Goal: Task Accomplishment & Management: Complete application form

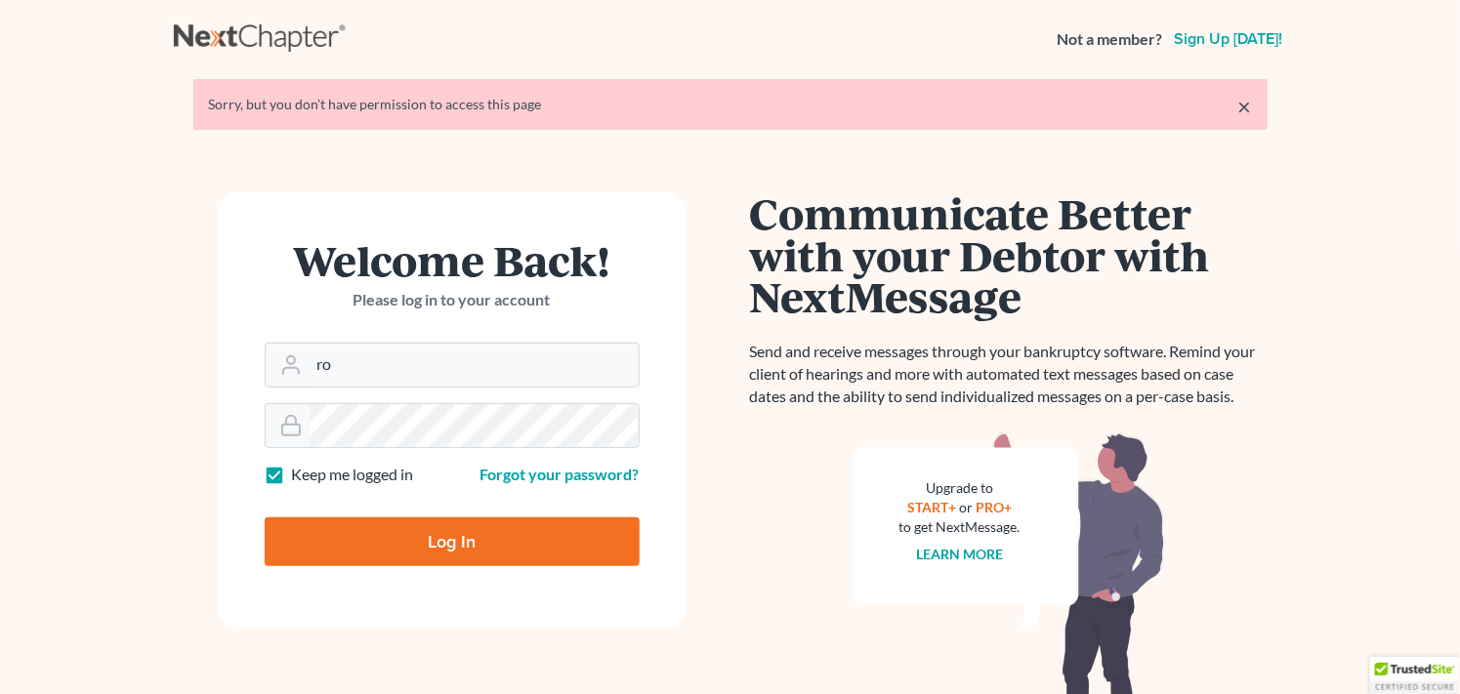
type input "r"
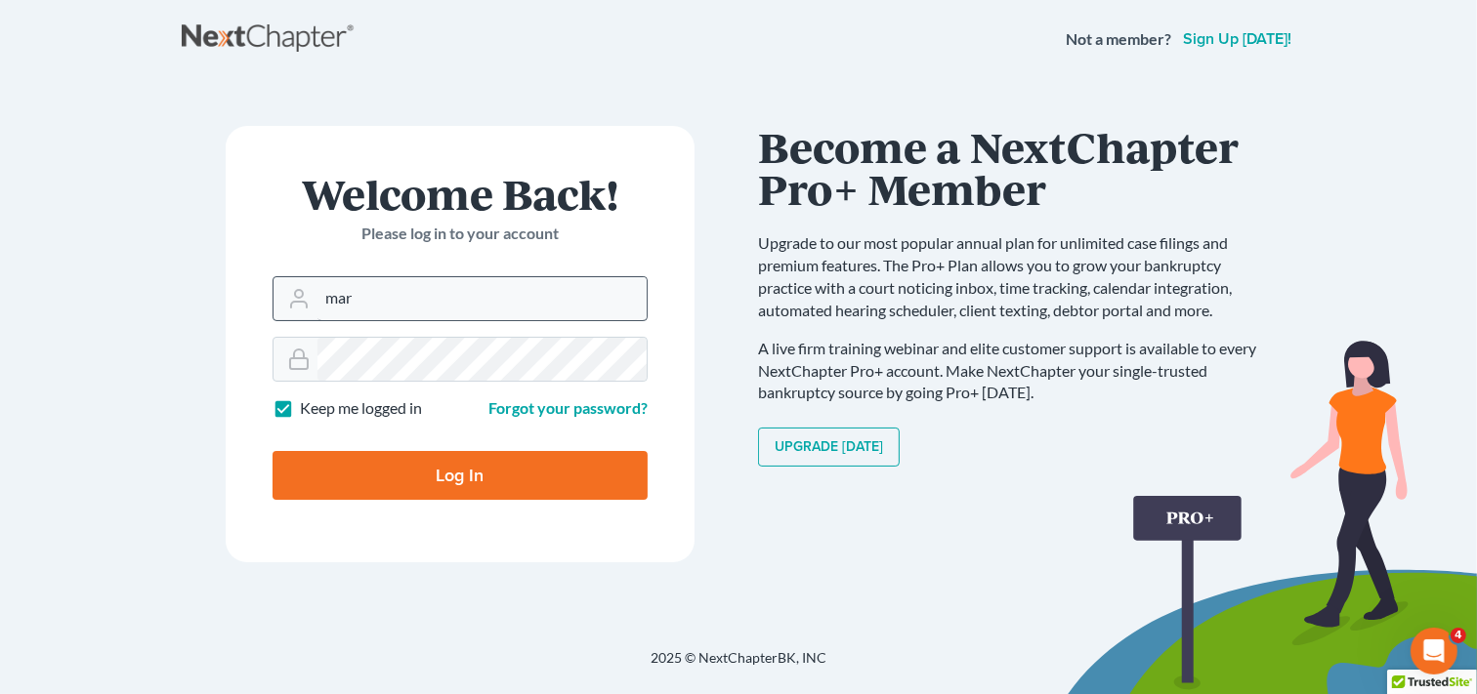
click at [413, 309] on input "mar" at bounding box center [481, 298] width 329 height 43
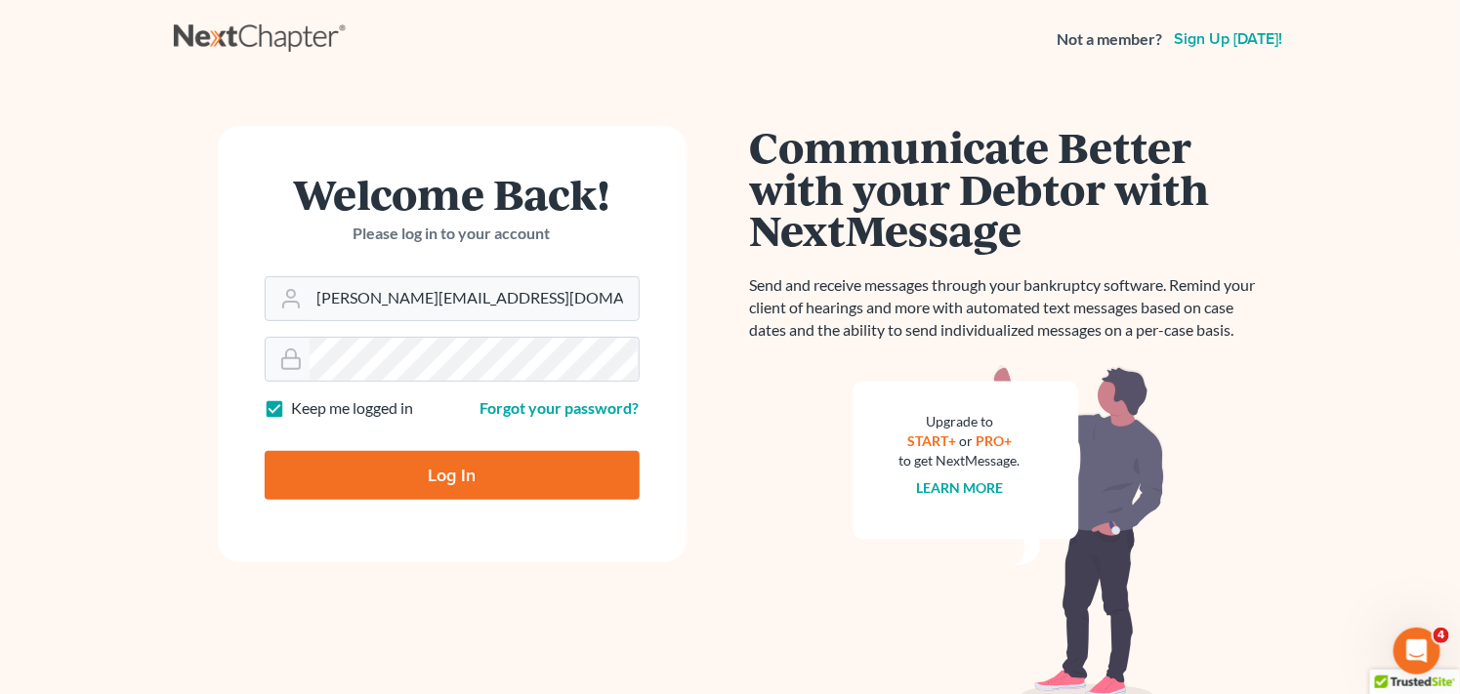
type input "[PERSON_NAME][EMAIL_ADDRESS][DOMAIN_NAME]"
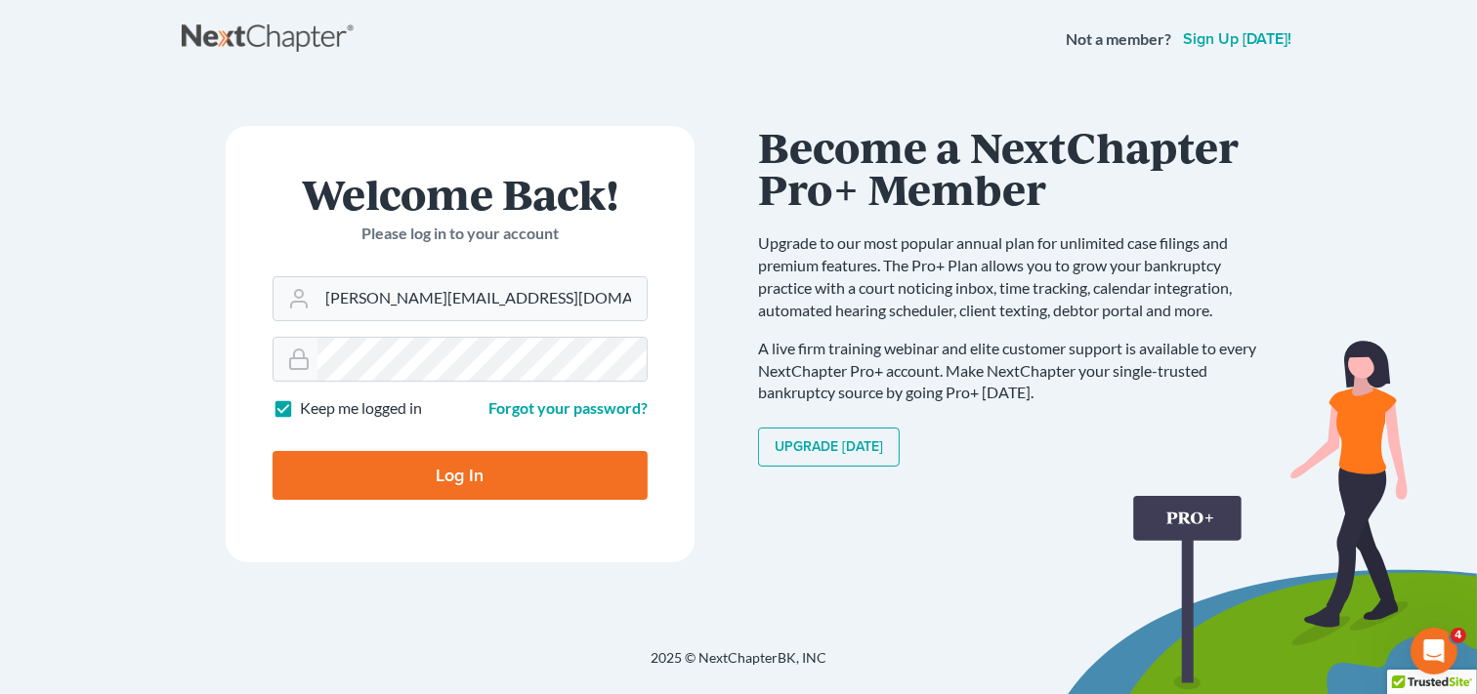
click at [374, 482] on input "Log In" at bounding box center [459, 475] width 375 height 49
type input "Thinking..."
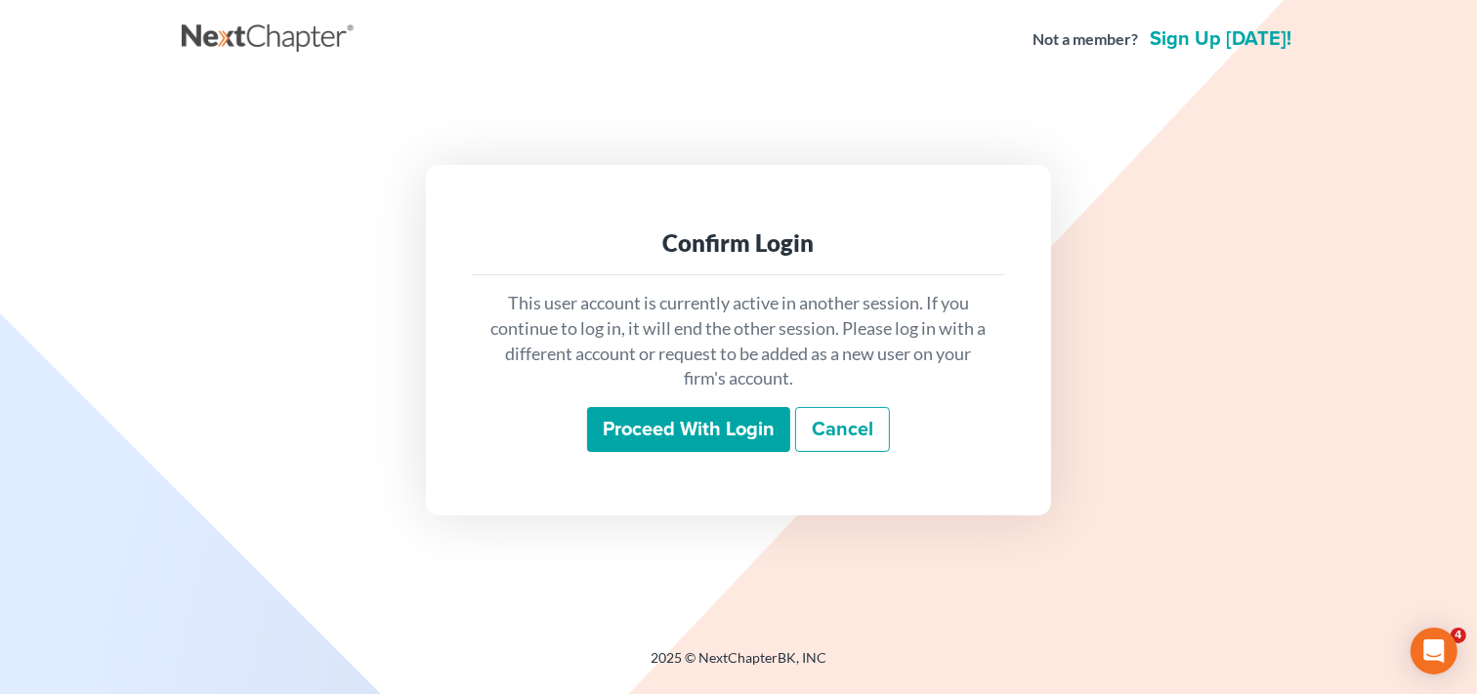
click at [678, 428] on input "Proceed with login" at bounding box center [688, 429] width 203 height 45
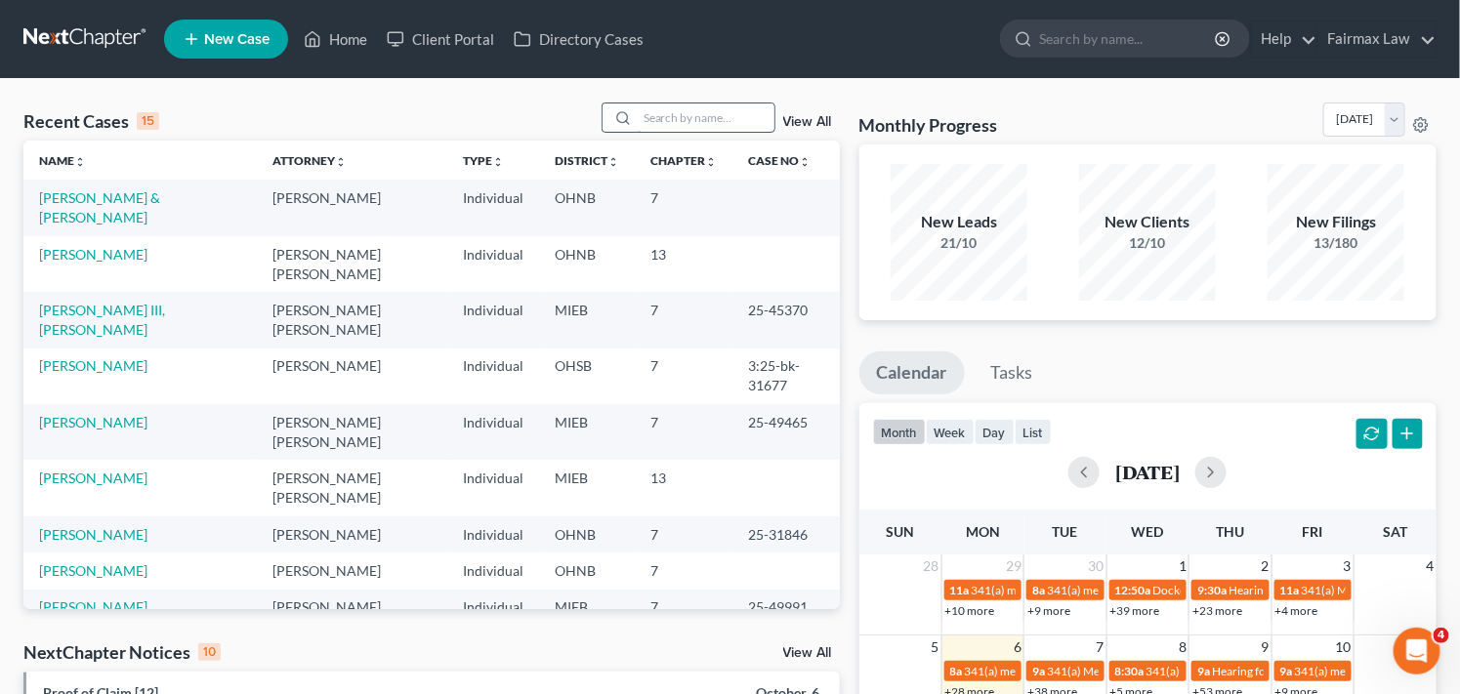
click at [728, 112] on input "search" at bounding box center [706, 118] width 137 height 28
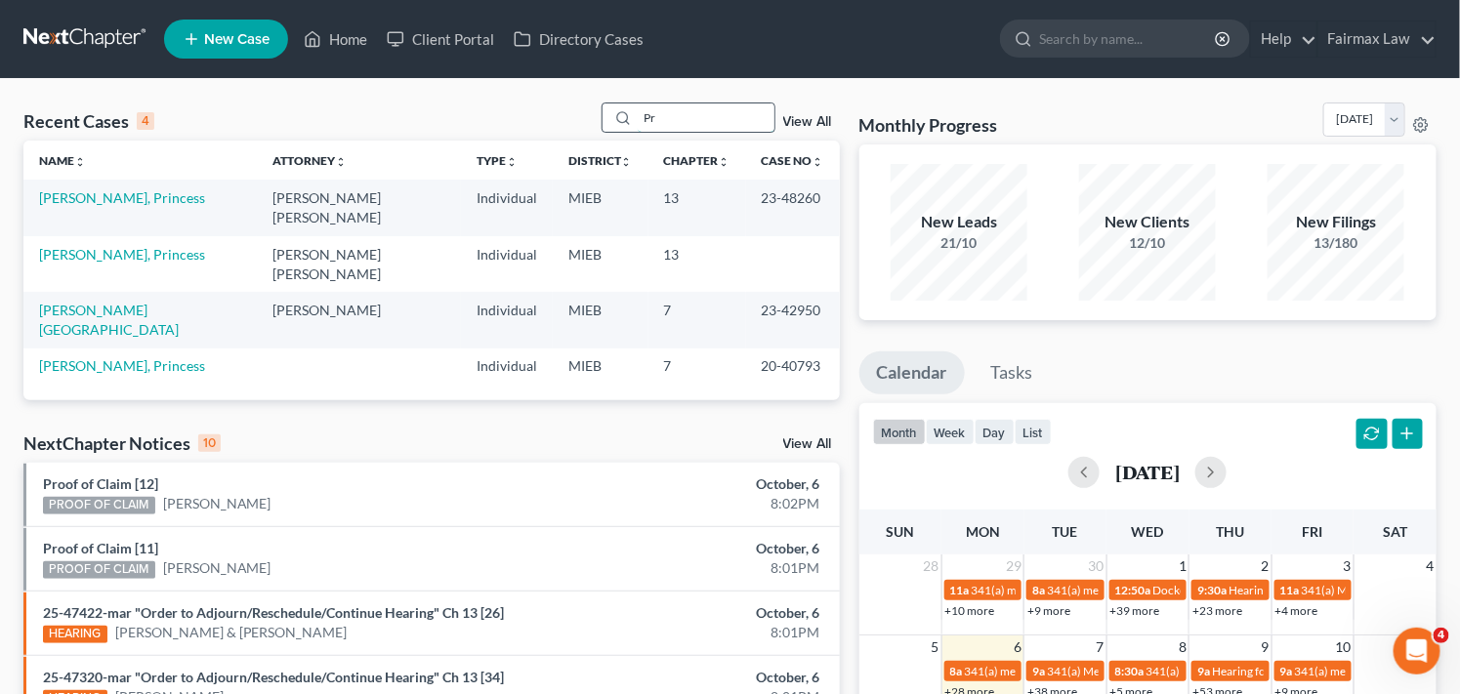
type input "P"
type input "s"
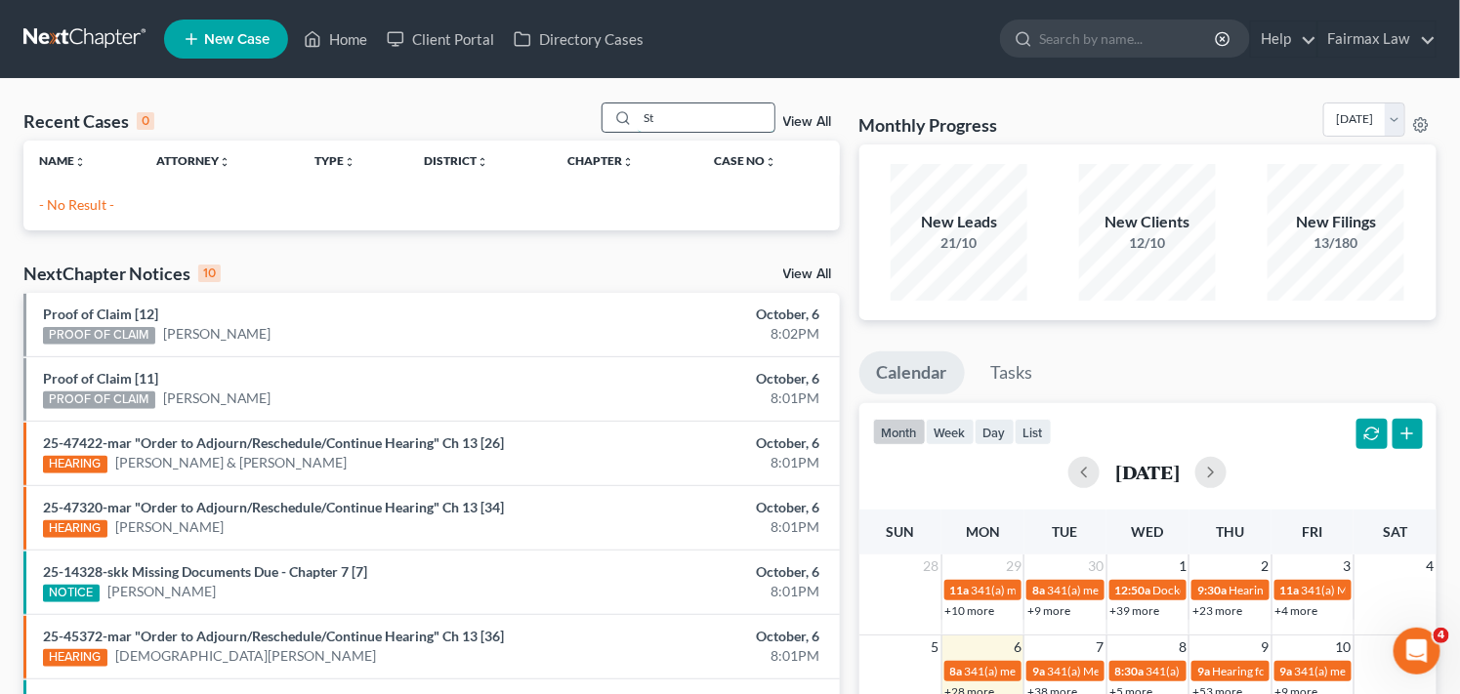
type input "S"
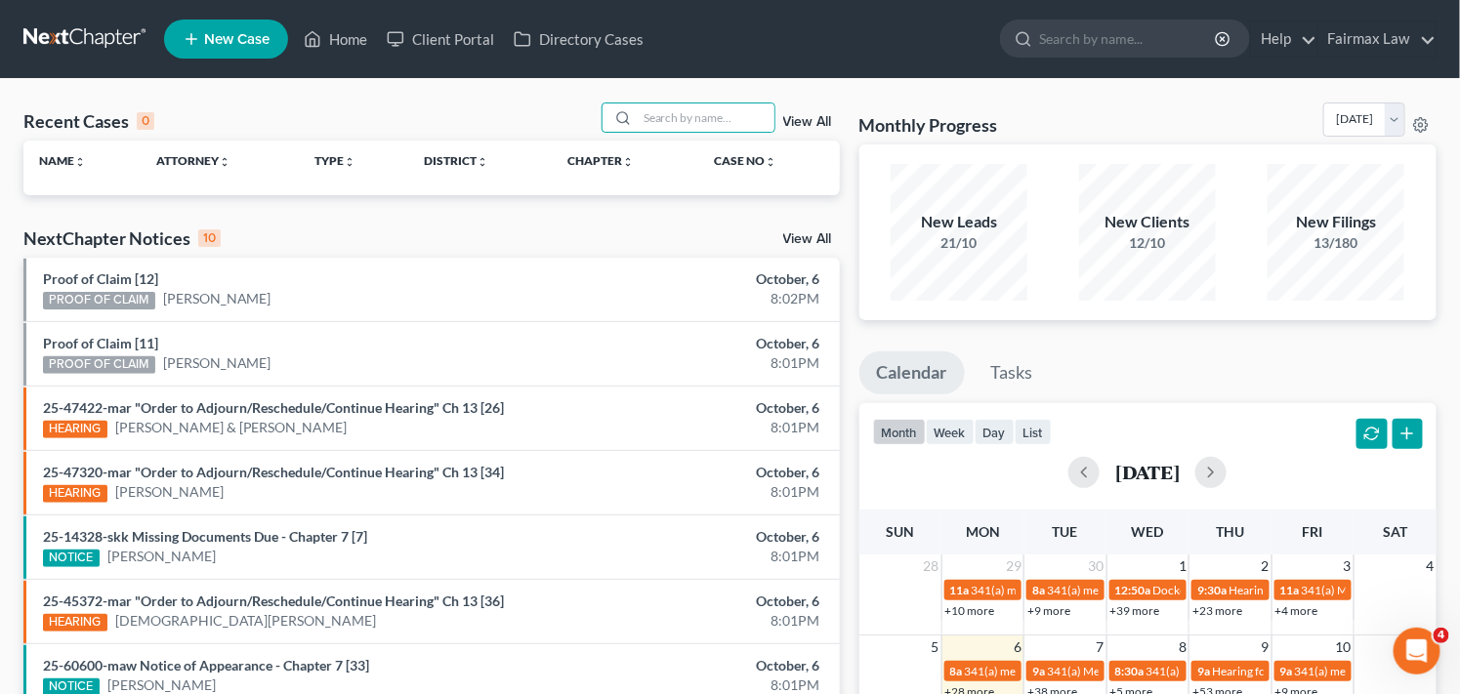
click at [1082, 123] on div "Monthly Progress Bankruptcy Bankruptcy October 2025 September 2025 August 2025 …" at bounding box center [1147, 124] width 577 height 42
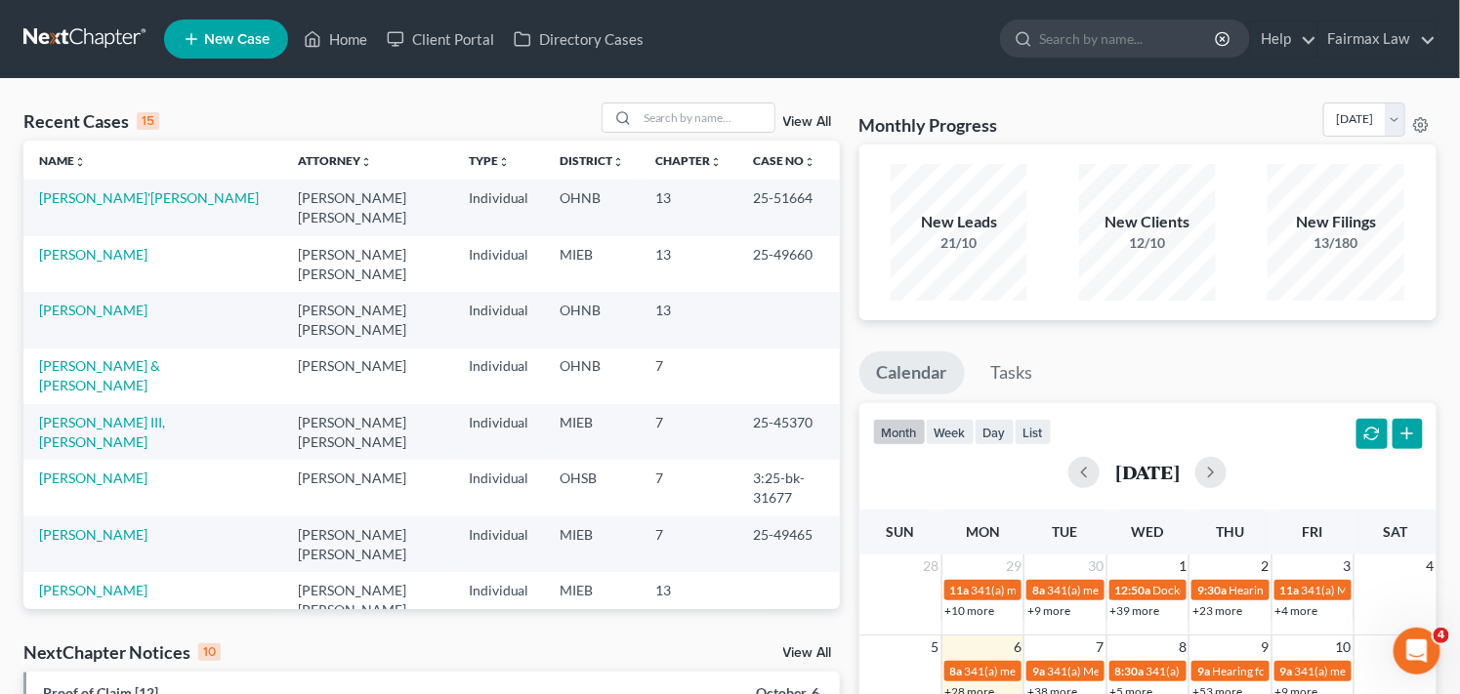
click at [247, 35] on span "New Case" at bounding box center [236, 39] width 65 height 15
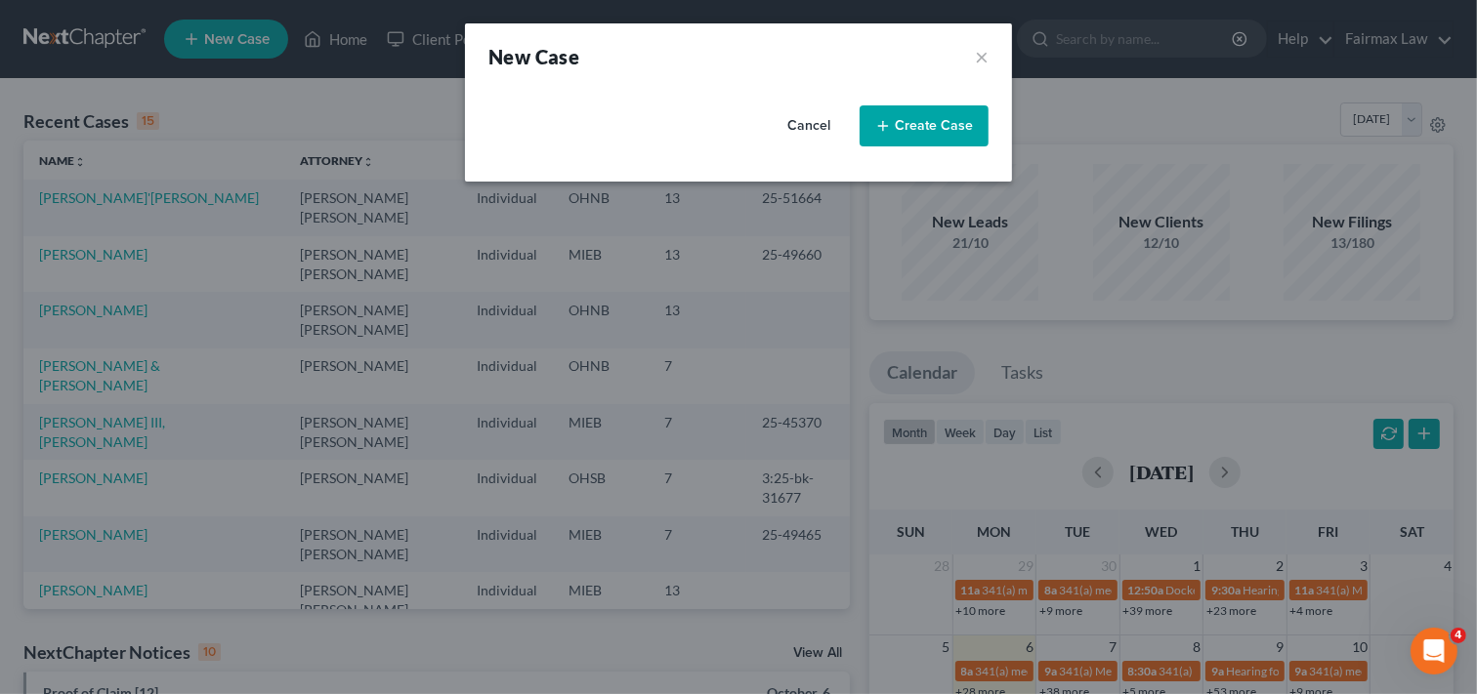
select select "40"
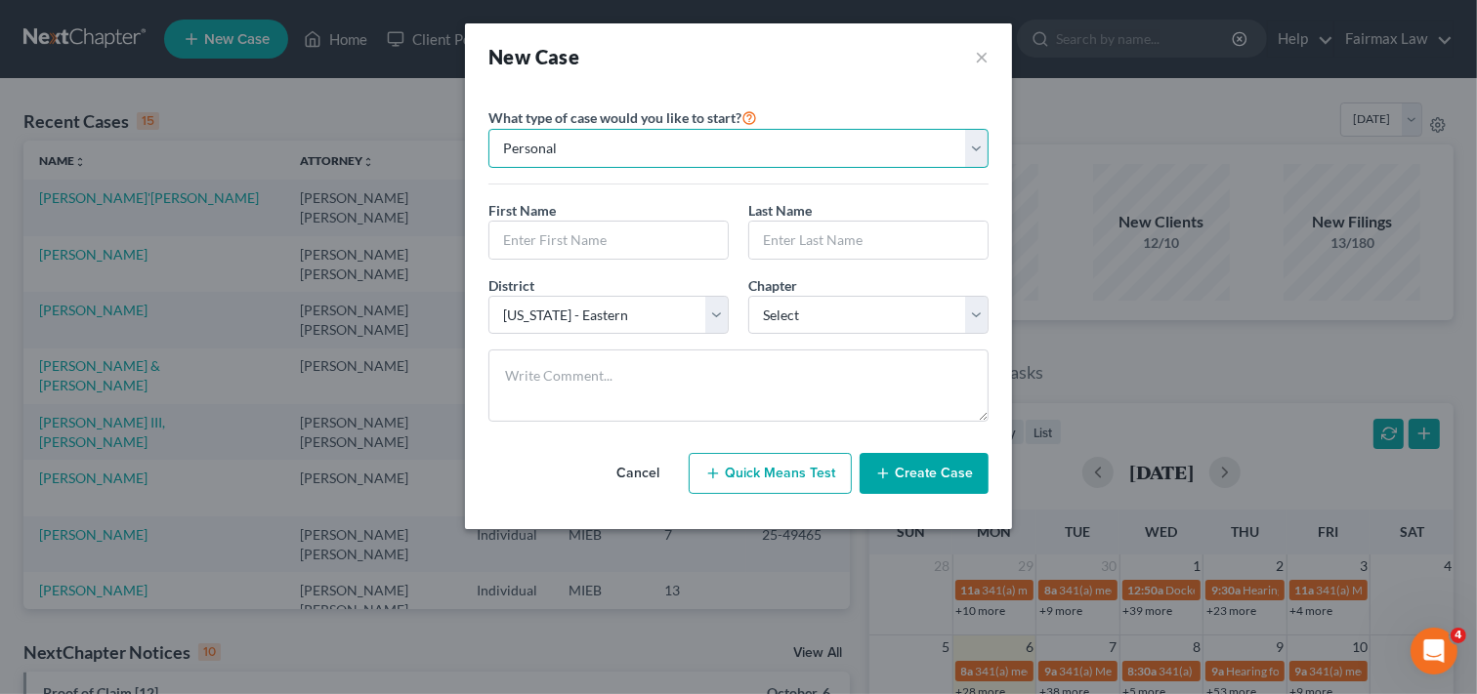
click at [726, 151] on select "Personal Business" at bounding box center [738, 148] width 500 height 39
click at [488, 129] on select "Personal Business" at bounding box center [738, 148] width 500 height 39
click at [632, 235] on input "text" at bounding box center [608, 240] width 238 height 37
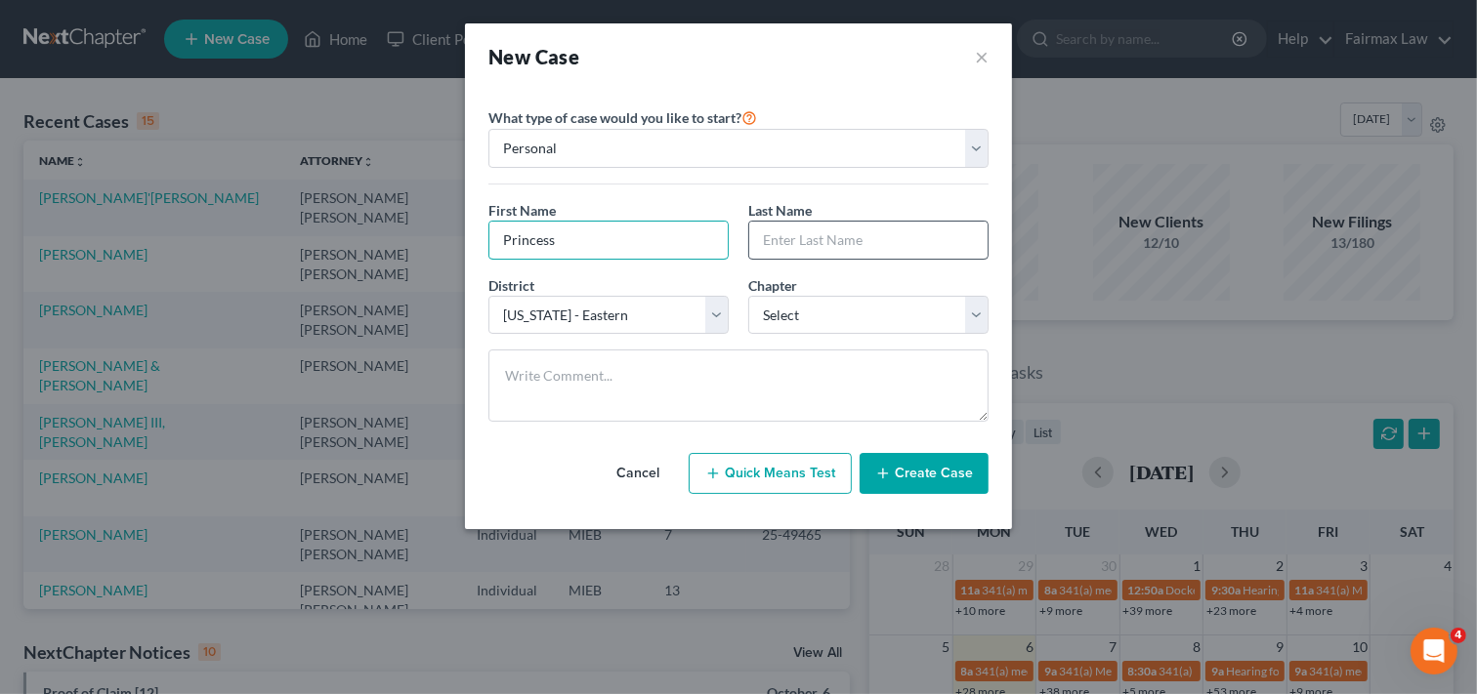
type input "Princess"
click at [838, 237] on input "text" at bounding box center [868, 240] width 238 height 37
click at [861, 237] on input "text" at bounding box center [868, 240] width 238 height 37
type input "Stockdale"
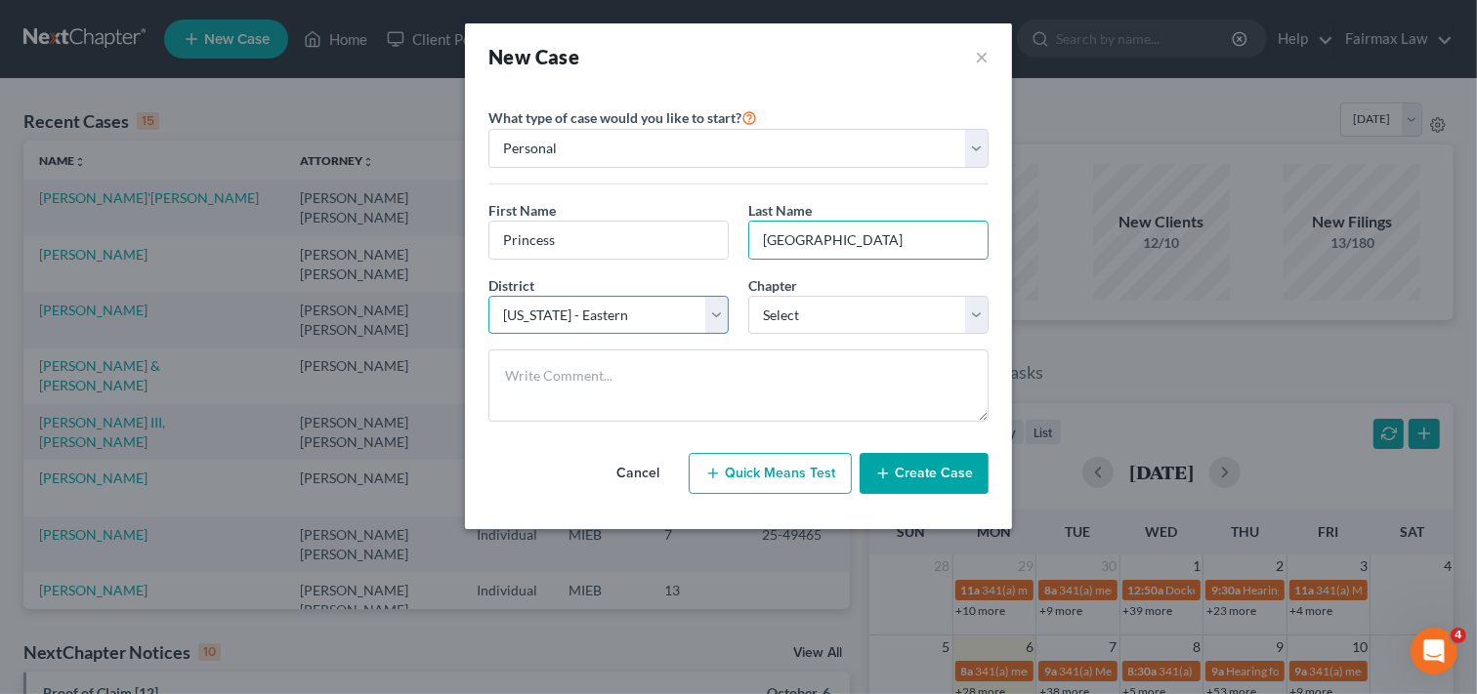
click at [674, 313] on select "Select Alabama - Middle Alabama - Northern Alabama - Southern Alaska Arizona Ar…" at bounding box center [608, 315] width 240 height 39
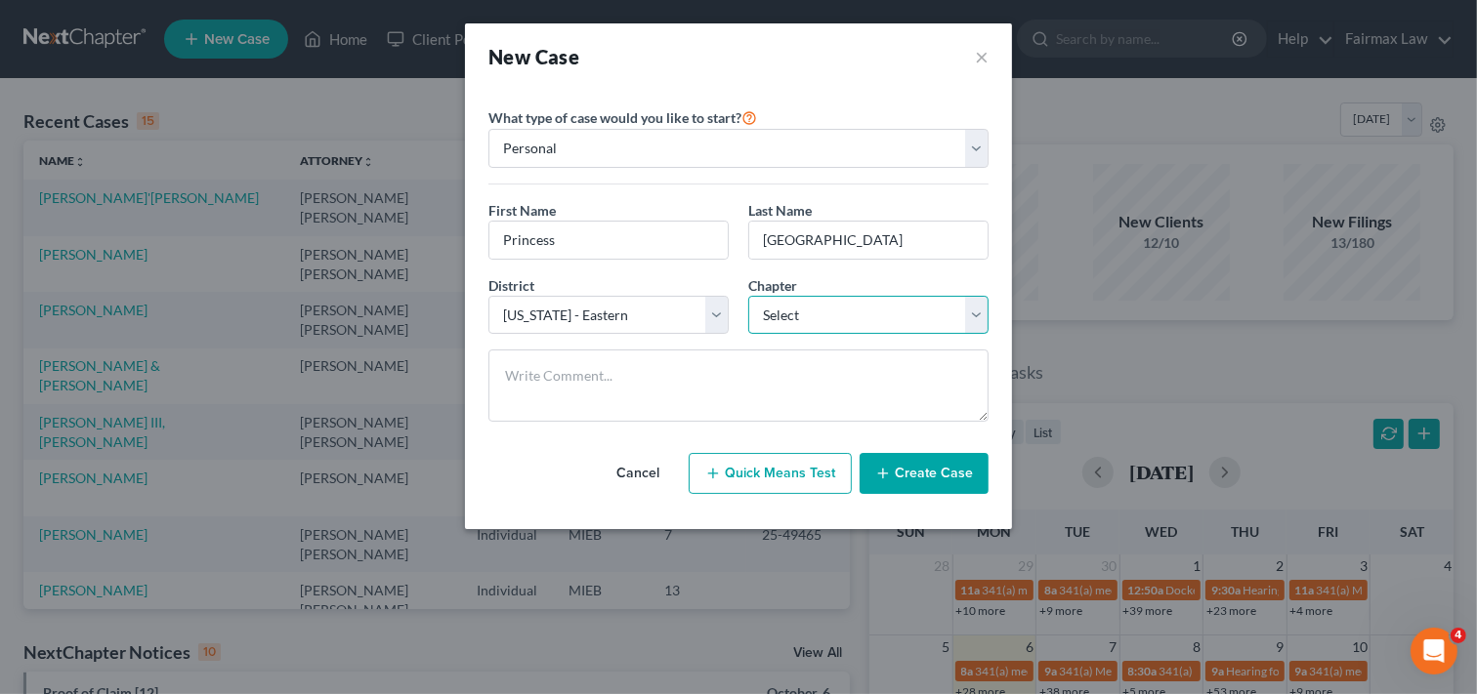
click at [832, 308] on select "Select 7 11 12 13" at bounding box center [868, 315] width 240 height 39
select select "0"
click at [748, 296] on select "Select 7 11 12 13" at bounding box center [868, 315] width 240 height 39
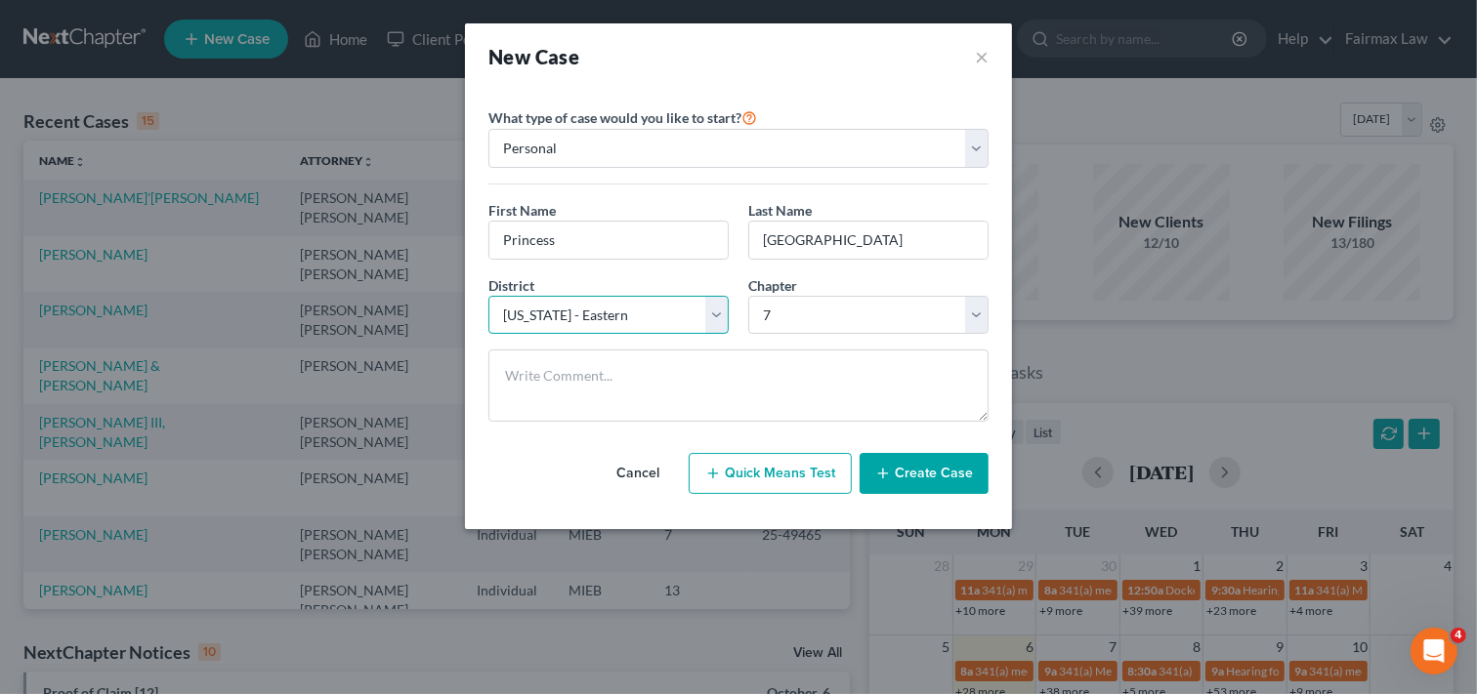
click at [636, 317] on select "Select Alabama - Middle Alabama - Northern Alabama - Southern Alaska Arizona Ar…" at bounding box center [608, 315] width 240 height 39
click at [700, 312] on select "Select Alabama - Middle Alabama - Northern Alabama - Southern Alaska Arizona Ar…" at bounding box center [608, 315] width 240 height 39
select select "61"
click at [488, 296] on select "Select Alabama - Middle Alabama - Northern Alabama - Southern Alaska Arizona Ar…" at bounding box center [608, 315] width 240 height 39
click at [936, 472] on button "Create Case" at bounding box center [923, 473] width 129 height 41
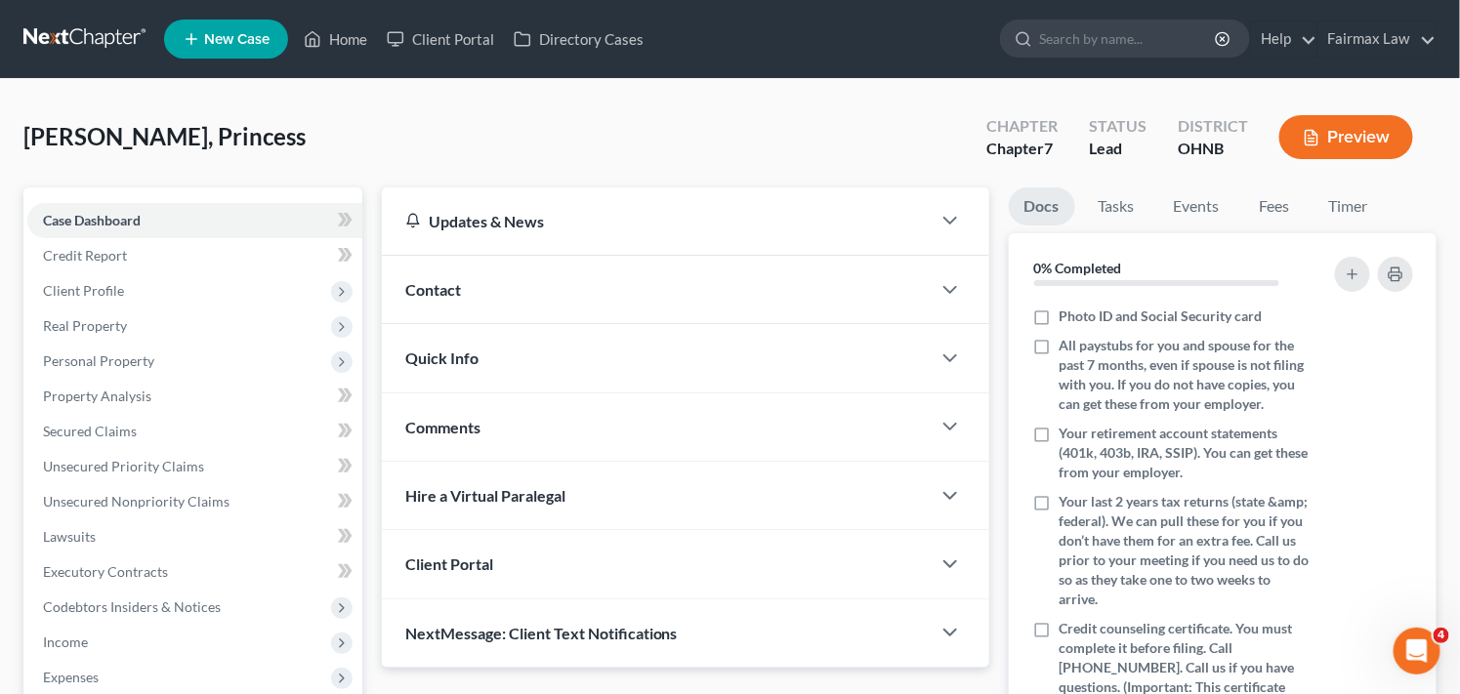
click at [655, 140] on div "Stockdale, Princess Upgraded Chapter Chapter 7 Status Lead District OHNB Preview" at bounding box center [729, 145] width 1413 height 85
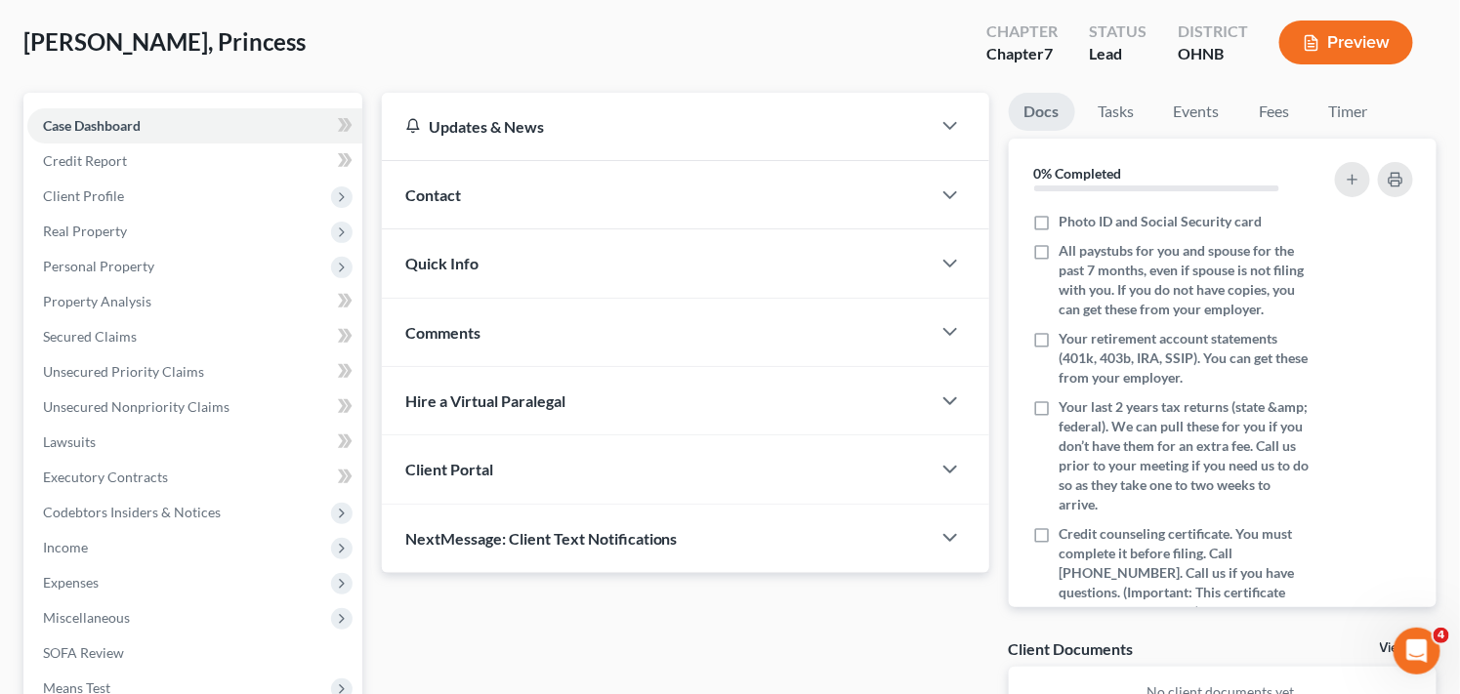
scroll to position [342, 0]
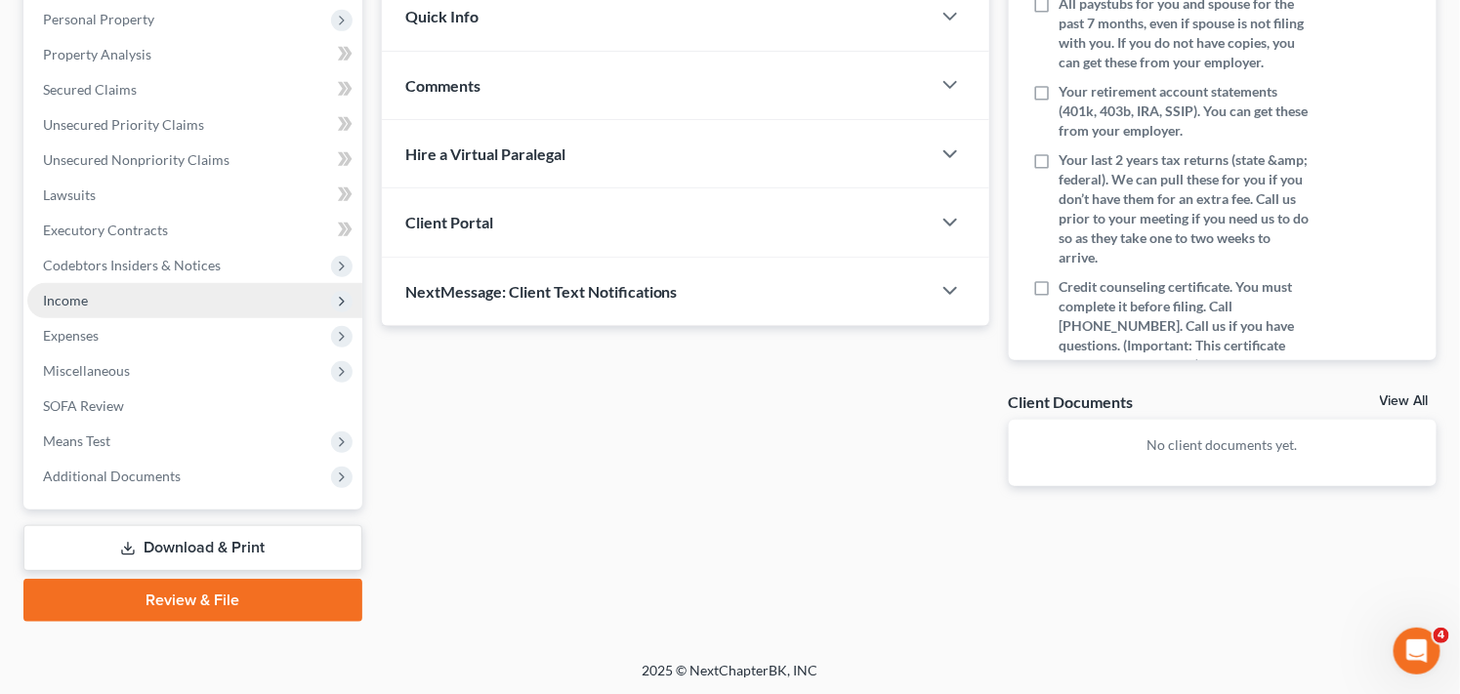
click at [346, 299] on icon at bounding box center [342, 302] width 16 height 16
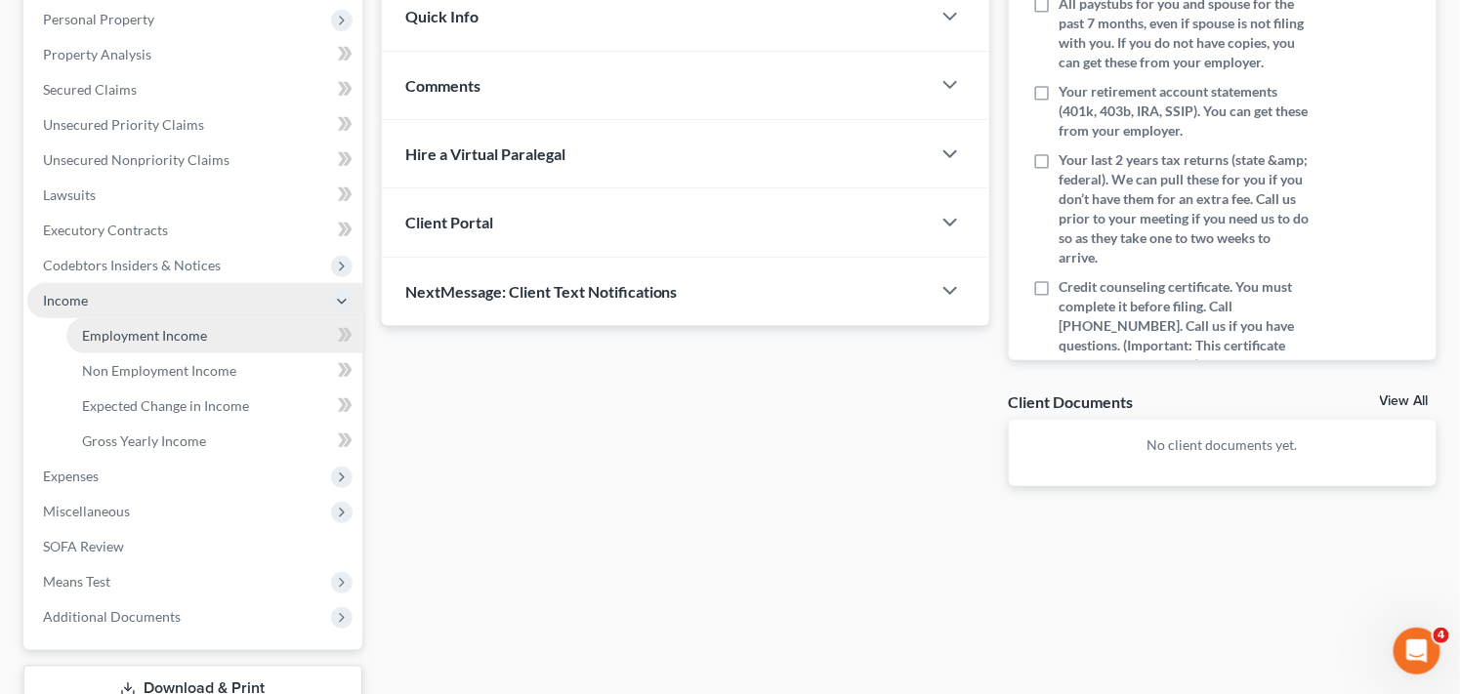
click at [277, 330] on link "Employment Income" at bounding box center [214, 335] width 296 height 35
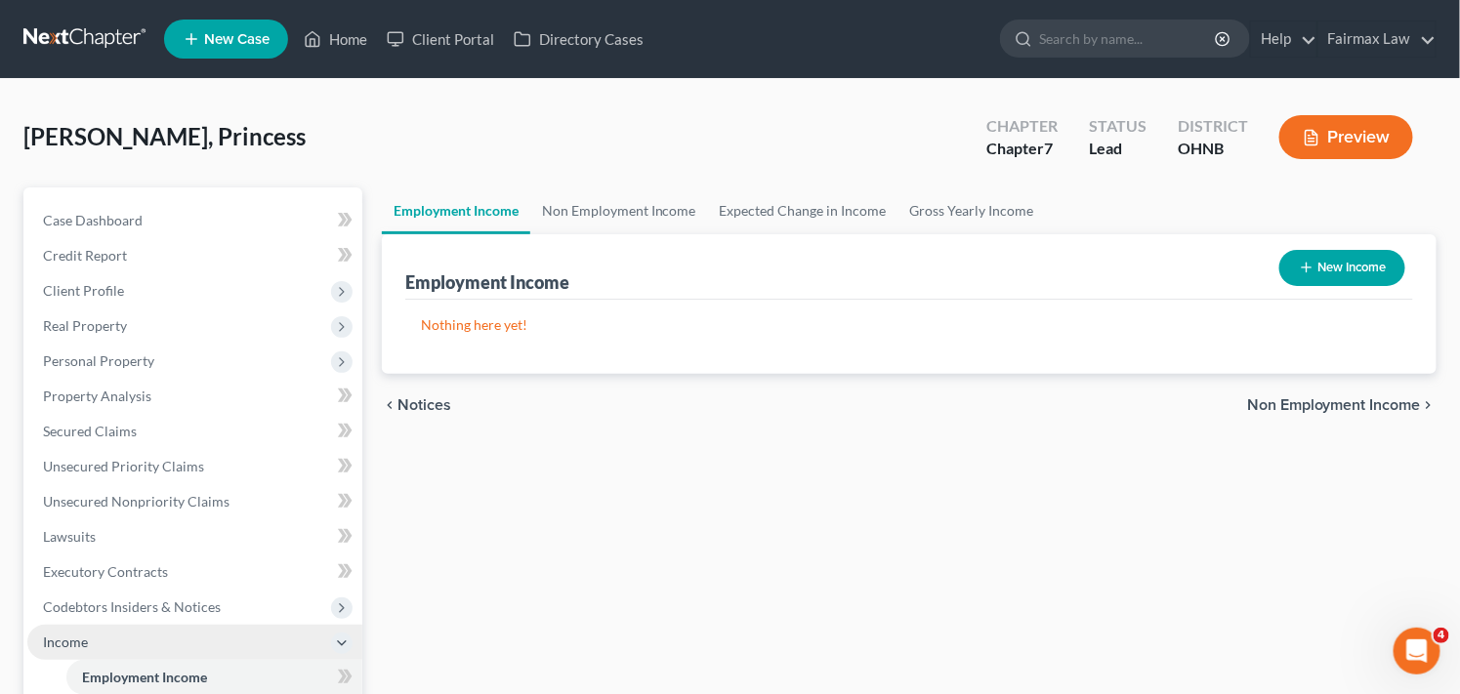
click at [1313, 266] on button "New Income" at bounding box center [1342, 268] width 126 height 36
select select "0"
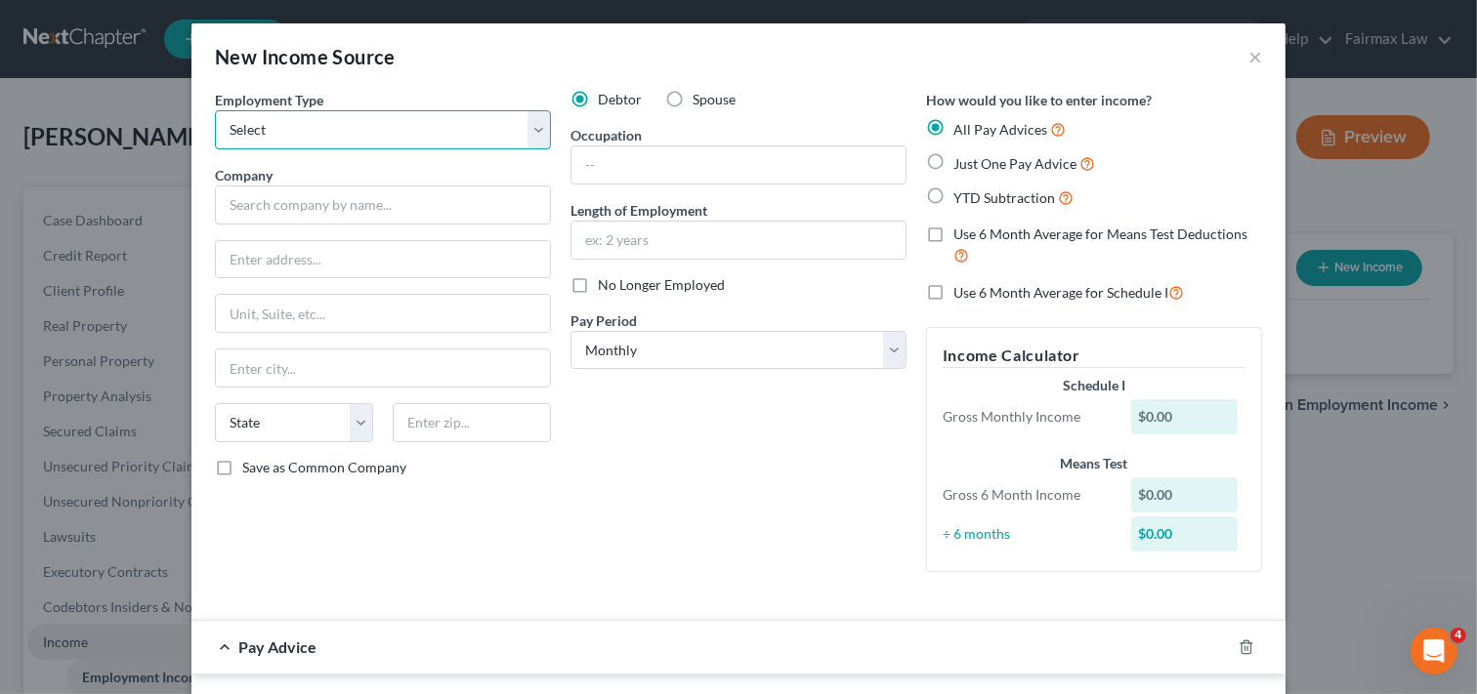
click at [403, 132] on select "Select Full or Part Time Employment Self Employment" at bounding box center [383, 129] width 336 height 39
select select "0"
click at [215, 110] on select "Select Full or Part Time Employment Self Employment" at bounding box center [383, 129] width 336 height 39
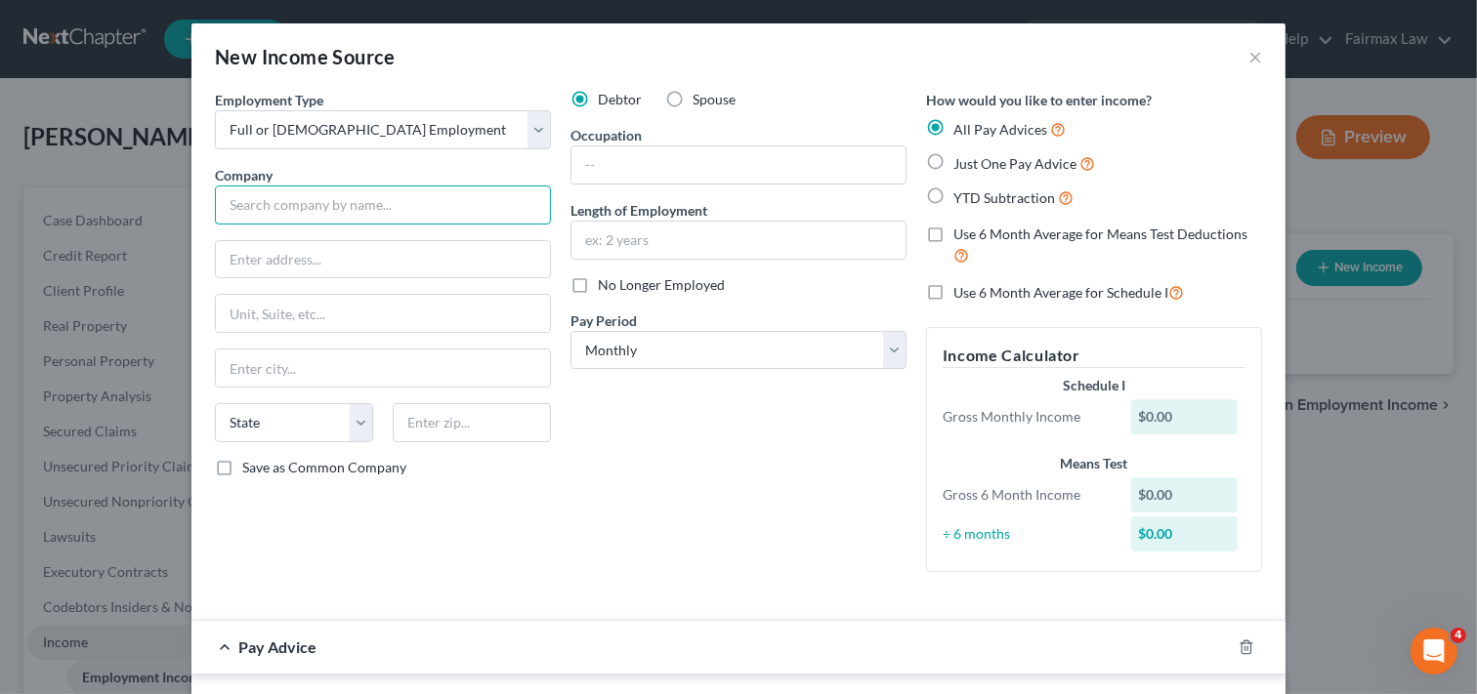
click at [413, 208] on input "text" at bounding box center [383, 205] width 336 height 39
type input "AllianceOne Incorporated"
click at [638, 159] on input "text" at bounding box center [738, 164] width 334 height 37
click at [630, 154] on input "text" at bounding box center [738, 164] width 334 height 37
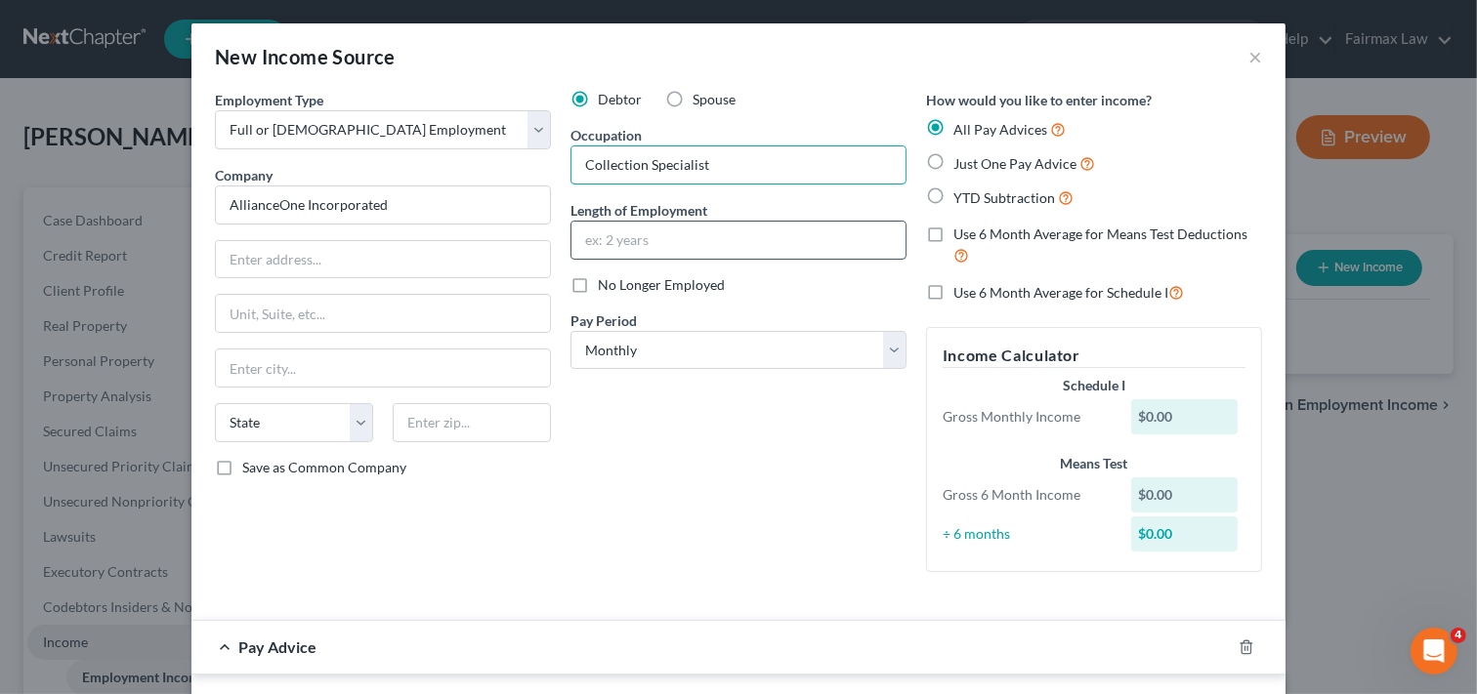
type input "Collection Specialist"
click at [649, 235] on input "text" at bounding box center [738, 240] width 334 height 37
type input "s"
type input "Since 02/12/2024"
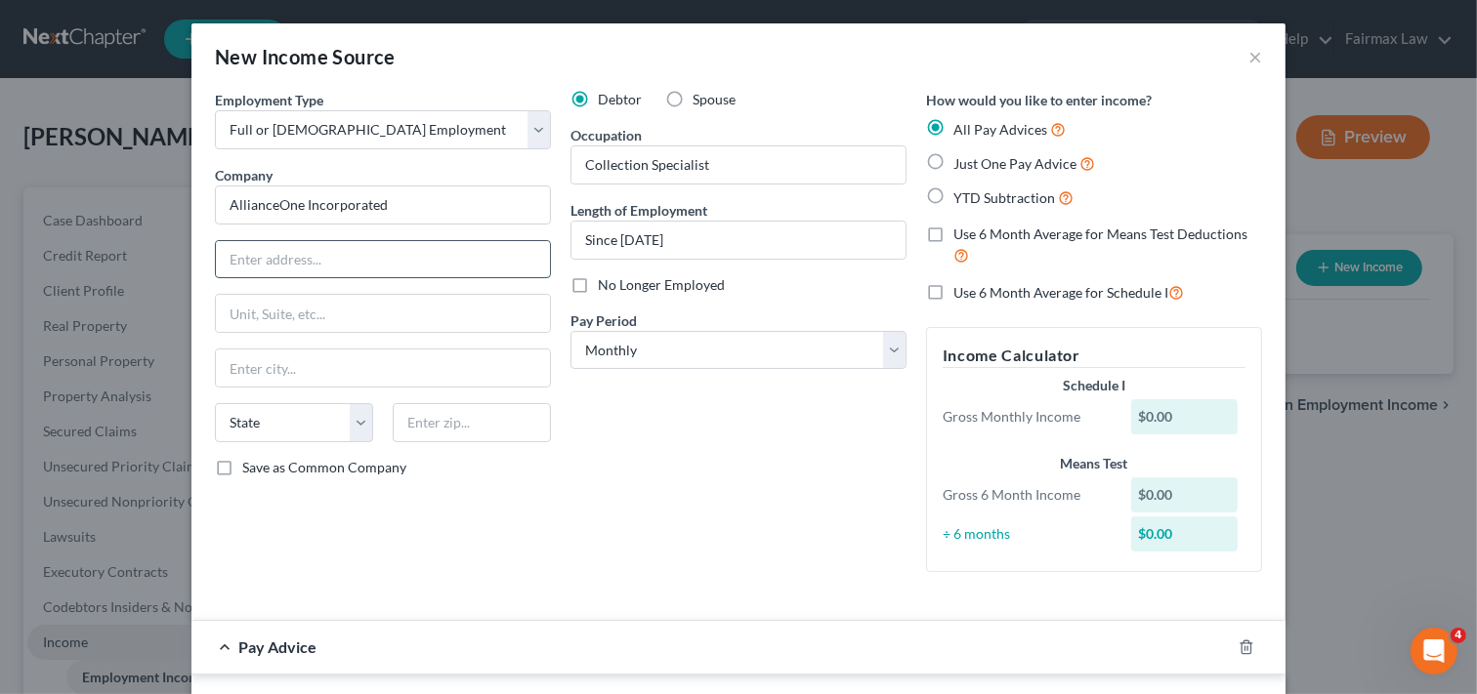
click at [366, 260] on input "text" at bounding box center [383, 259] width 334 height 37
type input "1684 Woodland drive"
click at [322, 365] on input "text" at bounding box center [383, 368] width 334 height 37
type input "Maumee"
click at [649, 353] on select "Select Monthly Twice Monthly Every Other Week Weekly" at bounding box center [738, 350] width 336 height 39
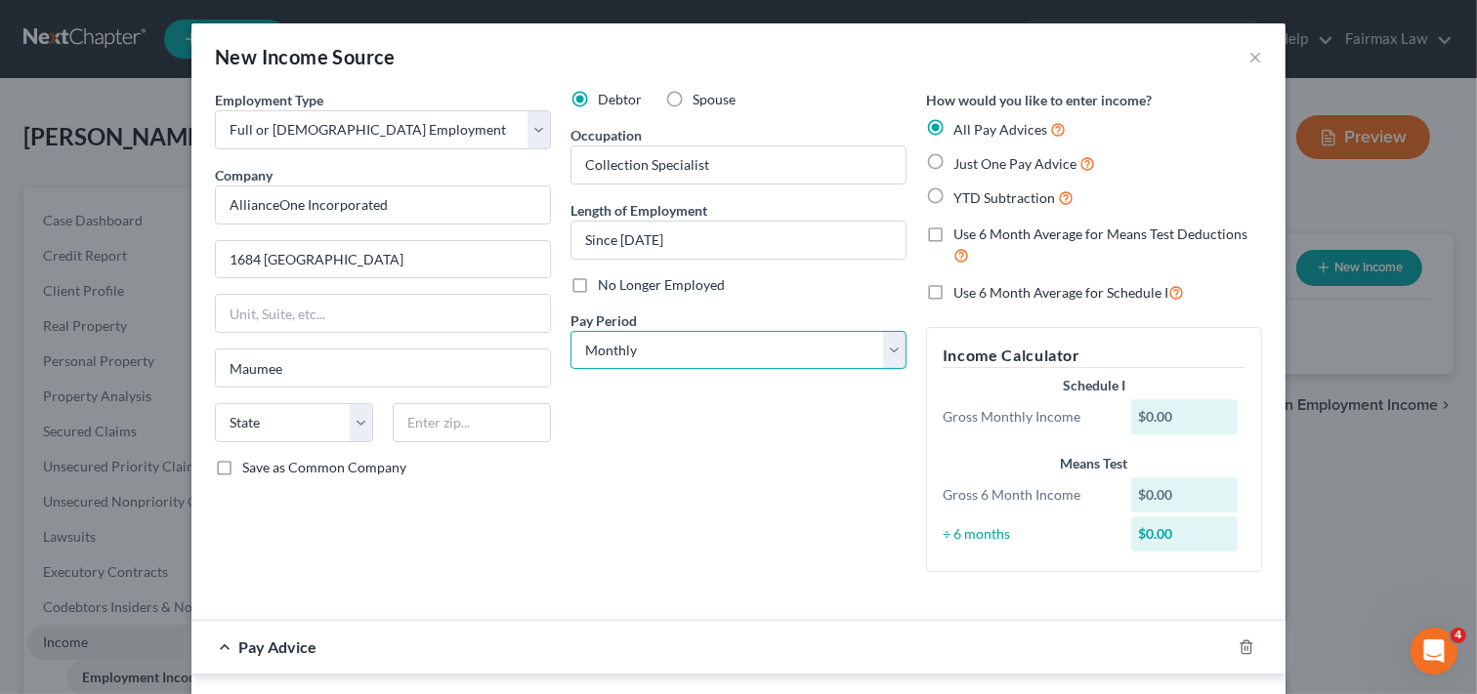
select select "2"
click at [570, 331] on select "Select Monthly Twice Monthly Every Other Week Weekly" at bounding box center [738, 350] width 336 height 39
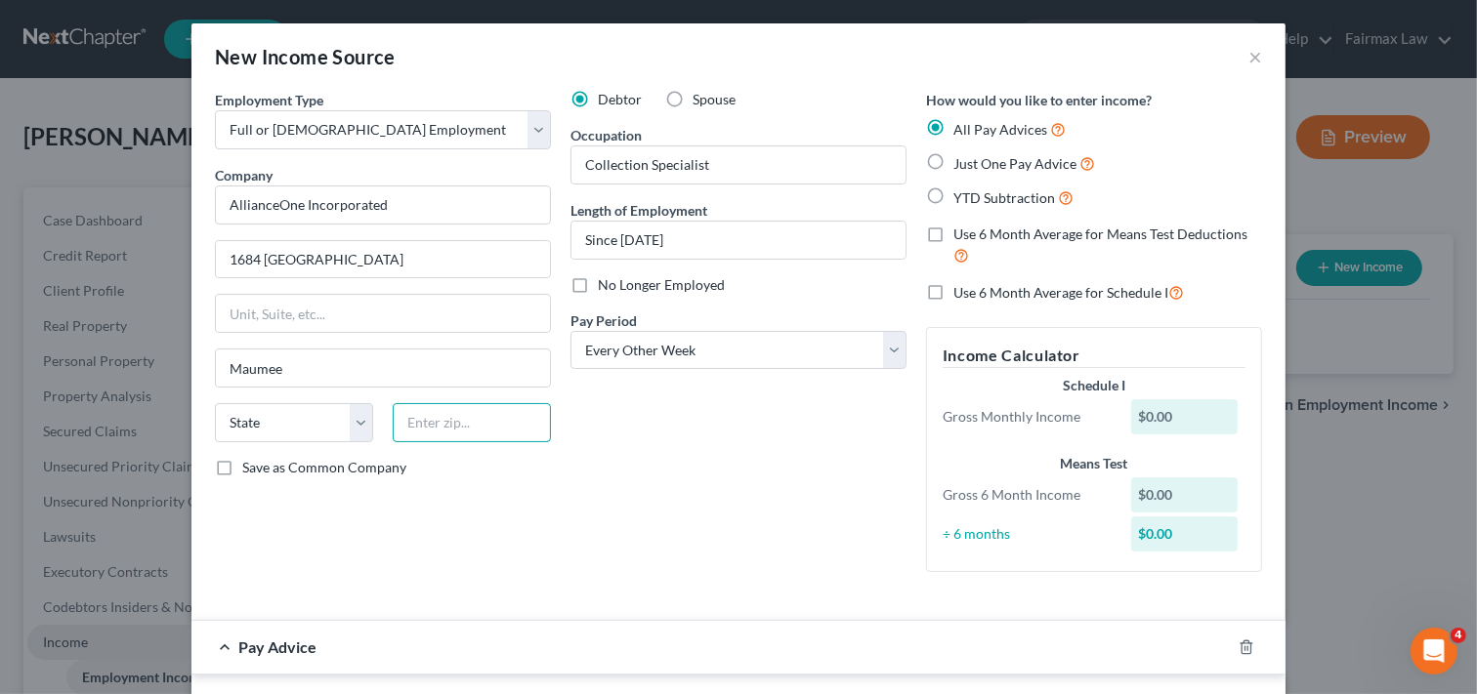
click at [476, 430] on input "text" at bounding box center [472, 422] width 158 height 39
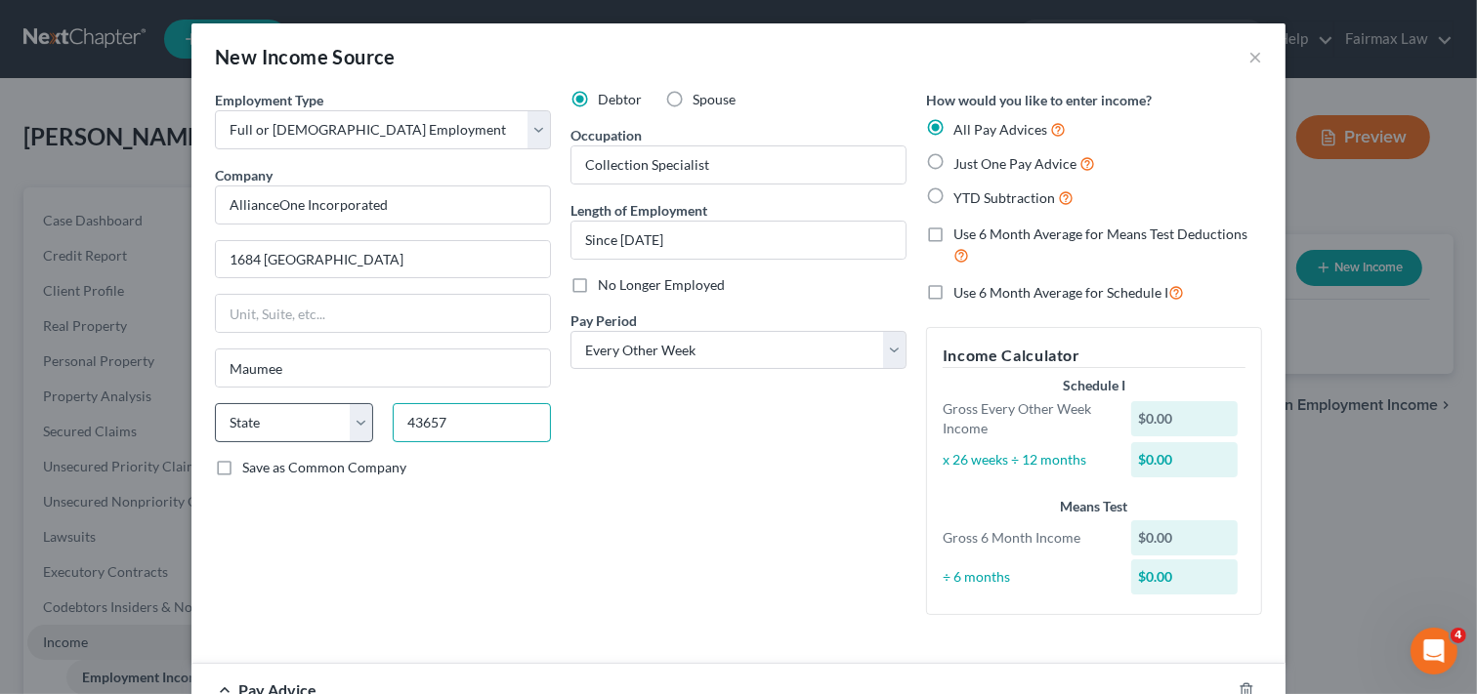
type input "43657"
click at [273, 421] on select "State AL AK AR AZ CA CO CT DE DC FL GA GU HI ID IL IN IA KS KY LA ME MD MA MI M…" at bounding box center [294, 422] width 158 height 39
type input "Toledo"
select select "36"
click at [215, 403] on select "State AL AK AR AZ CA CO CT DE DC FL GA GU HI ID IL IN IA KS KY LA ME MD MA MI M…" at bounding box center [294, 422] width 158 height 39
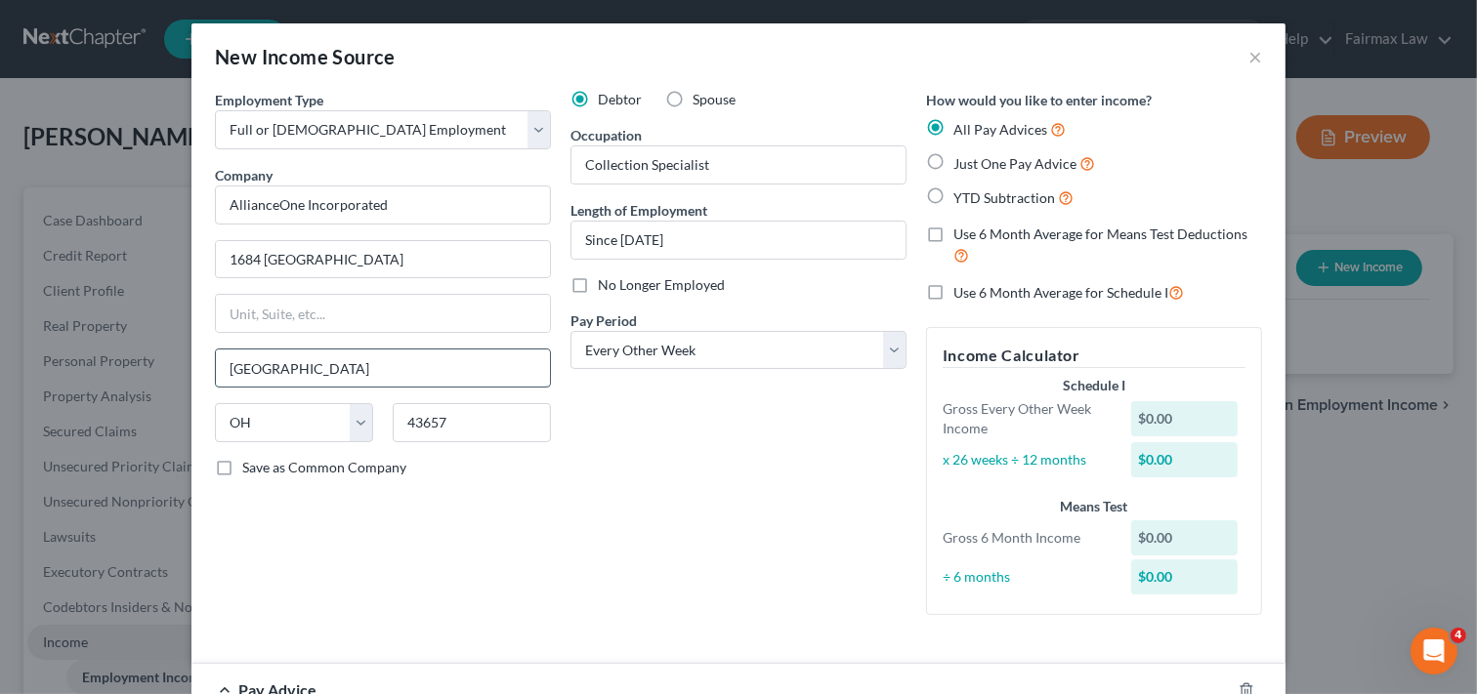
click at [412, 356] on input "Toledo" at bounding box center [383, 368] width 334 height 37
click at [953, 192] on label "YTD Subtraction" at bounding box center [1013, 198] width 120 height 22
click at [961, 192] on input "YTD Subtraction" at bounding box center [967, 193] width 13 height 13
radio input "true"
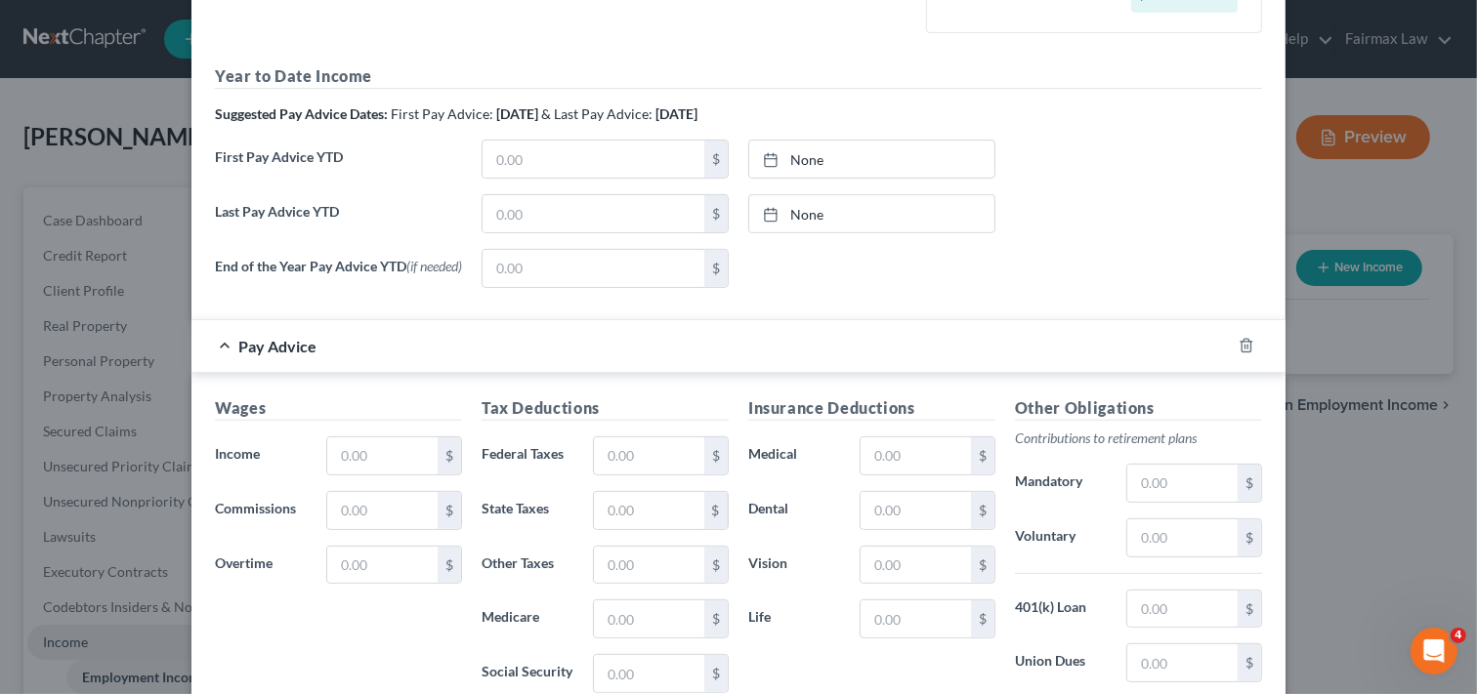
scroll to position [594, 0]
click at [400, 454] on input "text" at bounding box center [382, 453] width 110 height 37
click at [1041, 281] on div "End of the Year Pay Advice YTD (if needed) $ None close Date Time chevron_left …" at bounding box center [738, 273] width 1066 height 55
click at [541, 160] on input "text" at bounding box center [593, 156] width 222 height 37
type input "8,962.48"
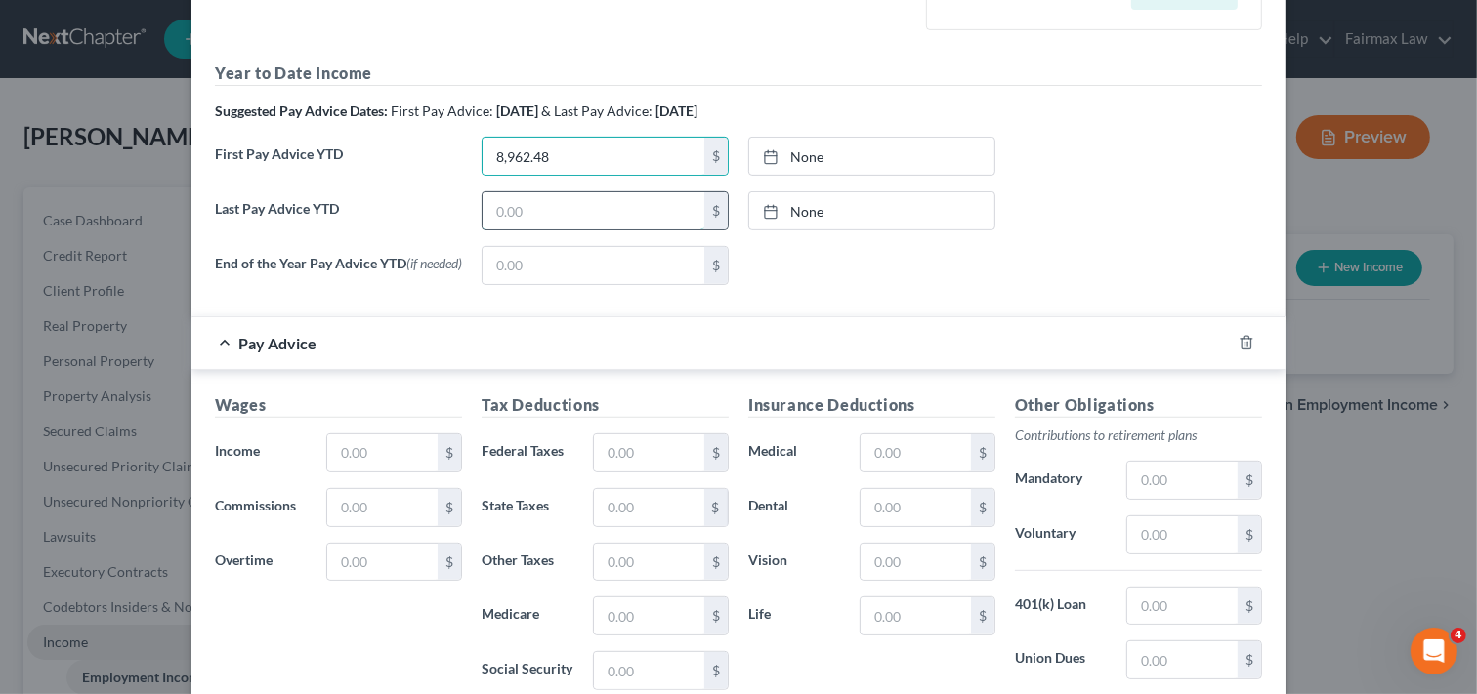
click at [605, 206] on input "text" at bounding box center [593, 210] width 222 height 37
click at [537, 217] on input "text" at bounding box center [593, 210] width 222 height 37
click at [573, 210] on input "2,138,200" at bounding box center [593, 210] width 222 height 37
type input "2"
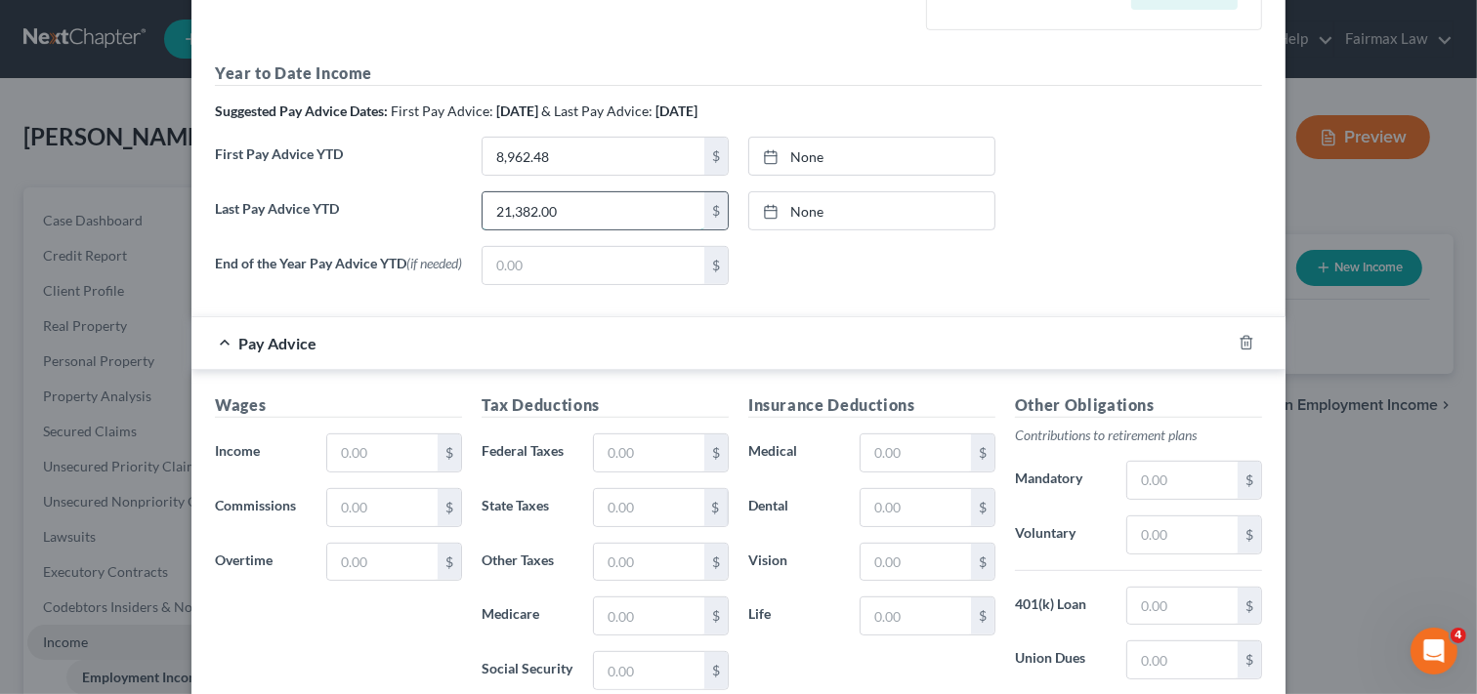
click at [587, 207] on input "21,382.00" at bounding box center [593, 210] width 222 height 37
type input "21,382.88"
click at [865, 153] on link "None" at bounding box center [871, 156] width 245 height 37
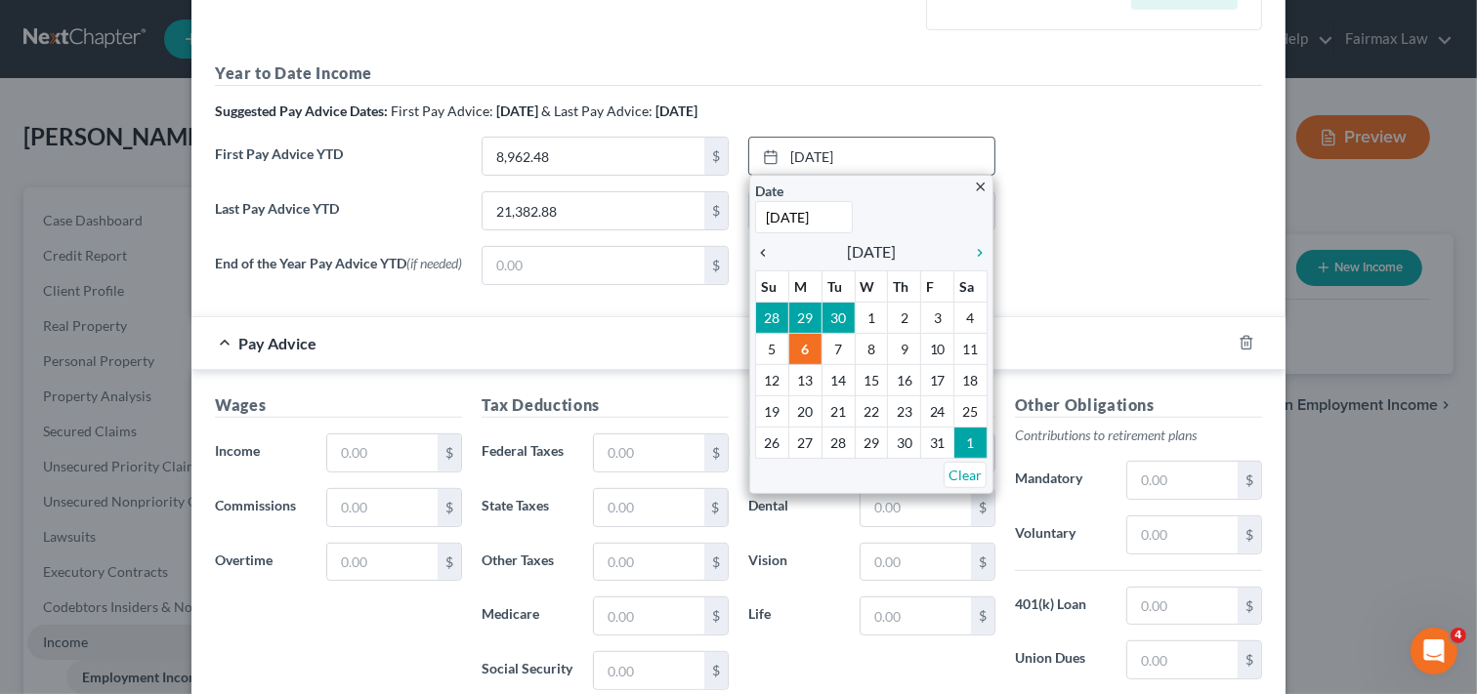
click at [760, 254] on icon "chevron_left" at bounding box center [767, 253] width 25 height 16
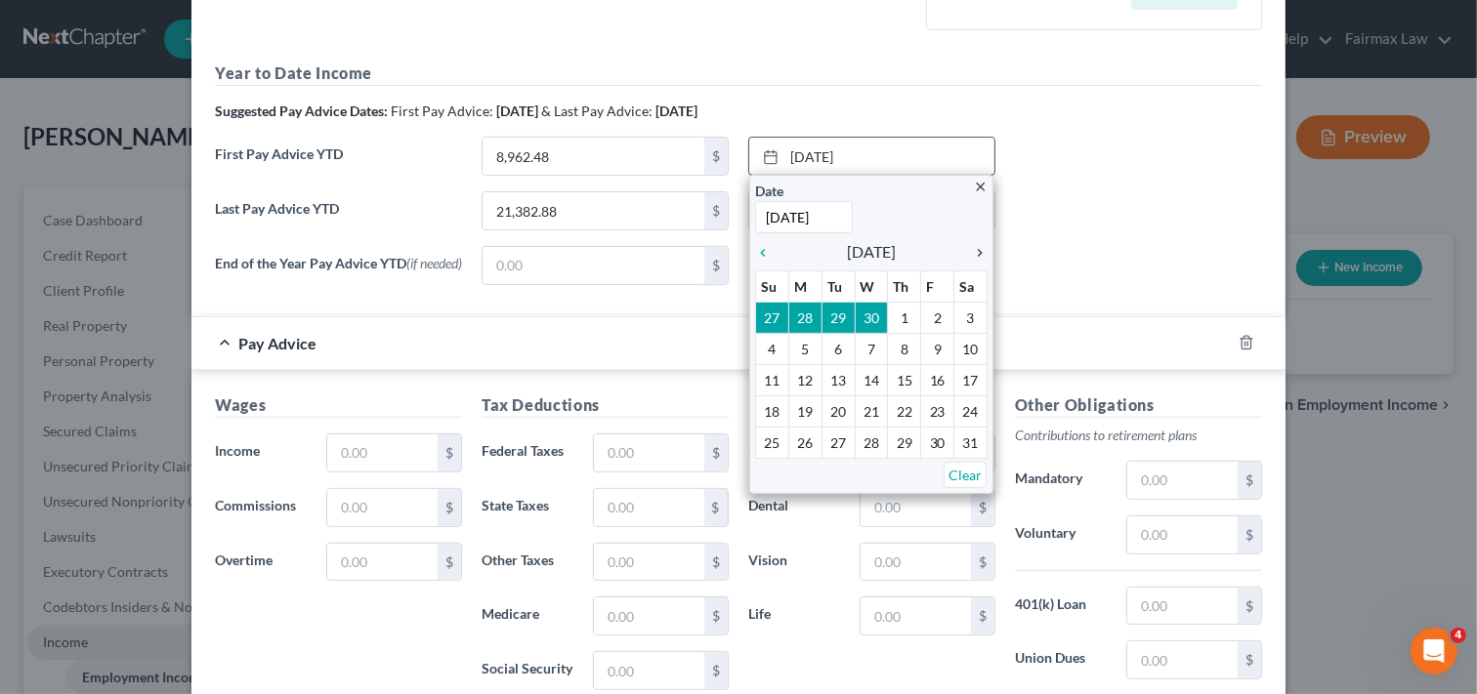
click at [971, 250] on icon "chevron_right" at bounding box center [974, 253] width 25 height 16
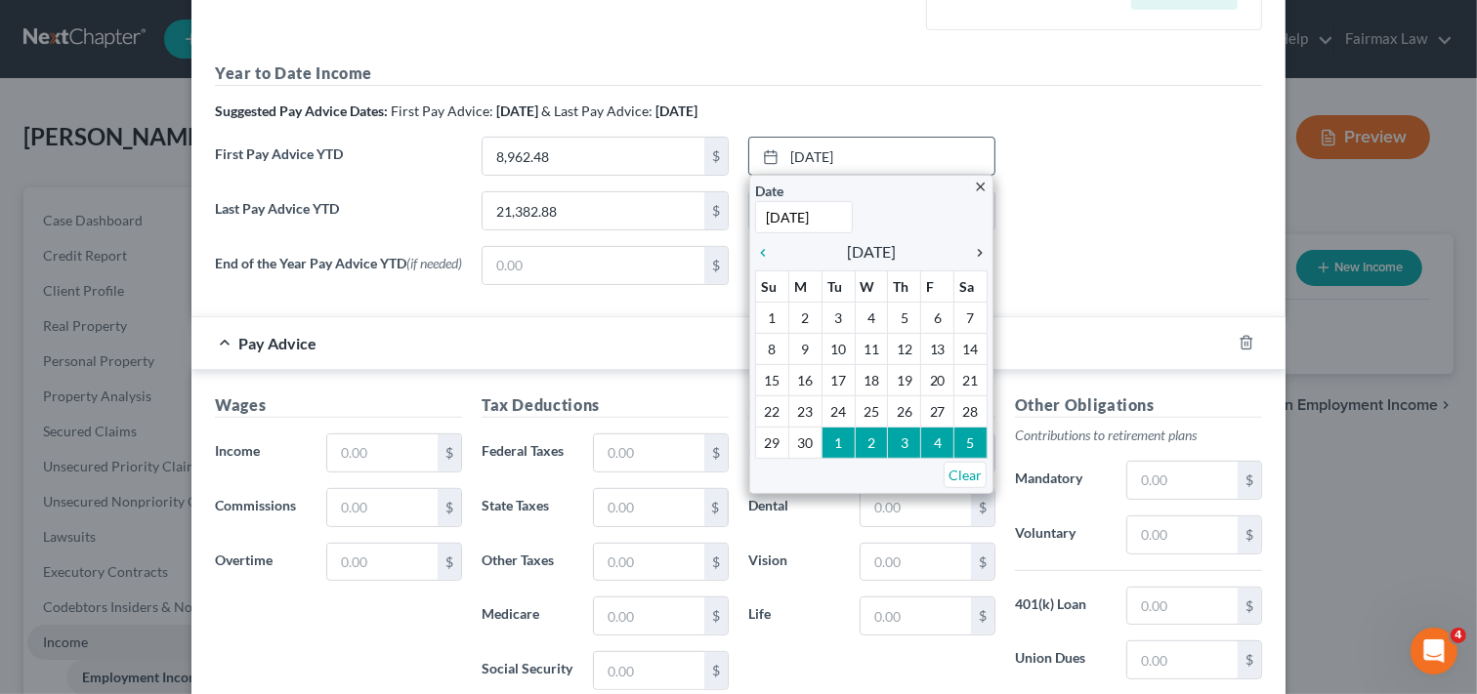
click at [971, 250] on icon "chevron_right" at bounding box center [974, 253] width 25 height 16
click at [970, 250] on icon "chevron_right" at bounding box center [974, 253] width 25 height 16
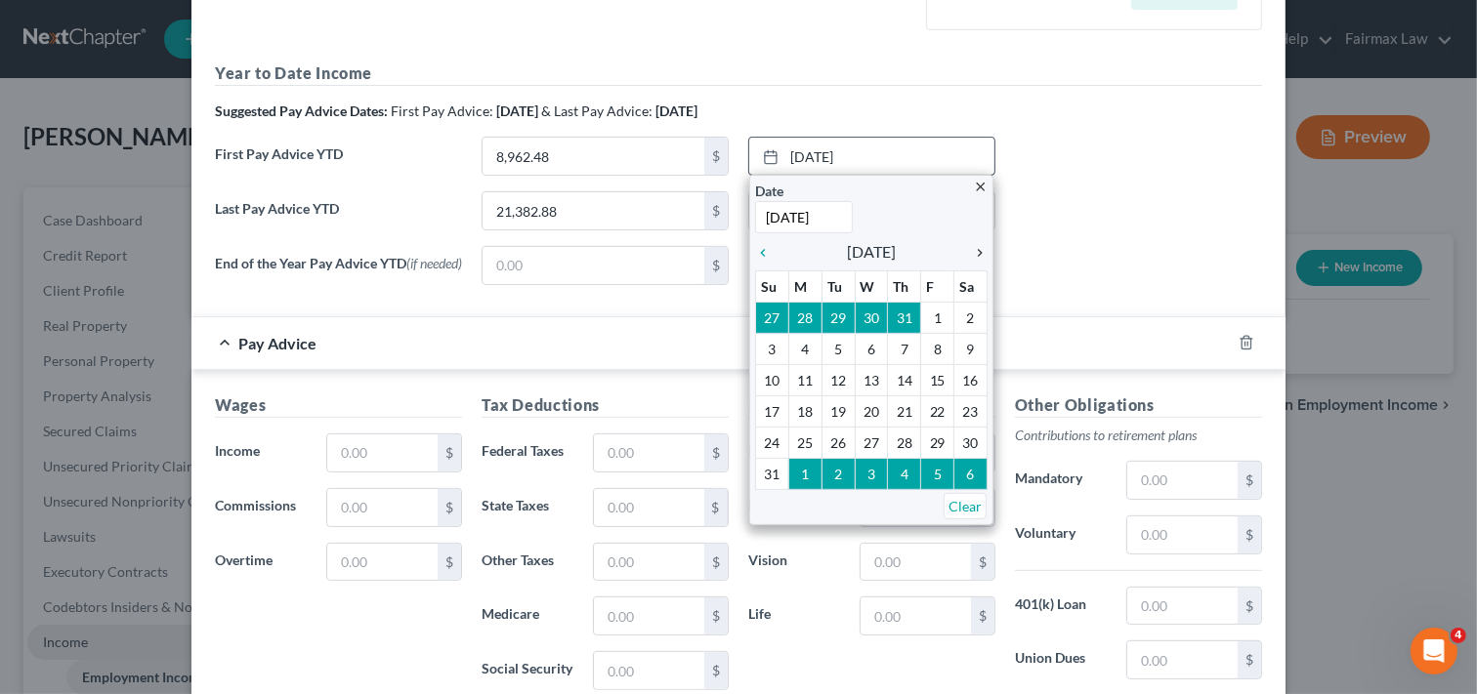
click at [970, 250] on icon "chevron_right" at bounding box center [974, 253] width 25 height 16
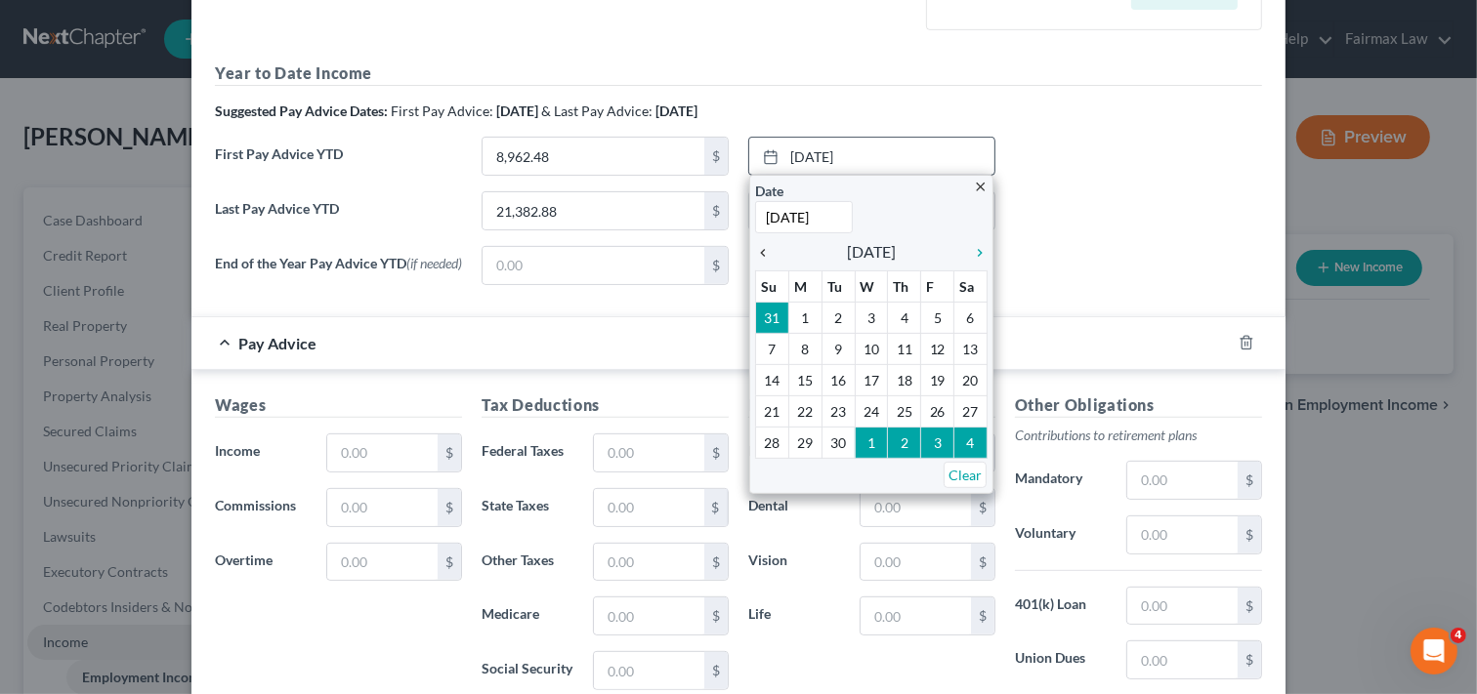
click at [758, 246] on icon "chevron_left" at bounding box center [767, 253] width 25 height 16
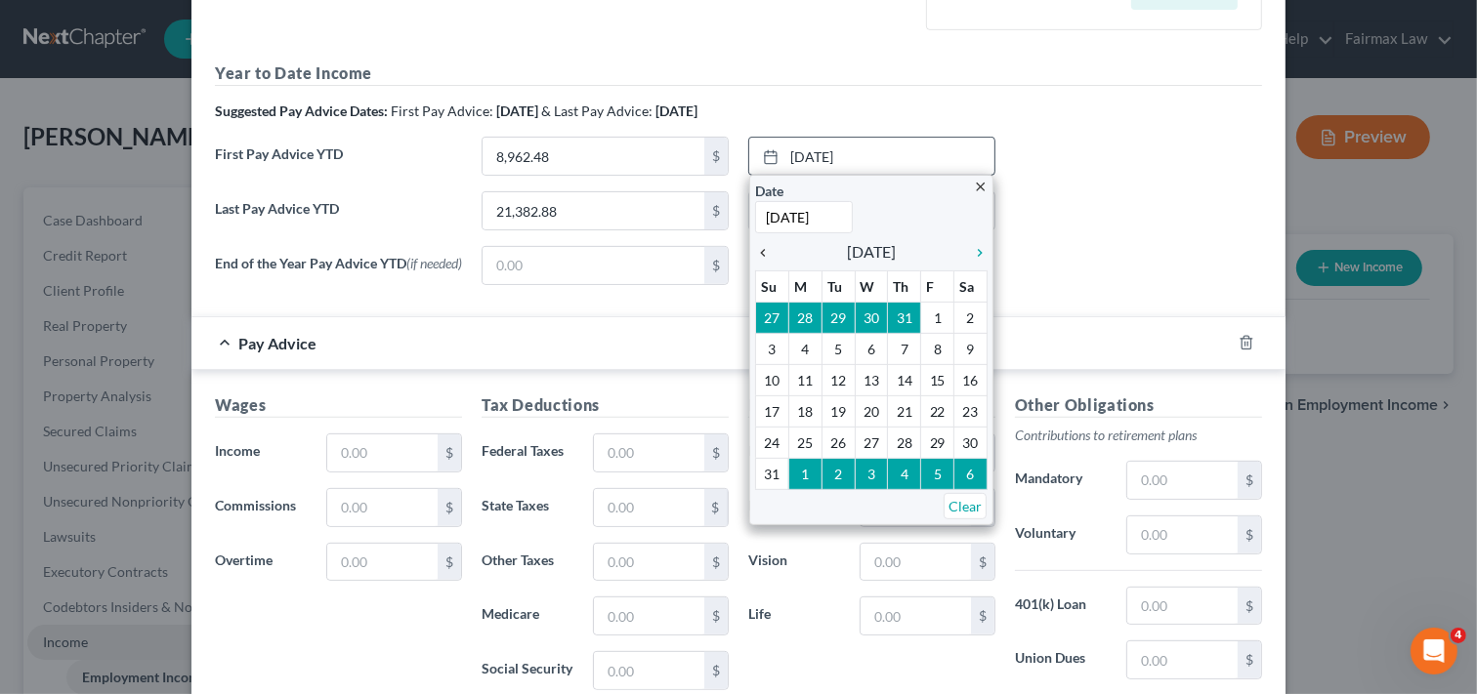
click at [758, 249] on icon "chevron_left" at bounding box center [767, 253] width 25 height 16
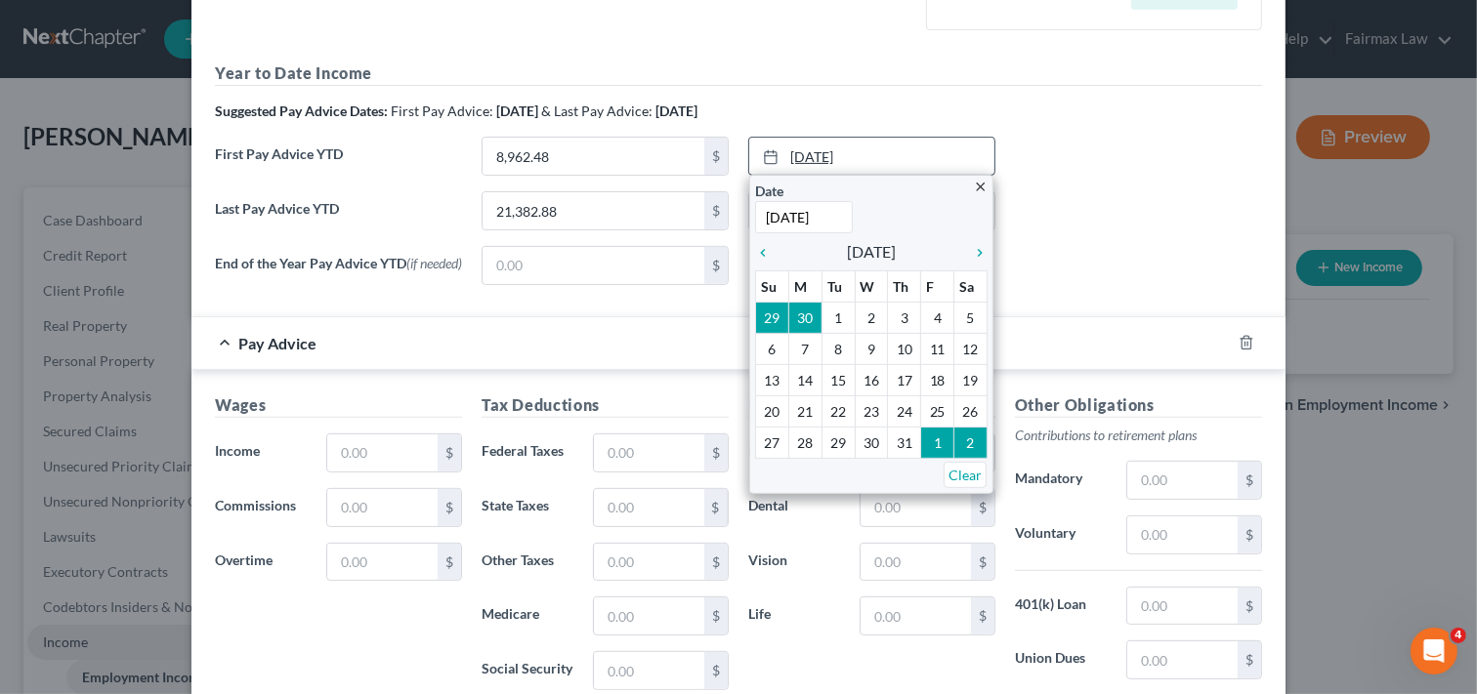
click at [866, 160] on link "10/6/2025" at bounding box center [871, 156] width 245 height 37
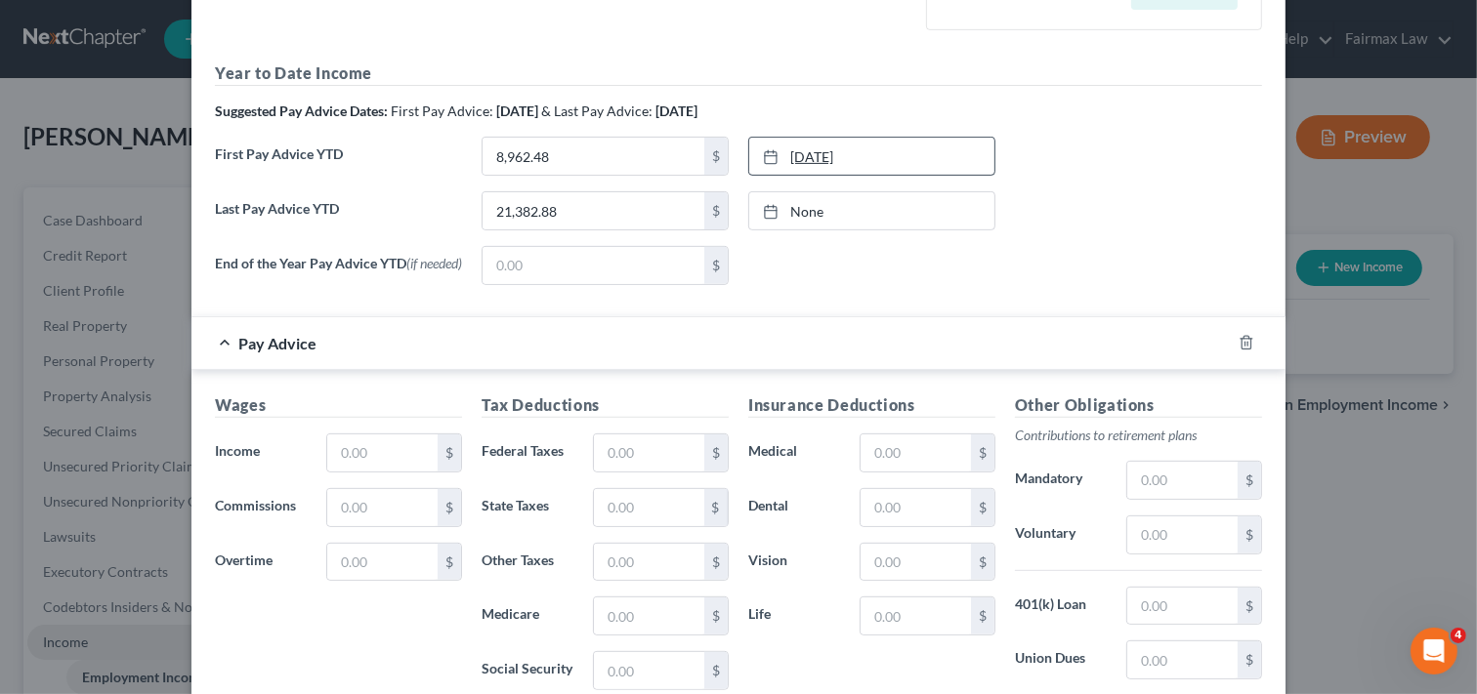
click at [866, 160] on link "10/6/2025" at bounding box center [871, 156] width 245 height 37
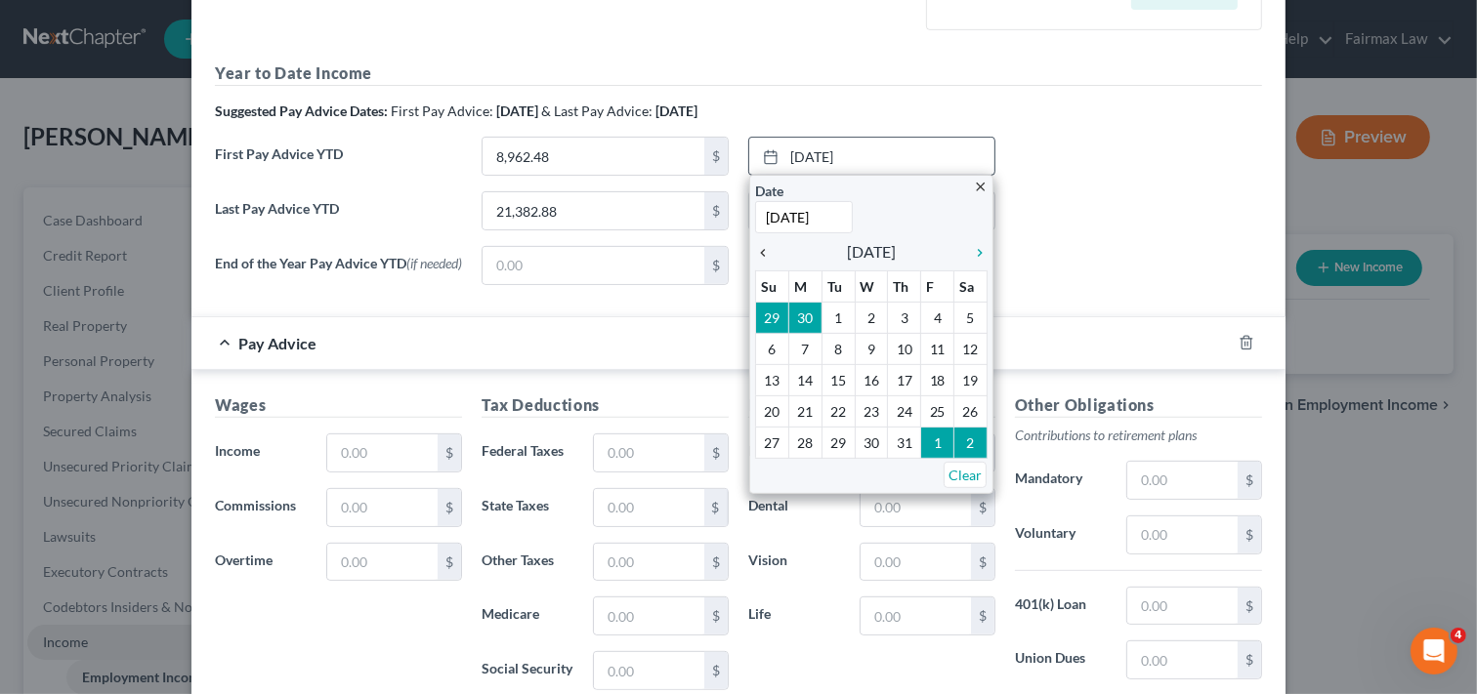
click at [764, 255] on icon "chevron_left" at bounding box center [767, 253] width 25 height 16
type input "4/1/2025"
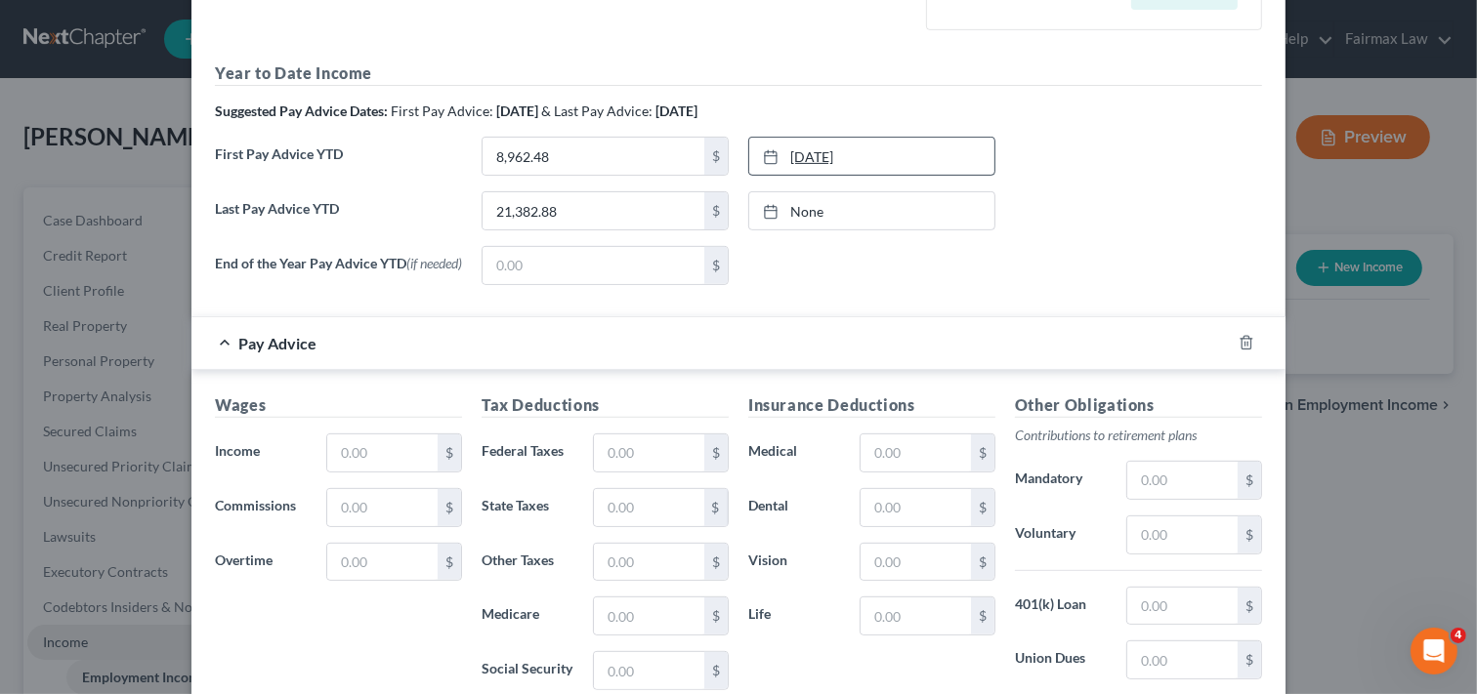
click at [856, 151] on link "4/1/2025" at bounding box center [871, 156] width 245 height 37
click at [833, 219] on link "None" at bounding box center [871, 210] width 245 height 37
type input "10/6/2025"
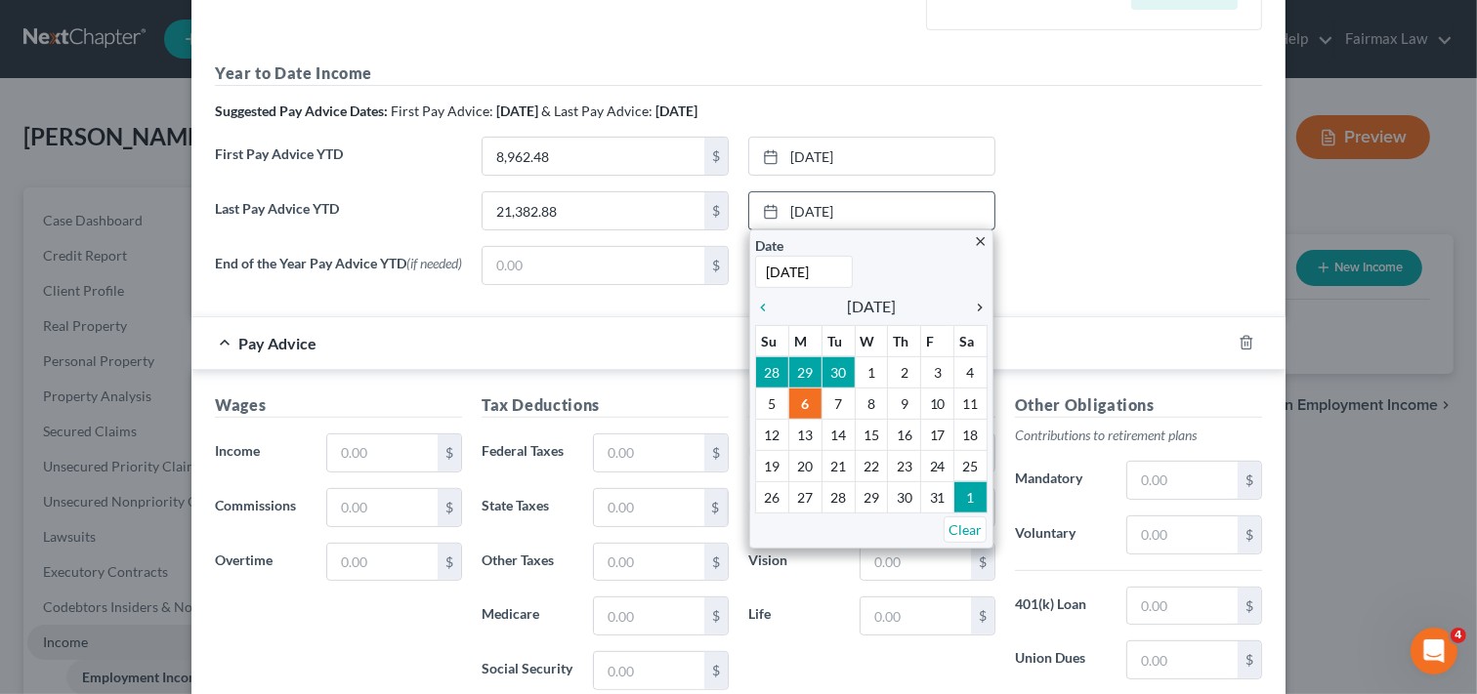
click at [975, 309] on icon "chevron_right" at bounding box center [974, 308] width 25 height 16
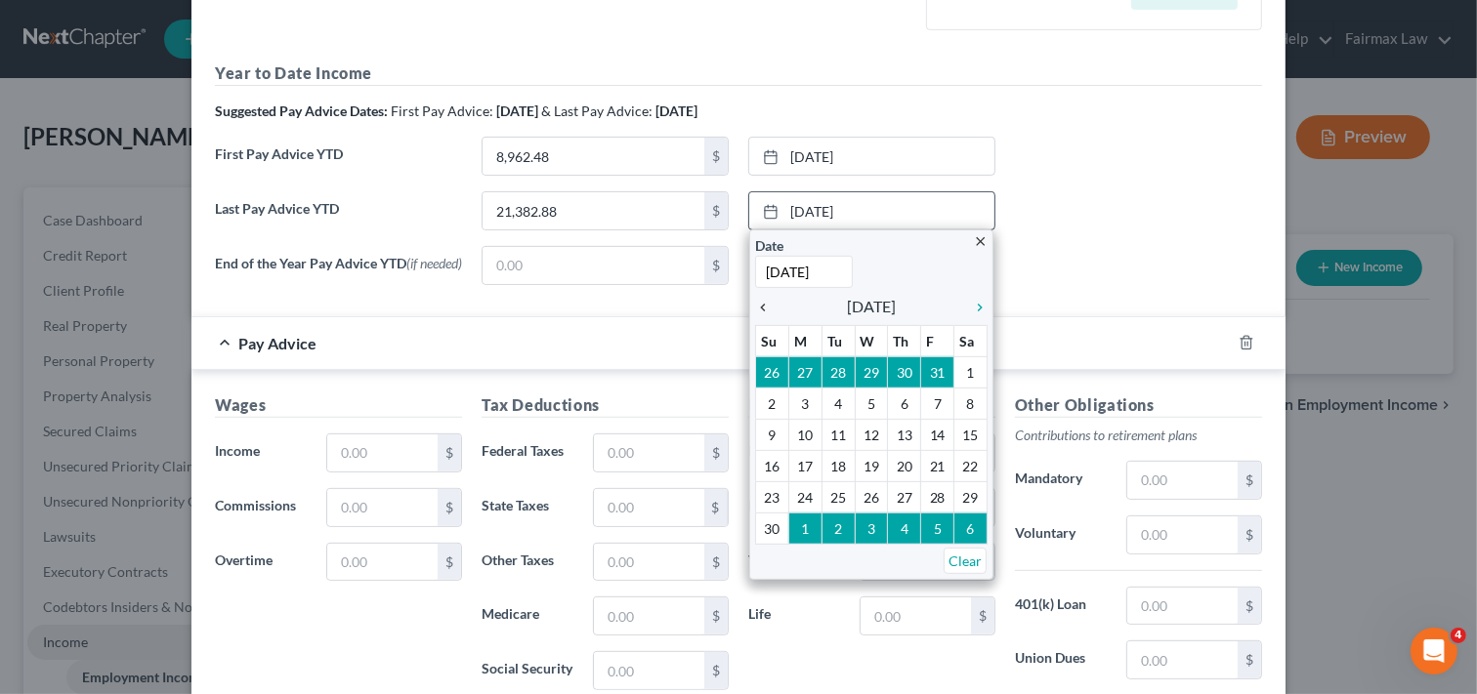
click at [762, 307] on icon "chevron_left" at bounding box center [767, 308] width 25 height 16
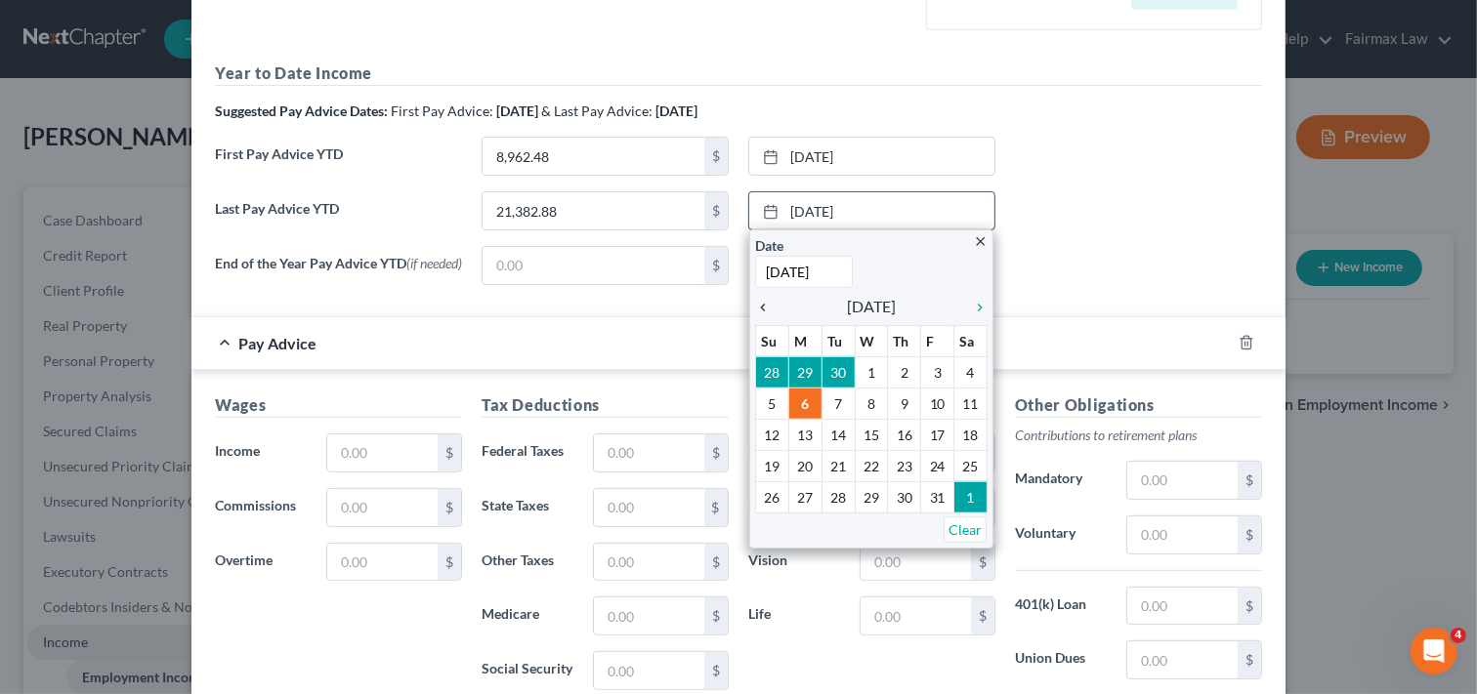
click at [762, 307] on icon "chevron_left" at bounding box center [767, 308] width 25 height 16
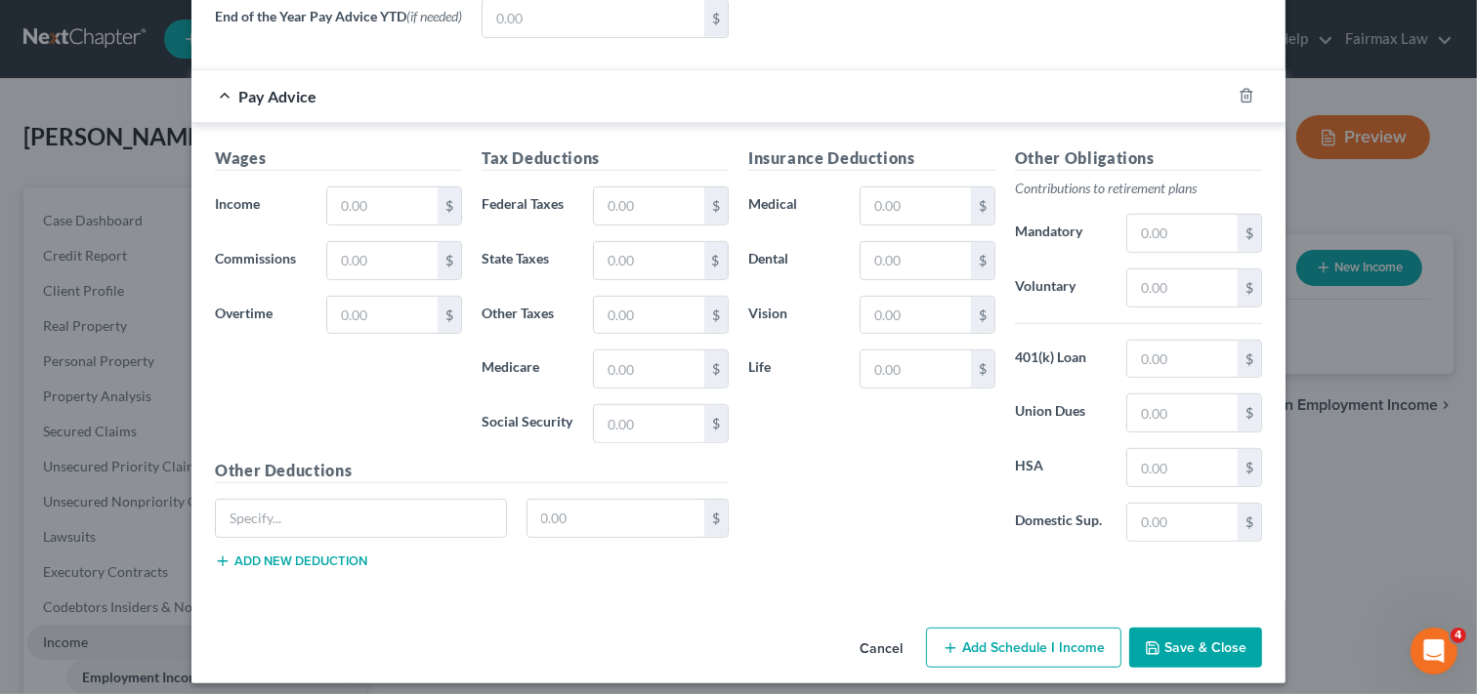
scroll to position [859, 0]
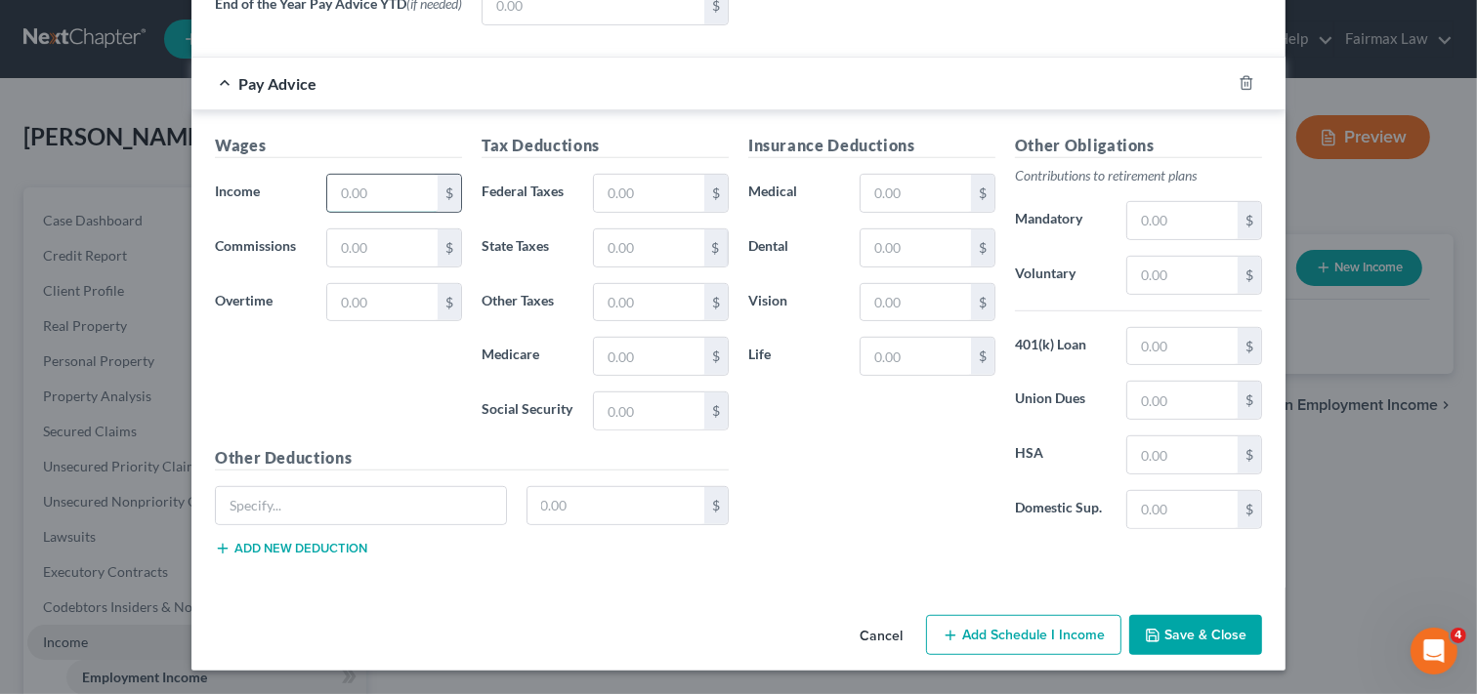
click at [403, 192] on input "text" at bounding box center [382, 193] width 110 height 37
type input "782.85"
click at [646, 191] on input "text" at bounding box center [649, 193] width 110 height 37
click at [662, 363] on input "text" at bounding box center [649, 356] width 110 height 37
type input "4.85"
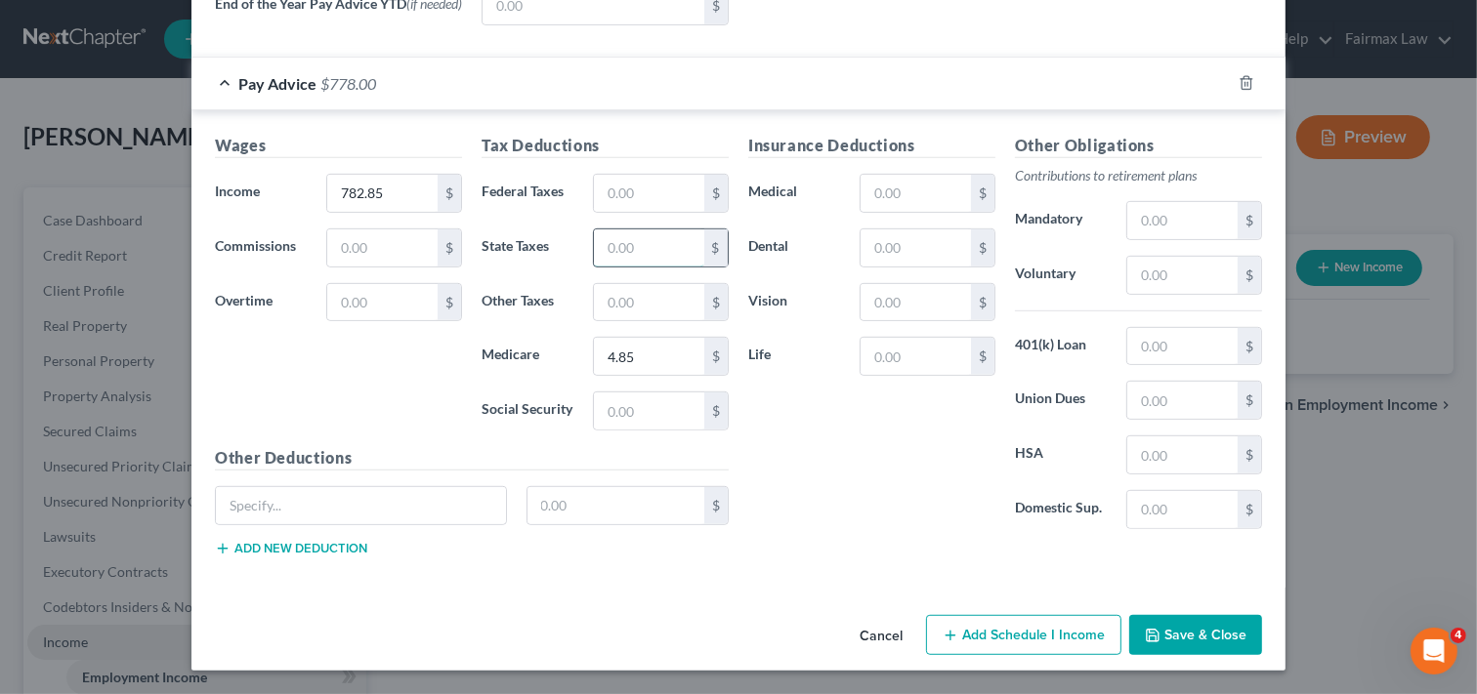
click at [630, 245] on input "text" at bounding box center [649, 247] width 110 height 37
type input "1.29"
click at [941, 182] on input "text" at bounding box center [915, 193] width 110 height 37
type input "438.75"
click at [912, 247] on input "text" at bounding box center [915, 247] width 110 height 37
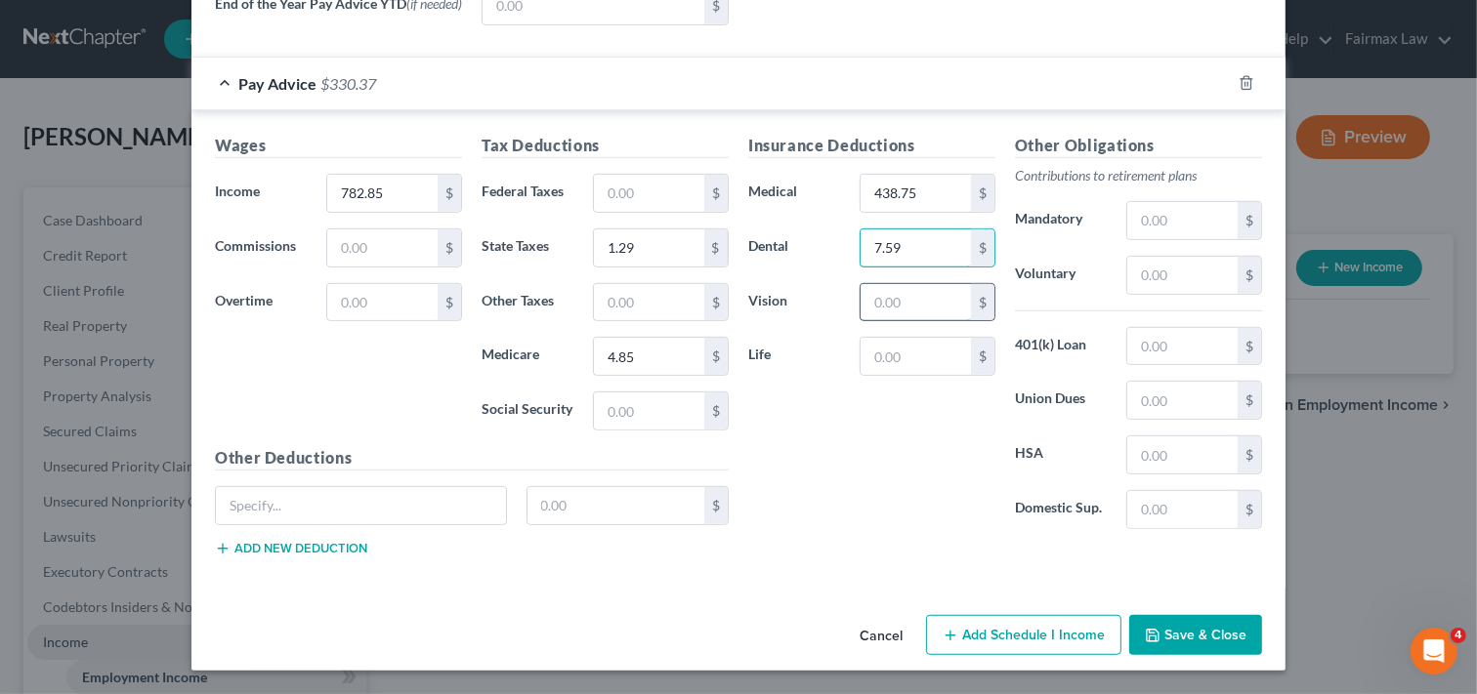
type input "7.59"
click at [900, 309] on input "text" at bounding box center [915, 302] width 110 height 37
type input "2.17"
click at [908, 352] on input "text" at bounding box center [915, 356] width 110 height 37
type input "3.20"
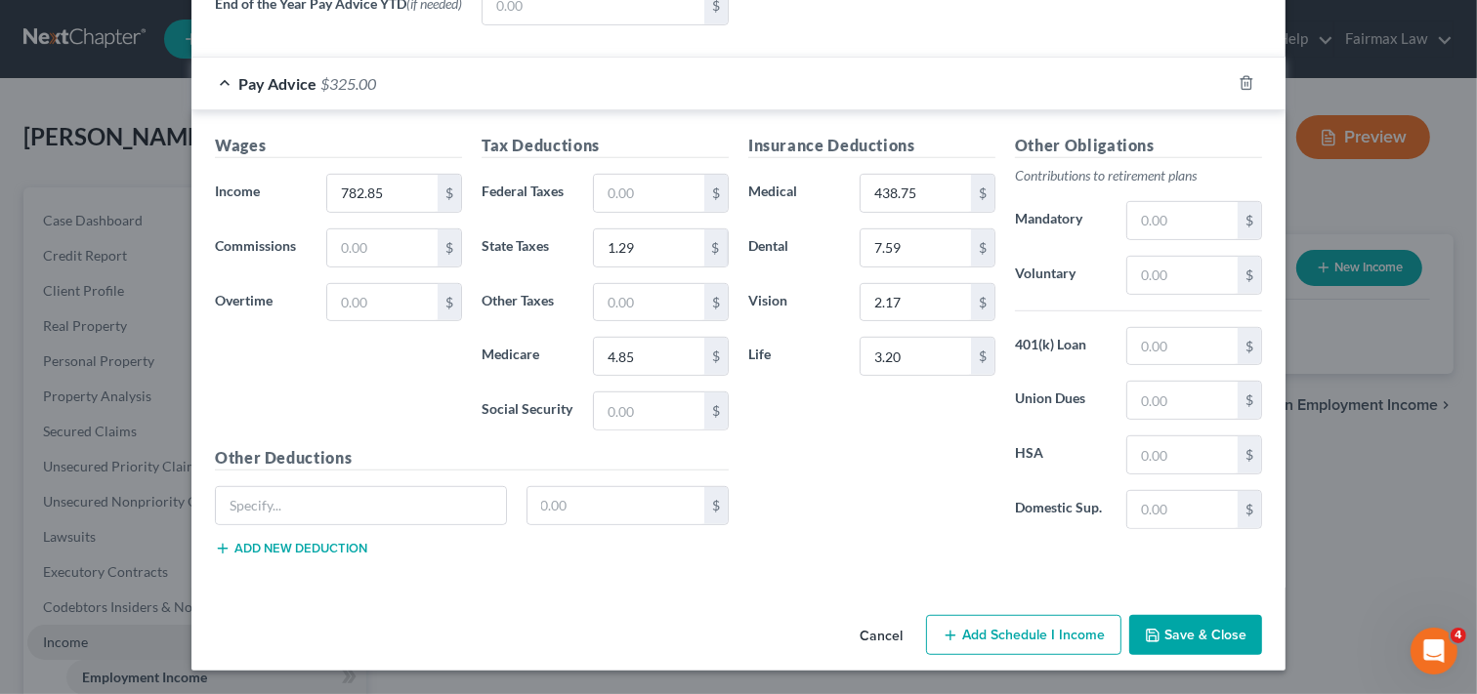
click at [1348, 513] on div "New Income Source × Employment Type * Select Full or Part Time Employment Self …" at bounding box center [738, 347] width 1477 height 694
click at [1392, 550] on div "New Income Source × Employment Type * Select Full or Part Time Employment Self …" at bounding box center [738, 347] width 1477 height 694
click at [1199, 639] on button "Save & Close" at bounding box center [1195, 635] width 133 height 41
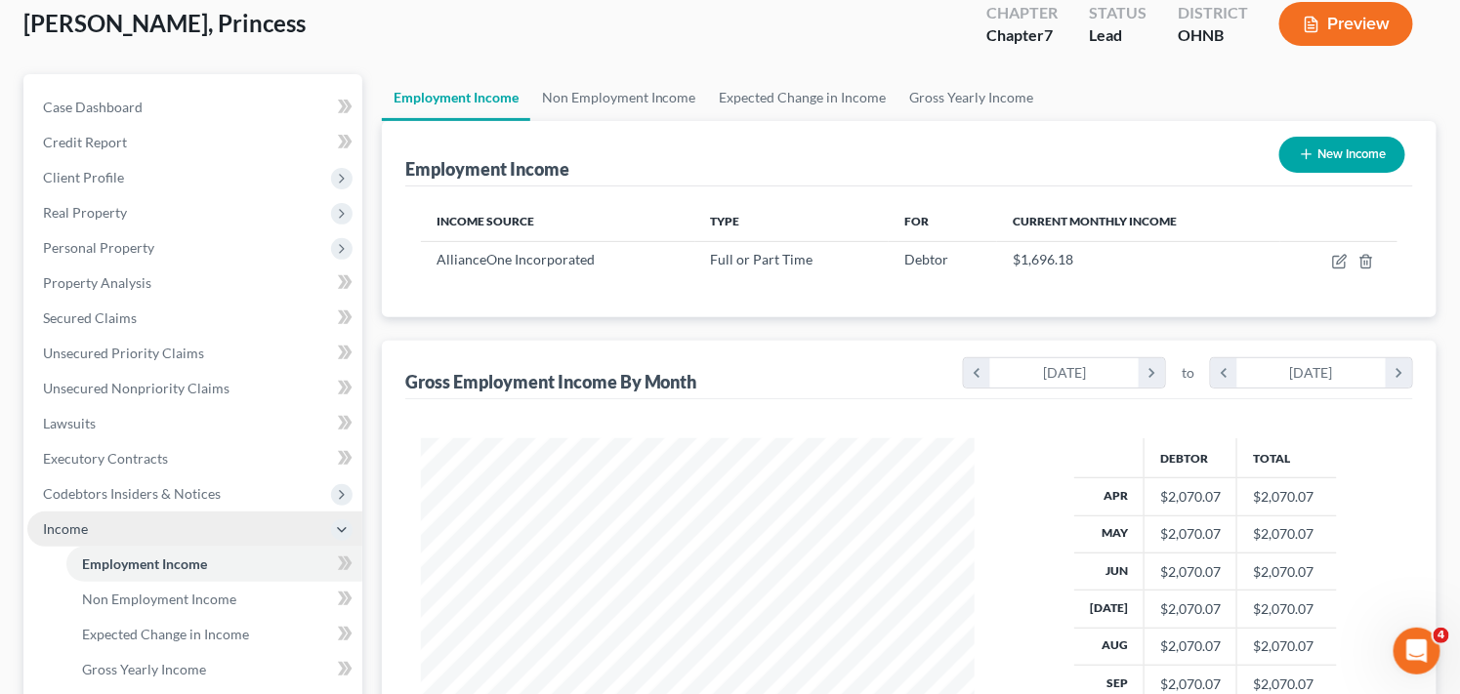
scroll to position [111, 0]
click at [290, 530] on span "Income" at bounding box center [194, 531] width 335 height 35
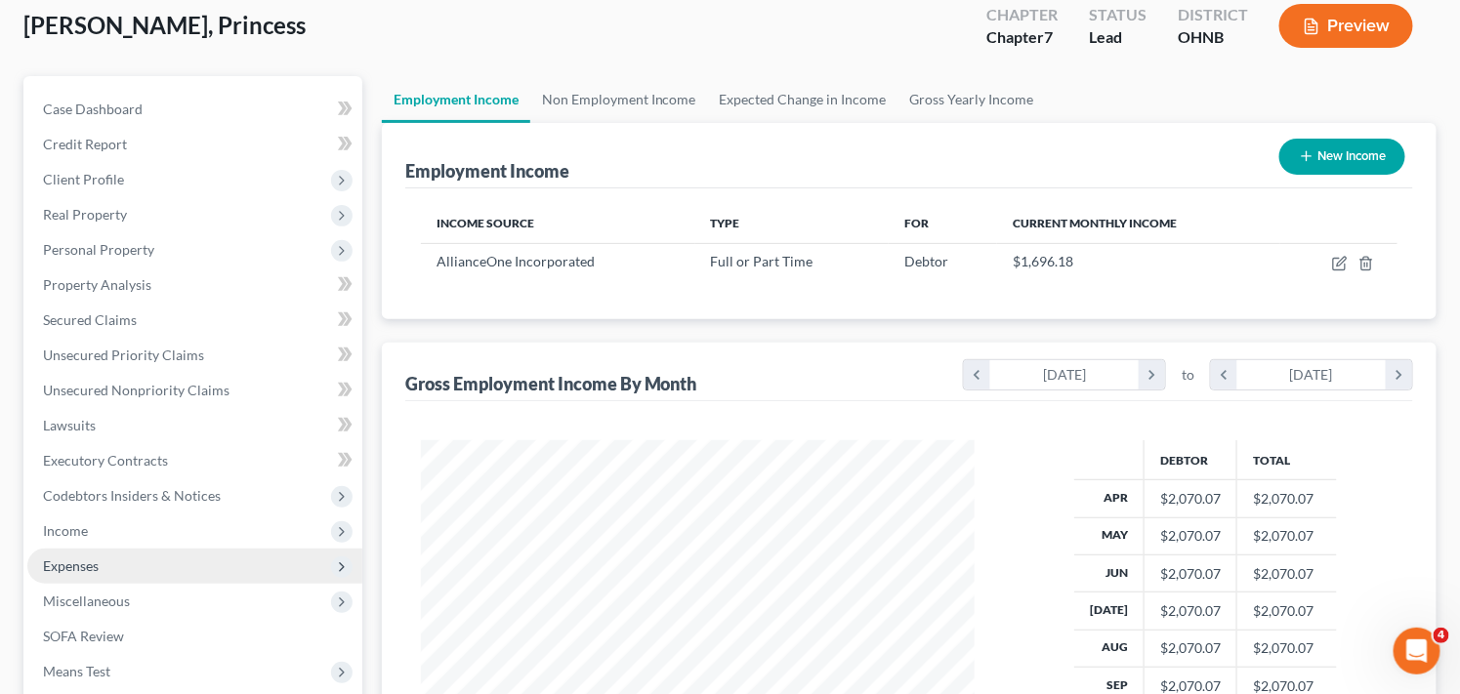
click at [297, 564] on span "Expenses" at bounding box center [194, 566] width 335 height 35
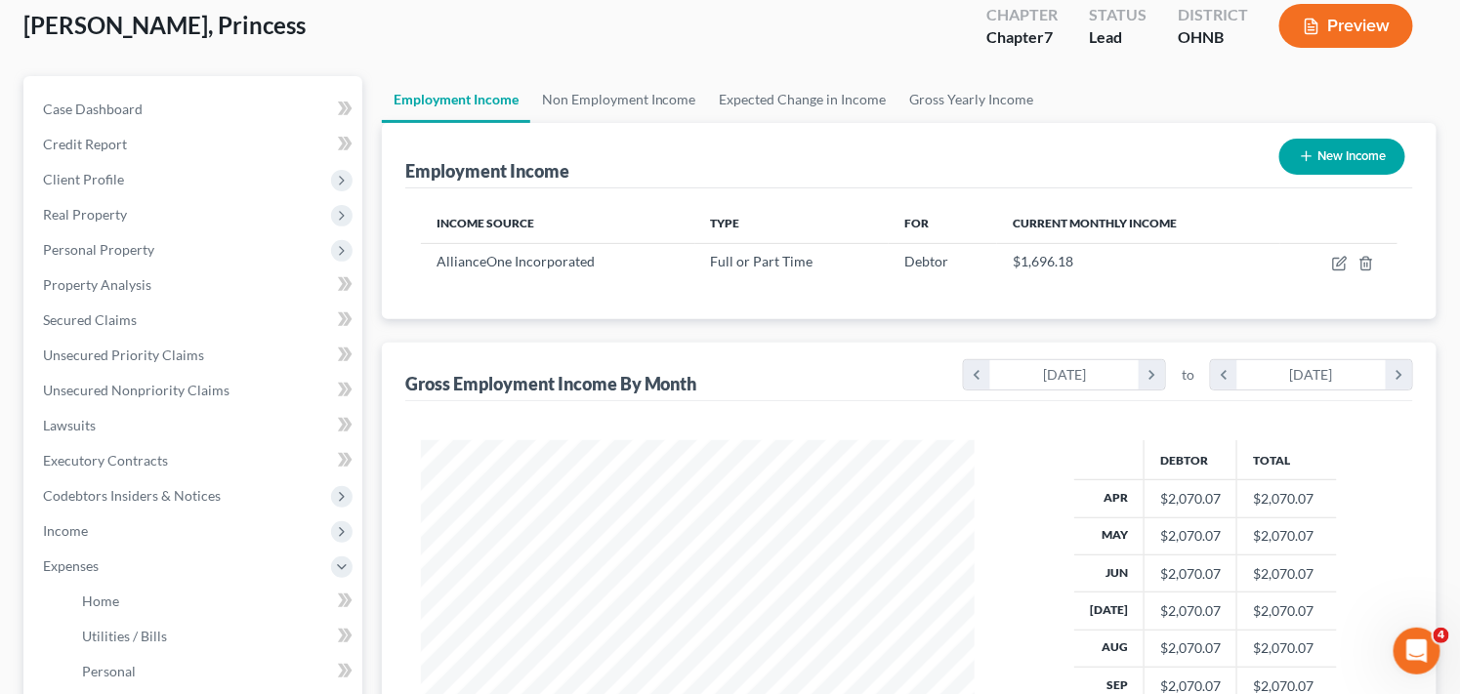
scroll to position [588, 0]
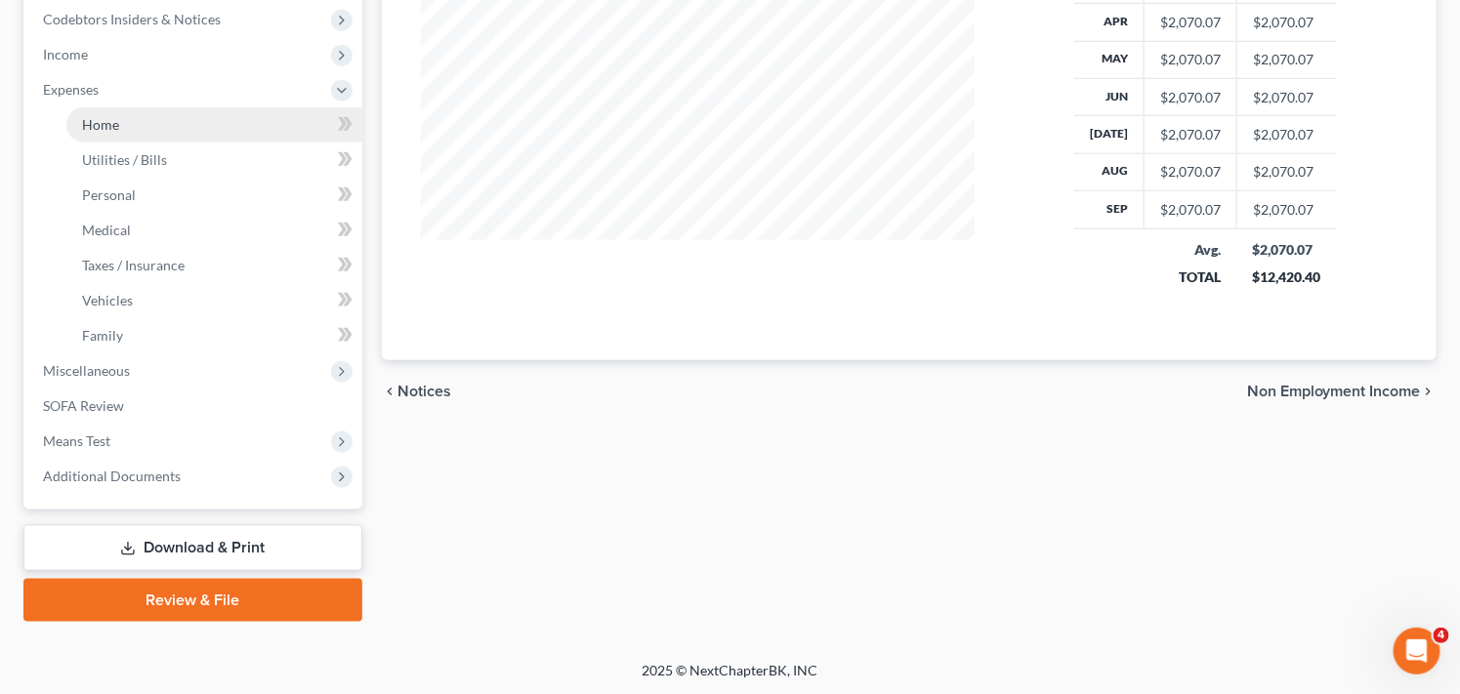
click at [210, 115] on link "Home" at bounding box center [214, 124] width 296 height 35
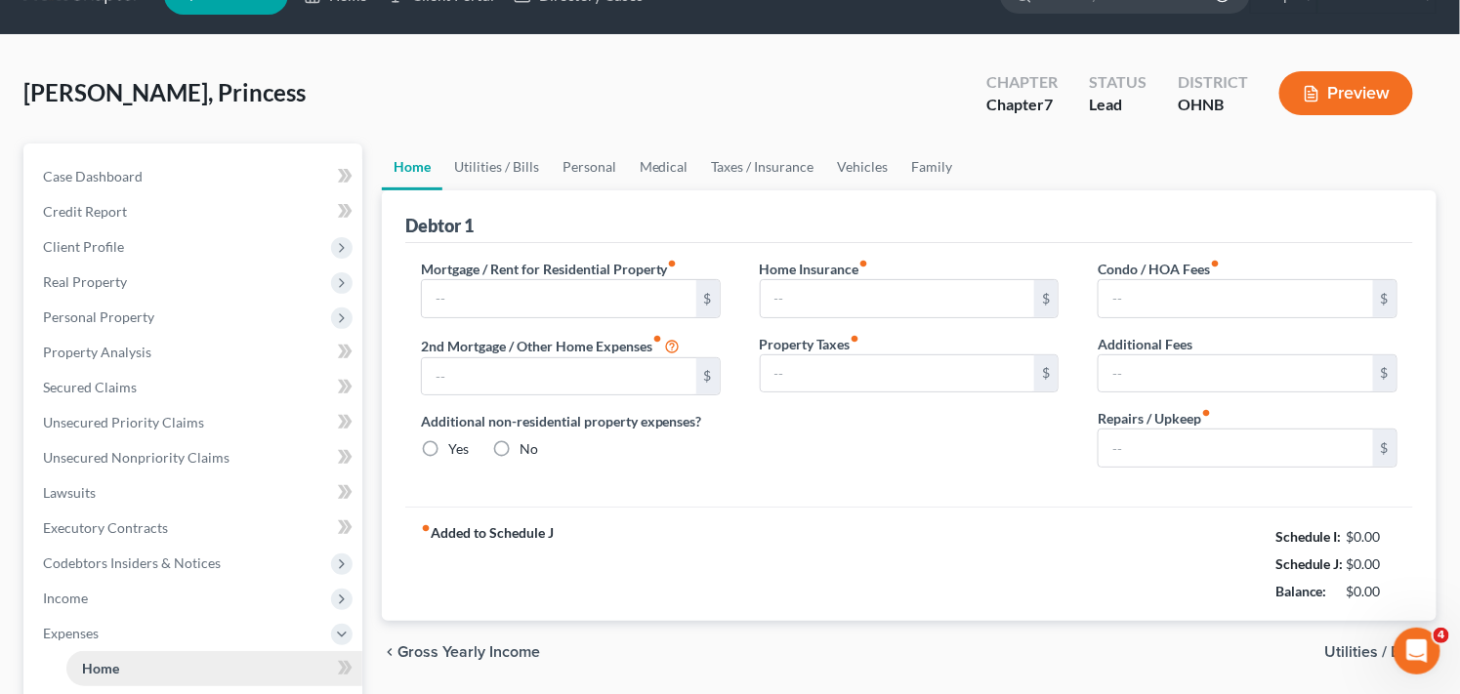
scroll to position [7, 0]
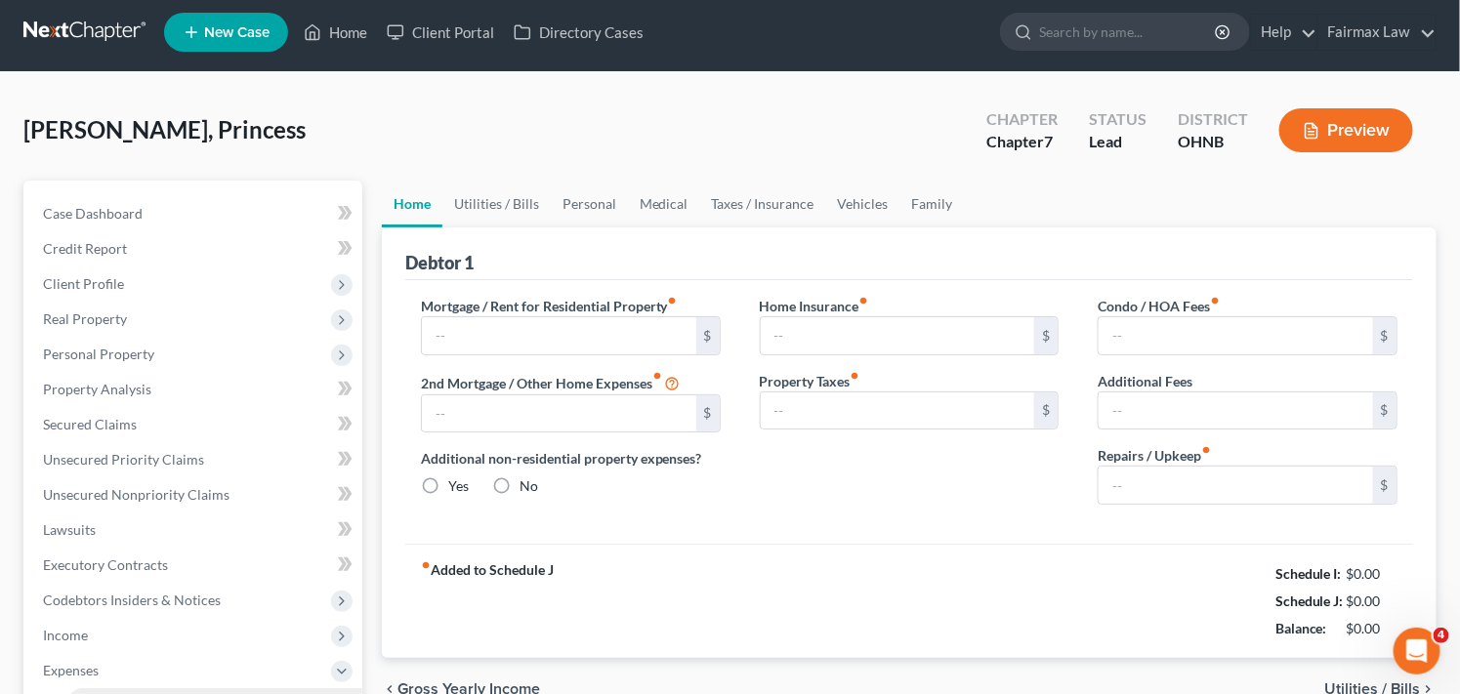
type input "0.00"
radio input "true"
type input "0.00"
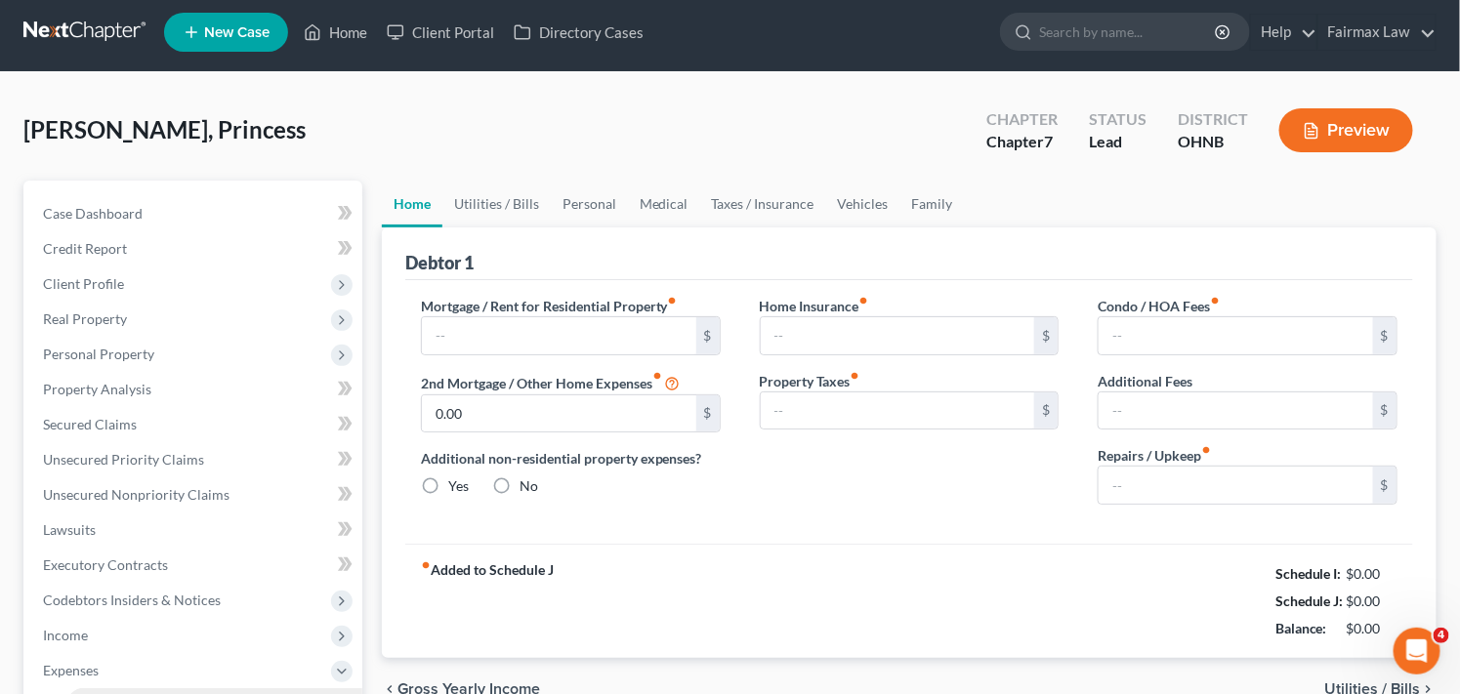
type input "0.00"
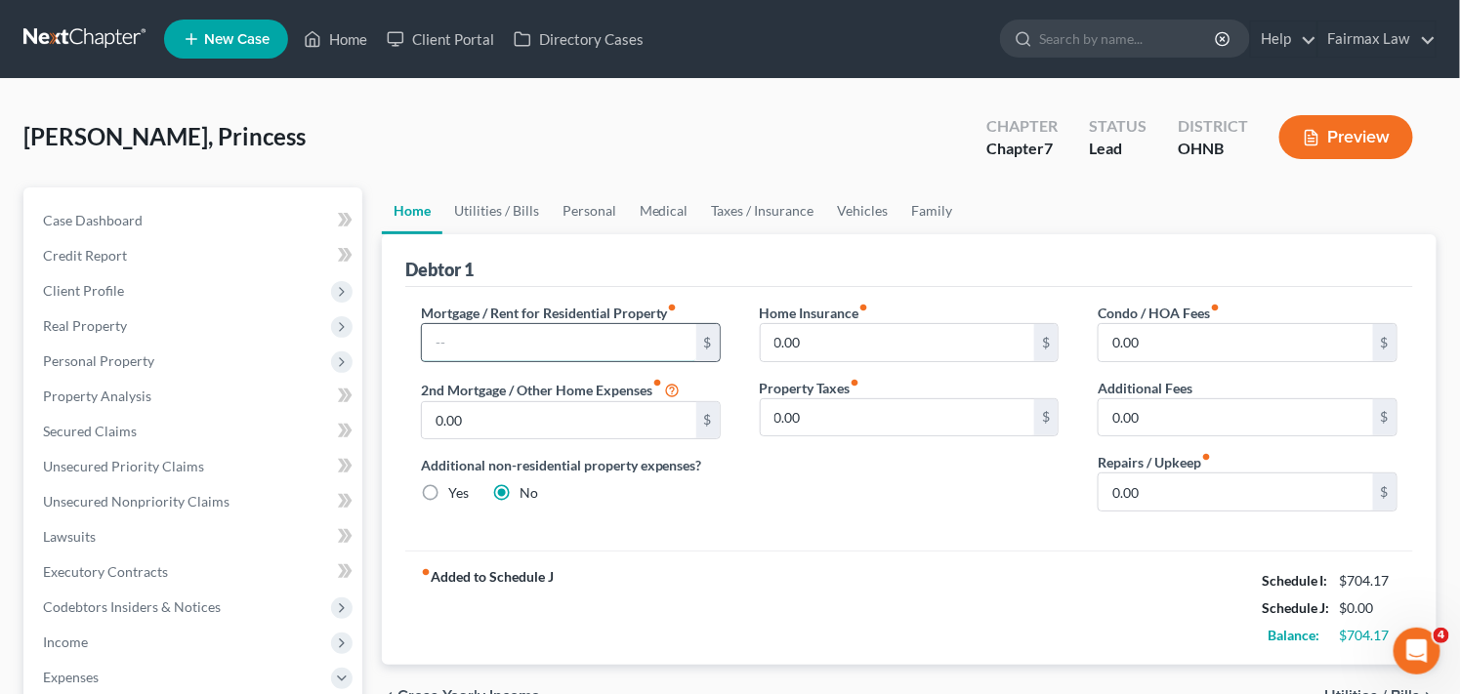
click at [521, 337] on input "text" at bounding box center [559, 342] width 274 height 37
type input "400.00"
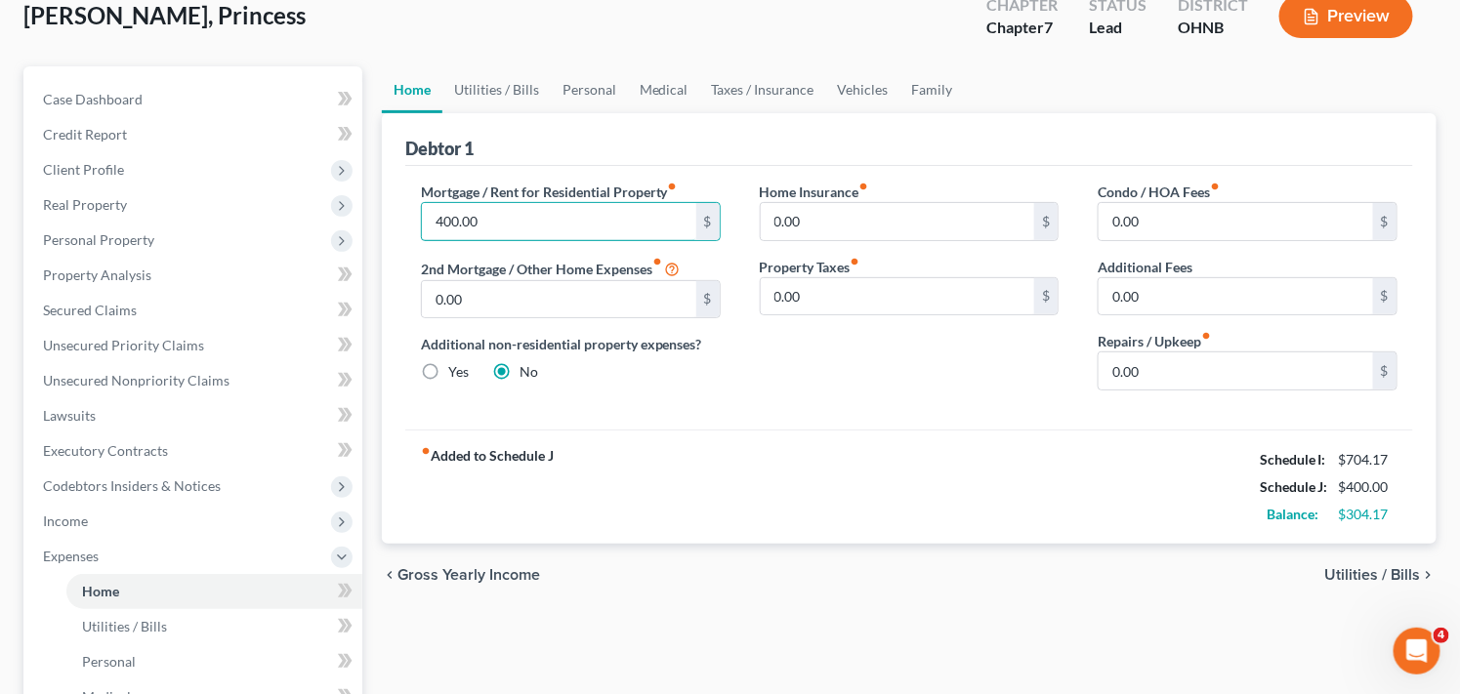
scroll to position [122, 0]
click at [1443, 373] on div "Home Utilities / Bills Personal Medical Taxes / Insurance Vehicles Family Debto…" at bounding box center [909, 576] width 1074 height 1022
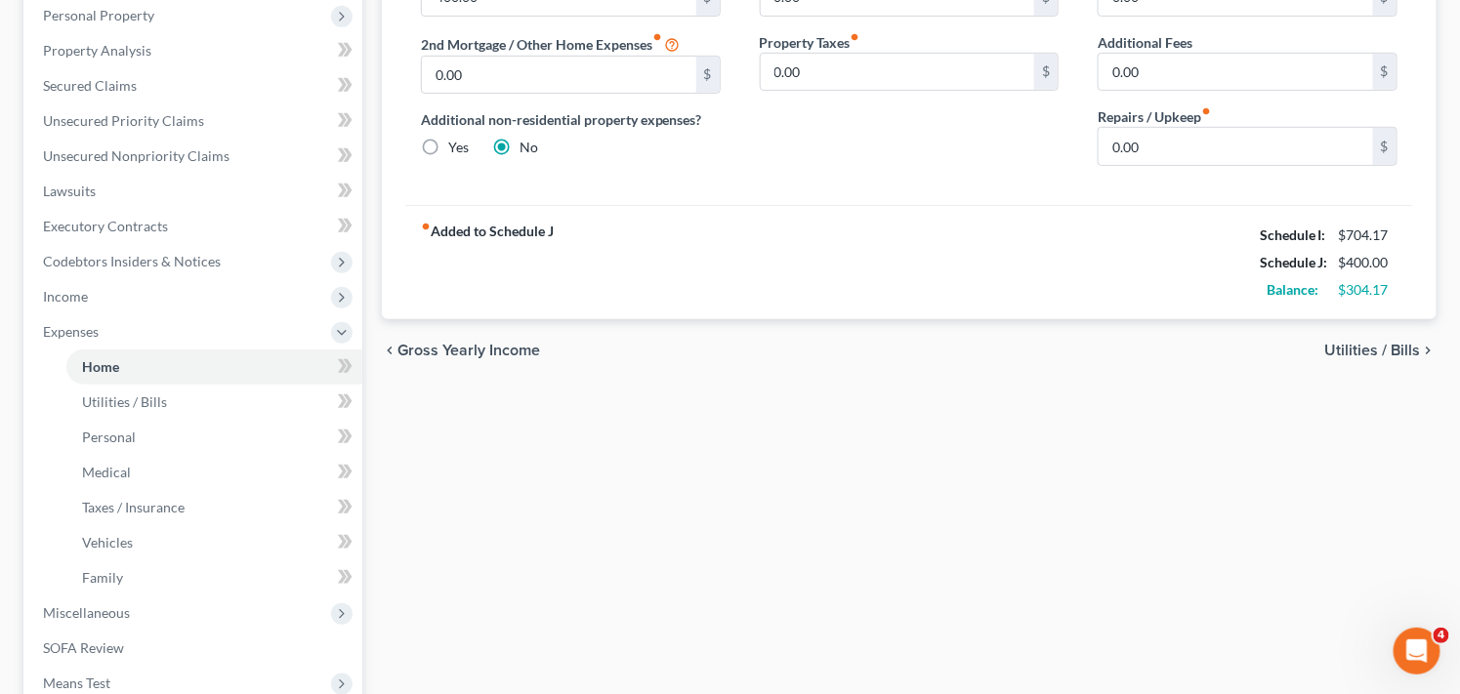
scroll to position [295, 0]
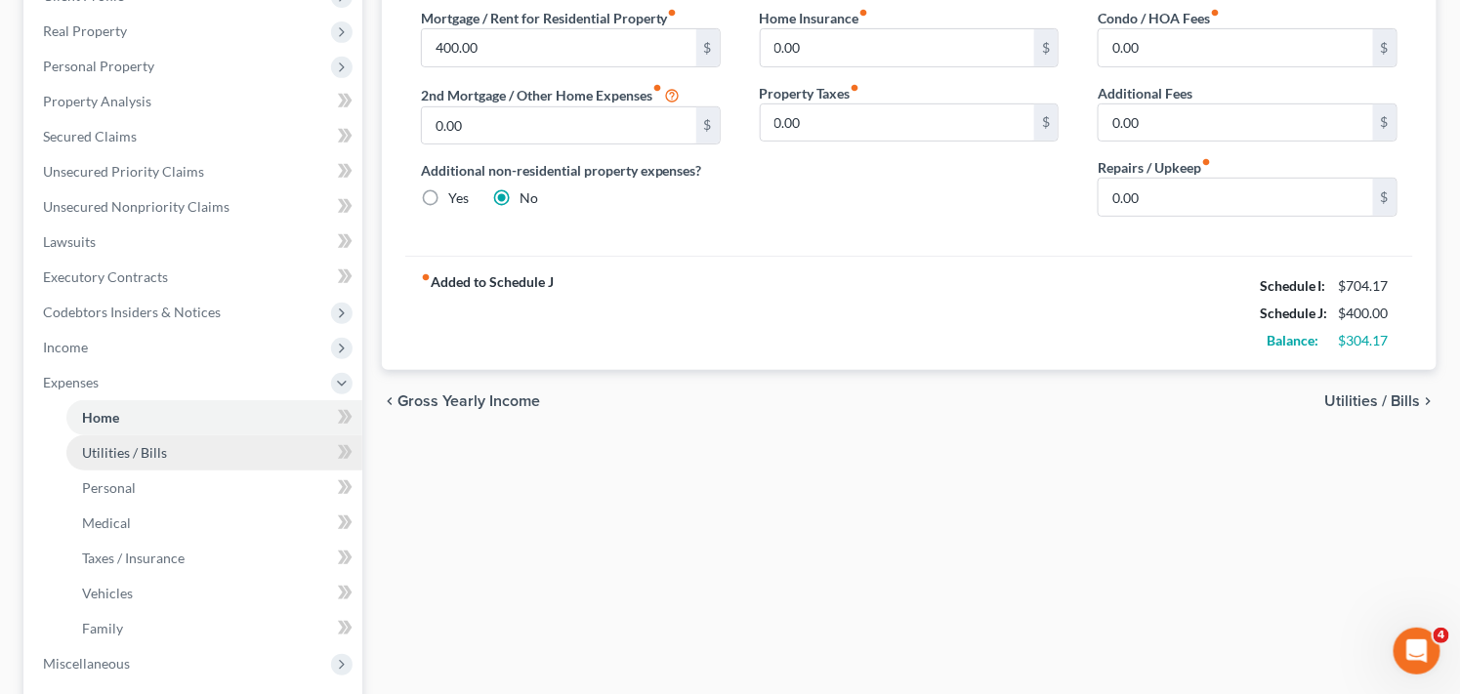
click at [190, 449] on link "Utilities / Bills" at bounding box center [214, 453] width 296 height 35
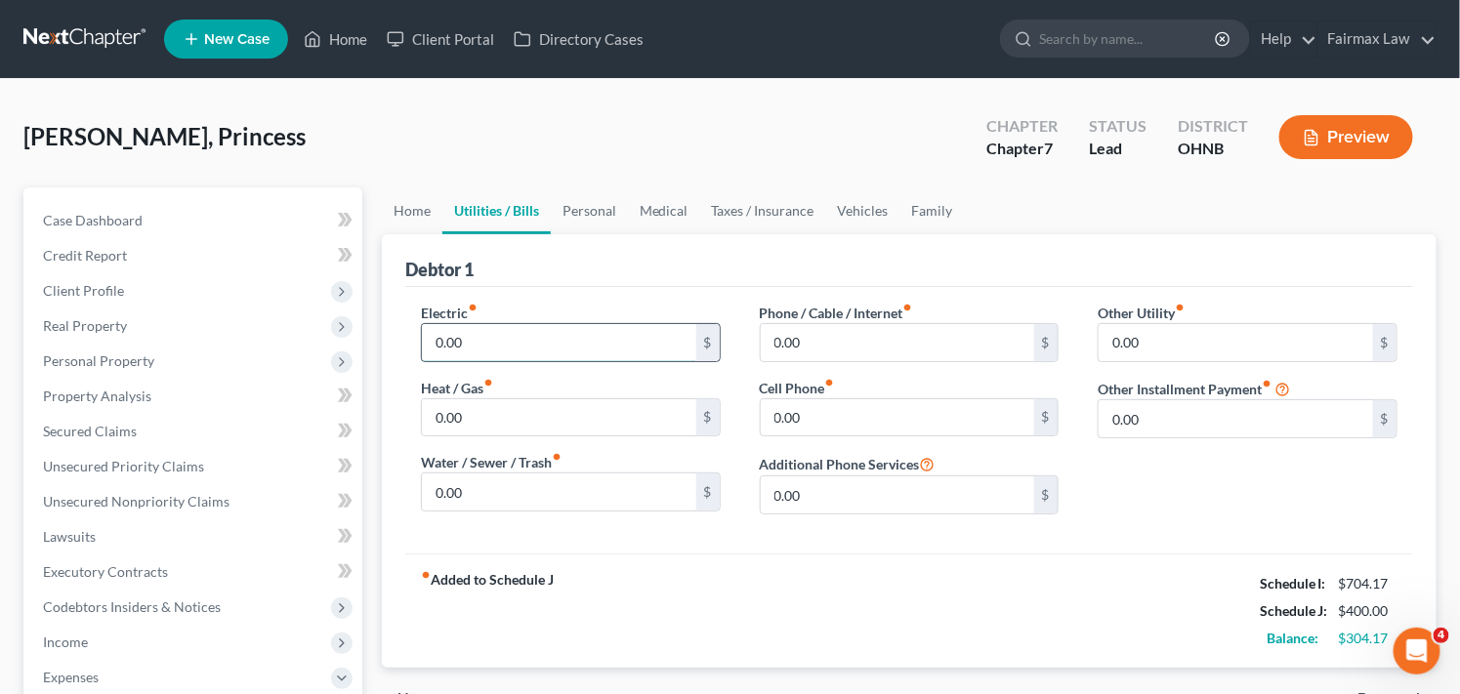
click at [548, 343] on input "0.00" at bounding box center [559, 342] width 274 height 37
click at [521, 347] on input "0.00" at bounding box center [559, 342] width 274 height 37
click at [498, 337] on input "0.00" at bounding box center [559, 342] width 274 height 37
type input "0"
type input "75.00"
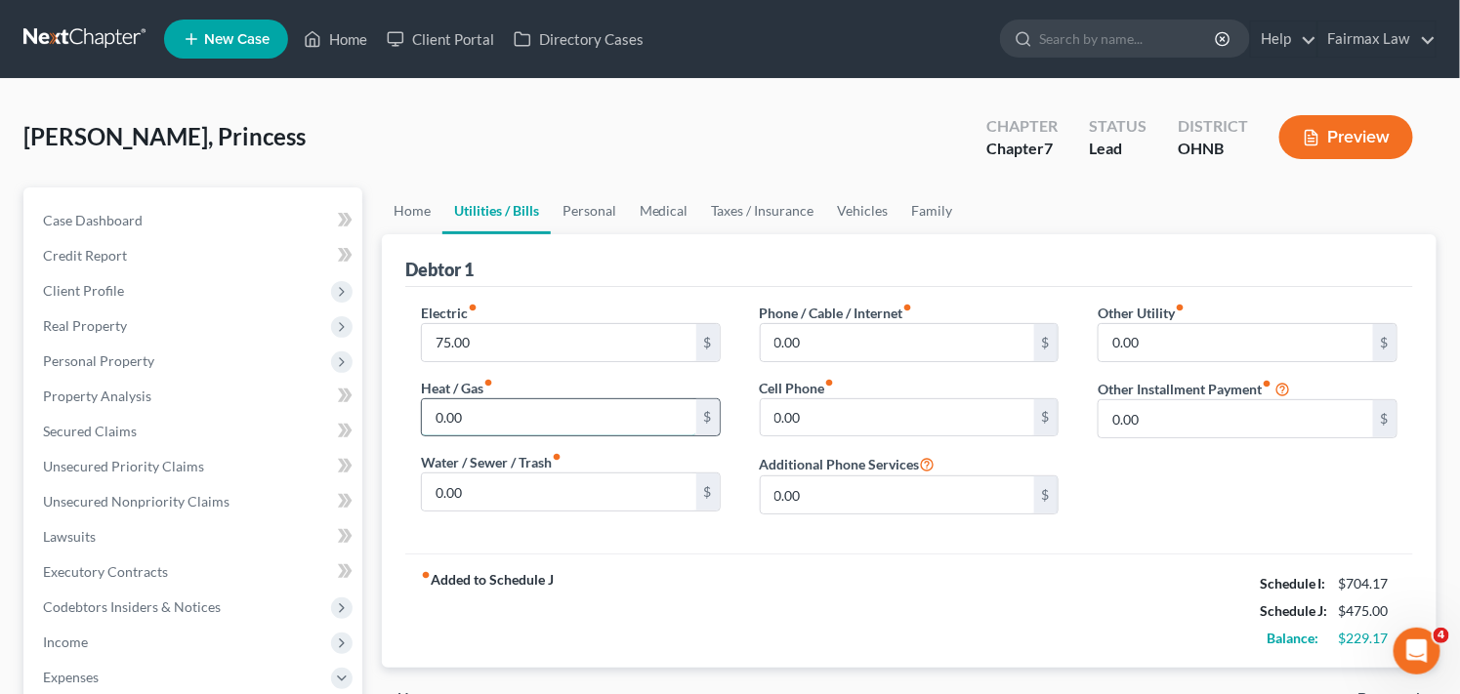
click at [511, 405] on input "0.00" at bounding box center [559, 417] width 274 height 37
type input "75.00"
click at [540, 490] on input "0.00" at bounding box center [559, 492] width 274 height 37
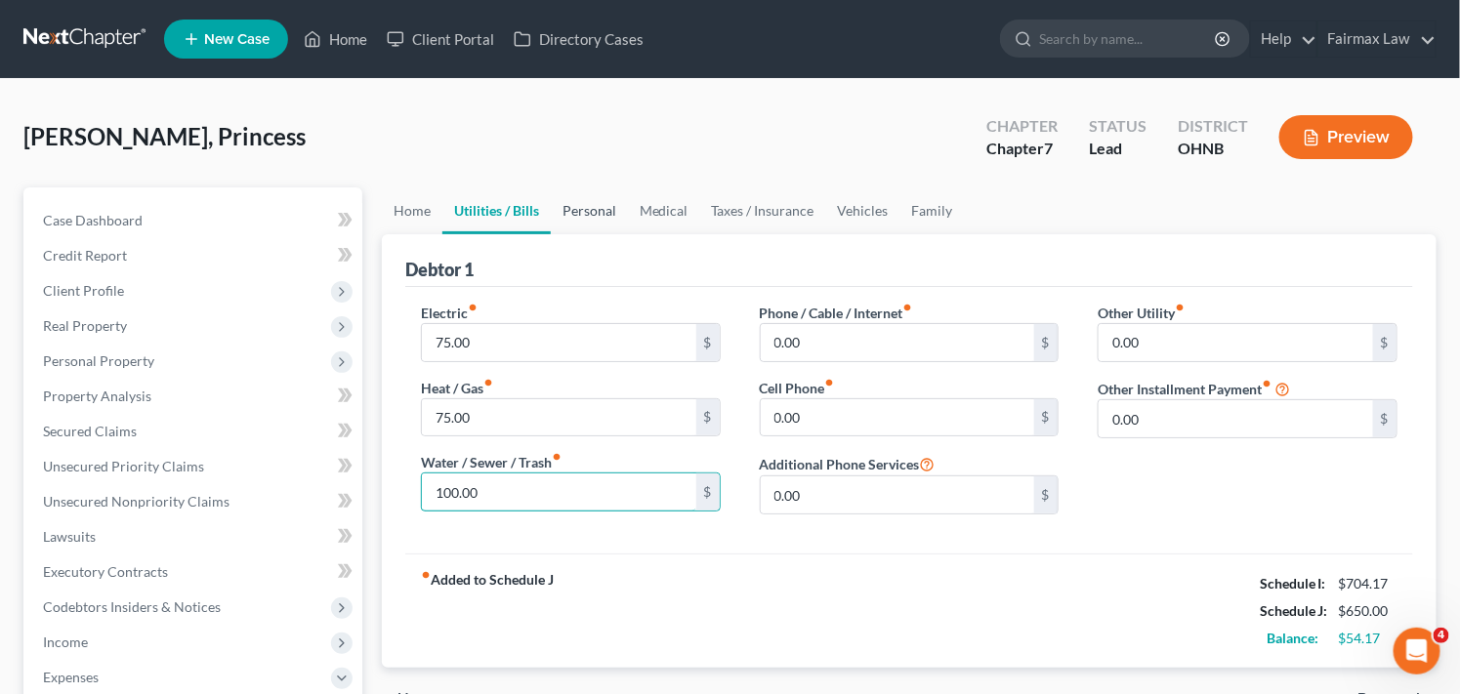
type input "100.00"
click at [591, 208] on link "Personal" at bounding box center [589, 210] width 77 height 47
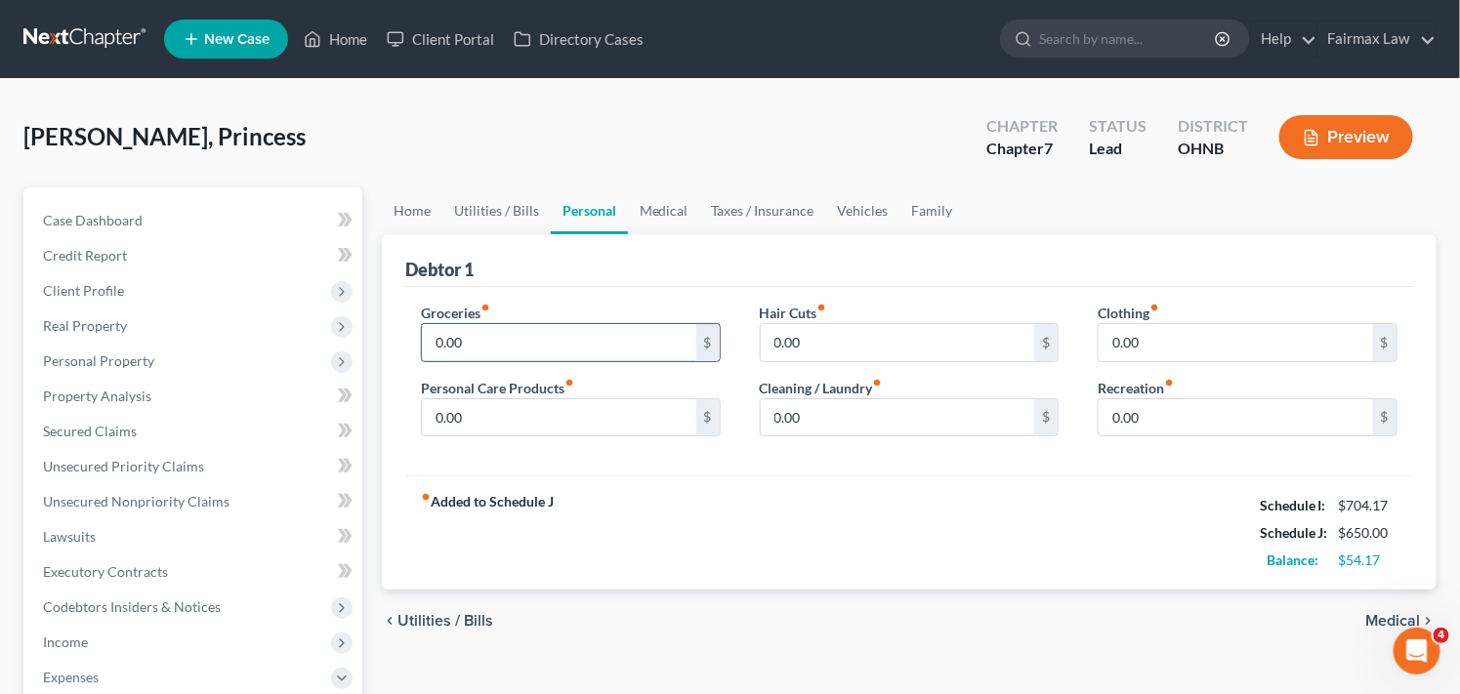
click at [588, 334] on input "0.00" at bounding box center [559, 342] width 274 height 37
type input "277.00"
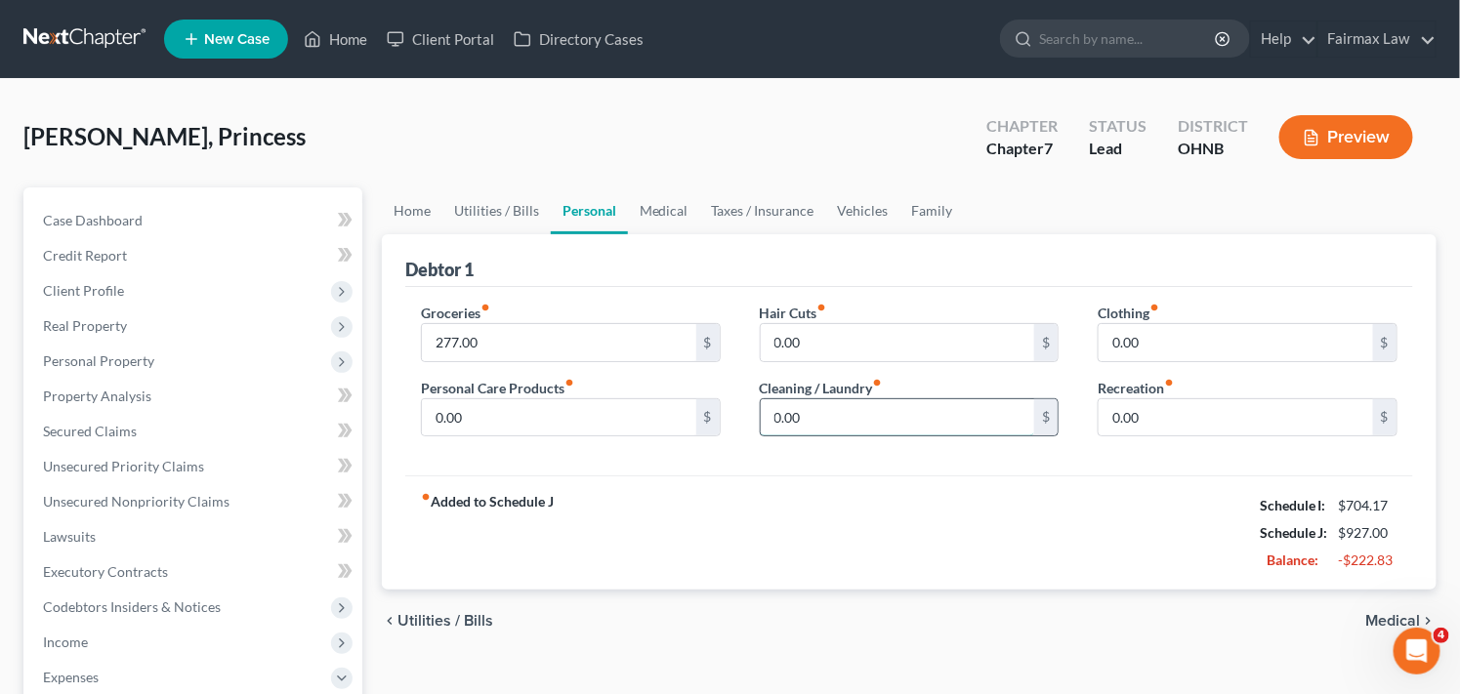
click at [891, 424] on input "0.00" at bounding box center [898, 417] width 274 height 37
type input "60.00"
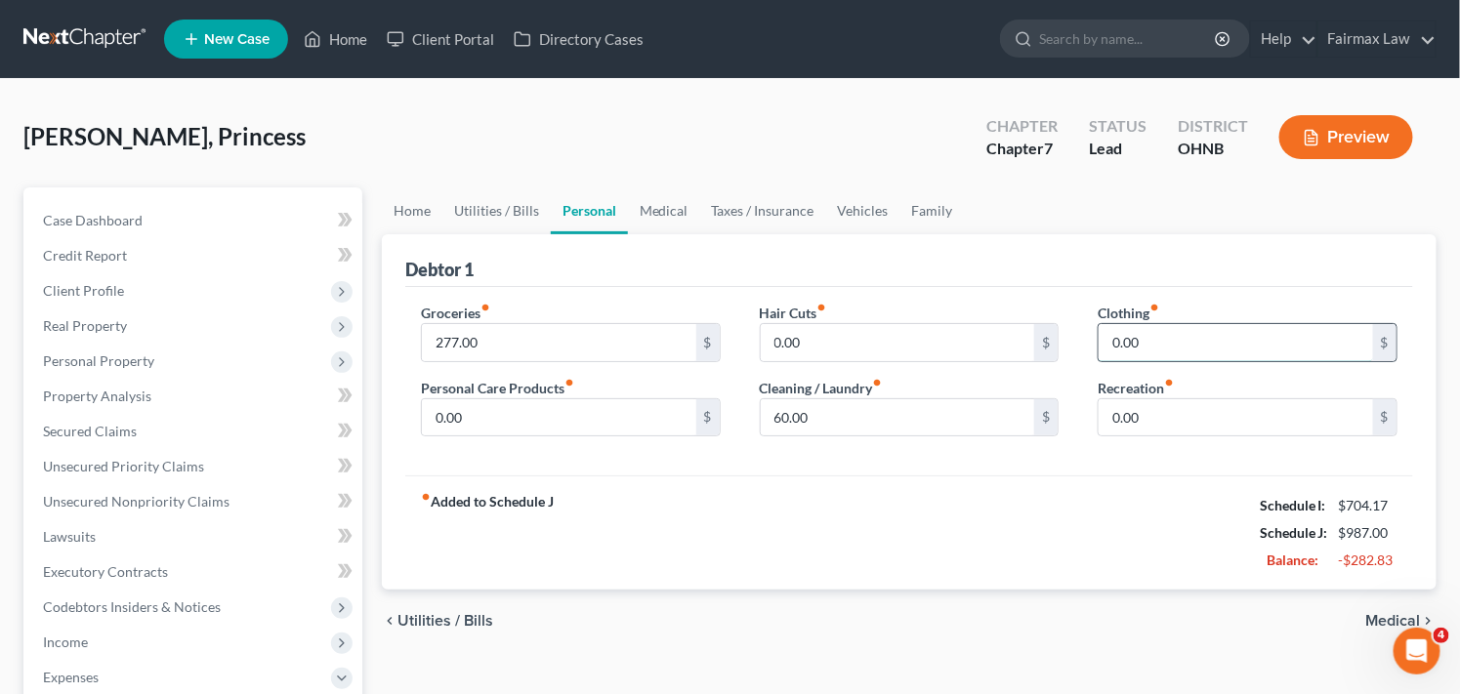
click at [1159, 335] on input "0.00" at bounding box center [1236, 342] width 274 height 37
type input "120.00"
click at [666, 215] on link "Medical" at bounding box center [664, 210] width 72 height 47
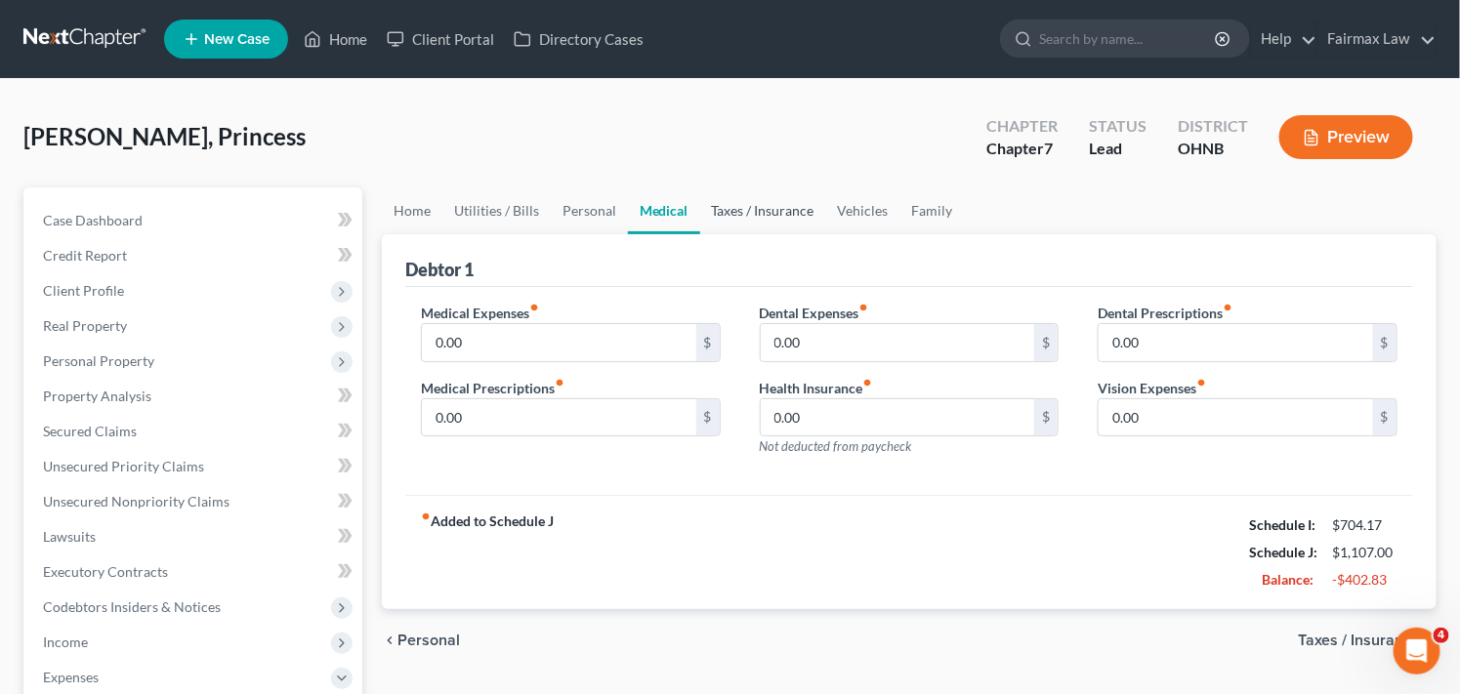
click at [738, 211] on link "Taxes / Insurance" at bounding box center [763, 210] width 126 height 47
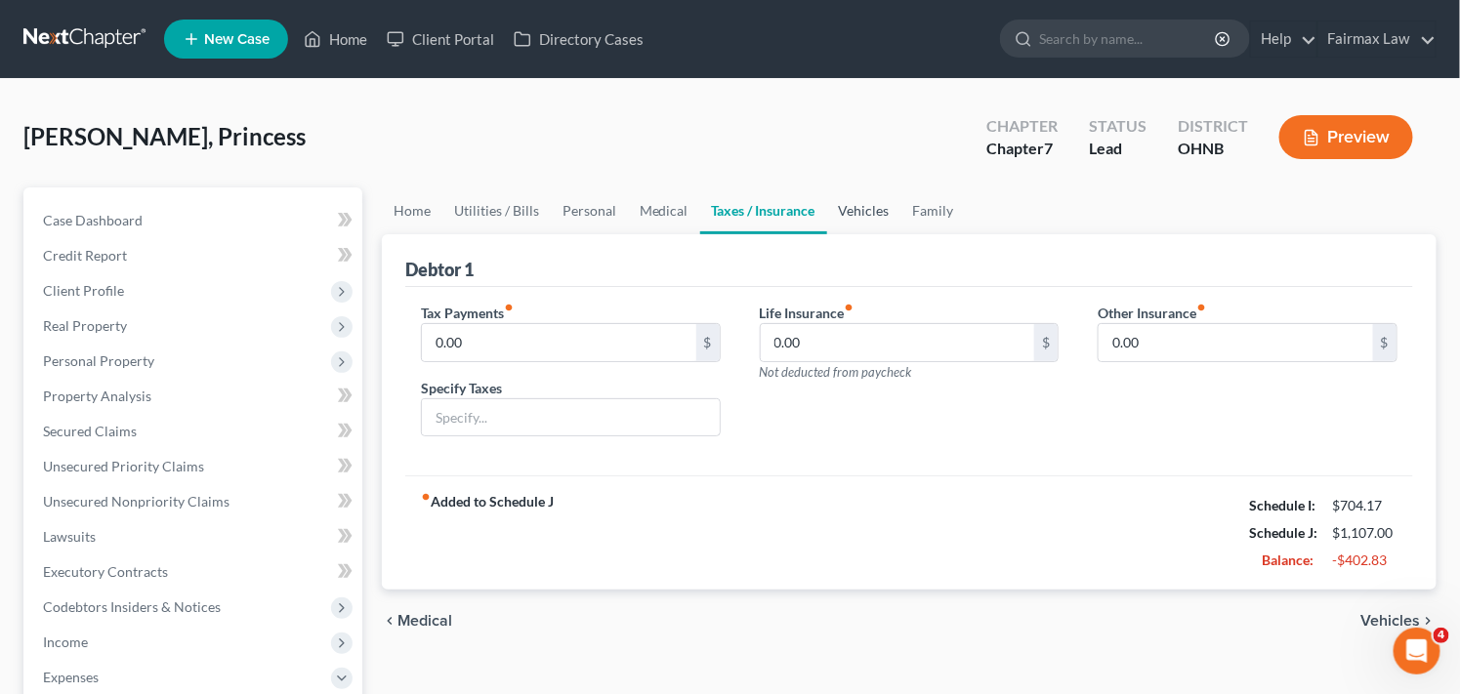
click at [860, 206] on link "Vehicles" at bounding box center [864, 210] width 74 height 47
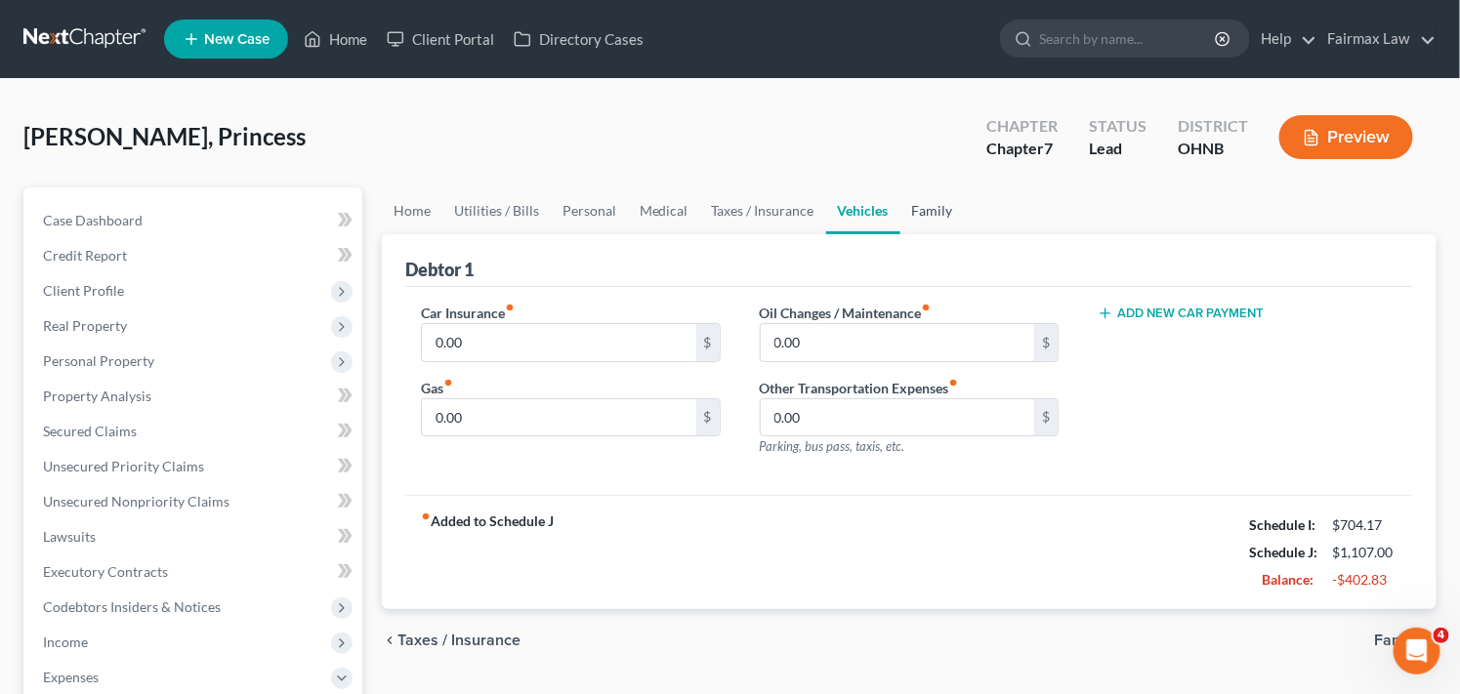
click at [923, 206] on link "Family" at bounding box center [932, 210] width 64 height 47
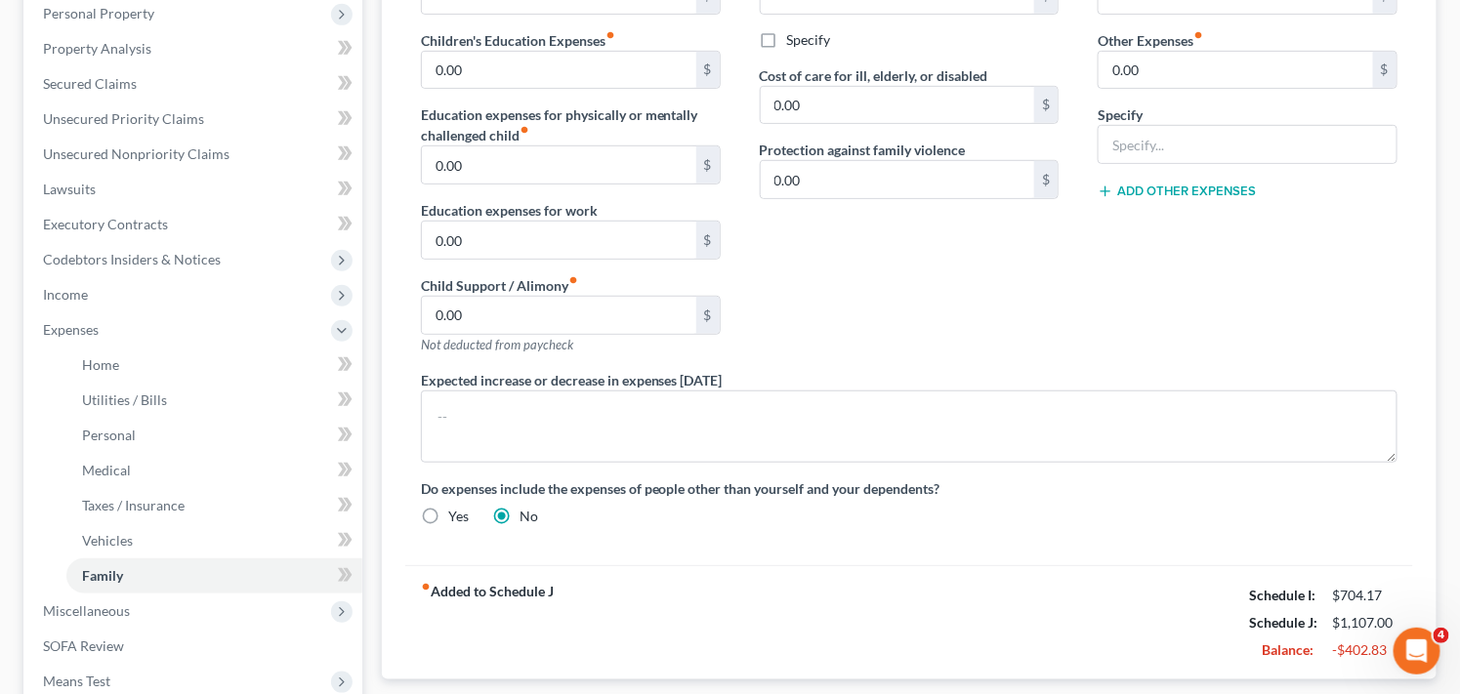
scroll to position [361, 0]
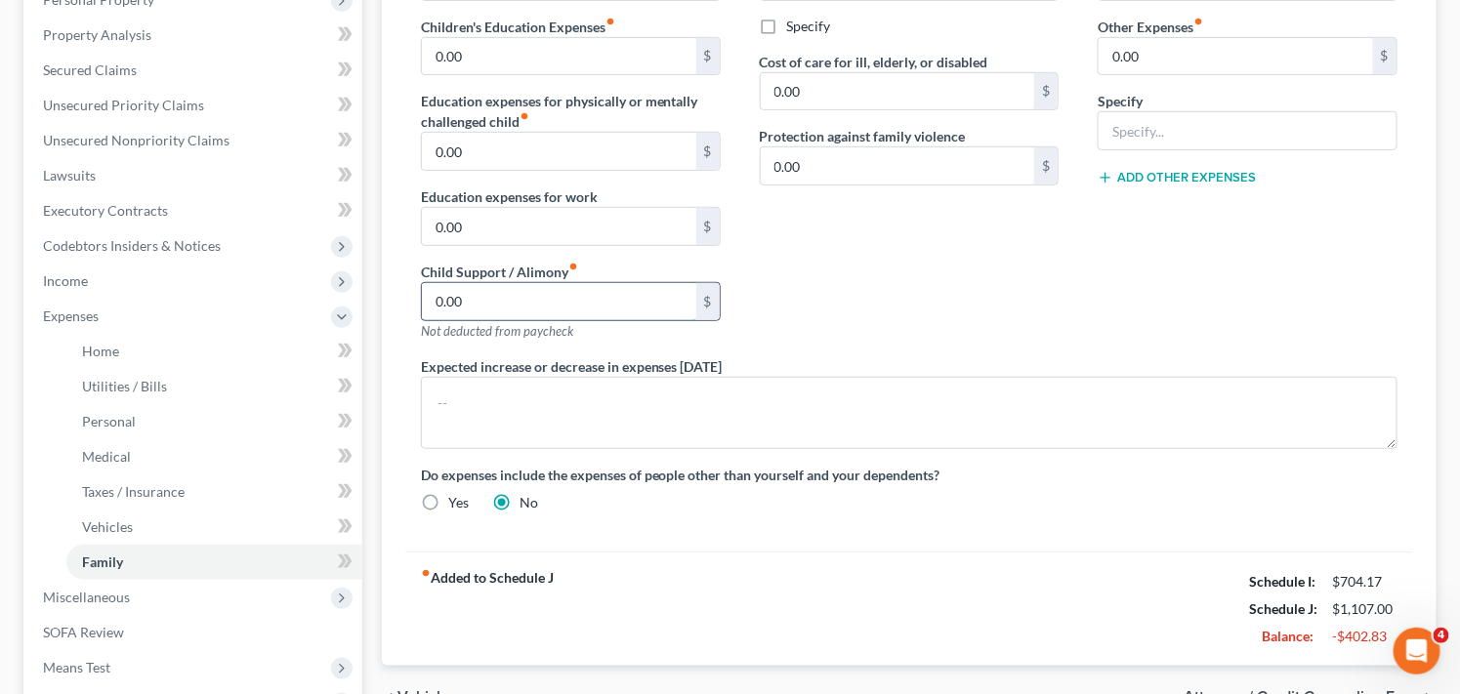
click at [636, 303] on input "0.00" at bounding box center [559, 301] width 274 height 37
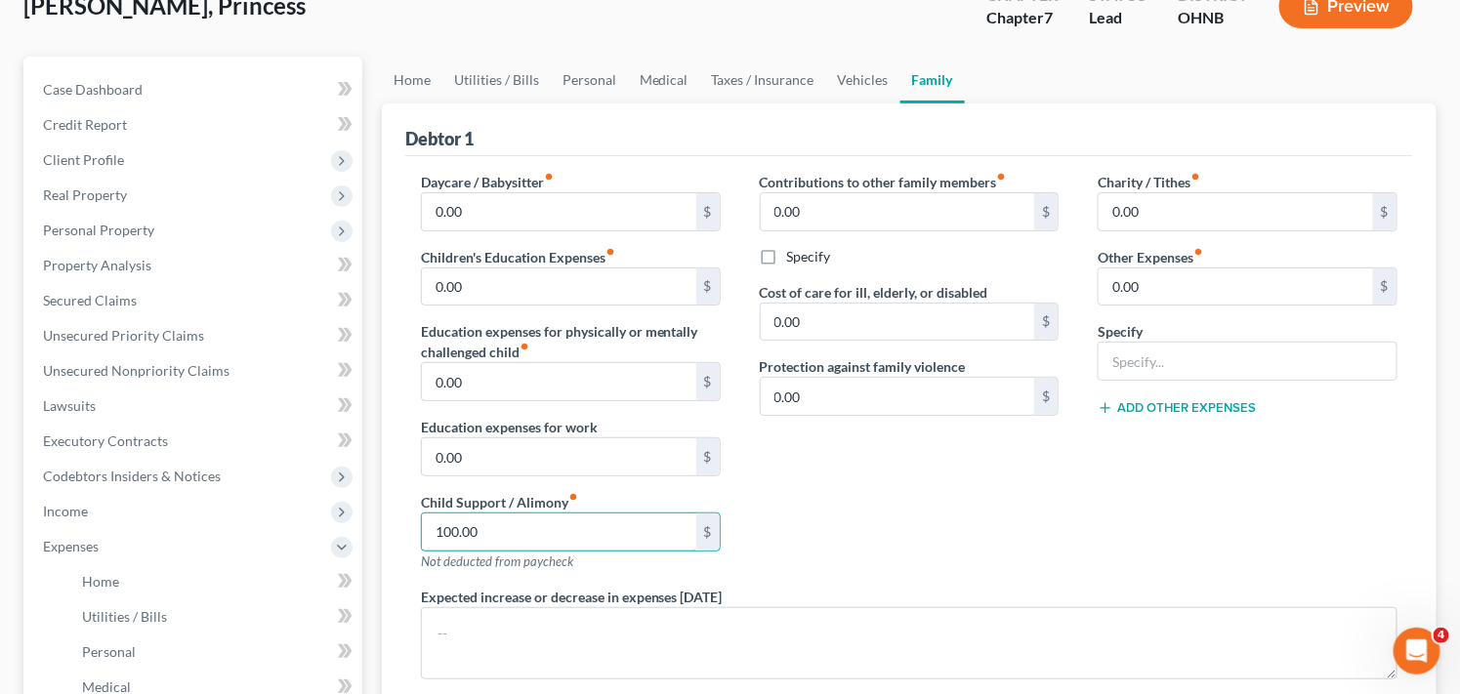
scroll to position [127, 0]
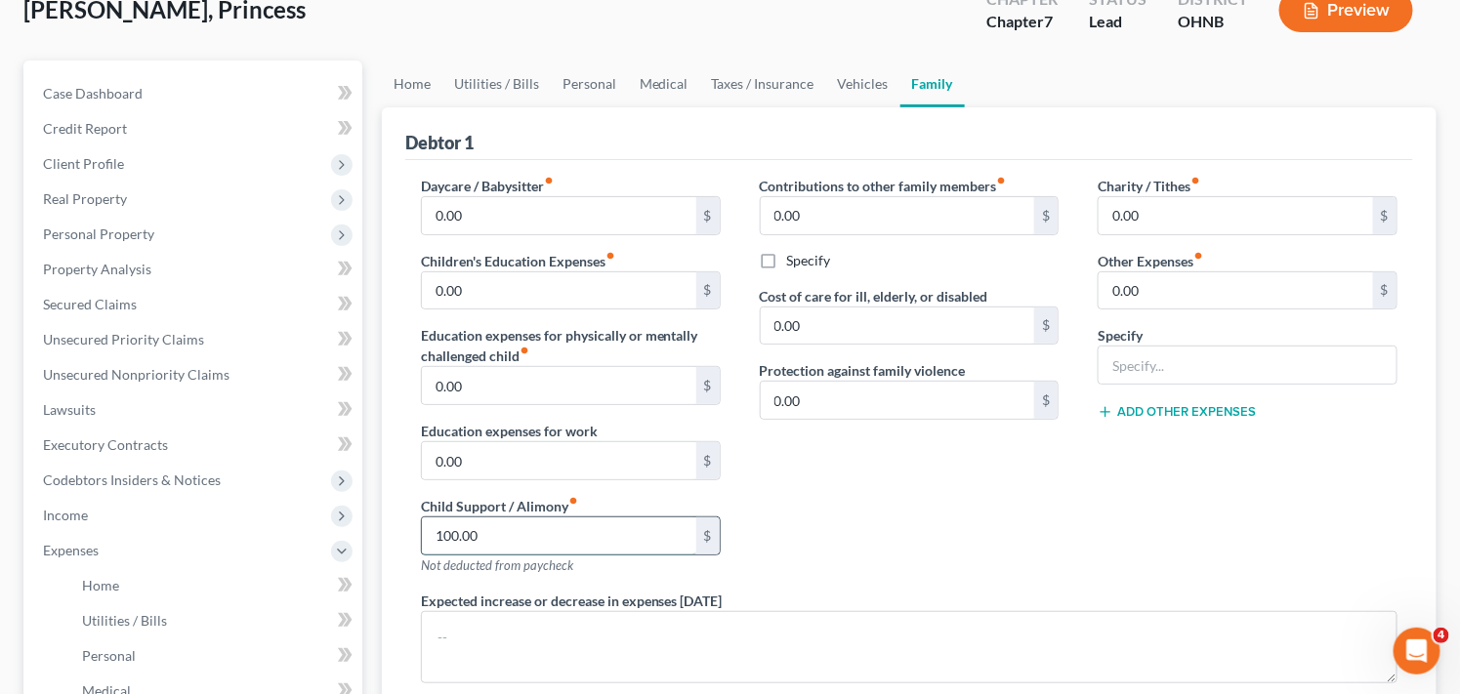
click at [515, 540] on input "100.00" at bounding box center [559, 536] width 274 height 37
type input "1"
click at [294, 511] on span "Income" at bounding box center [194, 515] width 335 height 35
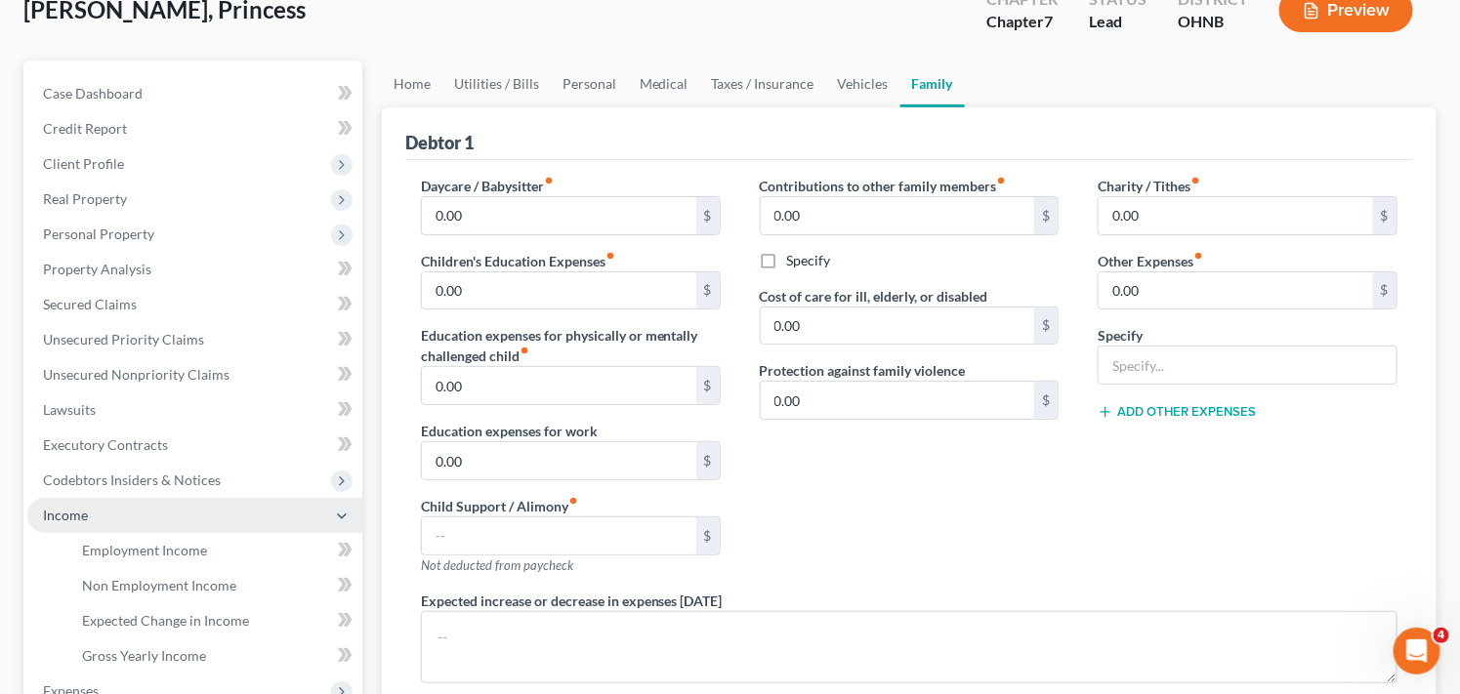
click at [294, 511] on span "Income" at bounding box center [194, 515] width 335 height 35
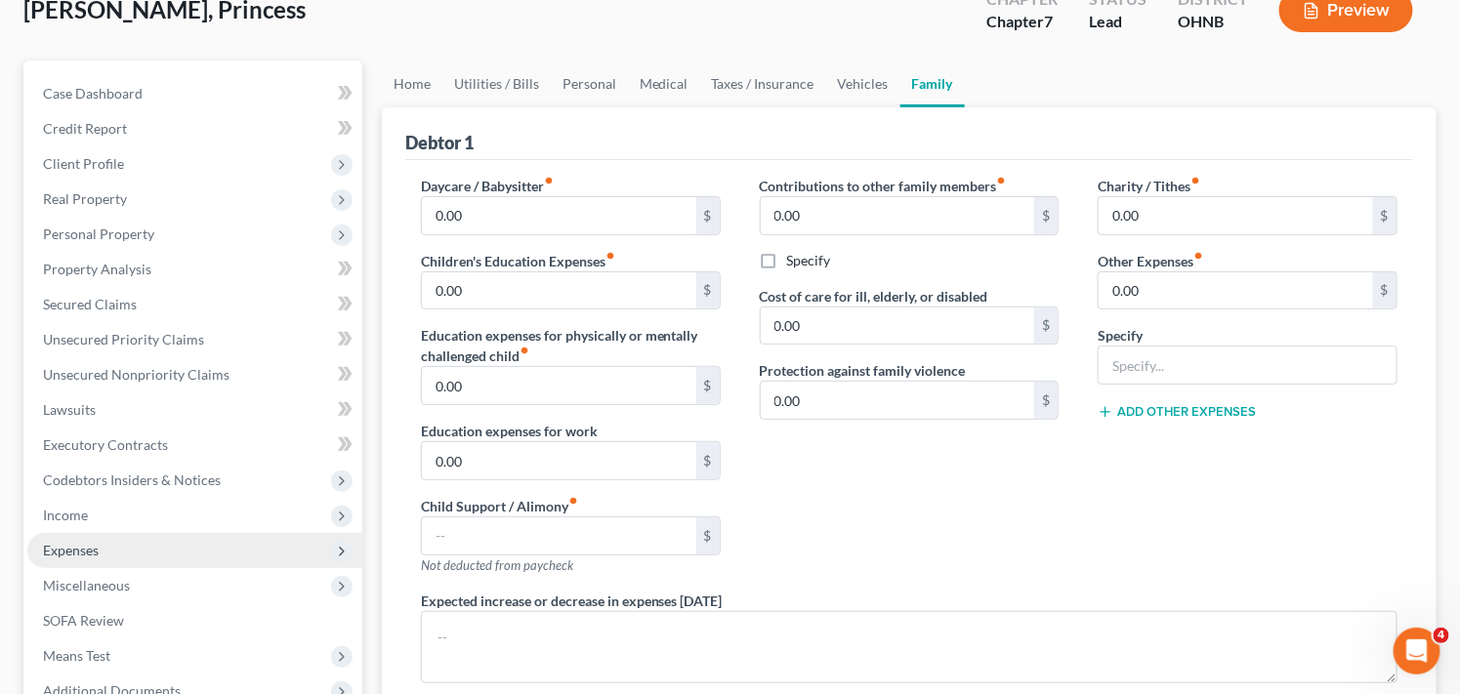
click at [252, 551] on span "Expenses" at bounding box center [194, 550] width 335 height 35
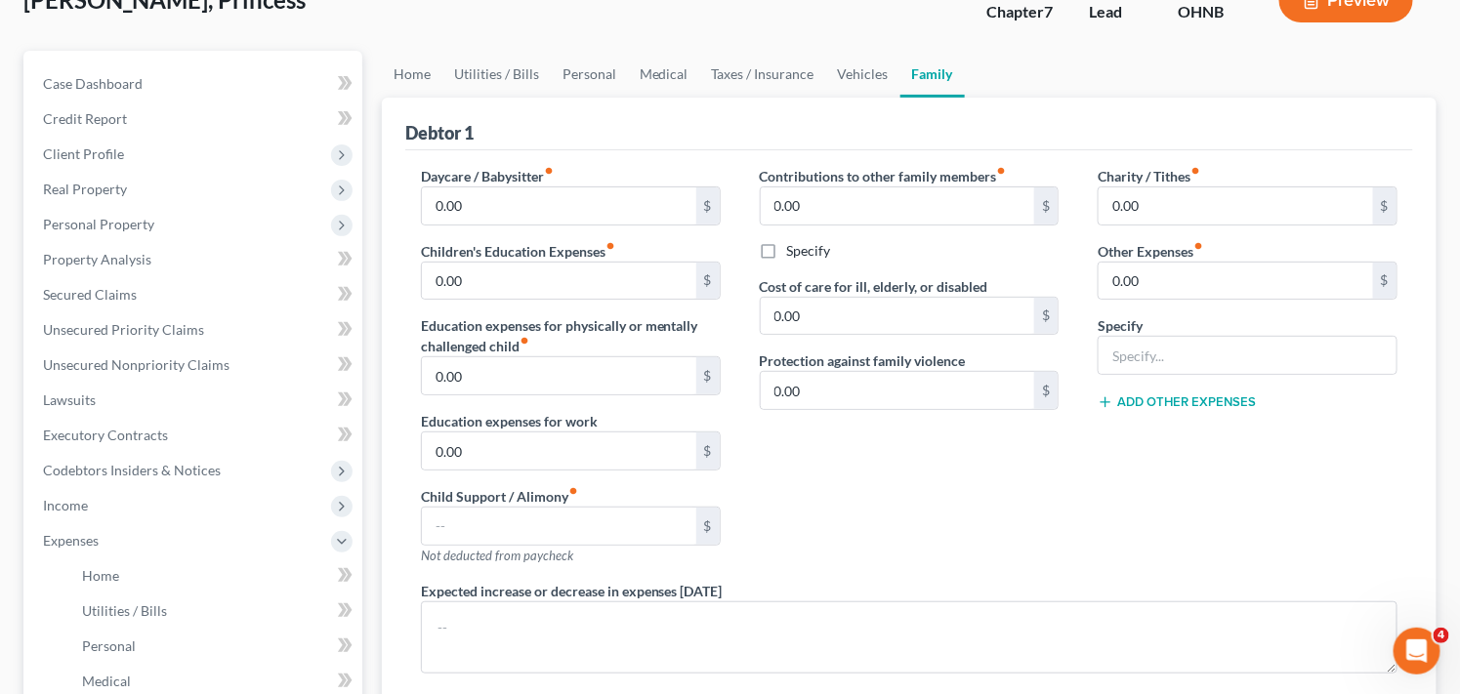
scroll to position [83, 0]
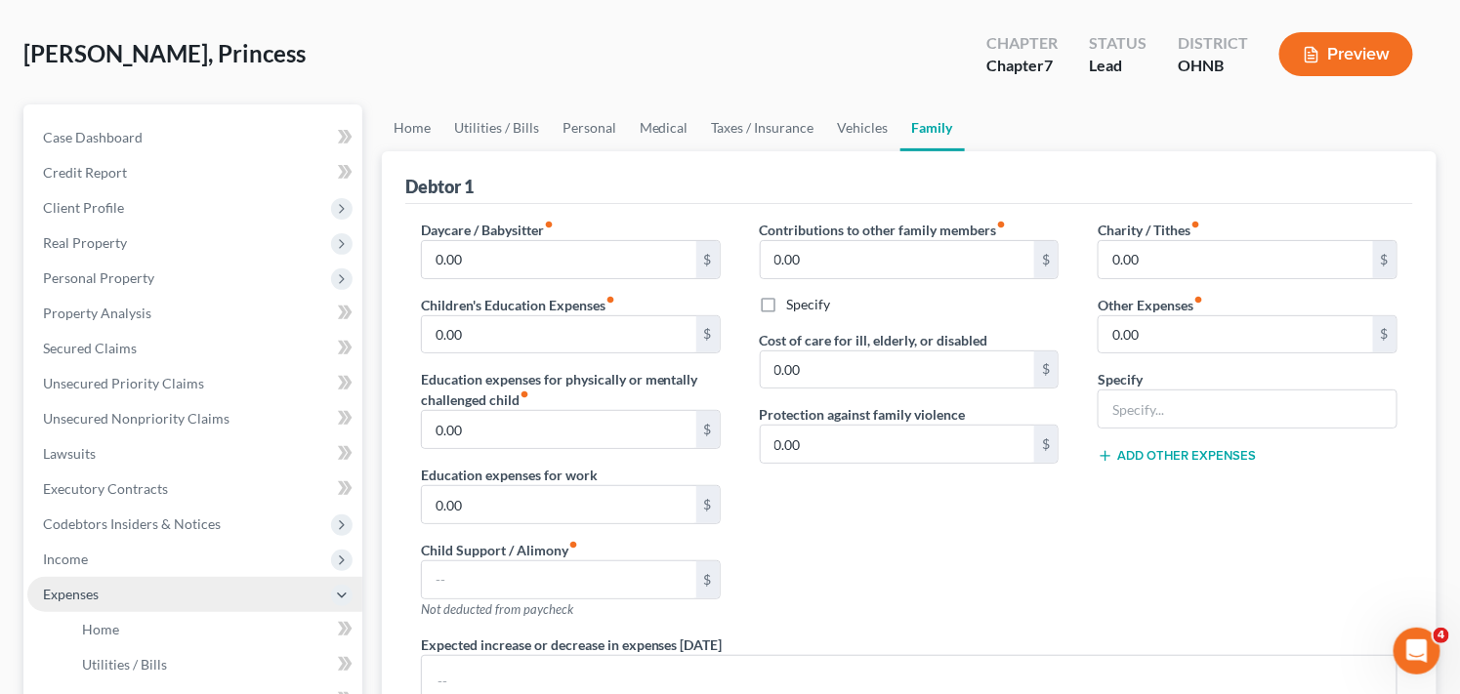
click at [219, 591] on span "Expenses" at bounding box center [194, 594] width 335 height 35
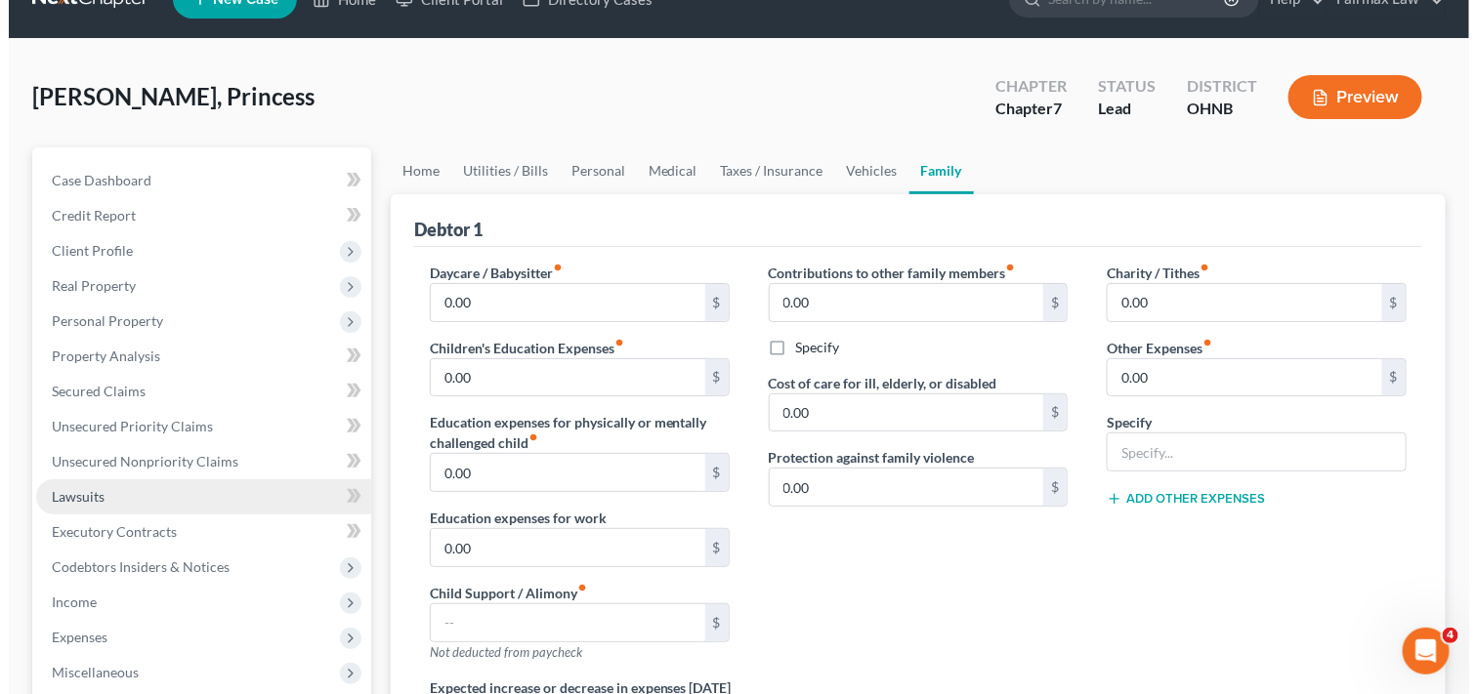
scroll to position [0, 0]
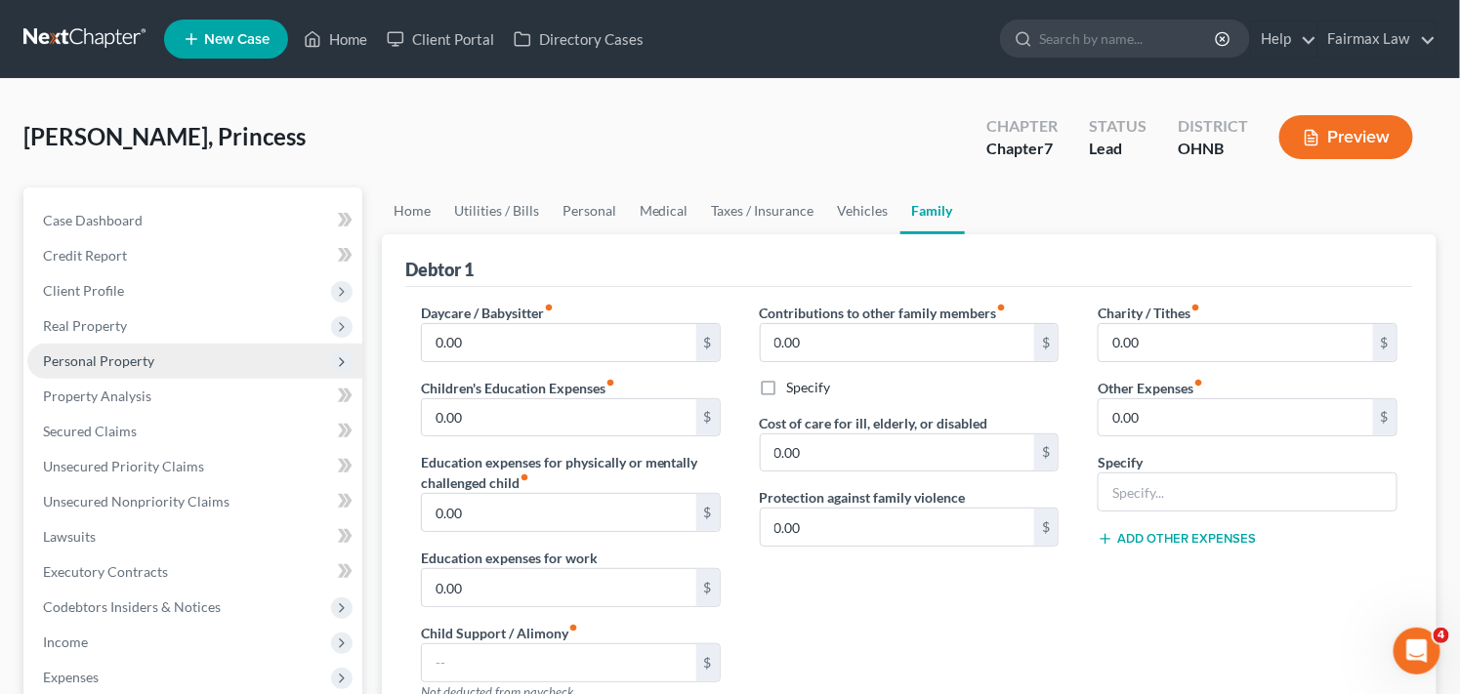
click at [184, 359] on span "Personal Property" at bounding box center [194, 361] width 335 height 35
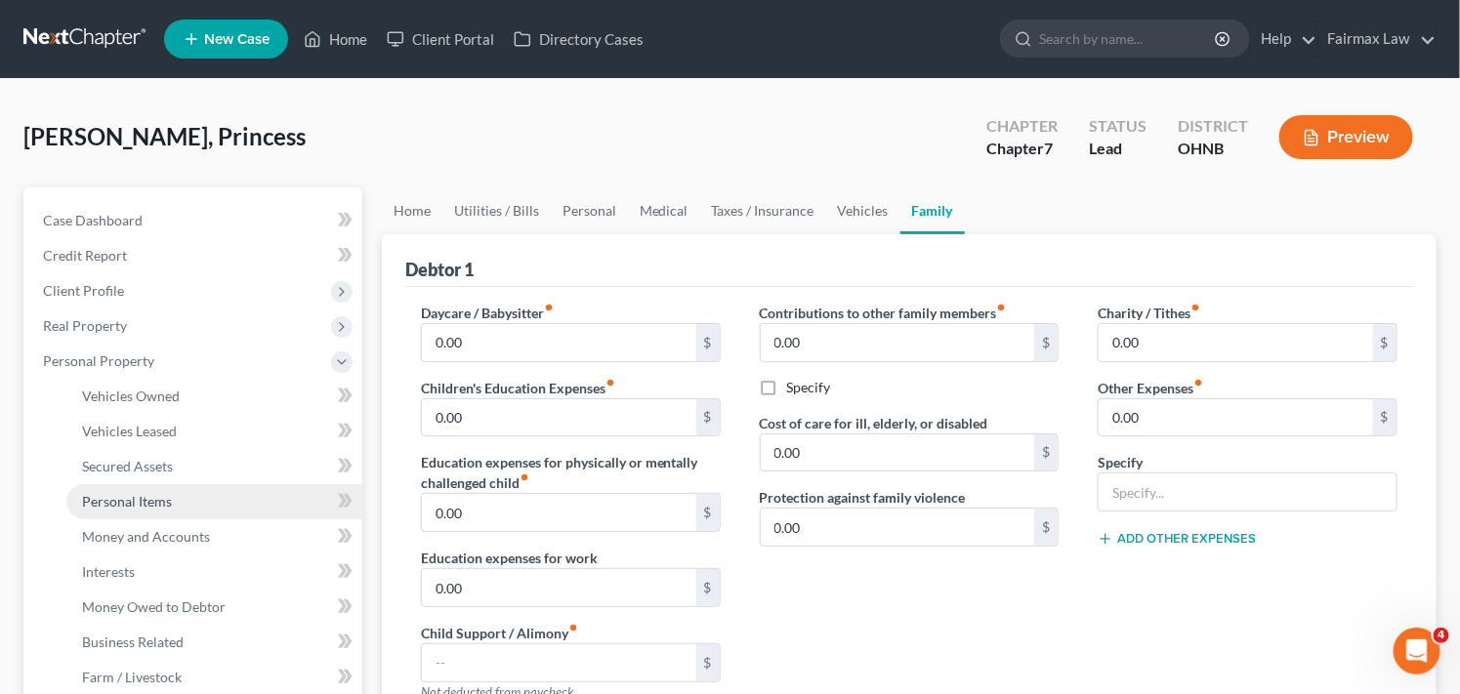
click at [138, 502] on span "Personal Items" at bounding box center [127, 501] width 90 height 17
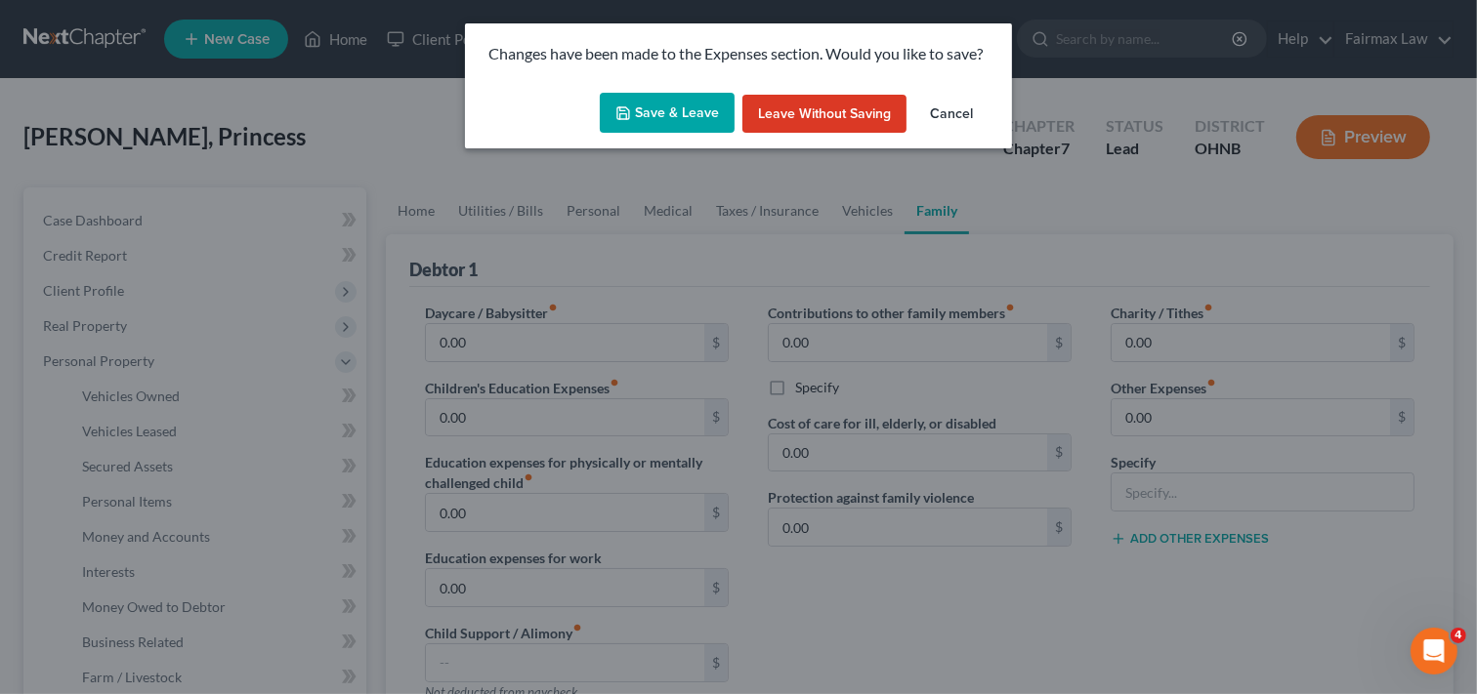
click at [700, 113] on button "Save & Leave" at bounding box center [667, 113] width 135 height 41
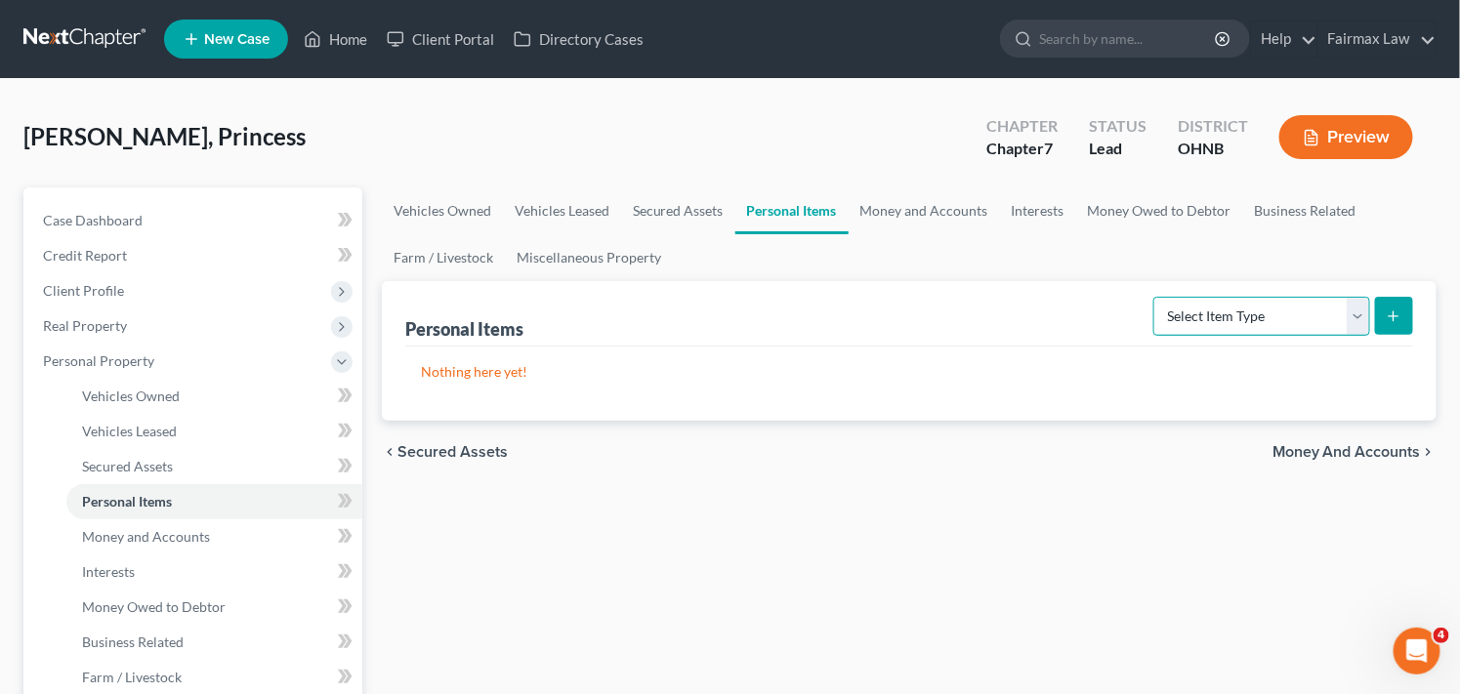
click at [1272, 317] on select "Select Item Type Clothing Collectibles Of Value Electronics Firearms Household …" at bounding box center [1261, 316] width 217 height 39
select select "clothing"
click at [1155, 297] on select "Select Item Type Clothing Collectibles Of Value Electronics Firearms Household …" at bounding box center [1261, 316] width 217 height 39
click at [1388, 313] on icon "submit" at bounding box center [1394, 317] width 16 height 16
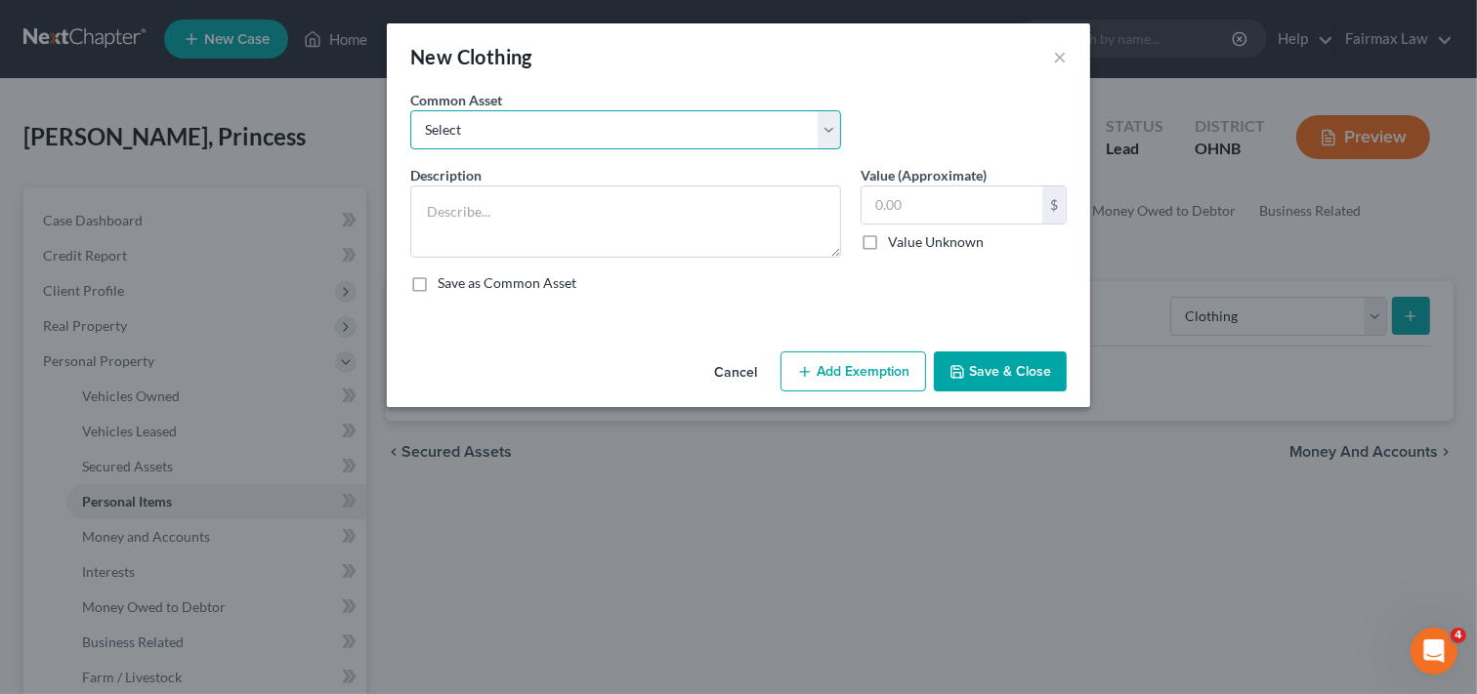
click at [618, 127] on select "Select Common clothing Everyday clothing Professional Men's wear. Everyday wear…" at bounding box center [625, 129] width 431 height 39
select select "1"
click at [410, 110] on select "Select Common clothing Everyday clothing Professional Men's wear. Everyday wear…" at bounding box center [625, 129] width 431 height 39
type textarea "Everyday clothing"
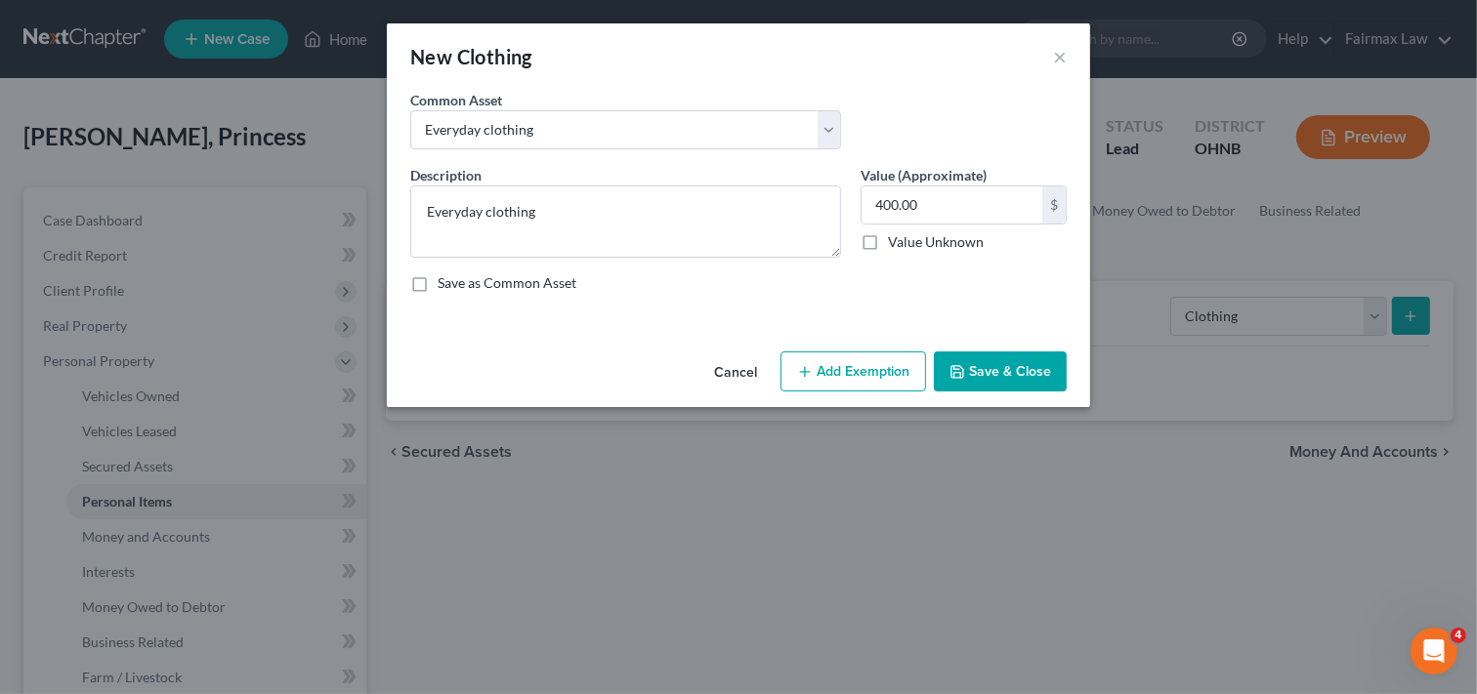
click at [863, 377] on button "Add Exemption" at bounding box center [853, 372] width 146 height 41
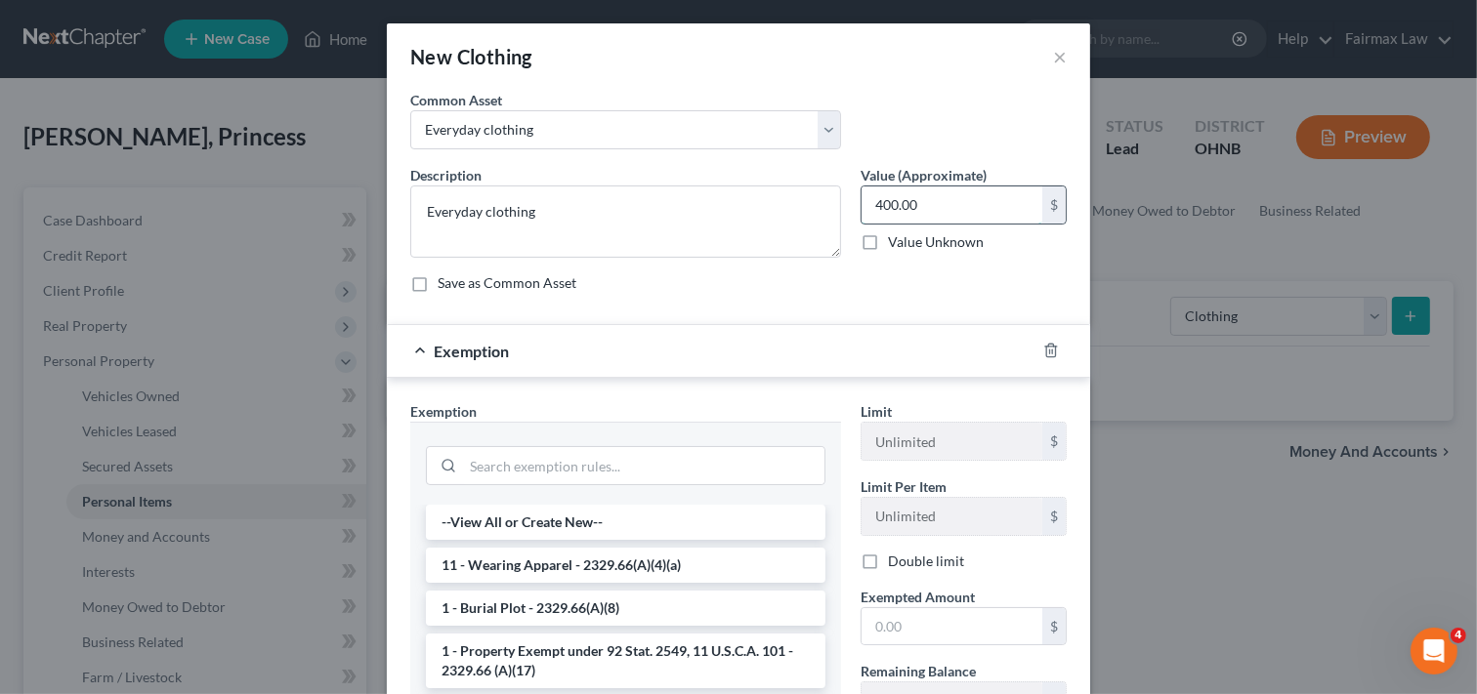
click at [951, 206] on input "400.00" at bounding box center [951, 205] width 181 height 37
type input "250.00"
click at [860, 299] on div "Description * Everyday clothing Value (Approximate) 250.00 $ Value Unknown Bala…" at bounding box center [738, 237] width 676 height 144
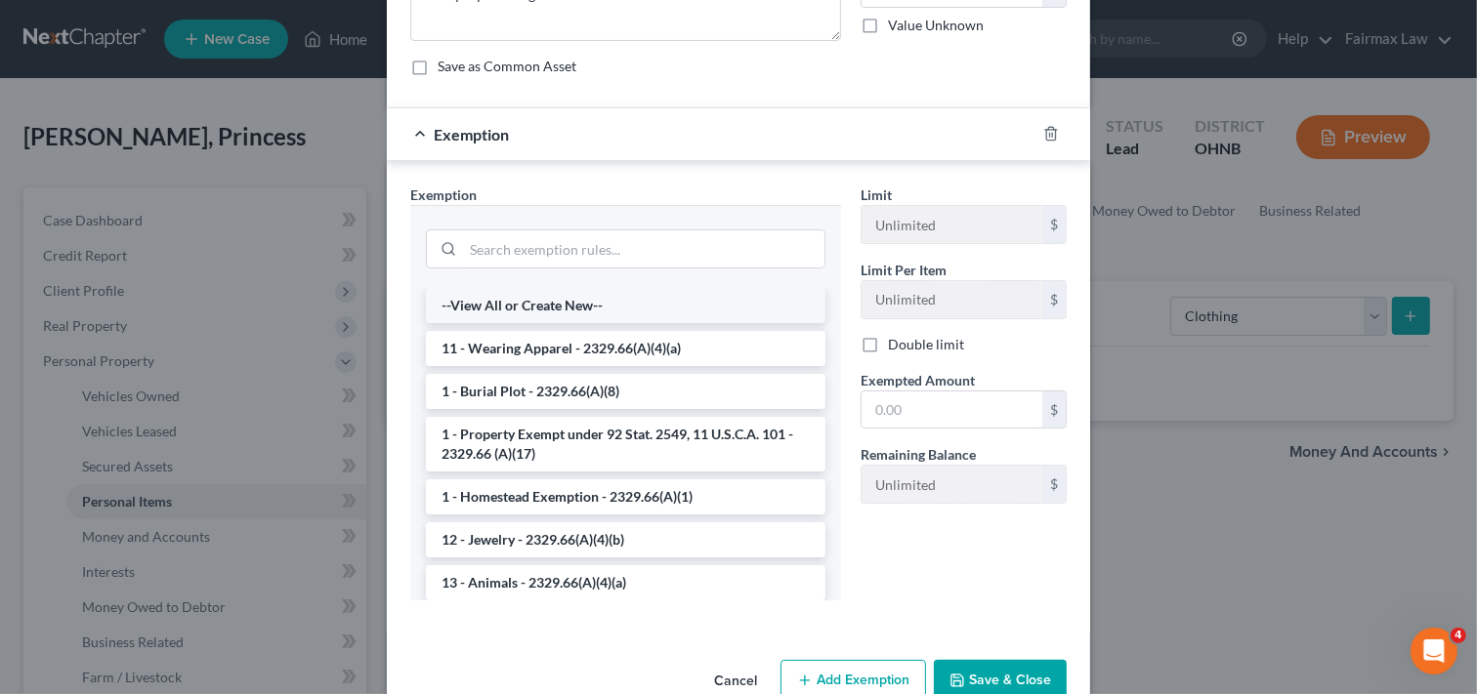
scroll to position [260, 0]
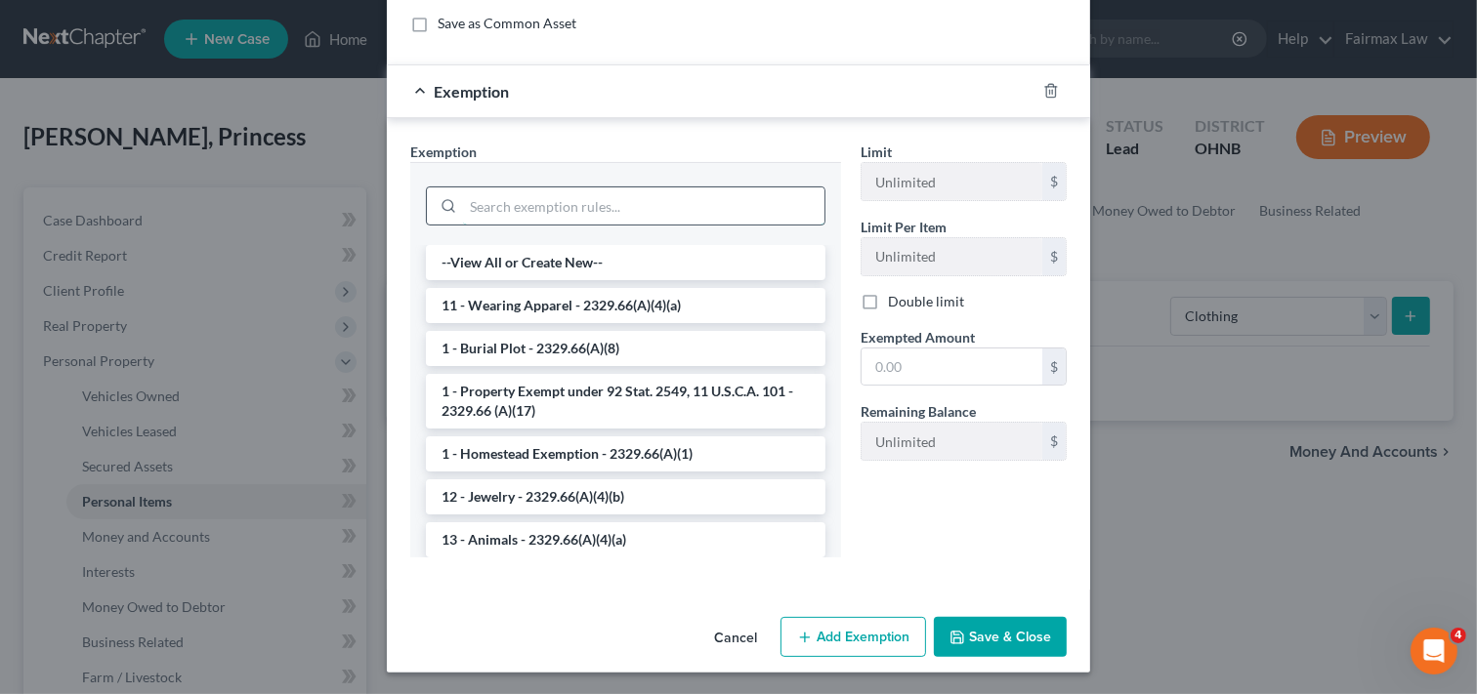
click at [718, 208] on input "search" at bounding box center [643, 205] width 361 height 37
click at [640, 300] on li "11 - Wearing Apparel - 2329.66(A)(4)(a)" at bounding box center [625, 305] width 399 height 35
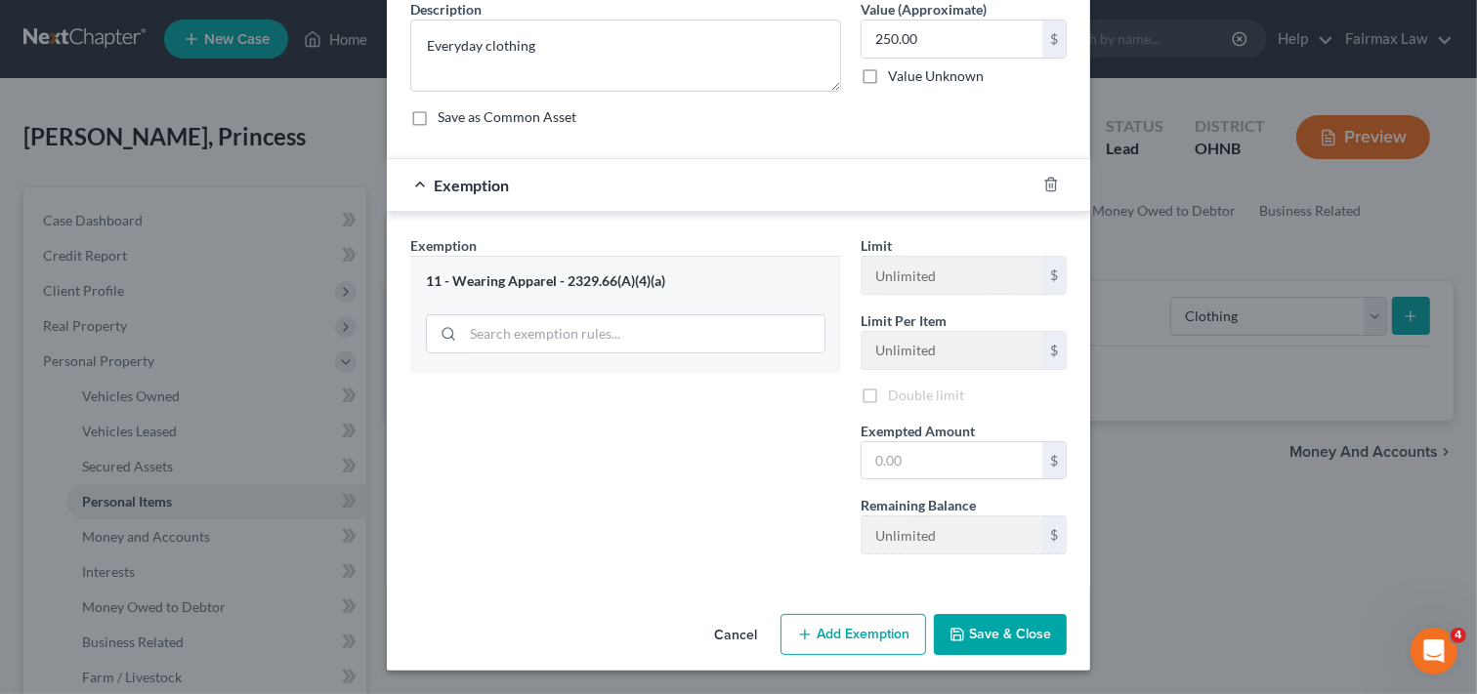
scroll to position [170, 0]
click at [918, 459] on input "text" at bounding box center [951, 460] width 181 height 37
type input "250.00"
click at [1011, 638] on button "Save & Close" at bounding box center [1000, 634] width 133 height 41
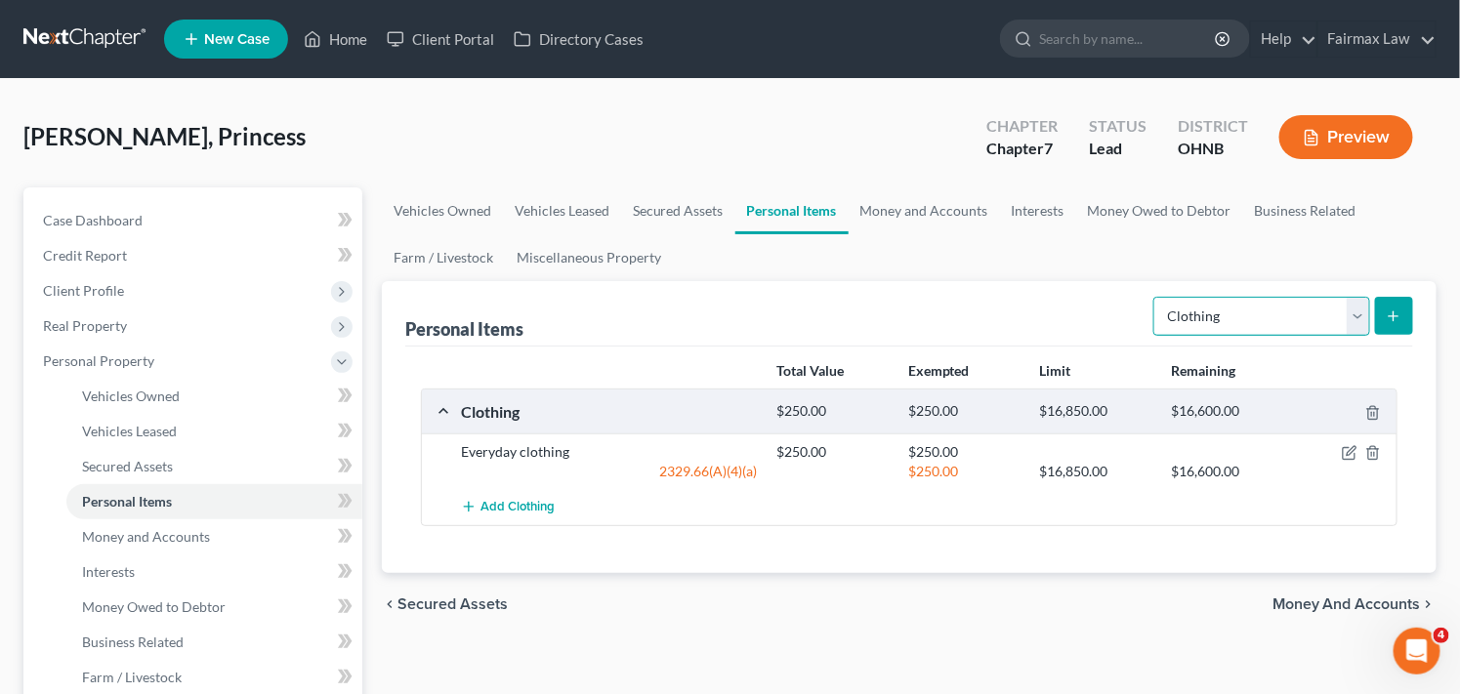
click at [1285, 307] on select "Select Item Type Clothing Collectibles Of Value Electronics Firearms Household …" at bounding box center [1261, 316] width 217 height 39
select select "electronics"
click at [1155, 297] on select "Select Item Type Clothing Collectibles Of Value Electronics Firearms Household …" at bounding box center [1261, 316] width 217 height 39
click at [1393, 306] on button "submit" at bounding box center [1394, 316] width 38 height 38
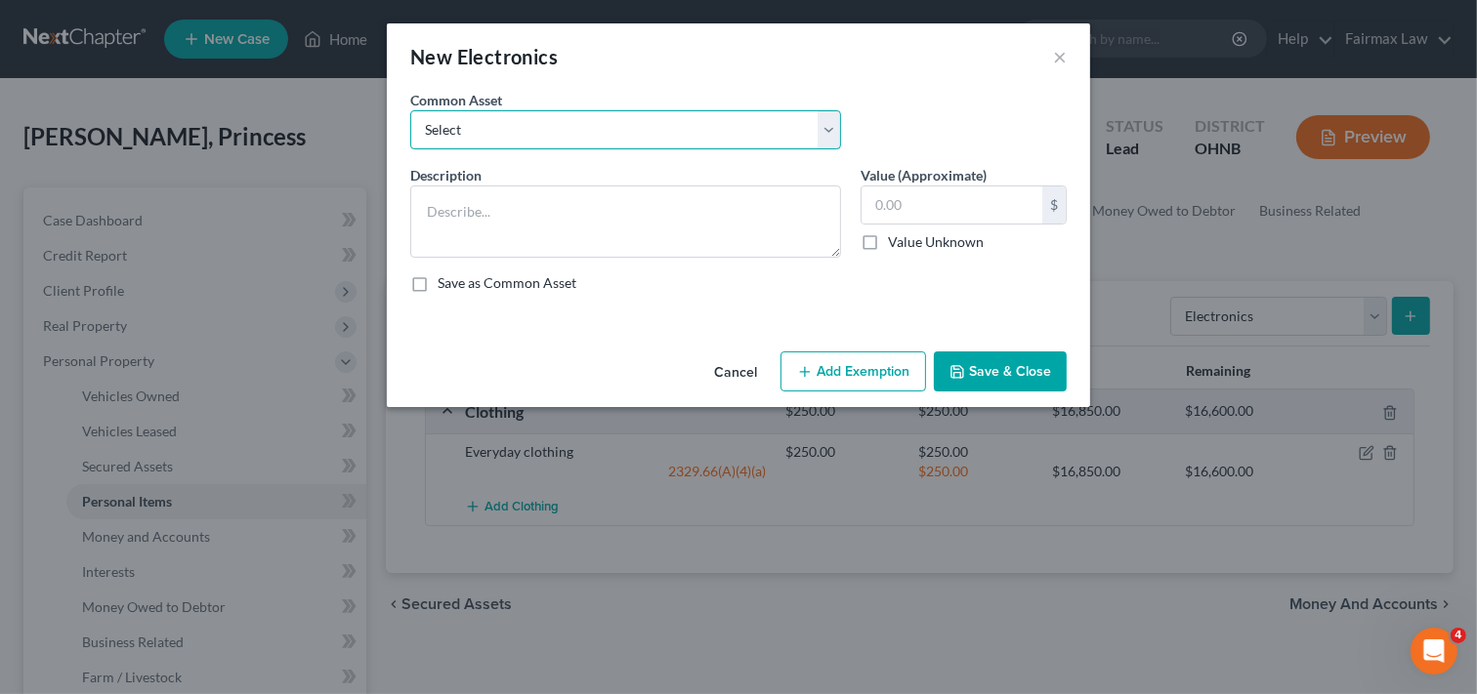
click at [770, 133] on select "Select Household Electronics, including cell phones, PC or tablet device, telev…" at bounding box center [625, 129] width 431 height 39
select select "0"
click at [410, 110] on select "Select Household Electronics, including cell phones, PC or tablet device, telev…" at bounding box center [625, 129] width 431 height 39
type textarea "Household Electronics, including cell phones, PC or tablet device, televisions,…"
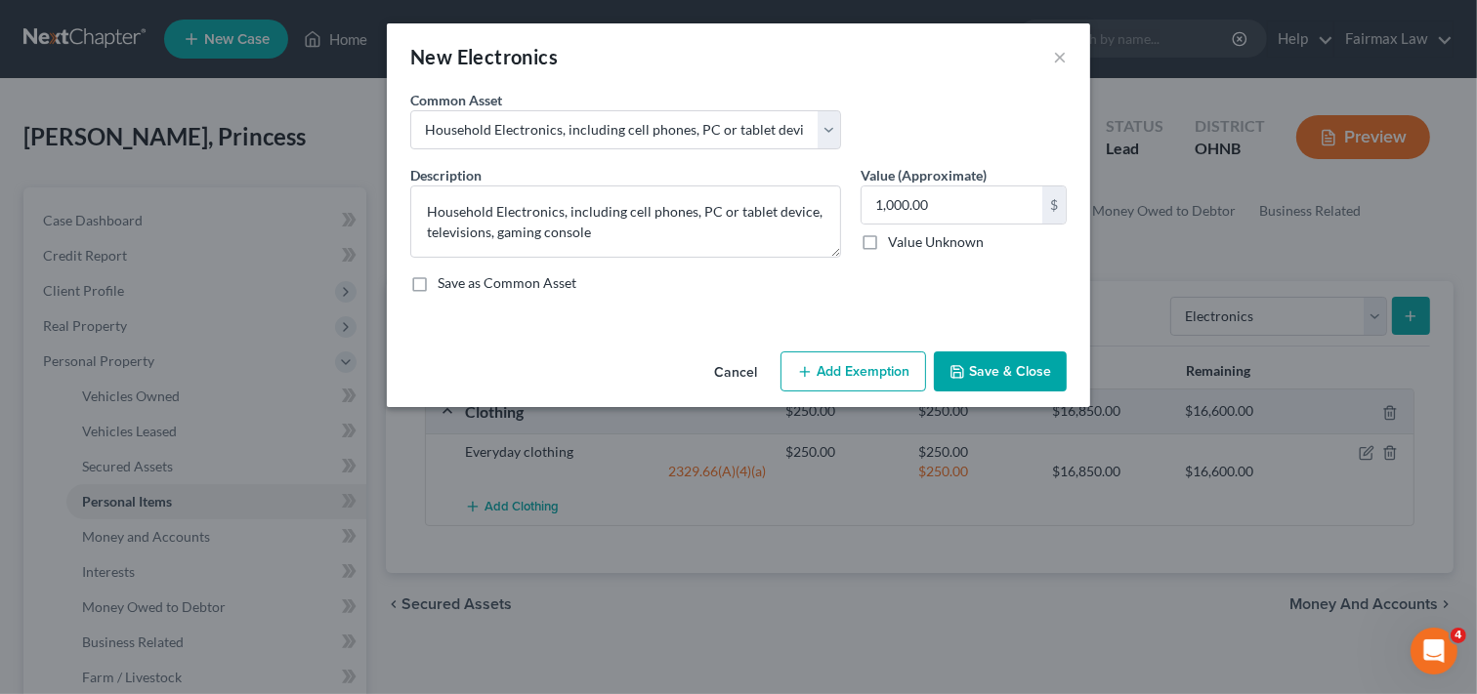
click at [821, 373] on button "Add Exemption" at bounding box center [853, 372] width 146 height 41
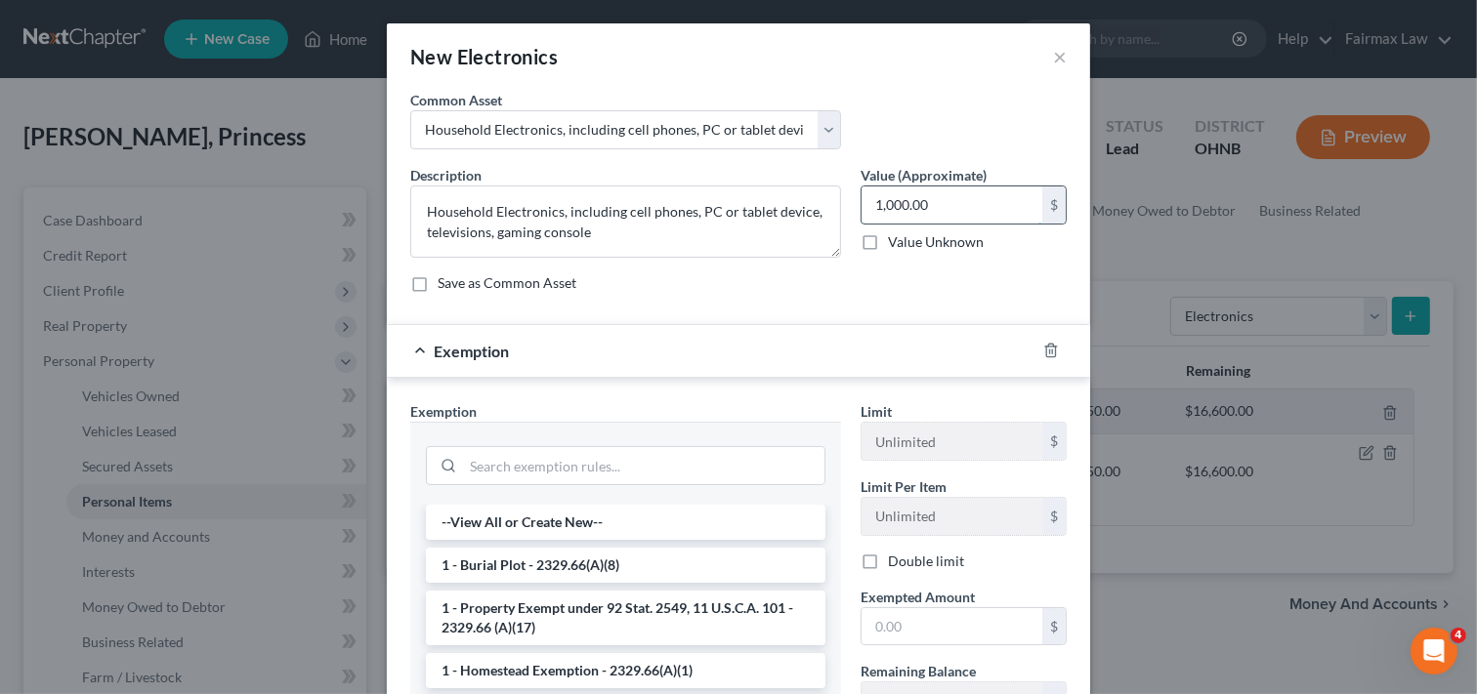
click at [933, 198] on input "1,000.00" at bounding box center [951, 205] width 181 height 37
type input "1,198.00"
click at [686, 392] on div "Exemption Set must be selected for CA. Exemption * --View All or Create New-- 1…" at bounding box center [738, 614] width 703 height 472
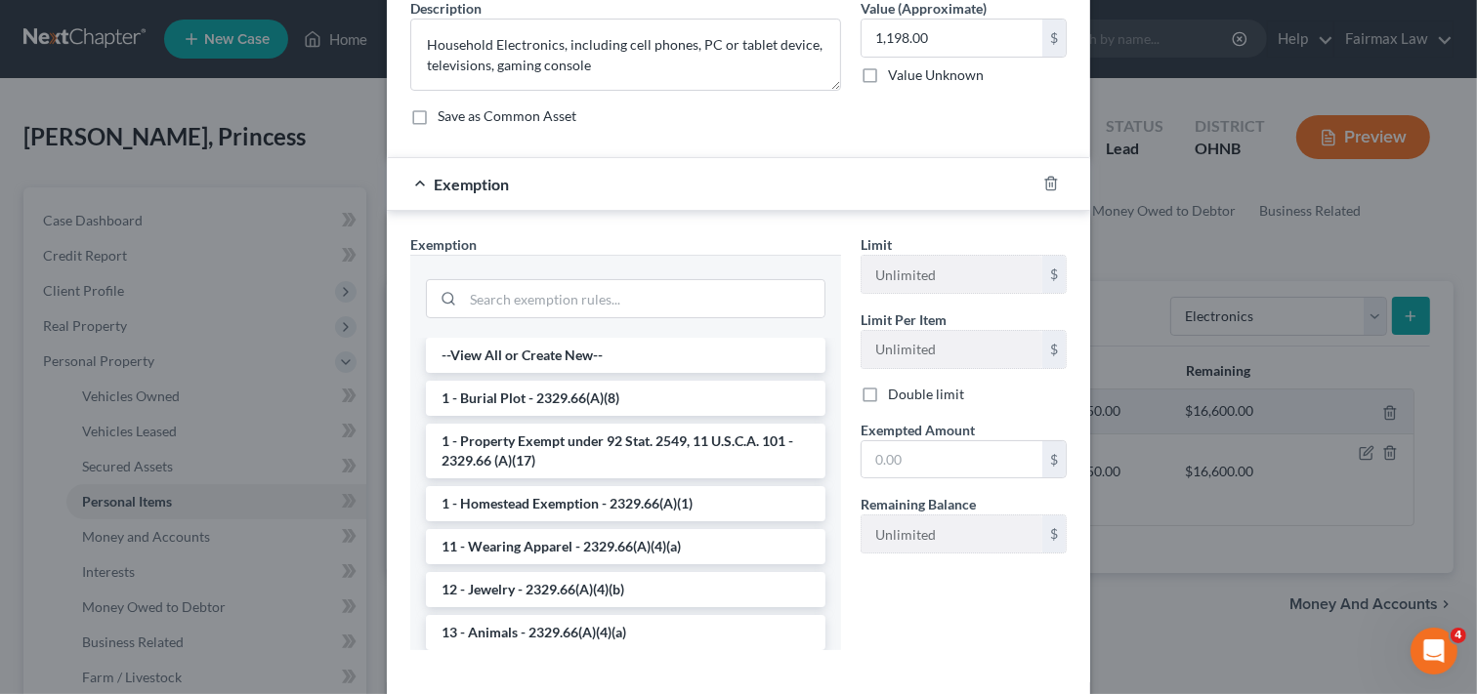
scroll to position [132, 0]
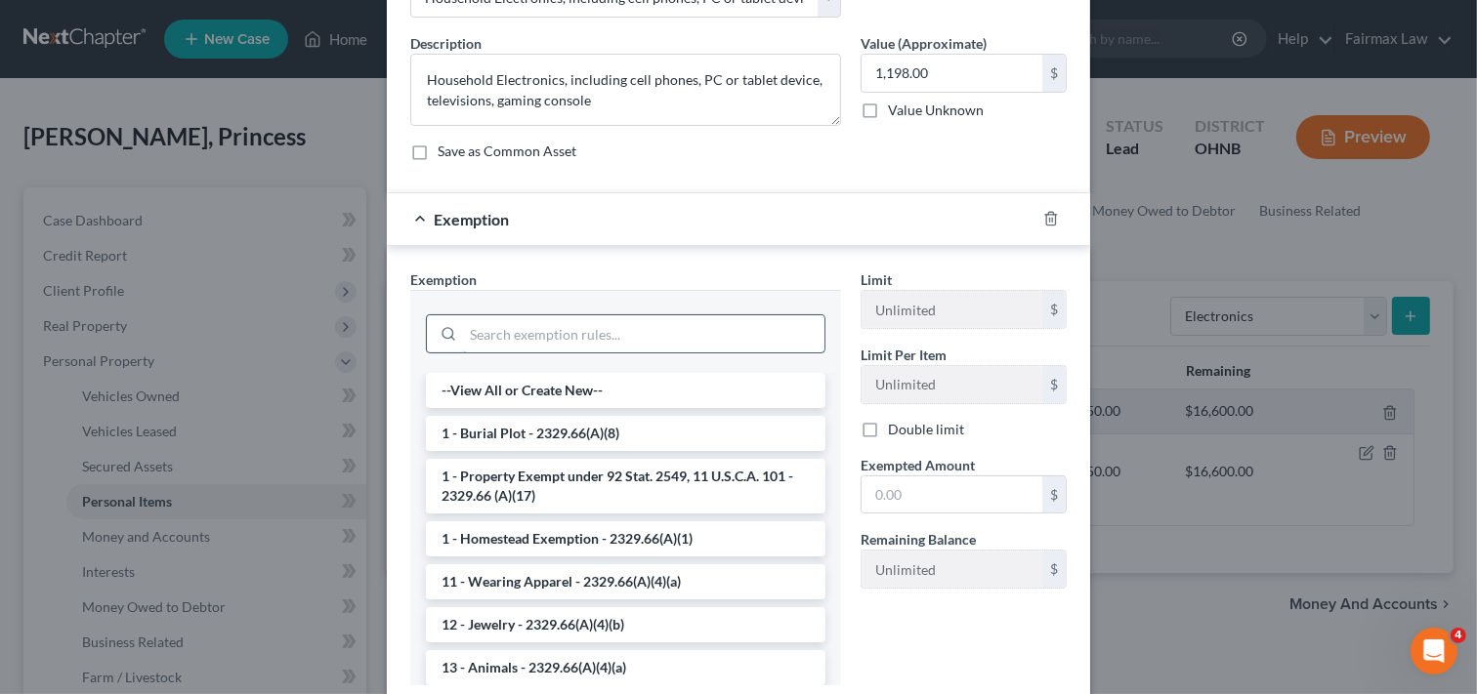
click at [706, 323] on input "search" at bounding box center [643, 333] width 361 height 37
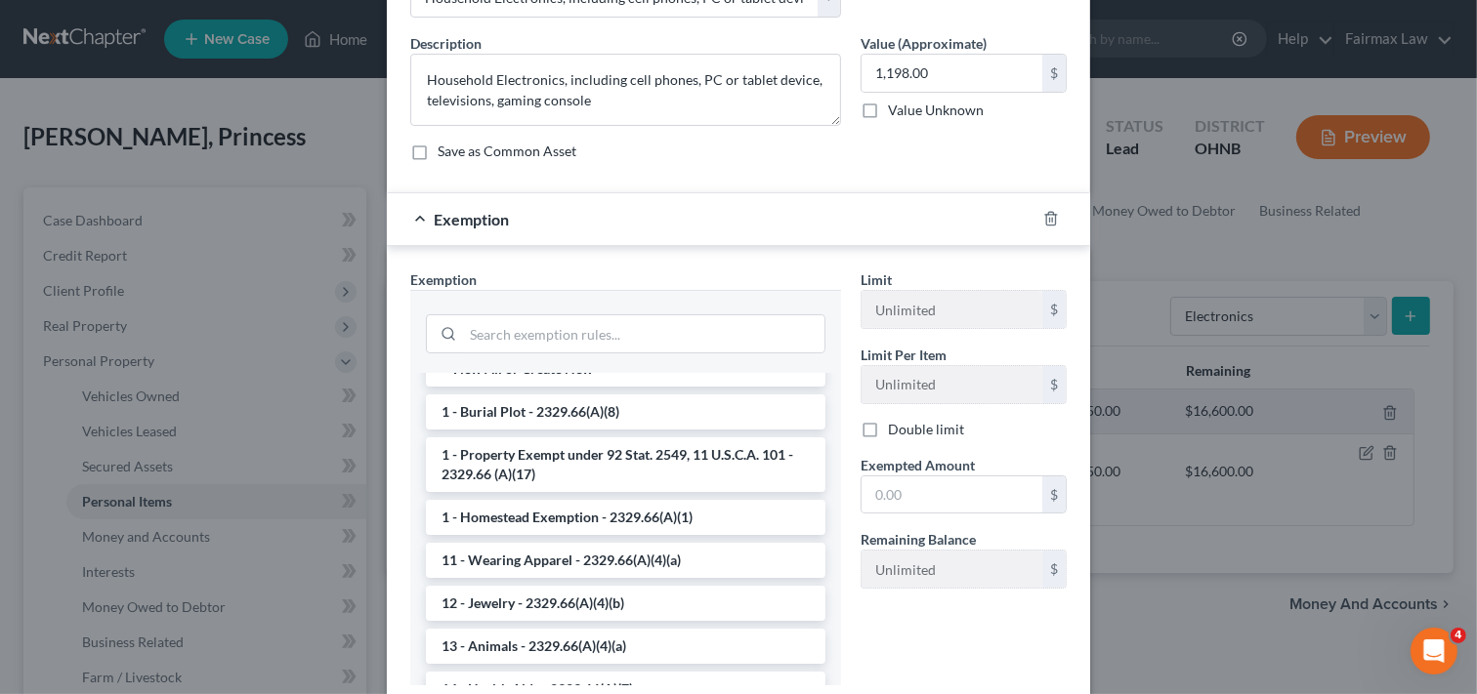
scroll to position [0, 0]
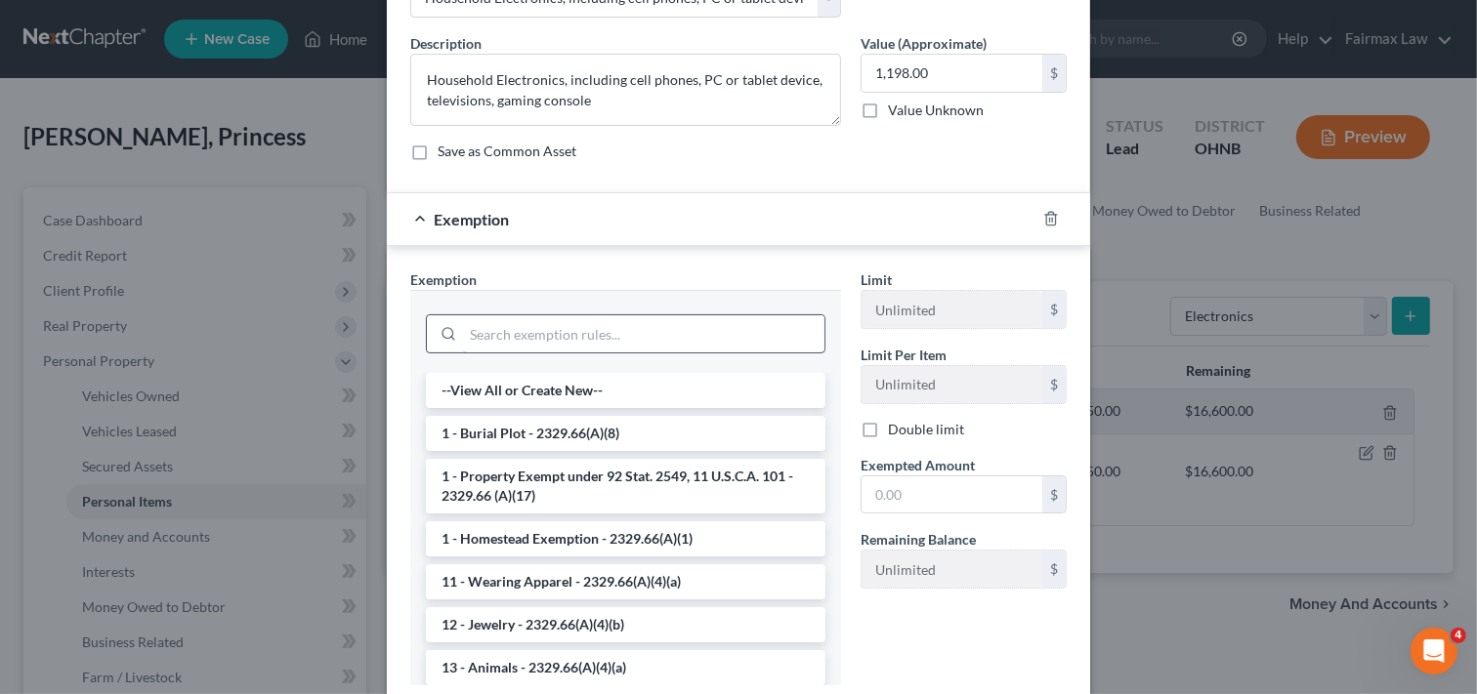
click at [691, 344] on input "search" at bounding box center [643, 333] width 361 height 37
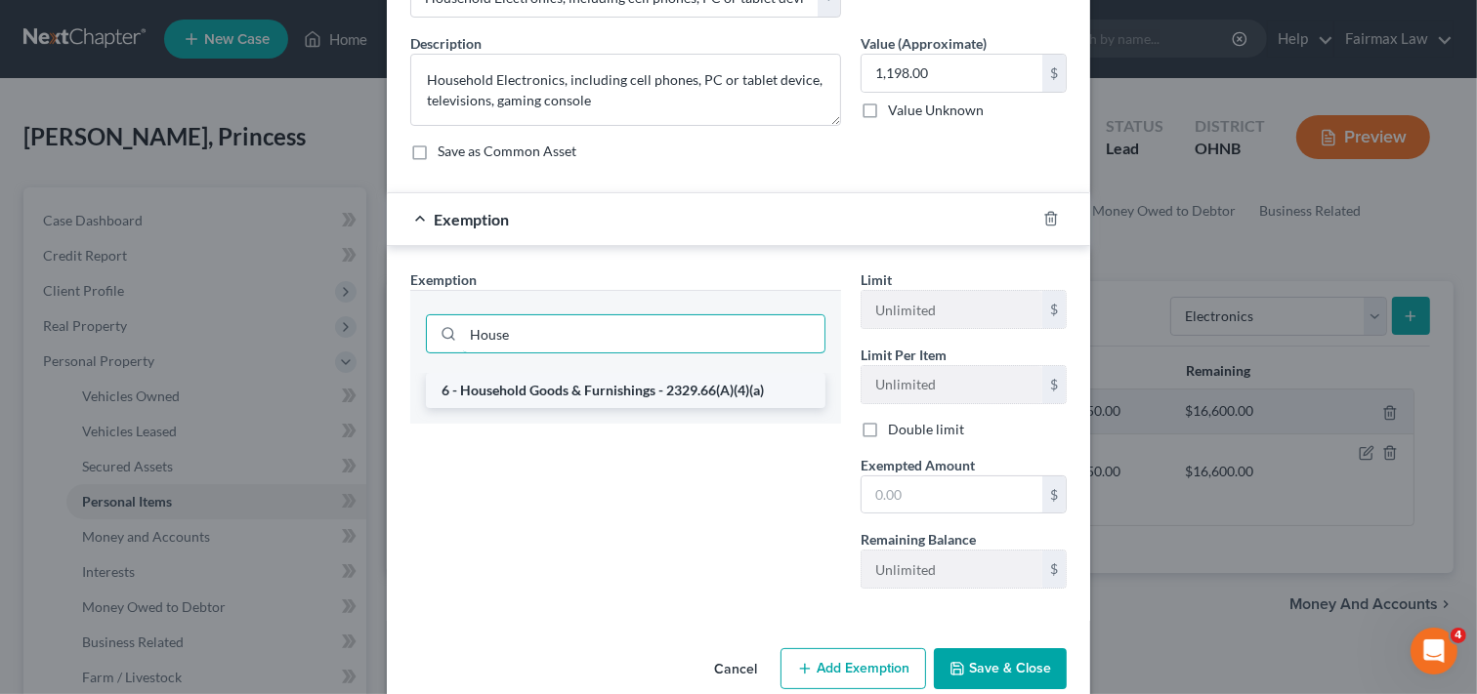
type input "House"
click at [703, 386] on li "6 - Household Goods & Furnishings - 2329.66(A)(4)(a)" at bounding box center [625, 390] width 399 height 35
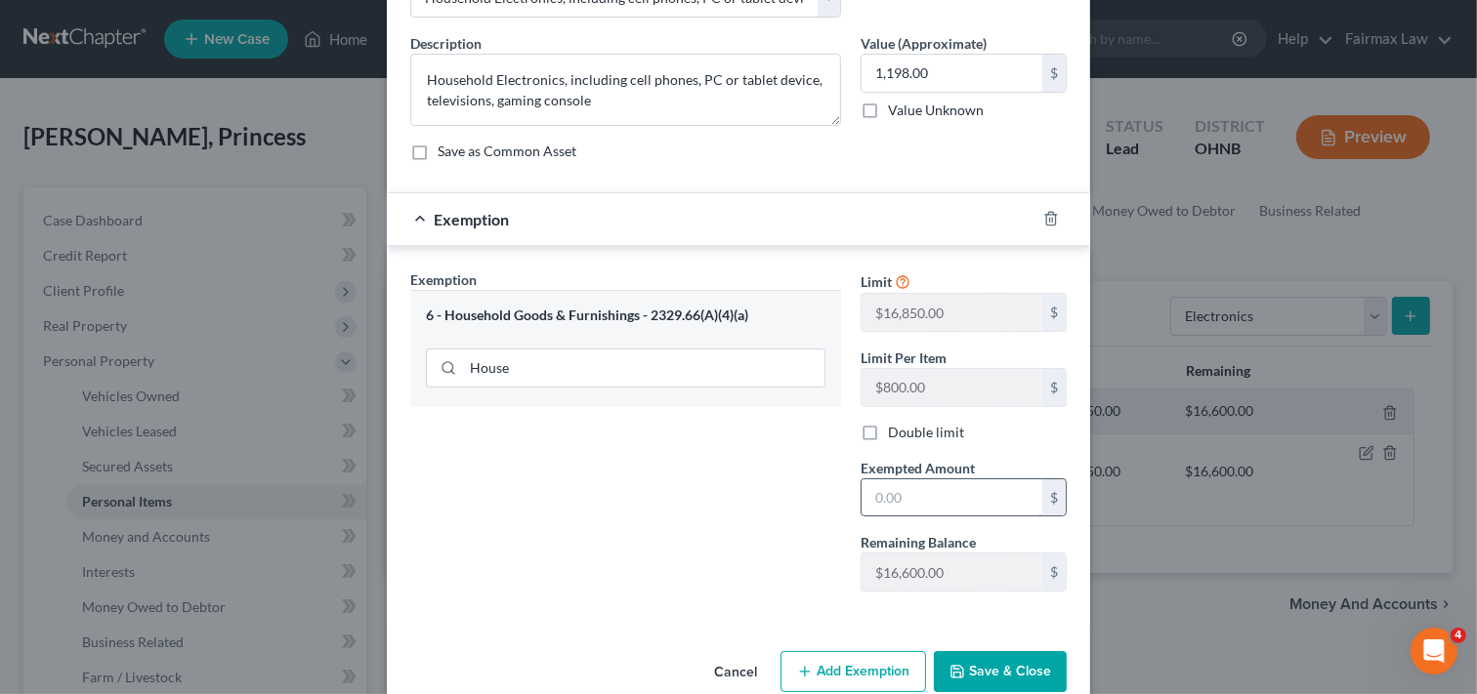
click at [914, 499] on input "text" at bounding box center [951, 497] width 181 height 37
type input "1,198.00"
click at [958, 674] on icon "button" at bounding box center [957, 672] width 16 height 16
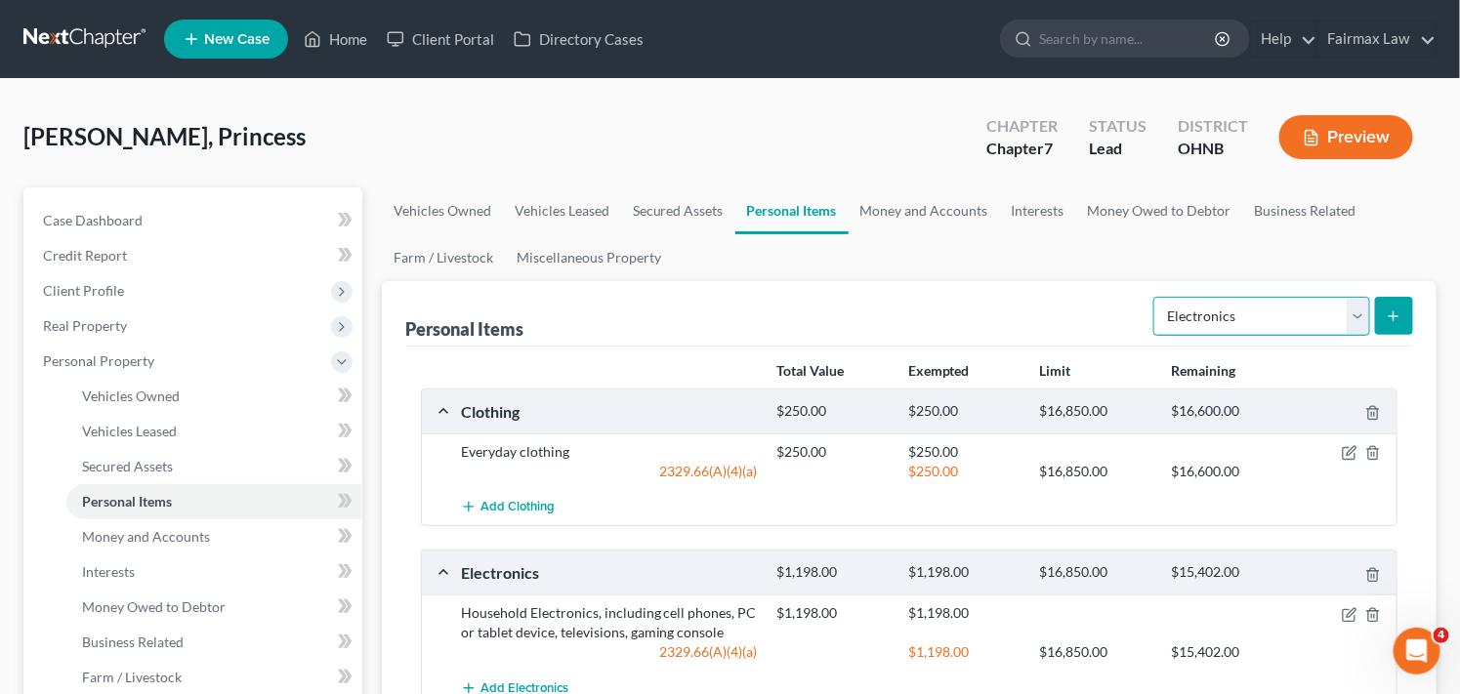
click at [1304, 317] on select "Select Item Type Clothing Collectibles Of Value Electronics Firearms Household …" at bounding box center [1261, 316] width 217 height 39
select select "household_goods"
click at [1155, 297] on select "Select Item Type Clothing Collectibles Of Value Electronics Firearms Household …" at bounding box center [1261, 316] width 217 height 39
click at [1383, 314] on button "submit" at bounding box center [1394, 316] width 38 height 38
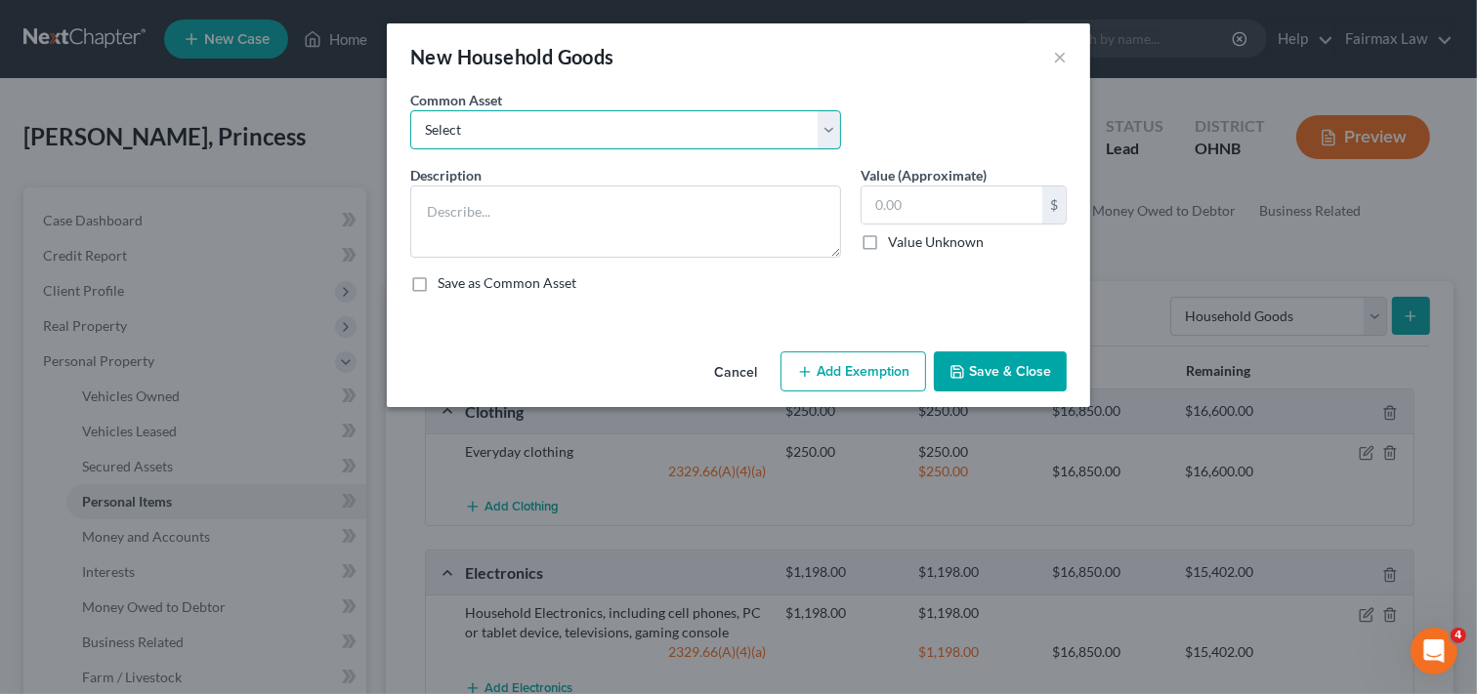
click at [734, 125] on select "Select Common household furnishings, appliances, and decor Common household fur…" at bounding box center [625, 129] width 431 height 39
select select "7"
click at [410, 110] on select "Select Common household furnishings, appliances, and decor Common household fur…" at bounding box center [625, 129] width 431 height 39
type textarea "Household Goods and Furnishings: Bed"
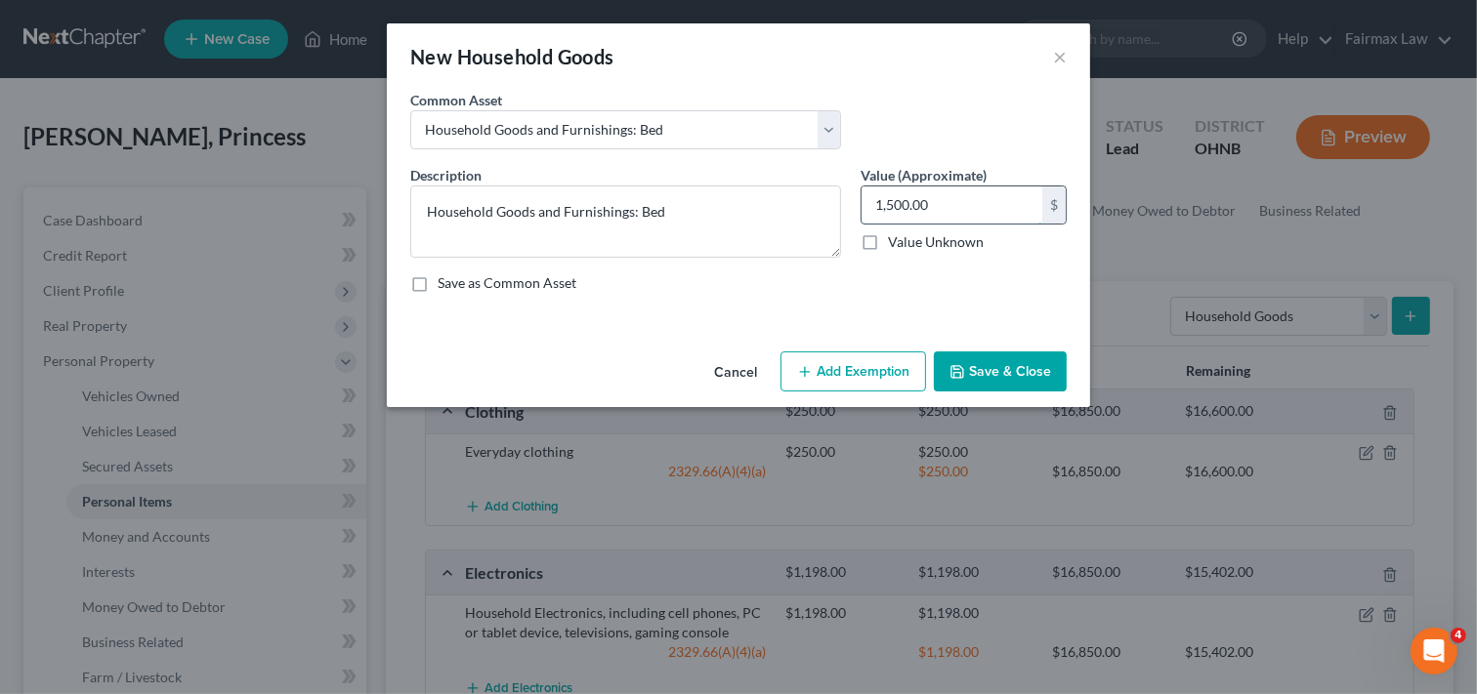
click at [967, 187] on input "1,500.00" at bounding box center [951, 205] width 181 height 37
type input "3,000.00"
click at [869, 376] on button "Add Exemption" at bounding box center [853, 372] width 146 height 41
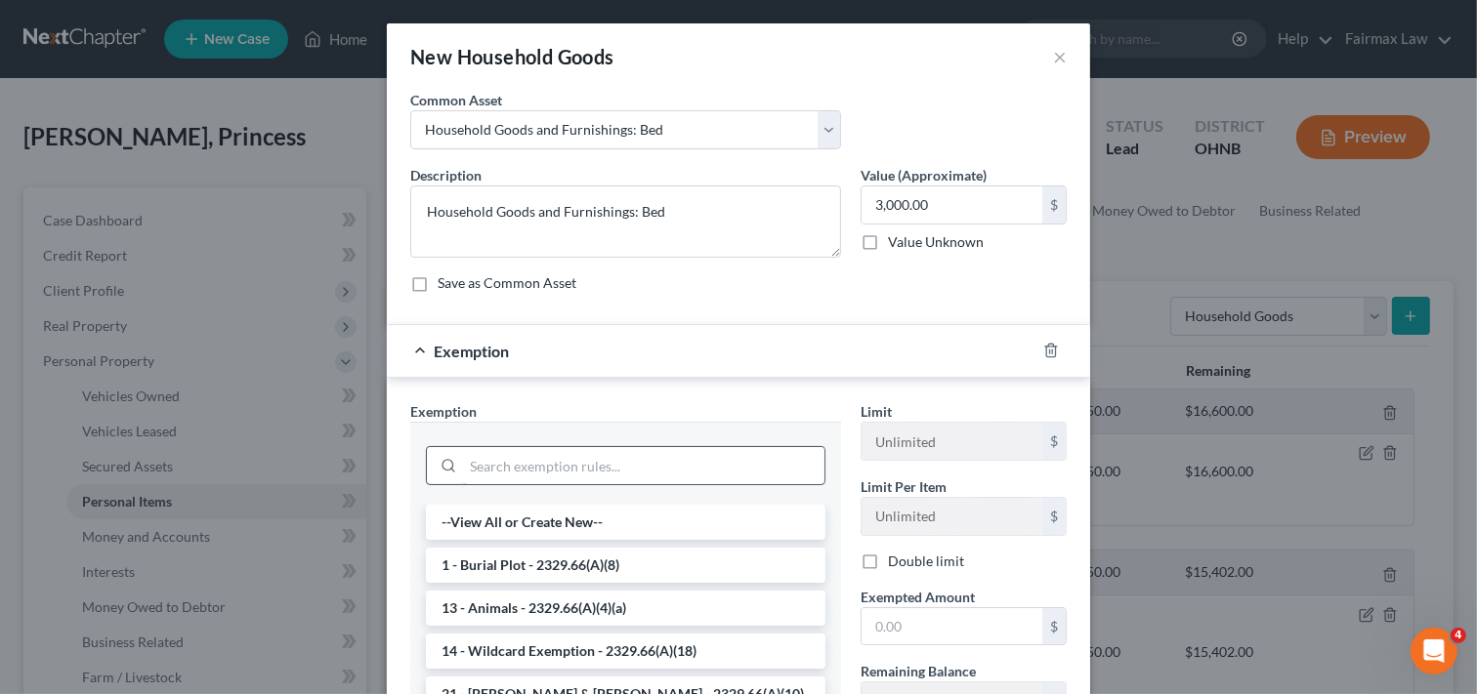
click at [737, 471] on input "search" at bounding box center [643, 465] width 361 height 37
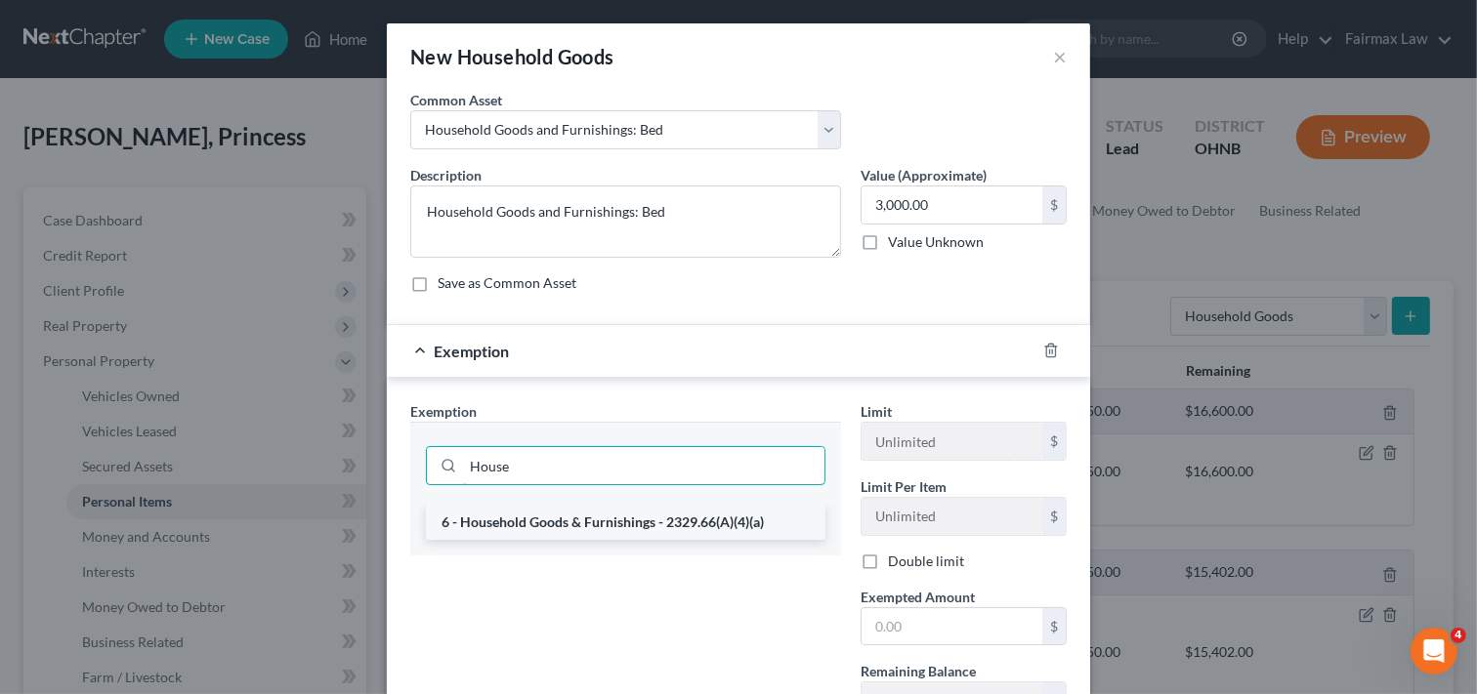
type input "House"
click at [641, 521] on li "6 - Household Goods & Furnishings - 2329.66(A)(4)(a)" at bounding box center [625, 522] width 399 height 35
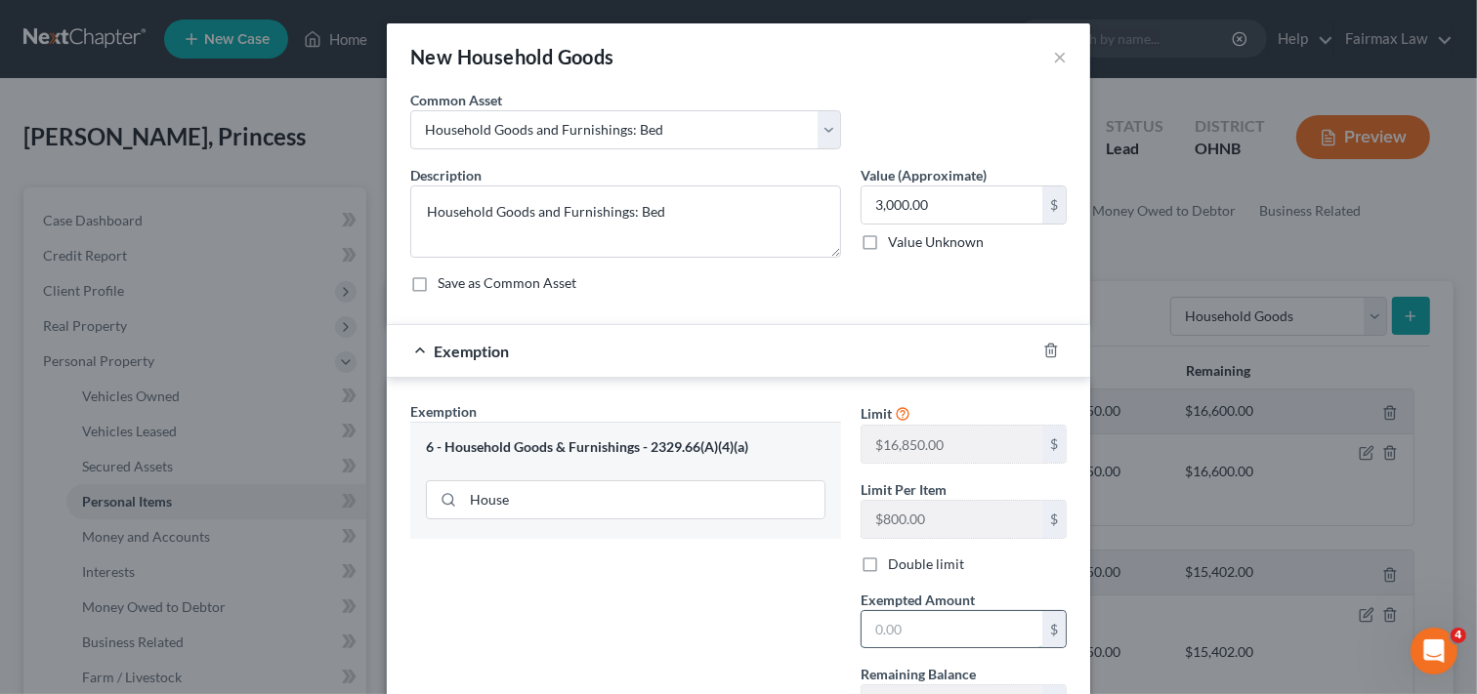
click at [915, 630] on input "text" at bounding box center [951, 629] width 181 height 37
type input "3,000.00"
click at [797, 621] on div "Exemption Set must be selected for CA. Exemption * 6 - Household Goods & Furnis…" at bounding box center [625, 570] width 450 height 338
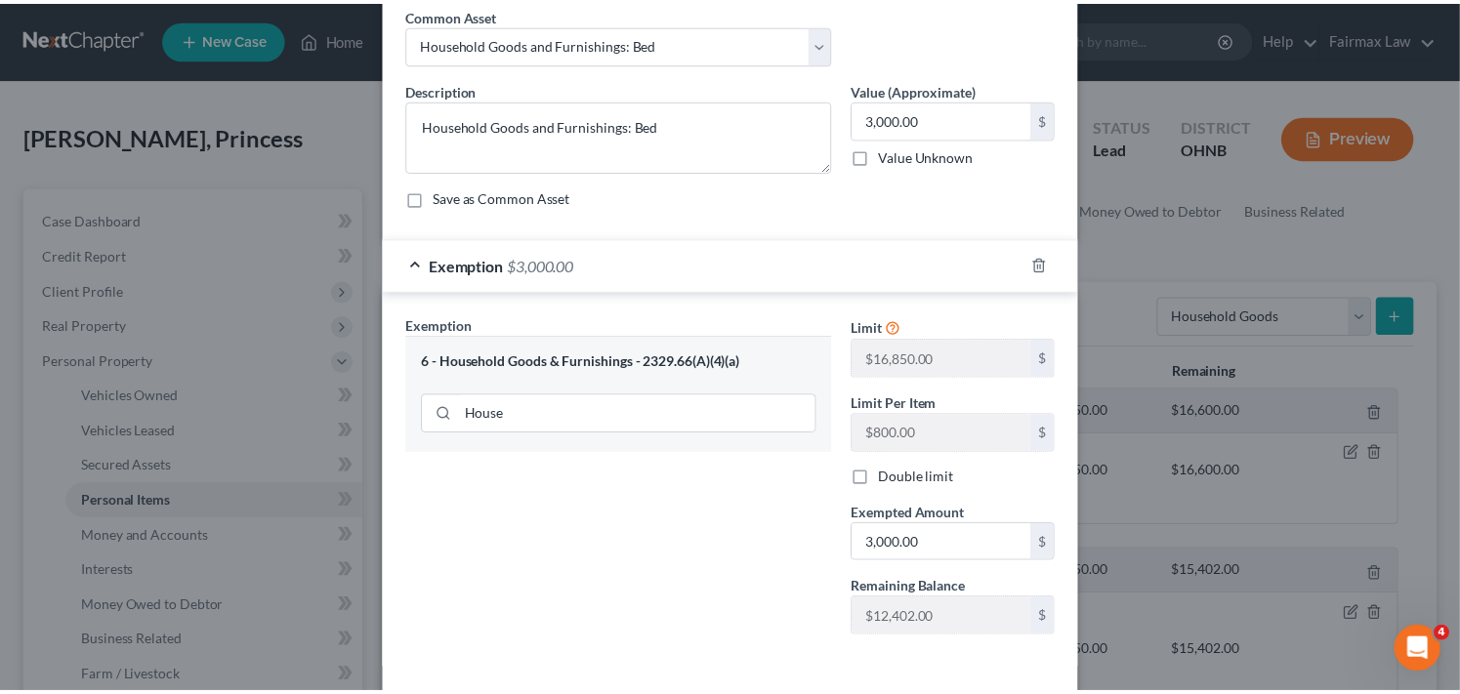
scroll to position [170, 0]
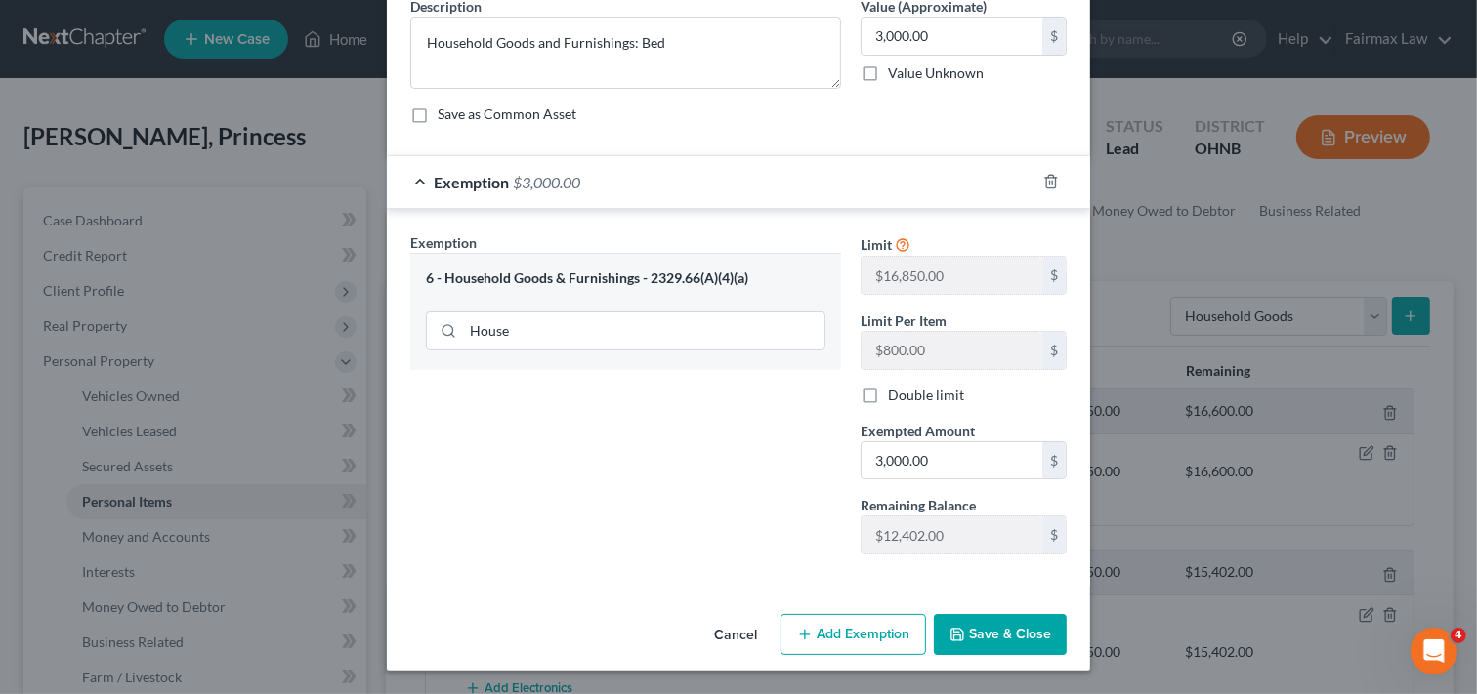
click at [967, 632] on button "Save & Close" at bounding box center [1000, 634] width 133 height 41
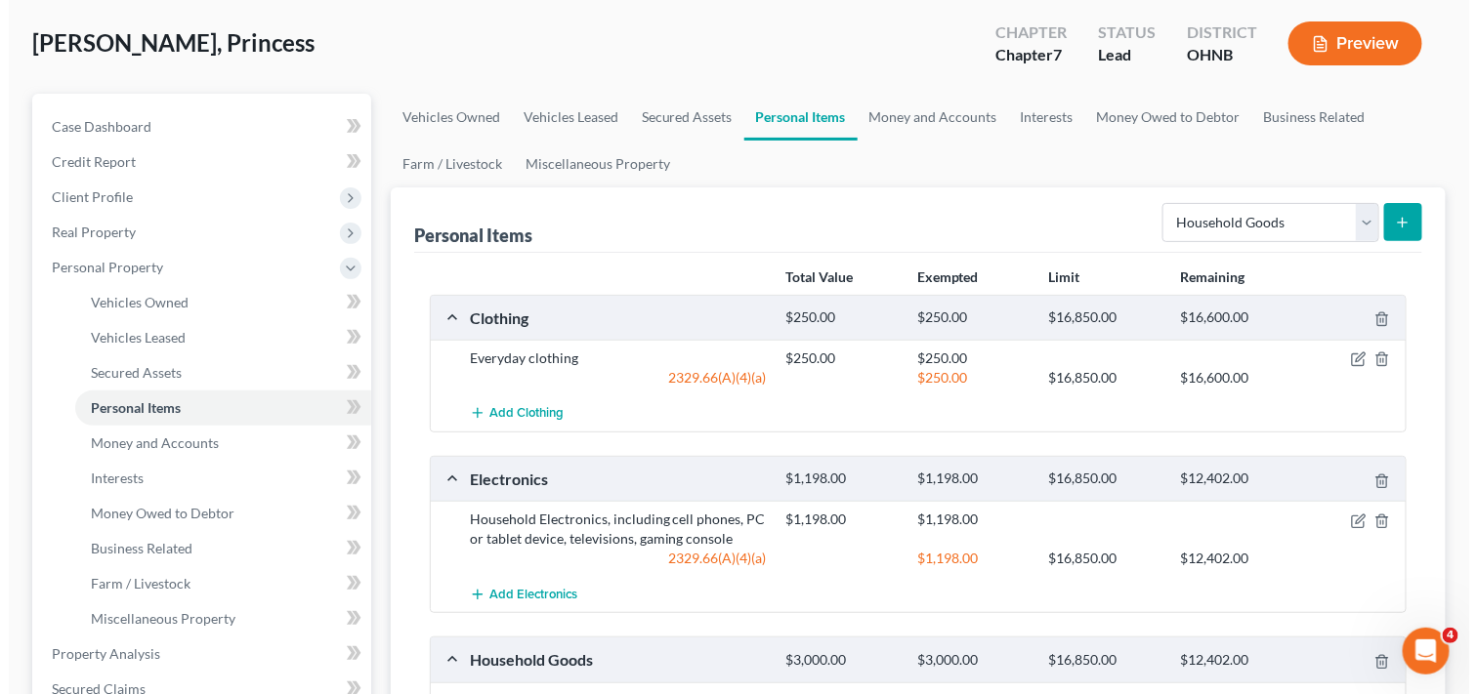
scroll to position [0, 0]
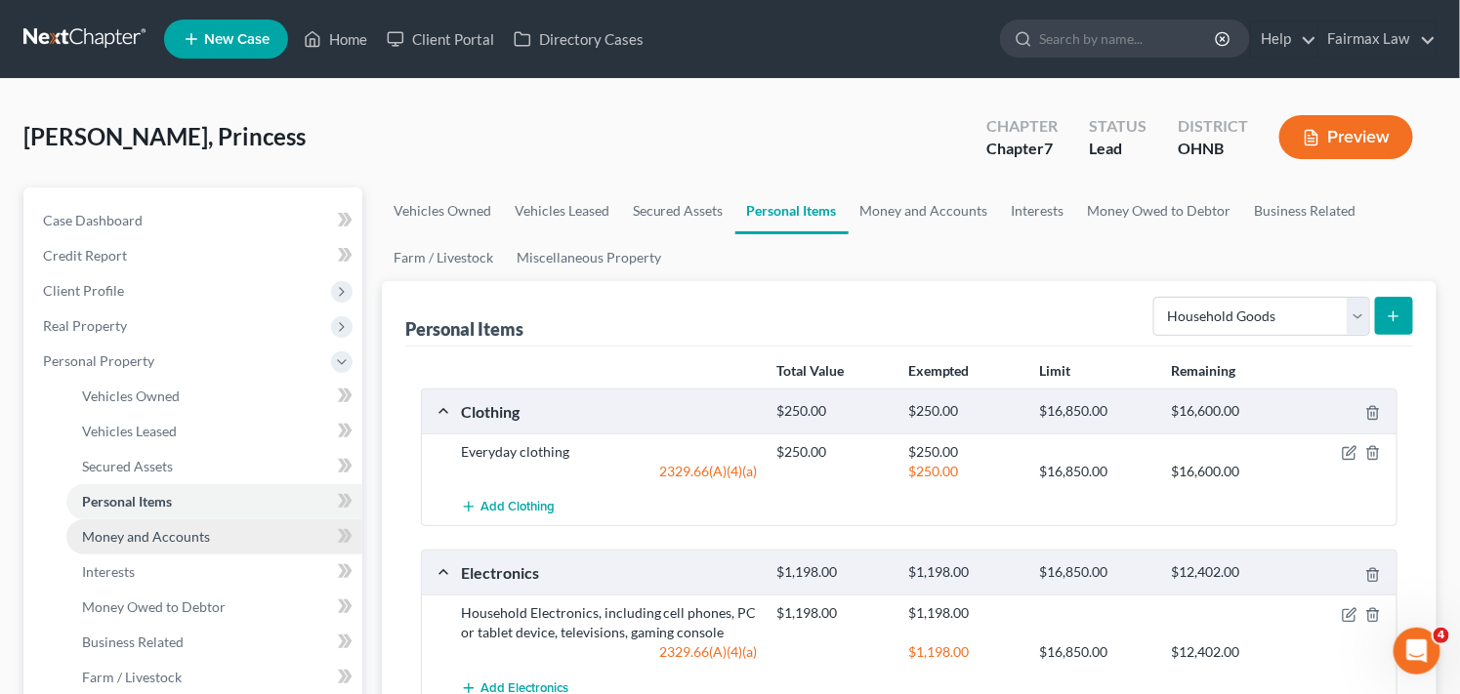
click at [230, 538] on link "Money and Accounts" at bounding box center [214, 537] width 296 height 35
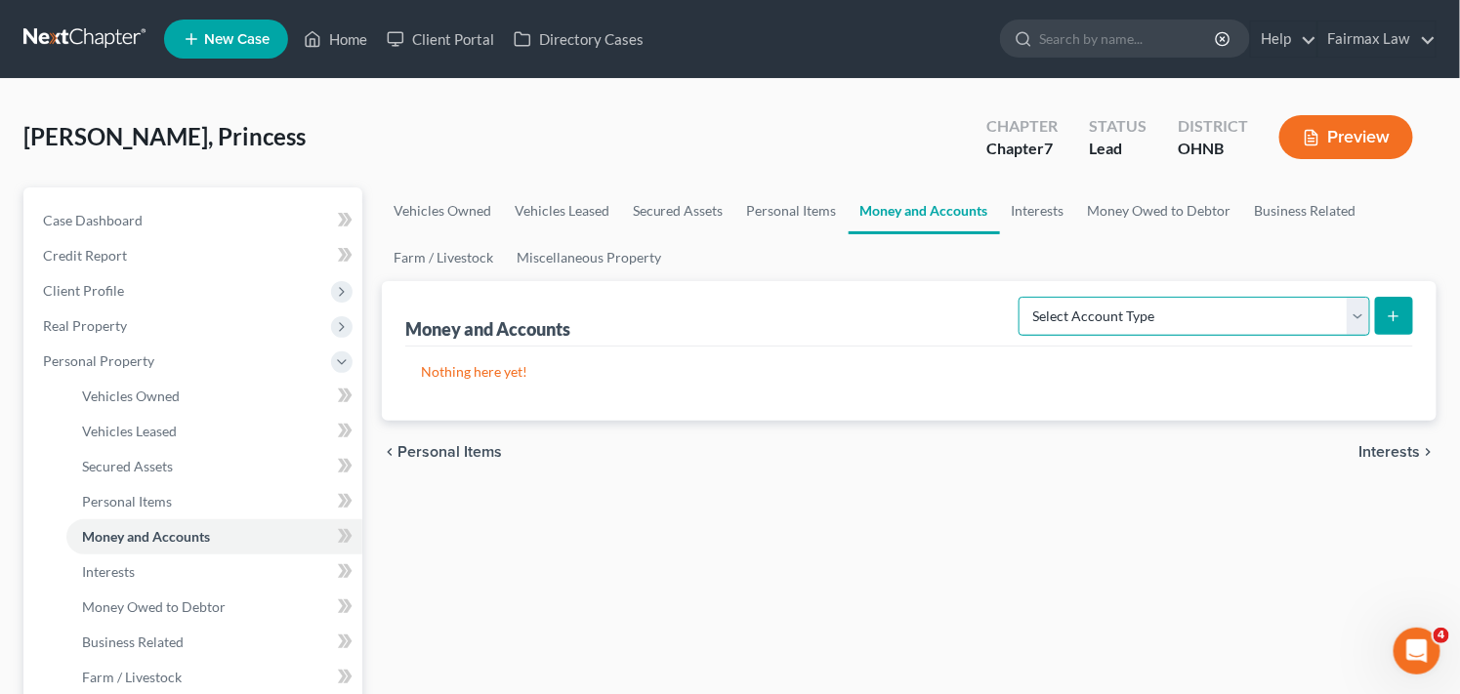
click at [1320, 312] on select "Select Account Type Brokerage Cash on Hand Certificates of Deposit Checking Acc…" at bounding box center [1195, 316] width 352 height 39
select select "checking"
click at [1022, 297] on select "Select Account Type Brokerage Cash on Hand Certificates of Deposit Checking Acc…" at bounding box center [1195, 316] width 352 height 39
click at [1400, 314] on icon "submit" at bounding box center [1394, 317] width 16 height 16
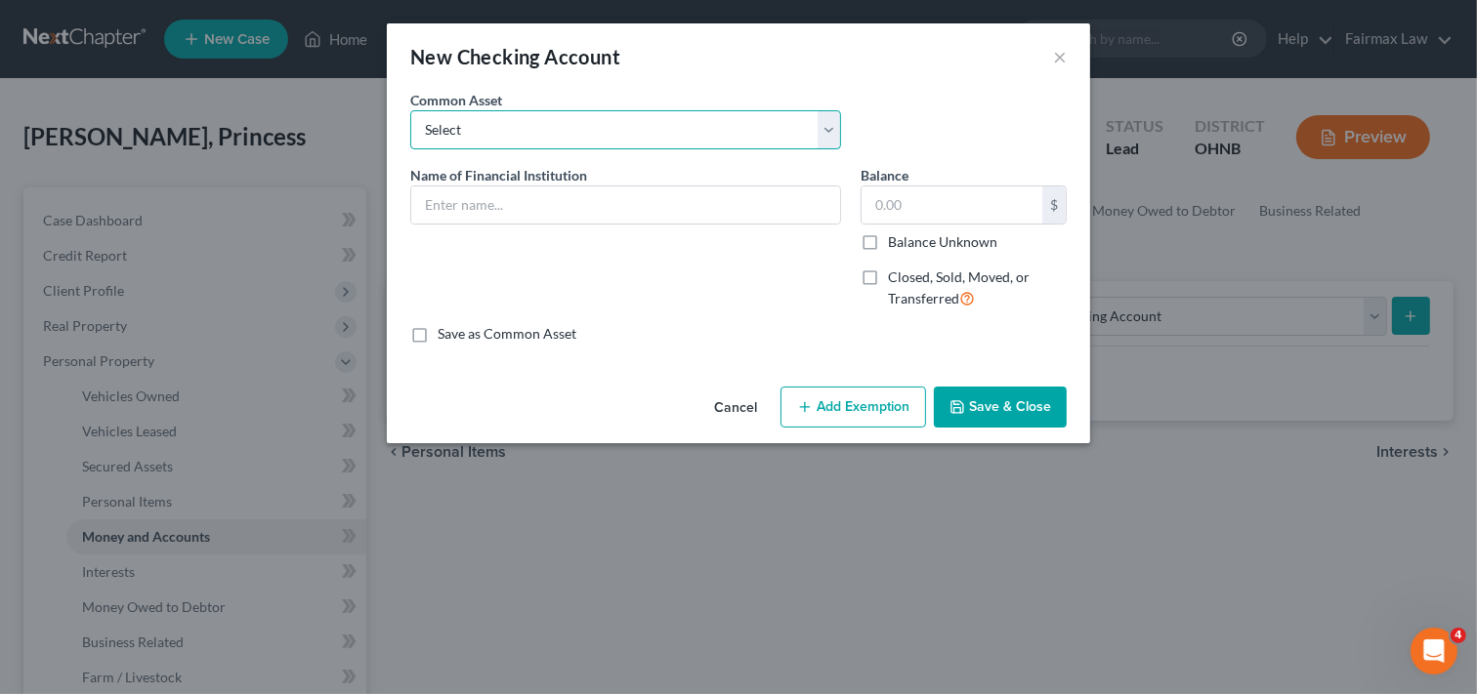
click at [787, 135] on select "Select Day Air FCU Daily Pay So-Fi Adventure Credit Union So-Fi Mountain Credit…" at bounding box center [625, 129] width 431 height 39
select select "25"
click at [410, 110] on select "Select Day Air FCU Daily Pay So-Fi Adventure Credit Union So-Fi Mountain Credit…" at bounding box center [625, 129] width 431 height 39
type input "Bank of America"
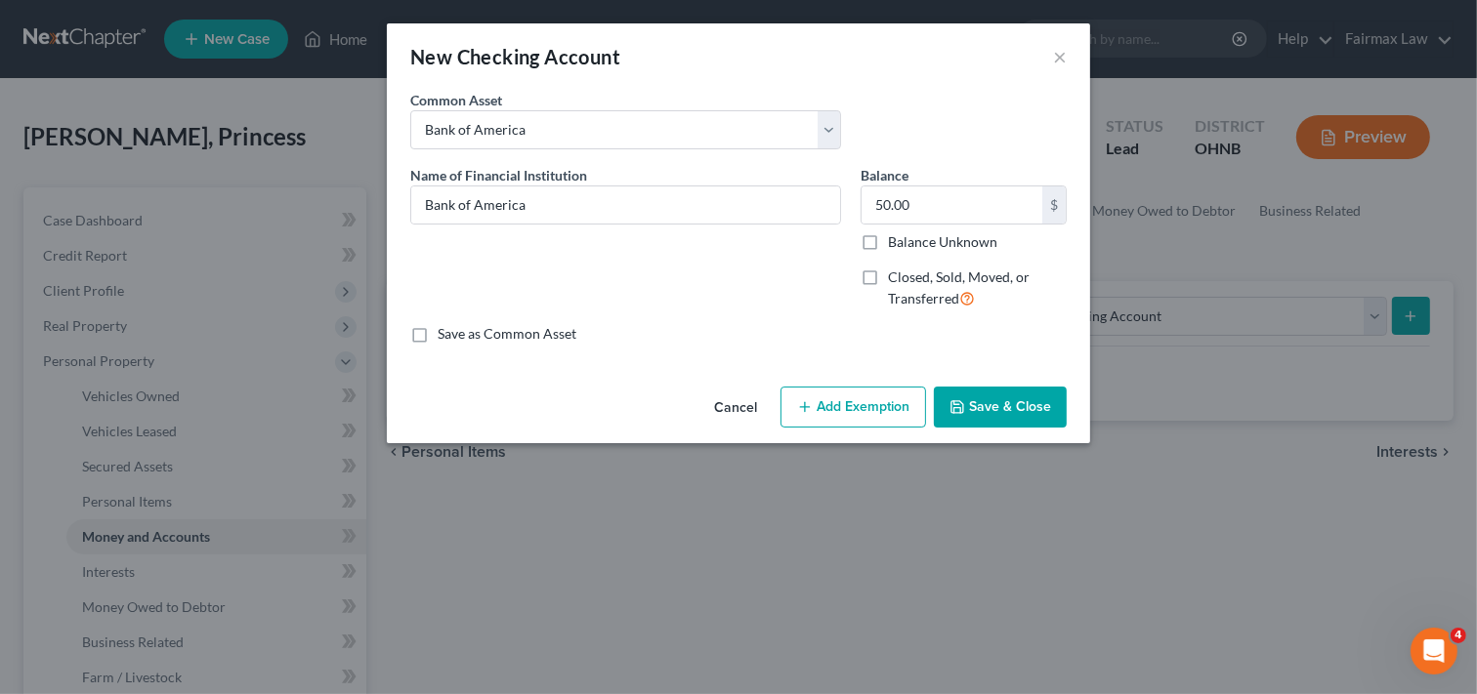
click at [891, 414] on button "Add Exemption" at bounding box center [853, 407] width 146 height 41
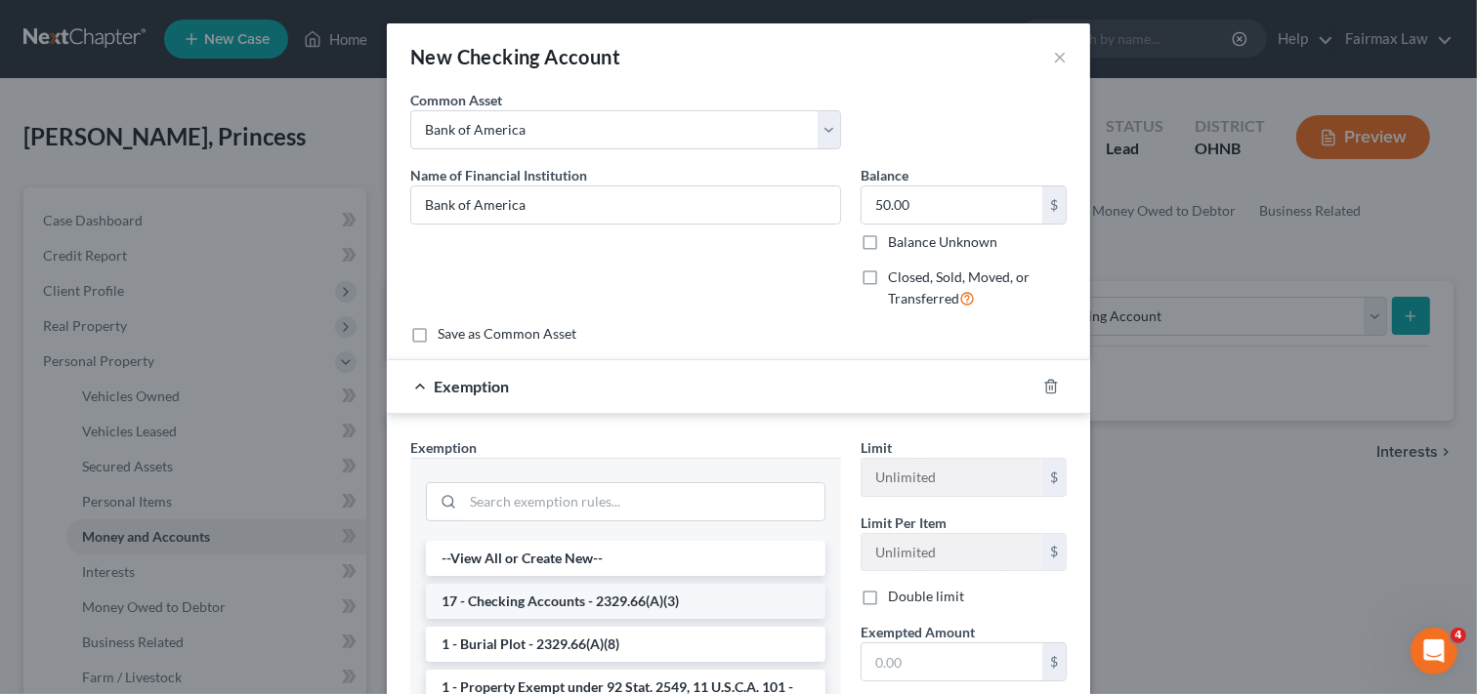
click at [685, 598] on li "17 - Checking Accounts - 2329.66(A)(3)" at bounding box center [625, 601] width 399 height 35
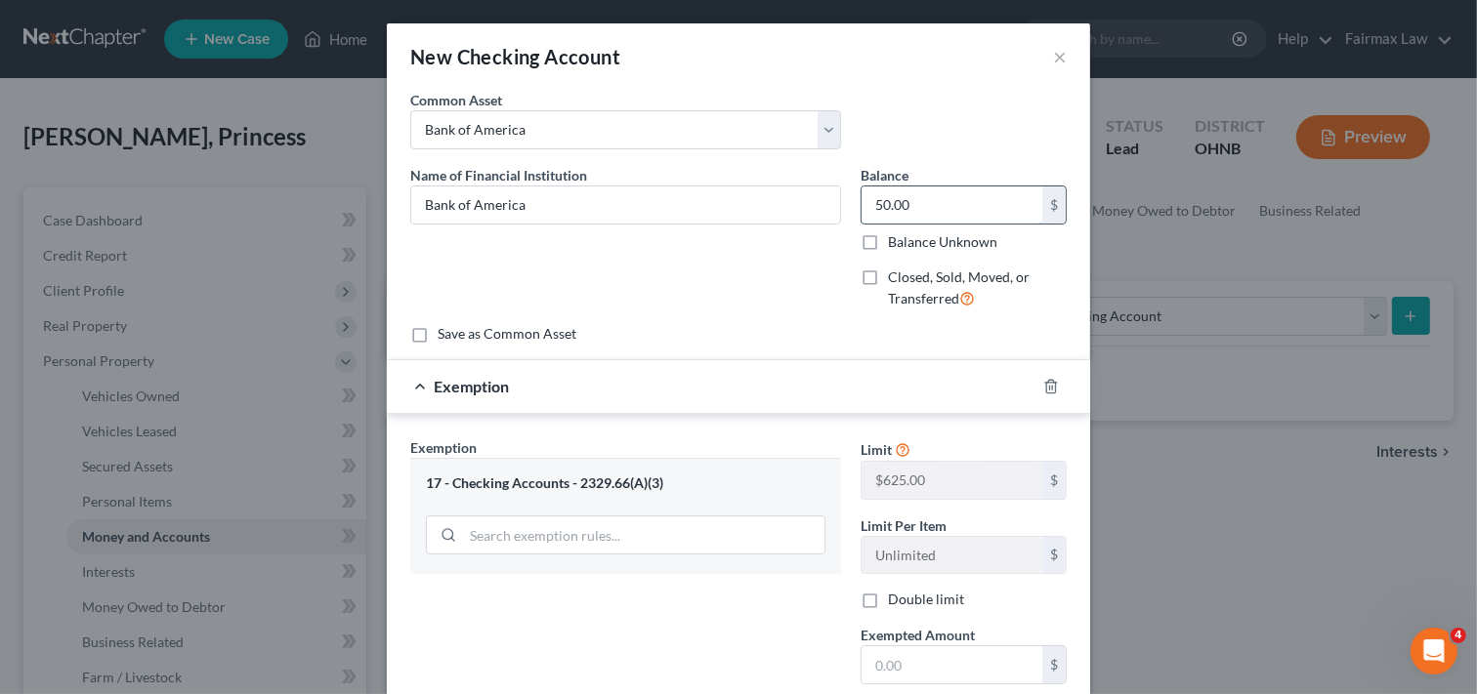
click at [925, 201] on input "50.00" at bounding box center [951, 205] width 181 height 37
type input "0.41"
click at [772, 654] on div "Exemption Set must be selected for CA. Exemption * 17 - Checking Accounts - 232…" at bounding box center [625, 606] width 450 height 338
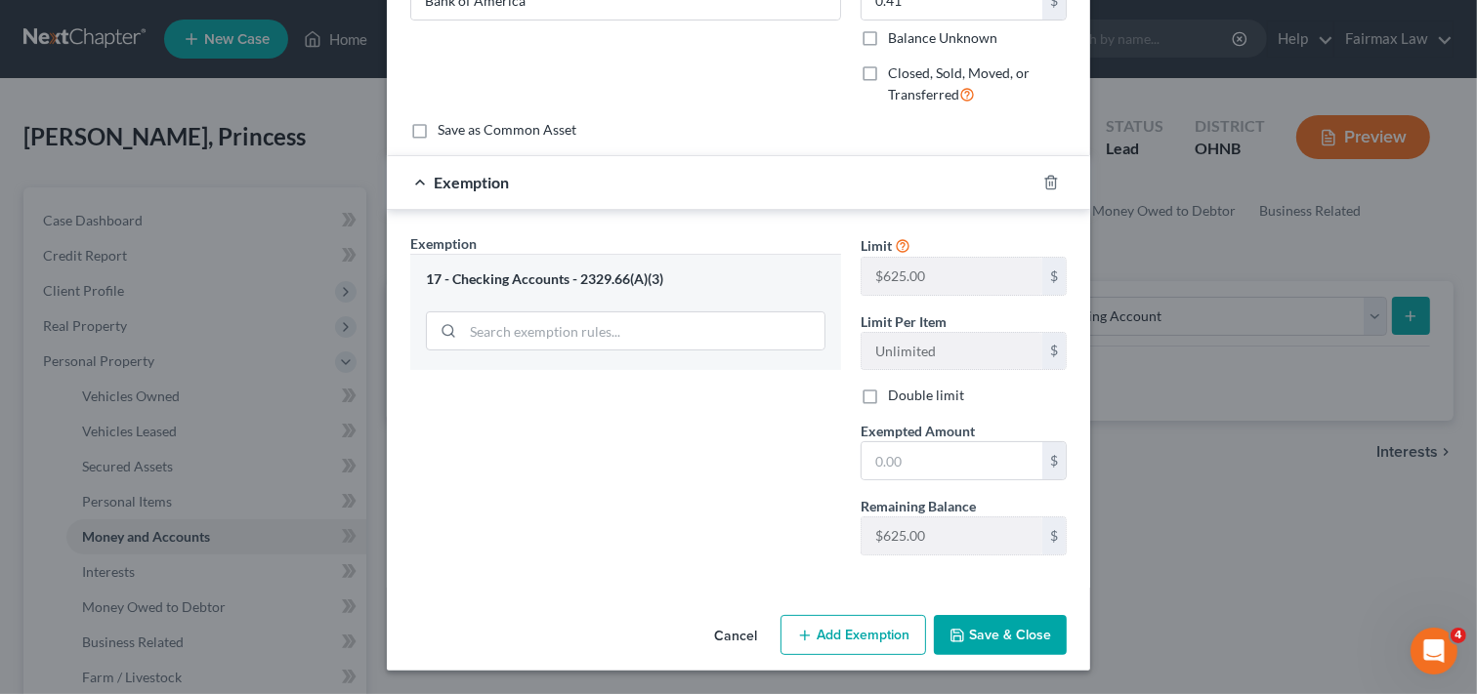
scroll to position [206, 0]
click at [953, 450] on input "text" at bounding box center [951, 460] width 181 height 37
type input "0.41"
click at [955, 631] on icon "button" at bounding box center [957, 636] width 12 height 12
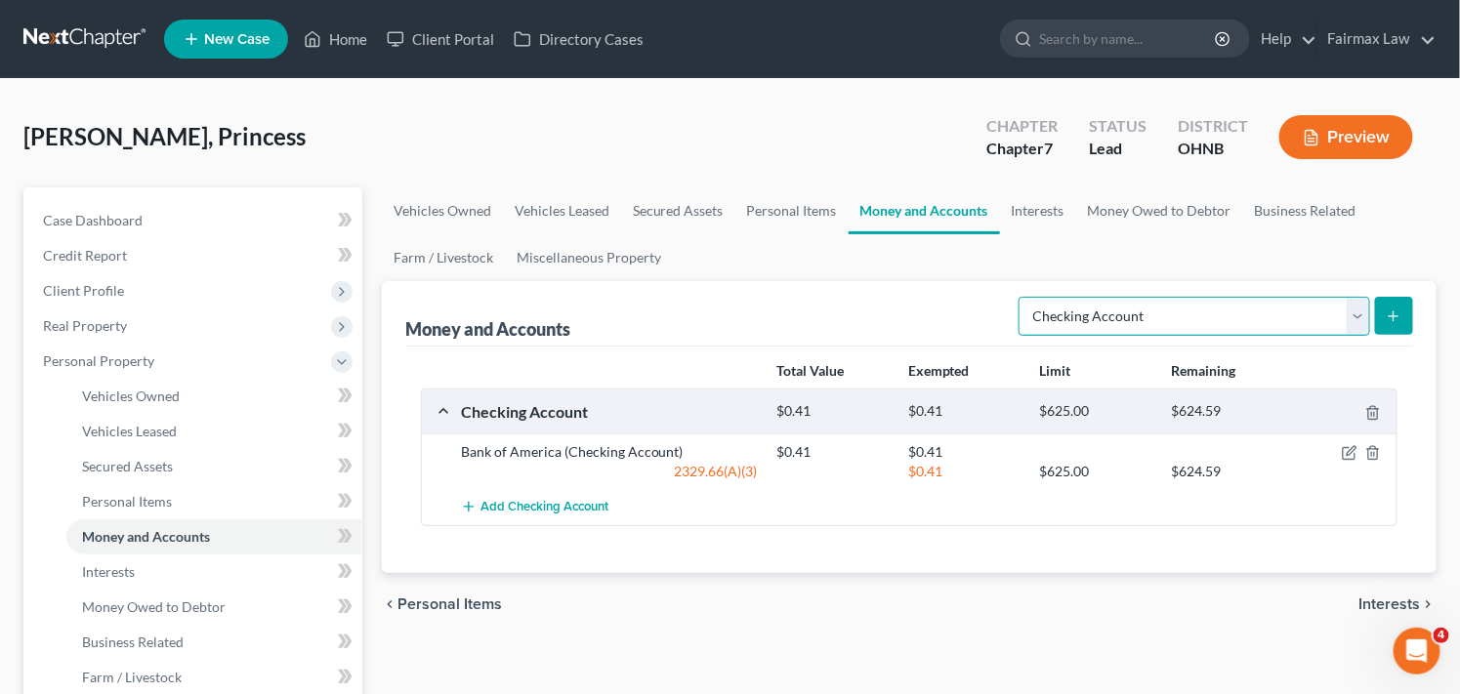
click at [1339, 317] on select "Select Account Type Brokerage Cash on Hand Certificates of Deposit Checking Acc…" at bounding box center [1195, 316] width 352 height 39
click at [1022, 297] on select "Select Account Type Brokerage Cash on Hand Certificates of Deposit Checking Acc…" at bounding box center [1195, 316] width 352 height 39
click at [1392, 309] on icon "submit" at bounding box center [1394, 317] width 16 height 16
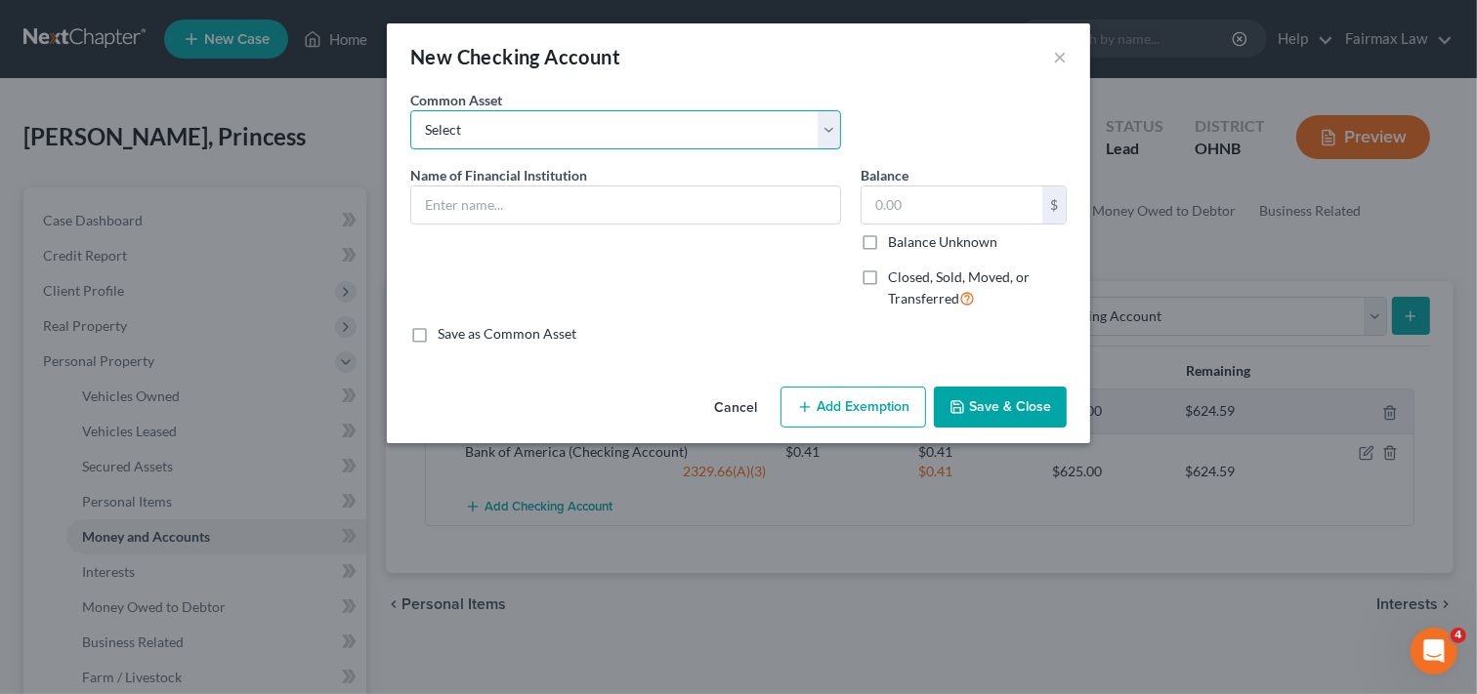
click at [720, 135] on select "Select Day Air FCU Daily Pay So-Fi Adventure Credit Union So-Fi Mountain Credit…" at bounding box center [625, 129] width 431 height 39
click at [835, 674] on div "New Checking Account × An exemption set must first be selected from the Filing …" at bounding box center [738, 347] width 1477 height 694
click at [774, 137] on select "Select Day Air FCU Daily Pay So-Fi Adventure Credit Union So-Fi Mountain Credit…" at bounding box center [625, 129] width 431 height 39
click at [799, 129] on select "Select Day Air FCU Daily Pay So-Fi Adventure Credit Union So-Fi Mountain Credit…" at bounding box center [625, 129] width 431 height 39
select select "6"
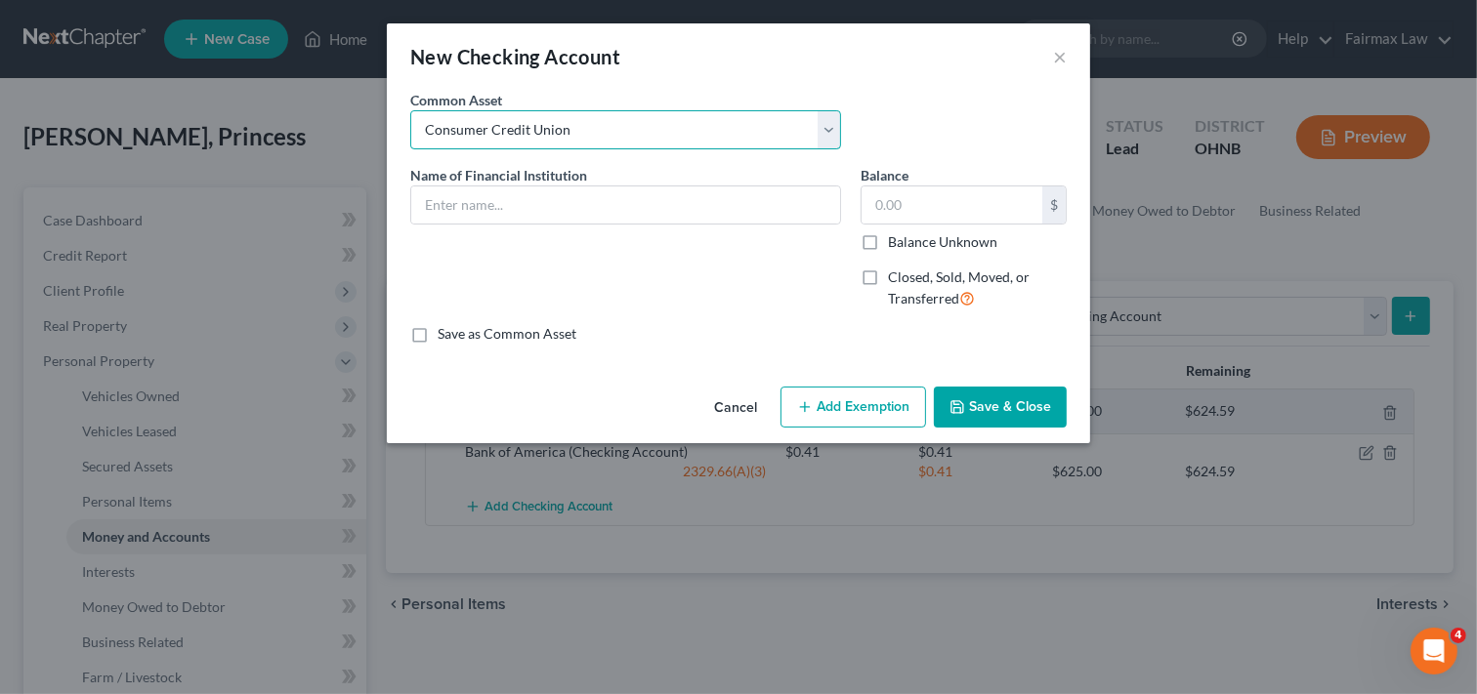
type input "Consumer Credit Union"
type input "742.00"
click at [655, 127] on select "Select Day Air FCU Daily Pay So-Fi Adventure Credit Union So-Fi Mountain Credit…" at bounding box center [625, 129] width 431 height 39
select select
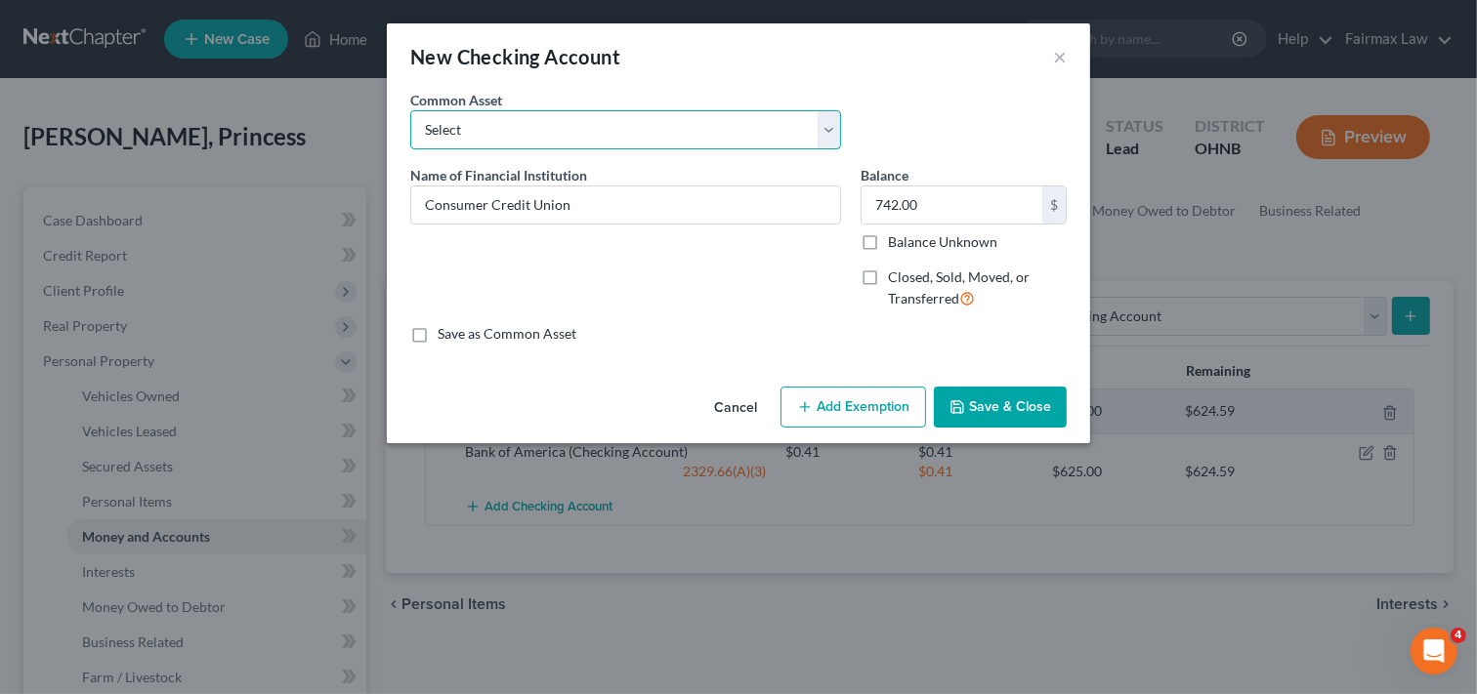
click at [410, 110] on select "Select Day Air FCU Daily Pay So-Fi Adventure Credit Union So-Fi Mountain Credit…" at bounding box center [625, 129] width 431 height 39
click at [766, 128] on select "Select Day Air FCU Daily Pay So-Fi Adventure Credit Union So-Fi Mountain Credit…" at bounding box center [625, 129] width 431 height 39
click at [410, 110] on select "Select Day Air FCU Daily Pay So-Fi Adventure Credit Union So-Fi Mountain Credit…" at bounding box center [625, 129] width 431 height 39
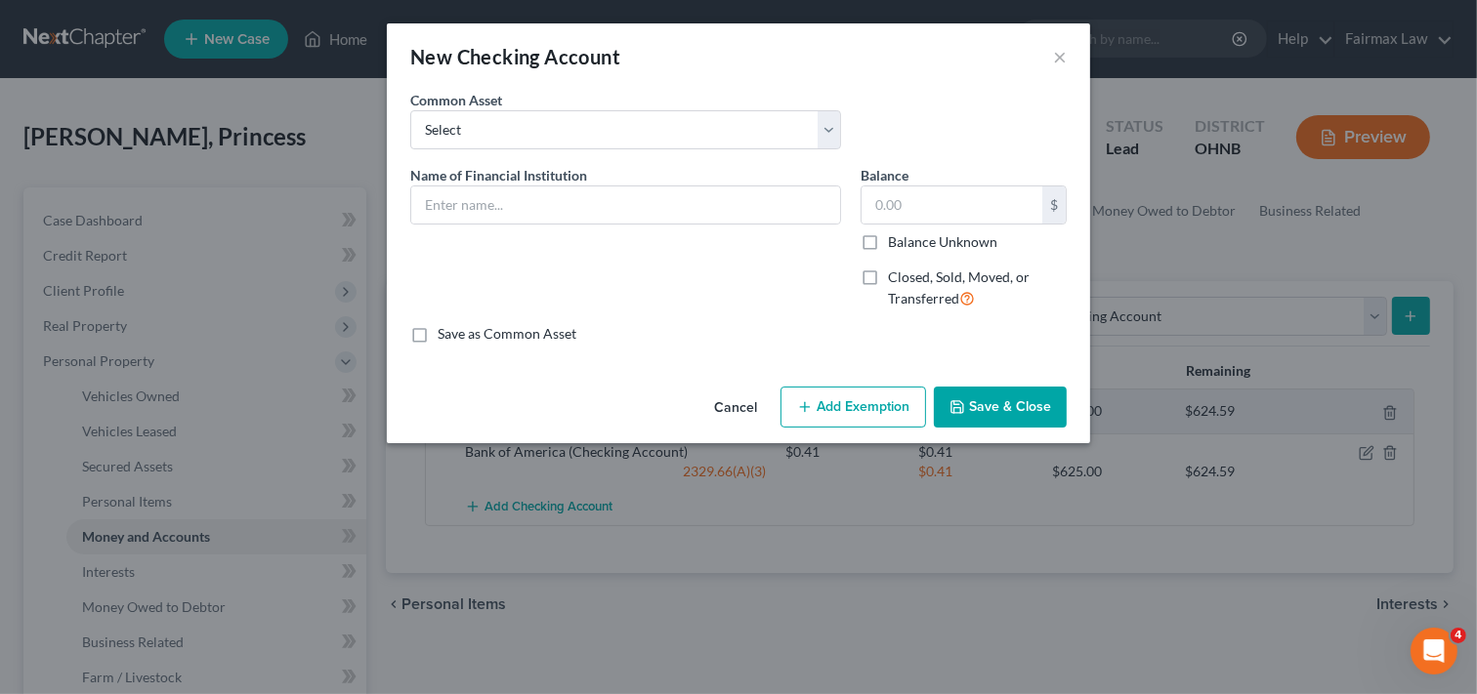
click at [749, 407] on button "Cancel" at bounding box center [735, 408] width 74 height 39
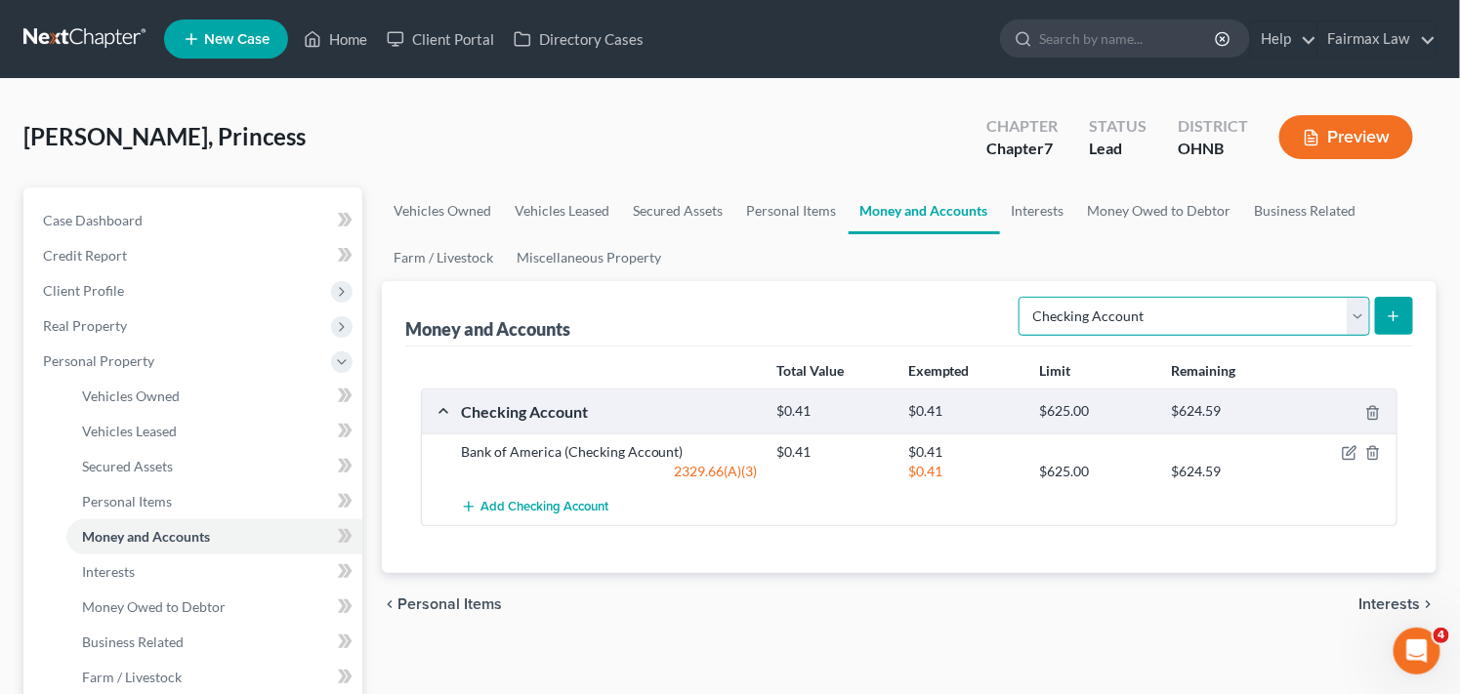
click at [1346, 308] on select "Select Account Type Brokerage Cash on Hand Certificates of Deposit Checking Acc…" at bounding box center [1195, 316] width 352 height 39
click at [1022, 297] on select "Select Account Type Brokerage Cash on Hand Certificates of Deposit Checking Acc…" at bounding box center [1195, 316] width 352 height 39
click at [1403, 304] on button "submit" at bounding box center [1394, 316] width 38 height 38
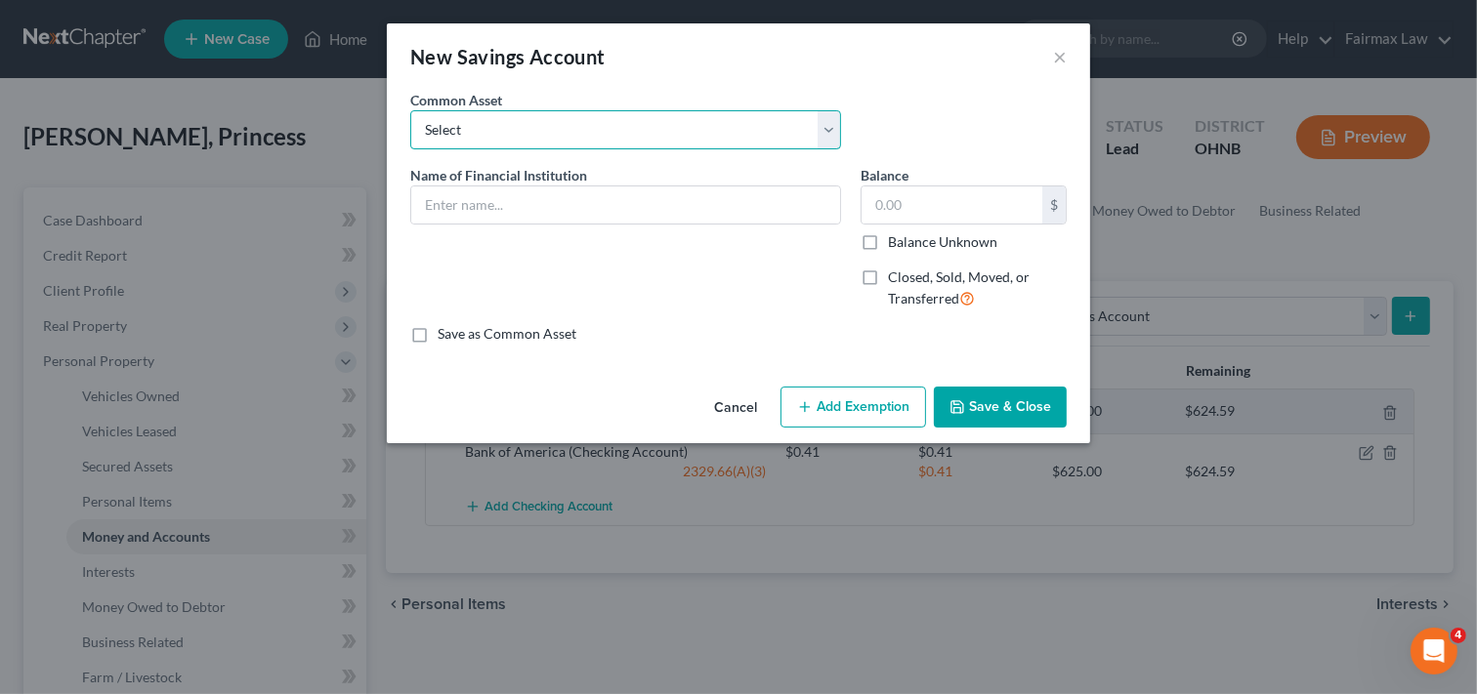
click at [773, 128] on select "Select Current So-Fi Savings Wright-Patt Credit Union - Savings Adventure Credi…" at bounding box center [625, 129] width 431 height 39
click at [788, 132] on select "Select Current So-Fi Savings Wright-Patt Credit Union - Savings Adventure Credi…" at bounding box center [625, 129] width 431 height 39
click at [743, 402] on button "Cancel" at bounding box center [735, 408] width 74 height 39
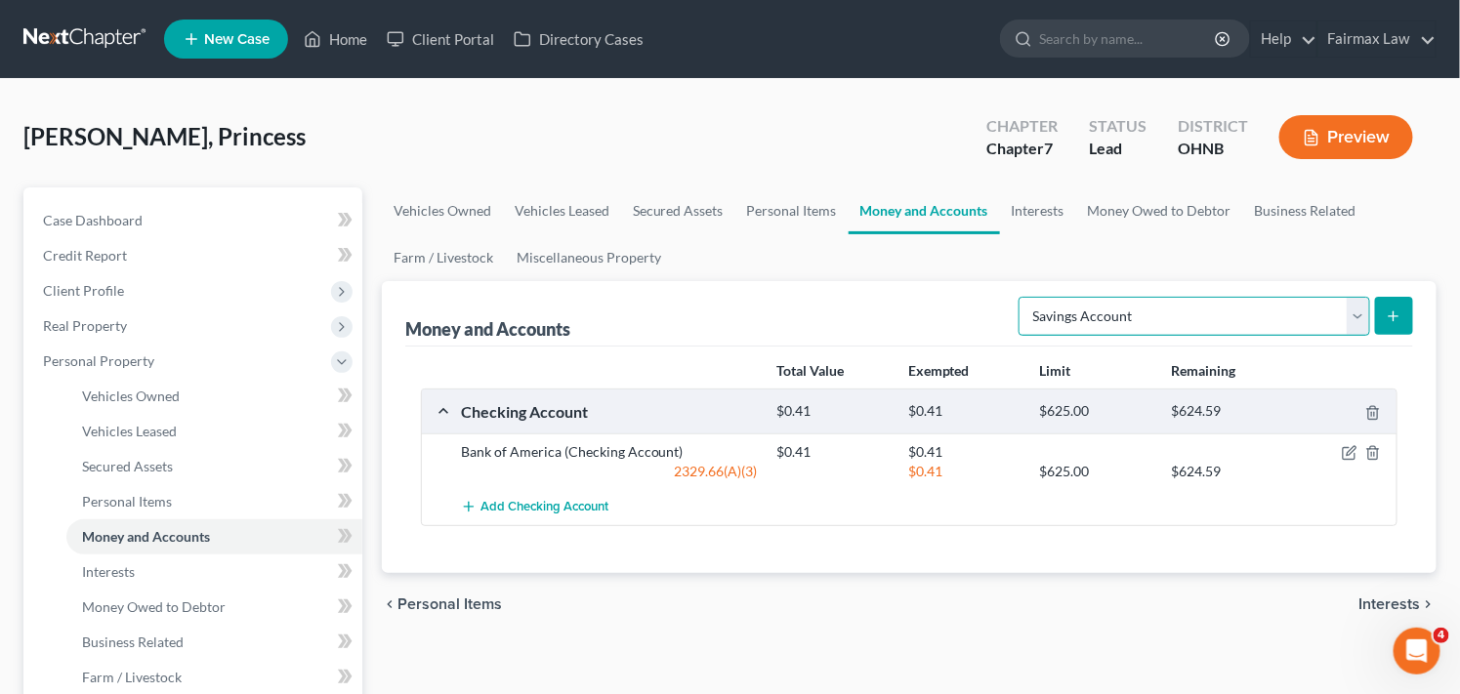
click at [1301, 318] on select "Select Account Type Brokerage Cash on Hand Certificates of Deposit Checking Acc…" at bounding box center [1195, 316] width 352 height 39
click at [1022, 297] on select "Select Account Type Brokerage Cash on Hand Certificates of Deposit Checking Acc…" at bounding box center [1195, 316] width 352 height 39
click at [1387, 314] on icon "submit" at bounding box center [1394, 317] width 16 height 16
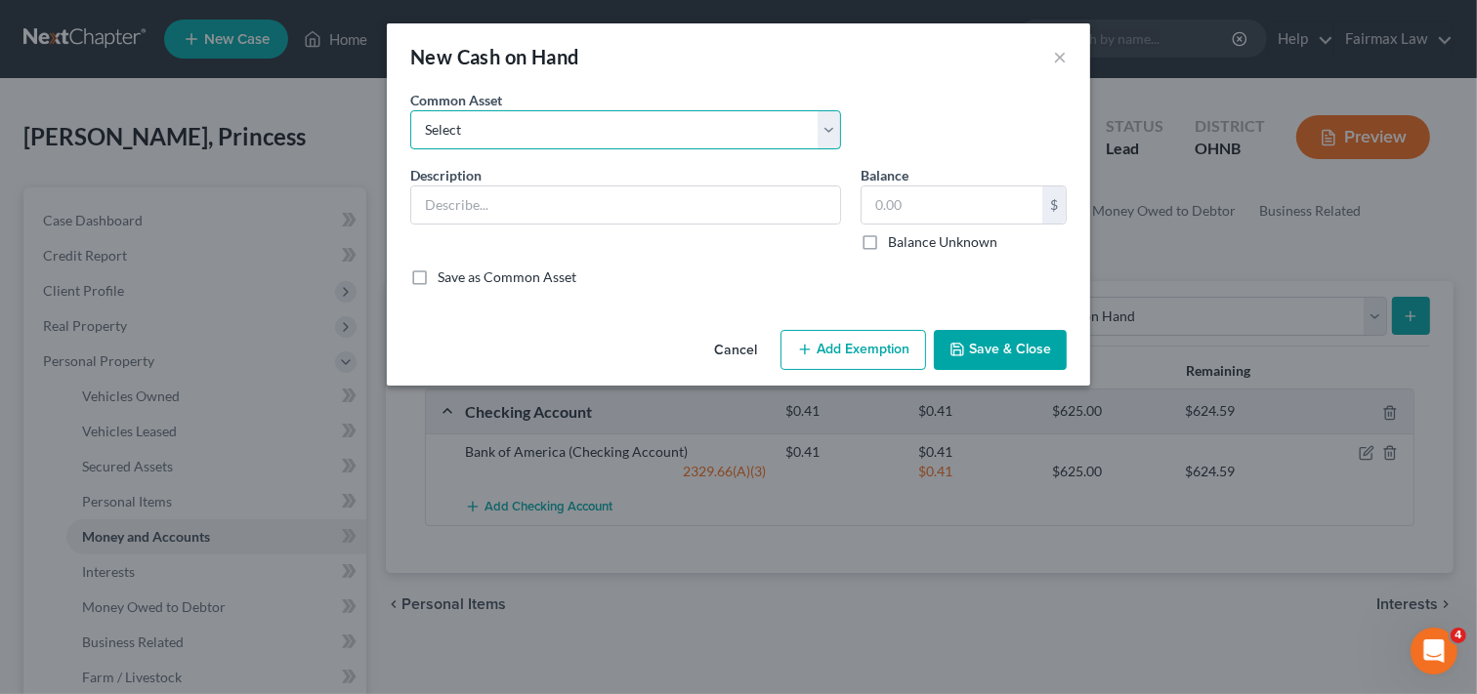
click at [760, 133] on select "Select Cash on Hand Cash Cash on hand on date of filing Cash on Hand" at bounding box center [625, 129] width 431 height 39
click at [734, 354] on button "Cancel" at bounding box center [735, 351] width 74 height 39
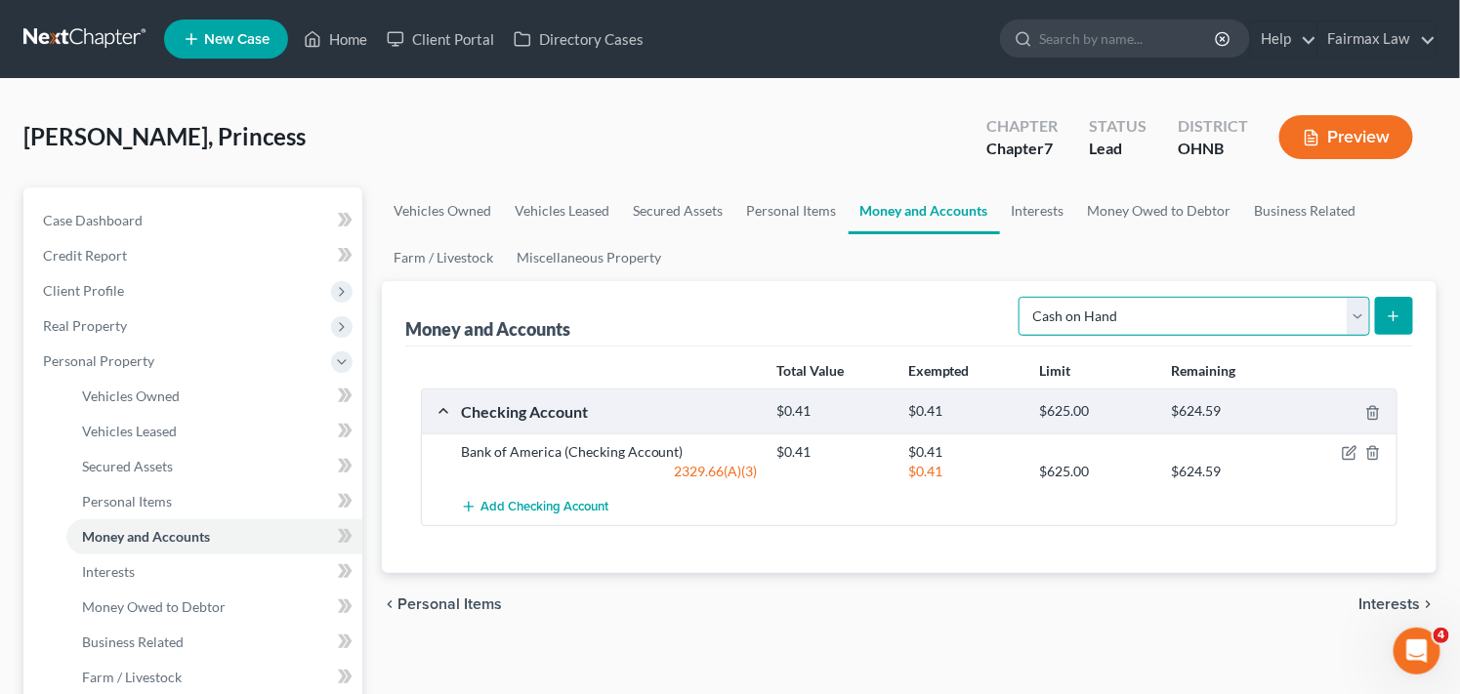
click at [1221, 317] on select "Select Account Type Brokerage Cash on Hand Certificates of Deposit Checking Acc…" at bounding box center [1195, 316] width 352 height 39
select select "other"
click at [1022, 297] on select "Select Account Type Brokerage Cash on Hand Certificates of Deposit Checking Acc…" at bounding box center [1195, 316] width 352 height 39
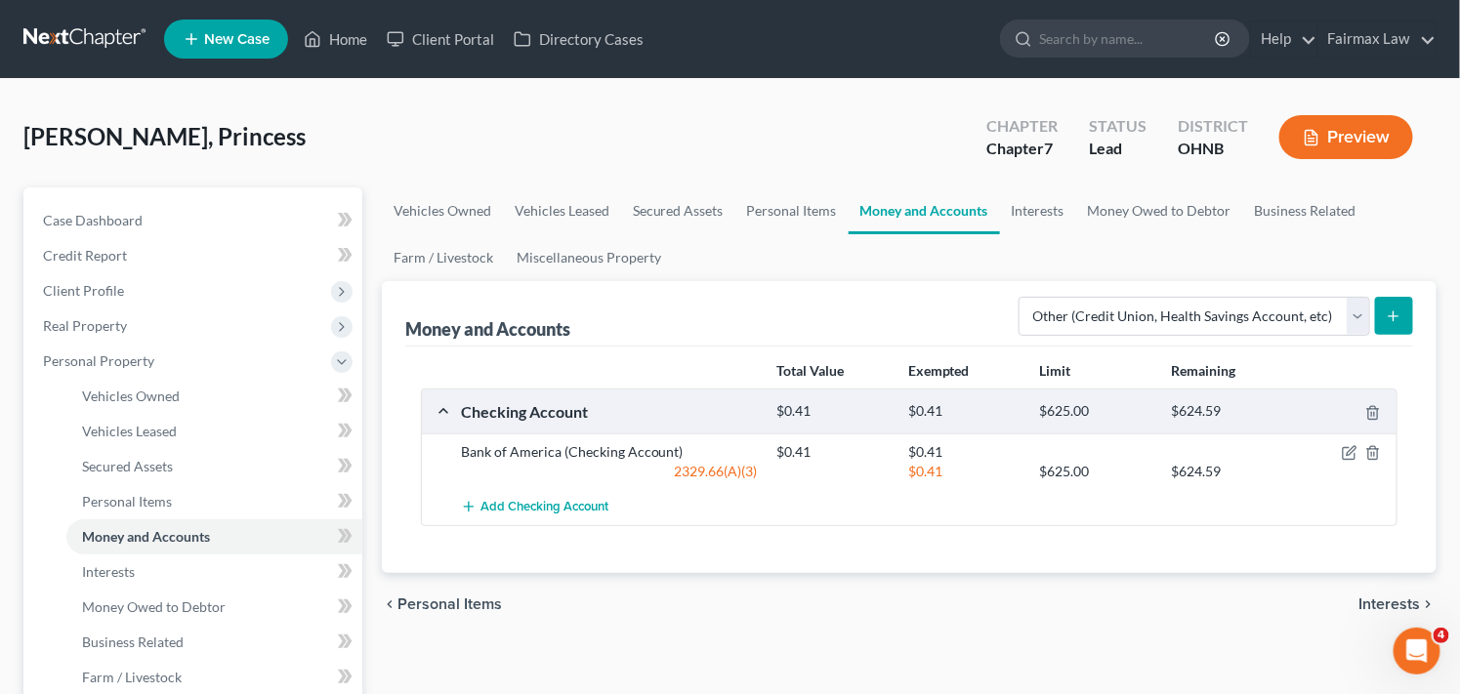
click at [1390, 316] on icon "submit" at bounding box center [1394, 317] width 16 height 16
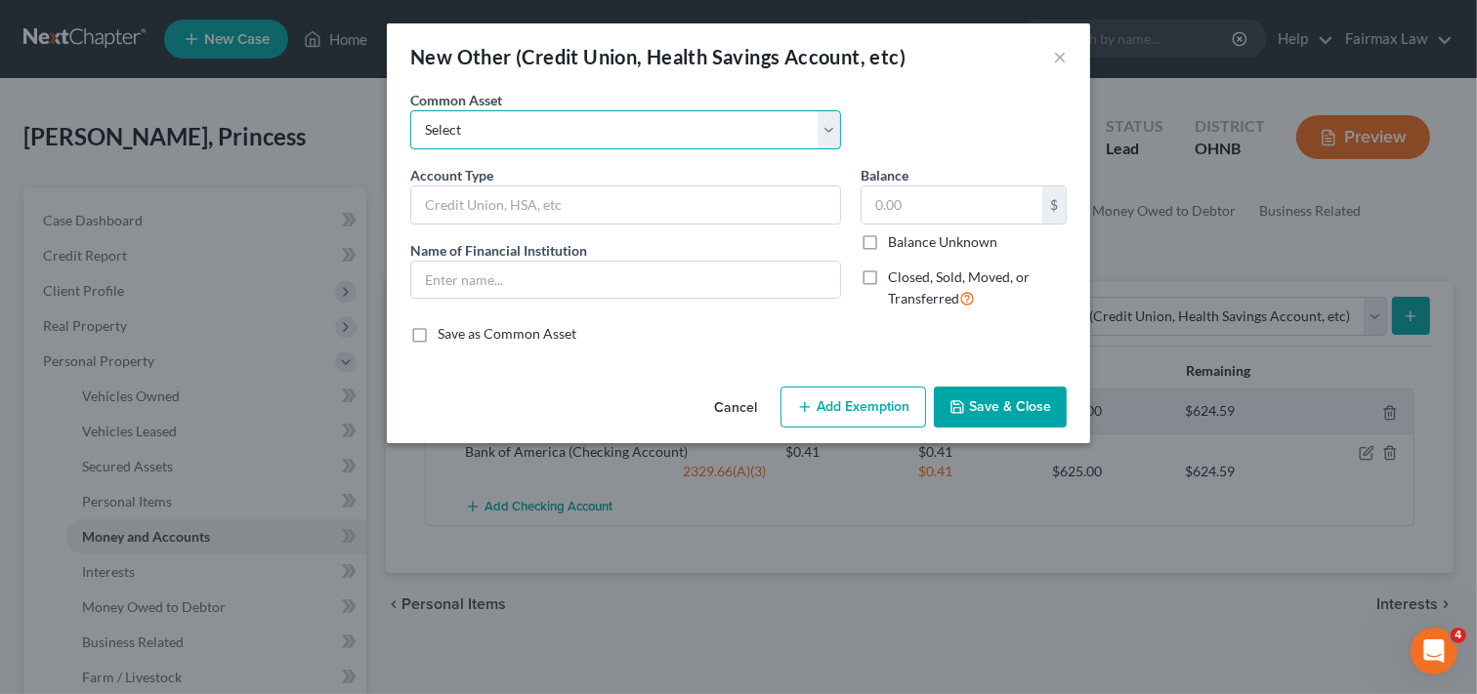
click at [718, 130] on select "Select Prepaid Debit Card - Chime Credit Builder Way2Go Prepaid Debit Card - Ne…" at bounding box center [625, 129] width 431 height 39
select select "36"
click at [410, 110] on select "Select Prepaid Debit Card - Chime Credit Builder Way2Go Prepaid Debit Card - Ne…" at bounding box center [625, 129] width 431 height 39
type input "Prepaid Debit Card - Cashapp"
type input "Cashapp"
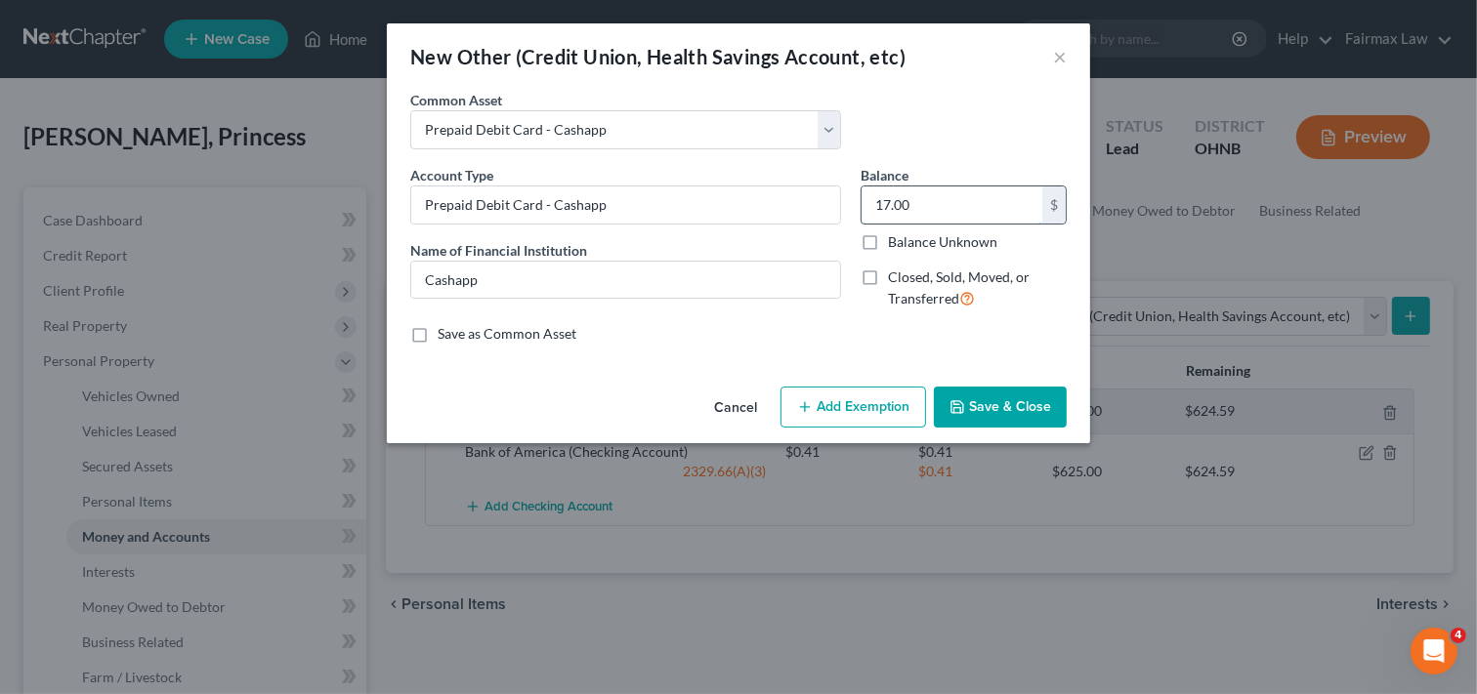
click at [957, 199] on input "17.00" at bounding box center [951, 205] width 181 height 37
type input "5.00"
click at [867, 405] on button "Add Exemption" at bounding box center [853, 407] width 146 height 41
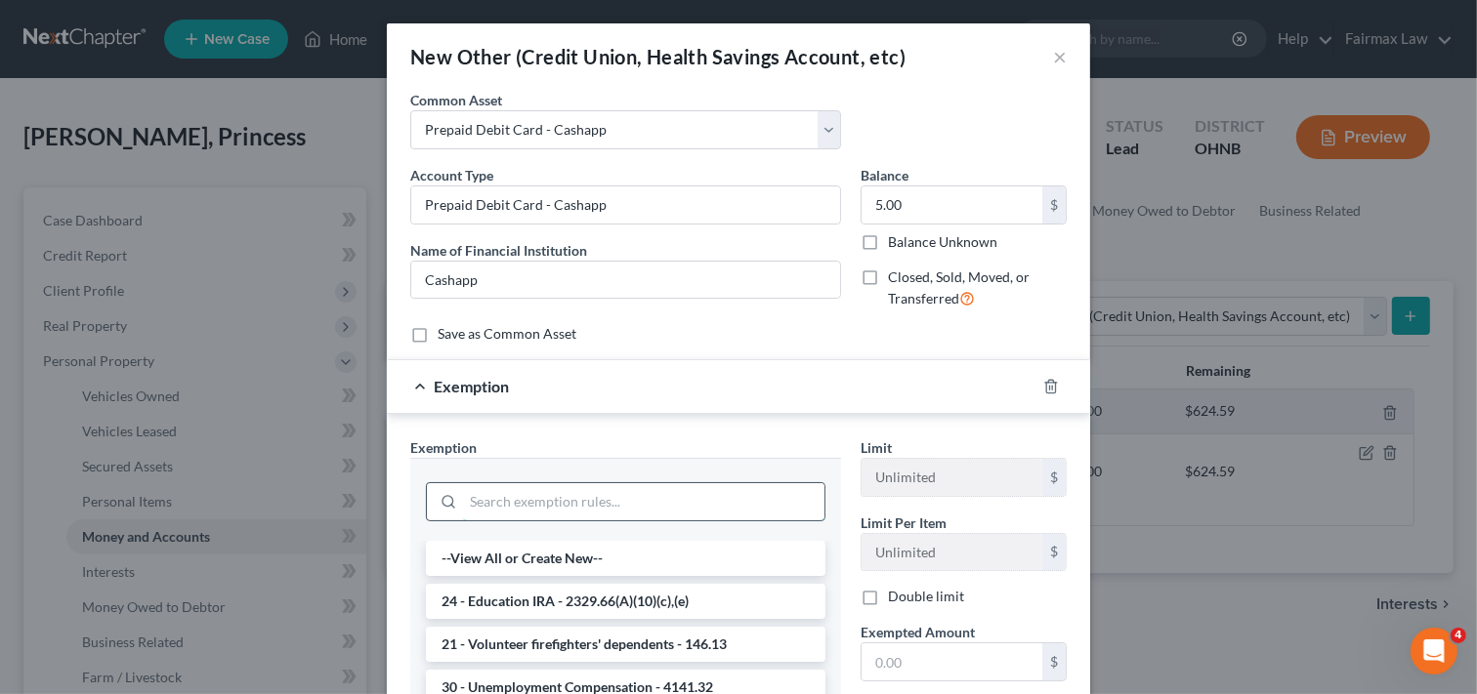
click at [710, 509] on input "search" at bounding box center [643, 501] width 361 height 37
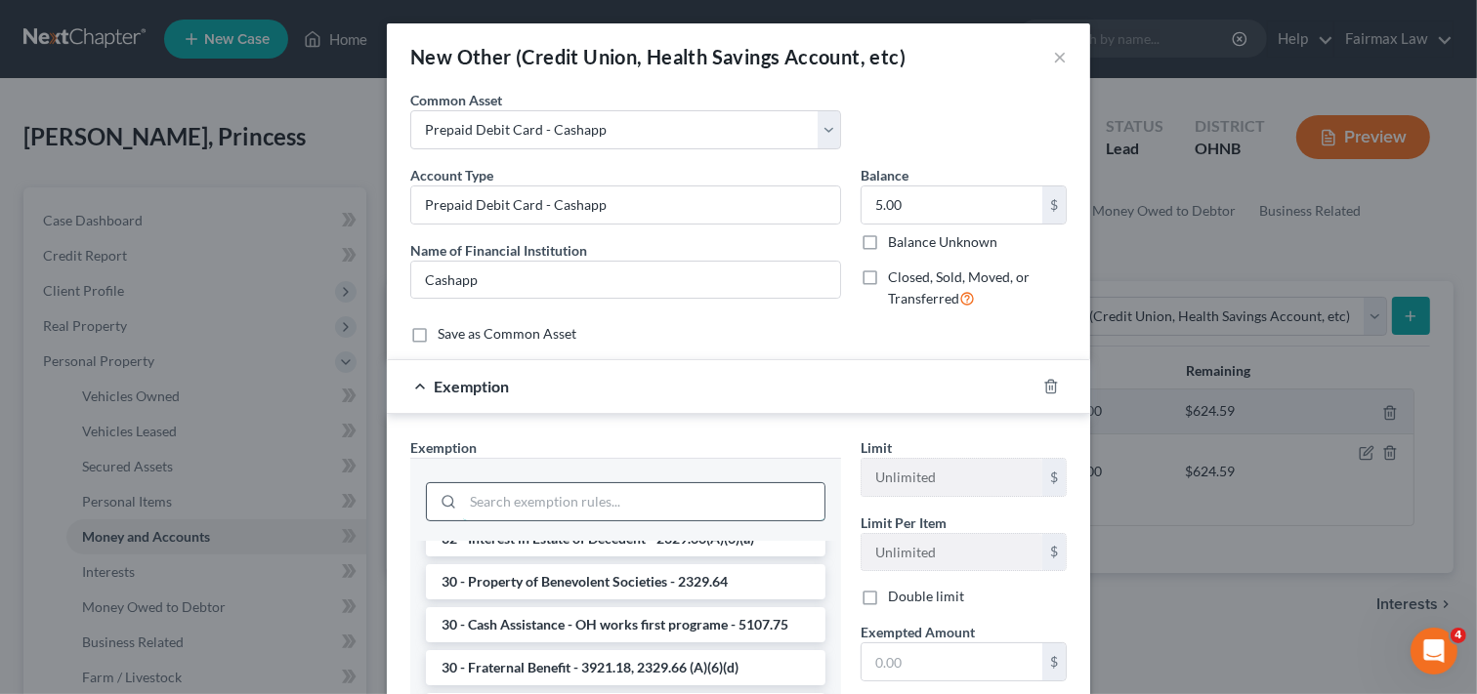
click at [640, 503] on input "search" at bounding box center [643, 501] width 361 height 37
click at [617, 619] on li "30 - Cash Assistance - OH works first programe - 5107.75" at bounding box center [625, 624] width 399 height 35
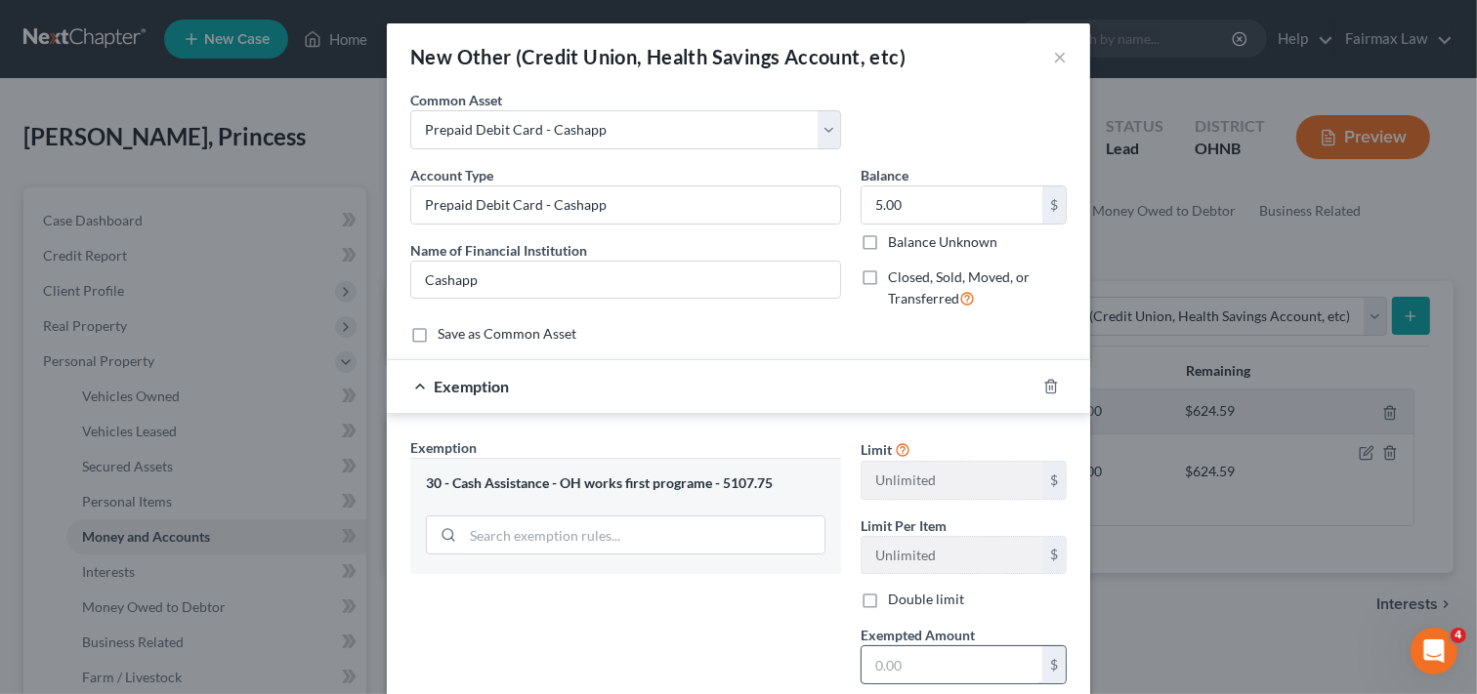
click at [972, 674] on input "text" at bounding box center [951, 664] width 181 height 37
type input "5.00"
click at [786, 651] on div "Exemption Set must be selected for CA. Exemption * 30 - Cash Assistance - OH wo…" at bounding box center [625, 606] width 450 height 338
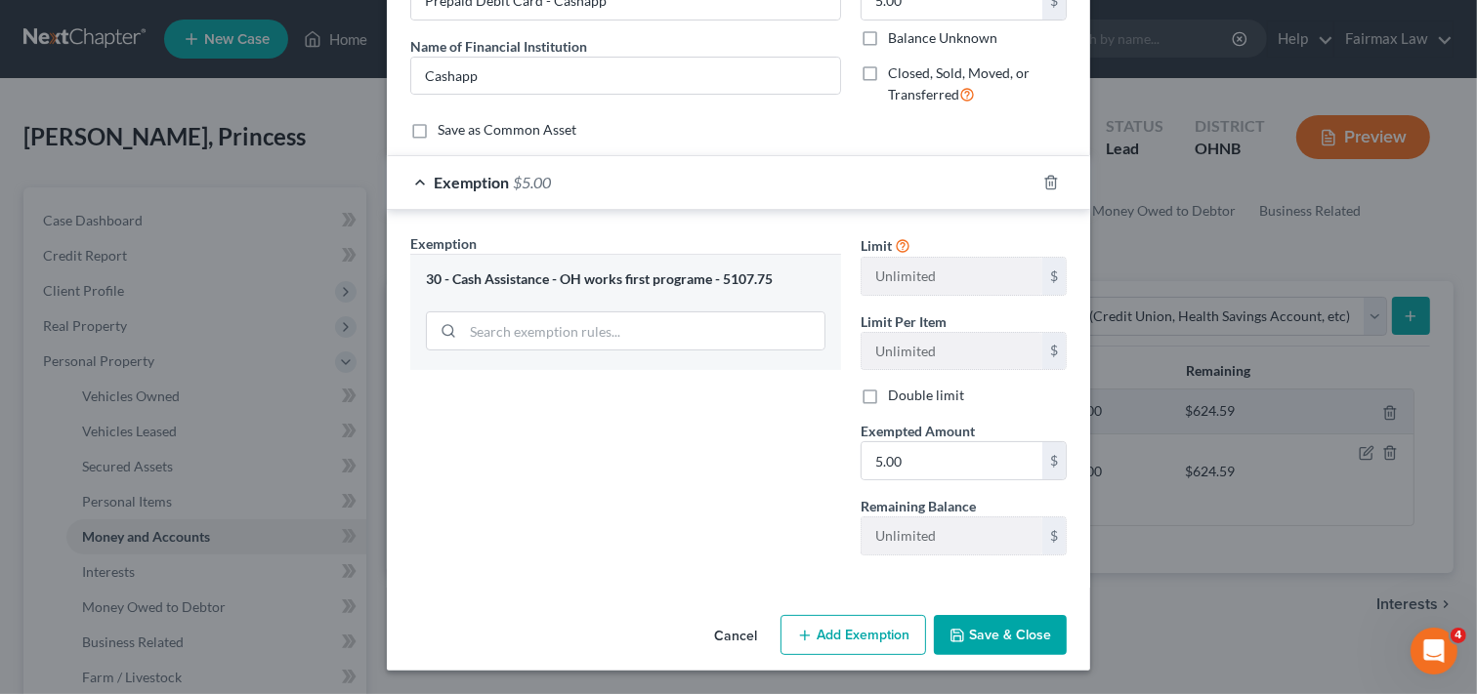
scroll to position [206, 0]
click at [990, 623] on button "Save & Close" at bounding box center [1000, 635] width 133 height 41
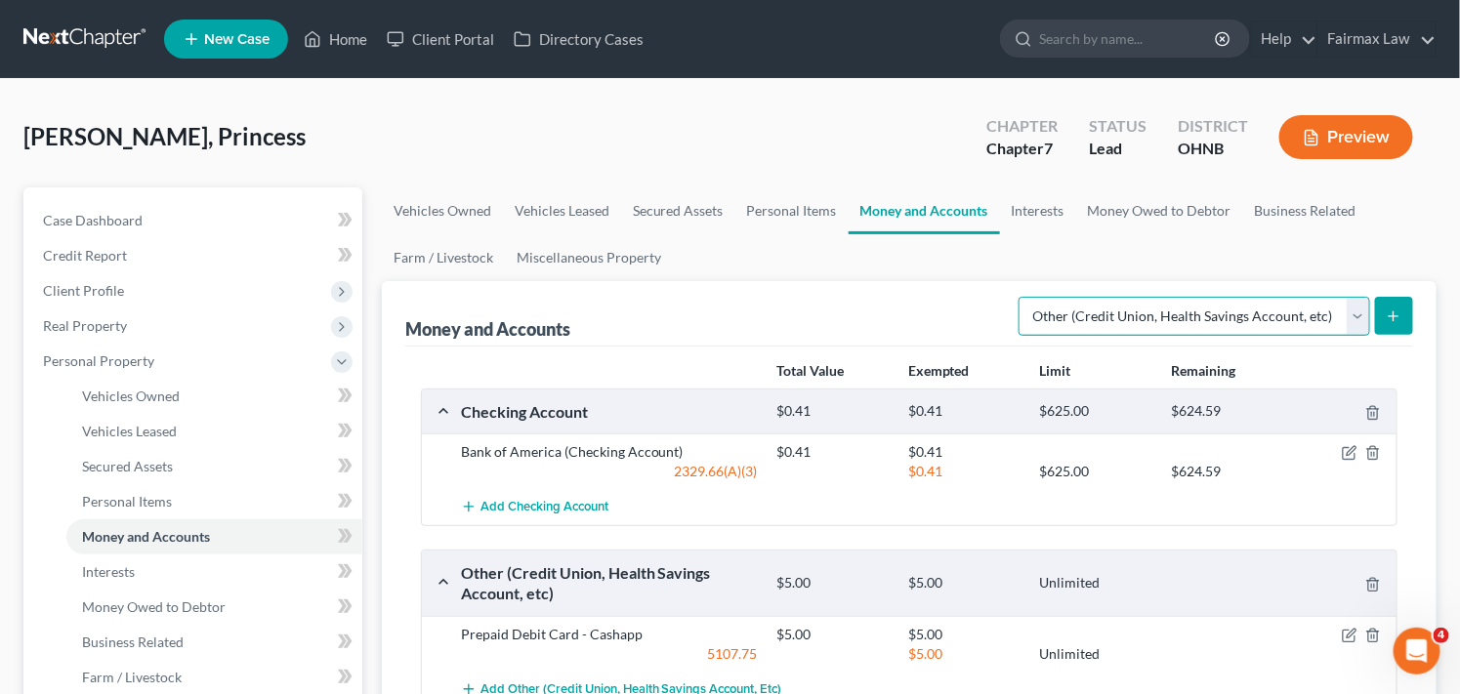
click at [1338, 310] on select "Select Account Type Brokerage Cash on Hand Certificates of Deposit Checking Acc…" at bounding box center [1195, 316] width 352 height 39
click at [1022, 297] on select "Select Account Type Brokerage Cash on Hand Certificates of Deposit Checking Acc…" at bounding box center [1195, 316] width 352 height 39
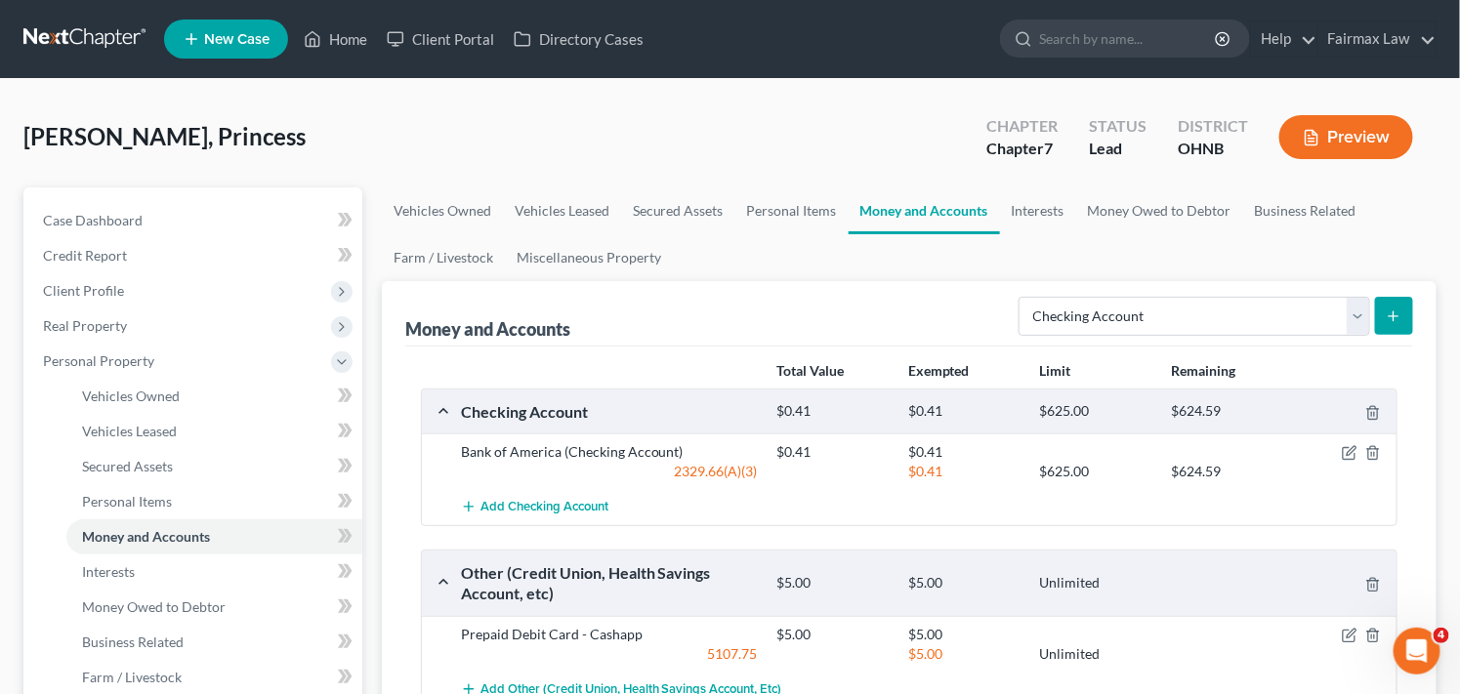
click at [1389, 324] on button "submit" at bounding box center [1394, 316] width 38 height 38
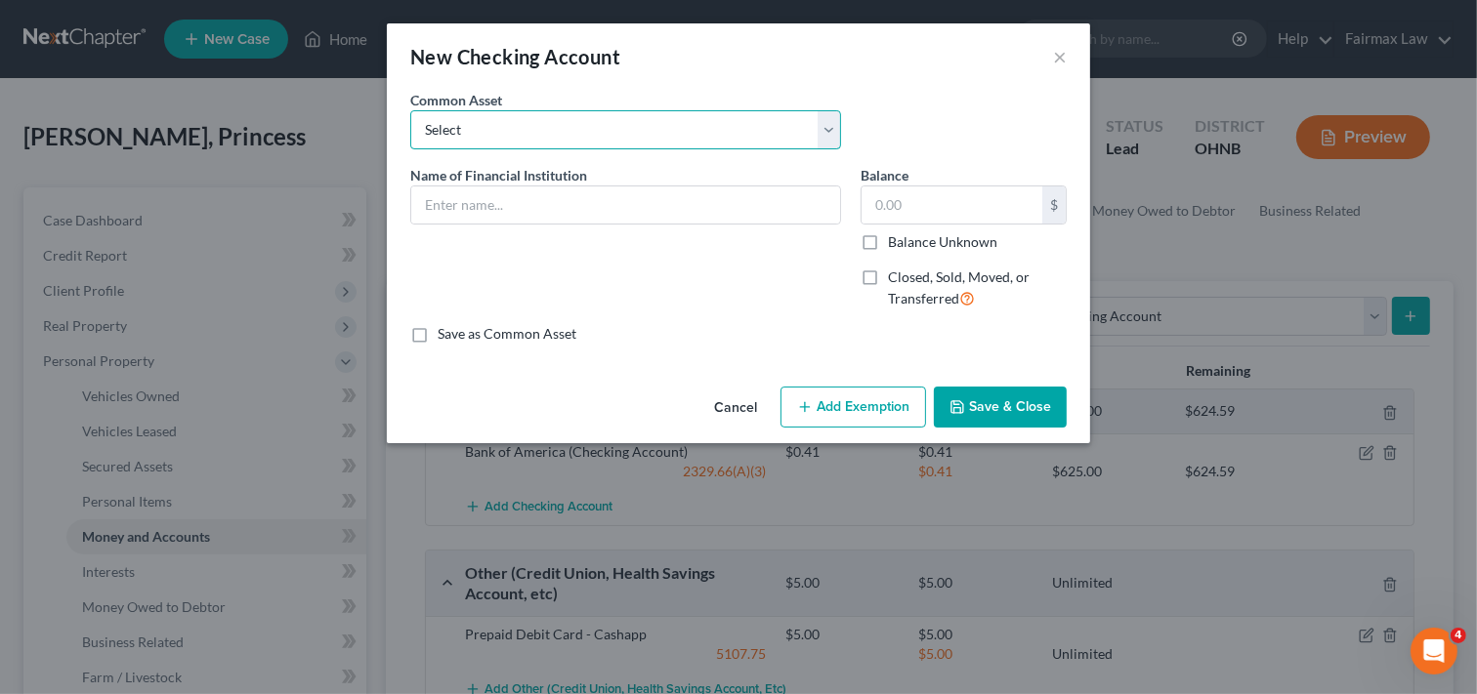
click at [650, 118] on select "Select Day Air FCU Daily Pay So-Fi Adventure Credit Union So-Fi Mountain Credit…" at bounding box center [625, 129] width 431 height 39
click at [797, 127] on select "Select Day Air FCU Daily Pay So-Fi Adventure Credit Union So-Fi Mountain Credit…" at bounding box center [625, 129] width 431 height 39
click at [742, 405] on button "Cancel" at bounding box center [735, 408] width 74 height 39
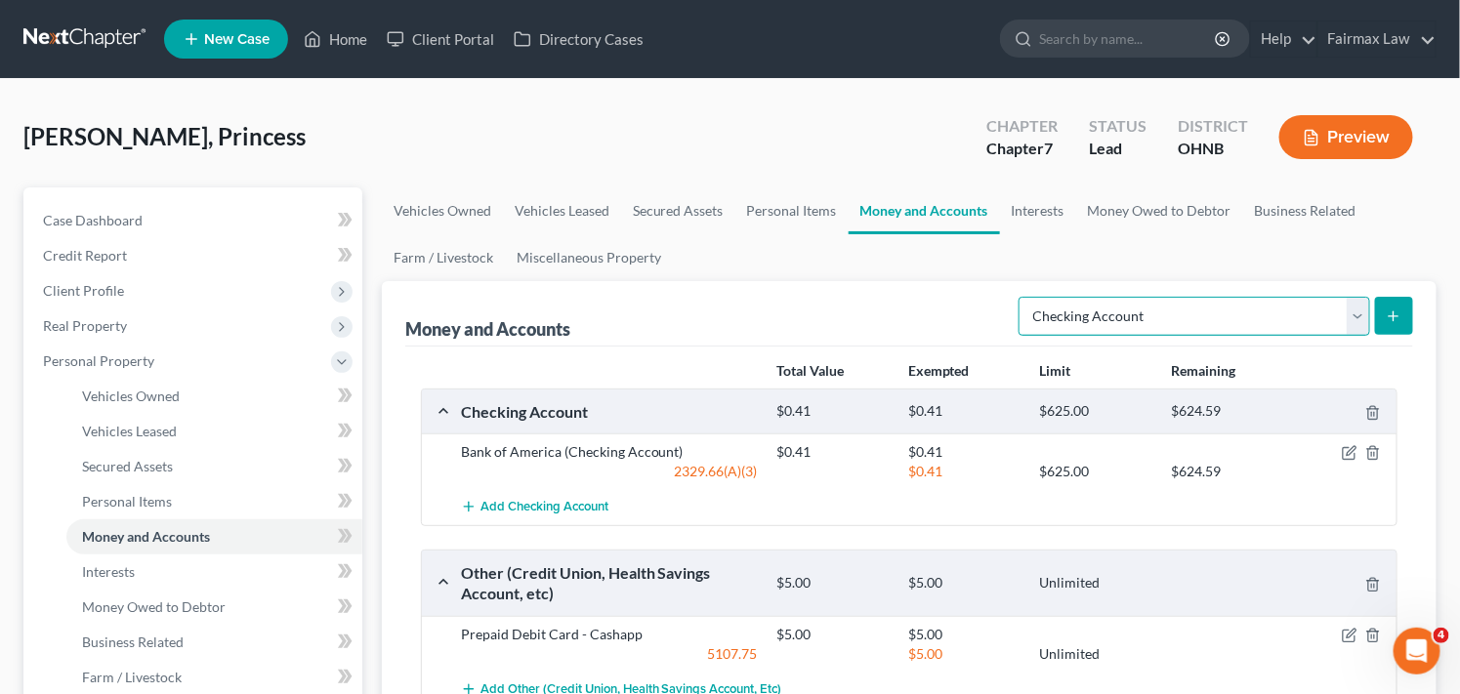
click at [1241, 311] on select "Select Account Type Brokerage Cash on Hand Certificates of Deposit Checking Acc…" at bounding box center [1195, 316] width 352 height 39
select select "other"
click at [1022, 297] on select "Select Account Type Brokerage Cash on Hand Certificates of Deposit Checking Acc…" at bounding box center [1195, 316] width 352 height 39
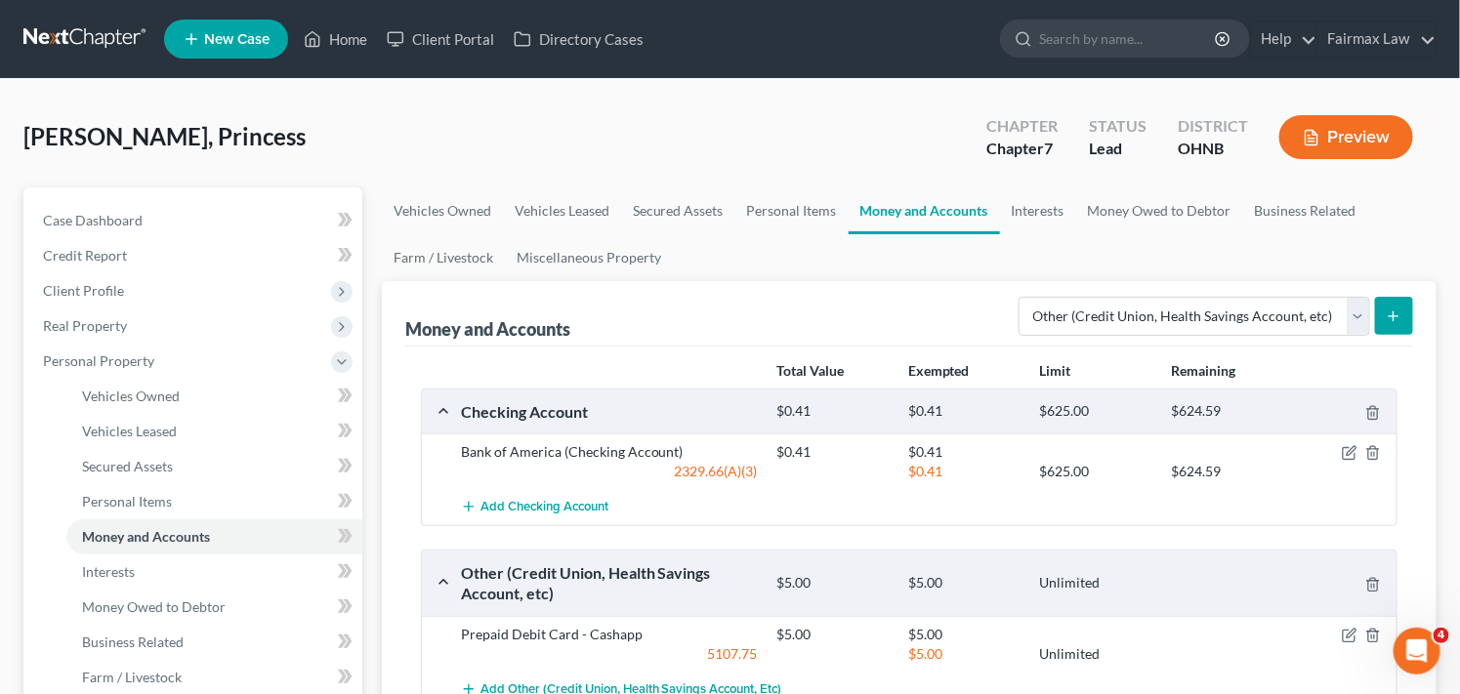
click at [1391, 310] on icon "submit" at bounding box center [1394, 317] width 16 height 16
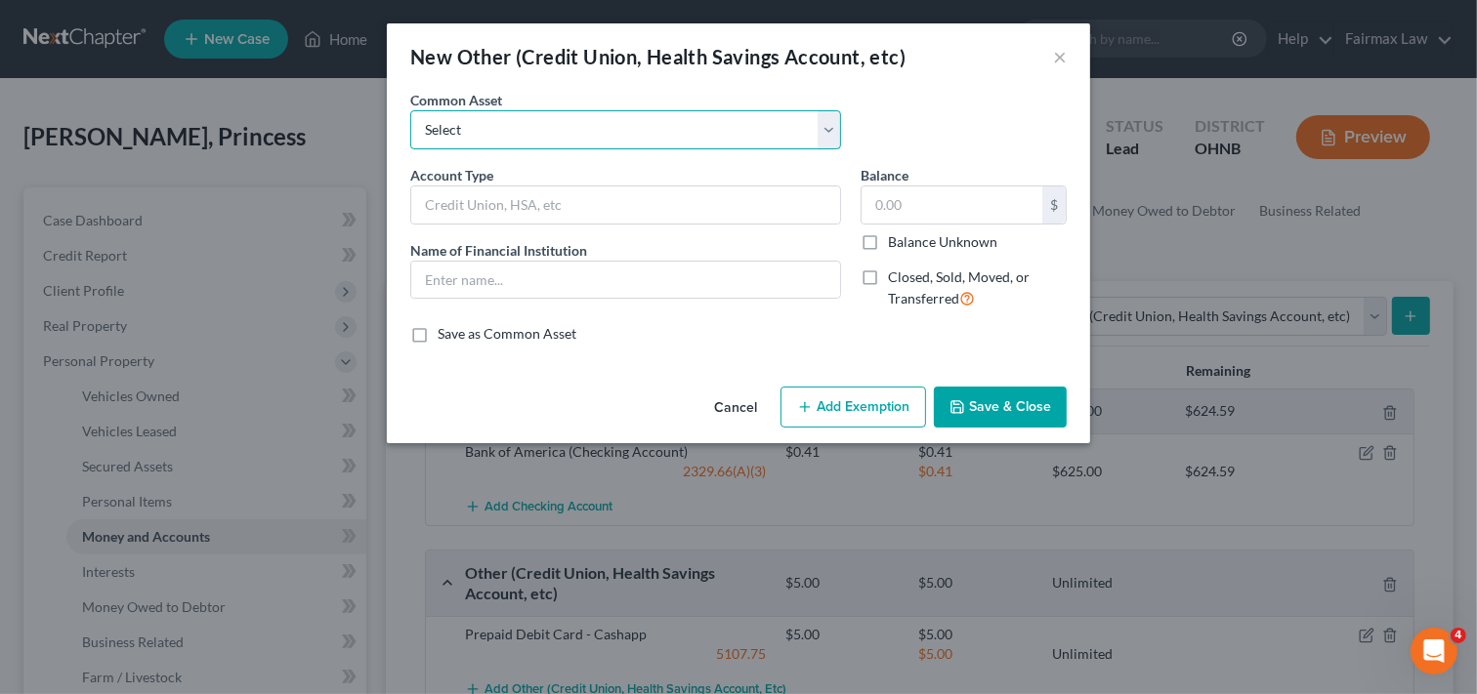
click at [687, 130] on select "Select Prepaid Debit Card - Chime Credit Builder Way2Go Prepaid Debit Card - Ne…" at bounding box center [625, 129] width 431 height 39
select select "1"
click at [410, 110] on select "Select Prepaid Debit Card - Chime Credit Builder Way2Go Prepaid Debit Card - Ne…" at bounding box center [625, 129] width 431 height 39
type input "Way2Go"
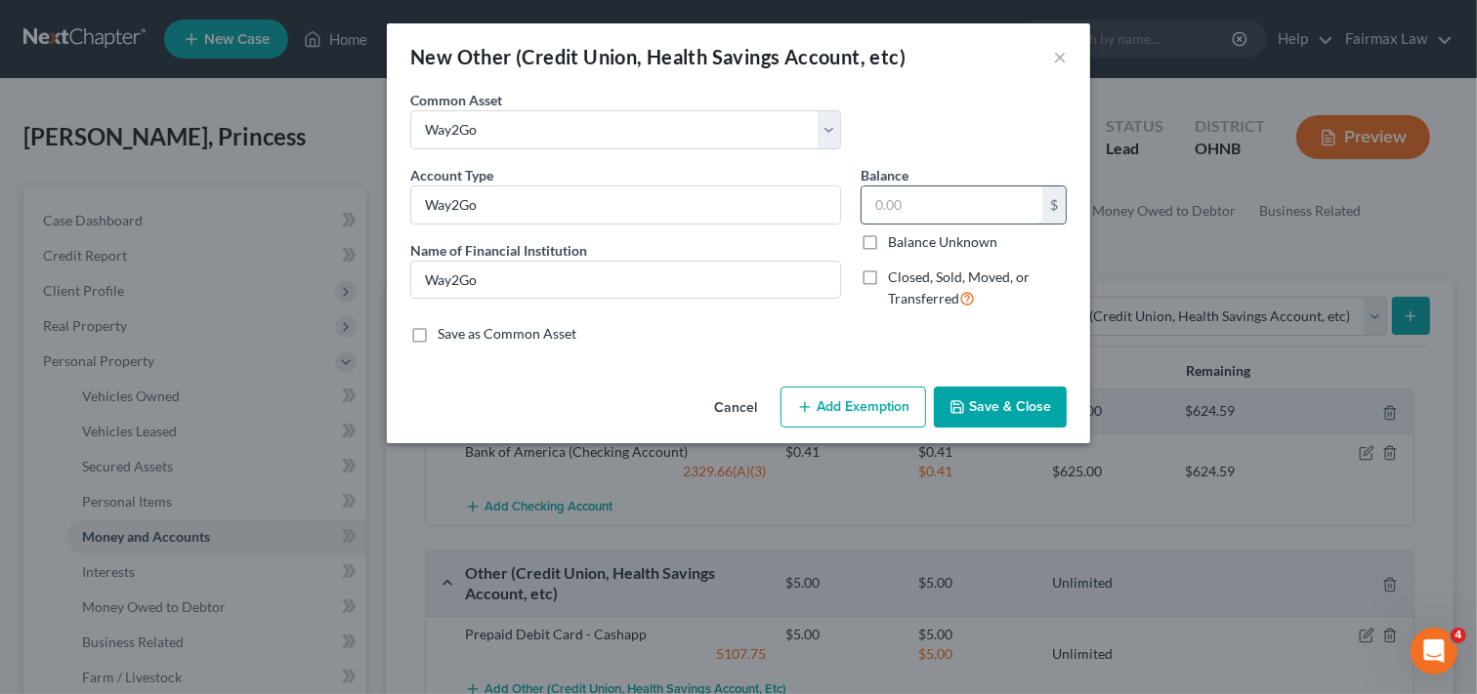
click at [919, 208] on input "text" at bounding box center [951, 205] width 181 height 37
type input "1.25"
click at [869, 401] on button "Add Exemption" at bounding box center [853, 407] width 146 height 41
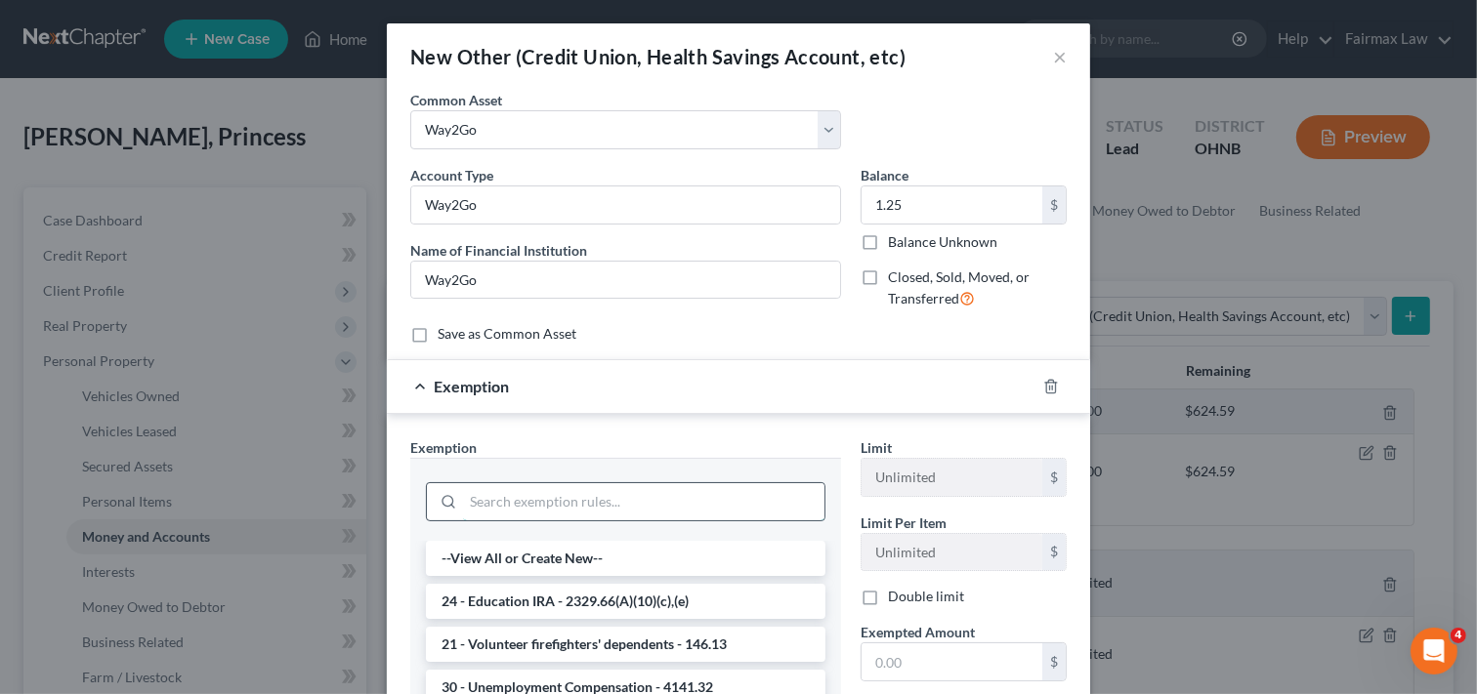
click at [654, 494] on input "search" at bounding box center [643, 501] width 361 height 37
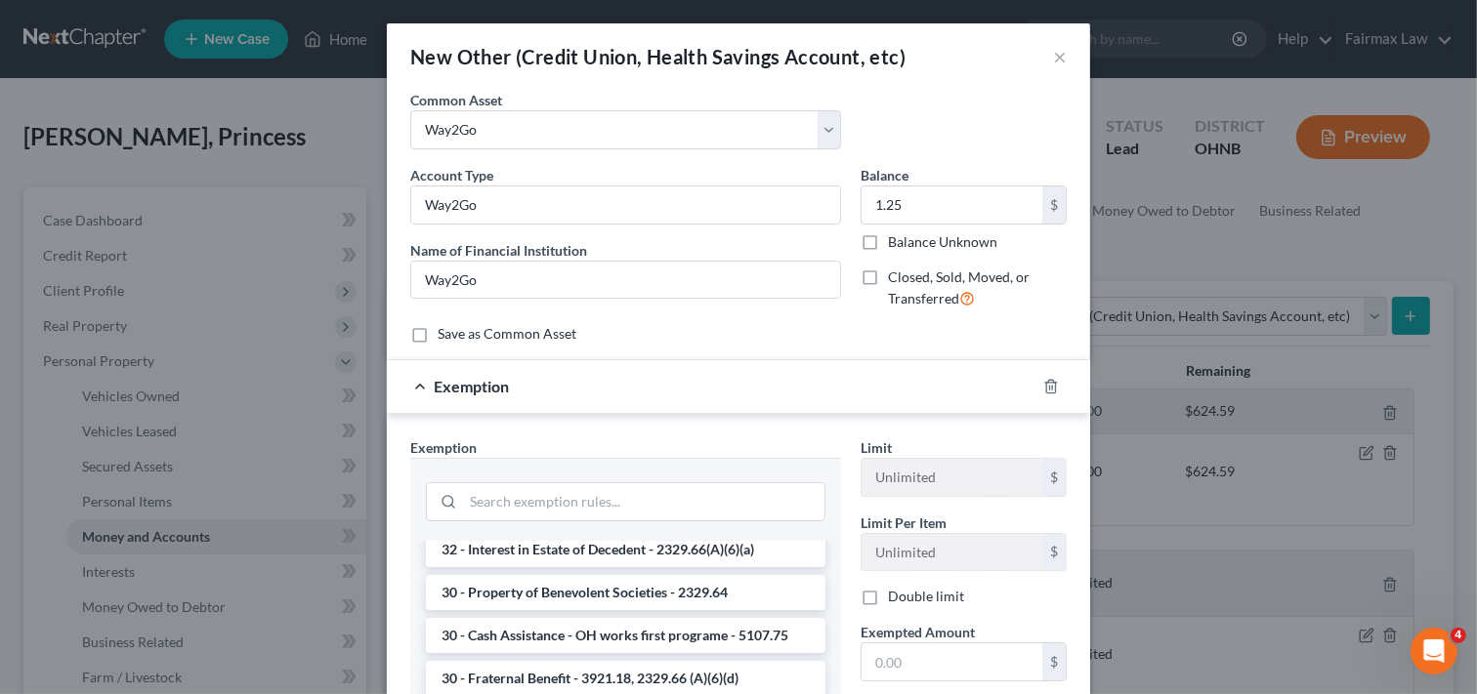
scroll to position [619, 0]
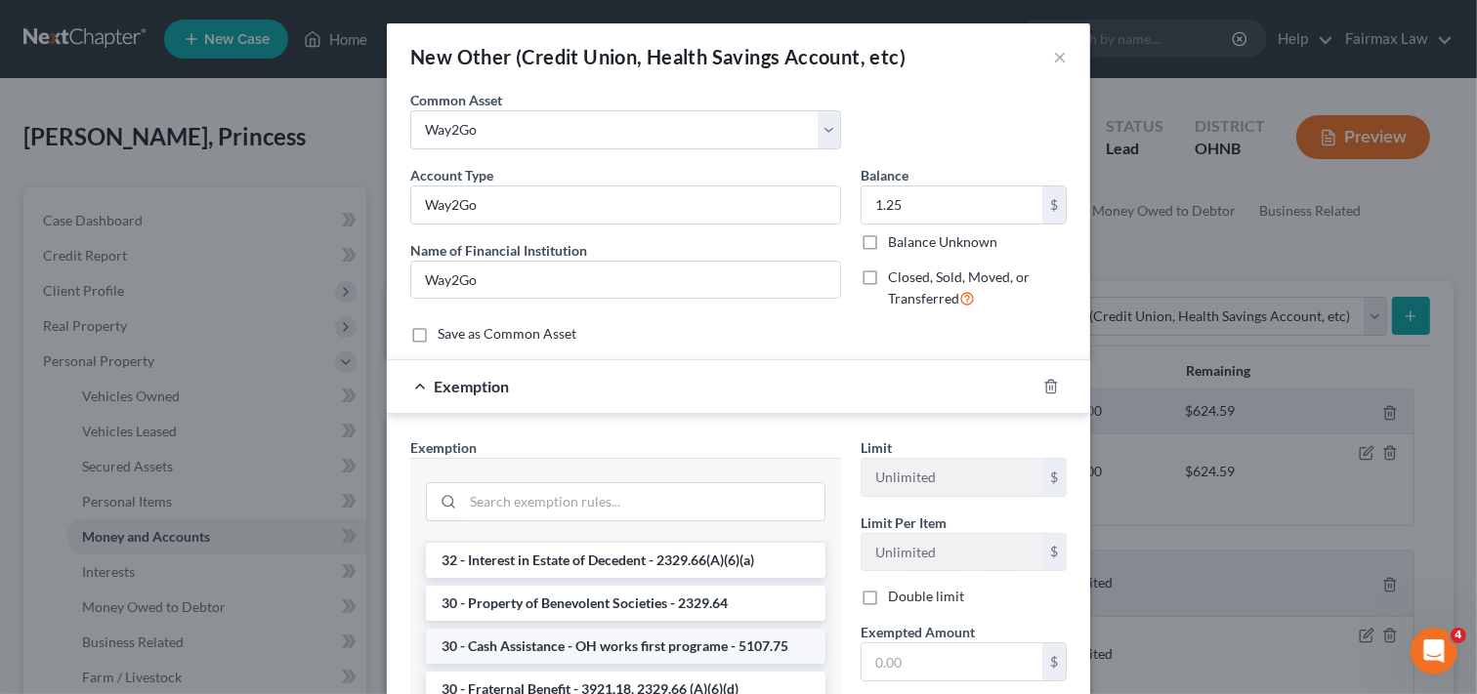
click at [705, 646] on li "30 - Cash Assistance - OH works first programe - 5107.75" at bounding box center [625, 646] width 399 height 35
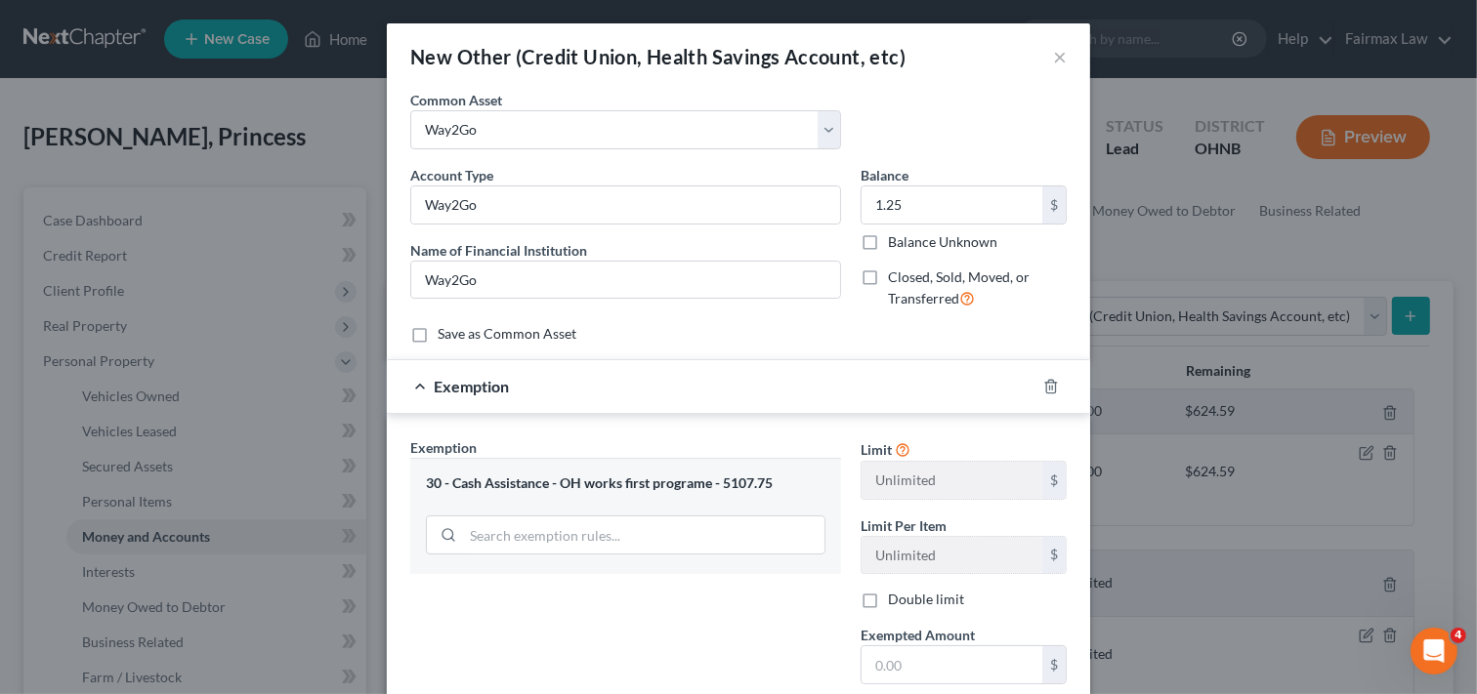
click at [779, 637] on div "Exemption Set must be selected for CA. Exemption * 30 - Cash Assistance - OH wo…" at bounding box center [625, 606] width 450 height 338
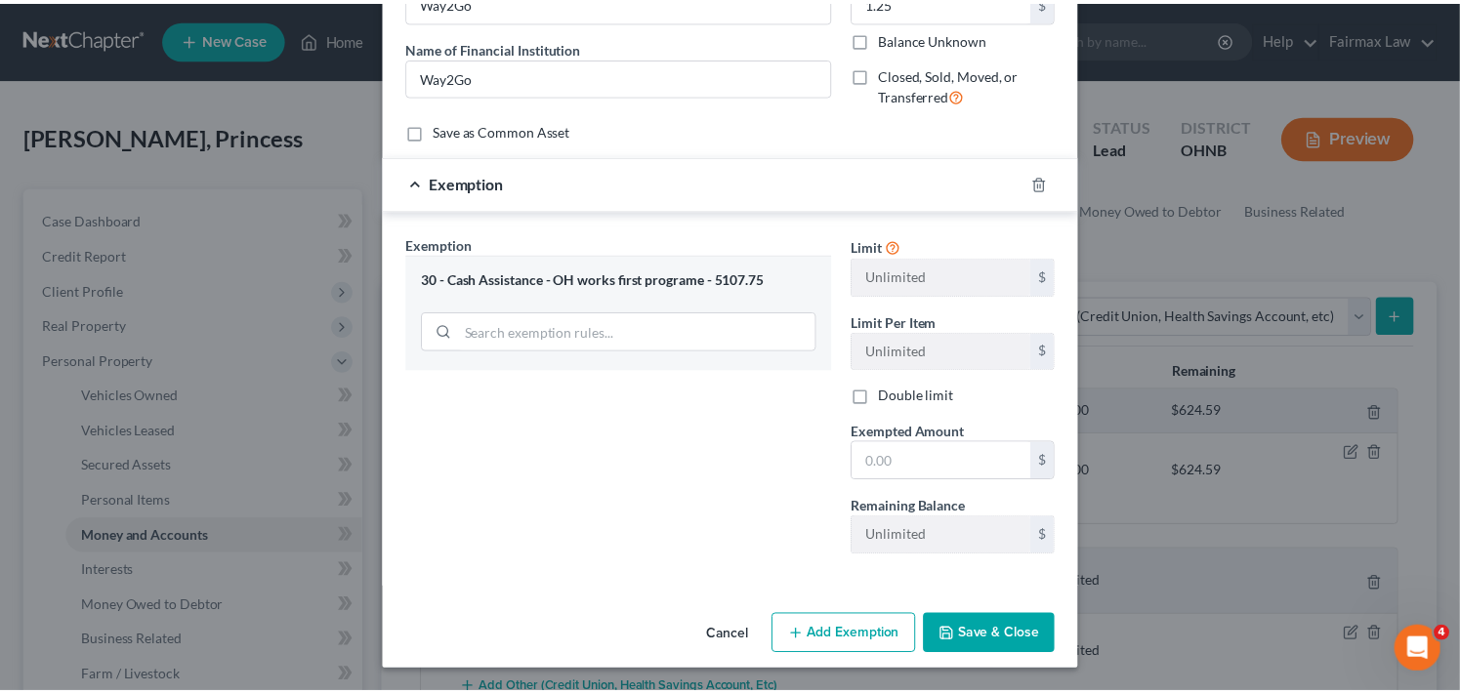
scroll to position [206, 0]
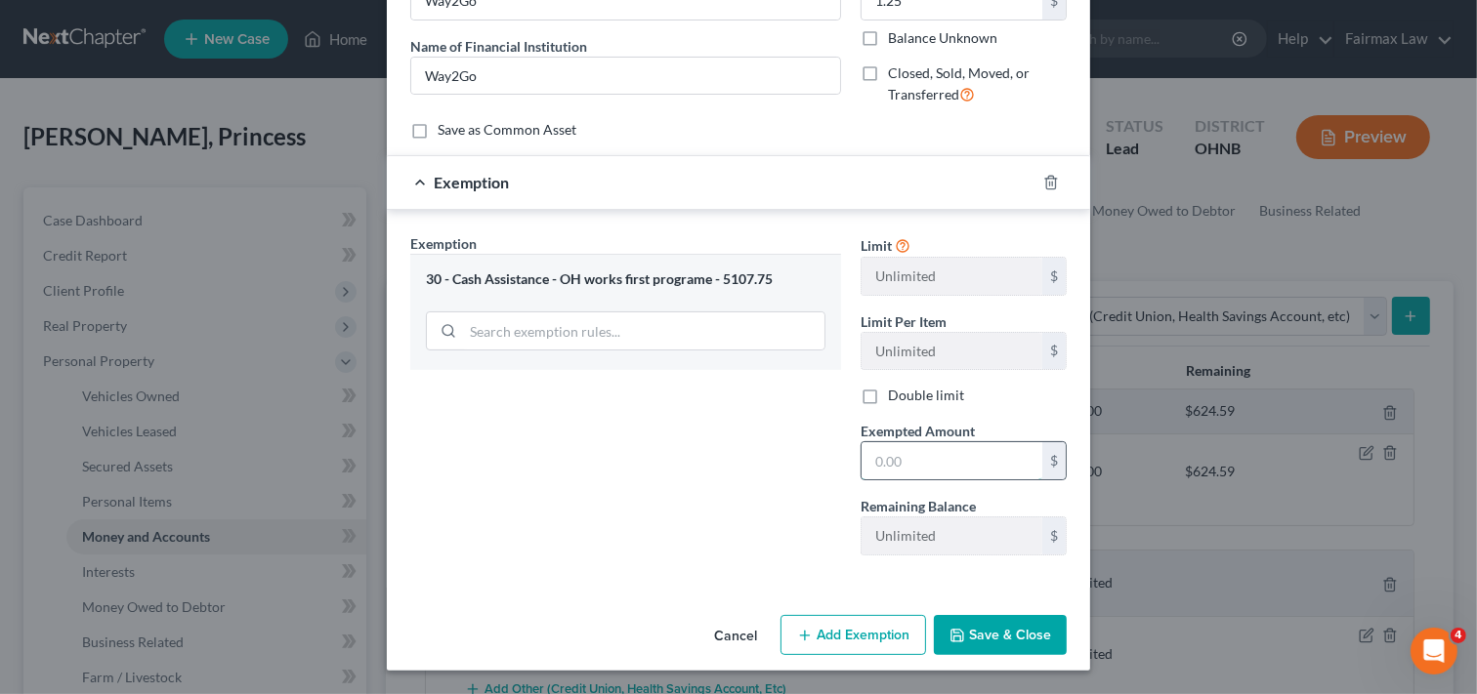
click at [962, 463] on input "text" at bounding box center [951, 460] width 181 height 37
type input "1.25"
click at [987, 637] on button "Save & Close" at bounding box center [1000, 635] width 133 height 41
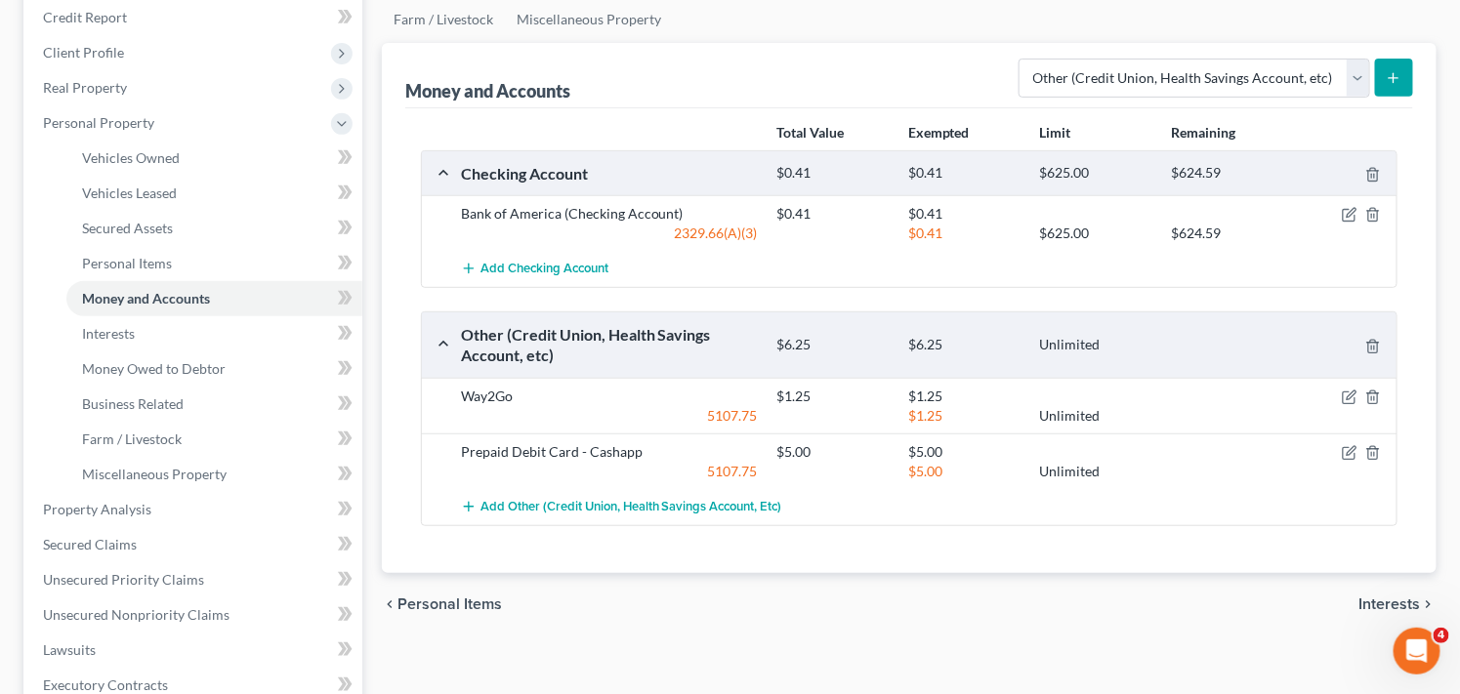
scroll to position [227, 0]
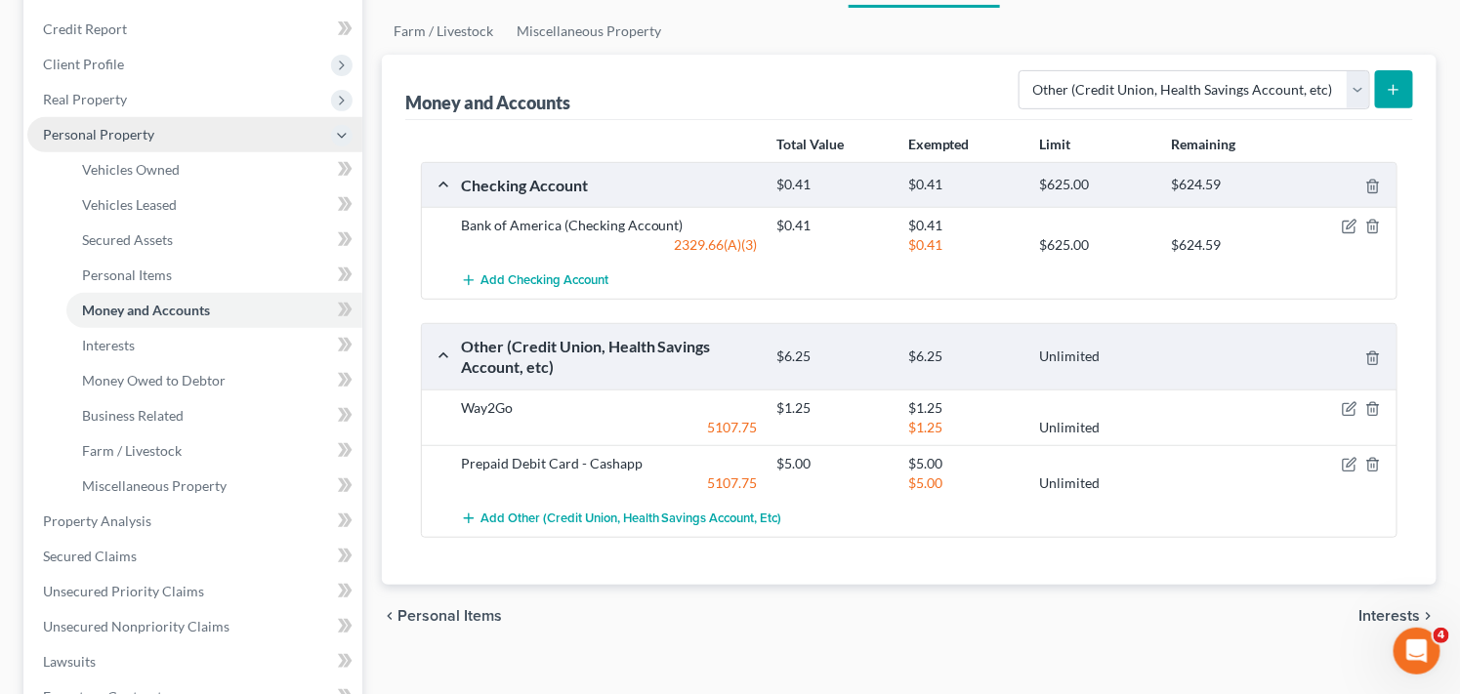
click at [149, 127] on span "Personal Property" at bounding box center [98, 134] width 111 height 17
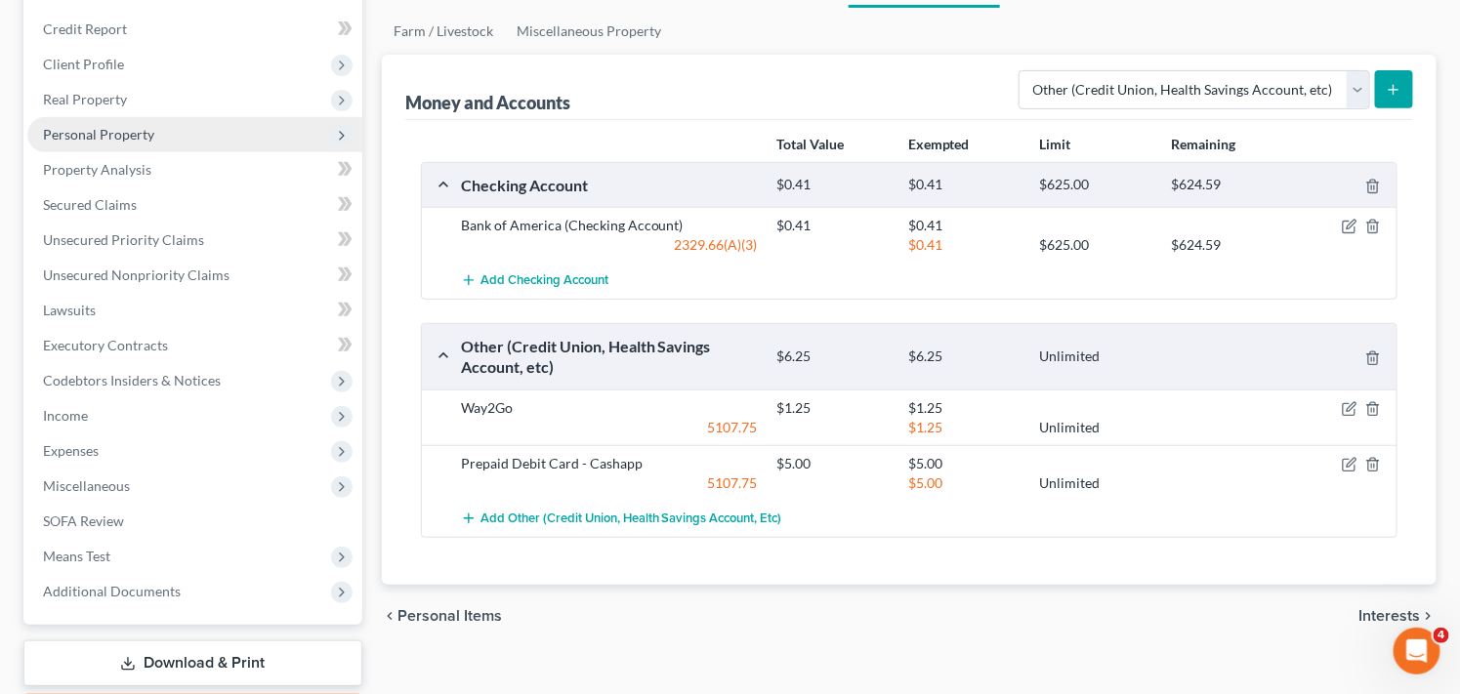
click at [181, 138] on span "Personal Property" at bounding box center [194, 134] width 335 height 35
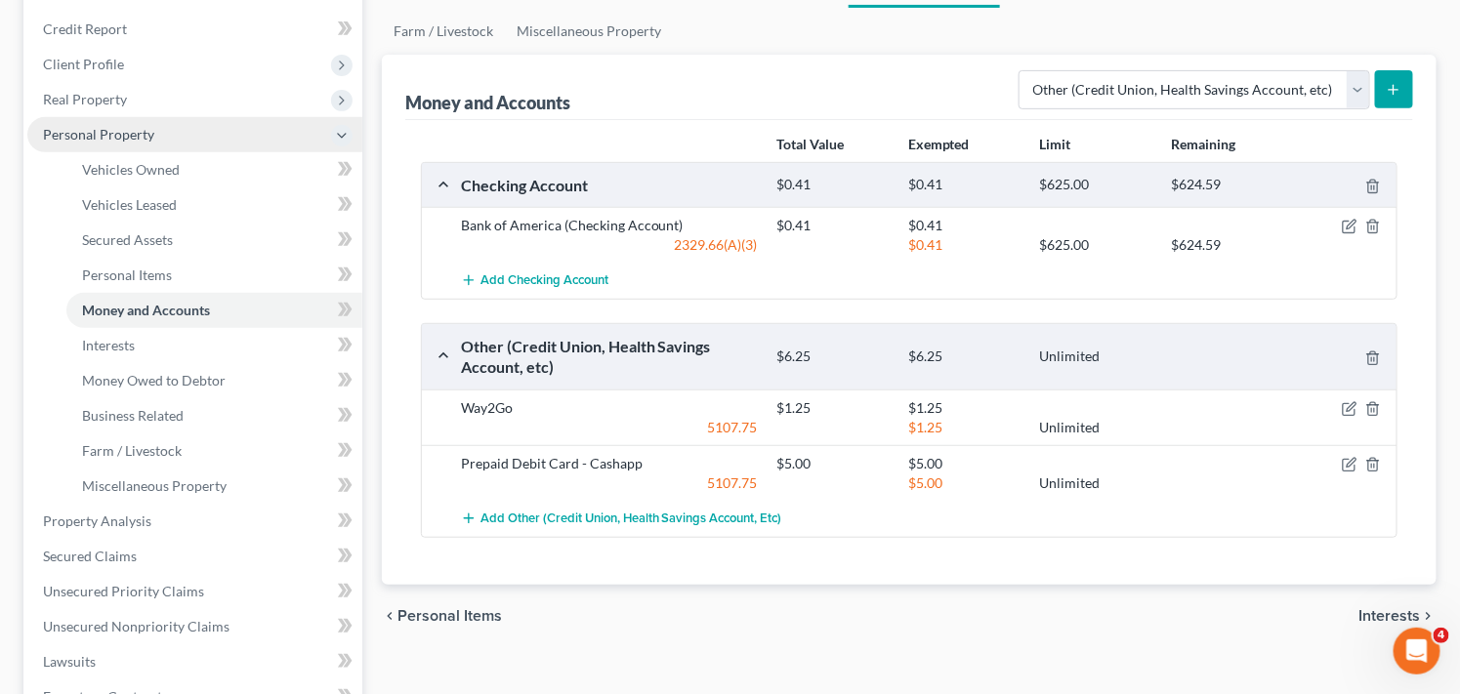
click at [181, 138] on span "Personal Property" at bounding box center [194, 134] width 335 height 35
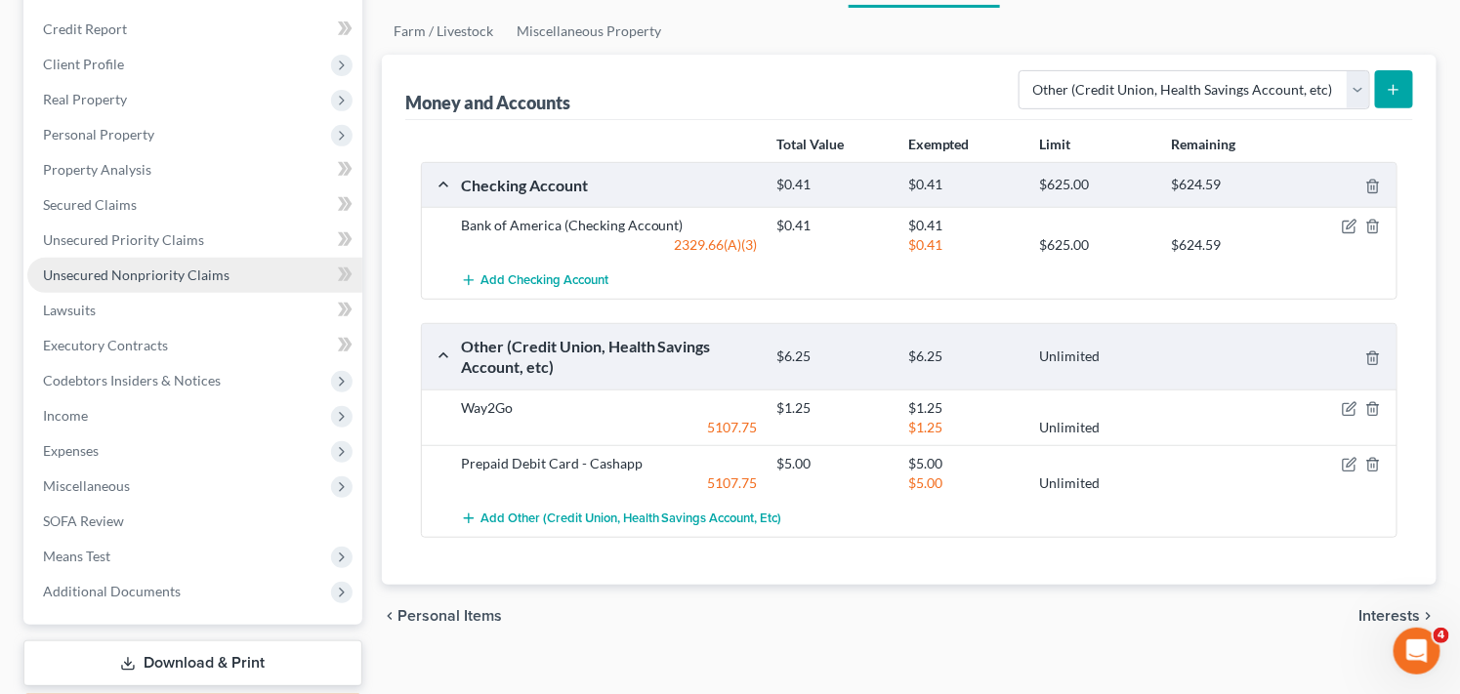
click at [169, 271] on span "Unsecured Nonpriority Claims" at bounding box center [136, 275] width 187 height 17
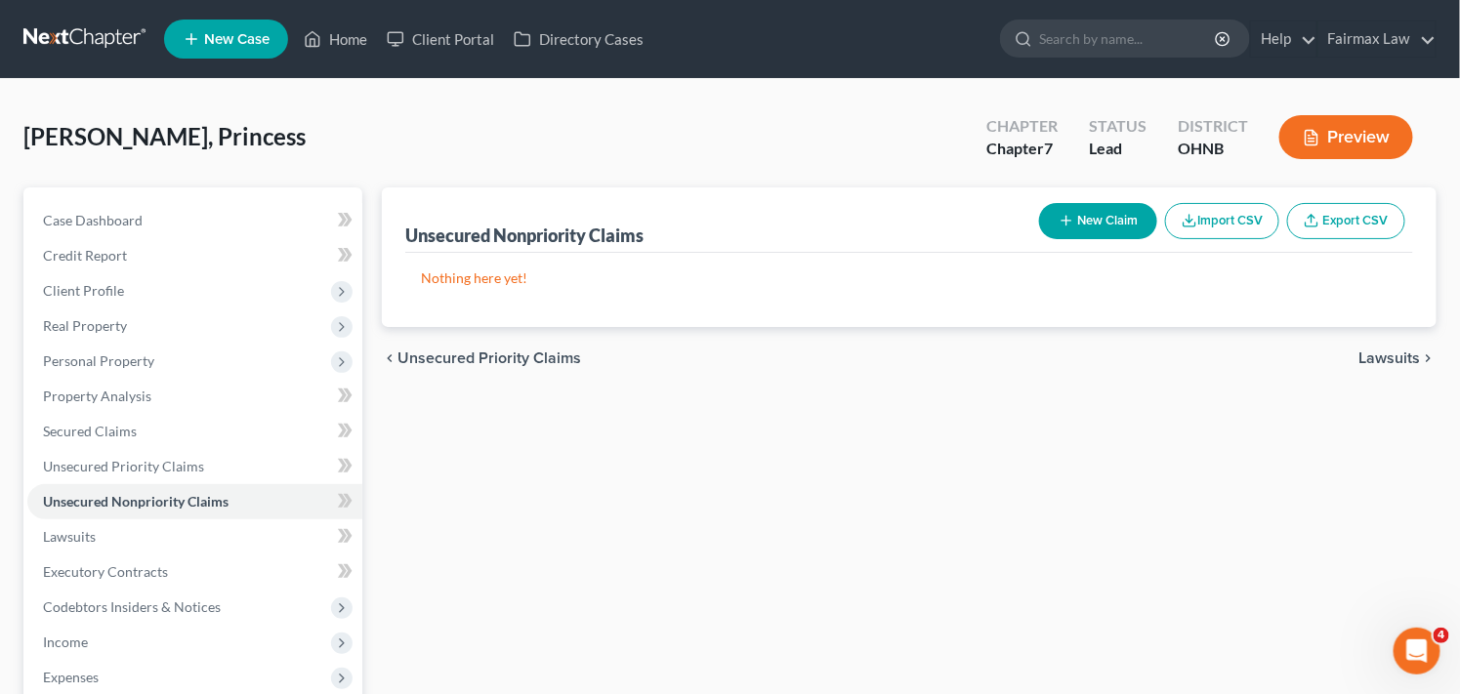
click at [1214, 225] on button "Import CSV" at bounding box center [1222, 221] width 114 height 36
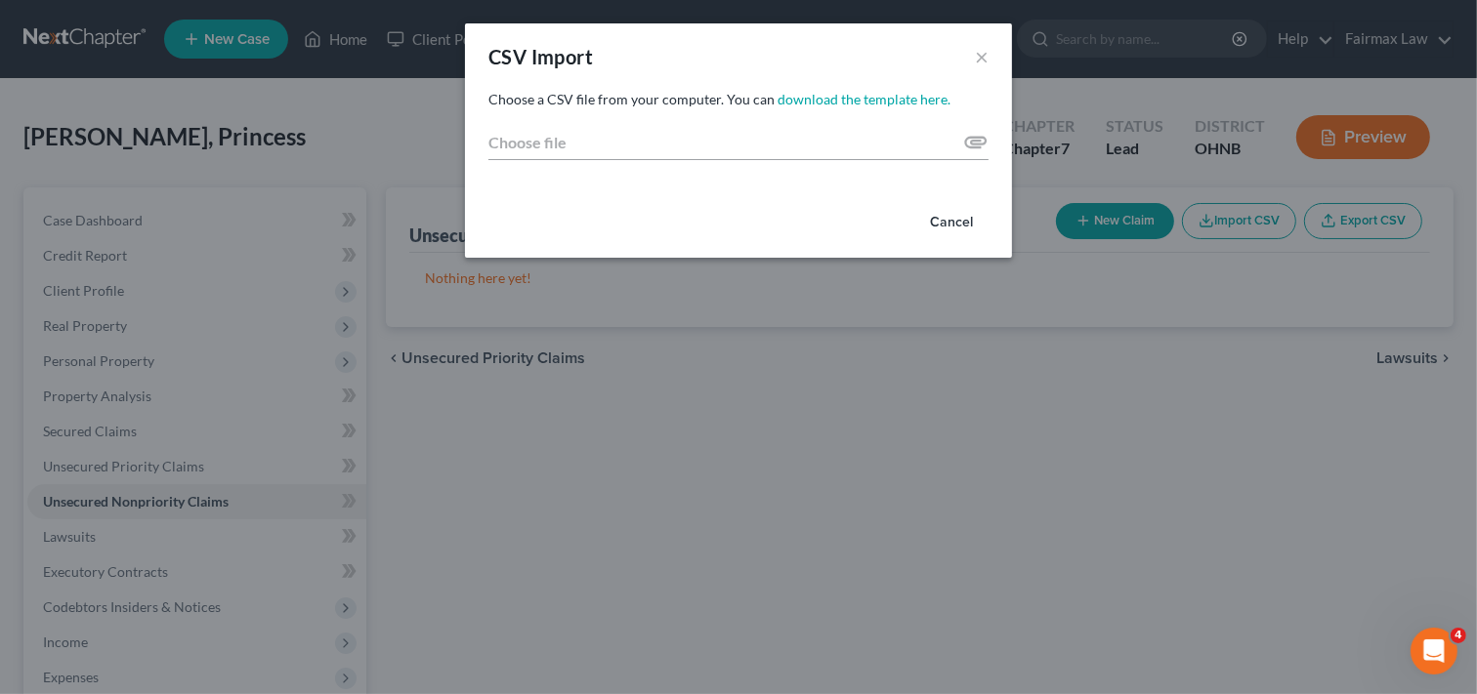
type input "C:\fakepath\CreditCounselCert2025 (1).pdf"
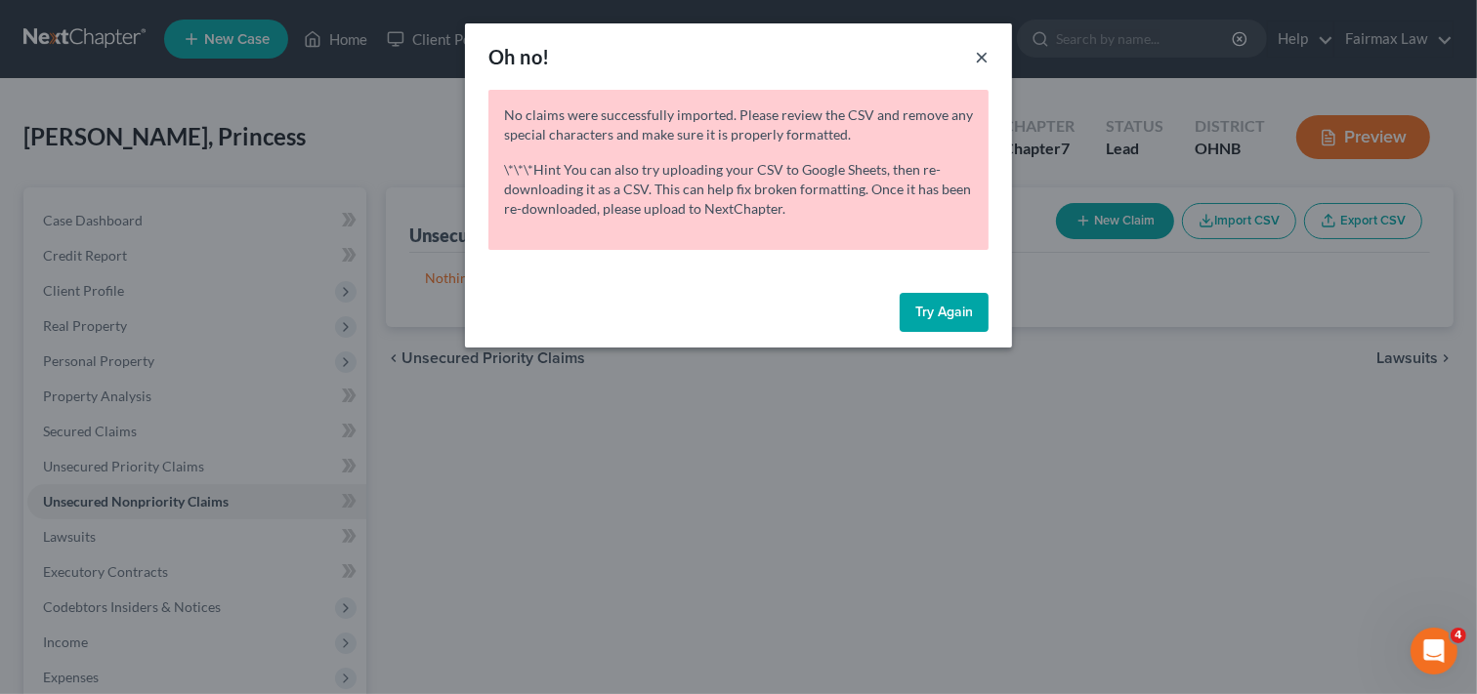
click at [981, 55] on button "×" at bounding box center [982, 56] width 14 height 23
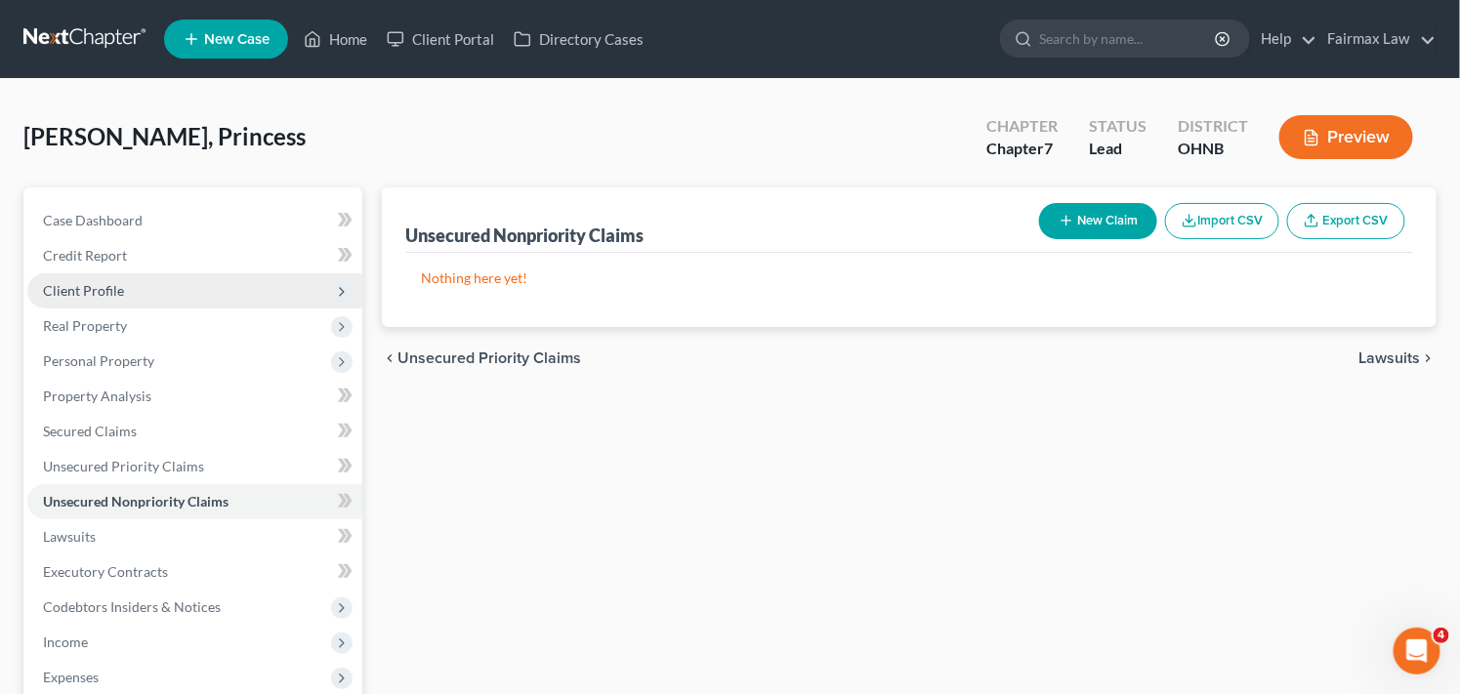
click at [113, 295] on span "Client Profile" at bounding box center [83, 290] width 81 height 17
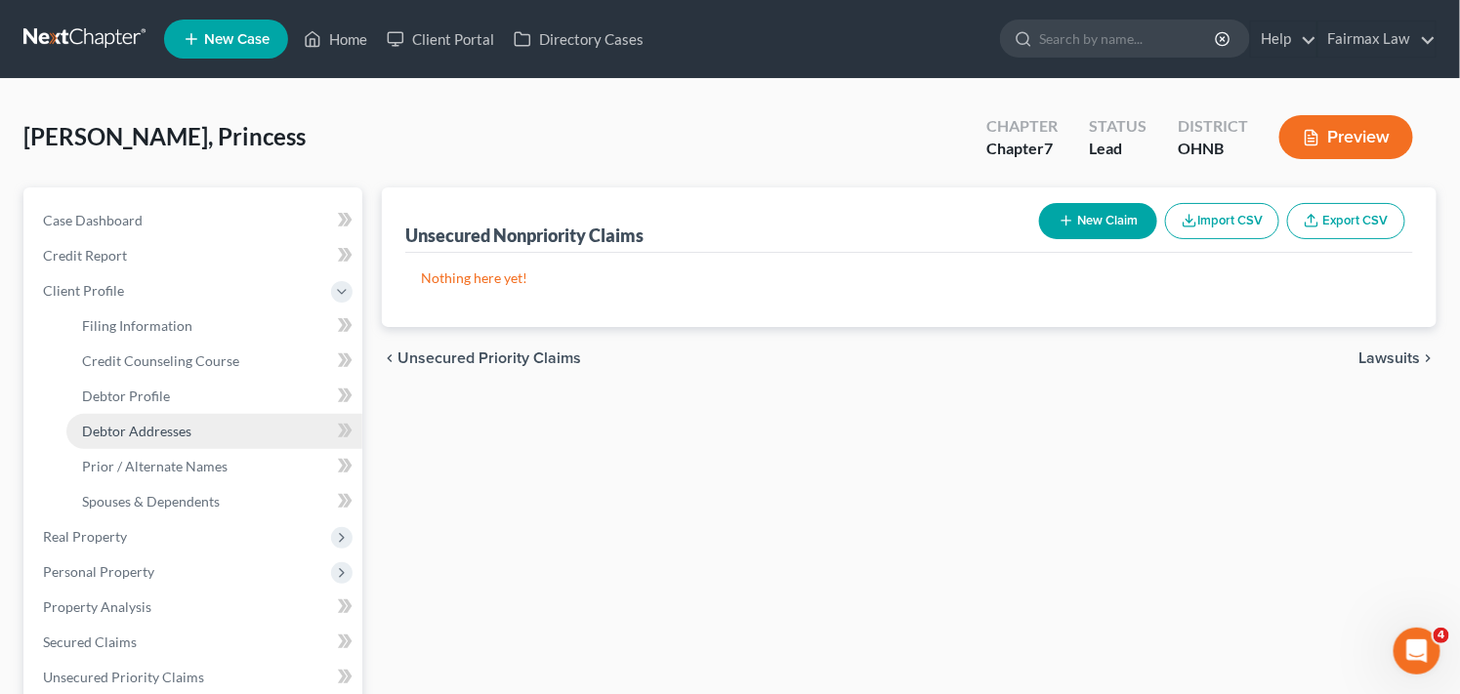
click at [238, 441] on link "Debtor Addresses" at bounding box center [214, 431] width 296 height 35
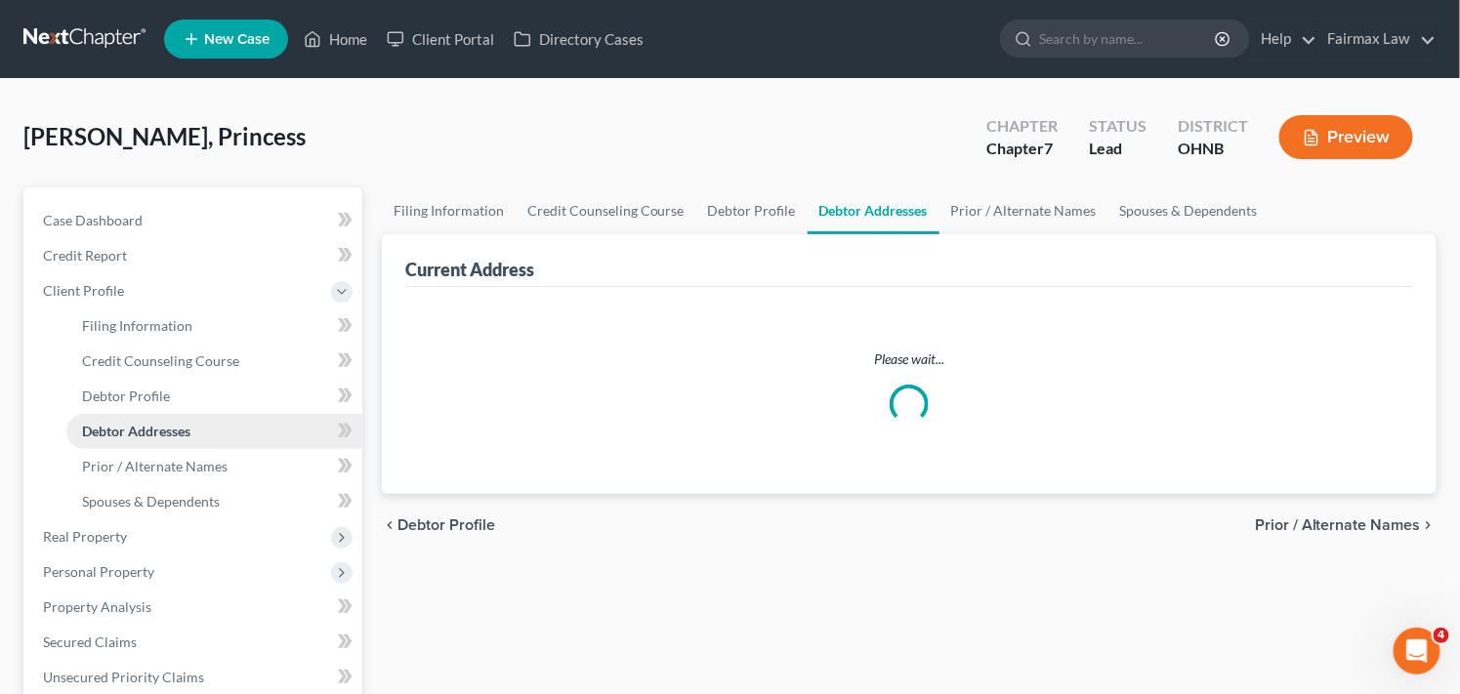
select select "0"
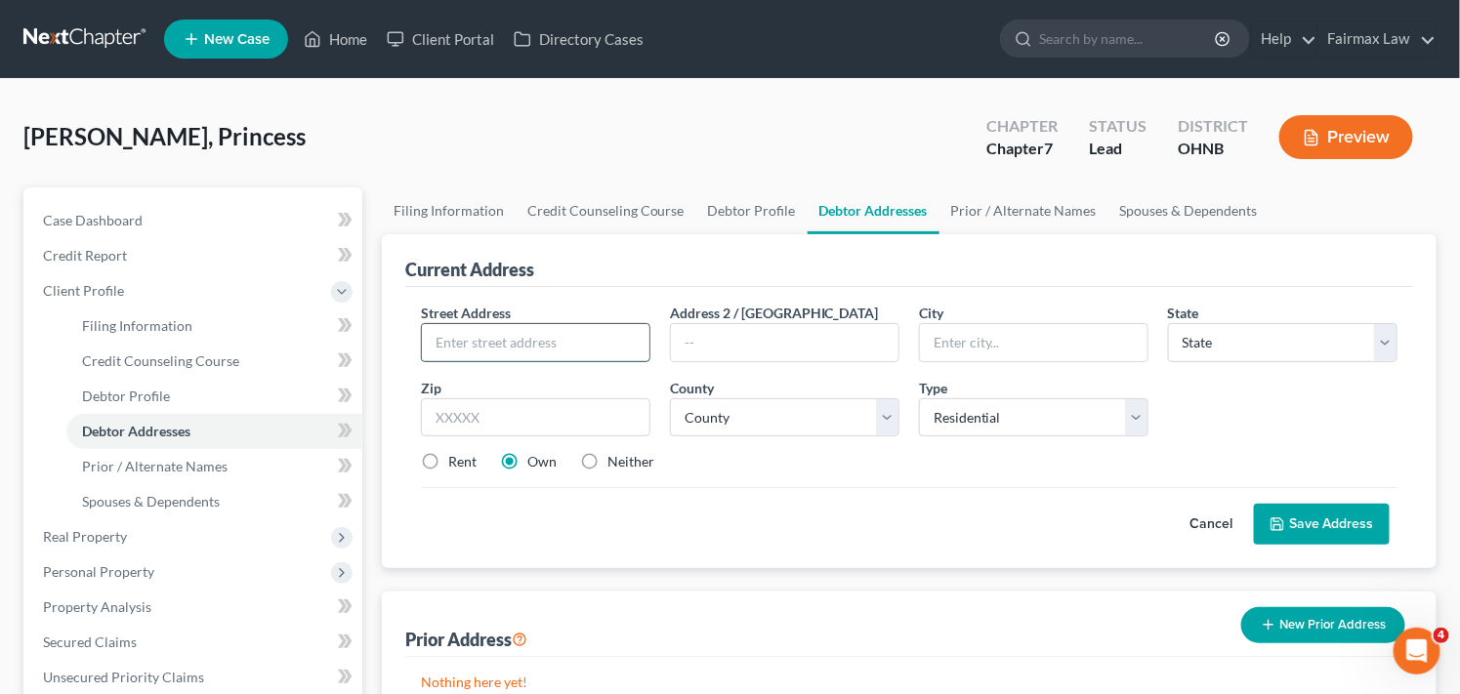
click at [549, 343] on input "text" at bounding box center [536, 342] width 228 height 37
type input "5548 Christopher Ct"
click at [551, 421] on input "text" at bounding box center [535, 417] width 229 height 39
type input "43614"
click at [448, 465] on label "Rent" at bounding box center [462, 462] width 28 height 20
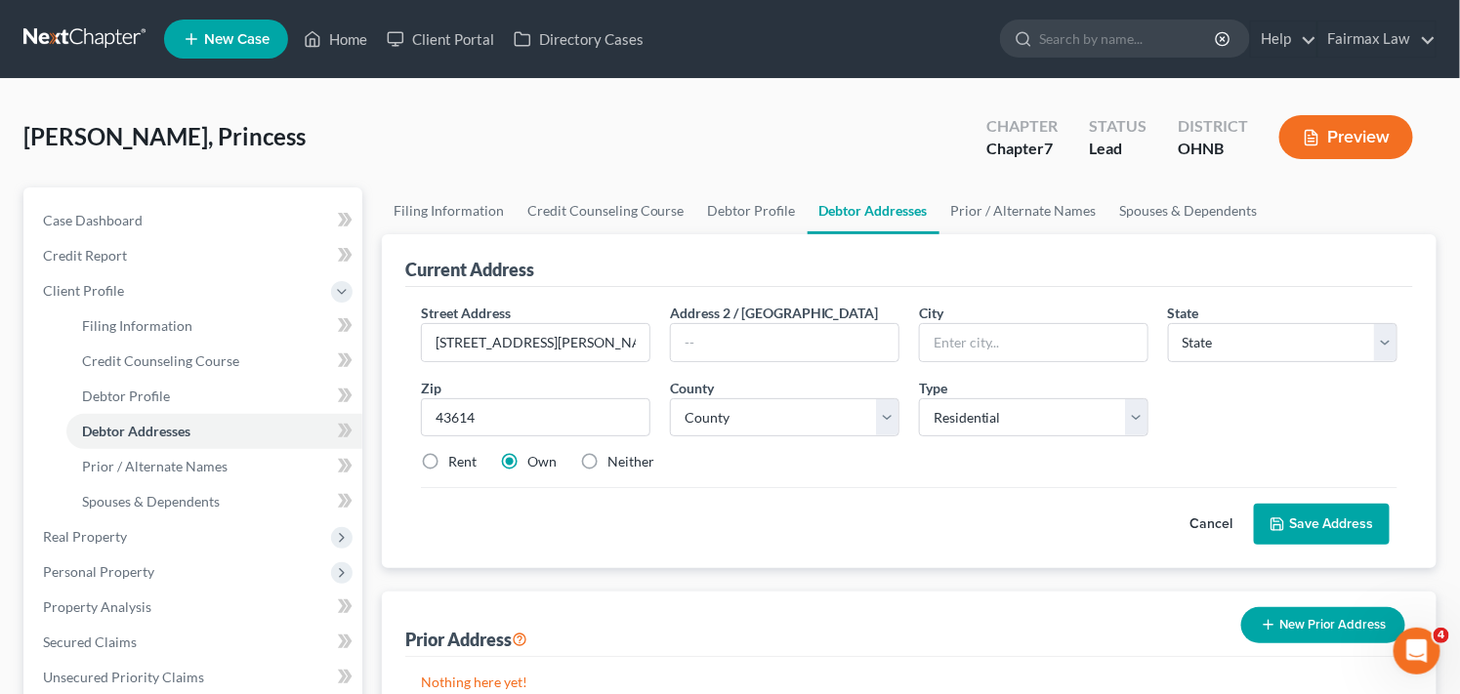
click at [456, 465] on input "Rent" at bounding box center [462, 458] width 13 height 13
radio input "true"
type input "Toledo"
select select "36"
click at [784, 418] on select "County Adams County Allen County Ashland County Ashtabula County Athens County …" at bounding box center [784, 417] width 229 height 39
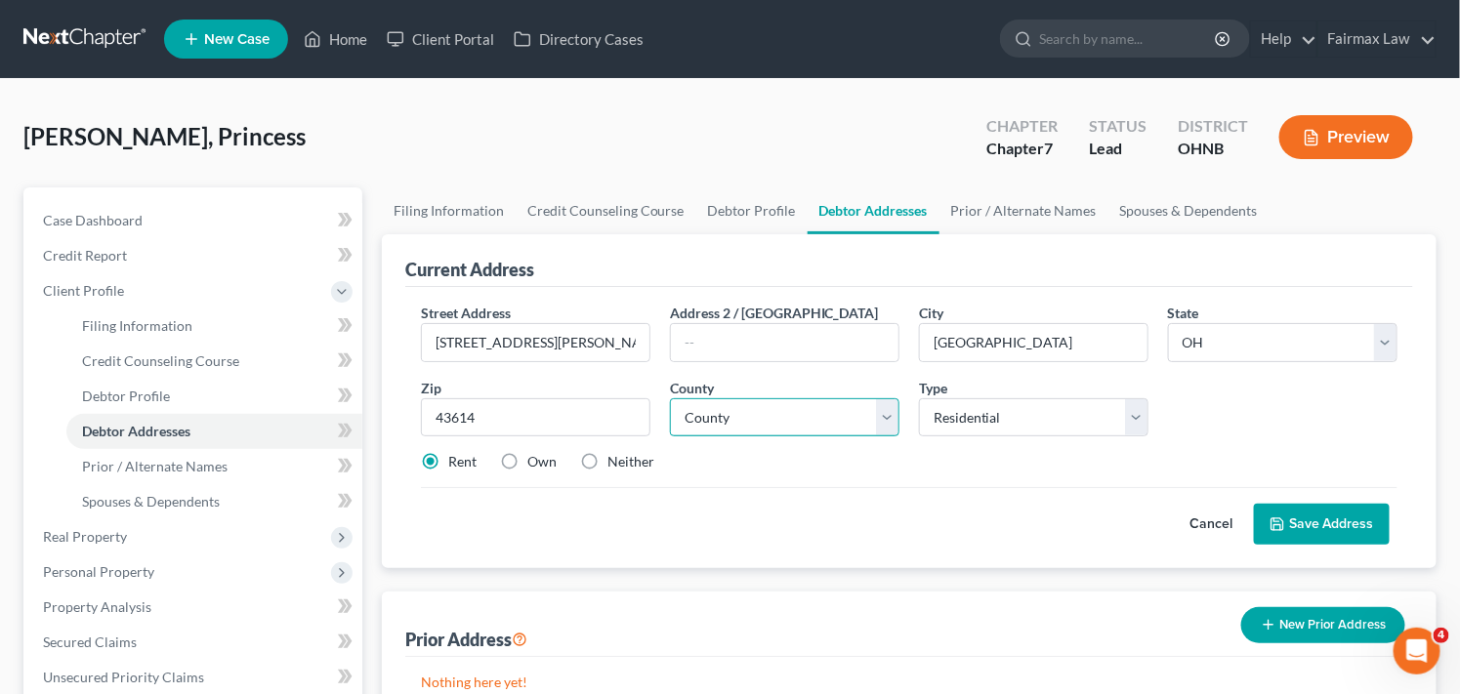
select select "47"
click at [670, 398] on select "County Adams County Allen County Ashland County Ashtabula County Athens County …" at bounding box center [784, 417] width 229 height 39
click at [1019, 422] on select "Select Residential Mailing Rental Business" at bounding box center [1033, 417] width 229 height 39
select select "2"
click at [919, 398] on select "Select Residential Mailing Rental Business" at bounding box center [1033, 417] width 229 height 39
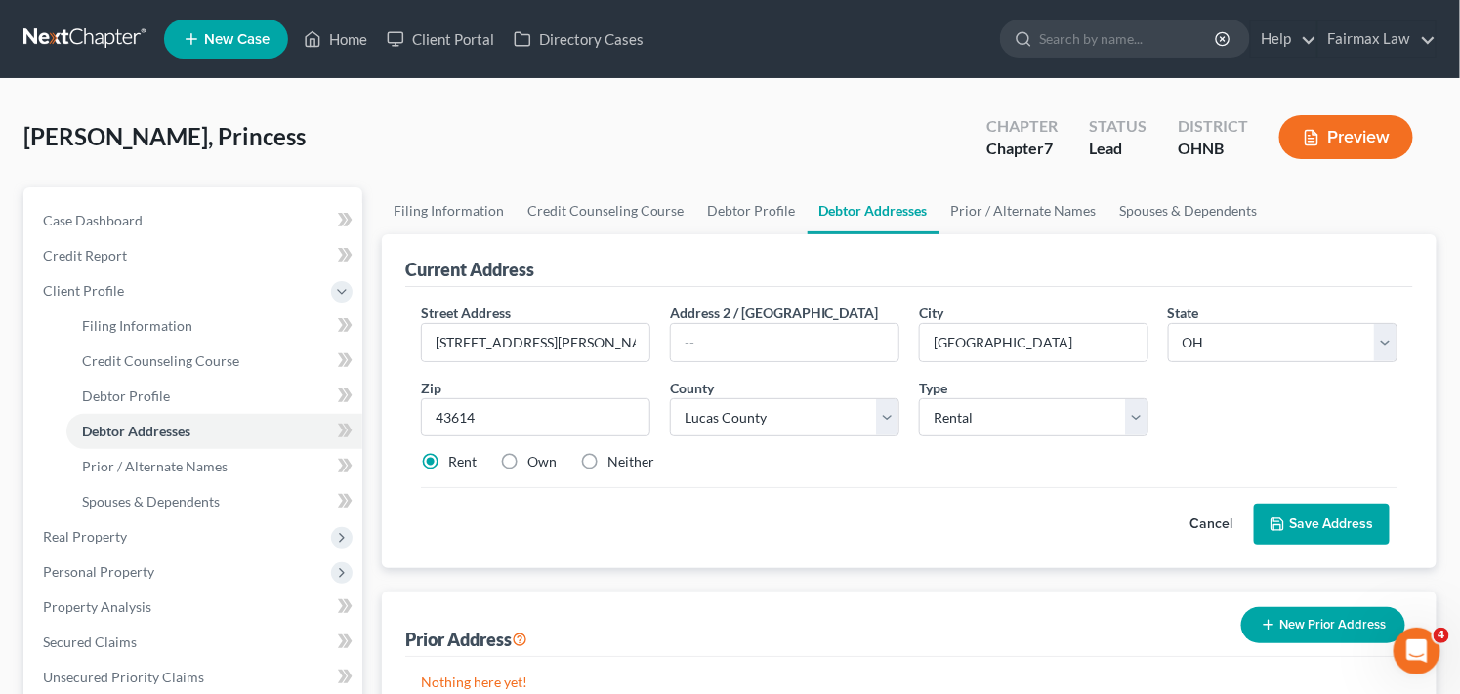
click at [1339, 523] on button "Save Address" at bounding box center [1322, 524] width 136 height 41
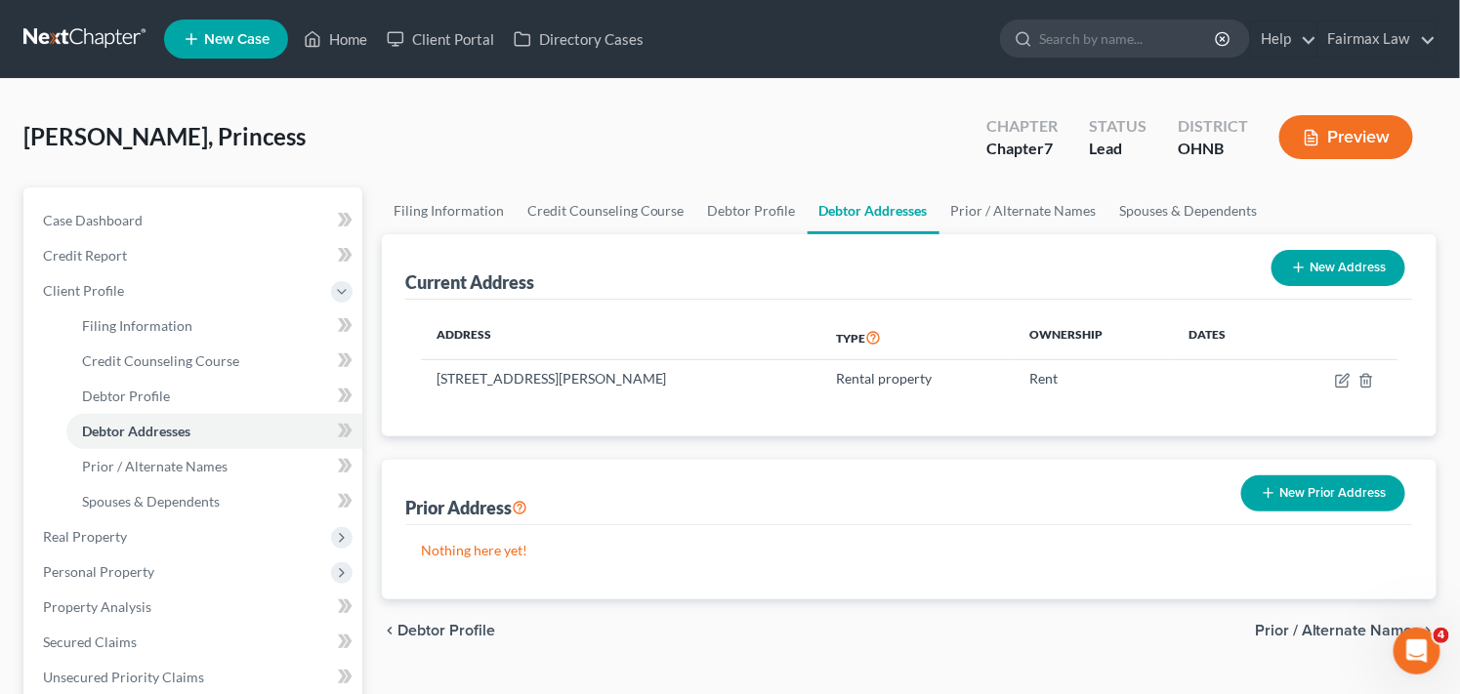
click at [1344, 492] on button "New Prior Address" at bounding box center [1323, 494] width 164 height 36
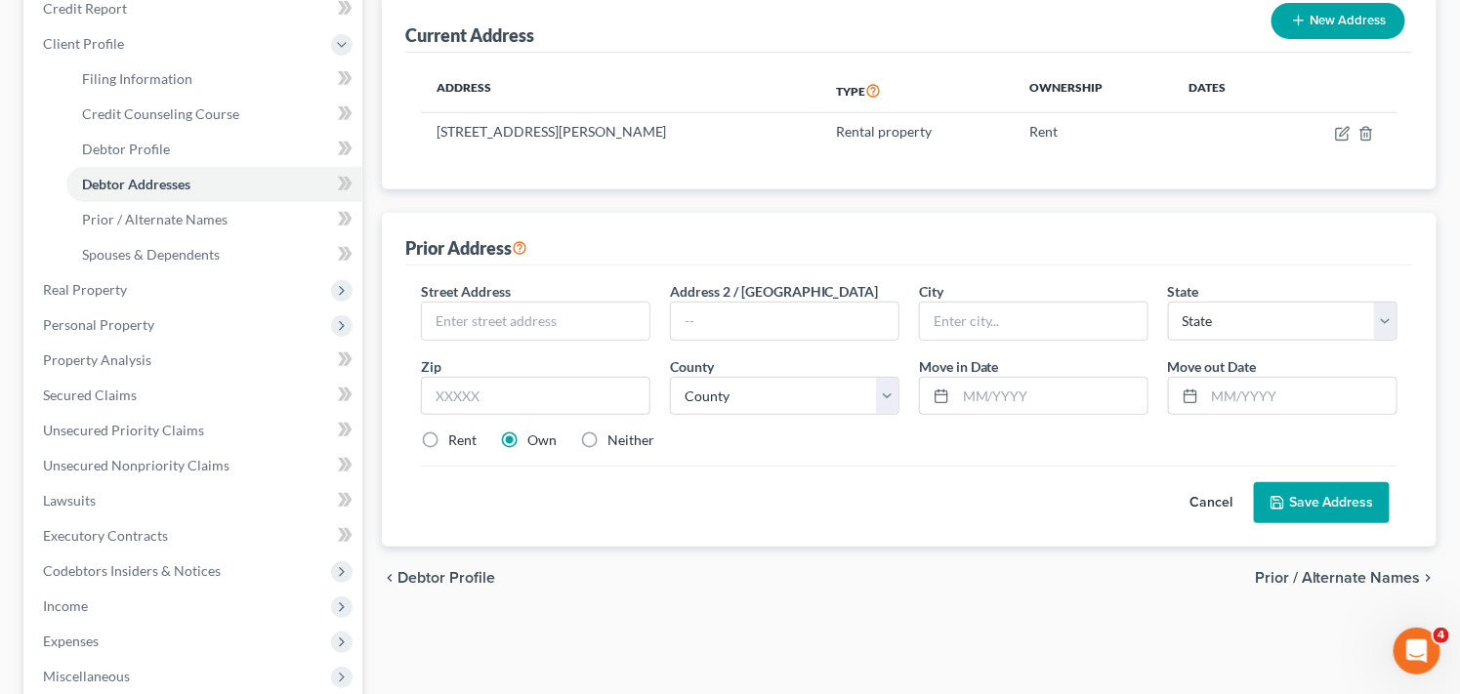
scroll to position [254, 0]
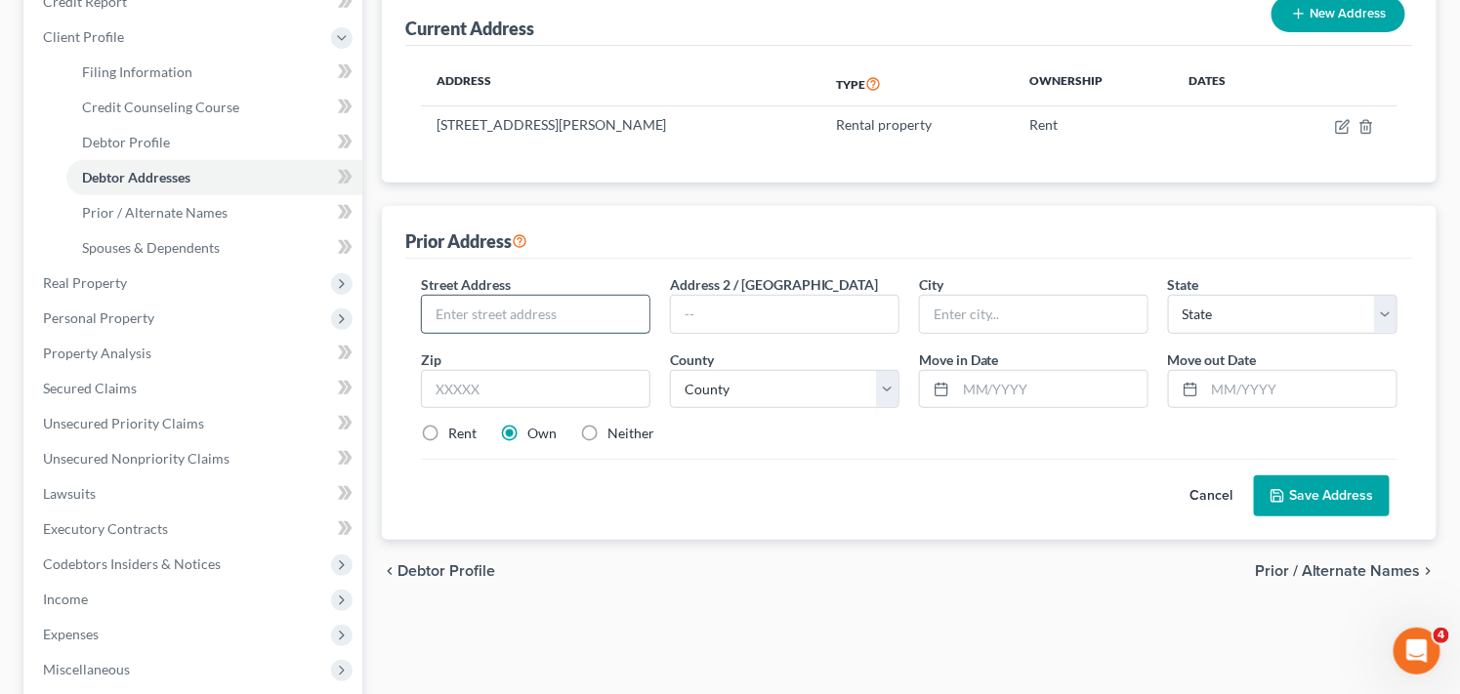
click at [544, 311] on input "text" at bounding box center [536, 314] width 228 height 37
type input "3368 Gibraltar Heights Dr"
click at [489, 384] on input "text" at bounding box center [535, 389] width 229 height 39
type input "43609"
click at [448, 432] on label "Rent" at bounding box center [462, 434] width 28 height 20
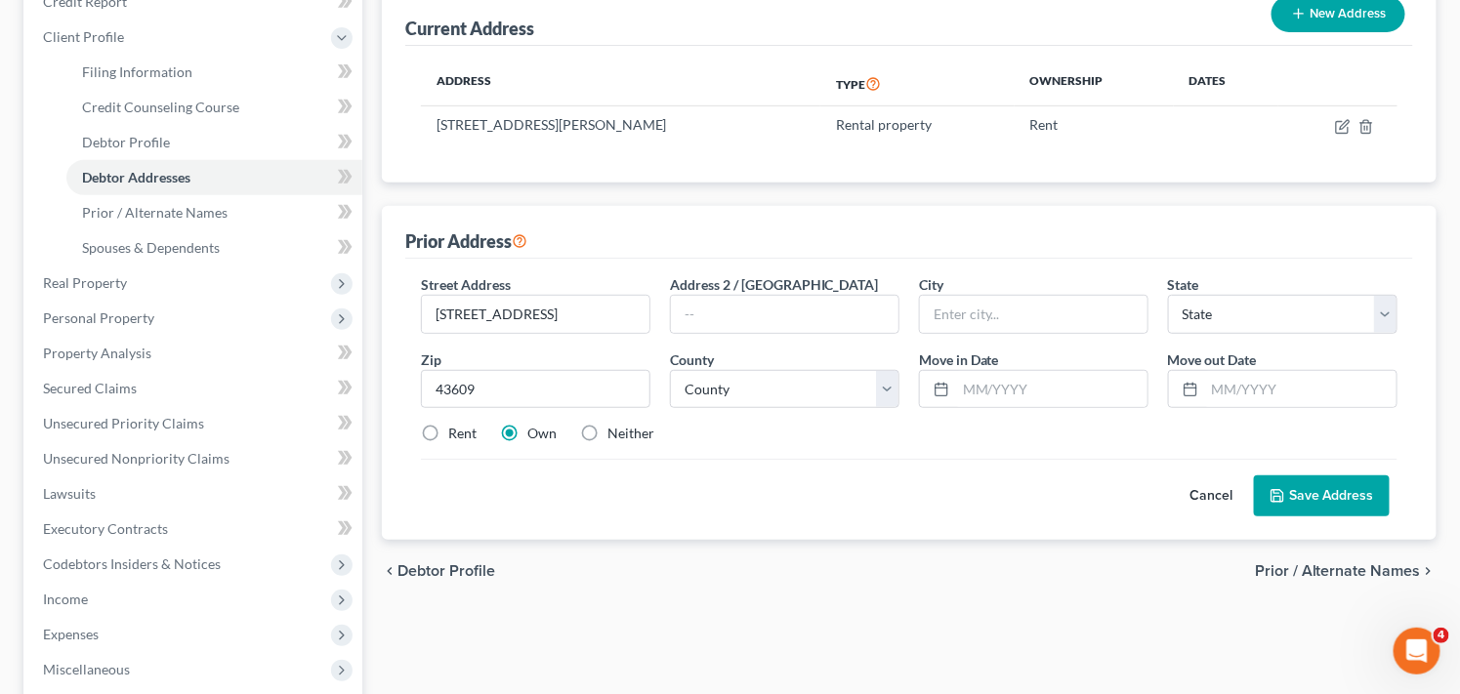
click at [456, 432] on input "Rent" at bounding box center [462, 430] width 13 height 13
radio input "true"
type input "Toledo"
select select "36"
click at [809, 387] on select "County Adams County Allen County Ashland County Ashtabula County Athens County …" at bounding box center [784, 389] width 229 height 39
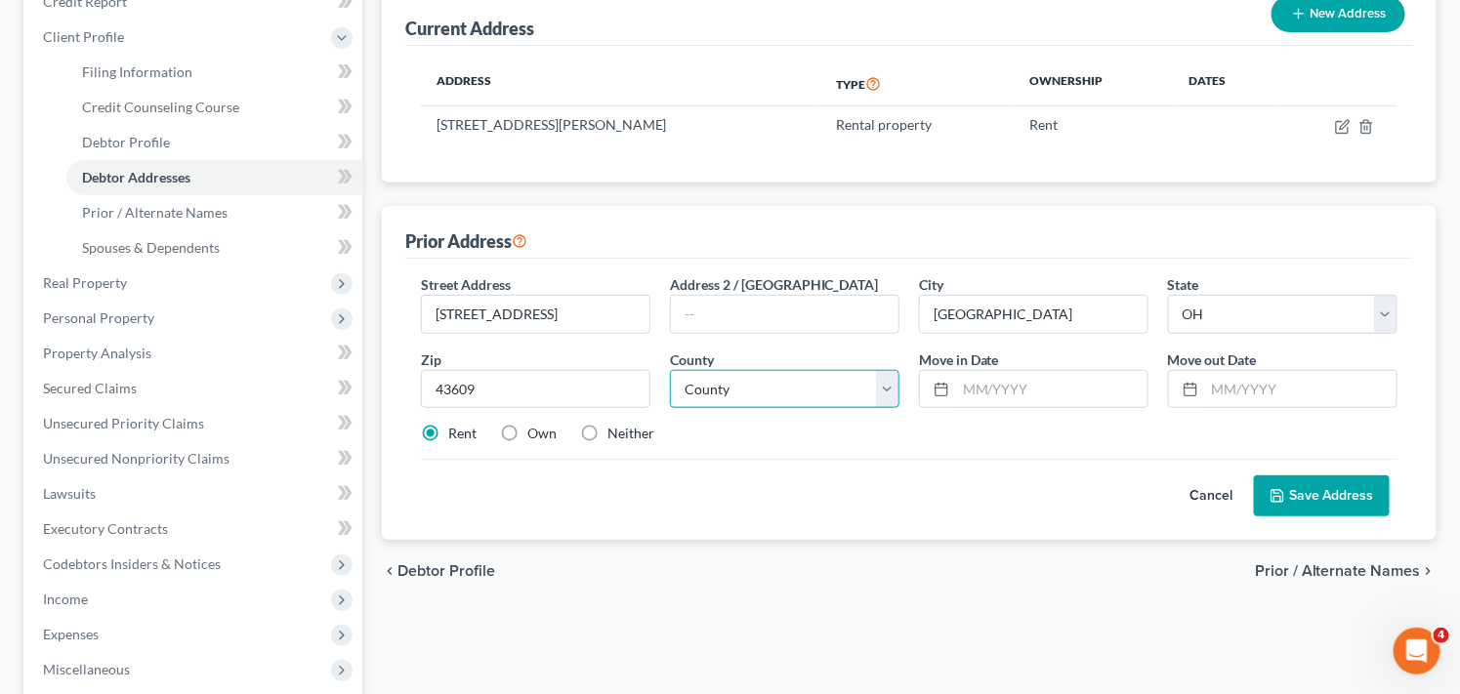
select select "47"
click at [670, 370] on select "County Adams County Allen County Ashland County Ashtabula County Athens County …" at bounding box center [784, 389] width 229 height 39
click at [1072, 393] on input "text" at bounding box center [1051, 389] width 191 height 37
type input "02/02/2021"
click at [1255, 385] on input "text" at bounding box center [1300, 389] width 191 height 37
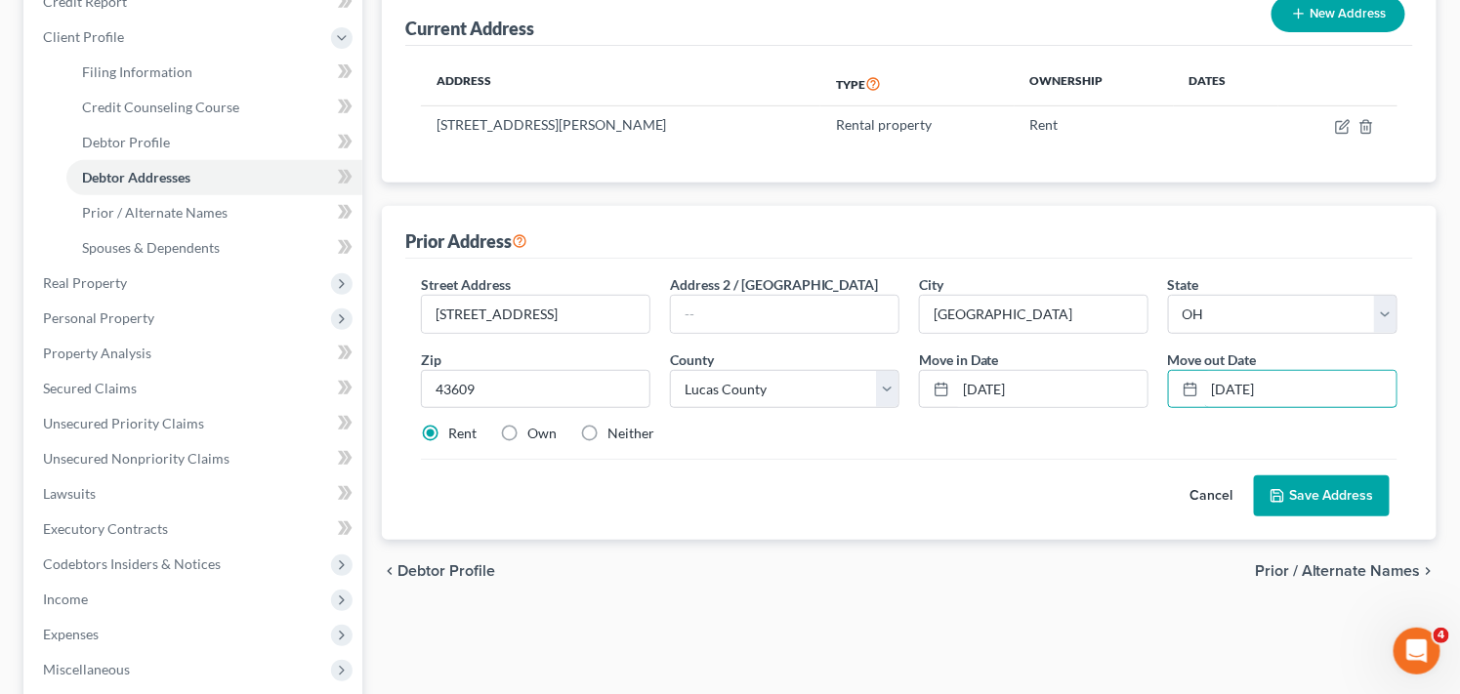
type input "11/20/2023"
click at [1314, 491] on button "Save Address" at bounding box center [1322, 496] width 136 height 41
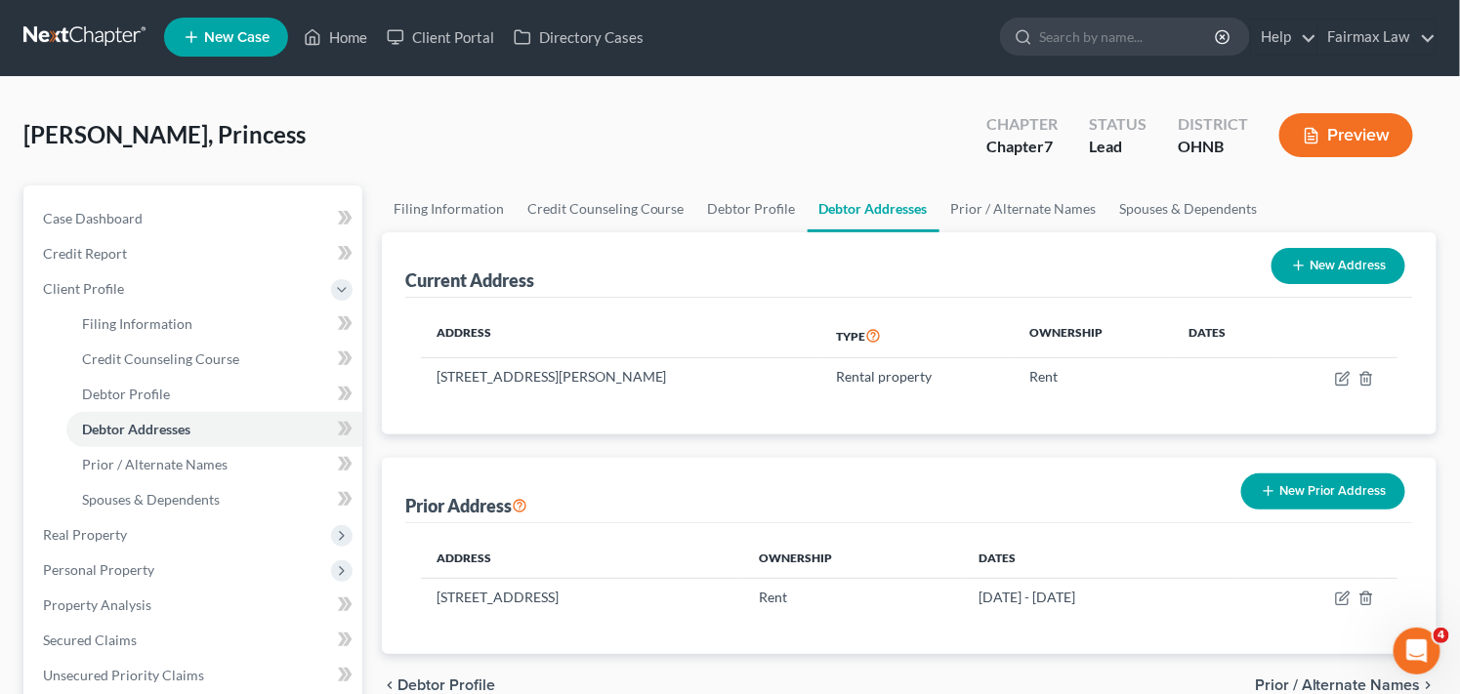
scroll to position [0, 0]
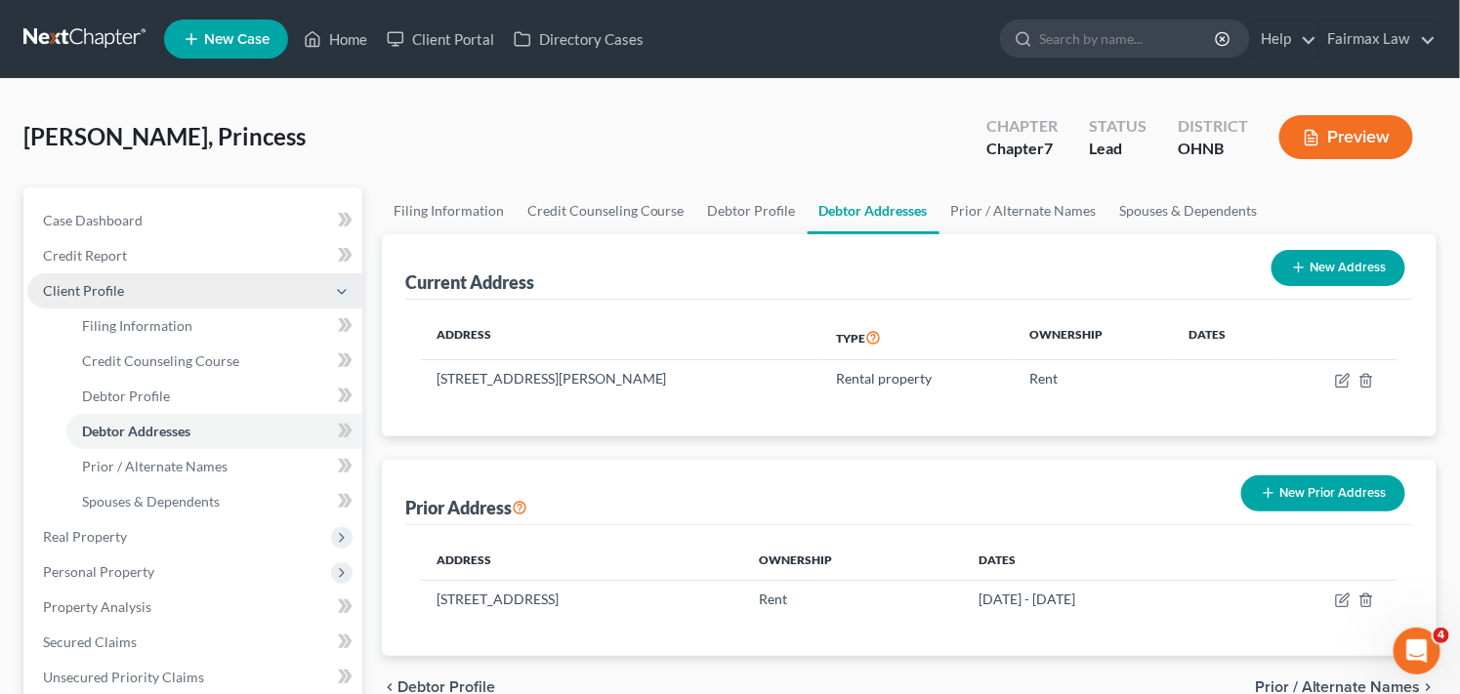
click at [211, 293] on span "Client Profile" at bounding box center [194, 290] width 335 height 35
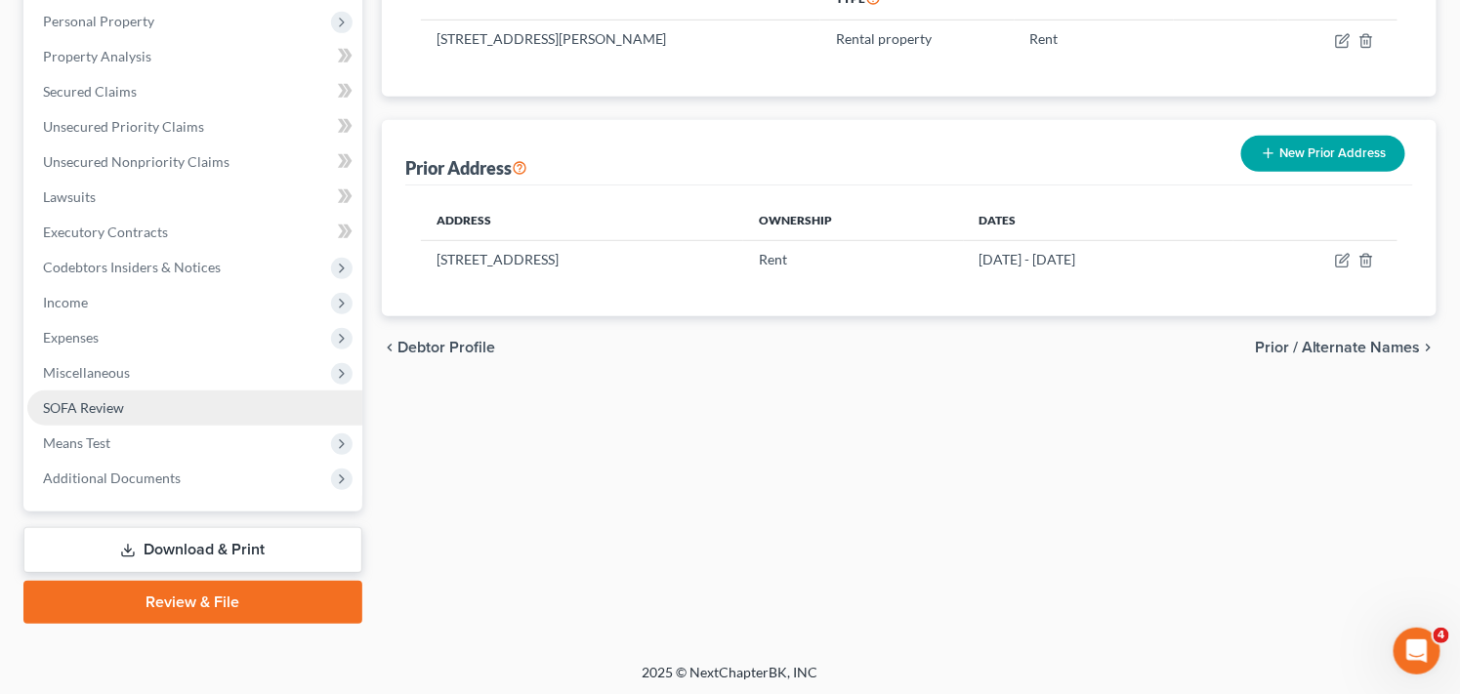
scroll to position [342, 0]
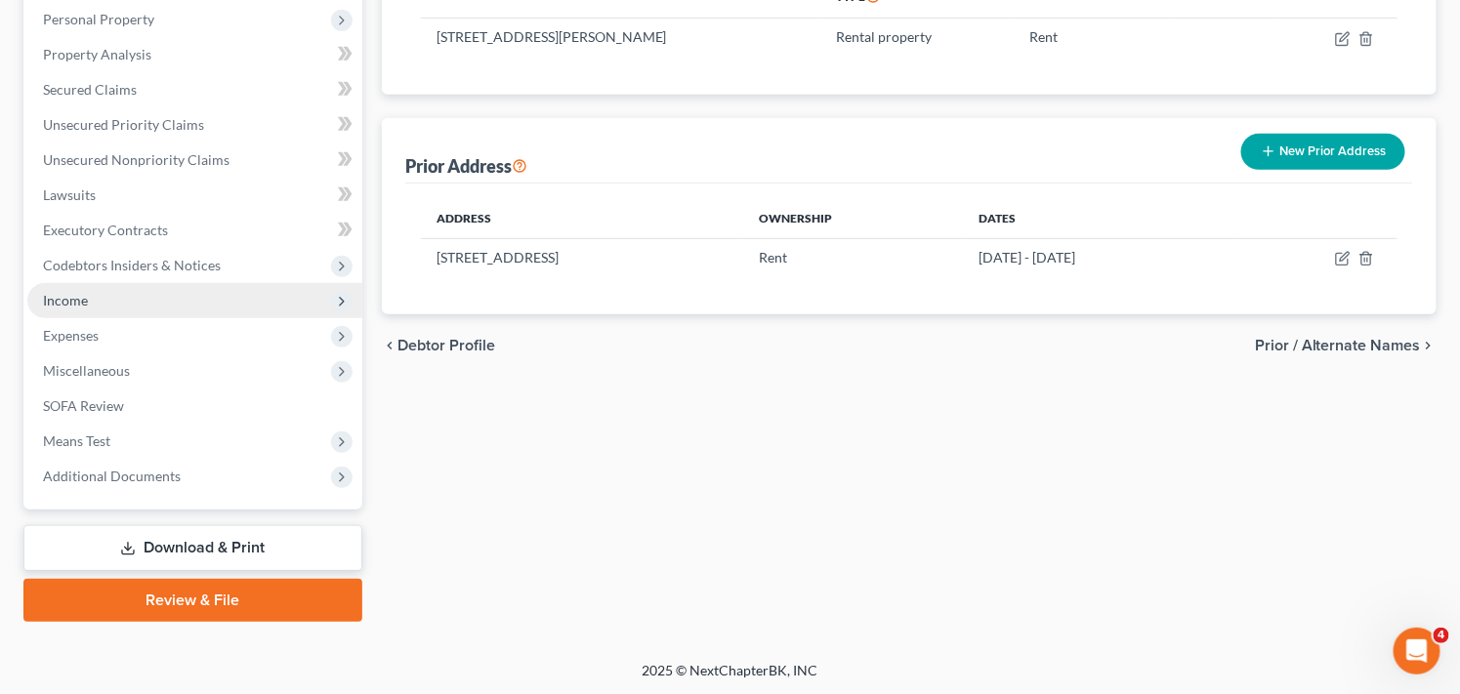
click at [327, 306] on span "Income" at bounding box center [194, 300] width 335 height 35
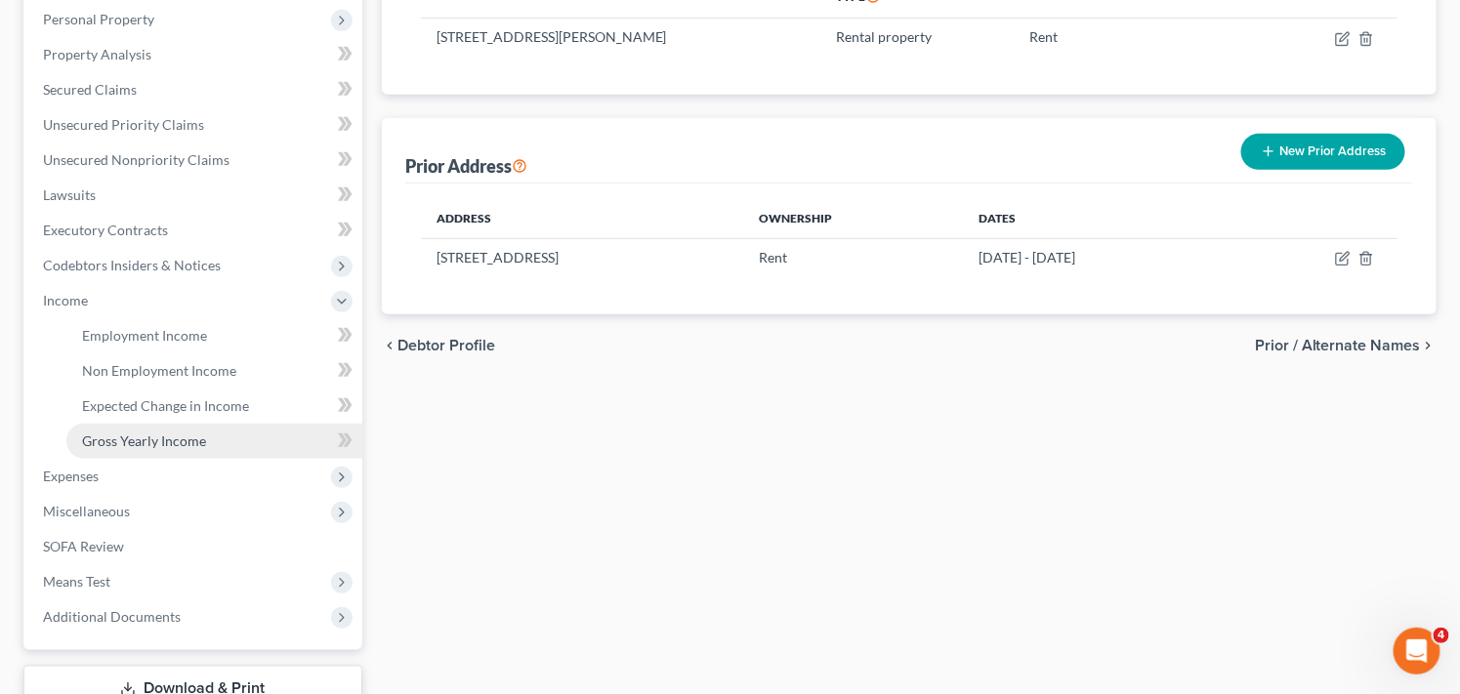
click at [223, 444] on link "Gross Yearly Income" at bounding box center [214, 441] width 296 height 35
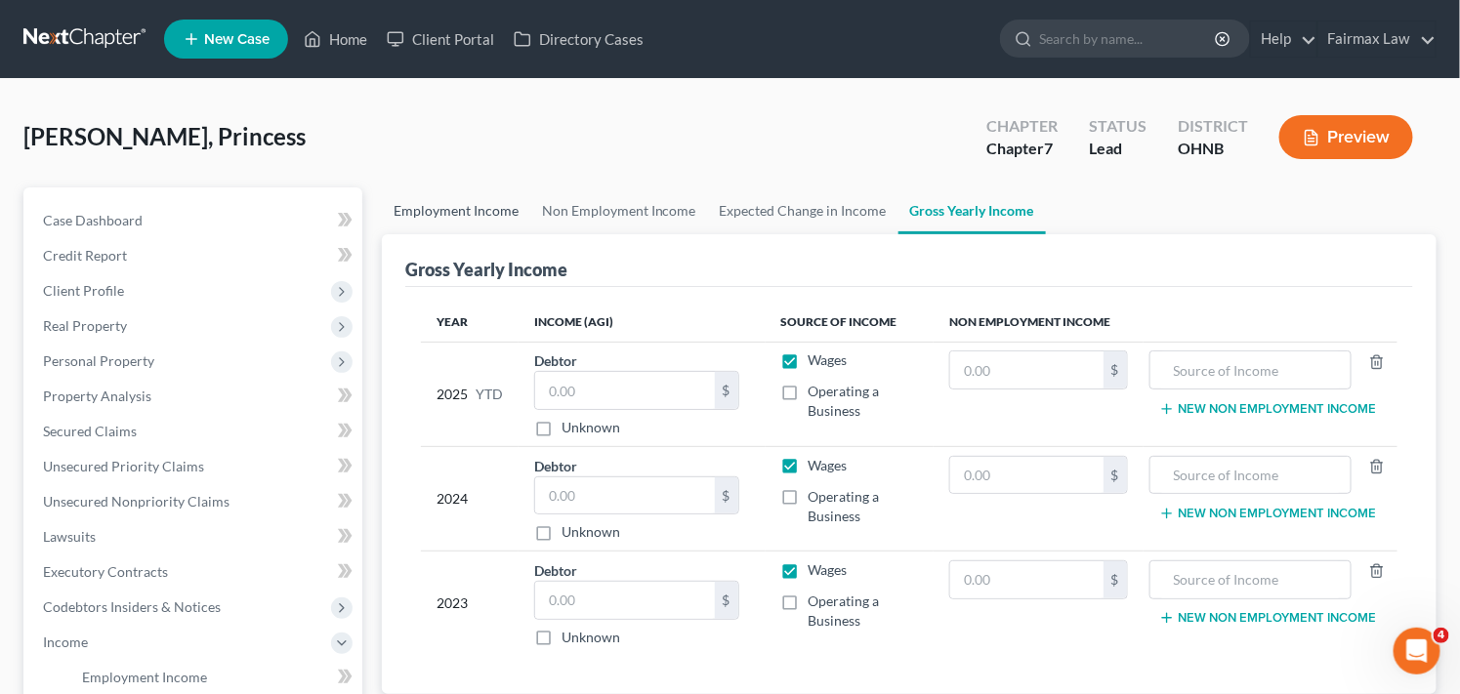
click at [502, 210] on link "Employment Income" at bounding box center [456, 210] width 148 height 47
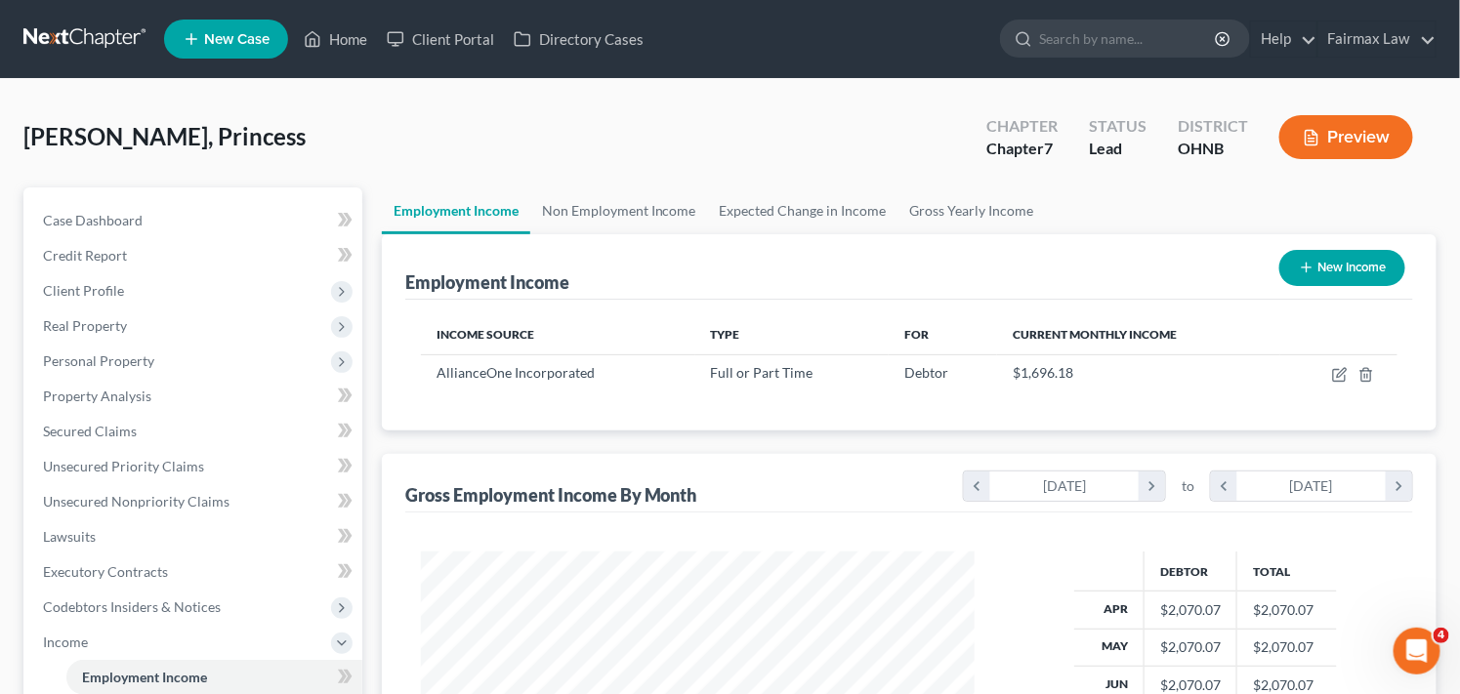
scroll to position [350, 593]
click at [949, 210] on link "Gross Yearly Income" at bounding box center [971, 210] width 147 height 47
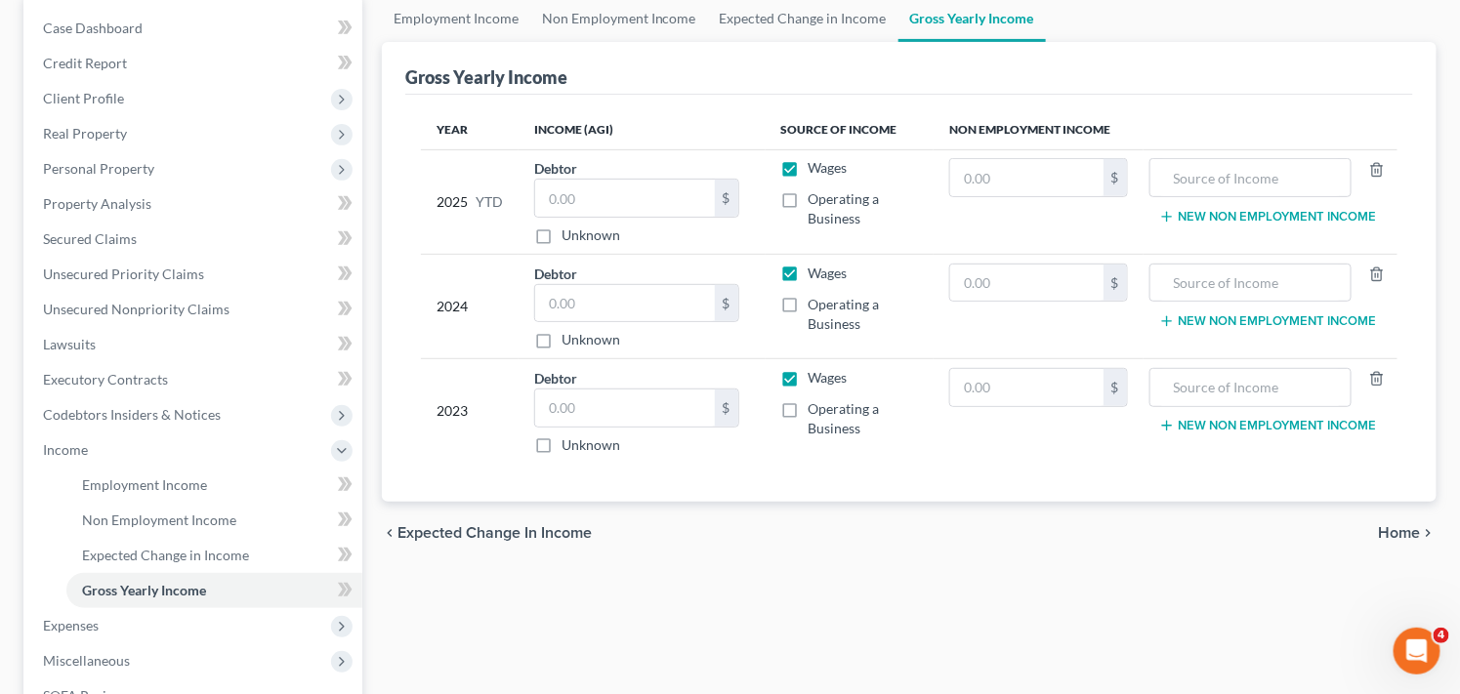
scroll to position [197, 0]
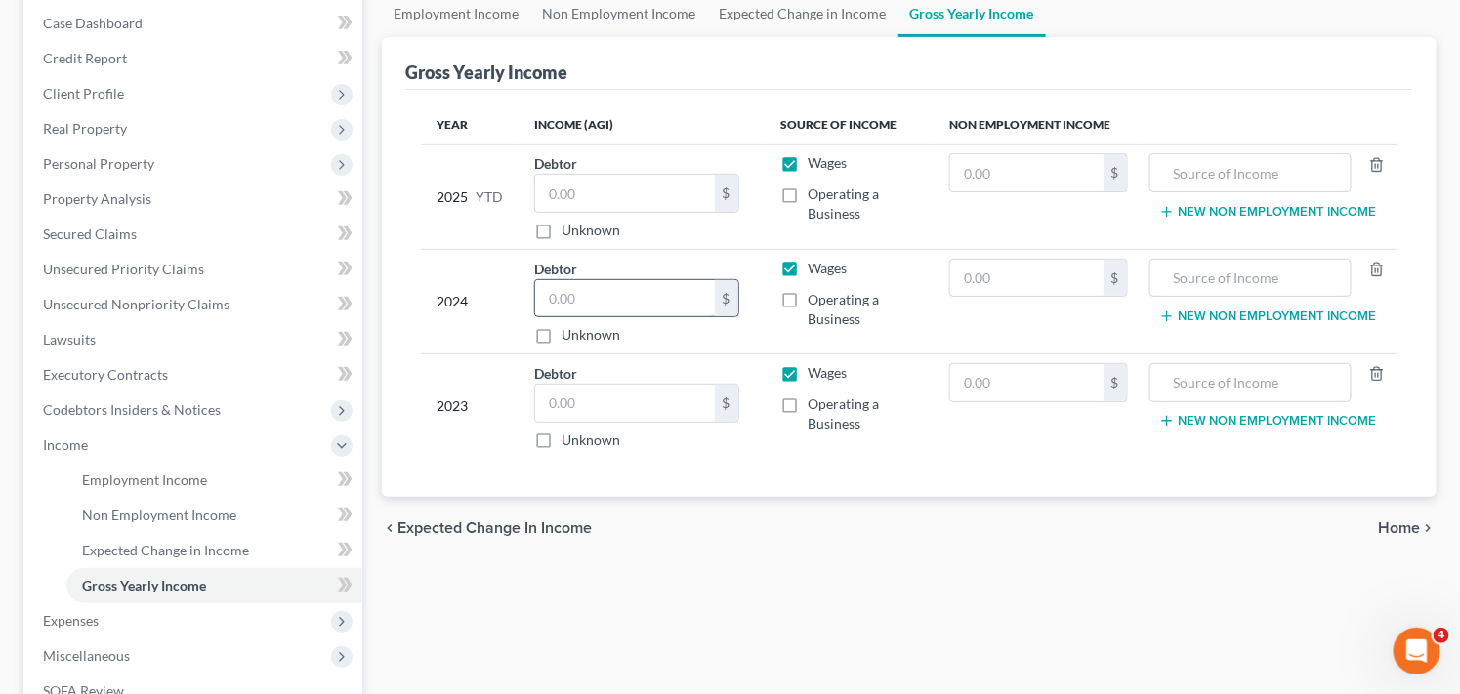
click at [637, 300] on input "text" at bounding box center [625, 298] width 180 height 37
type input "23,737.00"
click at [599, 188] on input "text" at bounding box center [625, 193] width 180 height 37
click at [610, 192] on input "text" at bounding box center [625, 193] width 180 height 37
type input "21,382.88"
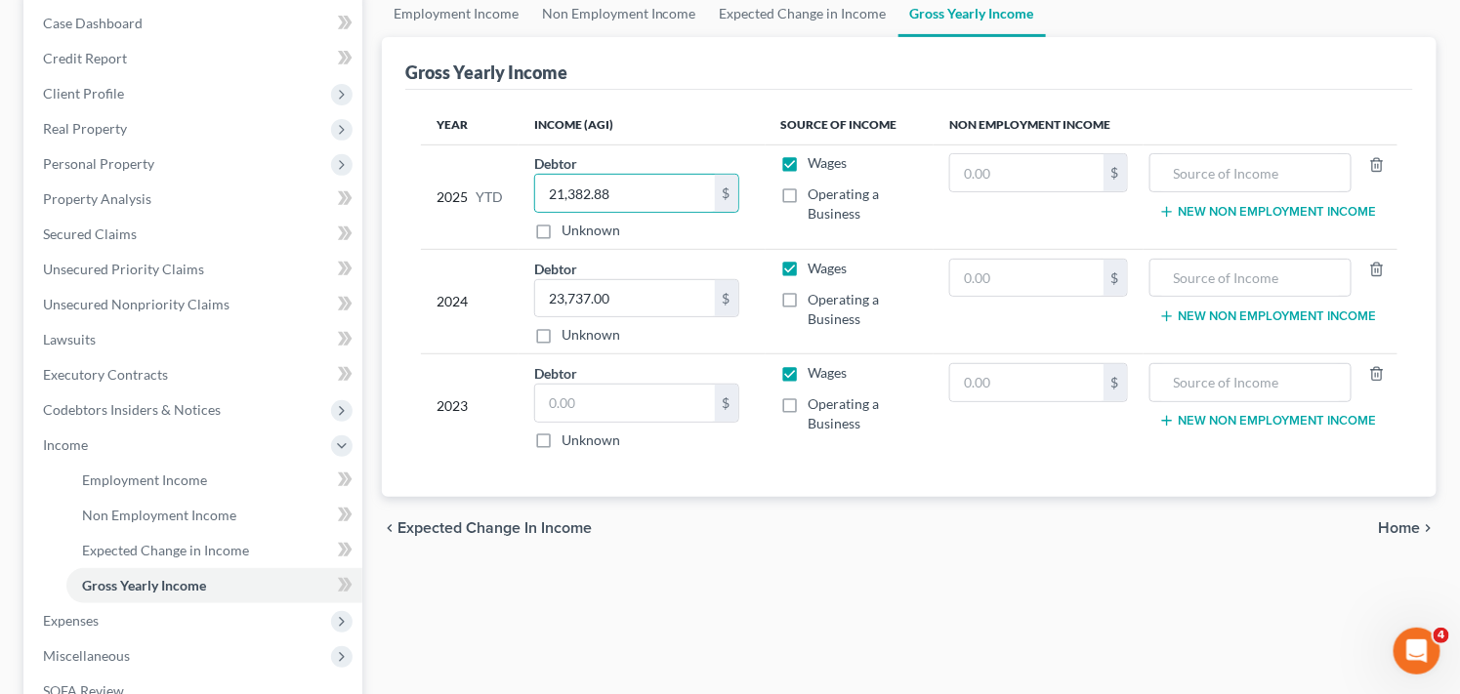
click at [562, 440] on label "Unknown" at bounding box center [591, 441] width 59 height 20
click at [569, 440] on input "Unknown" at bounding box center [575, 437] width 13 height 13
checkbox input "true"
type input "0.00"
click at [562, 441] on label "Unknown" at bounding box center [591, 441] width 59 height 20
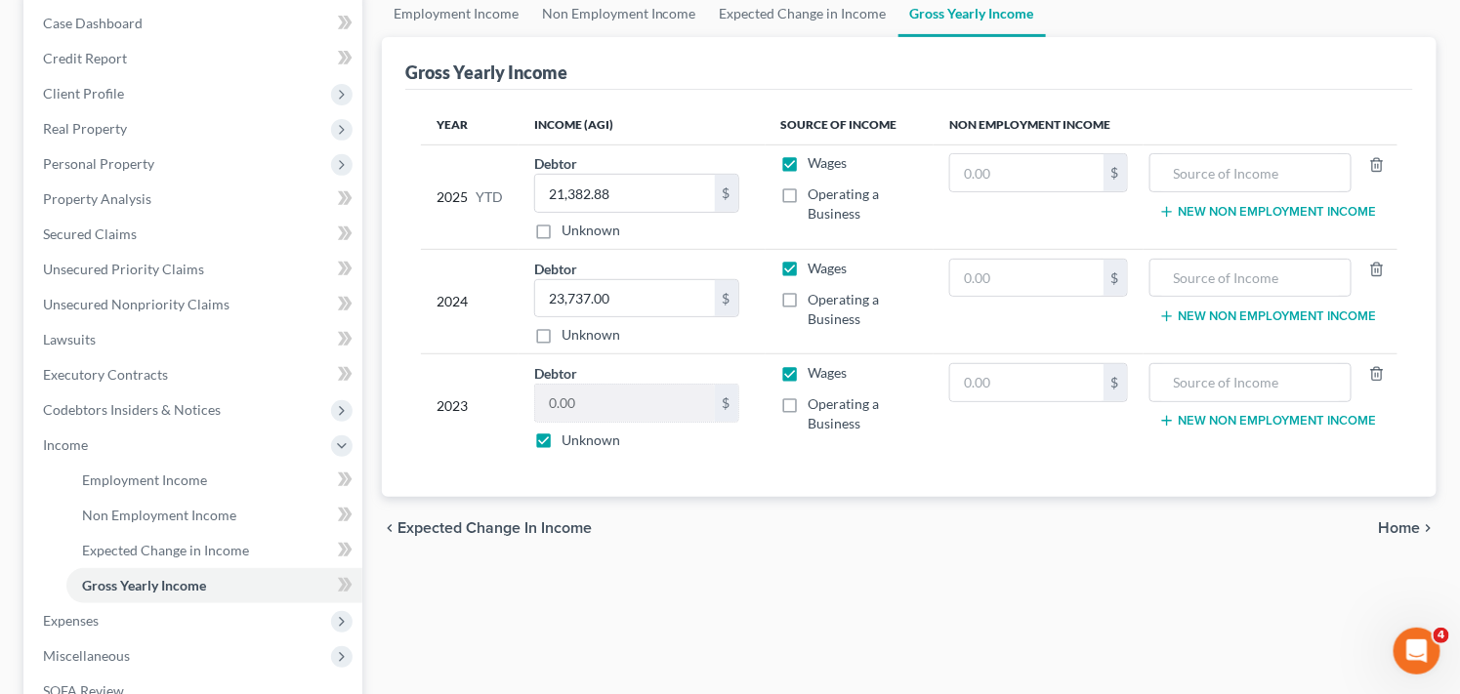
click at [569, 441] on input "Unknown" at bounding box center [575, 437] width 13 height 13
checkbox input "false"
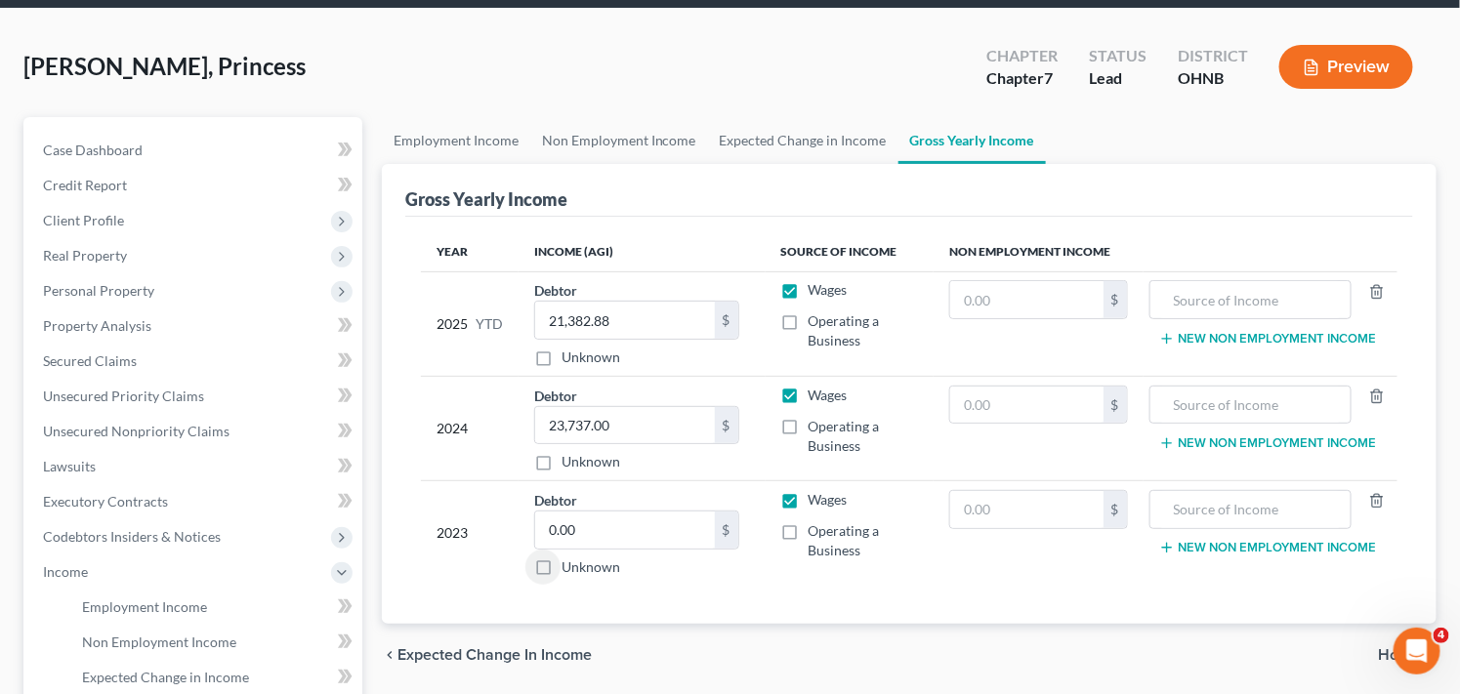
scroll to position [0, 0]
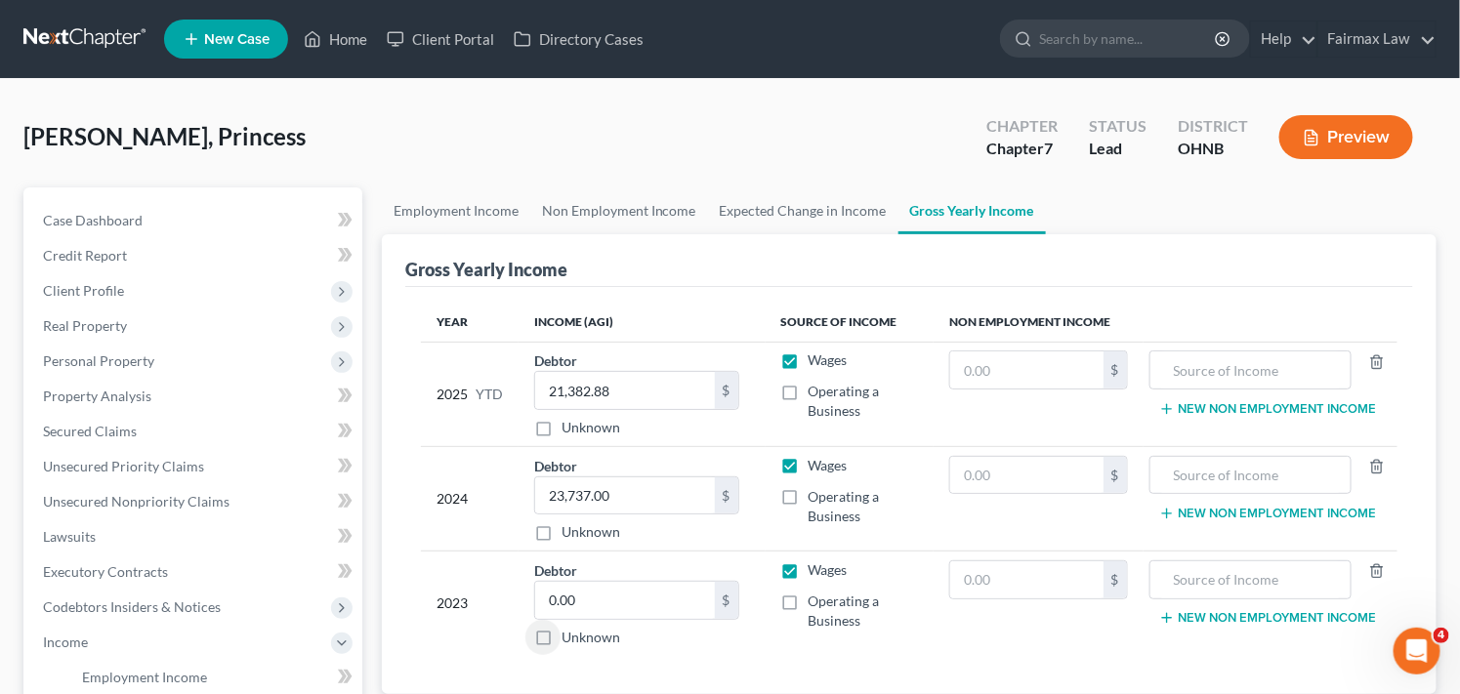
click at [854, 153] on div "Stockdale, Princess Upgraded Chapter Chapter 7 Status Lead District OHNB Preview" at bounding box center [729, 145] width 1413 height 85
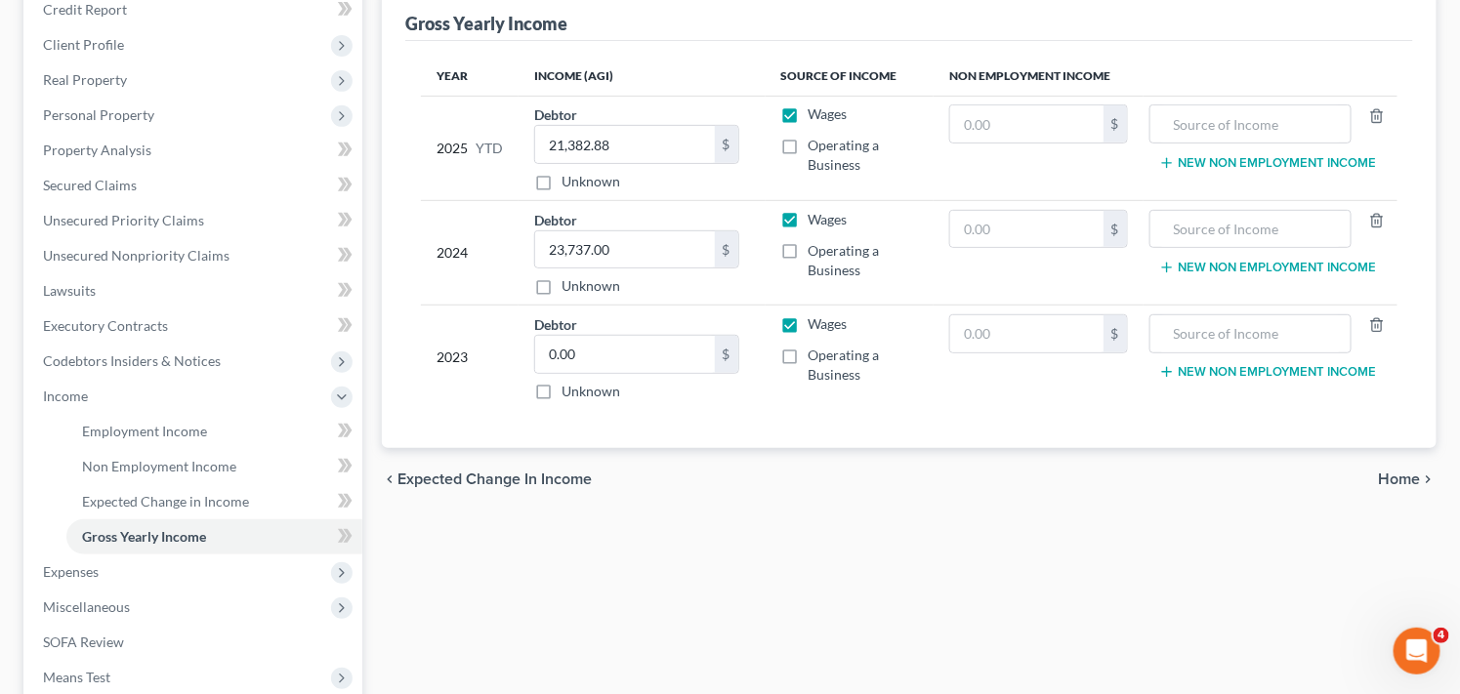
scroll to position [347, 0]
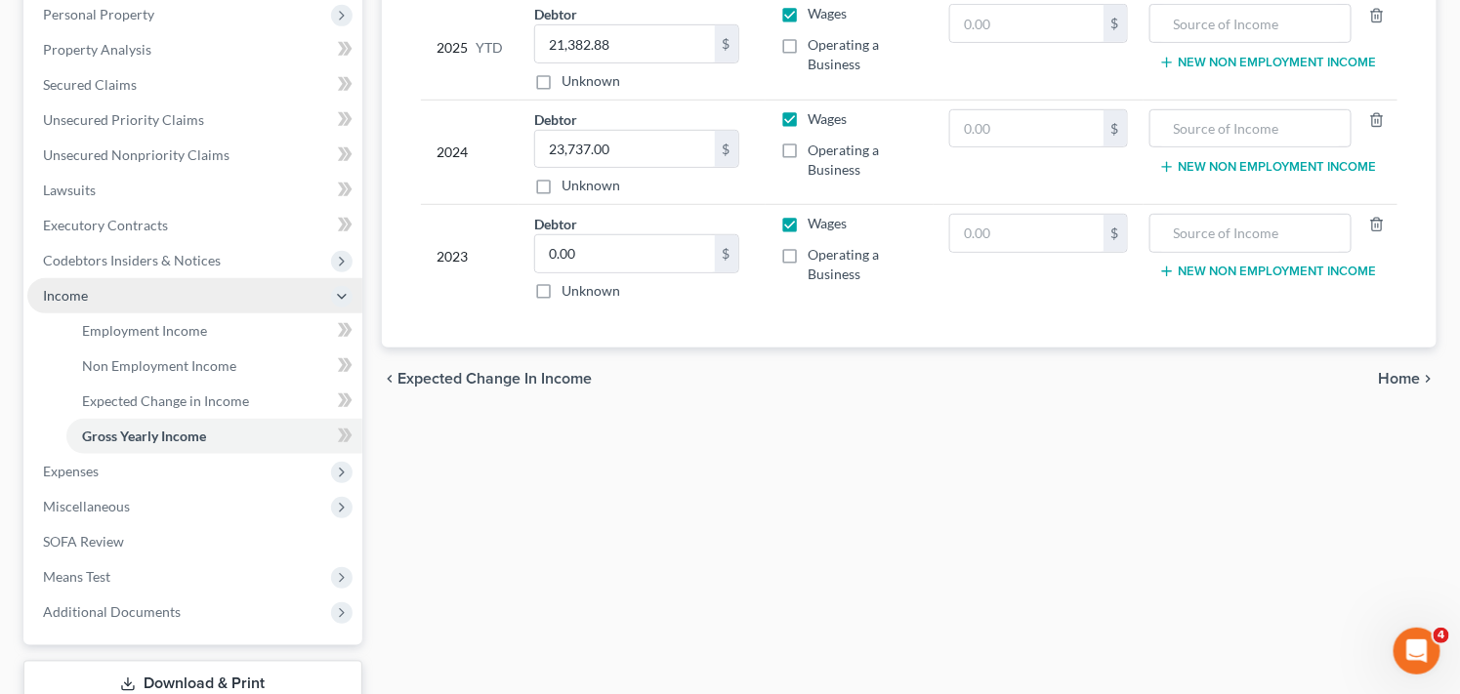
click at [226, 294] on span "Income" at bounding box center [194, 295] width 335 height 35
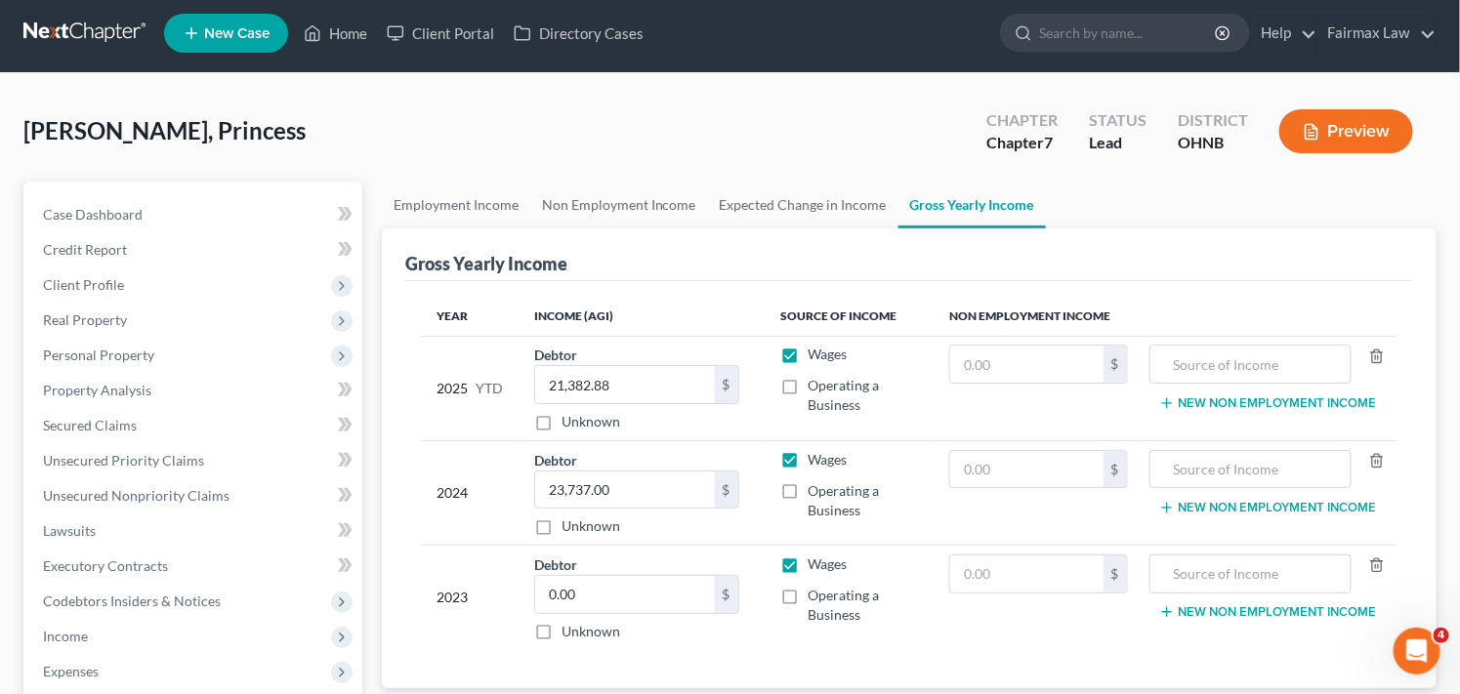
scroll to position [0, 0]
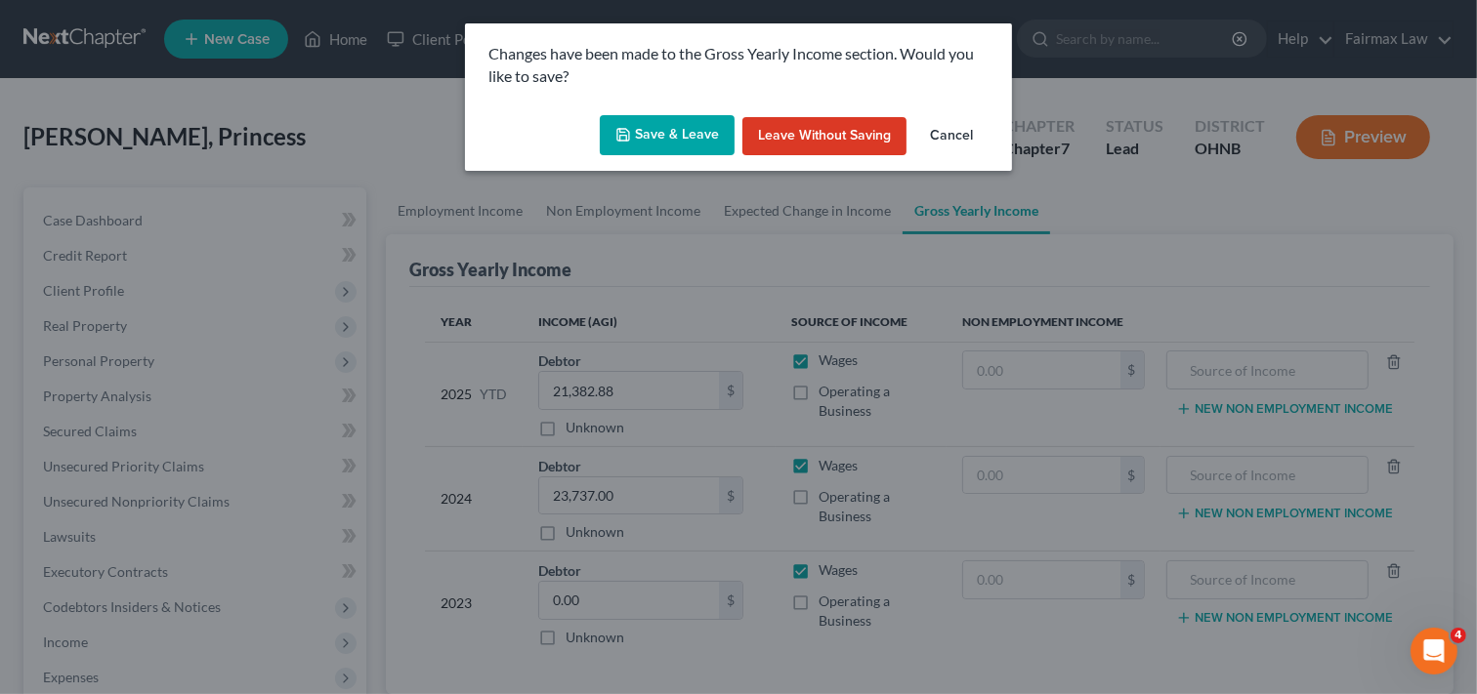
click at [703, 129] on button "Save & Leave" at bounding box center [667, 135] width 135 height 41
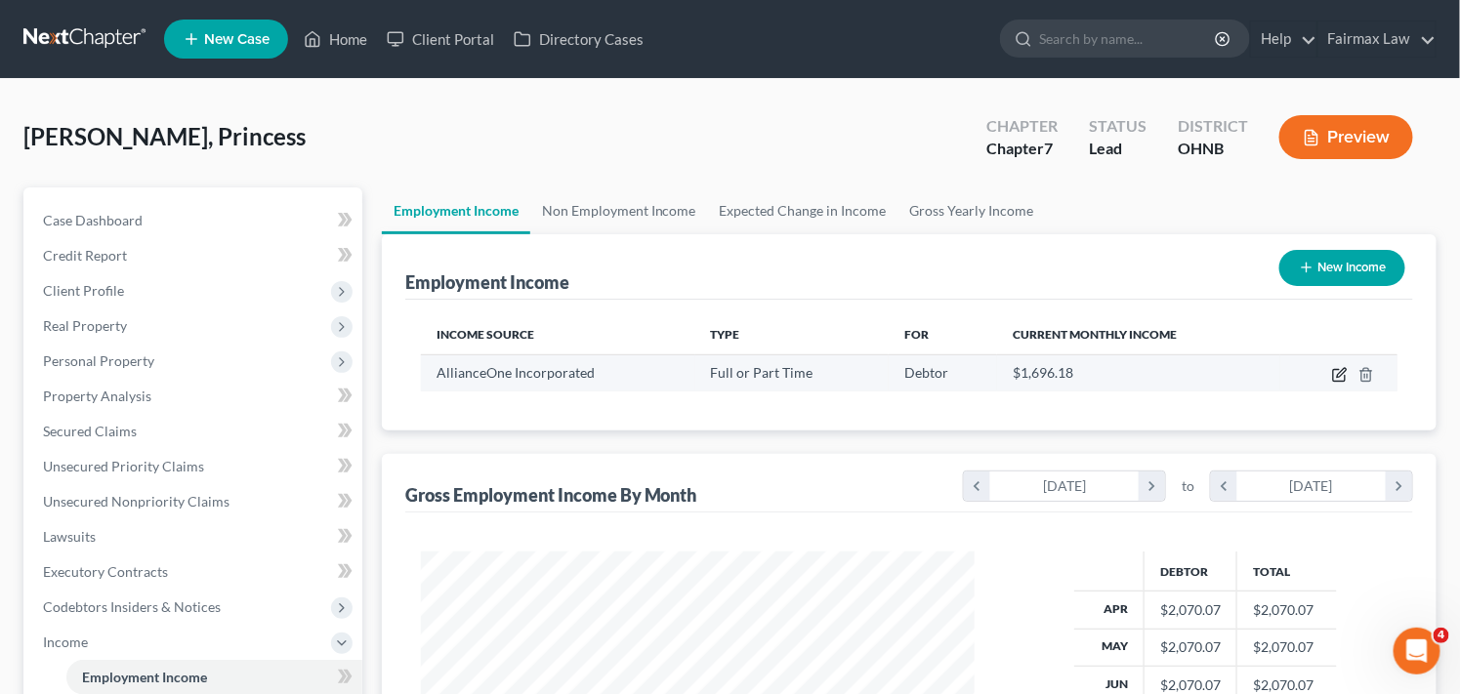
click at [1338, 372] on icon "button" at bounding box center [1340, 375] width 16 height 16
select select "0"
select select "36"
select select "2"
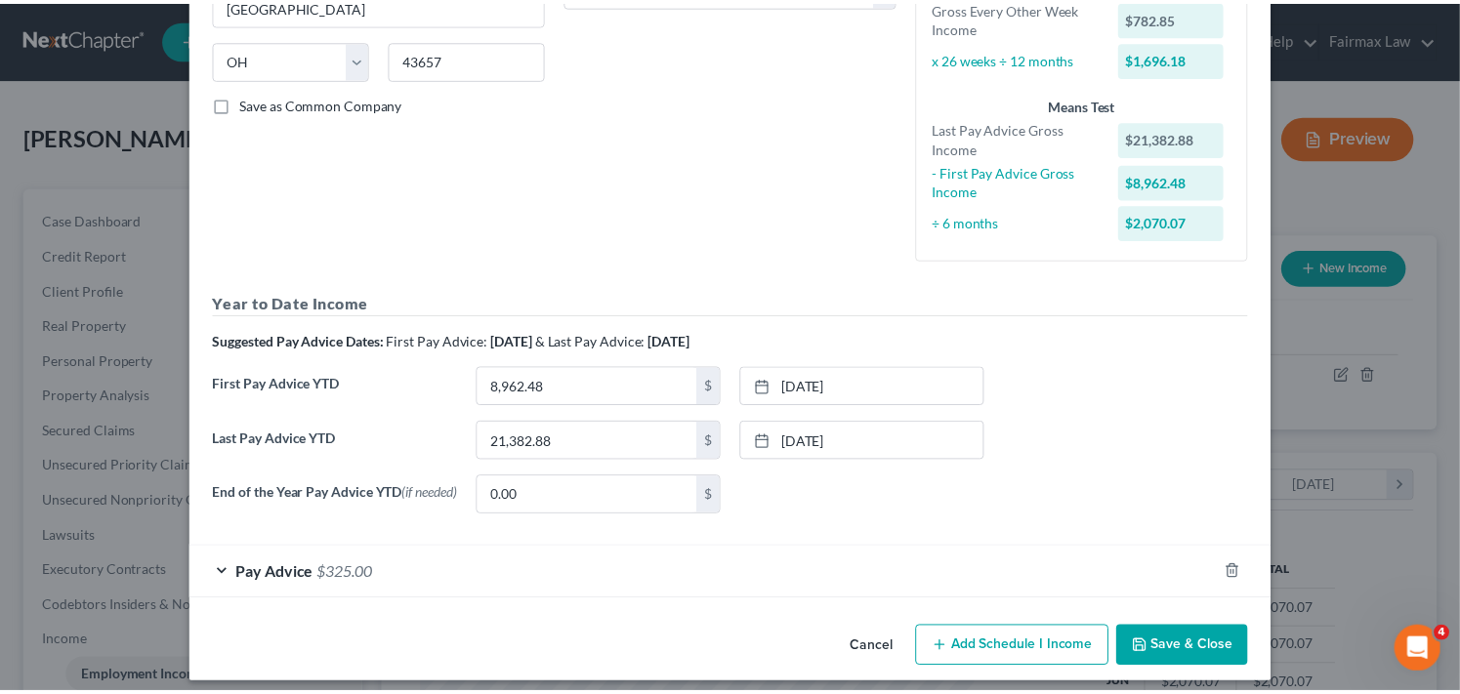
scroll to position [381, 0]
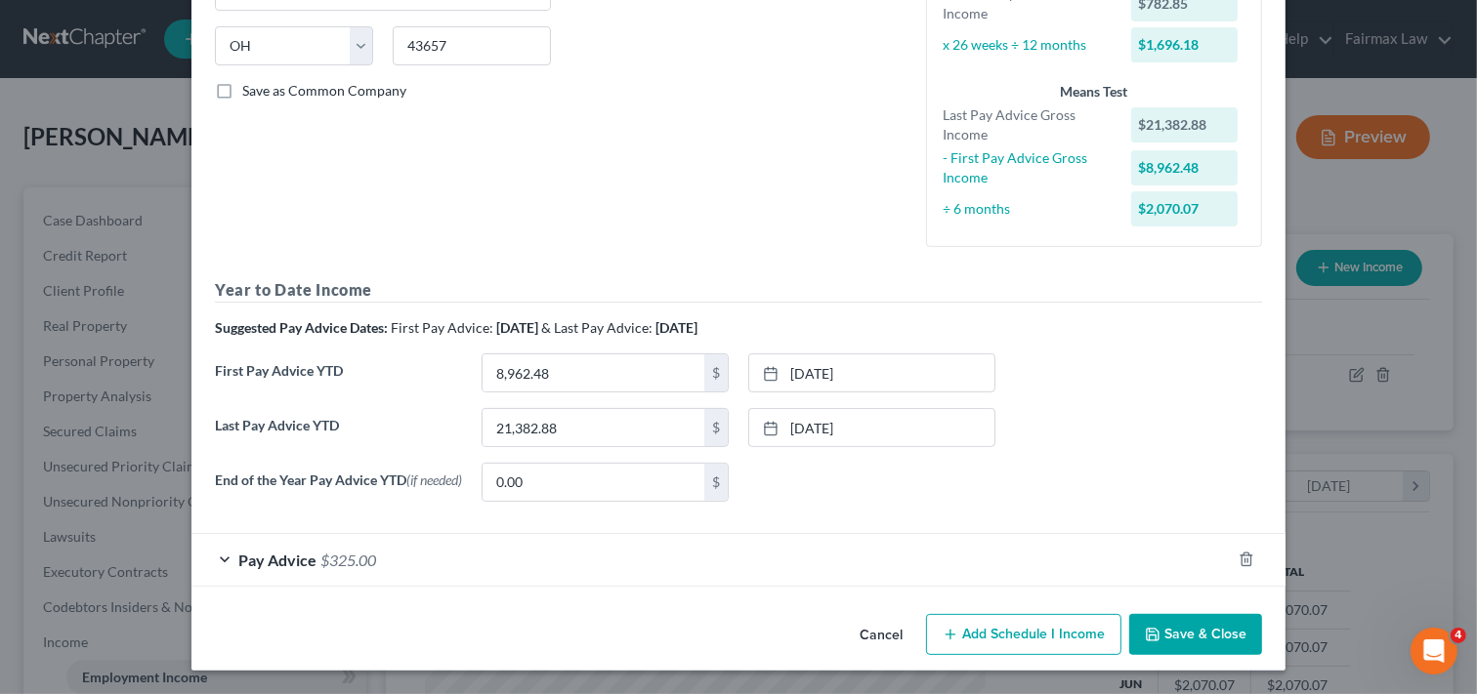
click at [1205, 628] on button "Save & Close" at bounding box center [1195, 634] width 133 height 41
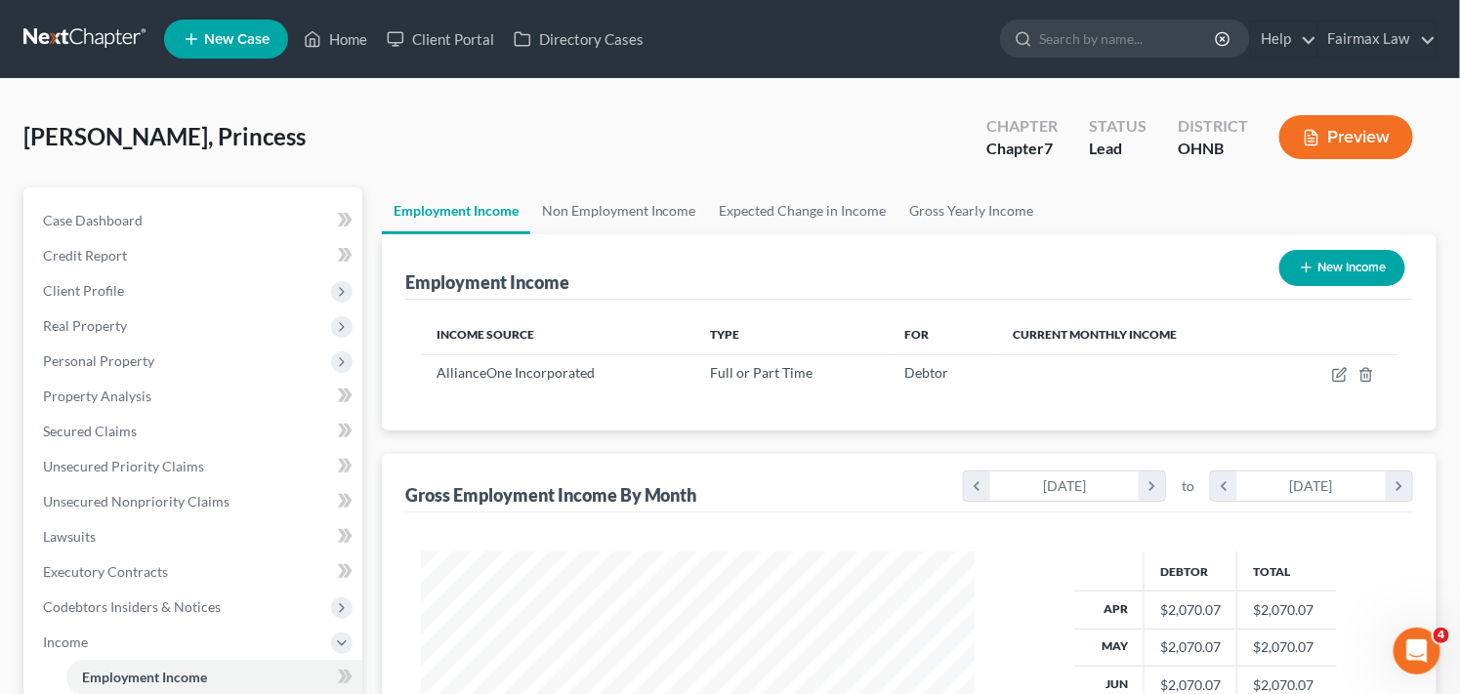
scroll to position [976204, 975962]
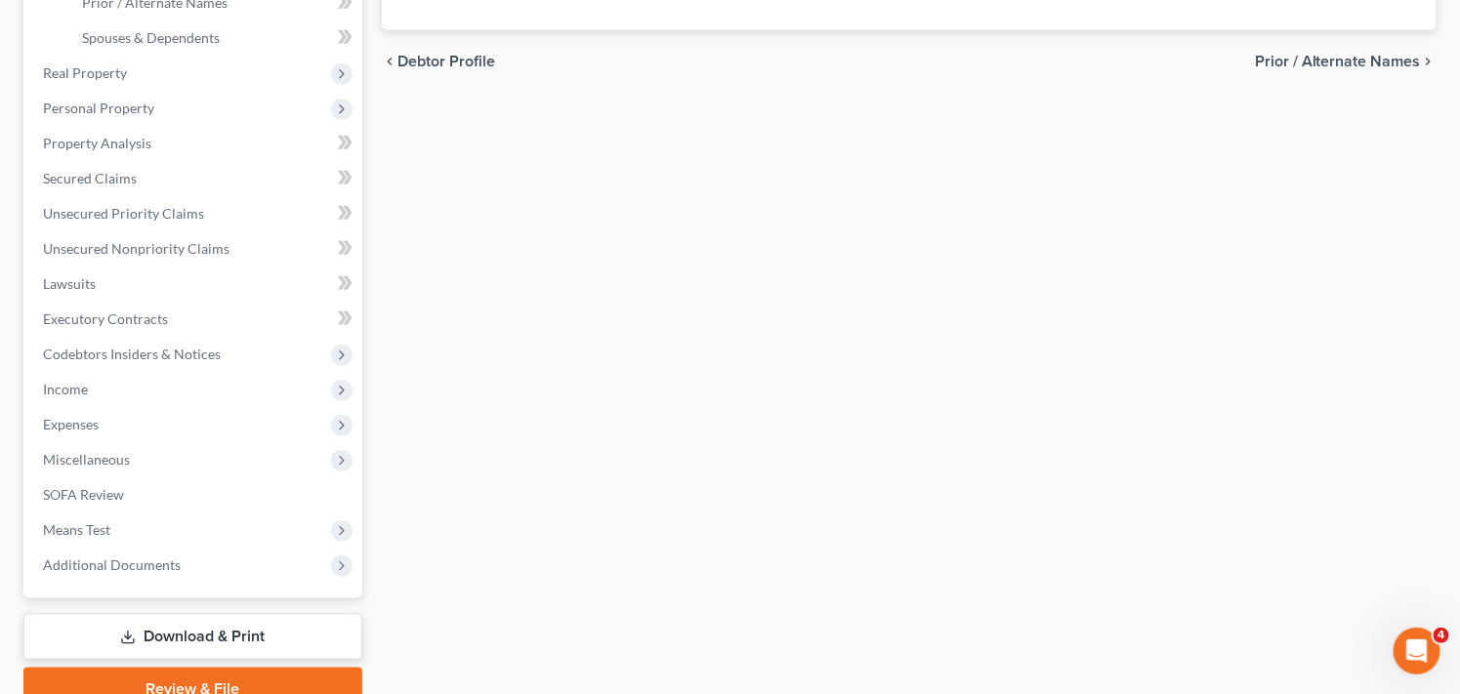
scroll to position [552, 0]
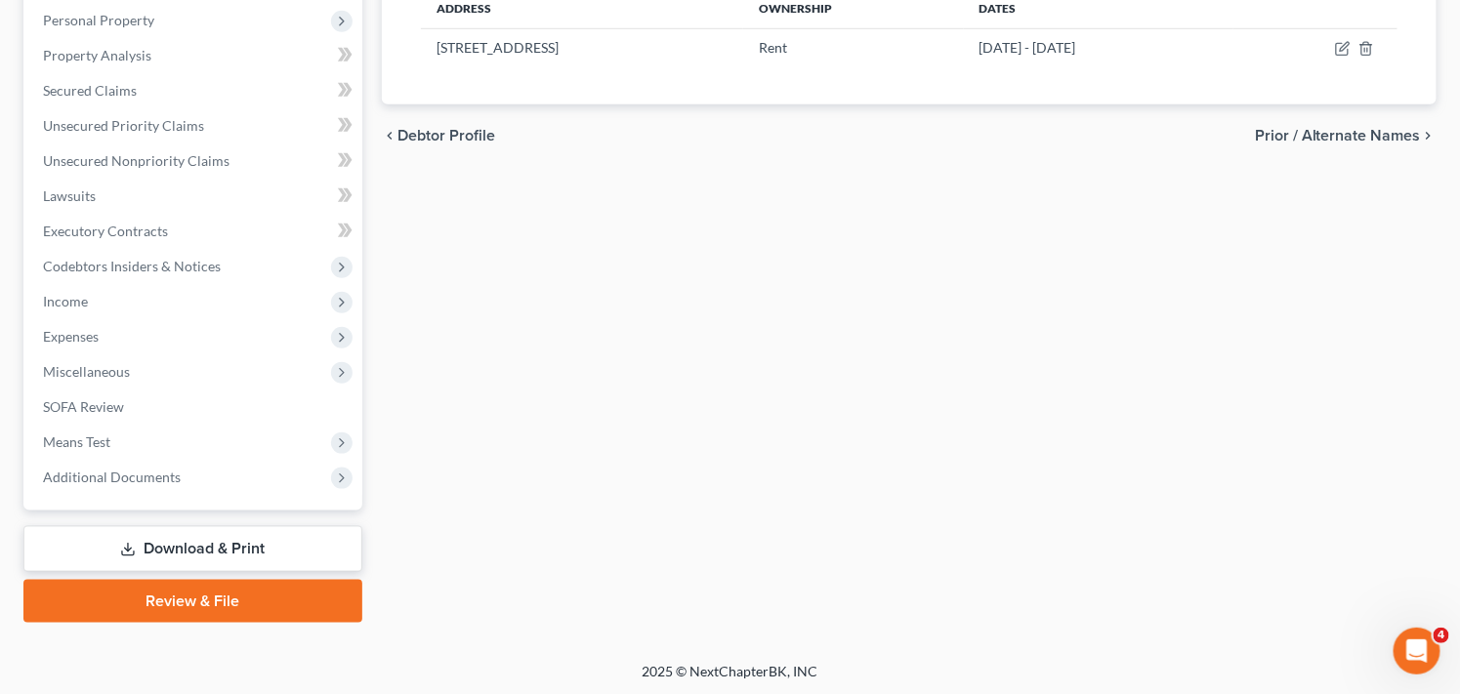
drag, startPoint x: 848, startPoint y: 355, endPoint x: 852, endPoint y: 344, distance: 12.4
click at [851, 354] on div "Filing Information Credit Counseling Course Debtor Profile Debtor Addresses Pri…" at bounding box center [909, 129] width 1074 height 987
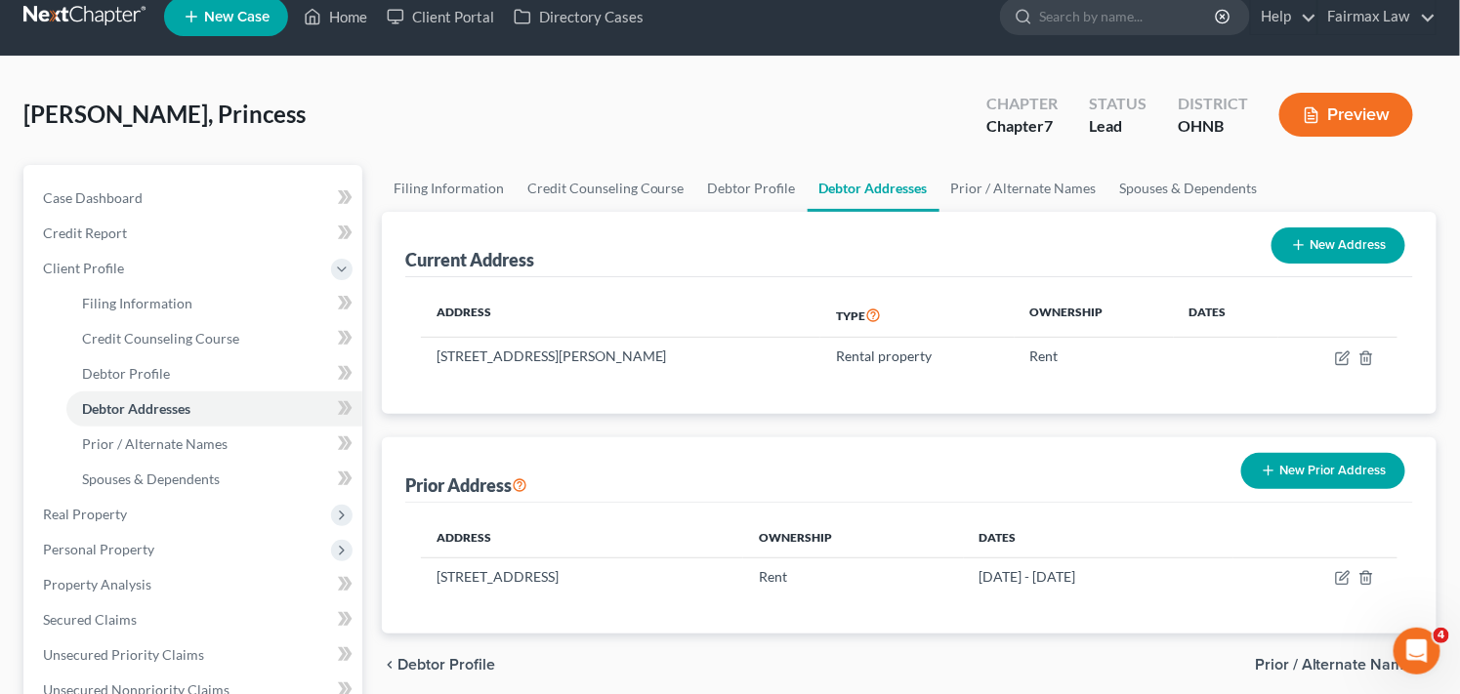
scroll to position [0, 0]
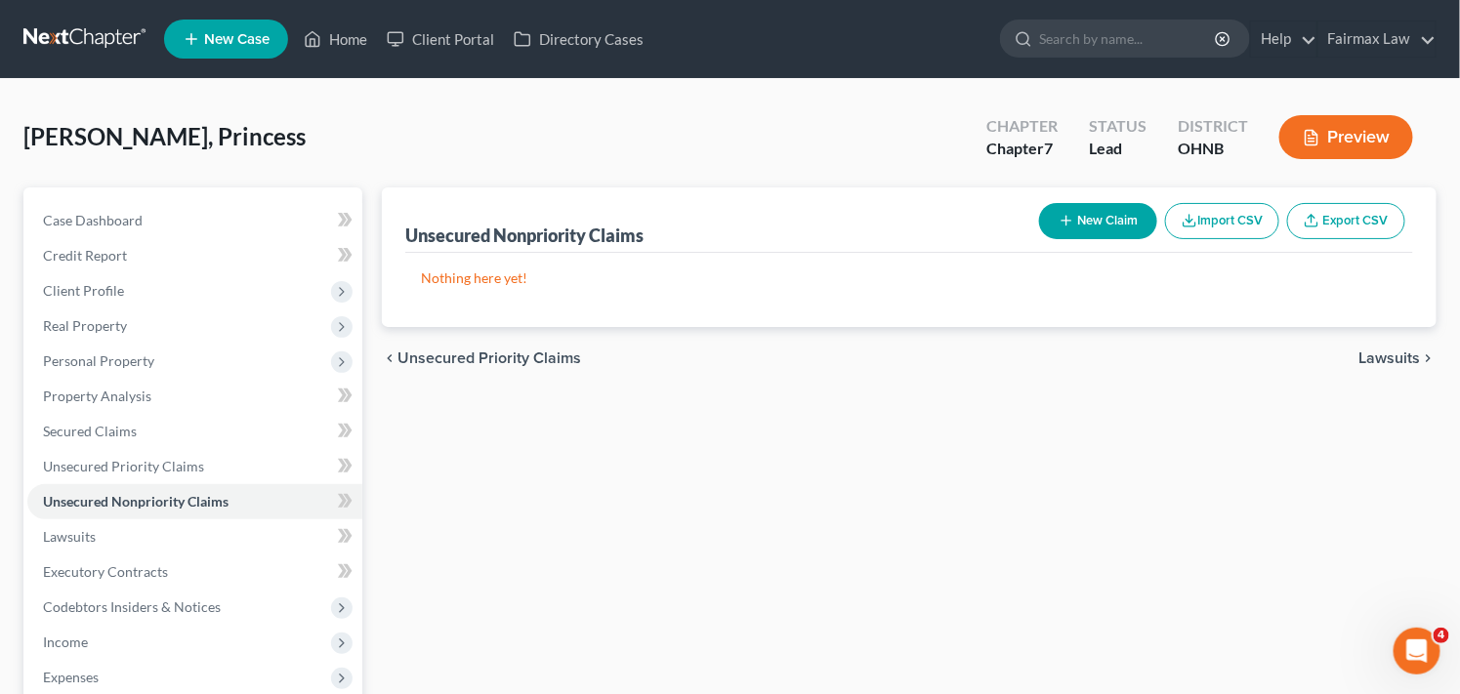
click at [1119, 229] on button "New Claim" at bounding box center [1098, 221] width 118 height 36
select select "0"
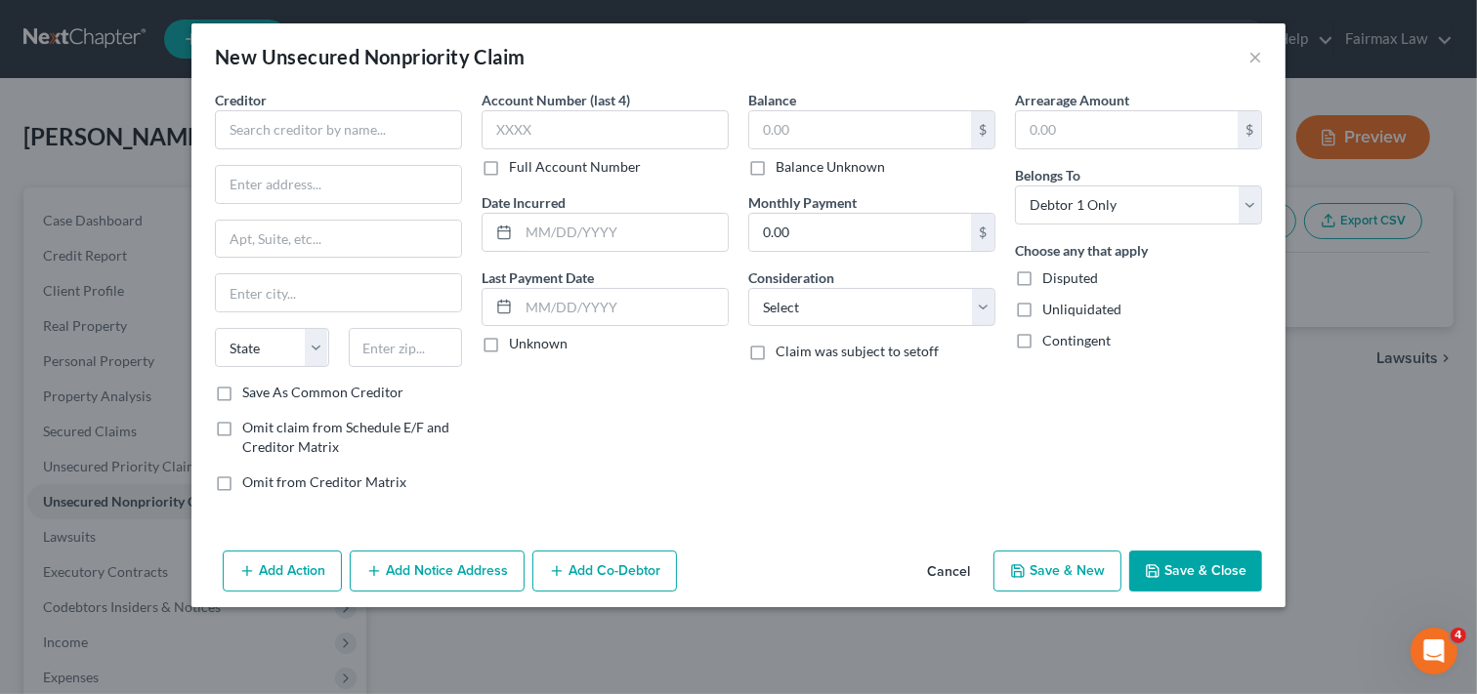
click at [951, 564] on button "Cancel" at bounding box center [948, 572] width 74 height 39
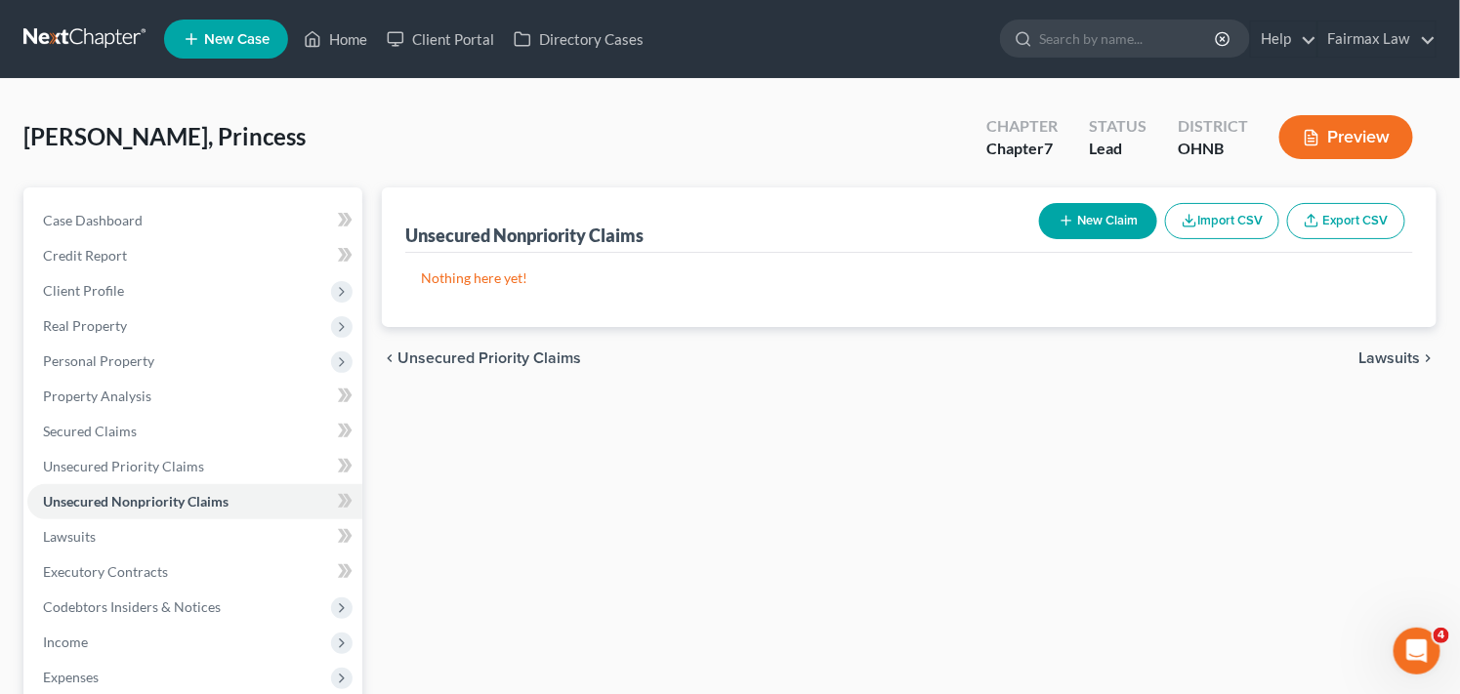
click at [1317, 223] on icon at bounding box center [1312, 225] width 12 height 4
click at [1221, 219] on button "Import CSV" at bounding box center [1222, 221] width 114 height 36
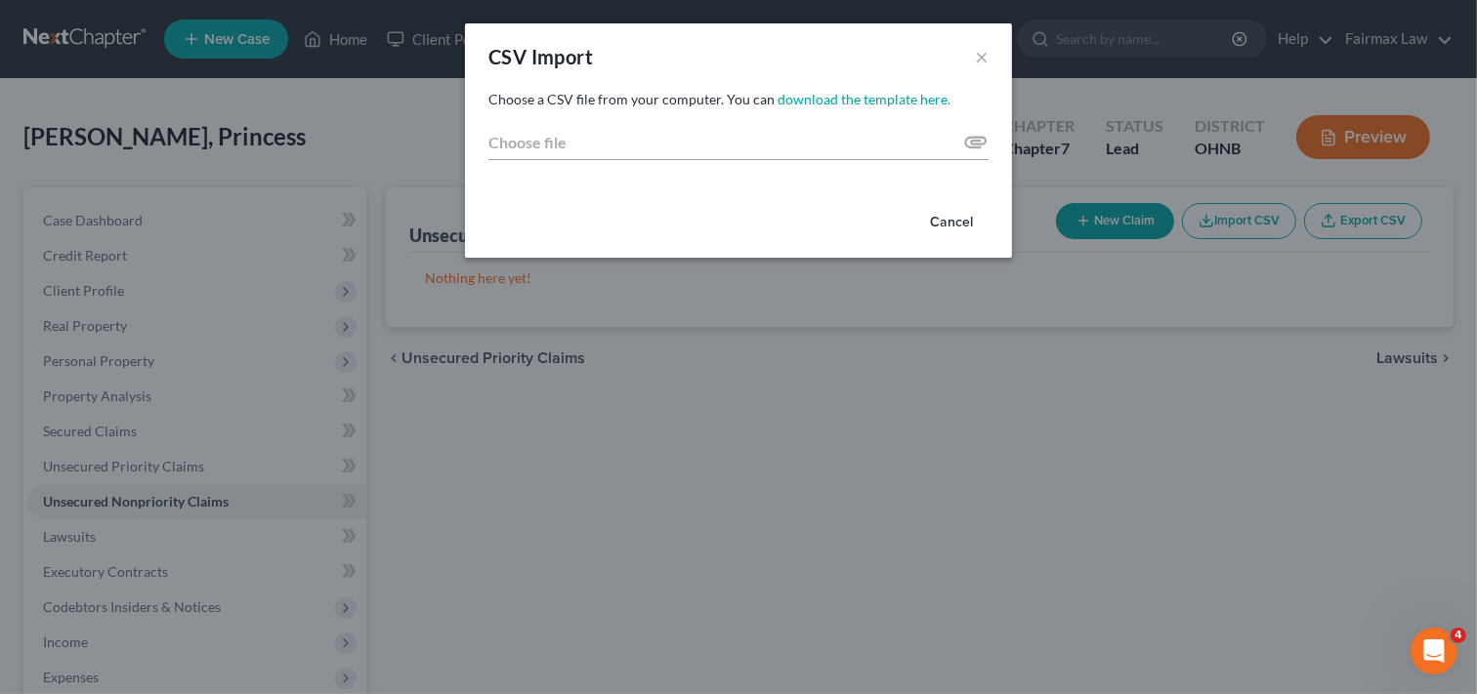
type input "C:\fakepath\export (2).csv"
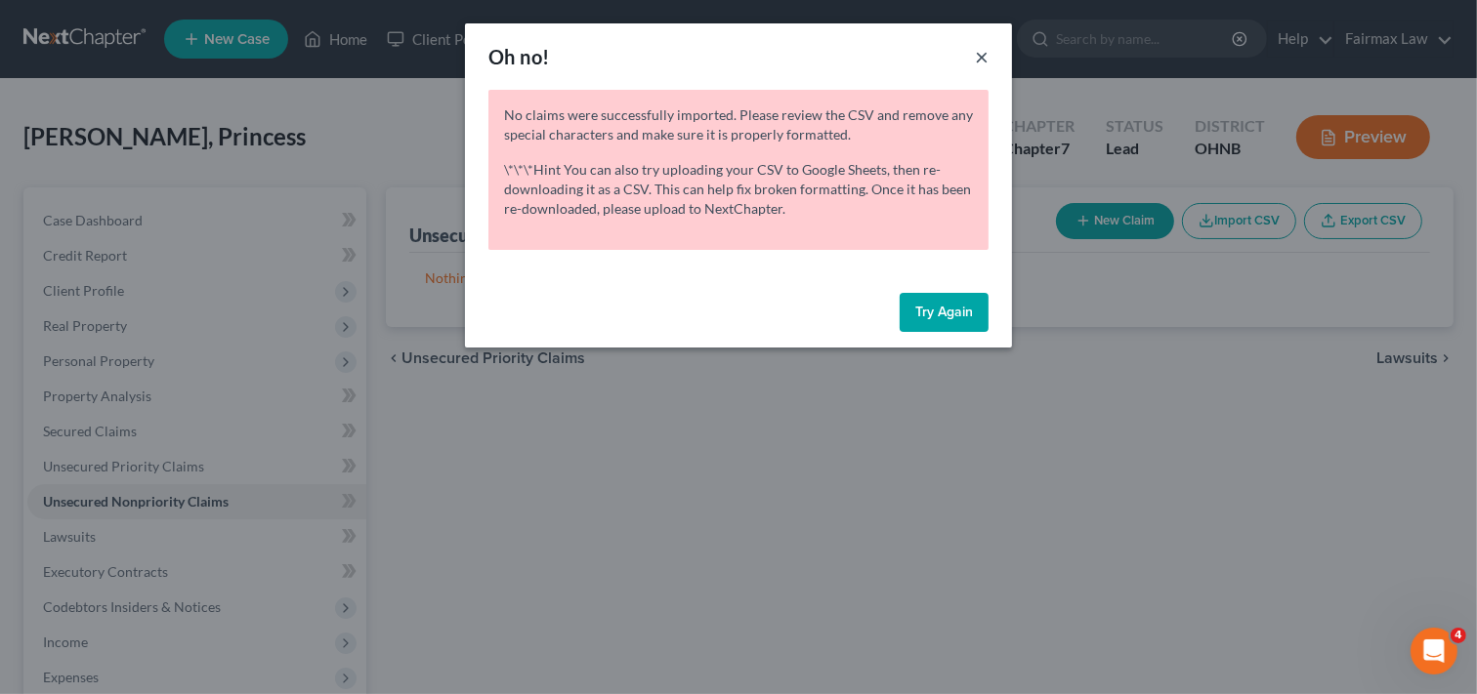
click at [979, 56] on button "×" at bounding box center [982, 56] width 14 height 23
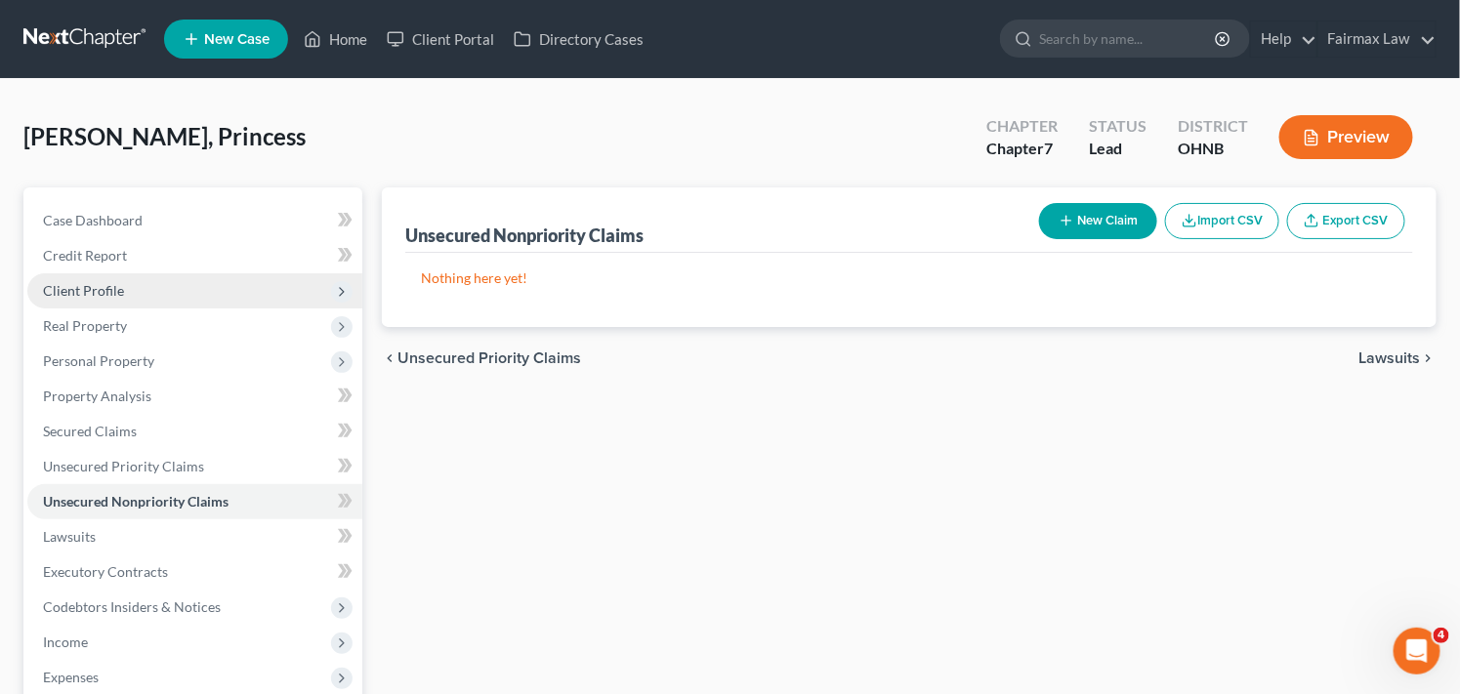
click at [134, 291] on span "Client Profile" at bounding box center [194, 290] width 335 height 35
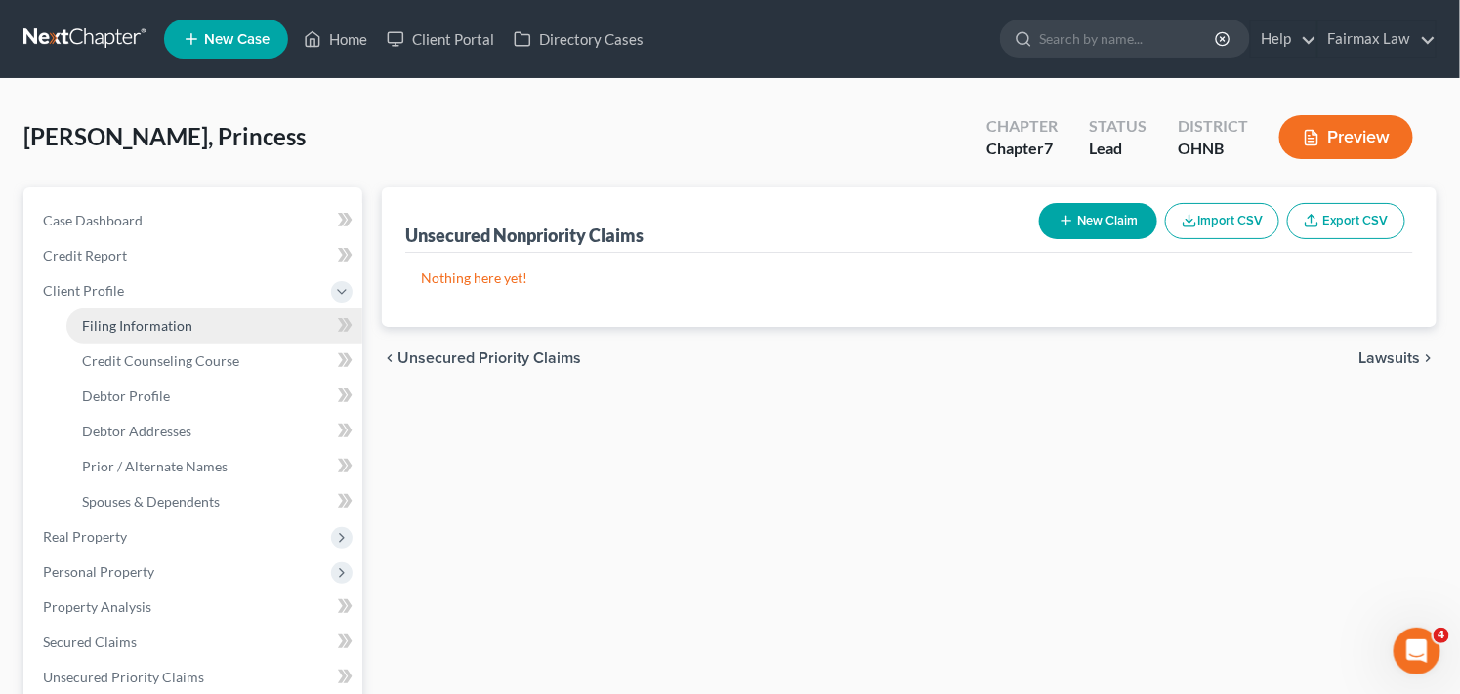
click at [230, 326] on link "Filing Information" at bounding box center [214, 326] width 296 height 35
select select "1"
select select "0"
select select "61"
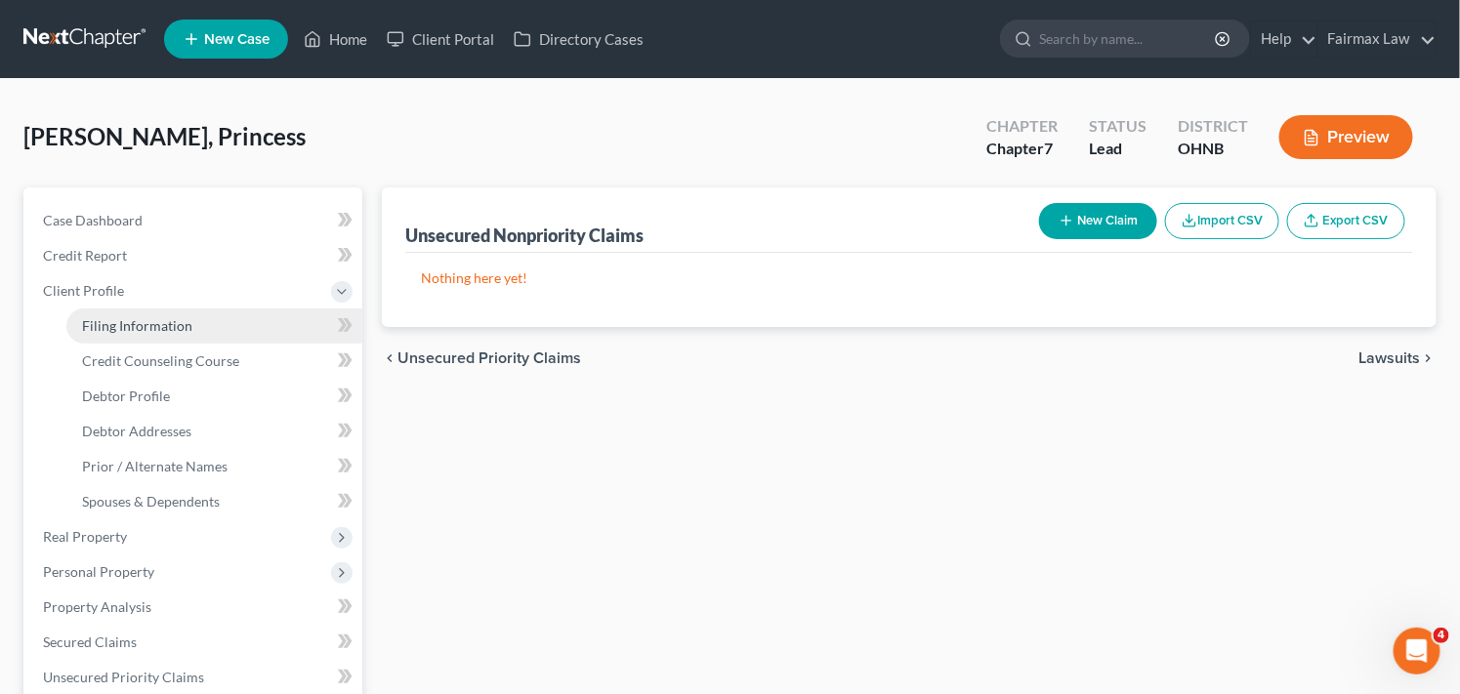
select select "36"
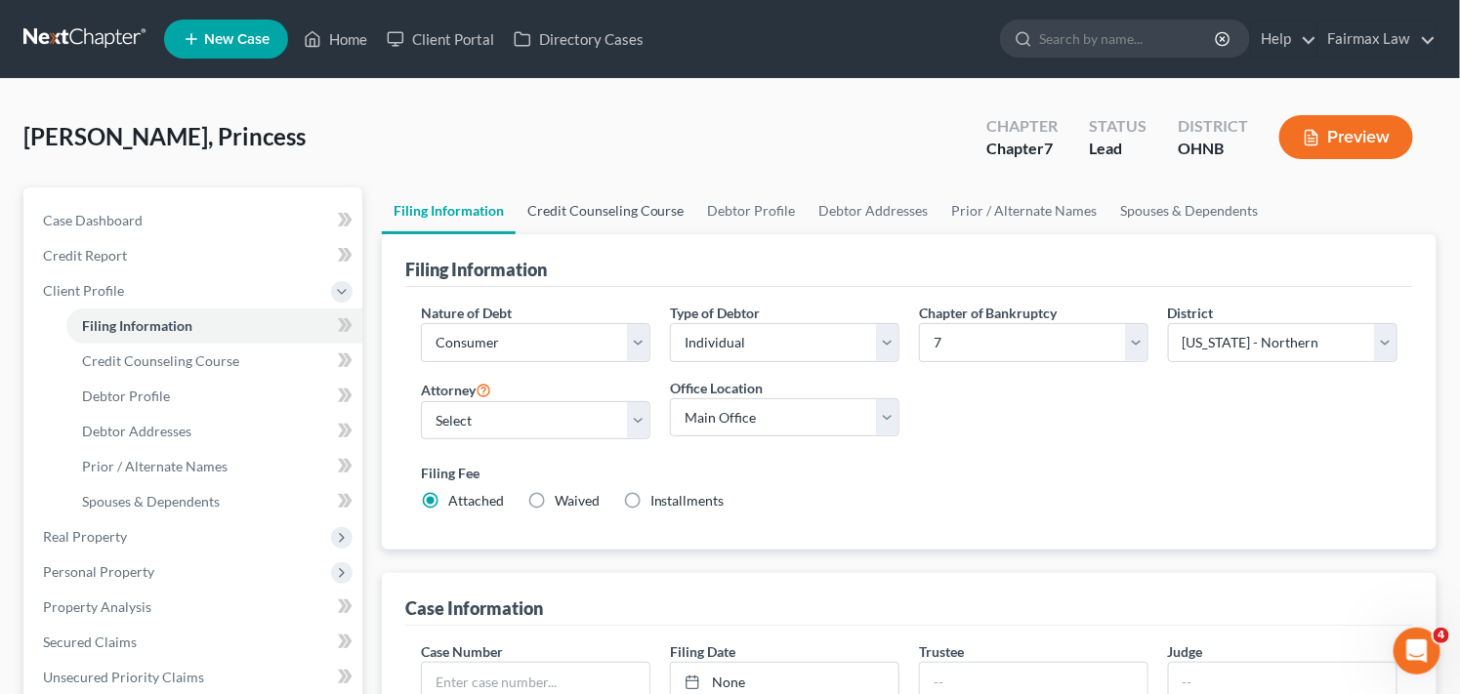
click at [631, 218] on link "Credit Counseling Course" at bounding box center [606, 210] width 181 height 47
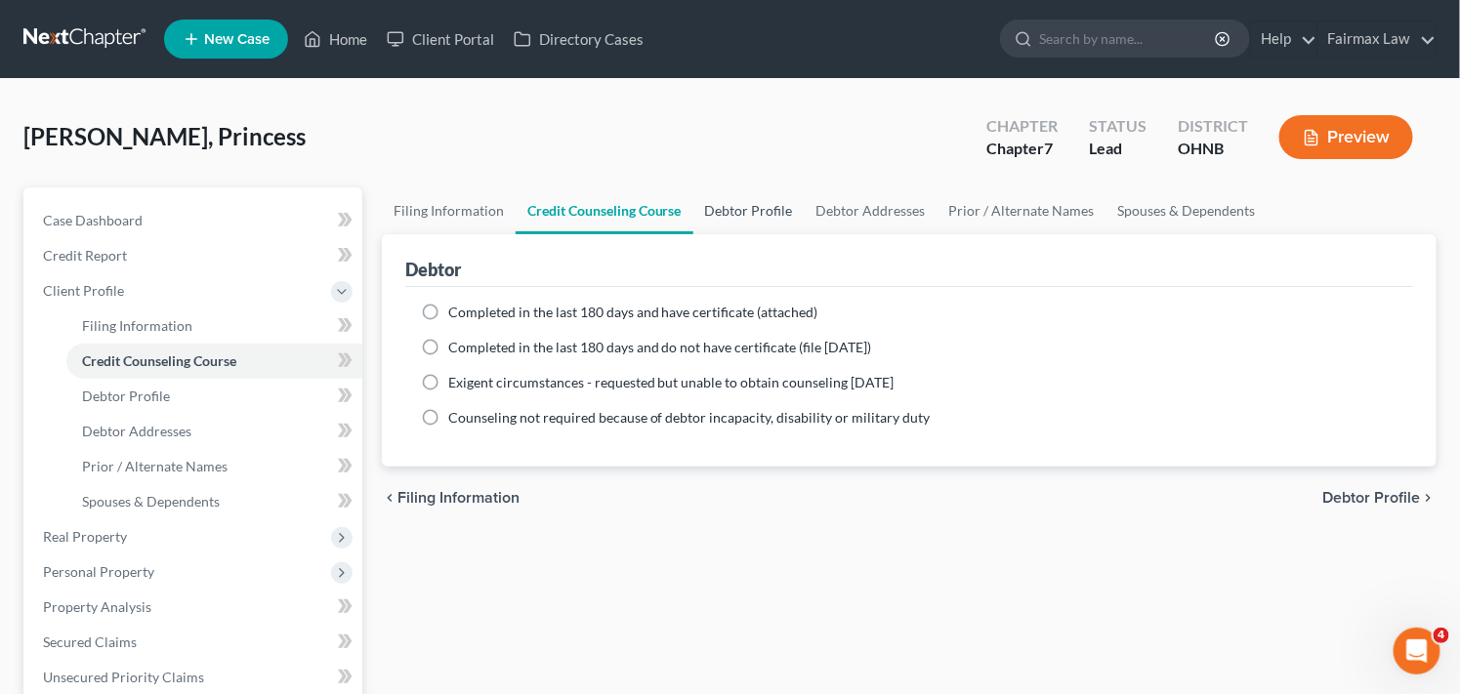
click at [765, 213] on link "Debtor Profile" at bounding box center [748, 210] width 111 height 47
select select "0"
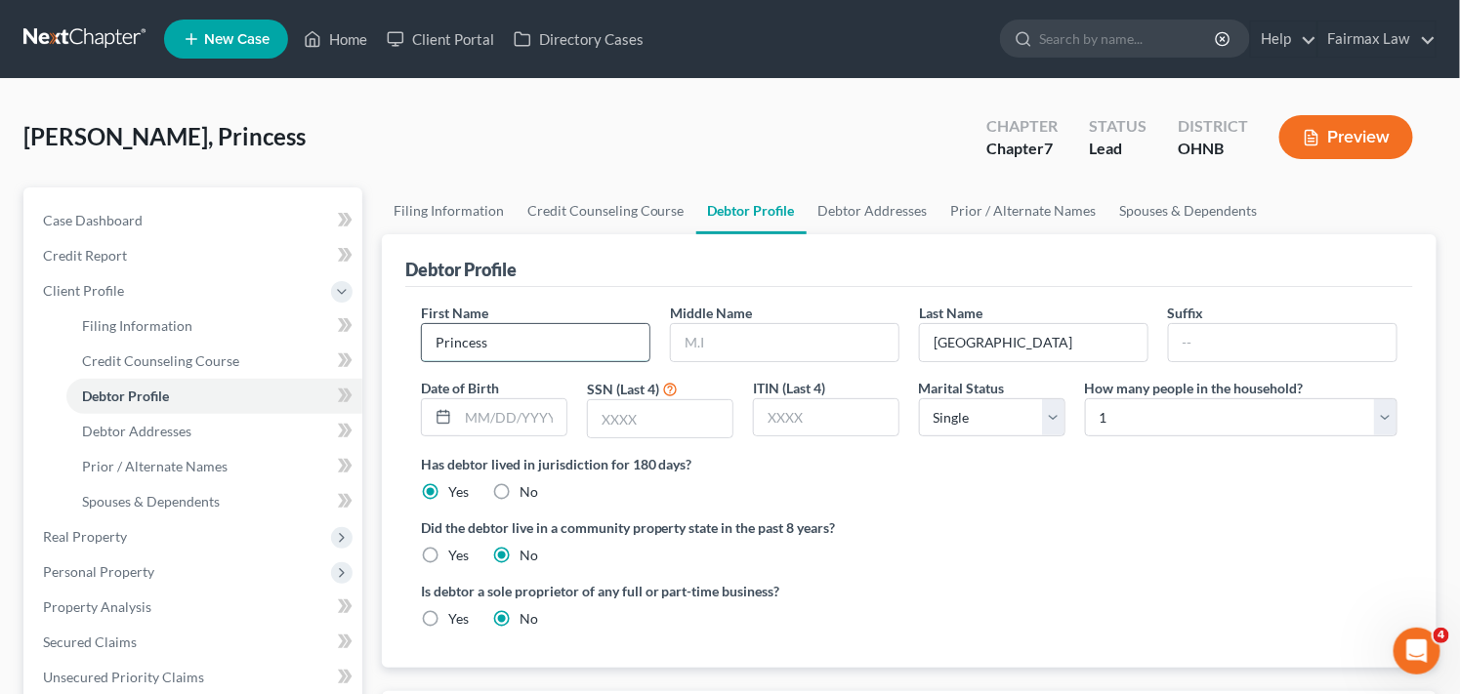
click at [540, 348] on input "Princess" at bounding box center [536, 342] width 228 height 37
click at [520, 337] on input "Princess" at bounding box center [536, 342] width 228 height 37
type input "Princess Breonna"
click at [815, 340] on input "text" at bounding box center [785, 342] width 228 height 37
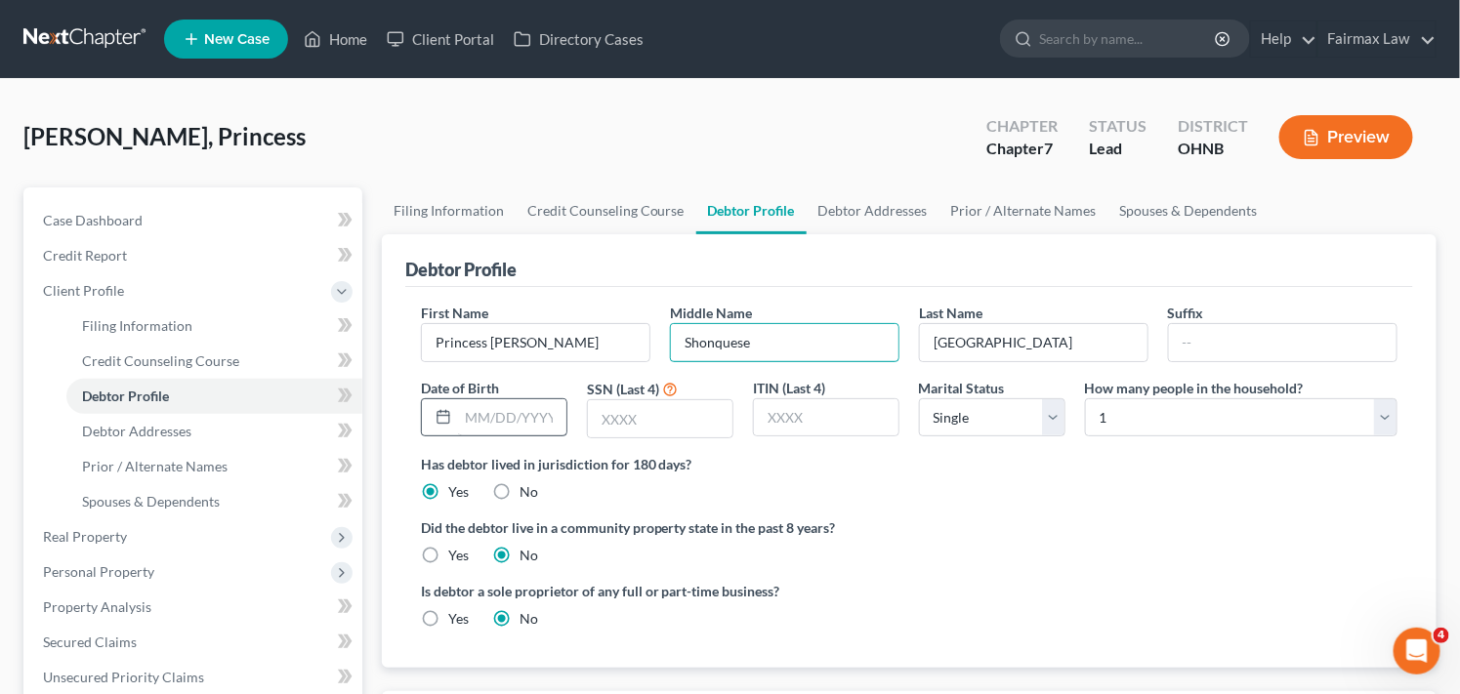
type input "Shonquese"
click at [547, 424] on input "text" at bounding box center [512, 417] width 108 height 37
type input "10/14/2021"
click at [658, 425] on input "text" at bounding box center [660, 418] width 145 height 37
click at [637, 416] on input "text" at bounding box center [660, 418] width 145 height 37
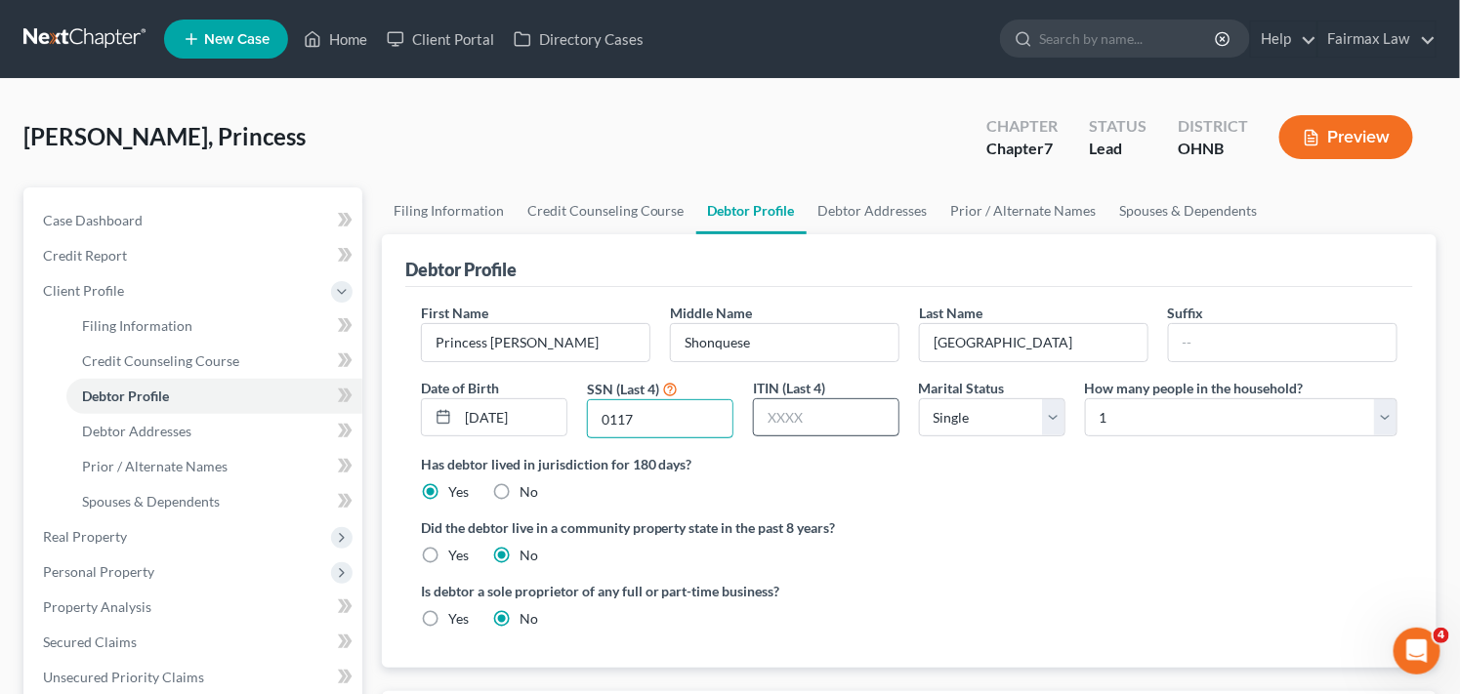
type input "0117"
click at [861, 418] on input "text" at bounding box center [826, 417] width 145 height 37
click at [542, 415] on input "10/14/2021" at bounding box center [512, 417] width 108 height 37
type input "1"
type input "12/10/1992"
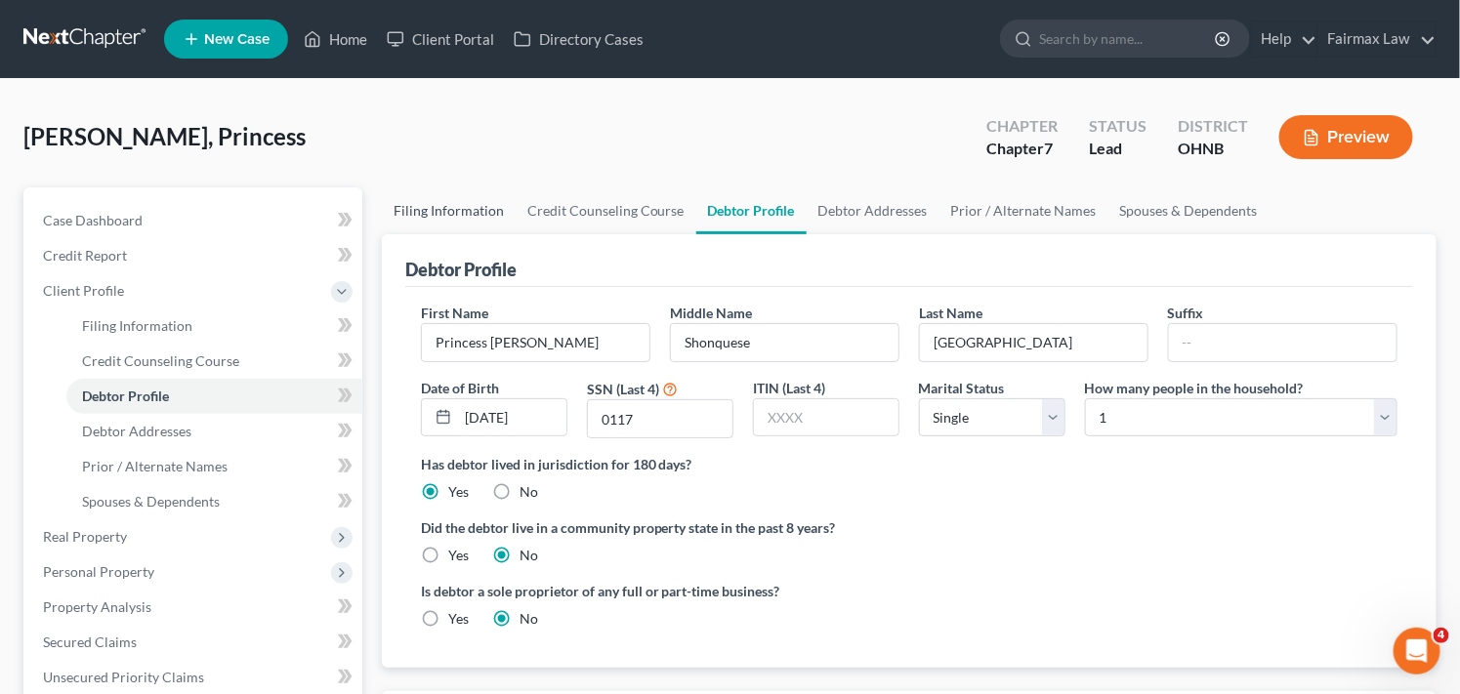
click at [473, 203] on link "Filing Information" at bounding box center [449, 210] width 134 height 47
select select "1"
select select "0"
select select "61"
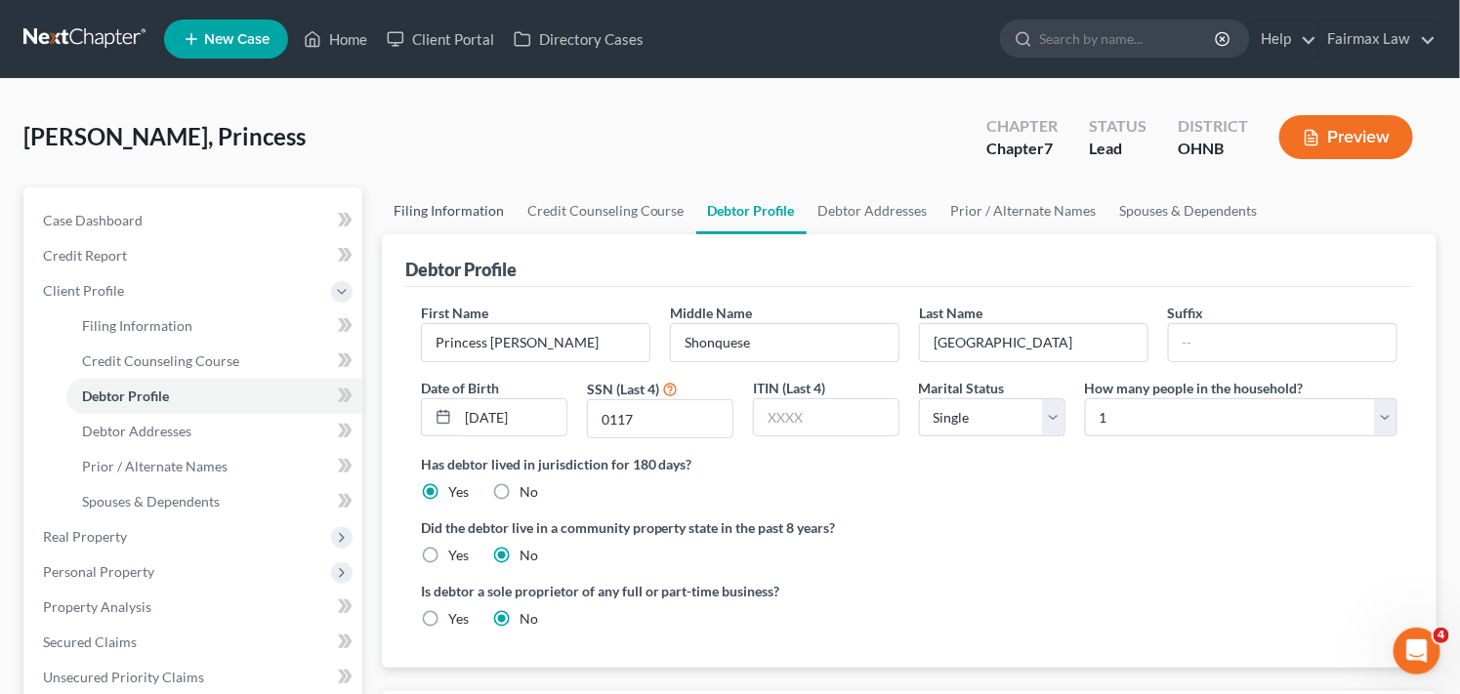
select select "36"
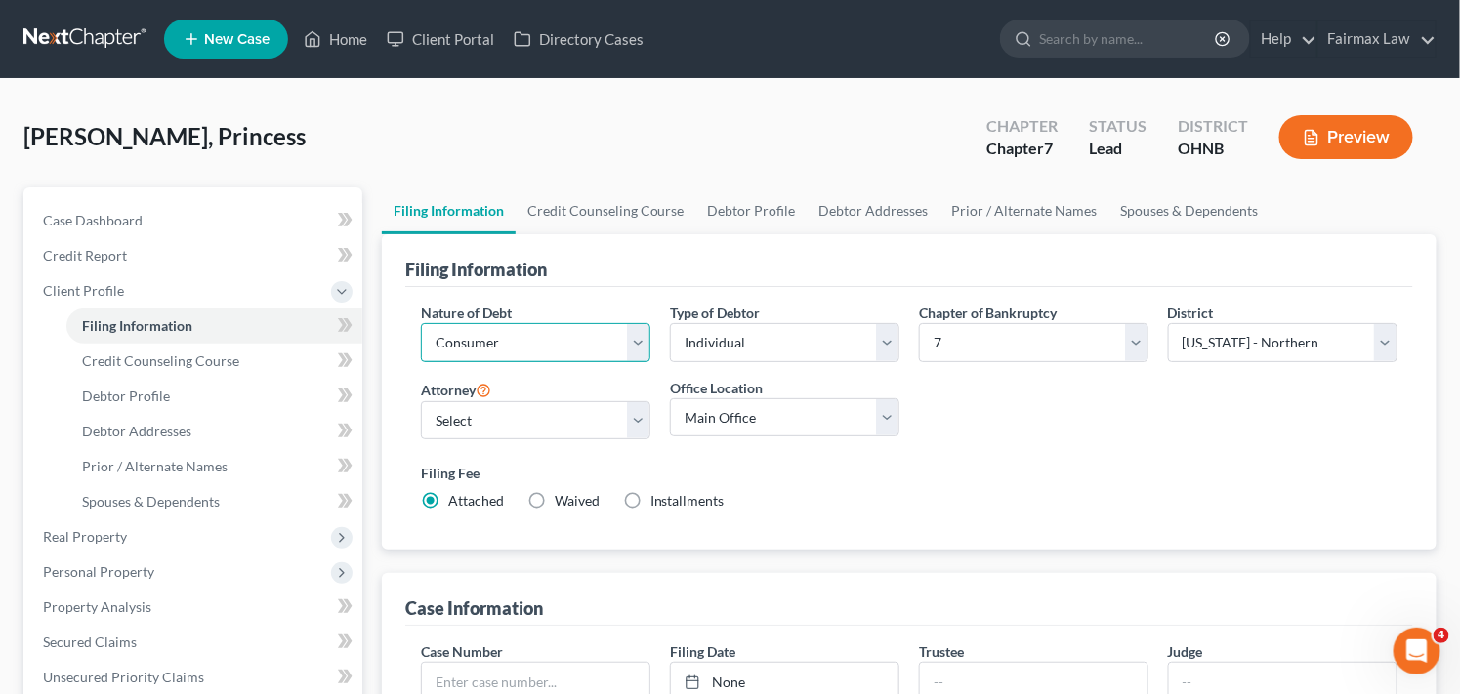
click at [512, 344] on select "Select Business Consumer Other" at bounding box center [535, 342] width 229 height 39
click at [746, 345] on select "Select Individual Joint" at bounding box center [784, 342] width 229 height 39
click at [746, 212] on link "Debtor Profile" at bounding box center [751, 210] width 111 height 47
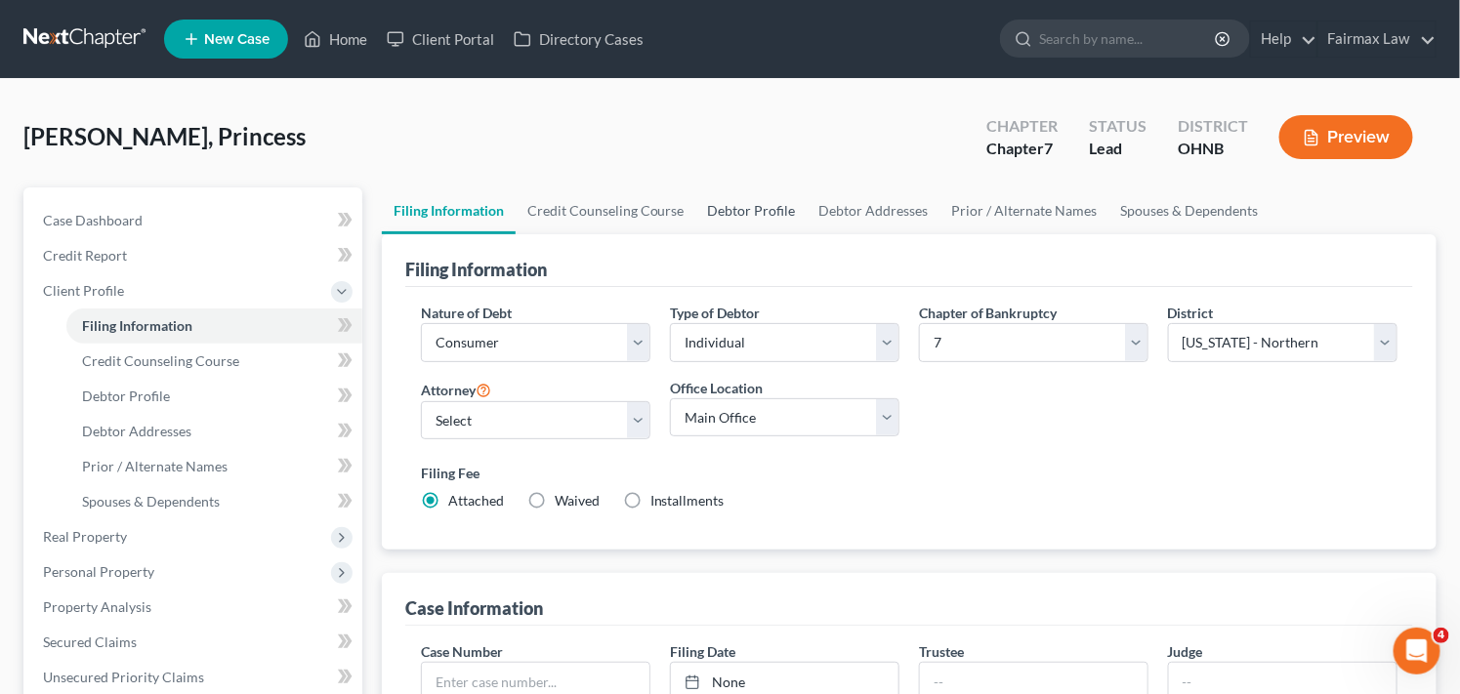
select select "0"
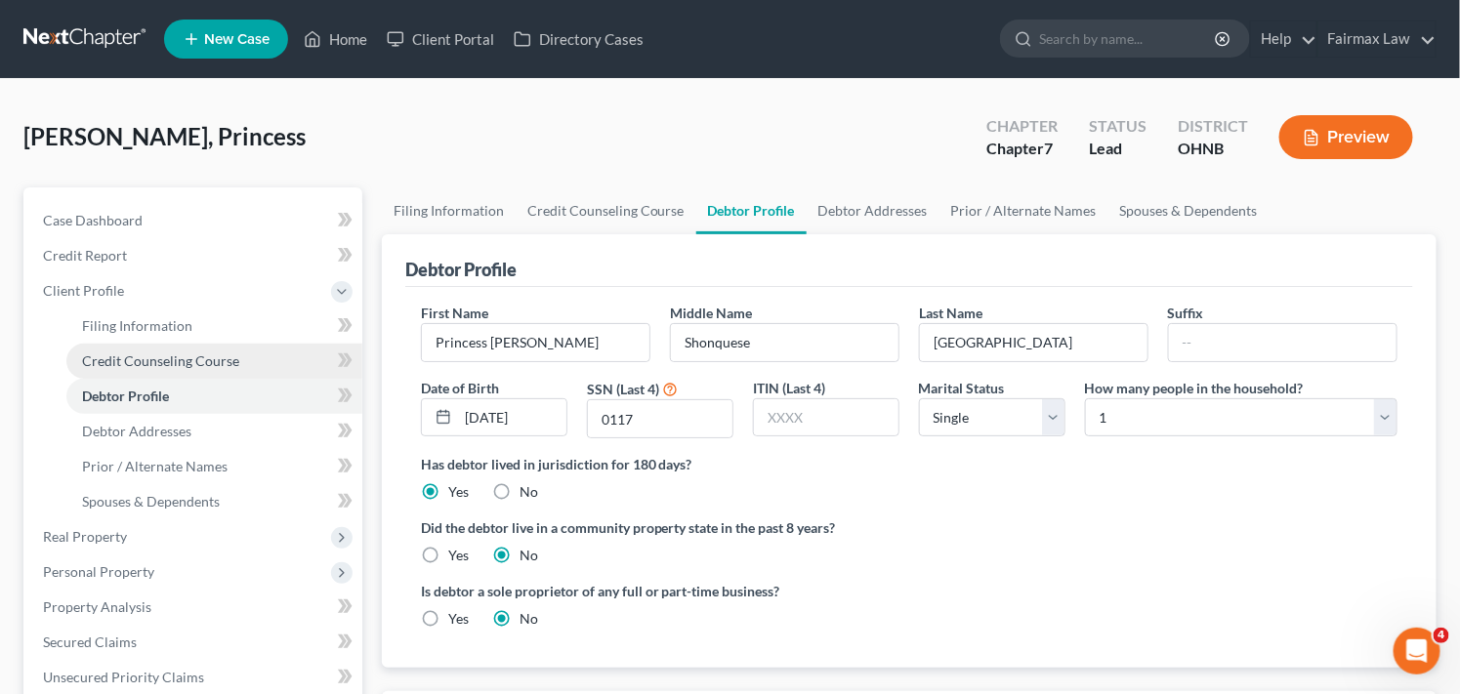
click at [183, 359] on span "Credit Counseling Course" at bounding box center [160, 361] width 157 height 17
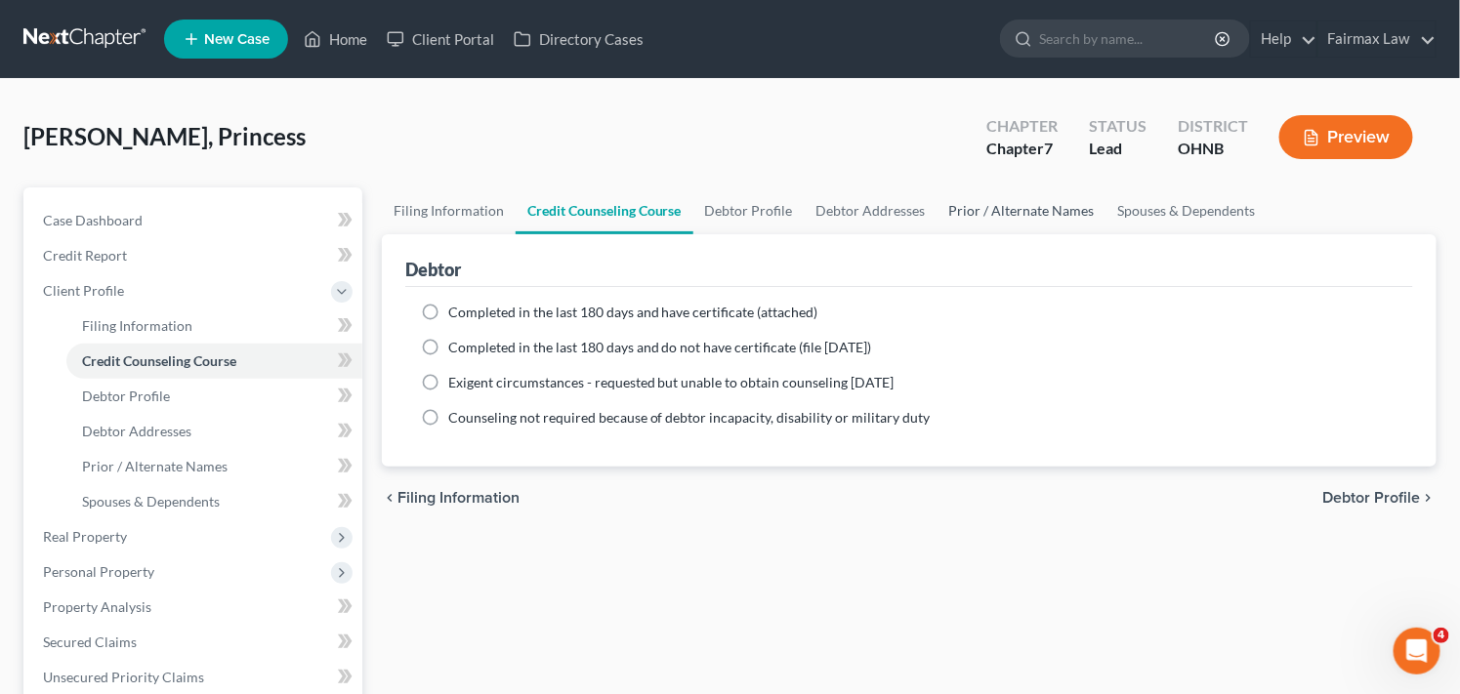
click at [1047, 209] on link "Prior / Alternate Names" at bounding box center [1021, 210] width 169 height 47
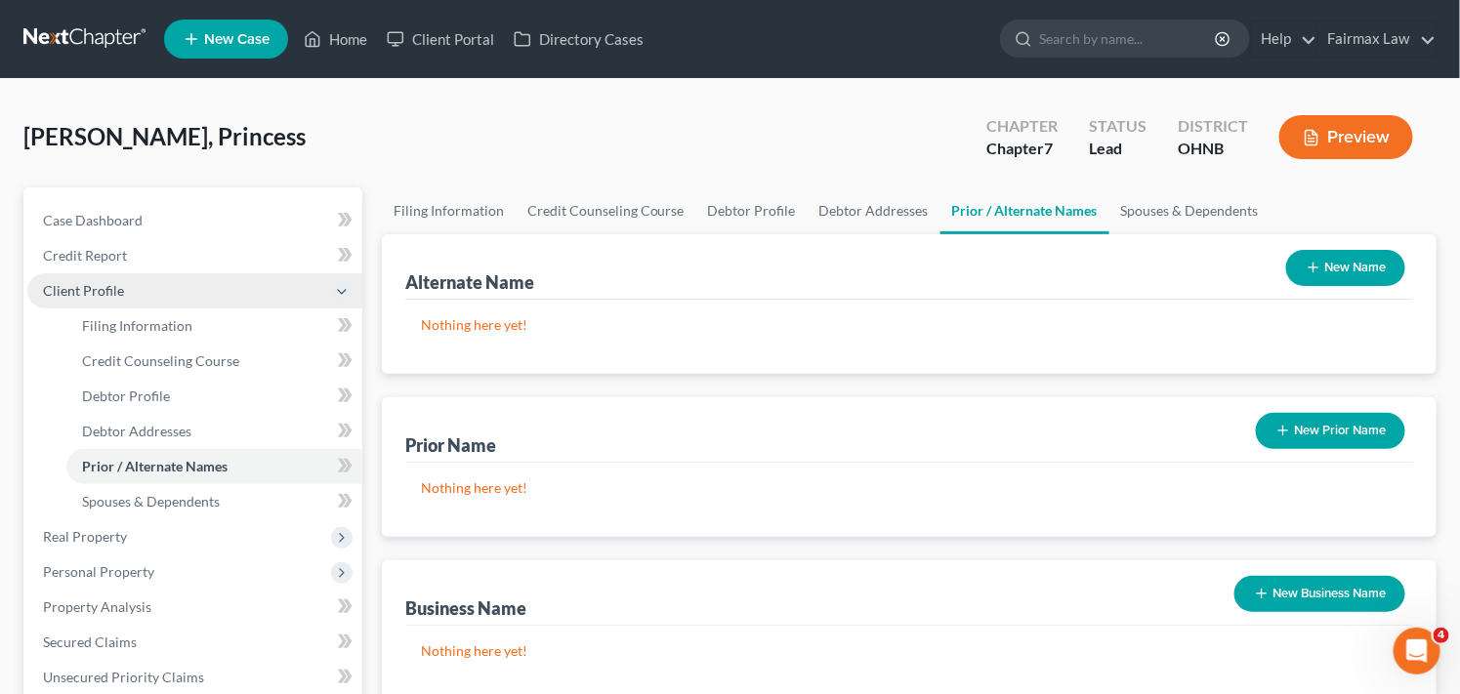
click at [220, 295] on span "Client Profile" at bounding box center [194, 290] width 335 height 35
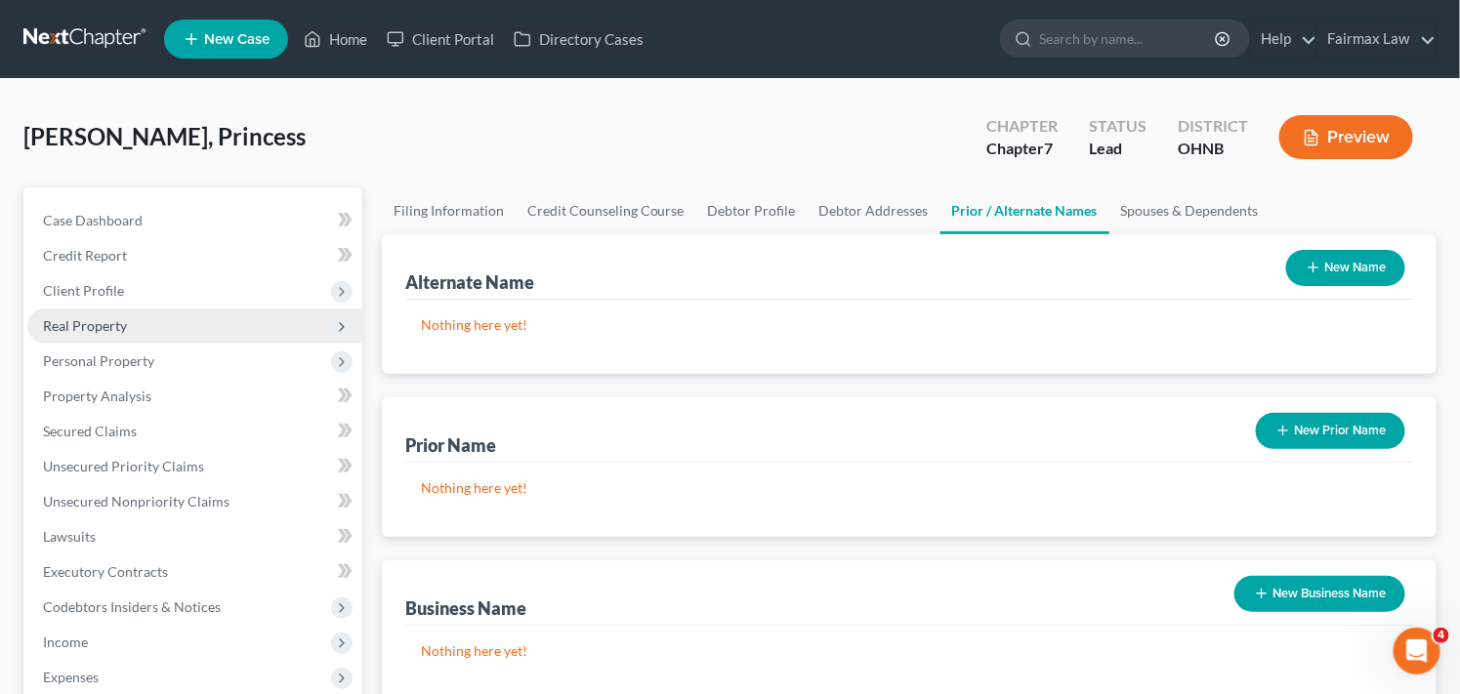
click at [254, 330] on span "Real Property" at bounding box center [194, 326] width 335 height 35
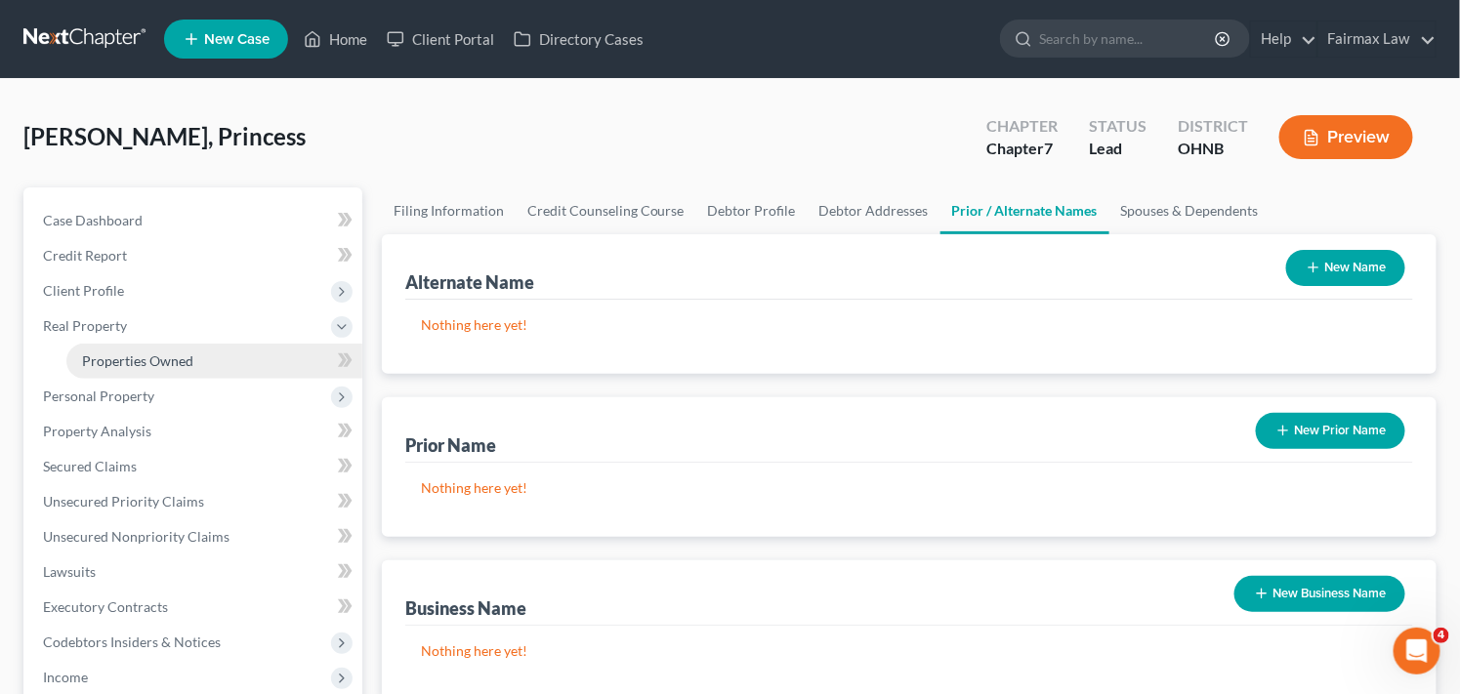
click at [256, 358] on link "Properties Owned" at bounding box center [214, 361] width 296 height 35
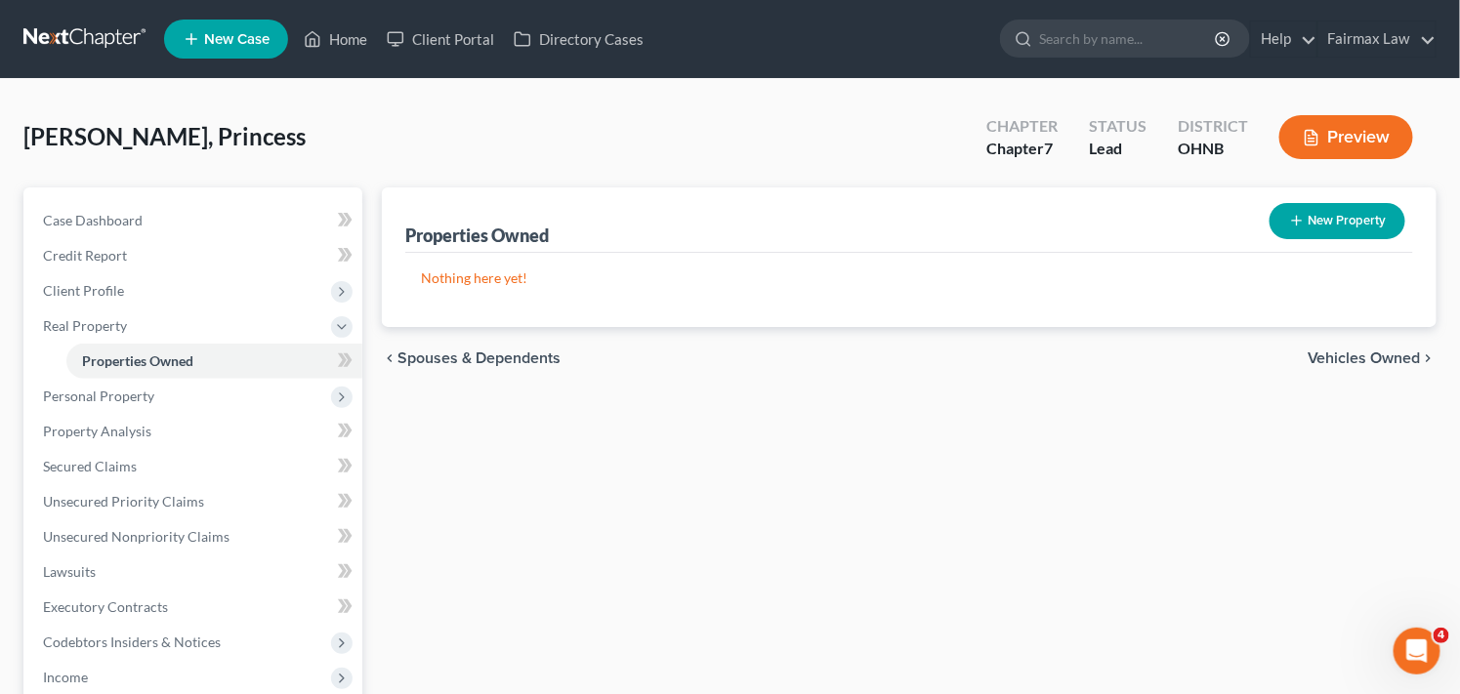
click at [1344, 217] on button "New Property" at bounding box center [1338, 221] width 136 height 36
select select "0"
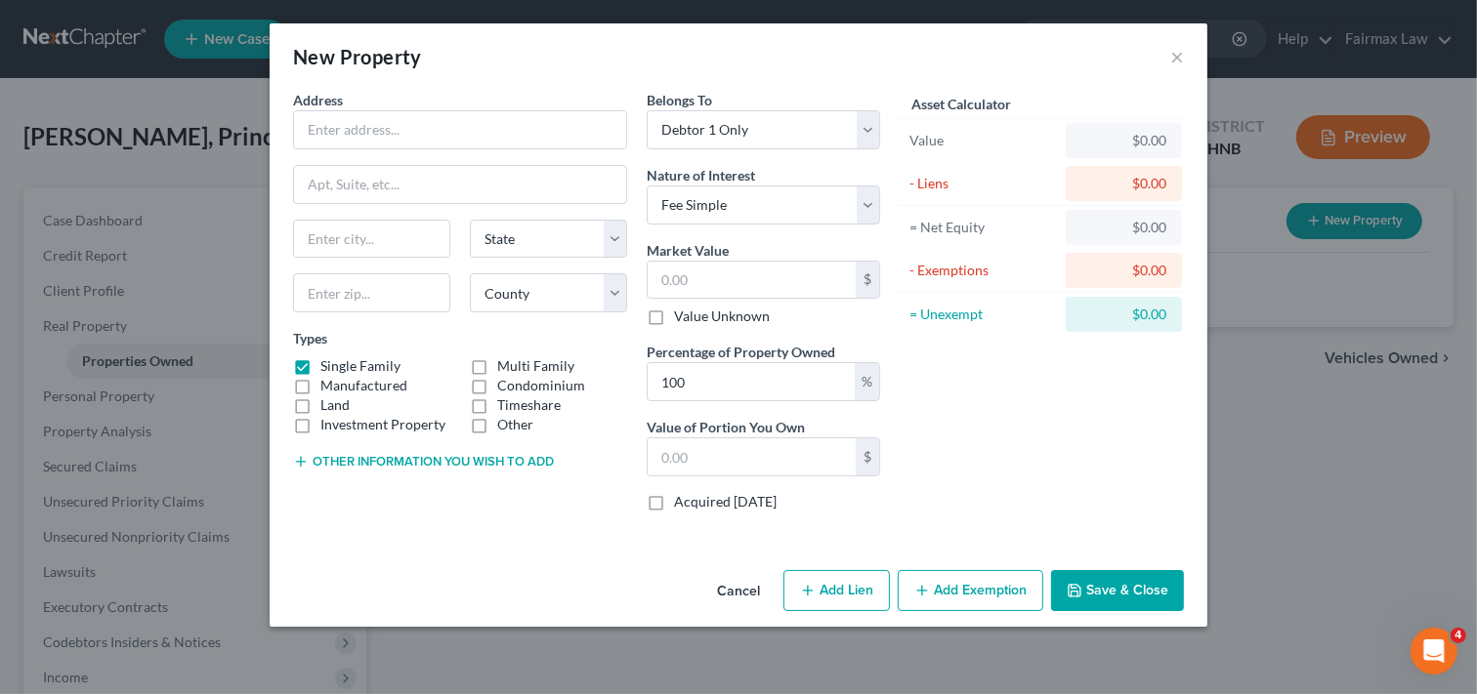
click at [748, 590] on button "Cancel" at bounding box center [738, 591] width 74 height 39
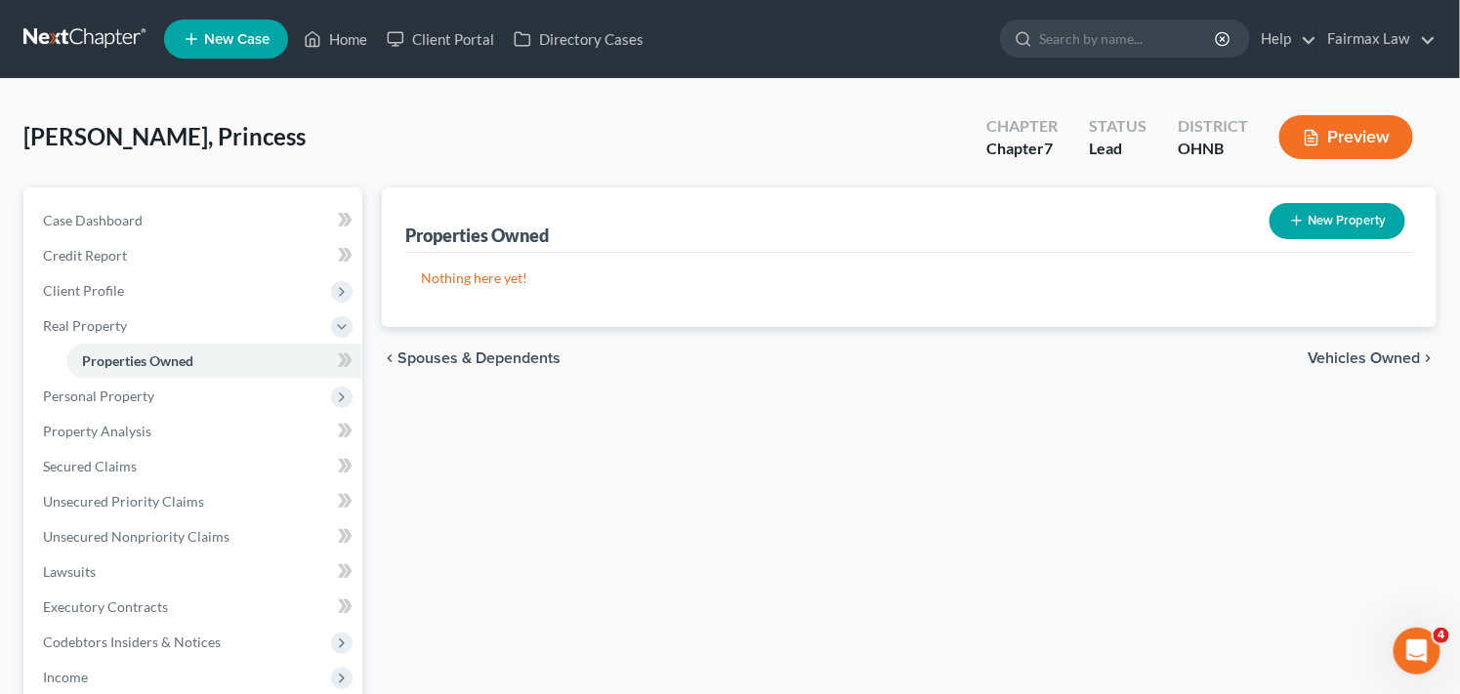
click at [1340, 221] on button "New Property" at bounding box center [1338, 221] width 136 height 36
select select "0"
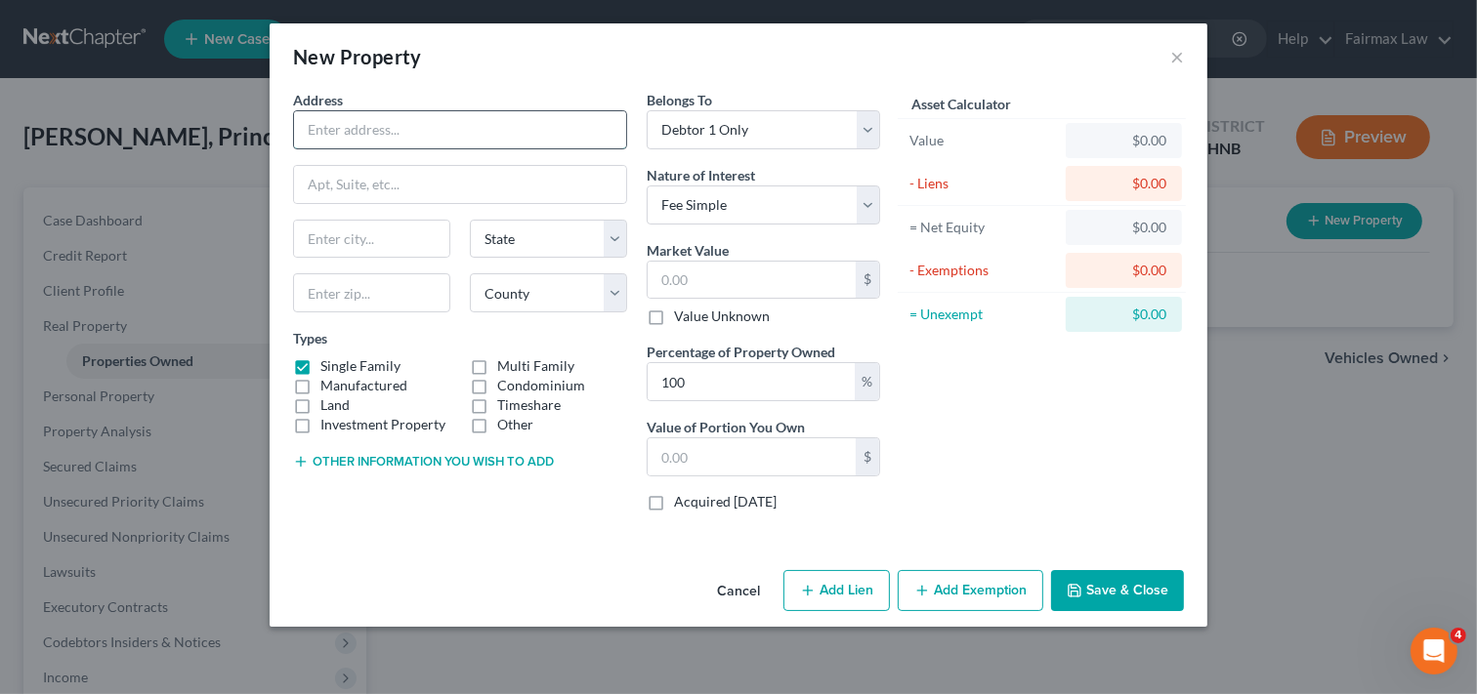
click at [514, 132] on input "text" at bounding box center [460, 129] width 332 height 37
click at [512, 131] on input "text" at bounding box center [460, 129] width 332 height 37
click at [515, 133] on input "text" at bounding box center [460, 129] width 332 height 37
click at [740, 63] on div "New Property ×" at bounding box center [738, 56] width 937 height 66
click at [443, 131] on input "text" at bounding box center [460, 129] width 332 height 37
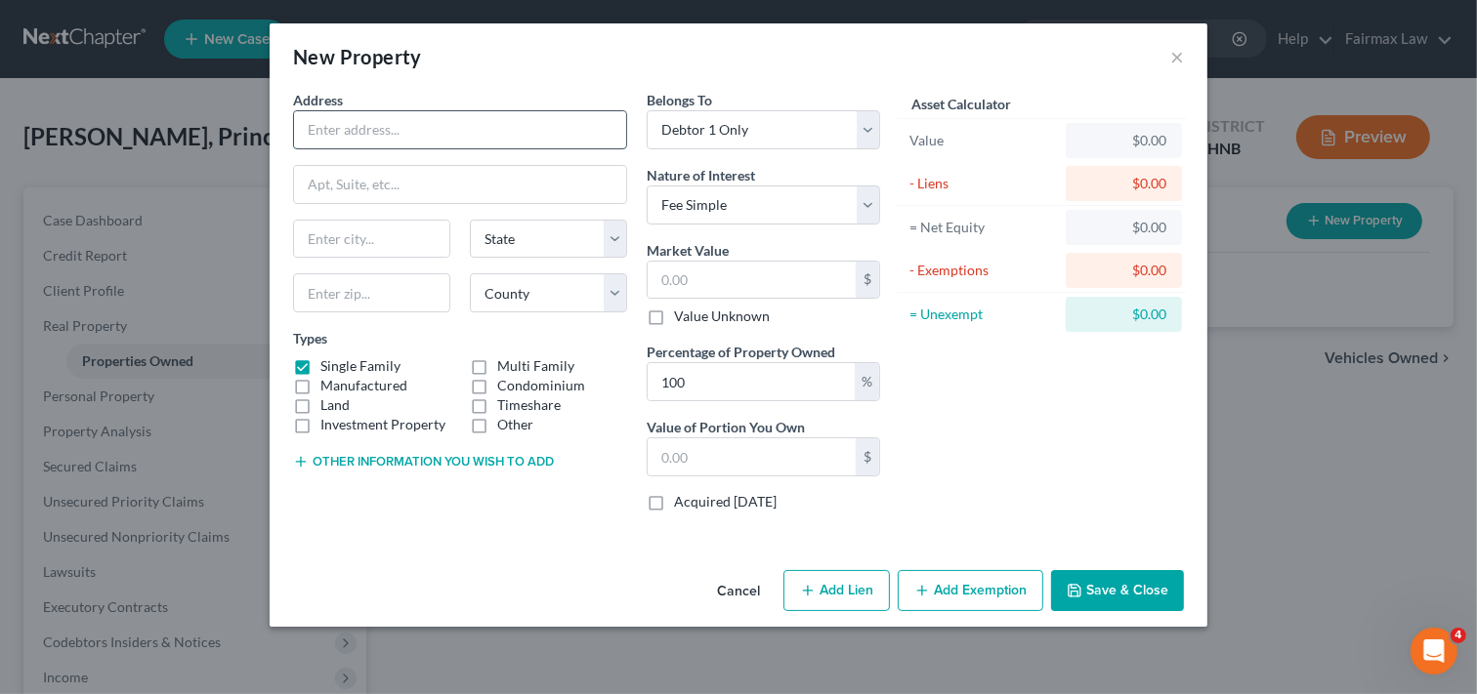
click at [449, 135] on input "text" at bounding box center [460, 129] width 332 height 37
click at [737, 584] on button "Cancel" at bounding box center [738, 591] width 74 height 39
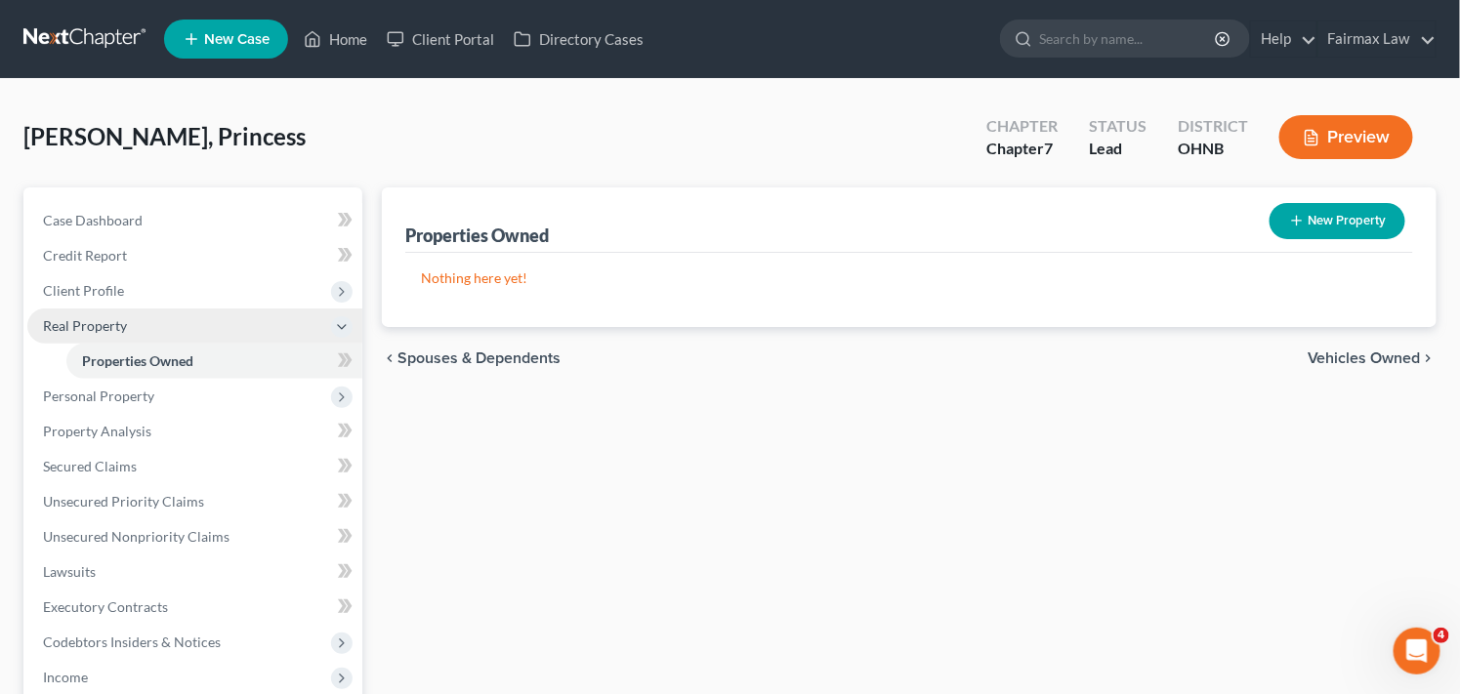
click at [225, 327] on span "Real Property" at bounding box center [194, 326] width 335 height 35
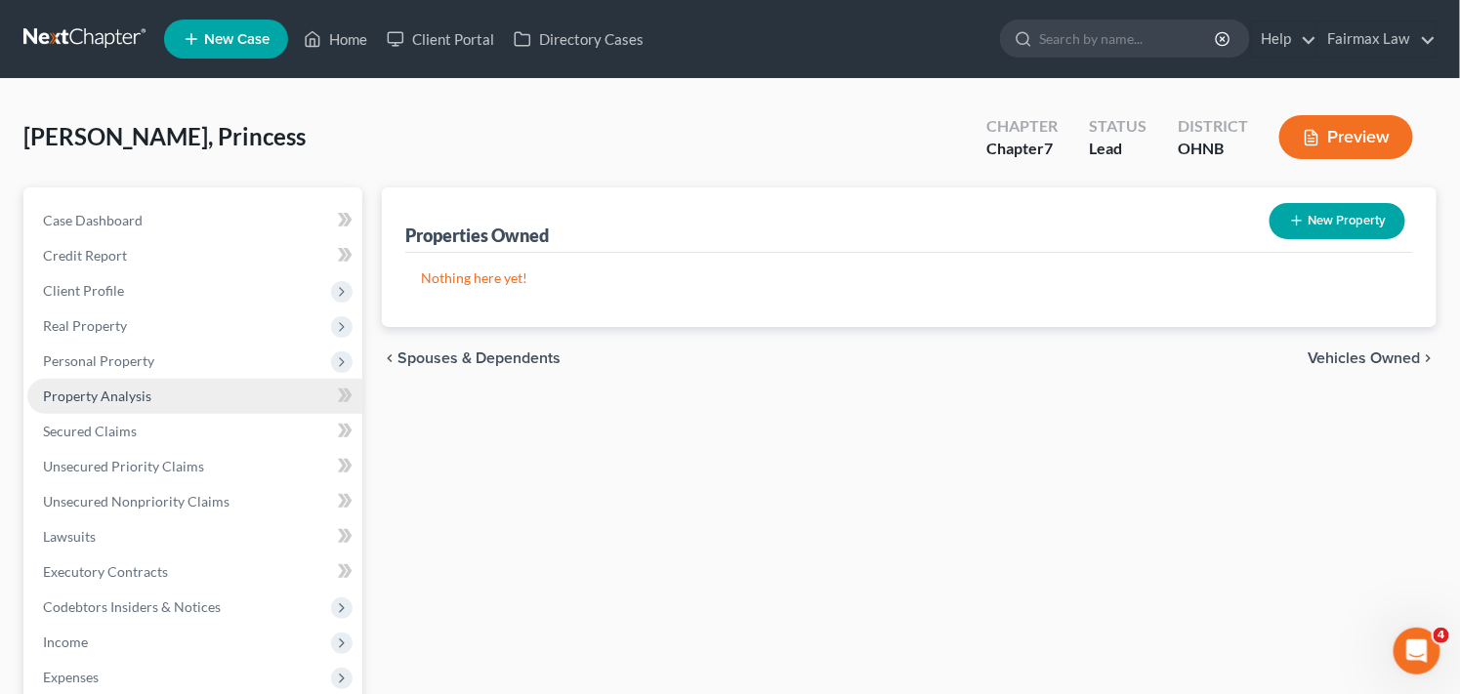
click at [211, 403] on link "Property Analysis" at bounding box center [194, 396] width 335 height 35
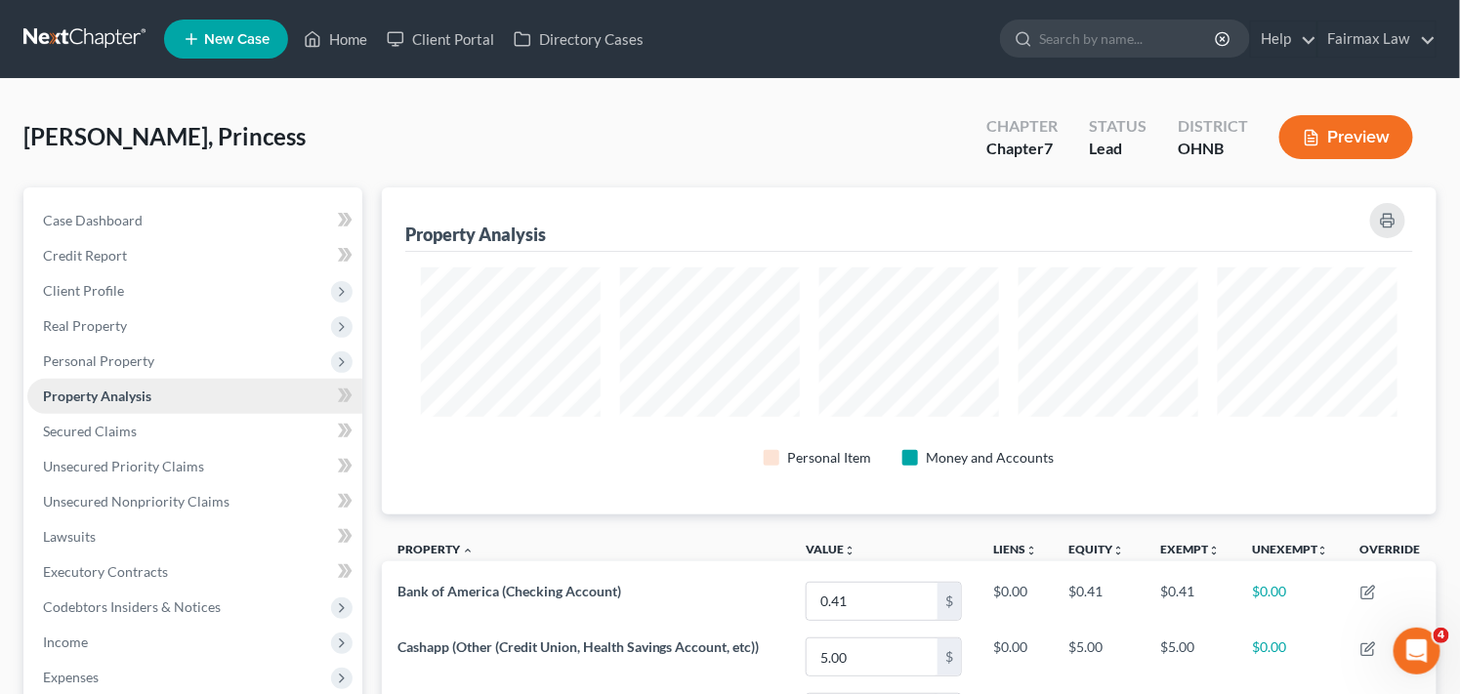
scroll to position [327, 1055]
click at [211, 403] on link "Property Analysis" at bounding box center [194, 396] width 335 height 35
click at [158, 228] on link "Case Dashboard" at bounding box center [194, 220] width 335 height 35
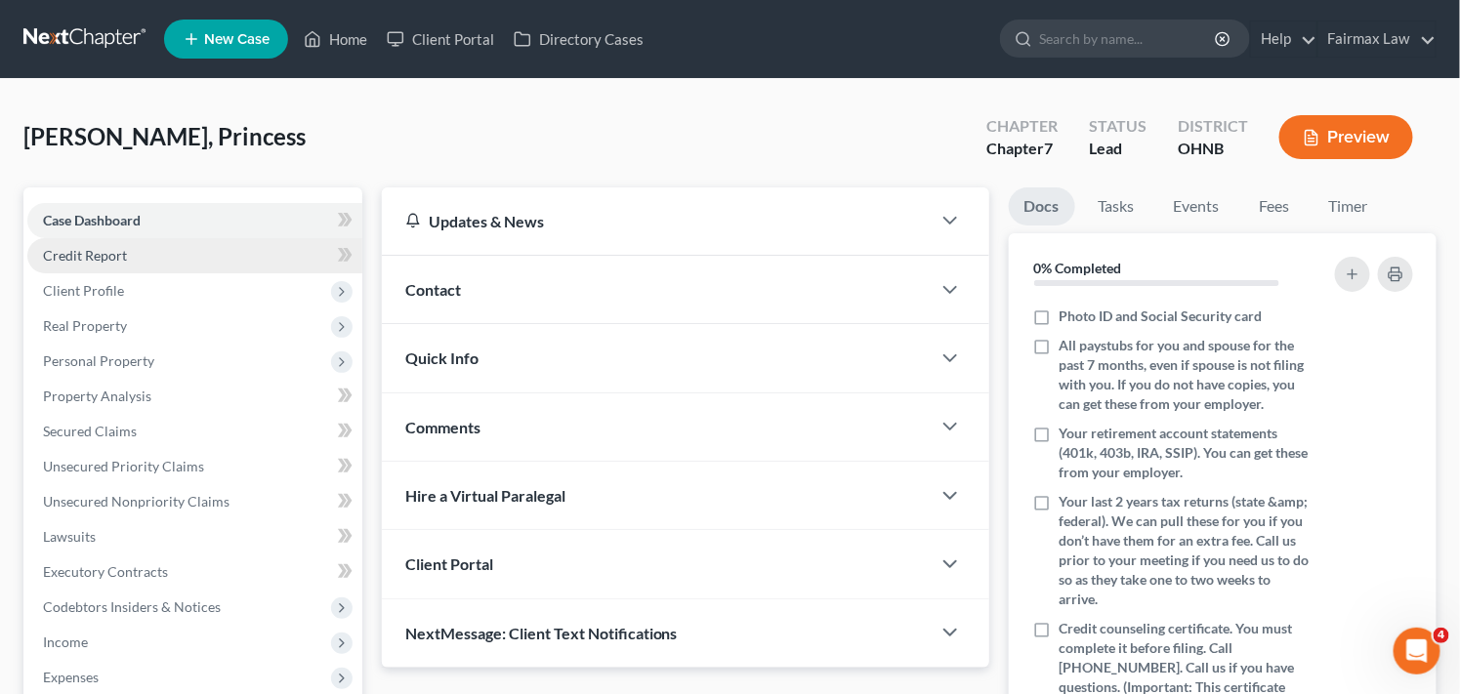
click at [157, 252] on link "Credit Report" at bounding box center [194, 255] width 335 height 35
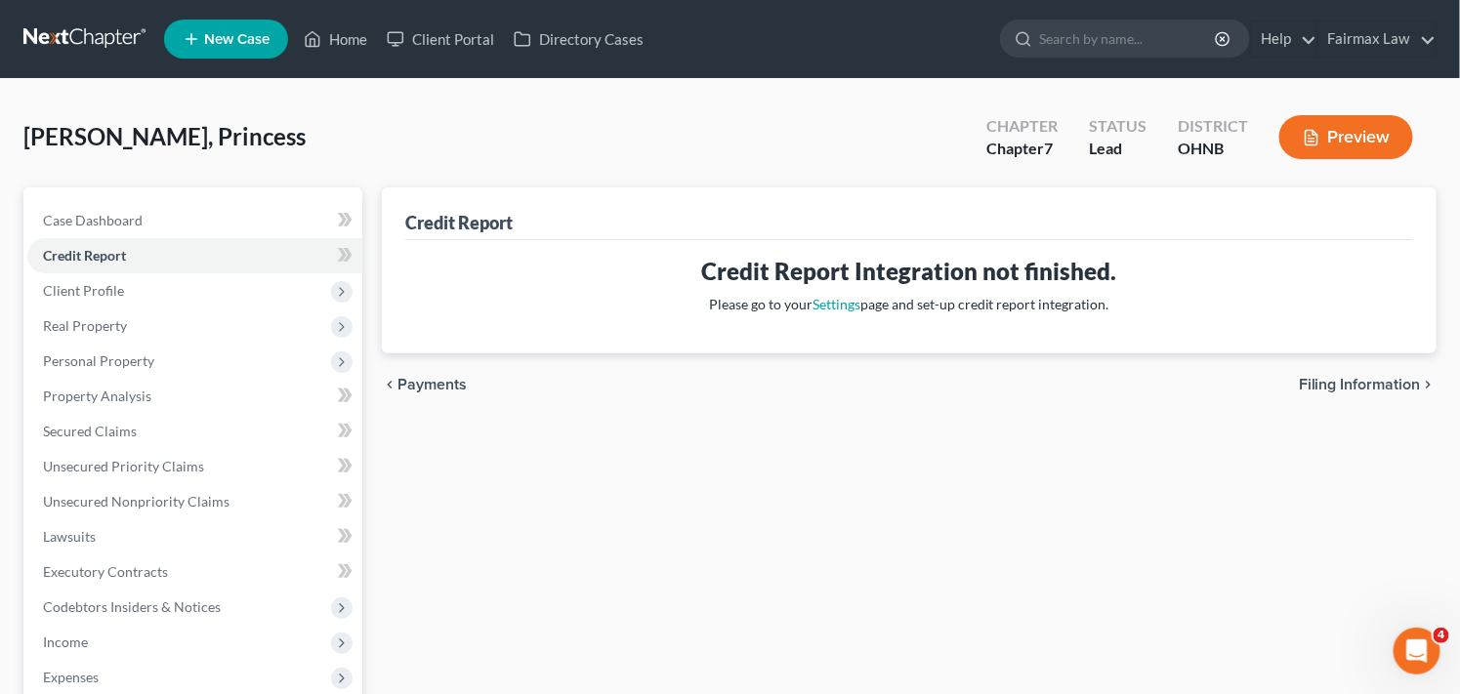
click at [582, 502] on div "Credit Report Credit Report Integration not finished. Please go to your Setting…" at bounding box center [909, 575] width 1074 height 776
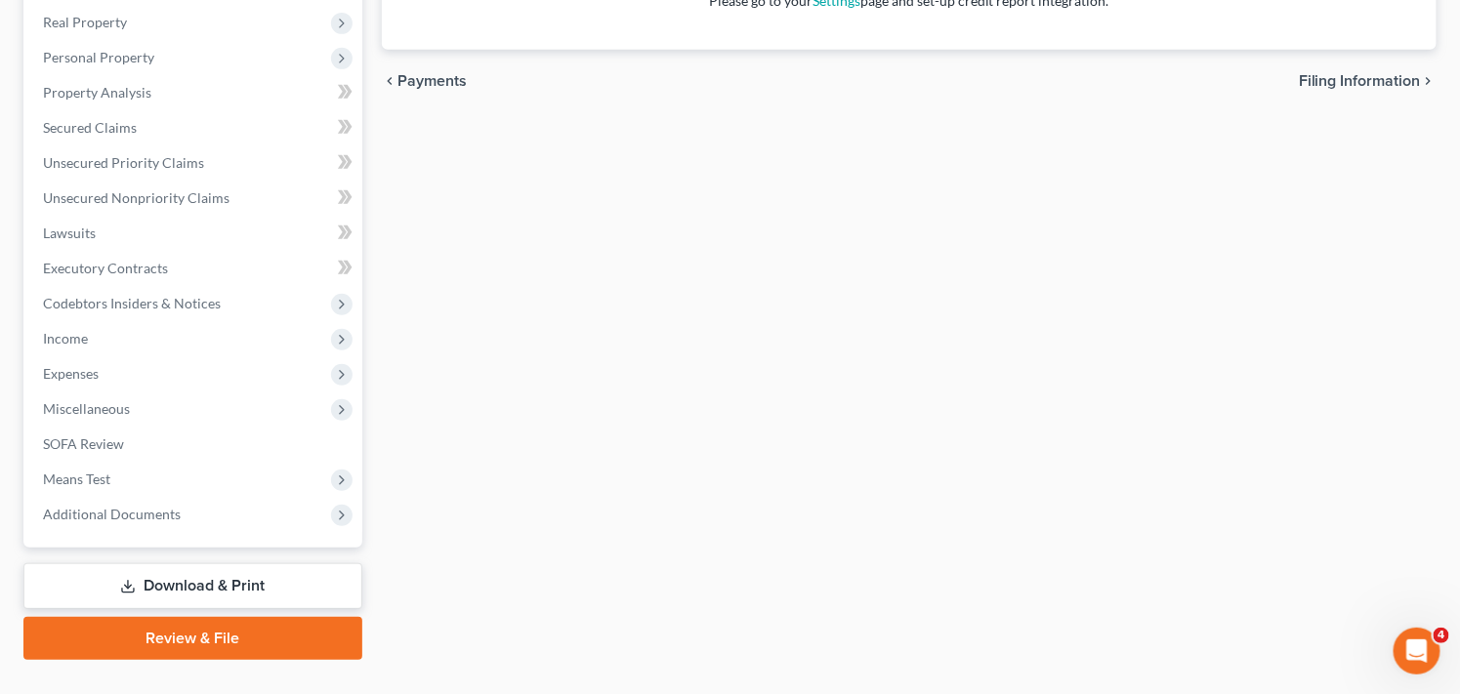
scroll to position [342, 0]
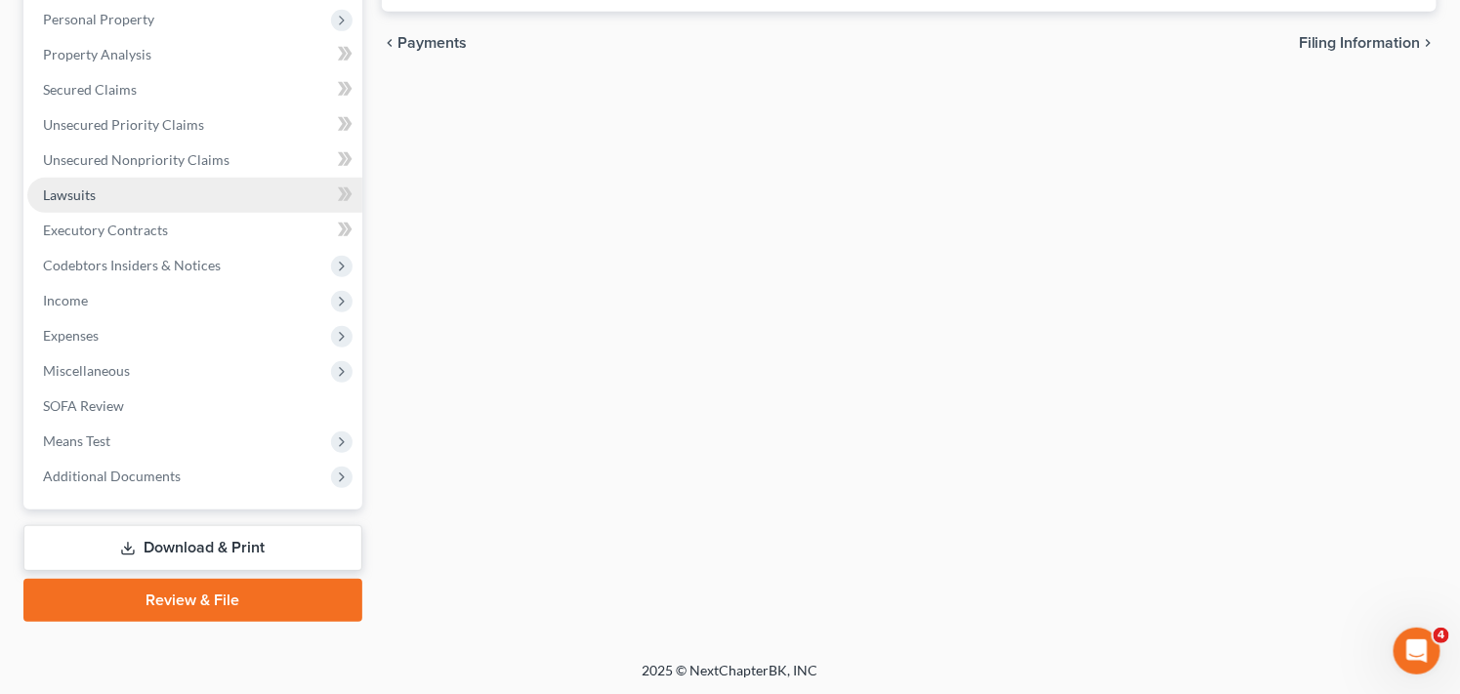
click at [198, 195] on link "Lawsuits" at bounding box center [194, 195] width 335 height 35
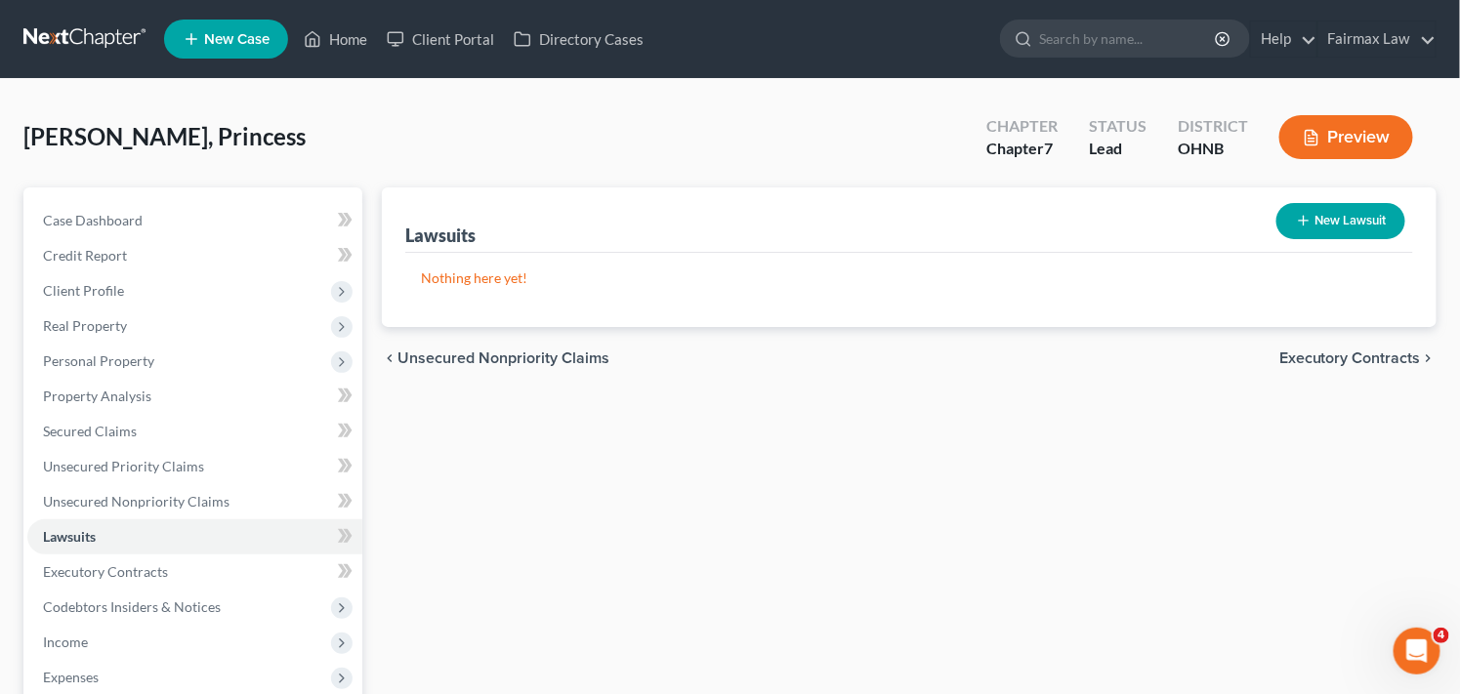
click at [636, 480] on div "Lawsuits New Lawsuit Nothing here yet! Court Name Date Filed Status Creditor Na…" at bounding box center [909, 575] width 1074 height 776
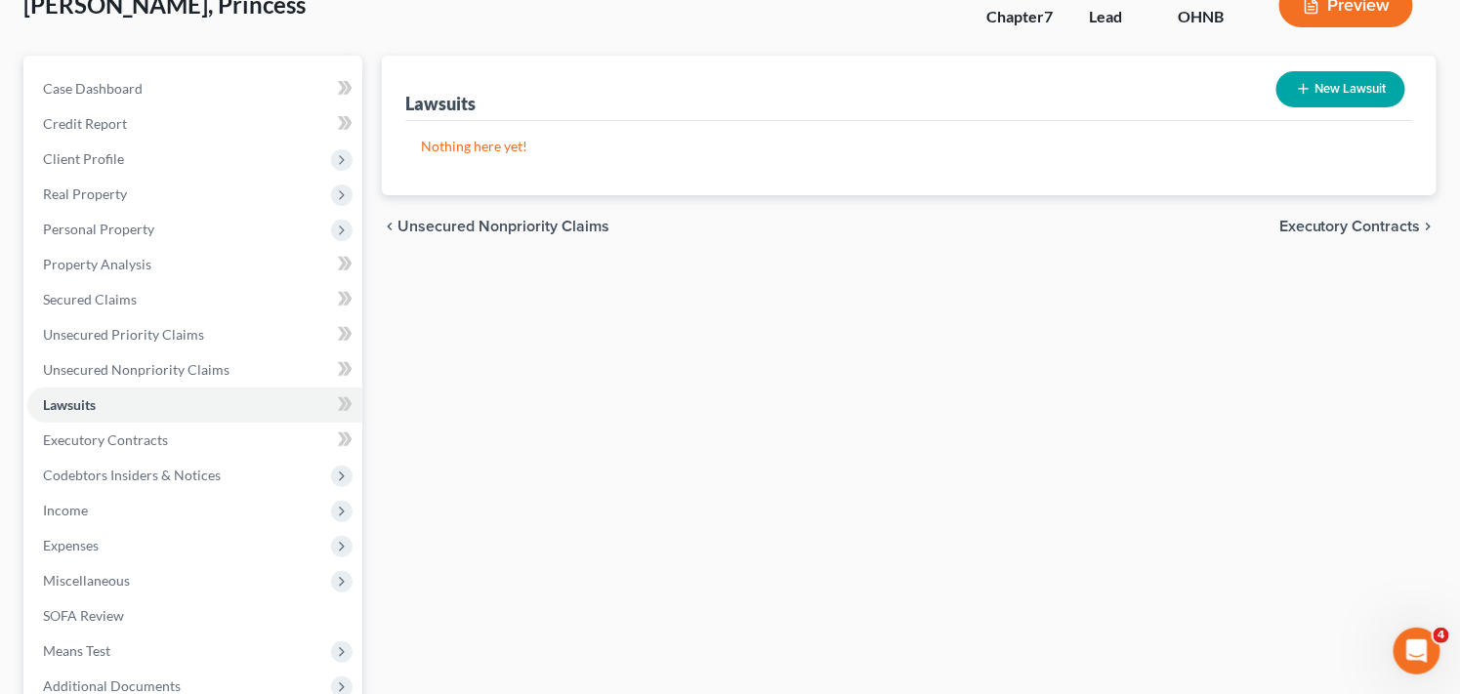
scroll to position [130, 0]
click at [1353, 88] on button "New Lawsuit" at bounding box center [1340, 91] width 129 height 36
select select "0"
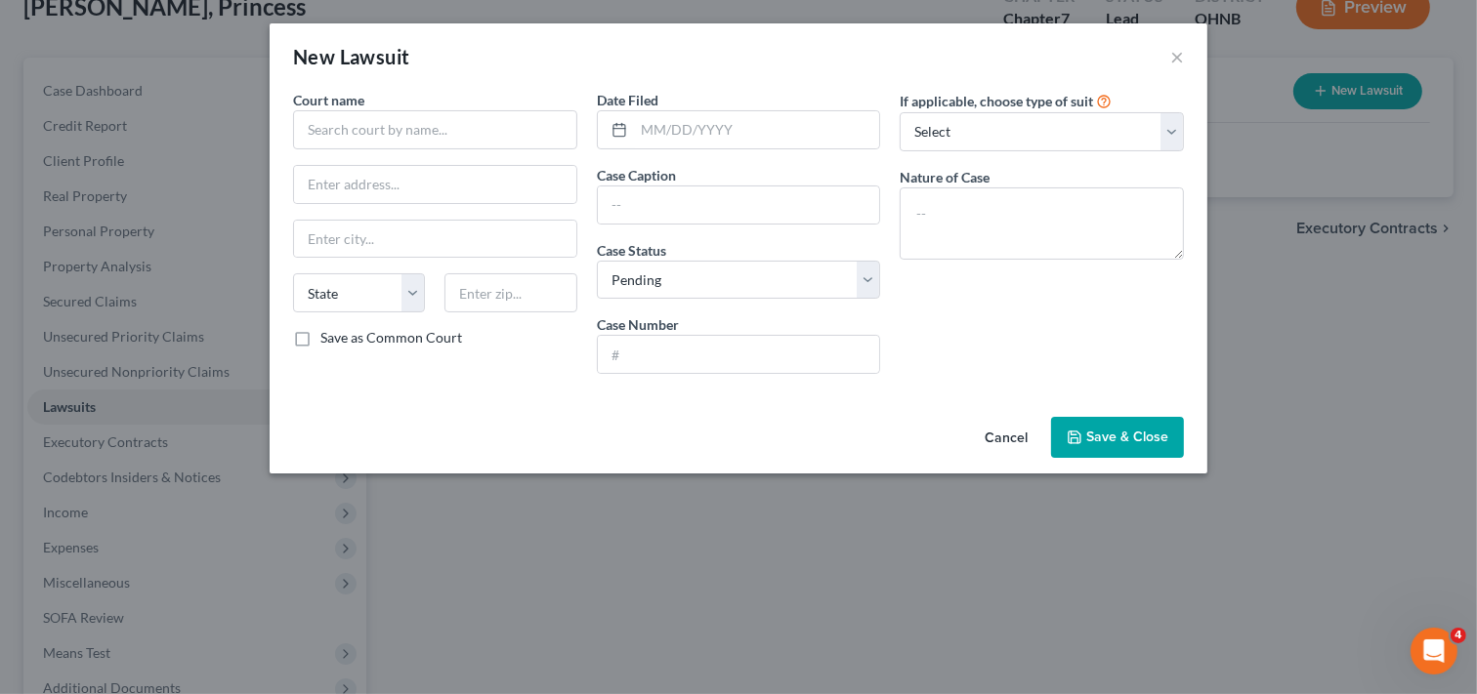
click at [996, 433] on button "Cancel" at bounding box center [1006, 438] width 74 height 39
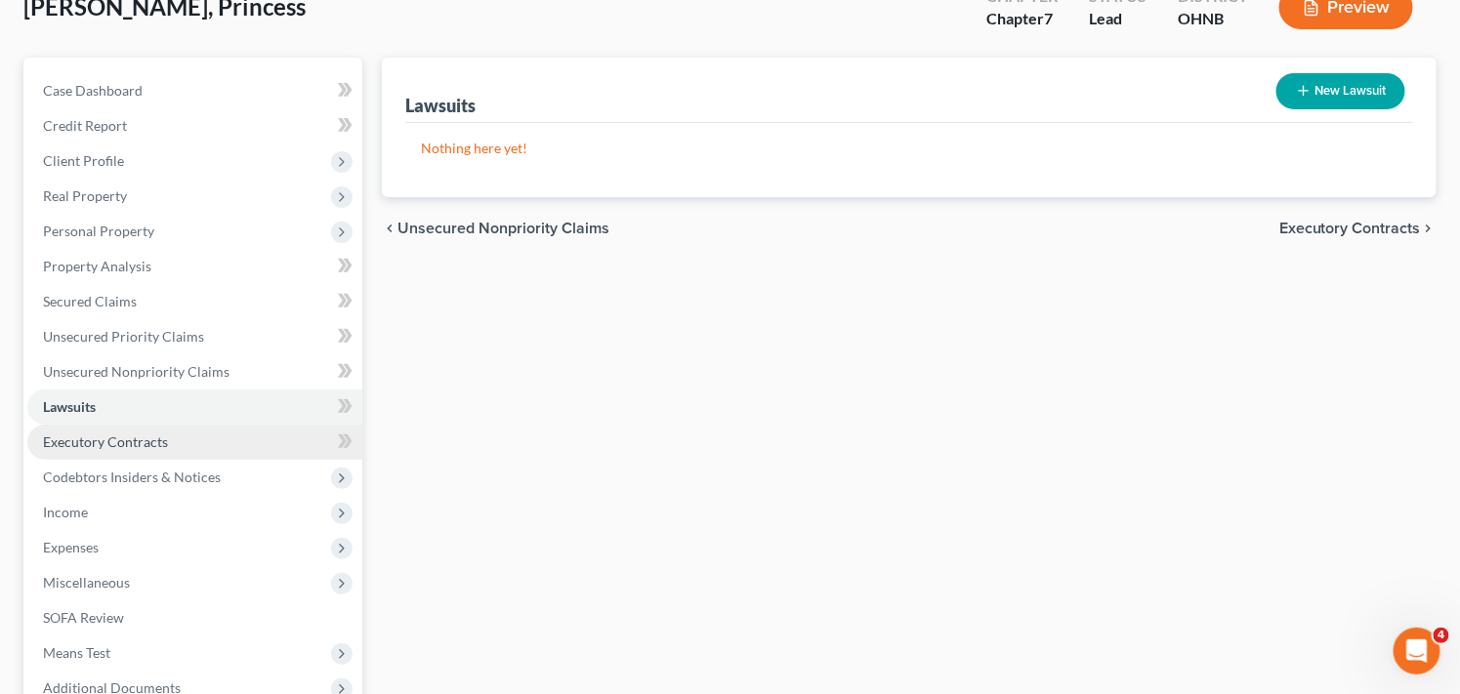
click at [279, 436] on link "Executory Contracts" at bounding box center [194, 442] width 335 height 35
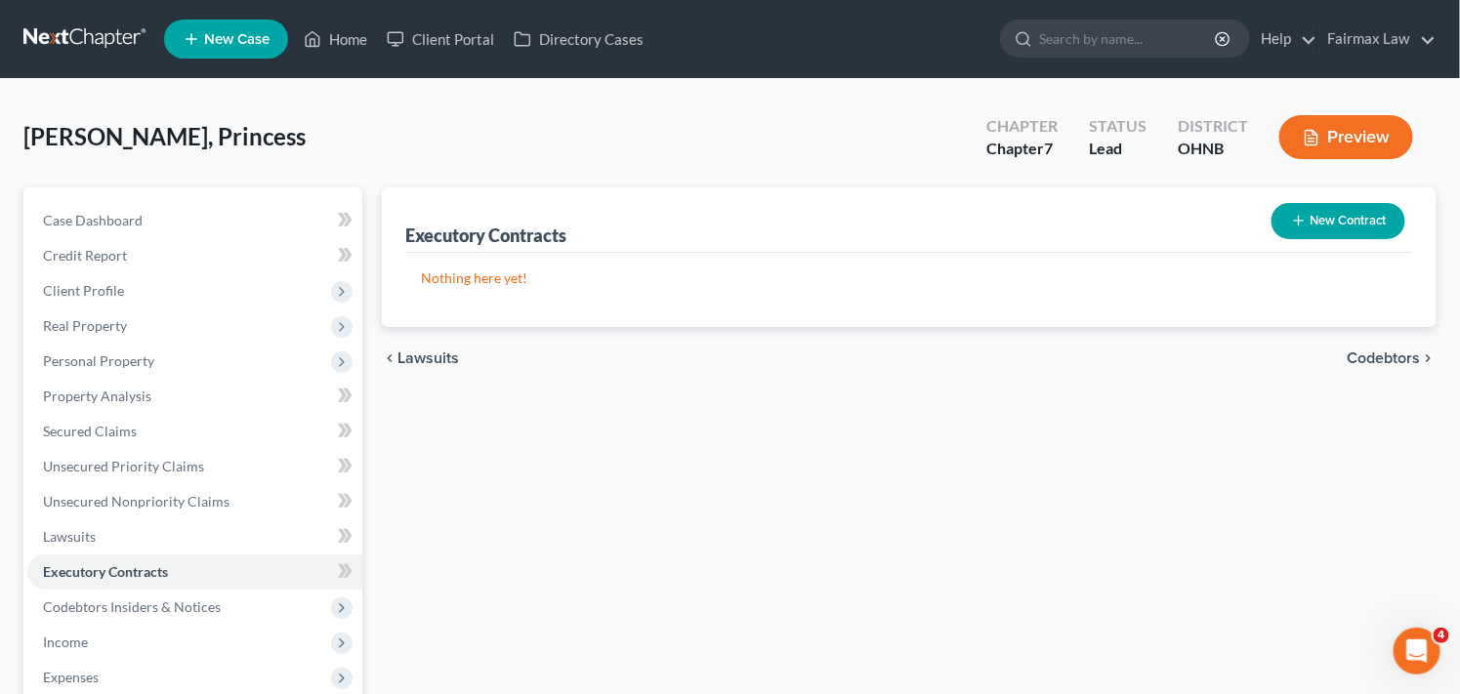
click at [1346, 218] on button "New Contract" at bounding box center [1338, 221] width 134 height 36
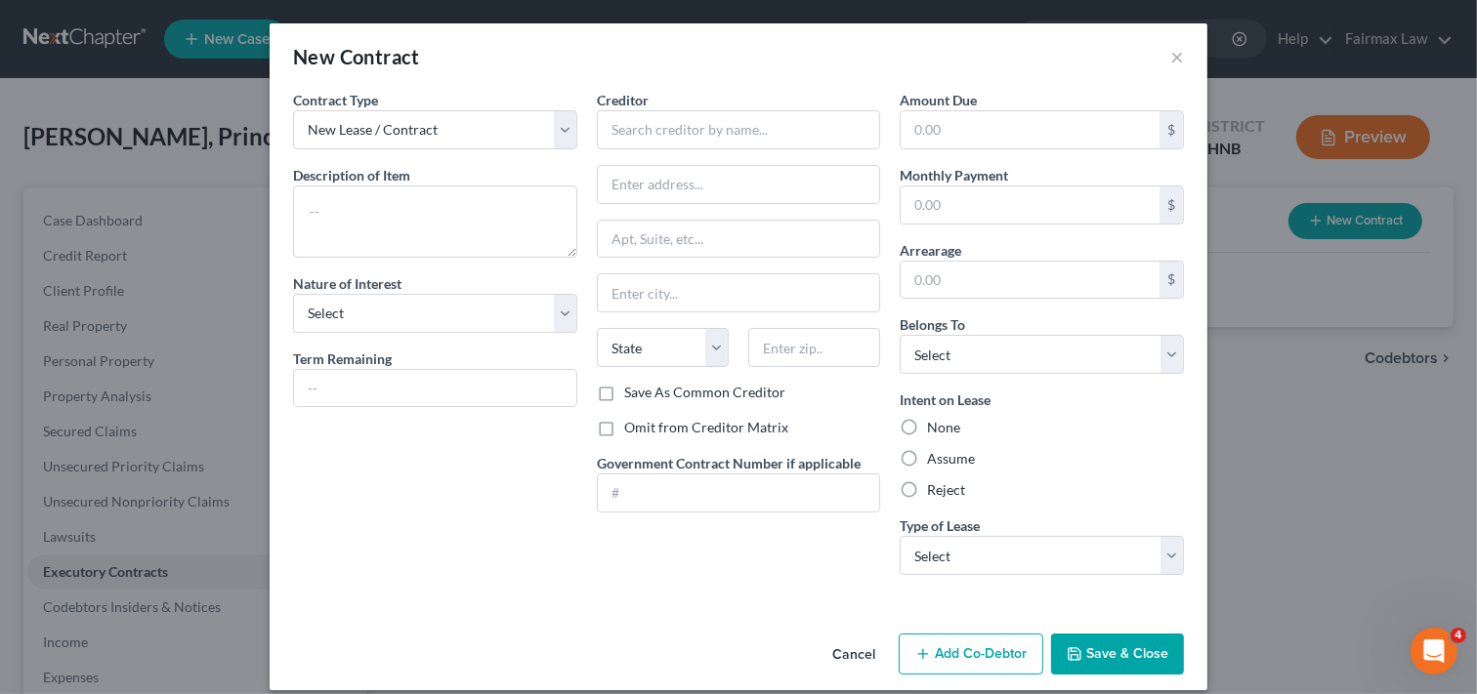
click at [853, 656] on button "Cancel" at bounding box center [853, 655] width 74 height 39
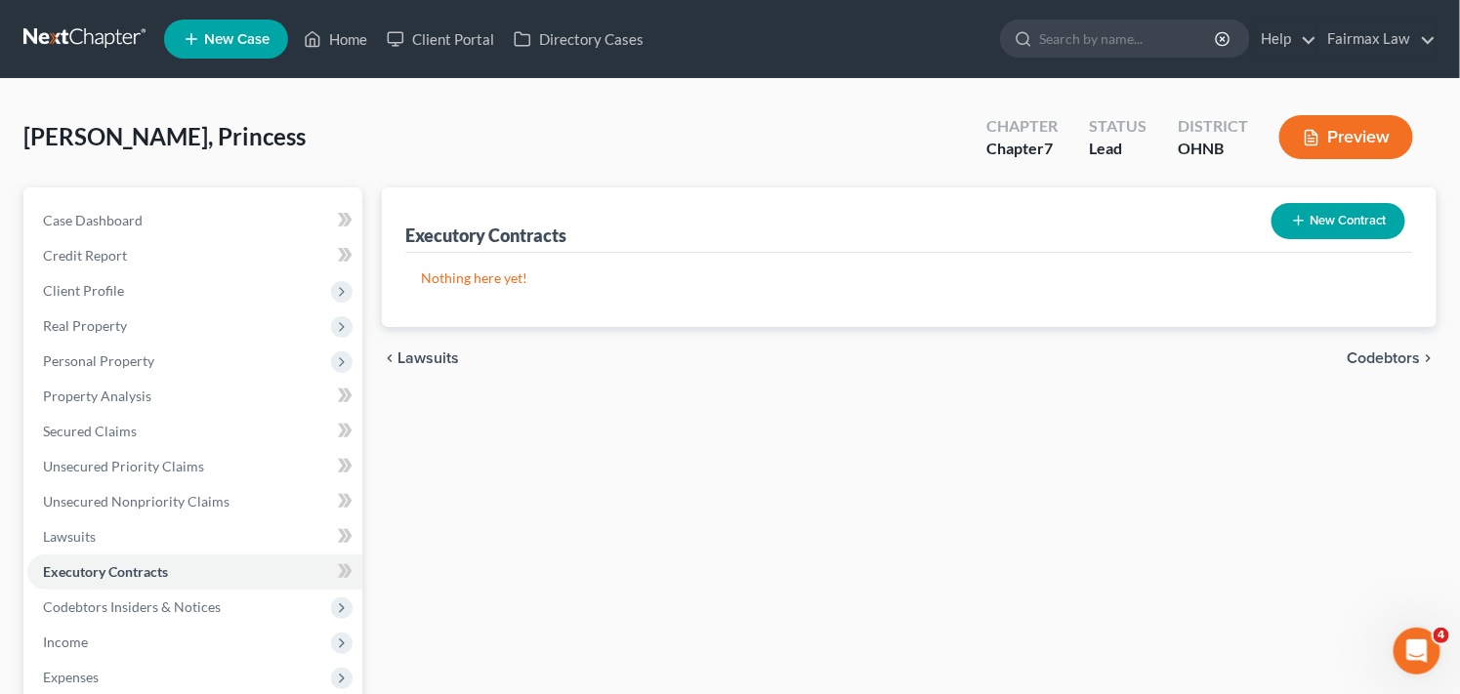
click at [629, 539] on div "Executory Contracts New Contract Nothing here yet! chevron_left Lawsuits Codebt…" at bounding box center [909, 575] width 1074 height 776
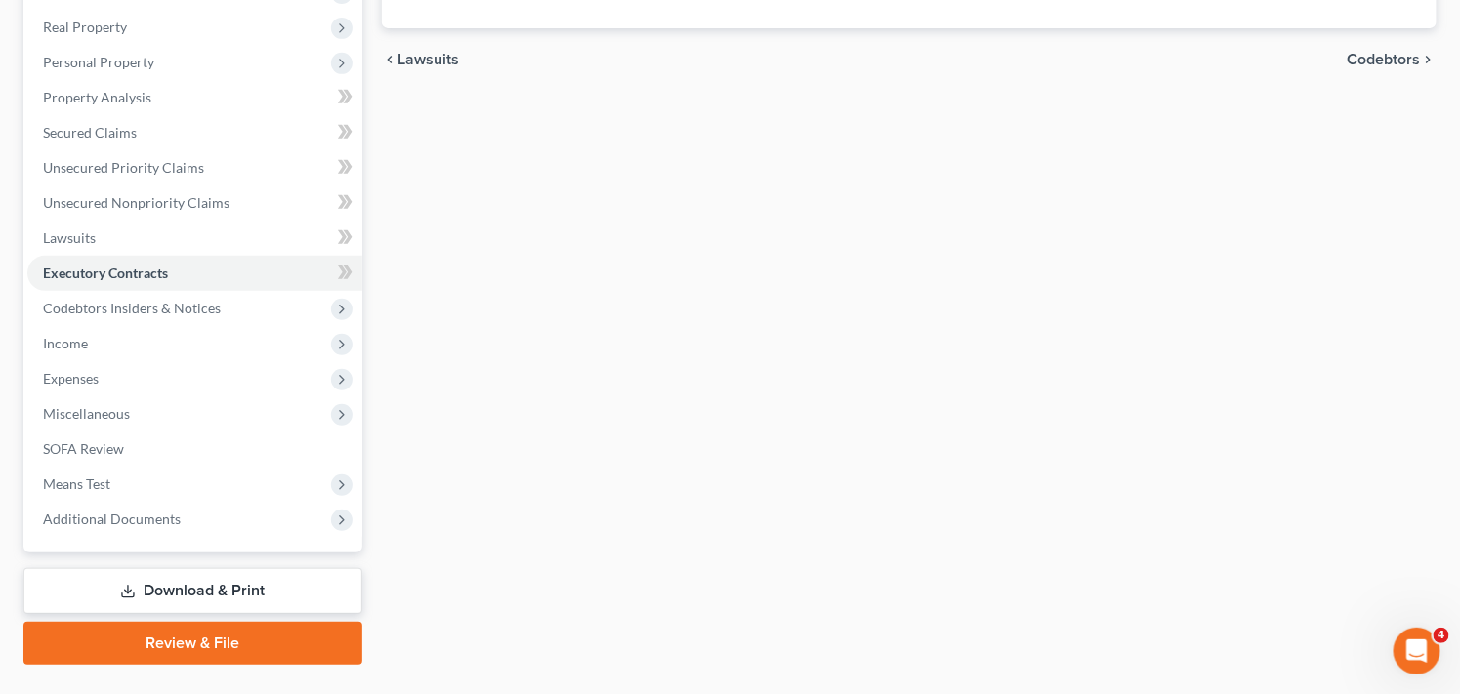
scroll to position [342, 0]
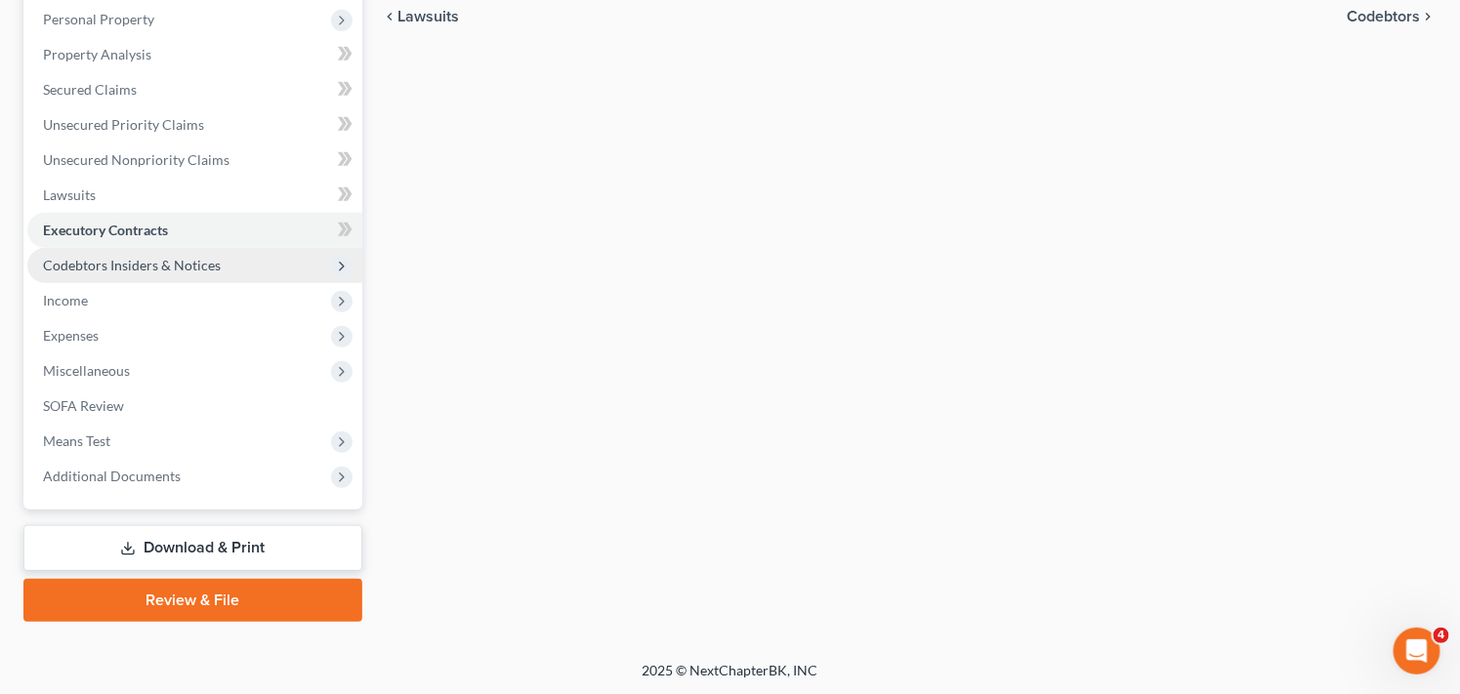
click at [197, 261] on span "Codebtors Insiders & Notices" at bounding box center [132, 265] width 178 height 17
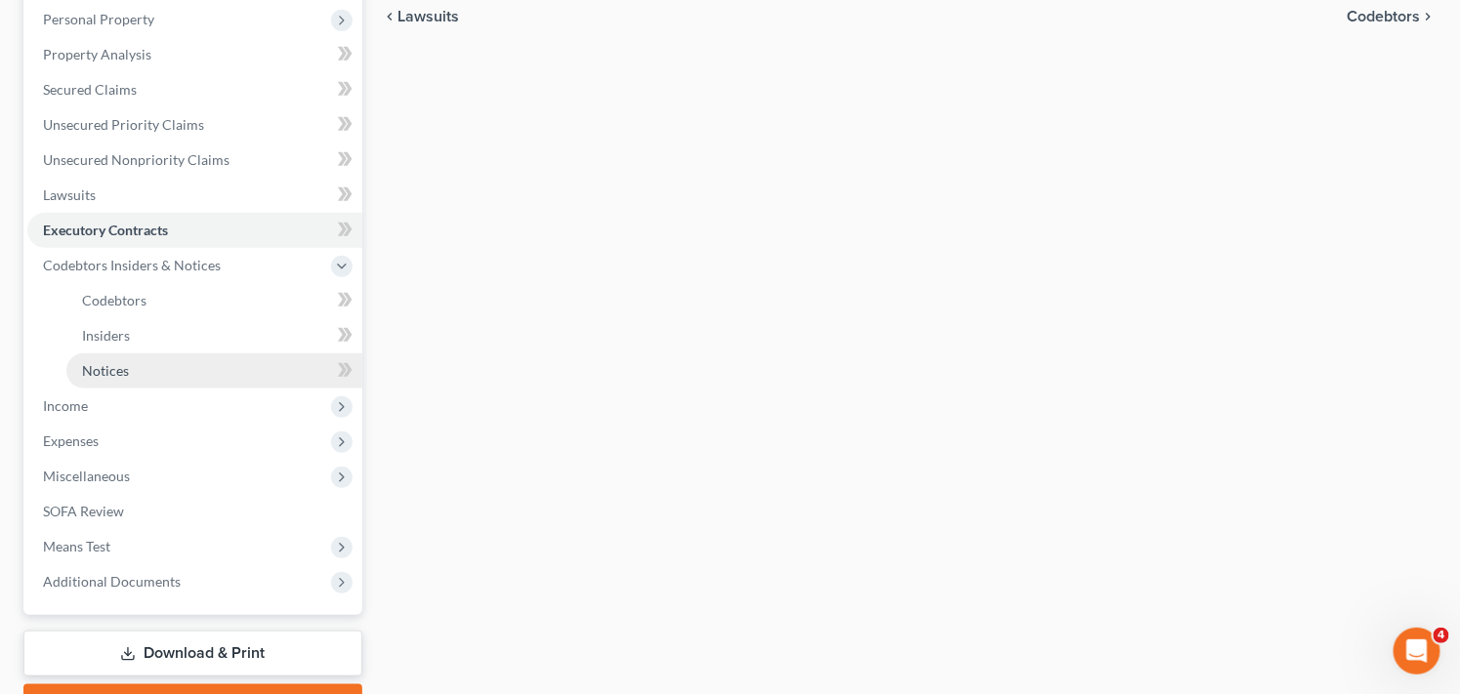
click at [178, 366] on link "Notices" at bounding box center [214, 371] width 296 height 35
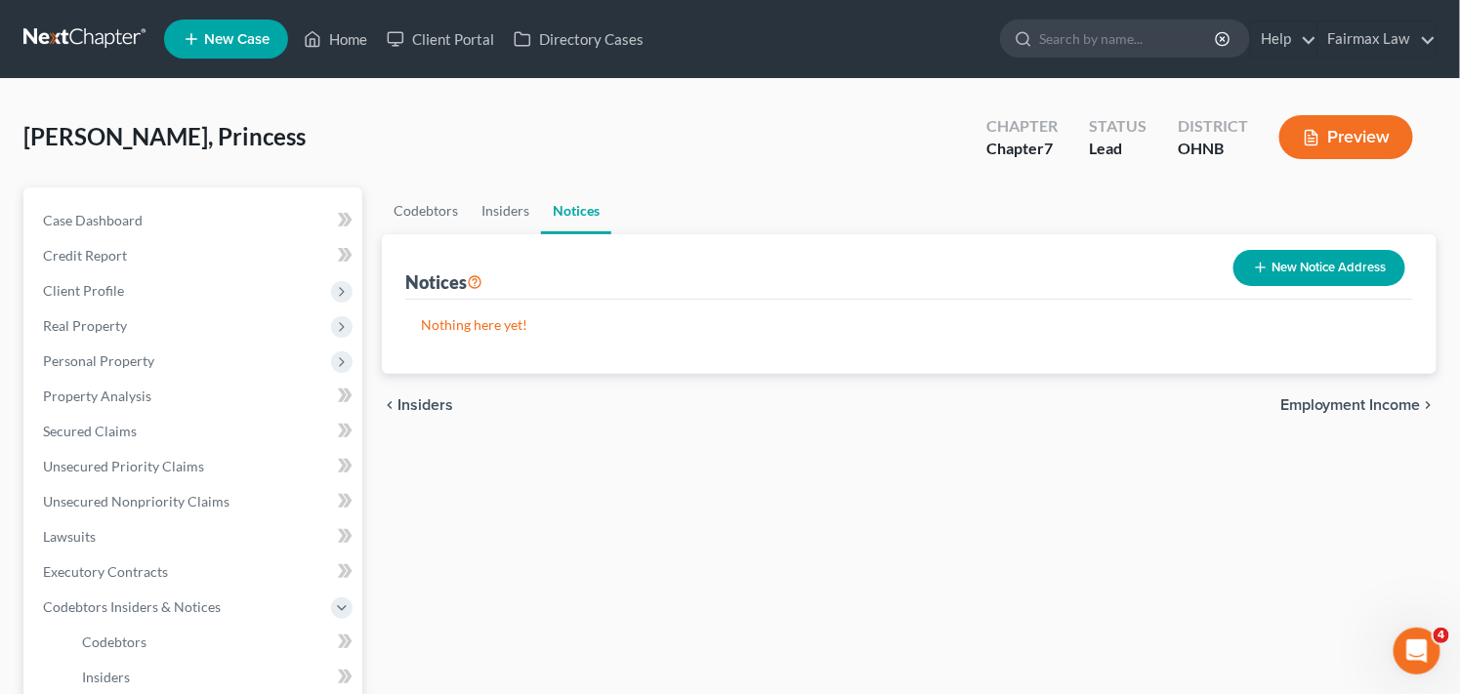
click at [1335, 261] on button "New Notice Address" at bounding box center [1319, 268] width 172 height 36
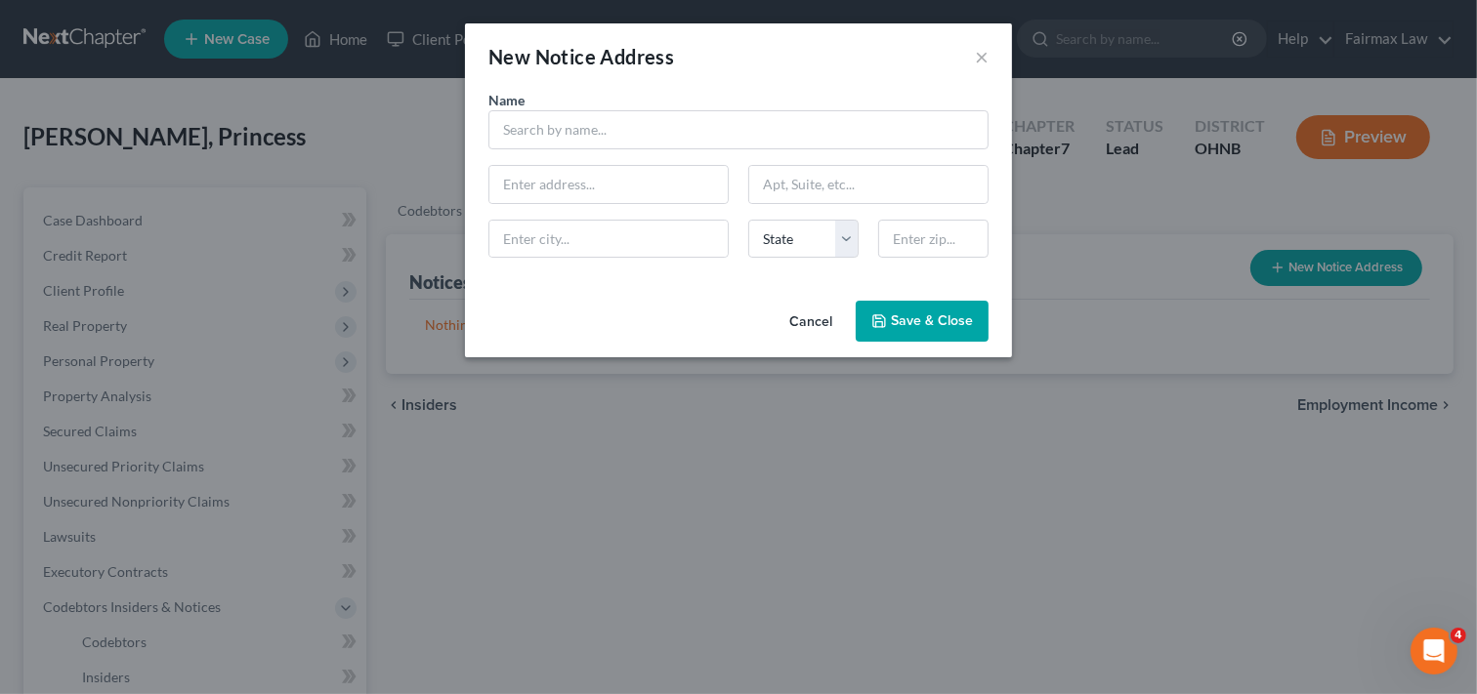
click at [812, 315] on button "Cancel" at bounding box center [810, 322] width 74 height 39
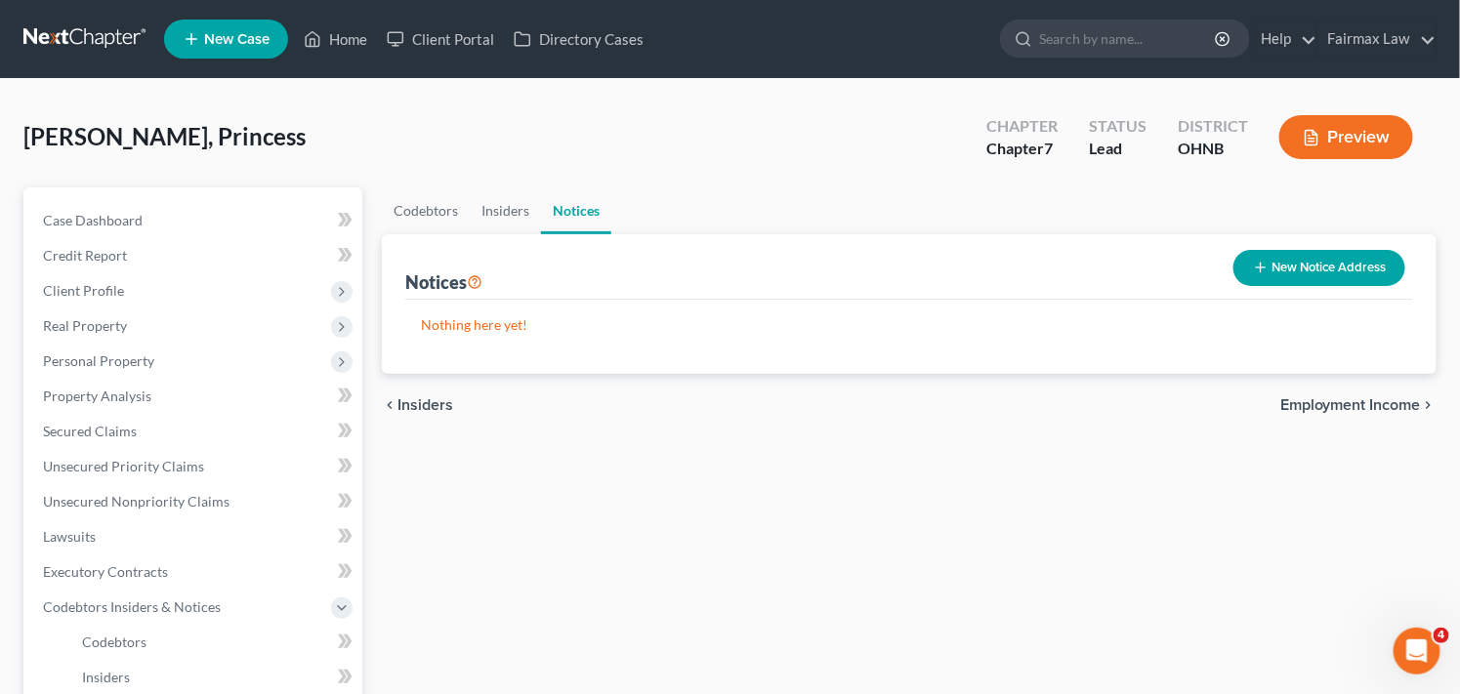
click at [645, 503] on div "Codebtors Insiders Notices Notices New Notice Address Nothing here yet! Name ch…" at bounding box center [909, 628] width 1074 height 882
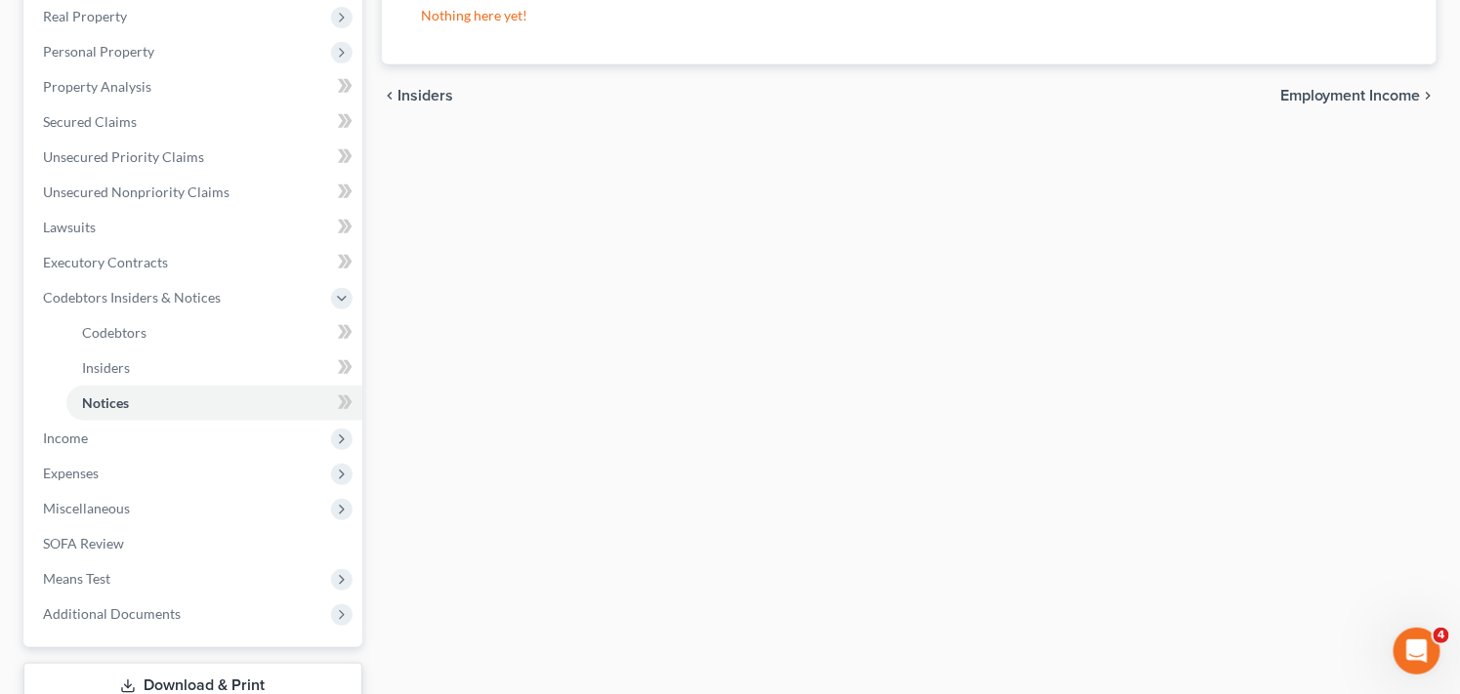
scroll to position [347, 0]
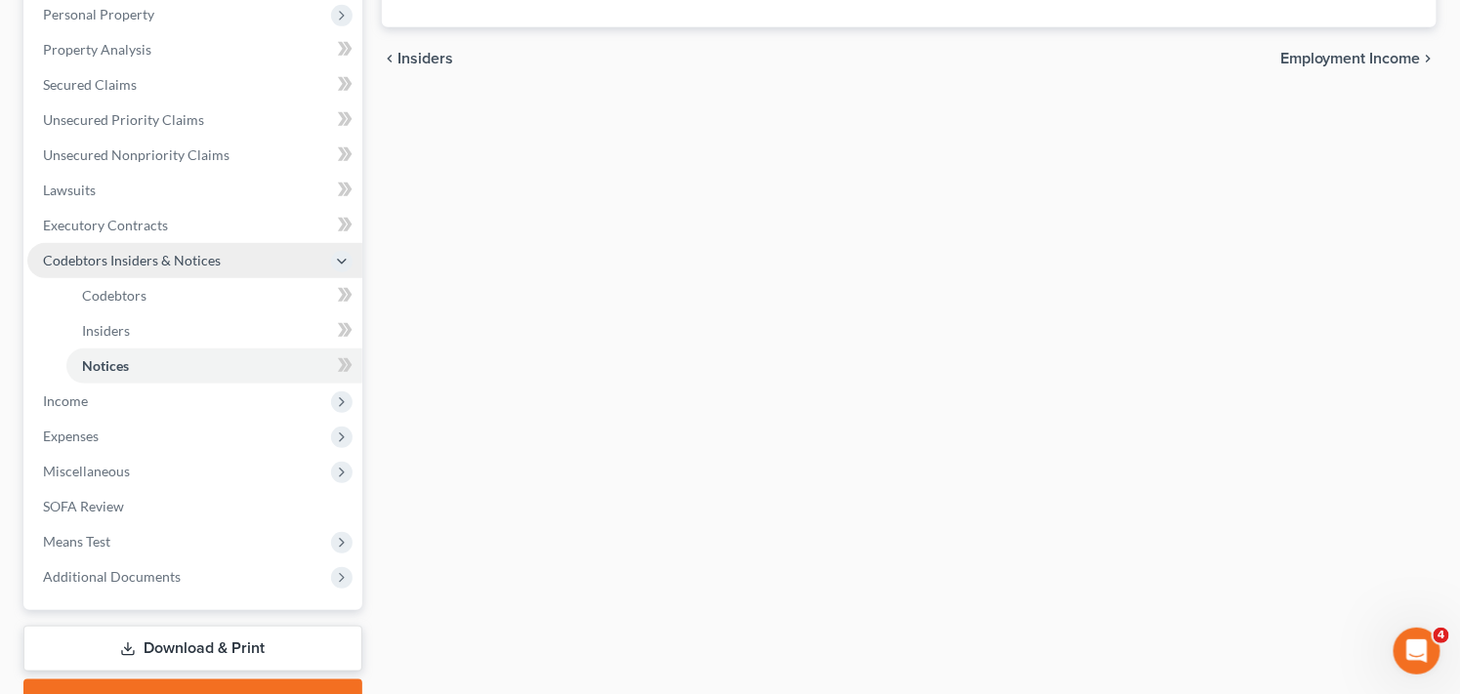
click at [240, 266] on span "Codebtors Insiders & Notices" at bounding box center [194, 260] width 335 height 35
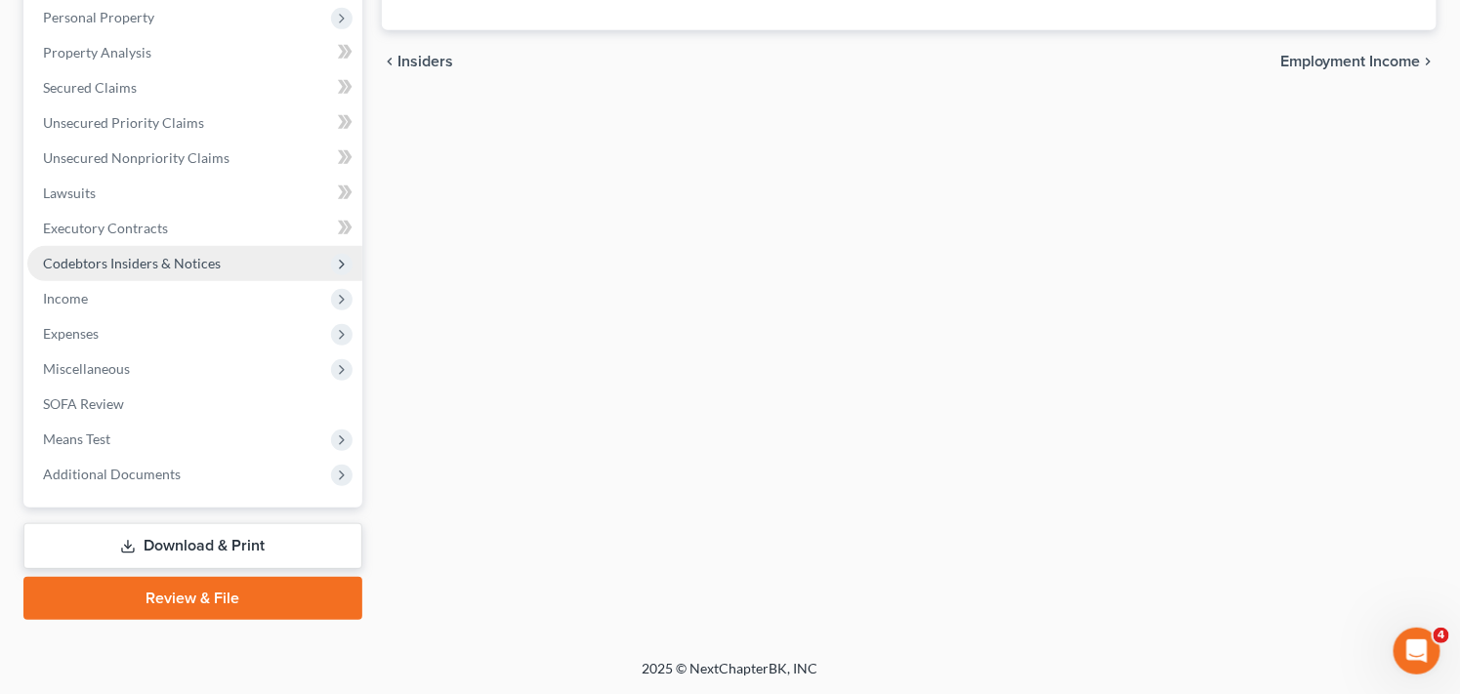
scroll to position [342, 0]
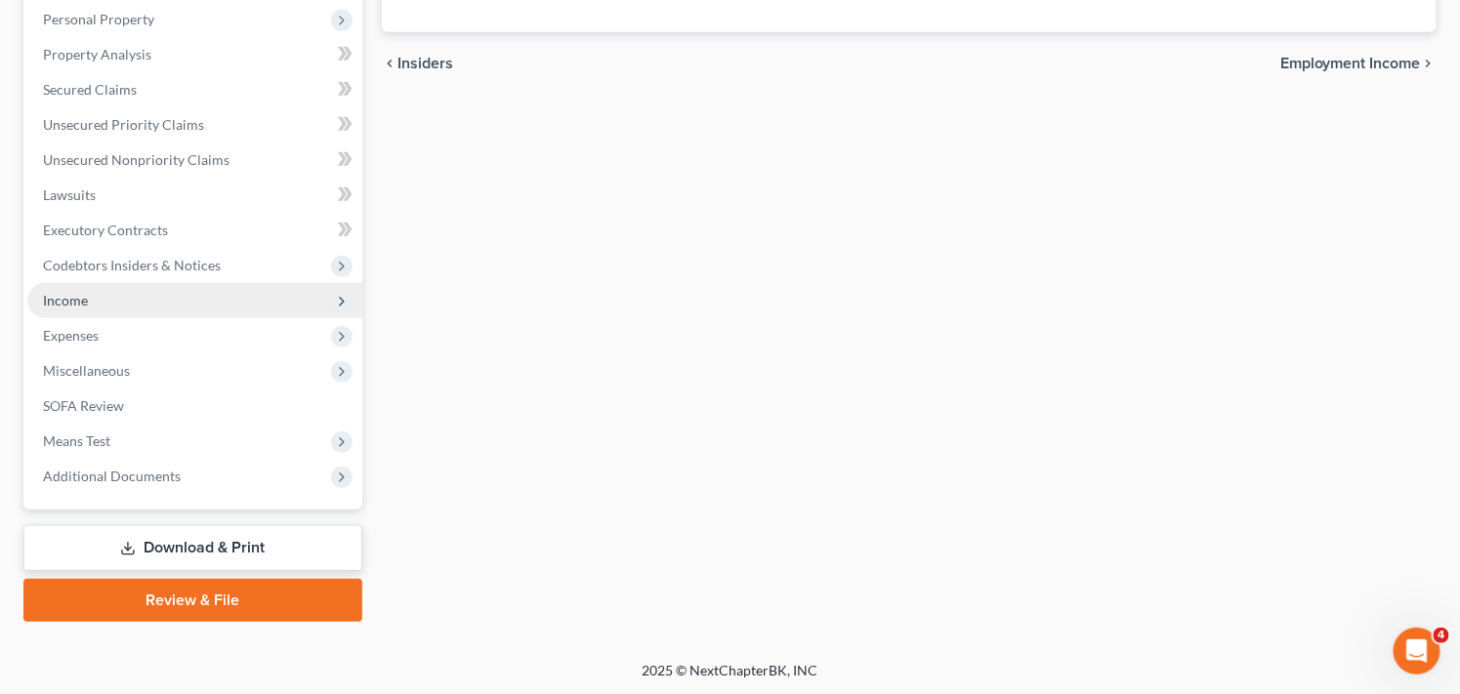
click at [209, 300] on span "Income" at bounding box center [194, 300] width 335 height 35
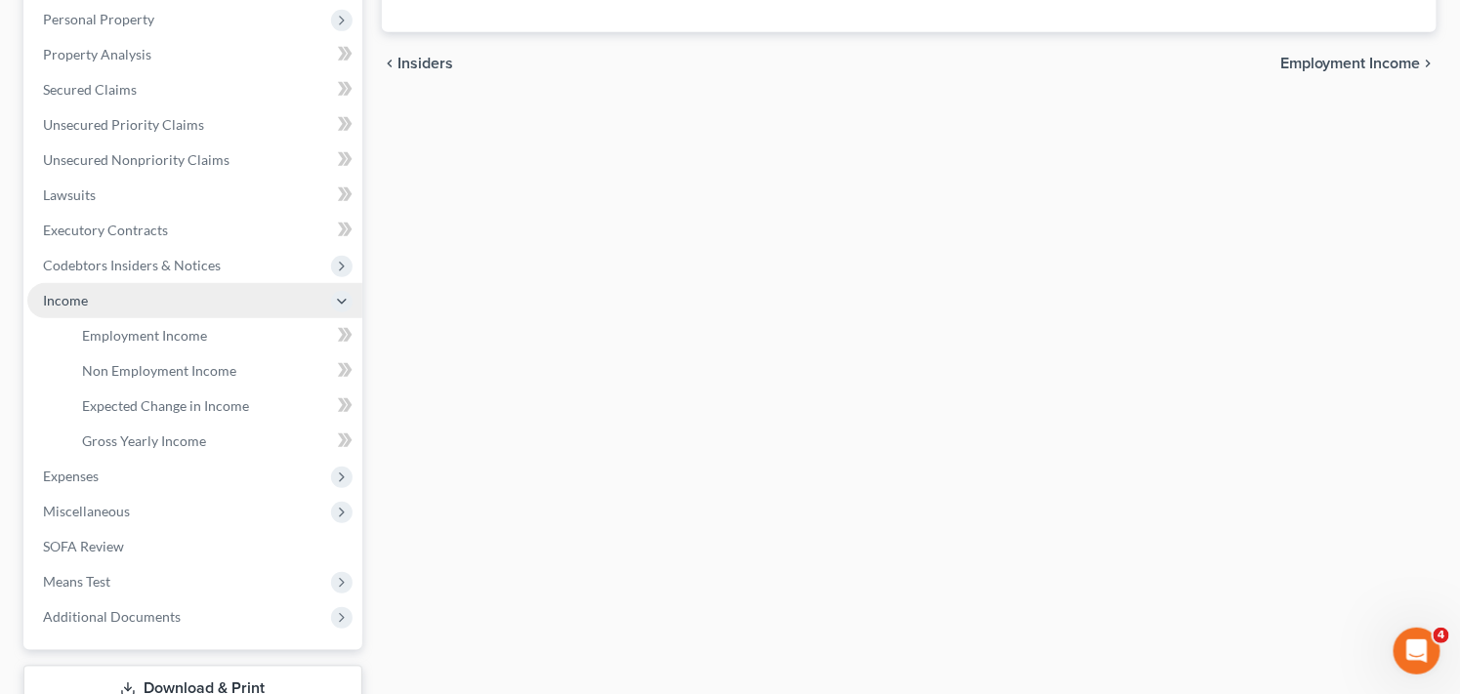
scroll to position [347, 0]
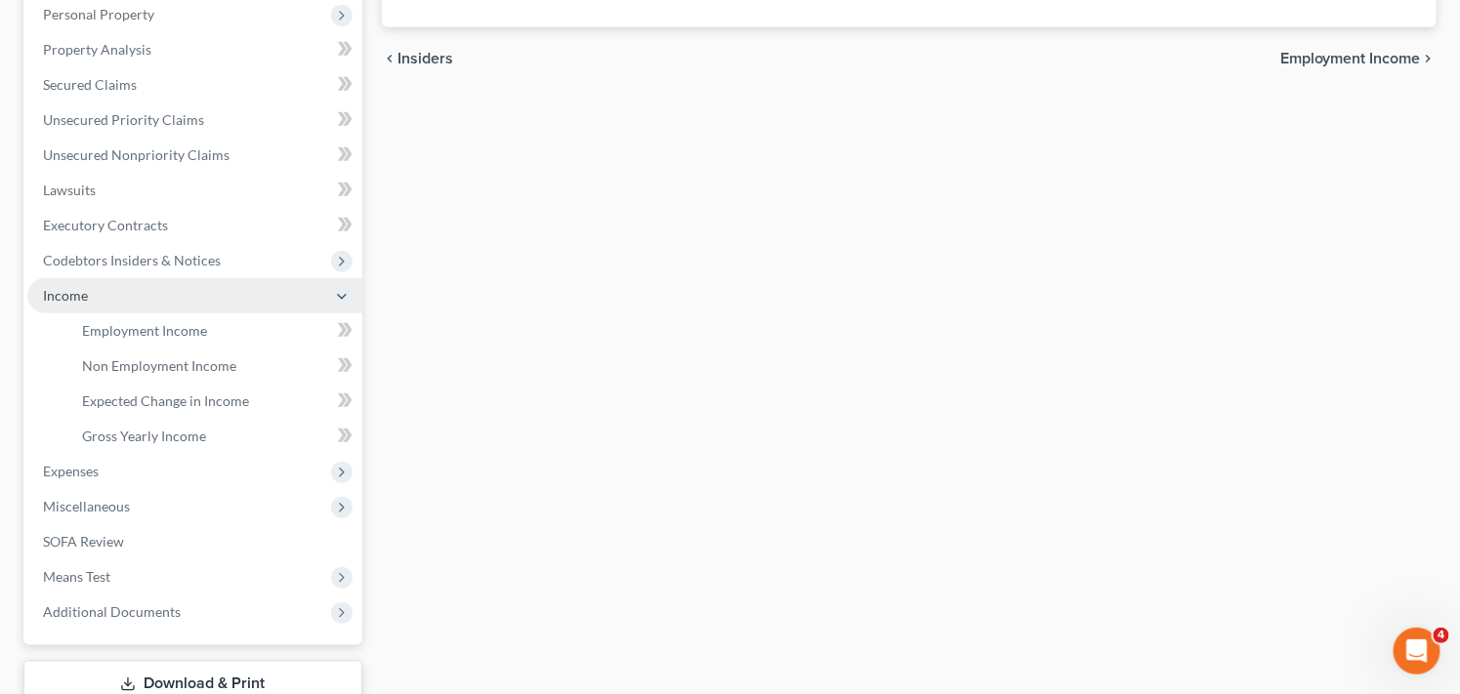
click at [199, 295] on span "Income" at bounding box center [194, 295] width 335 height 35
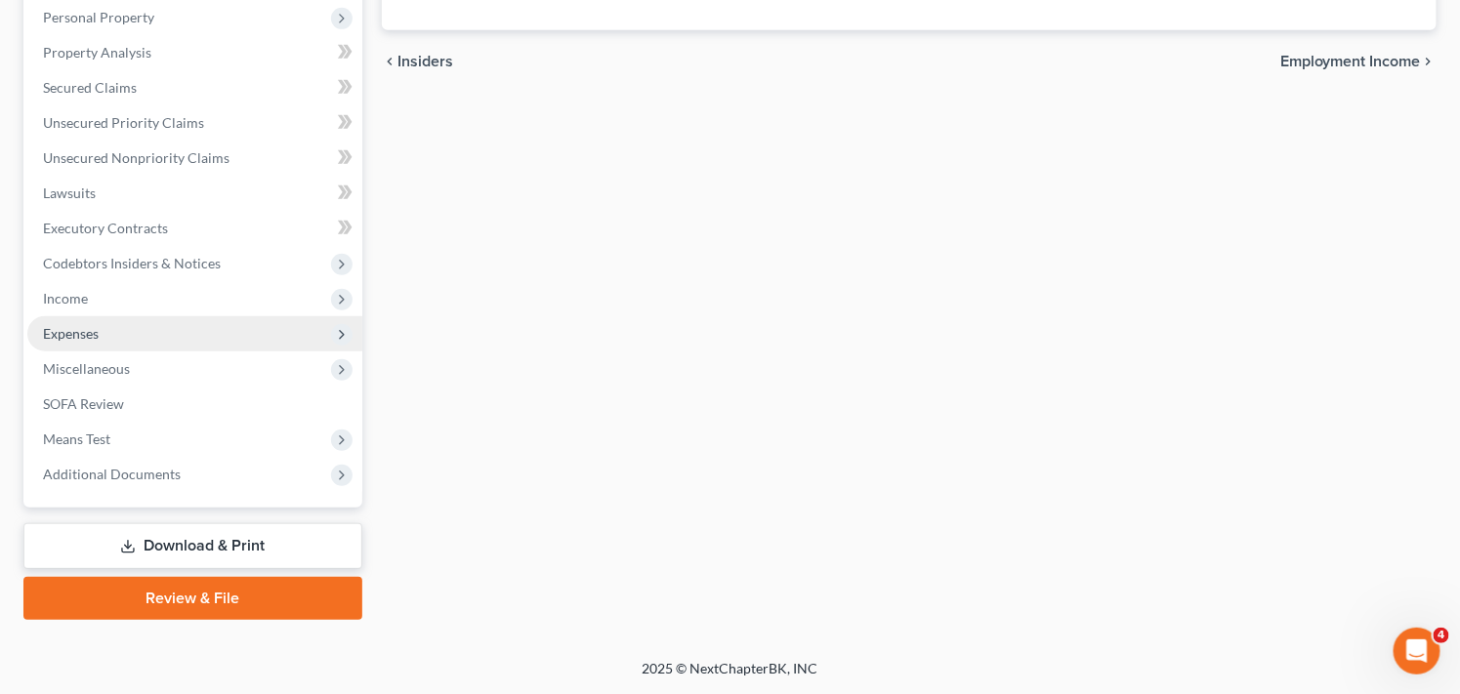
scroll to position [342, 0]
click at [174, 333] on span "Expenses" at bounding box center [194, 335] width 335 height 35
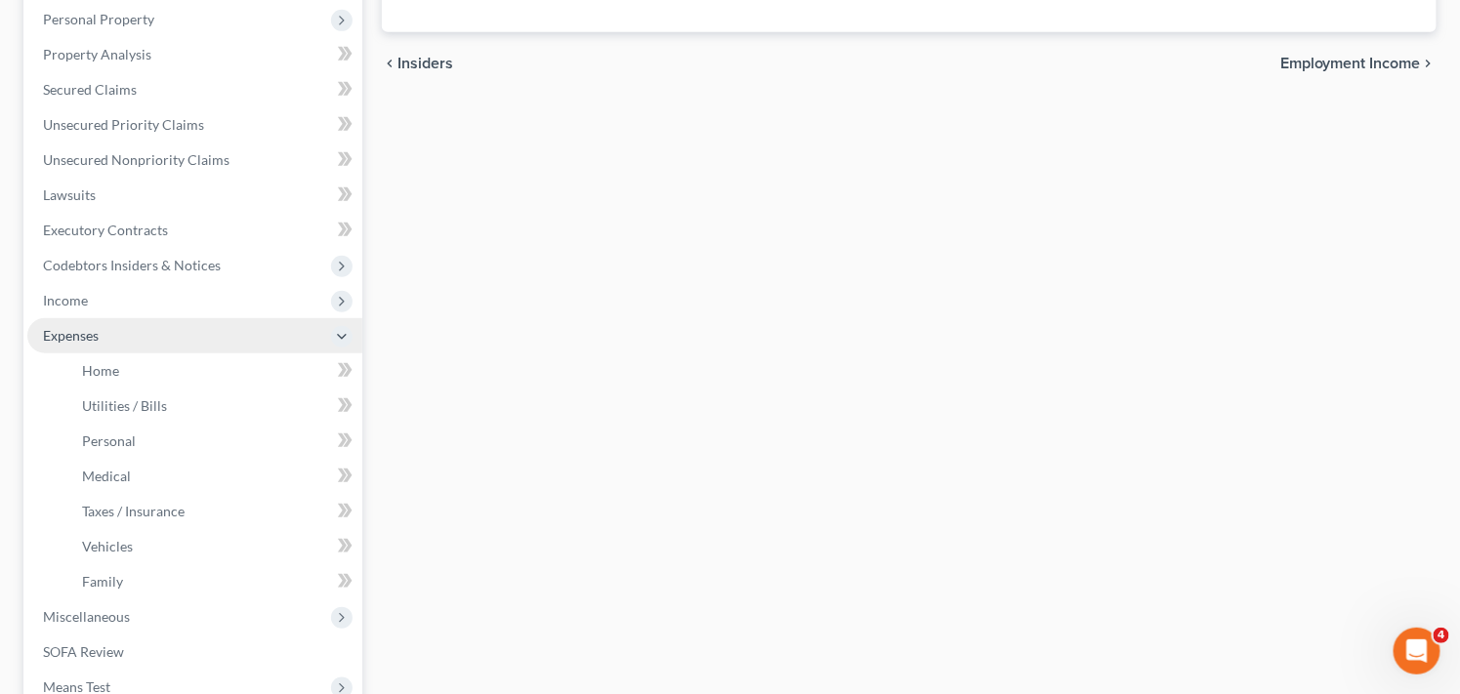
scroll to position [347, 0]
click at [184, 322] on span "Expenses" at bounding box center [194, 330] width 335 height 35
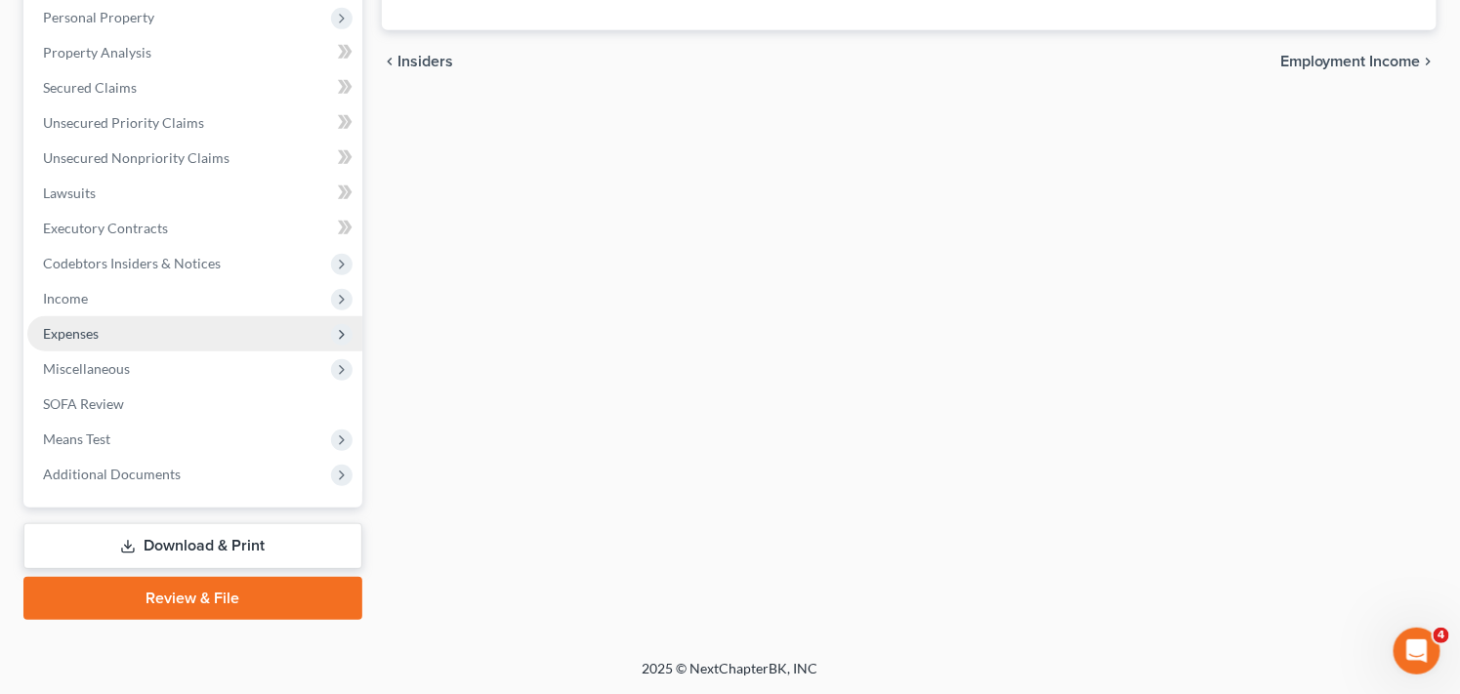
scroll to position [342, 0]
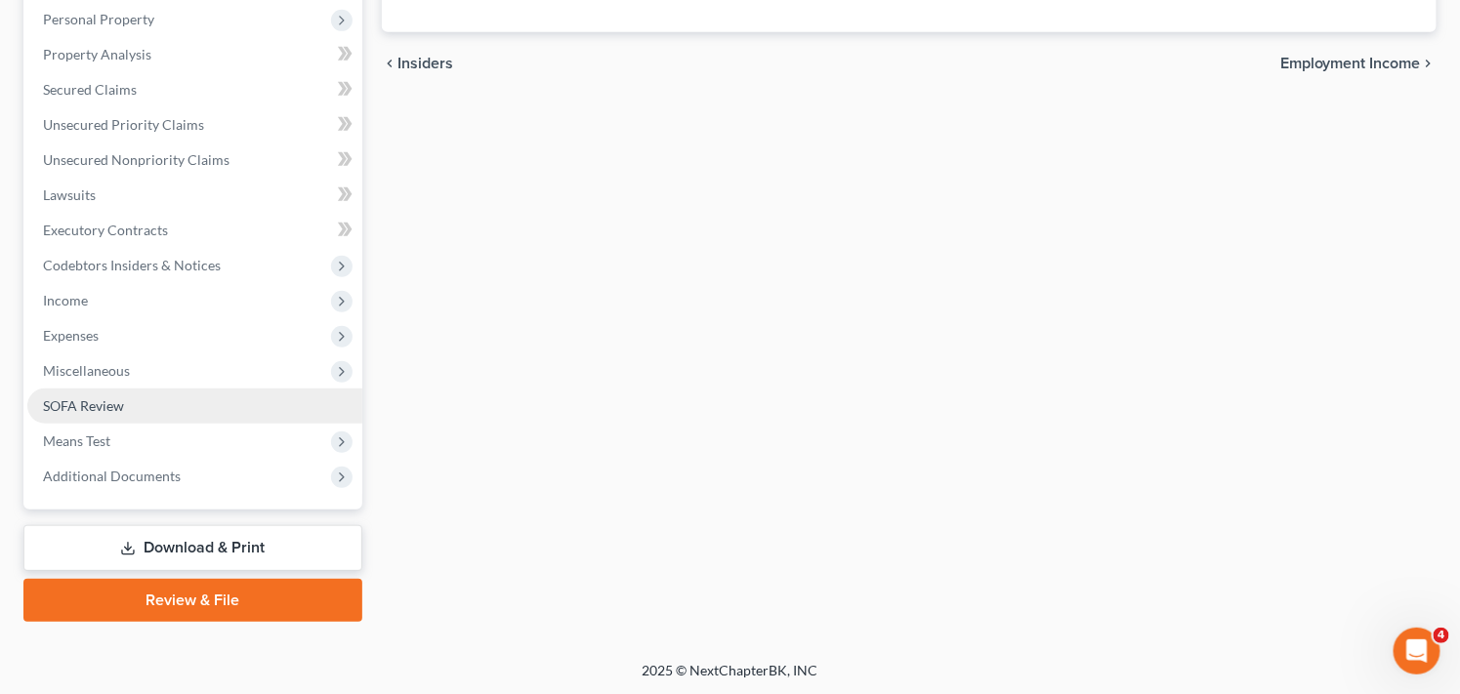
click at [227, 397] on link "SOFA Review" at bounding box center [194, 406] width 335 height 35
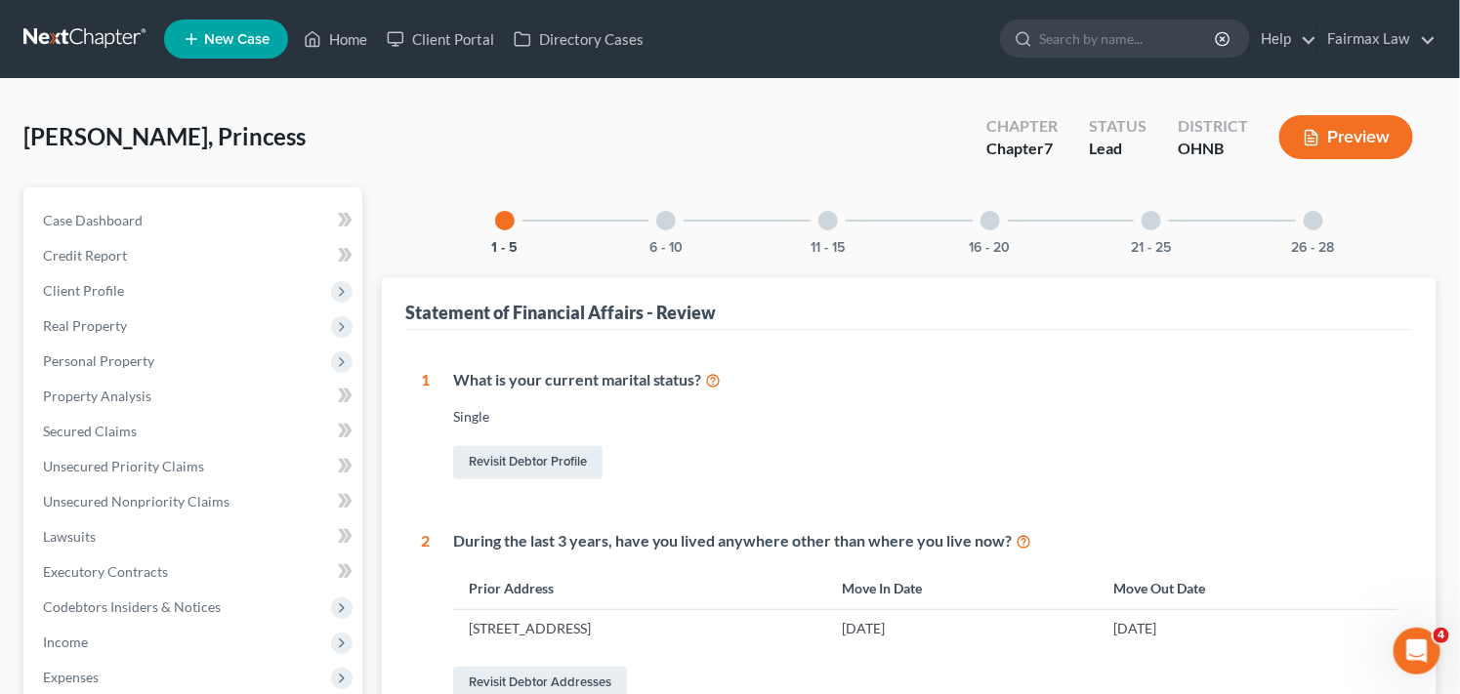
click at [548, 131] on div "Stockdale, Princess Upgraded Chapter Chapter 7 Status Lead District OHNB Preview" at bounding box center [729, 145] width 1413 height 85
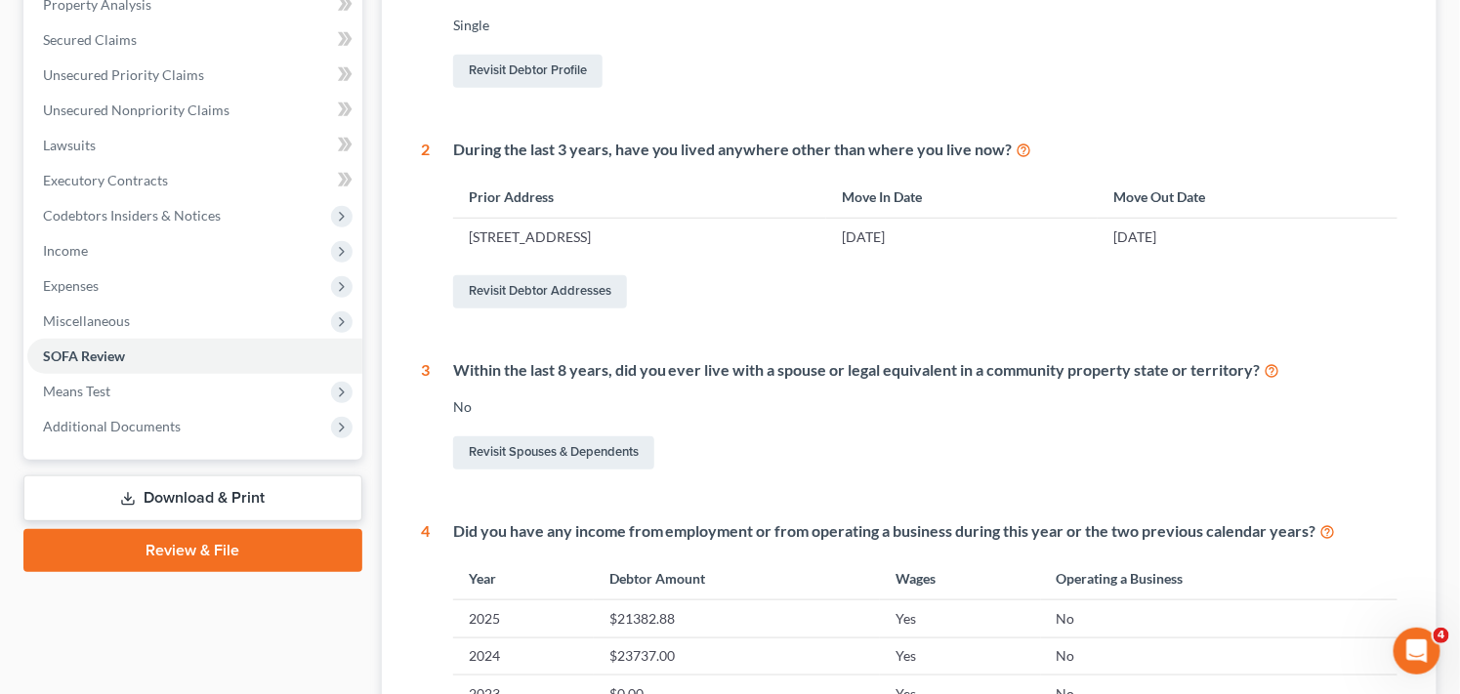
scroll to position [434, 0]
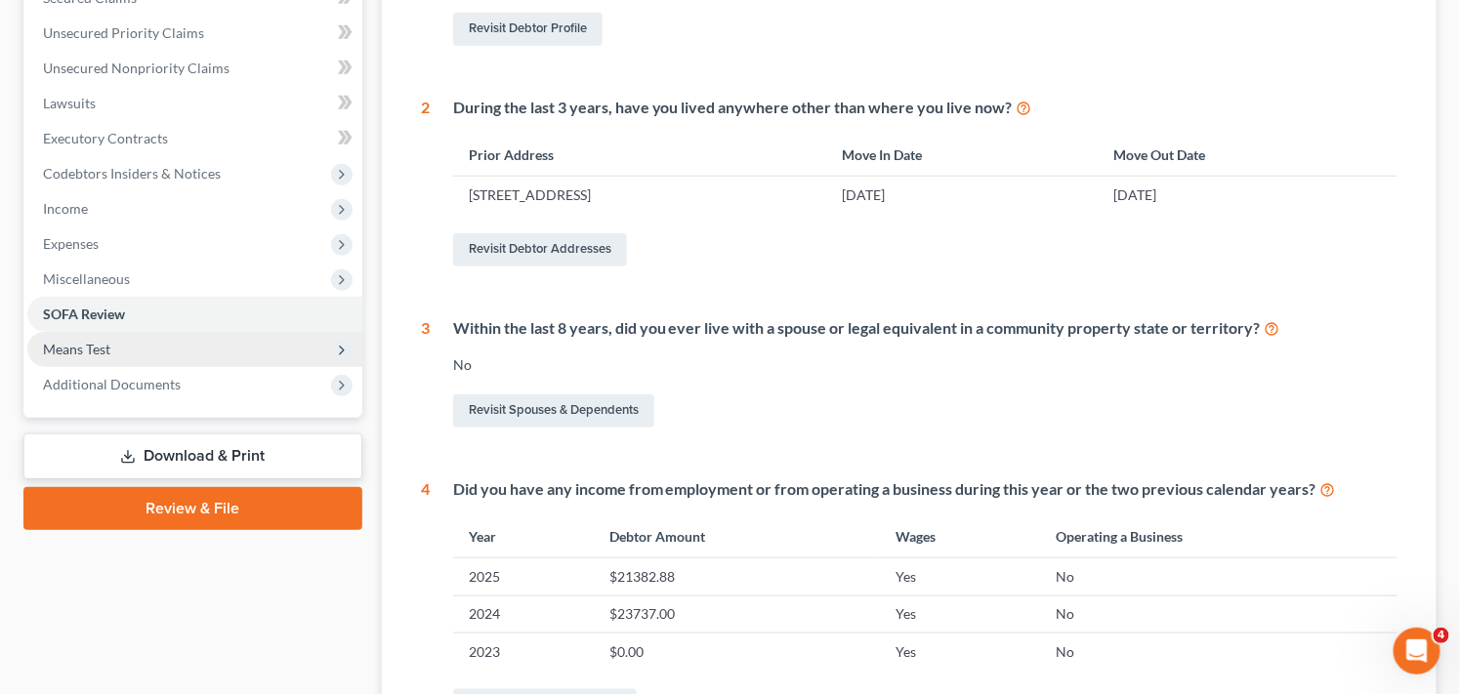
click at [266, 347] on span "Means Test" at bounding box center [194, 349] width 335 height 35
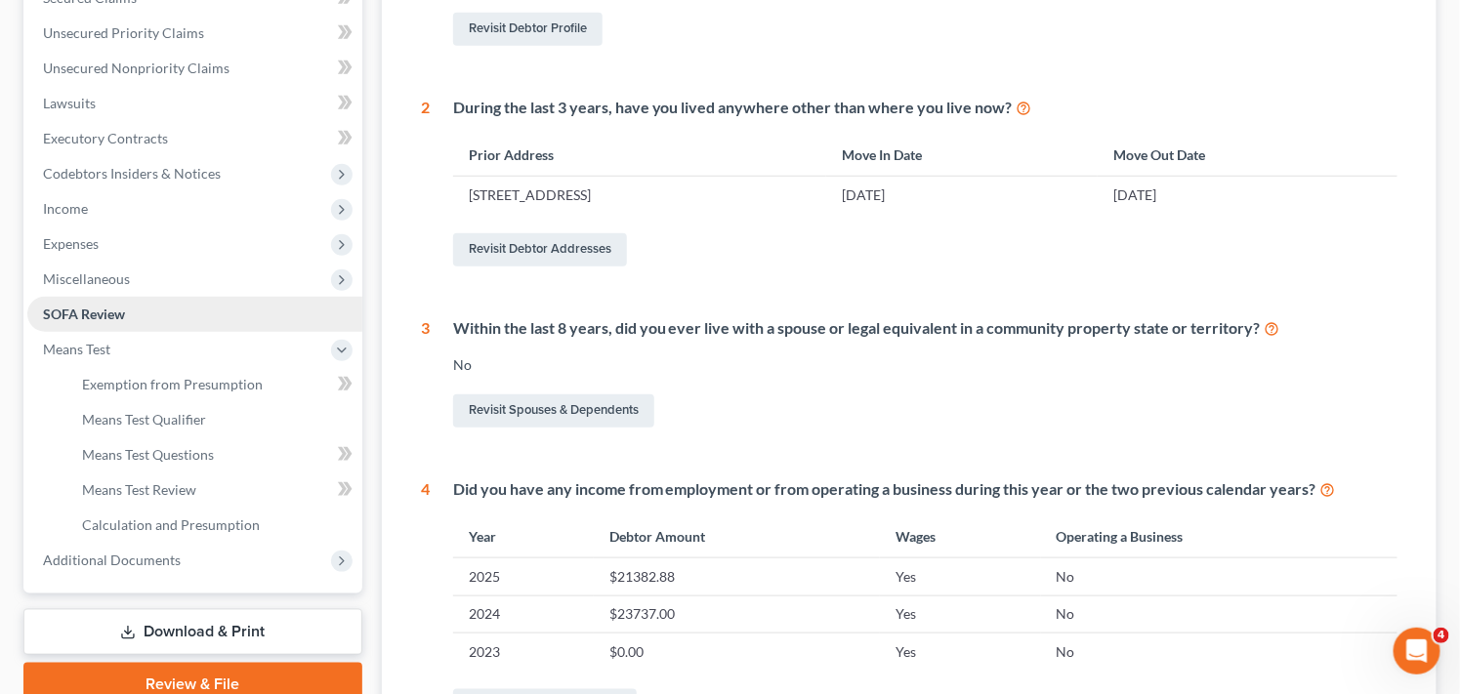
click at [199, 312] on link "SOFA Review" at bounding box center [194, 314] width 335 height 35
click at [208, 350] on span "Means Test" at bounding box center [194, 349] width 335 height 35
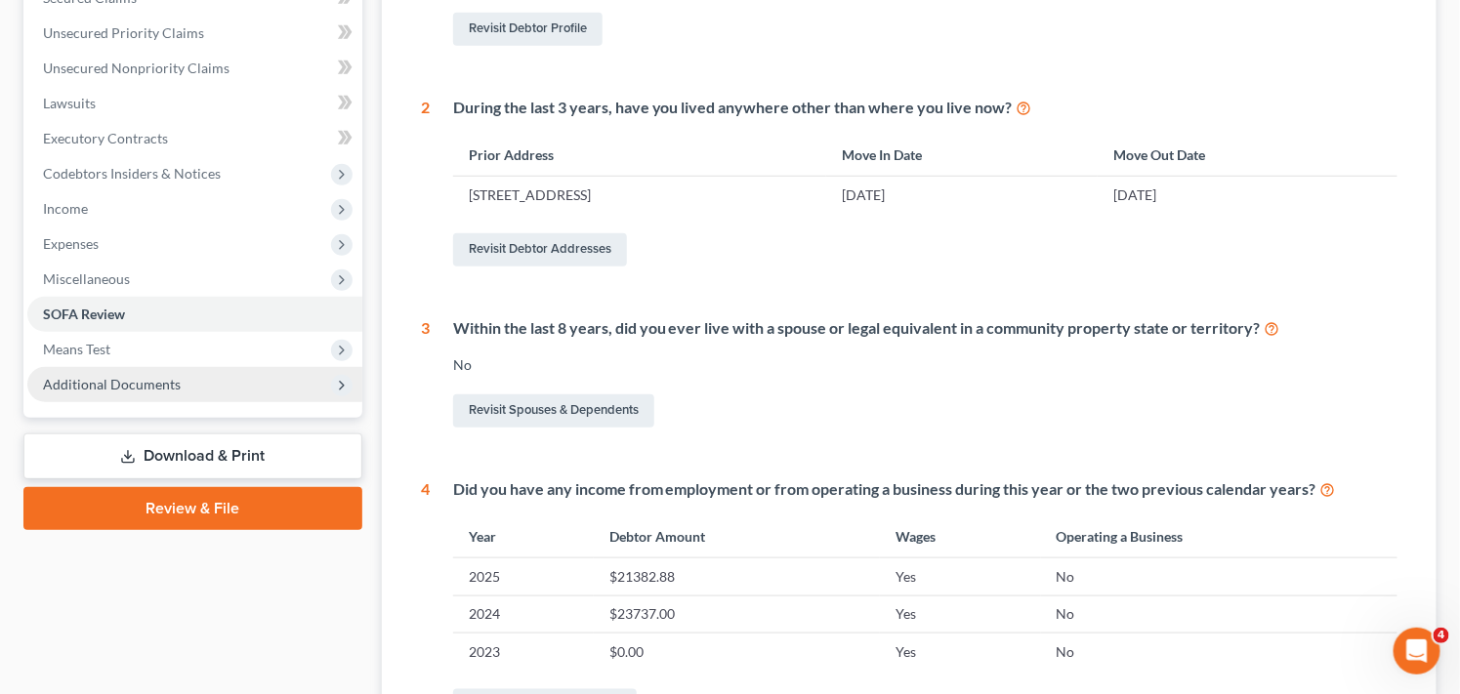
click at [267, 395] on span "Additional Documents" at bounding box center [194, 384] width 335 height 35
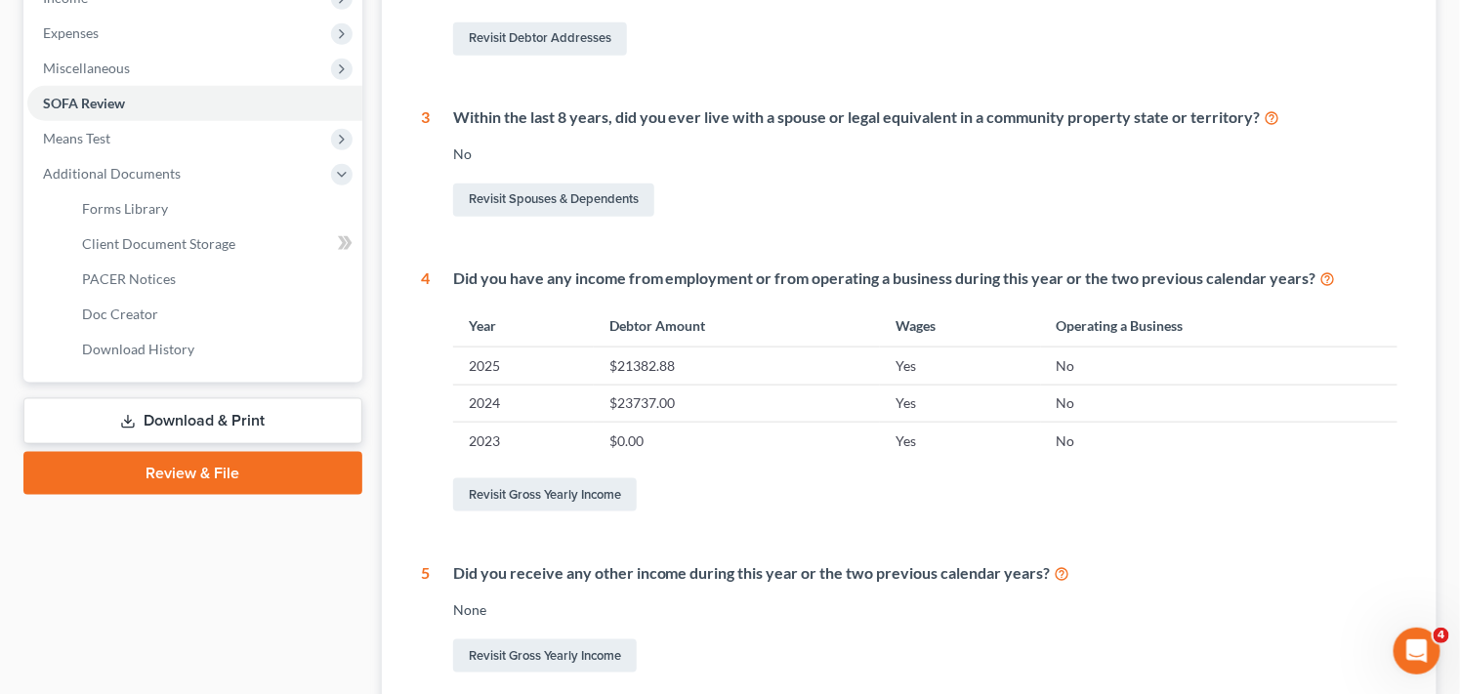
scroll to position [659, 0]
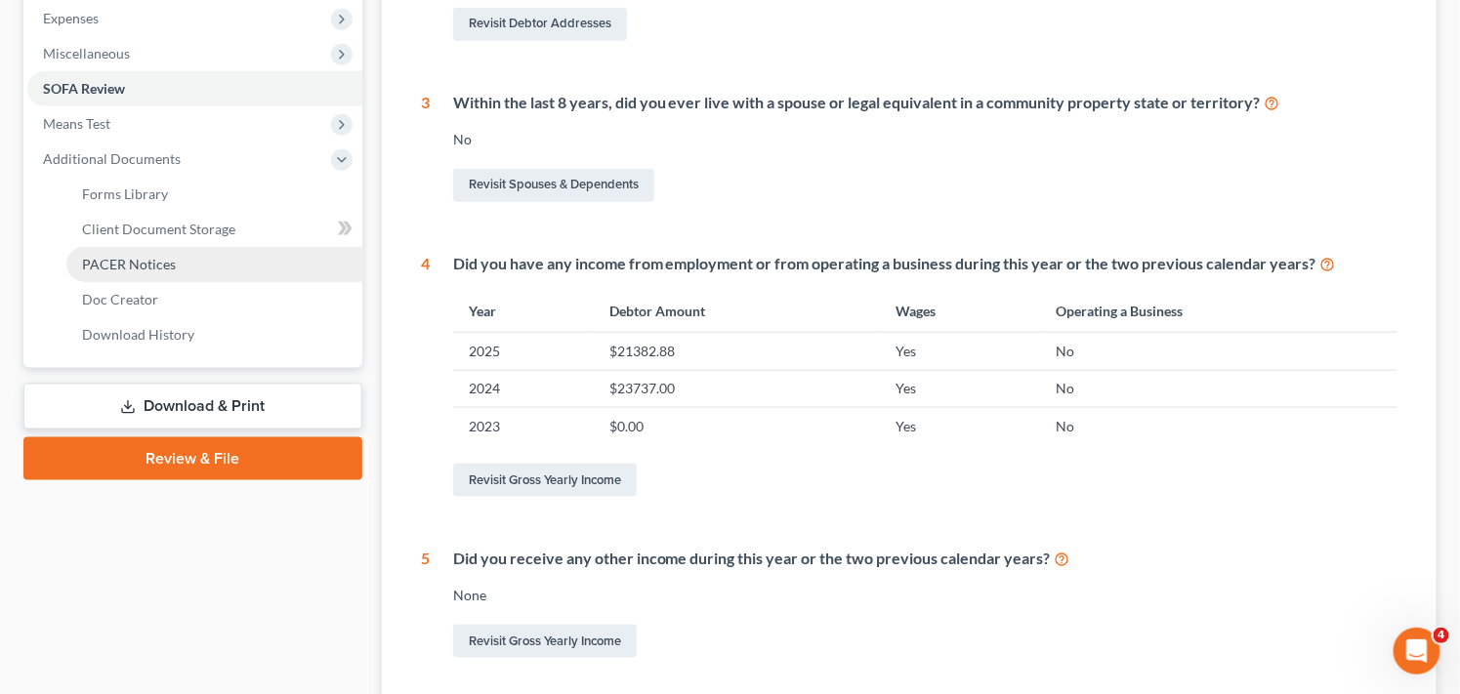
click at [174, 257] on link "PACER Notices" at bounding box center [214, 264] width 296 height 35
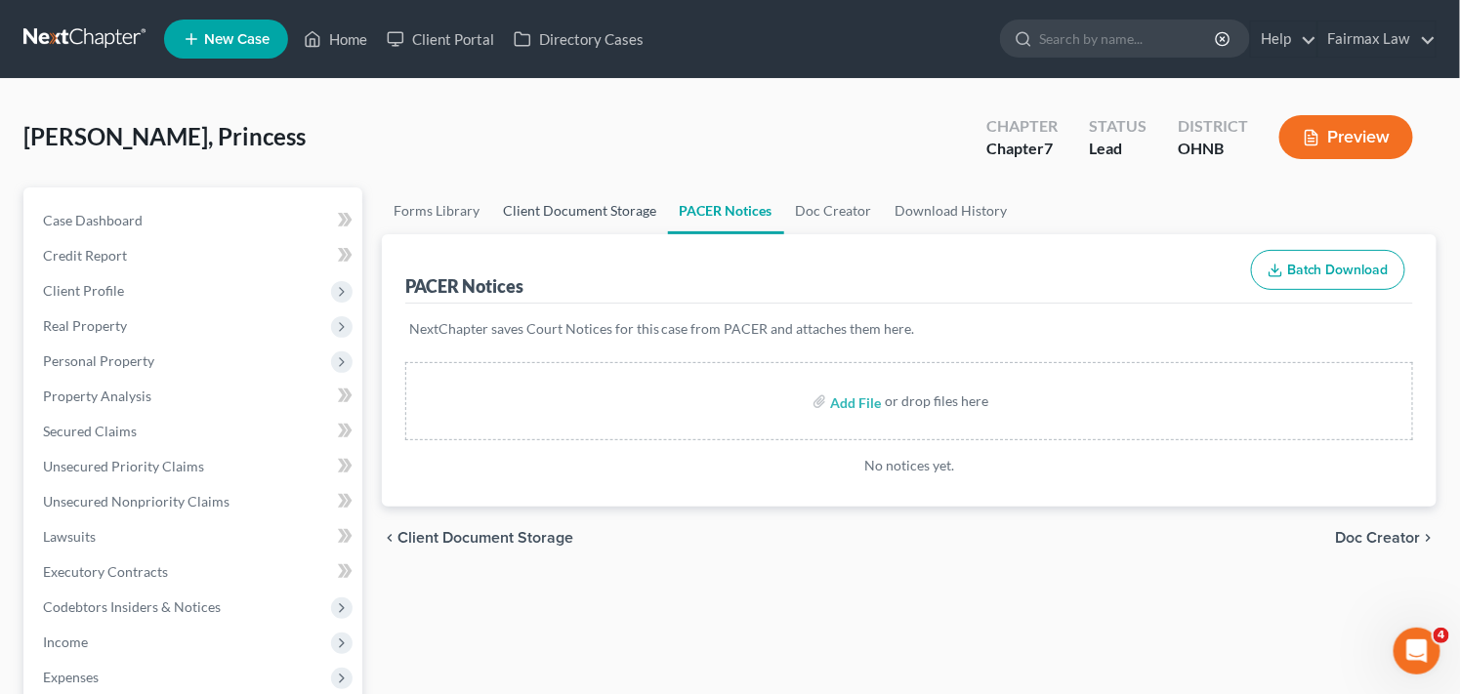
click at [548, 209] on link "Client Document Storage" at bounding box center [579, 210] width 177 height 47
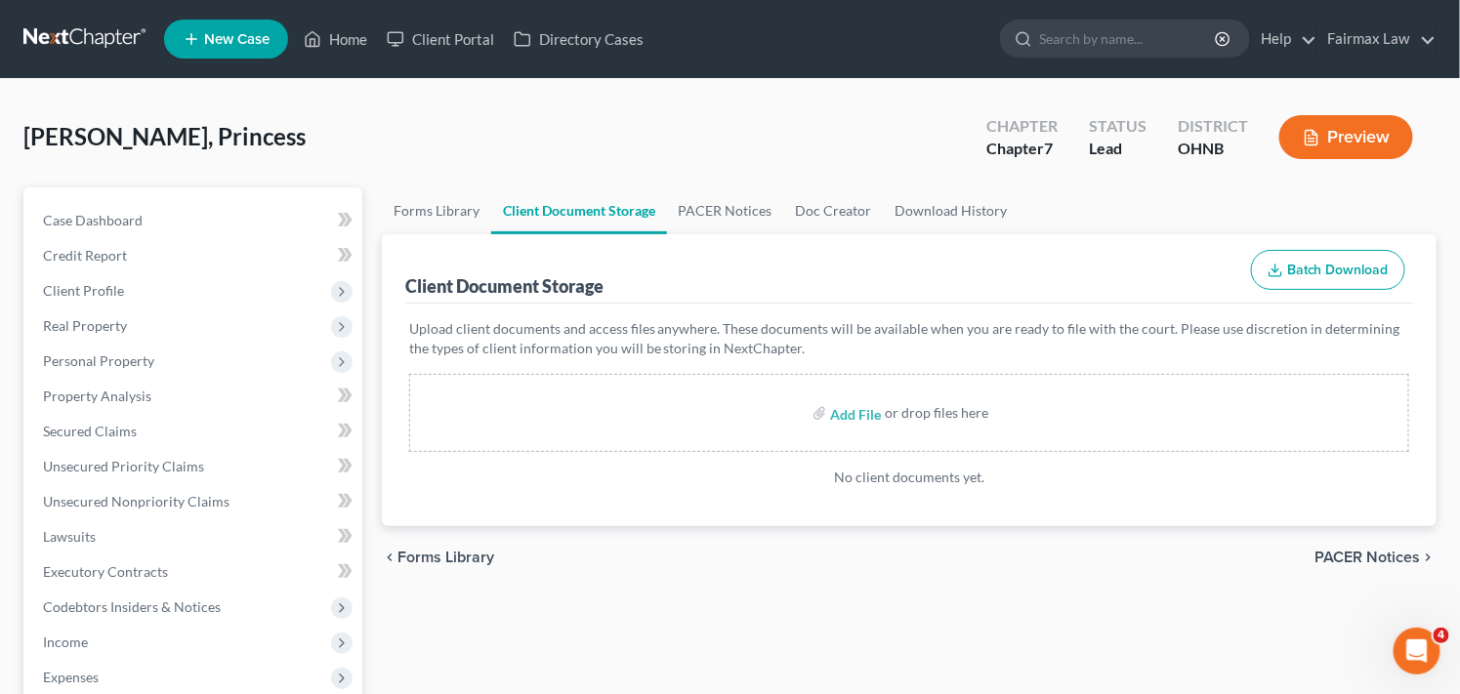
click at [798, 607] on div "Forms Library Client Document Storage PACER Notices Doc Creator Download Histor…" at bounding box center [909, 663] width 1074 height 952
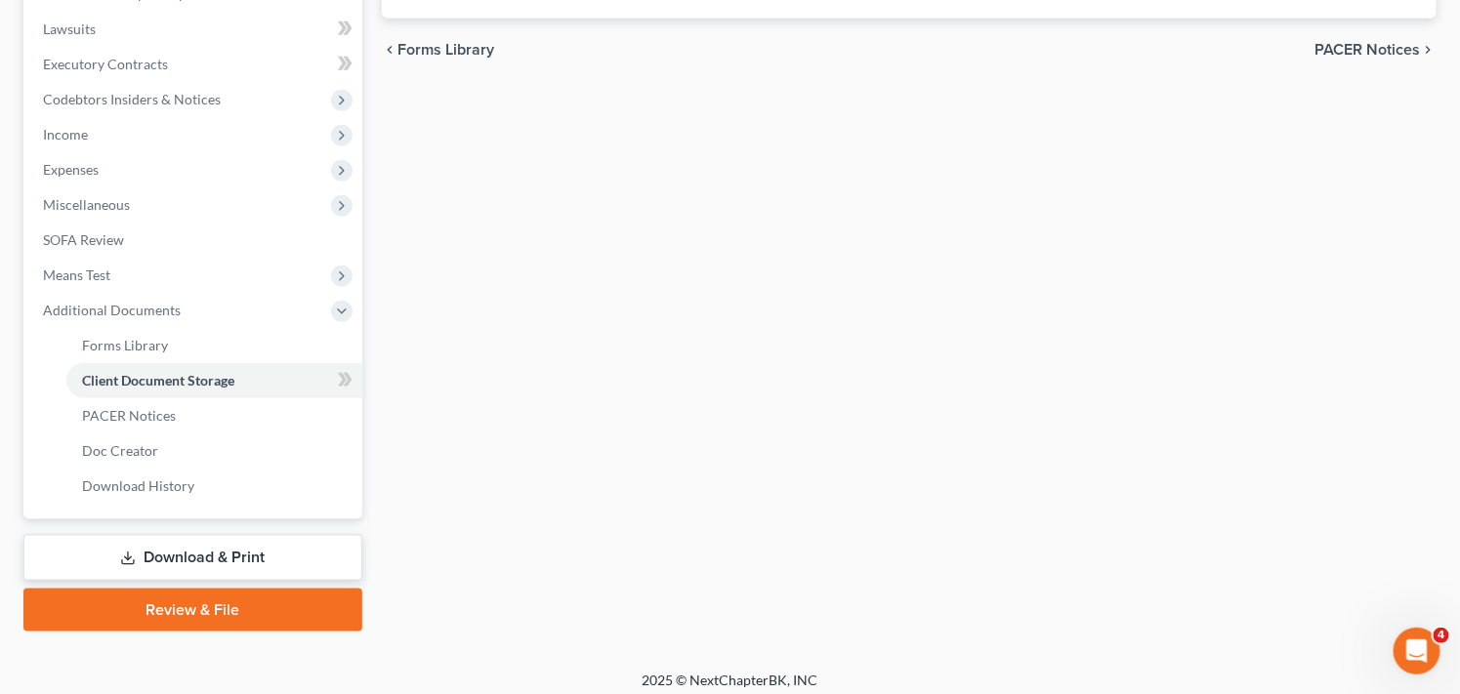
scroll to position [518, 0]
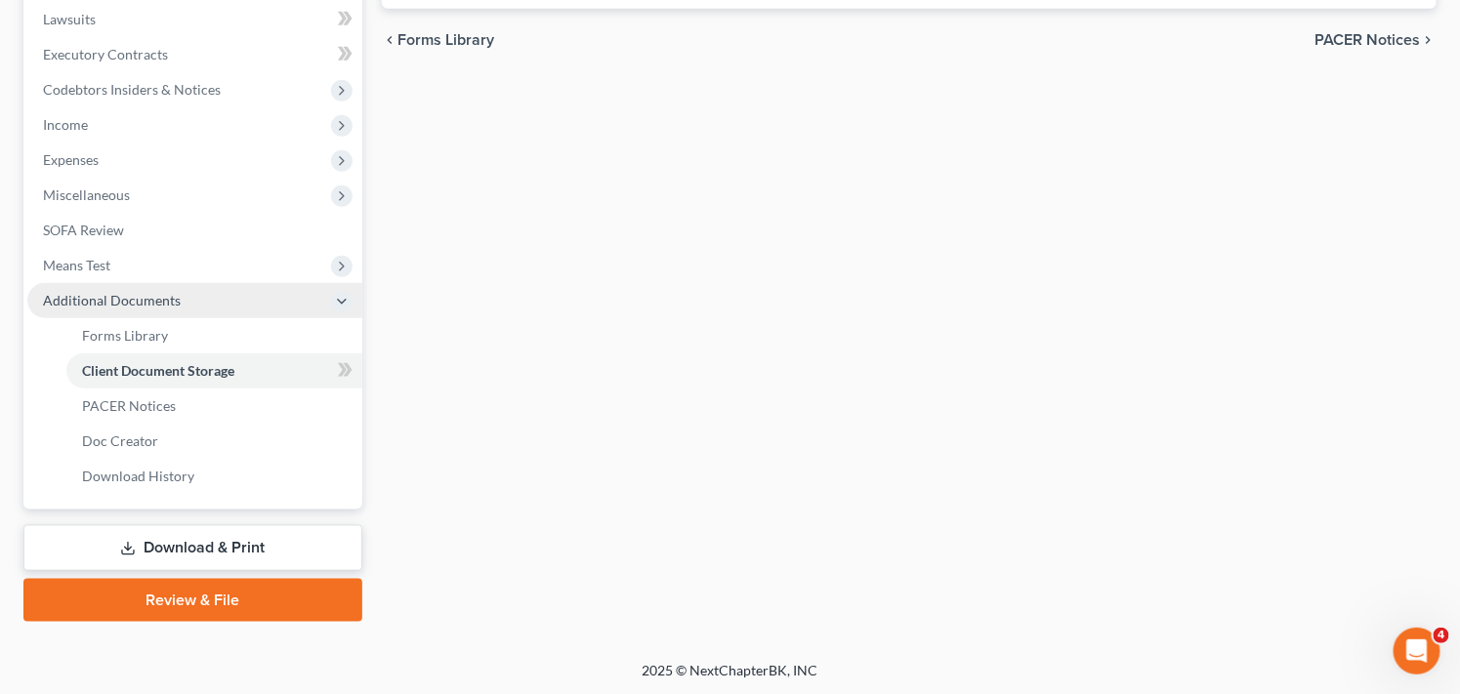
click at [200, 303] on span "Additional Documents" at bounding box center [194, 300] width 335 height 35
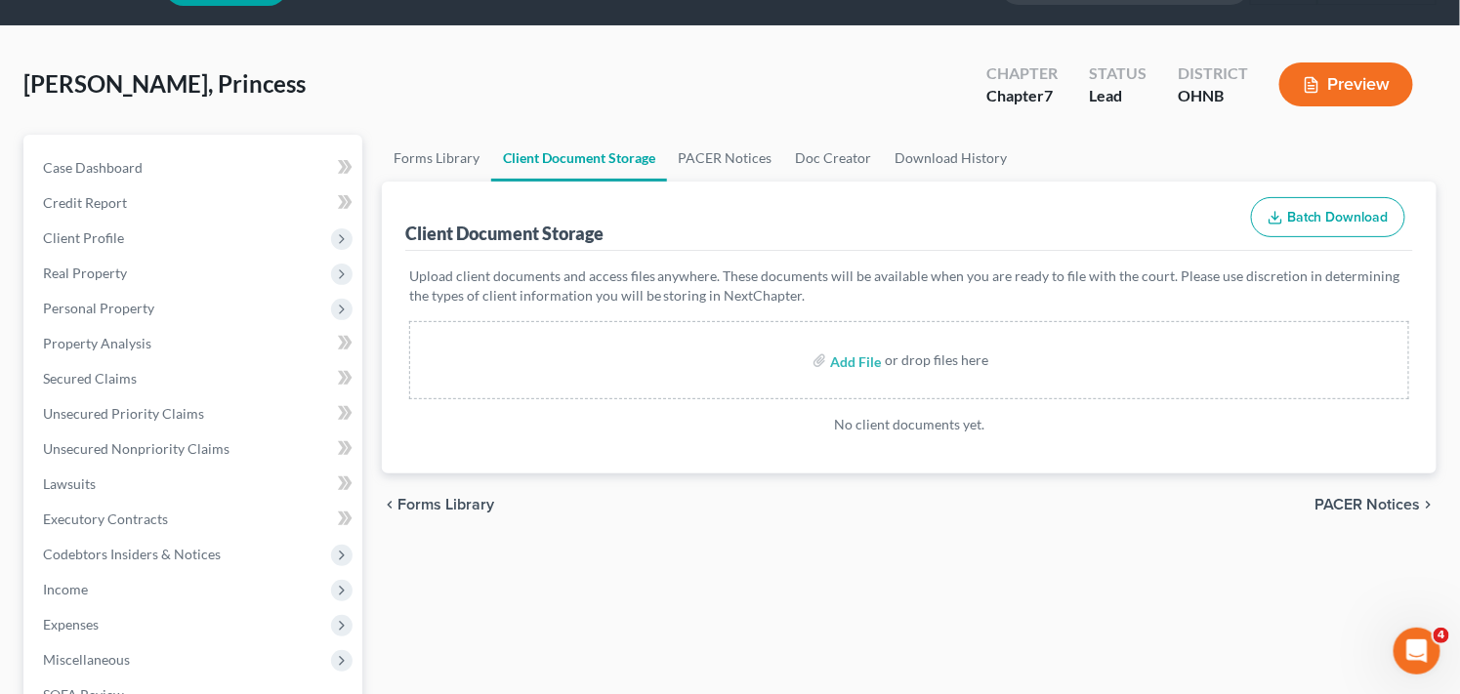
scroll to position [0, 0]
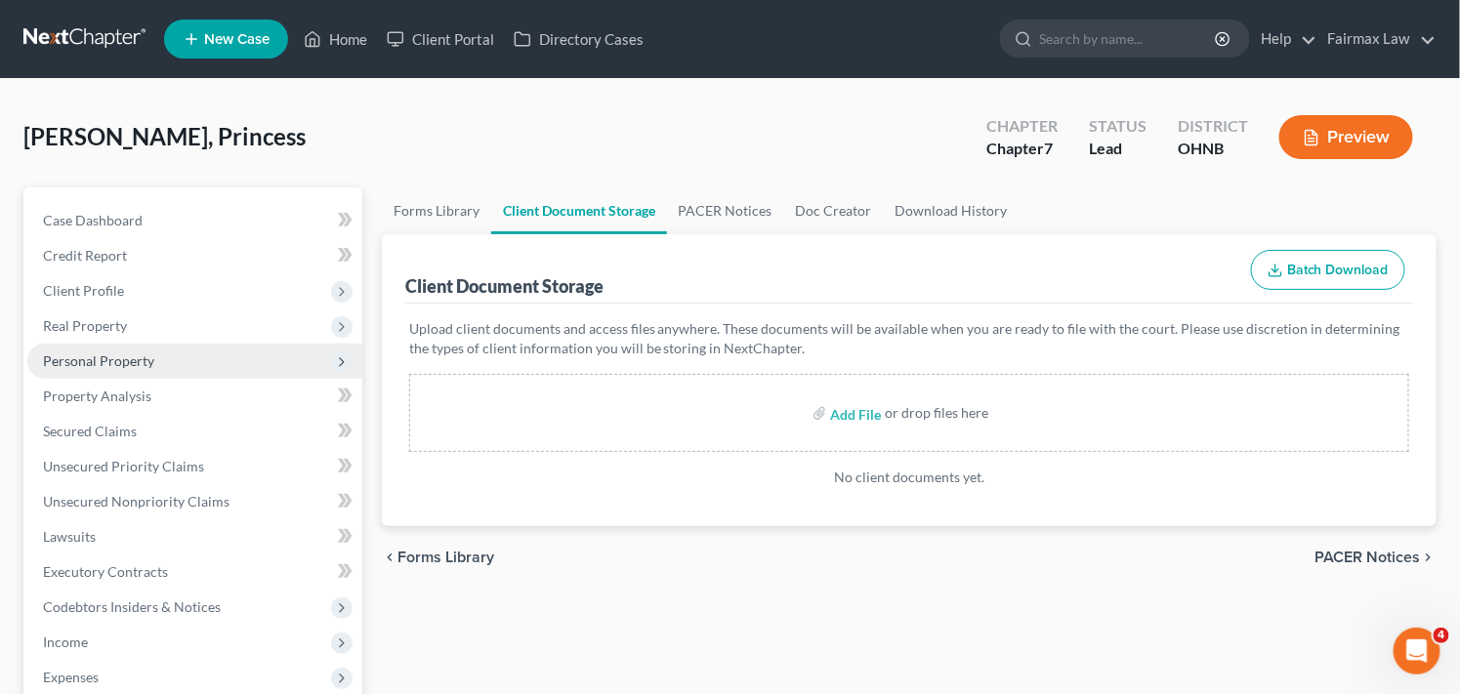
click at [268, 356] on span "Personal Property" at bounding box center [194, 361] width 335 height 35
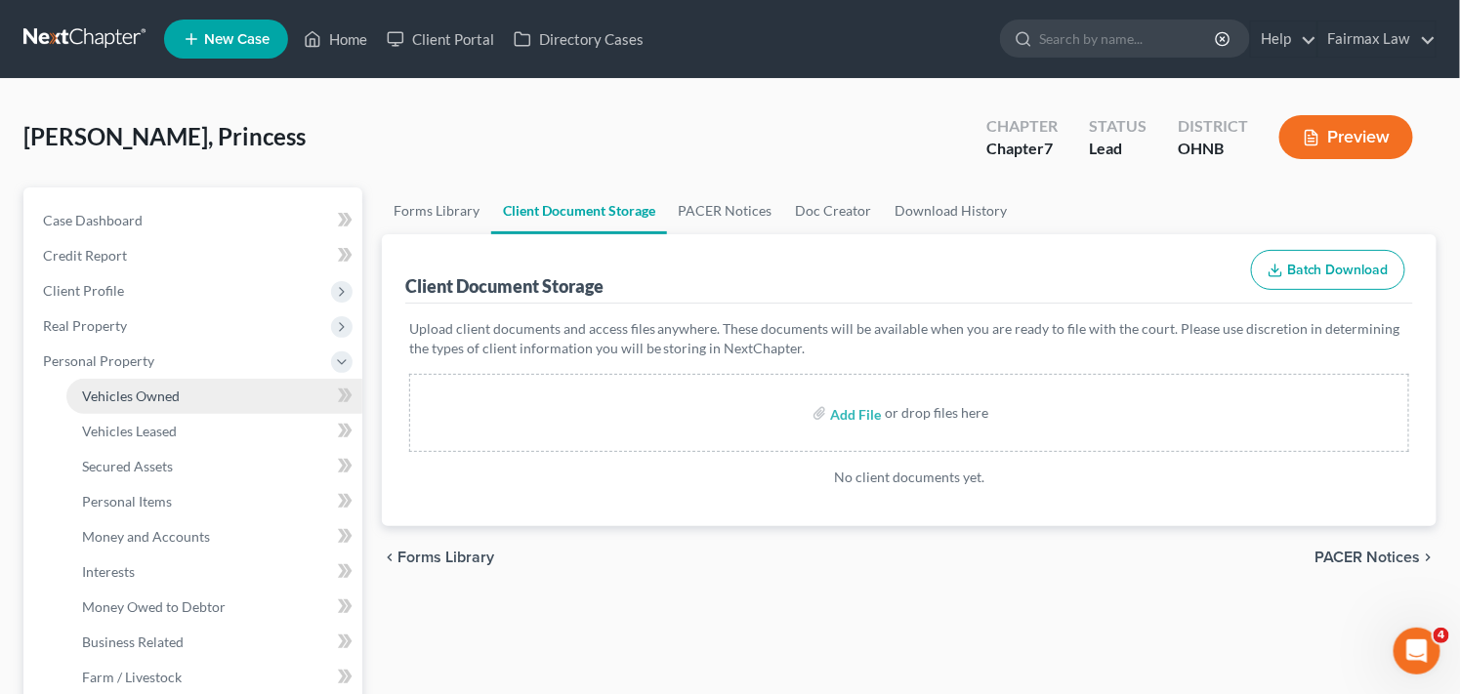
click at [262, 396] on link "Vehicles Owned" at bounding box center [214, 396] width 296 height 35
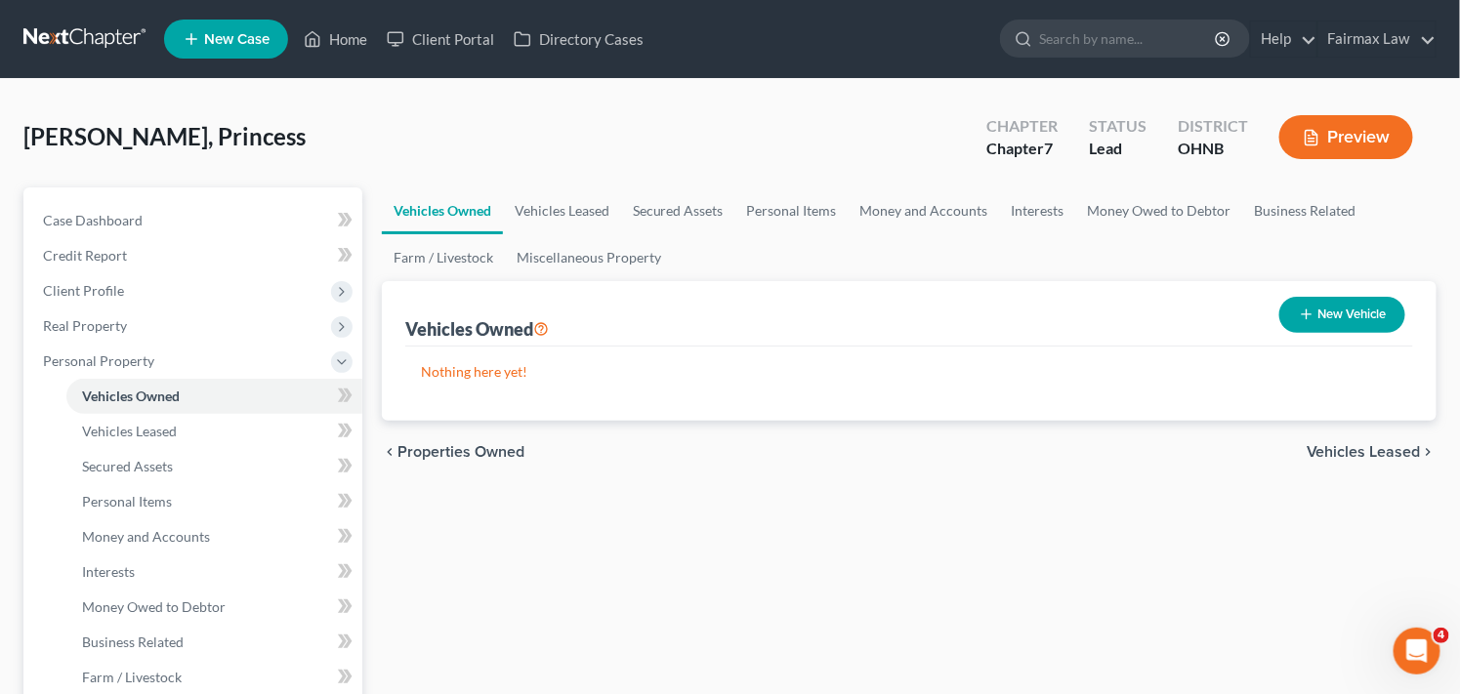
click at [1359, 310] on button "New Vehicle" at bounding box center [1342, 315] width 126 height 36
select select "0"
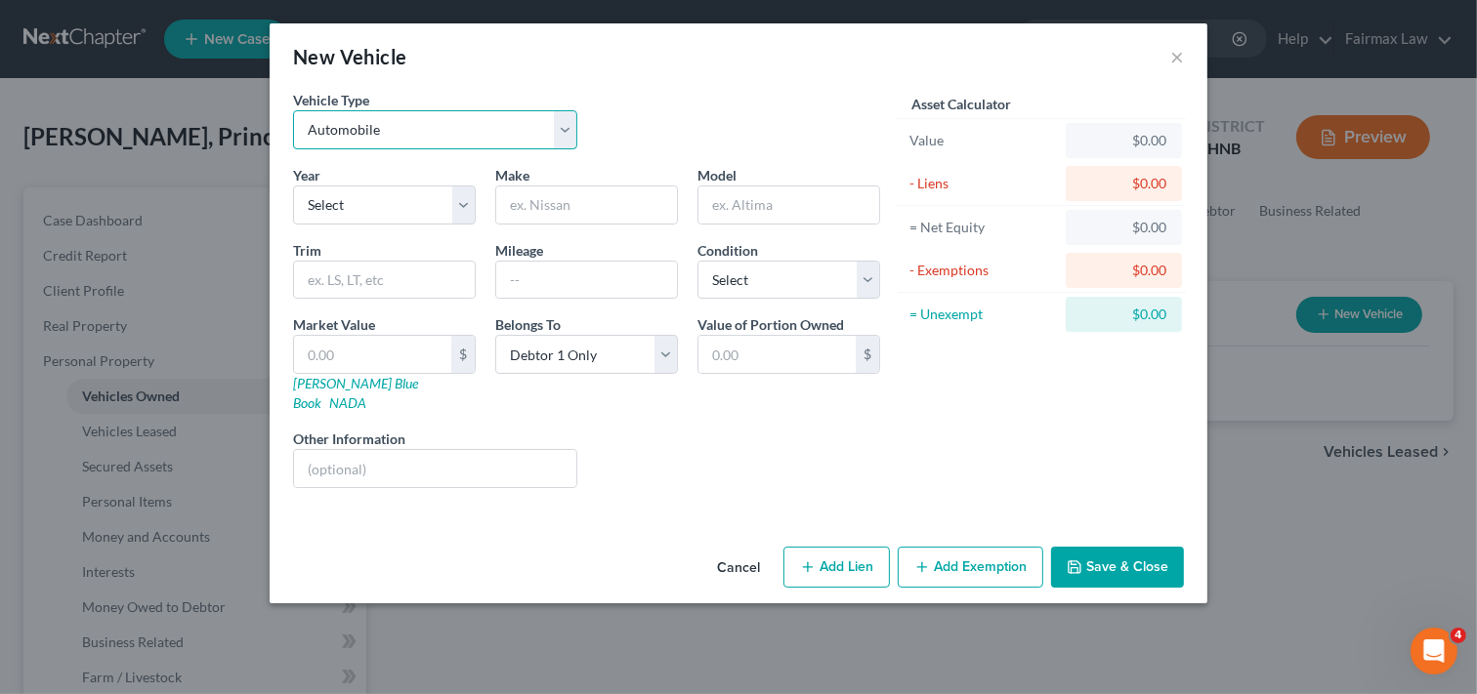
click at [510, 135] on select "Select Automobile Truck Trailer Watercraft Aircraft Motor Home Atv Other Vehicle" at bounding box center [435, 129] width 284 height 39
click at [480, 127] on select "Select Automobile Truck Trailer Watercraft Aircraft Motor Home Atv Other Vehicle" at bounding box center [435, 129] width 284 height 39
click at [293, 110] on select "Select Automobile Truck Trailer Watercraft Aircraft Motor Home Atv Other Vehicle" at bounding box center [435, 129] width 284 height 39
click at [427, 209] on select "Select 2026 2025 2024 2023 2022 2021 2020 2019 2018 2017 2016 2015 2014 2013 20…" at bounding box center [384, 205] width 183 height 39
select select "10"
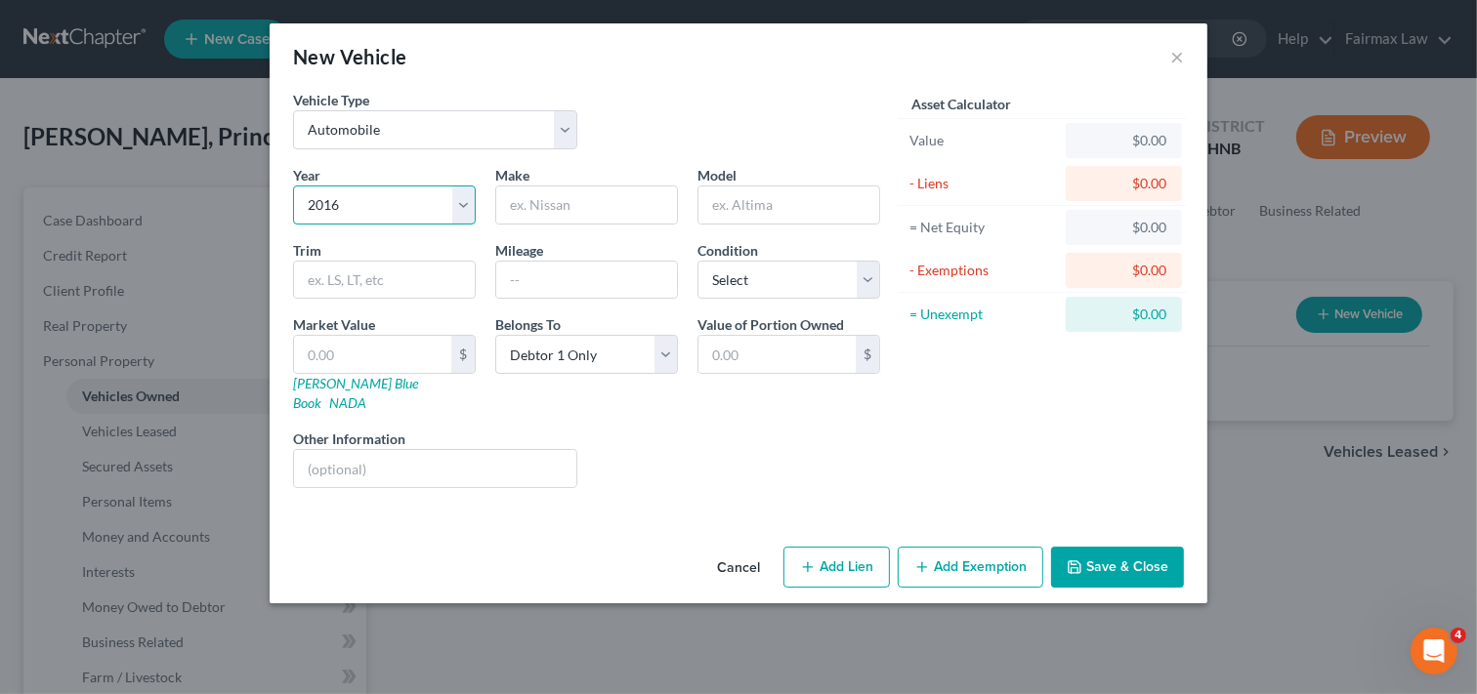
click at [293, 186] on select "Select 2026 2025 2024 2023 2022 2021 2020 2019 2018 2017 2016 2015 2014 2013 20…" at bounding box center [384, 205] width 183 height 39
click at [596, 203] on input "text" at bounding box center [586, 205] width 181 height 37
type input "Dodg"
click at [611, 281] on input "text" at bounding box center [586, 280] width 181 height 37
click at [523, 281] on input "82850" at bounding box center [586, 280] width 181 height 37
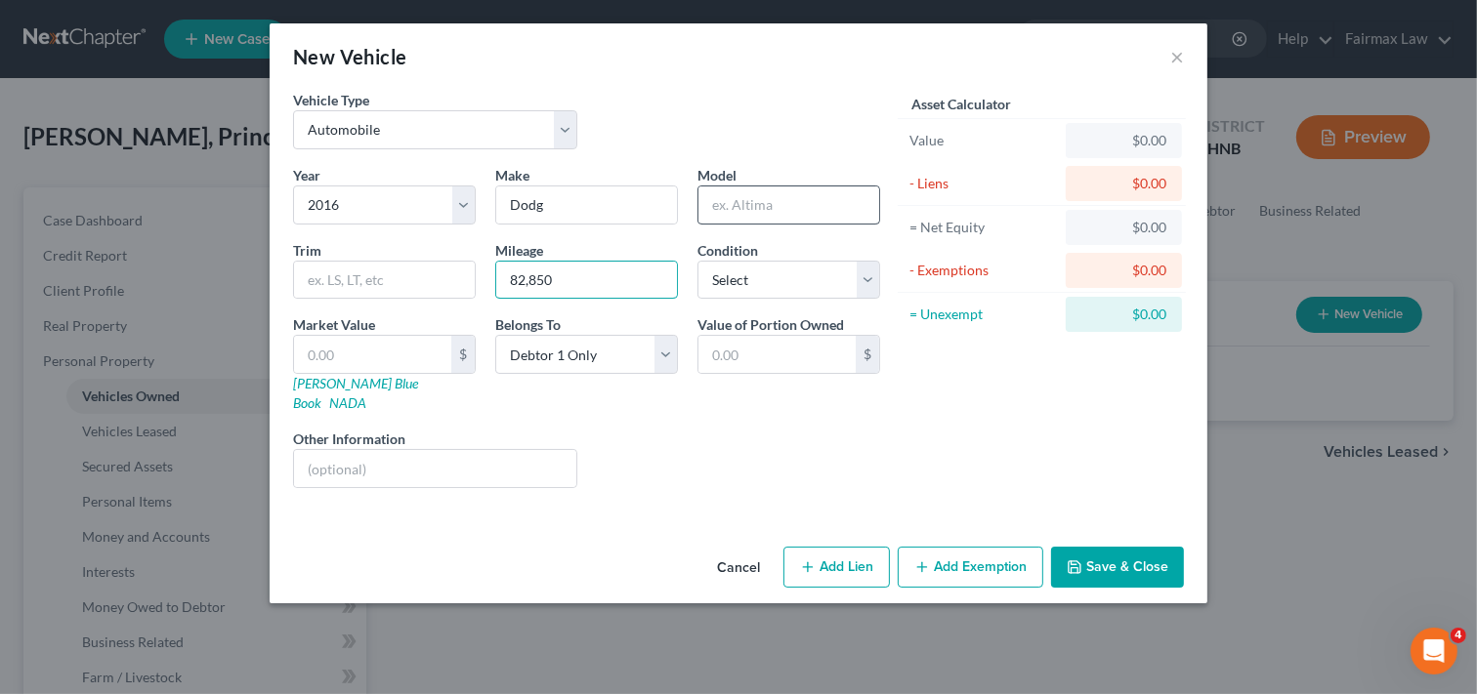
type input "82,850"
click at [813, 208] on input "text" at bounding box center [788, 205] width 181 height 37
type input "Journey"
click at [400, 275] on input "text" at bounding box center [384, 280] width 181 height 37
click at [379, 352] on input "text" at bounding box center [372, 354] width 157 height 37
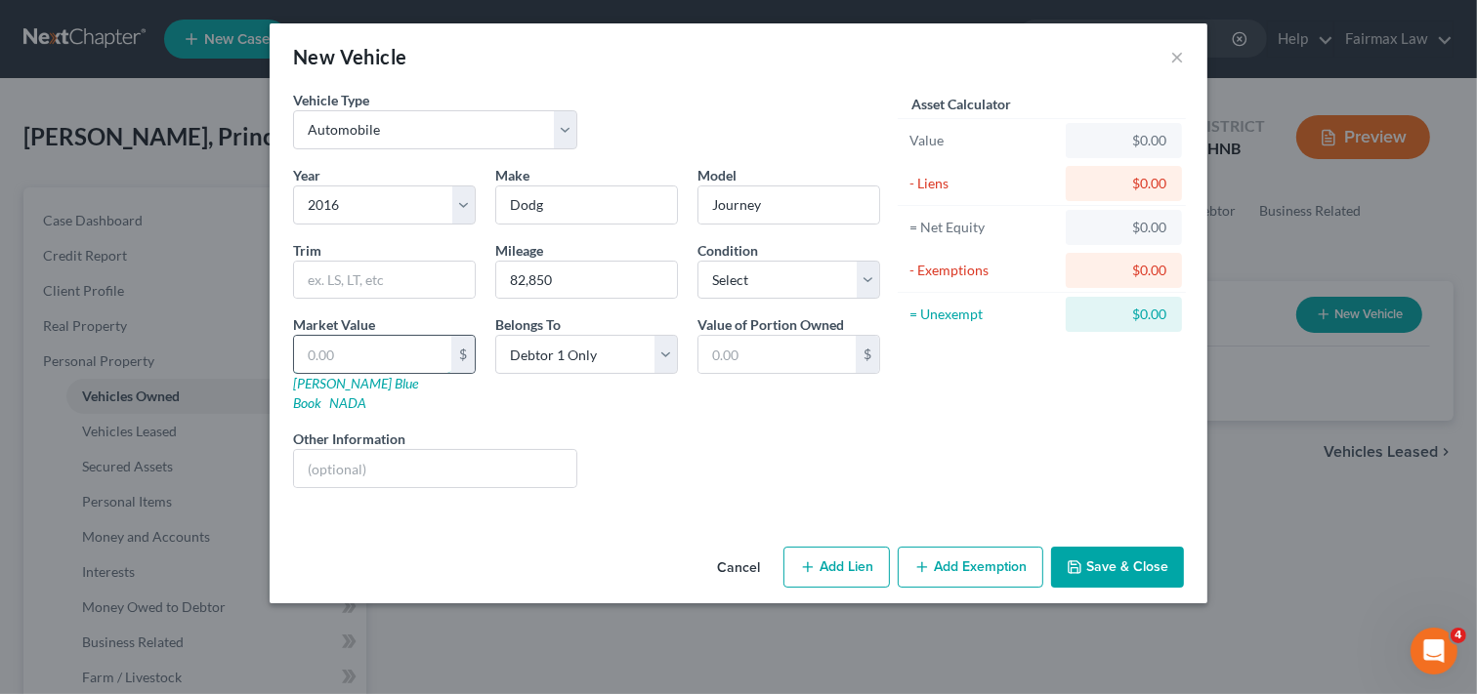
type input "9"
type input "9.00"
type input "90"
type input "90.00"
type input "900"
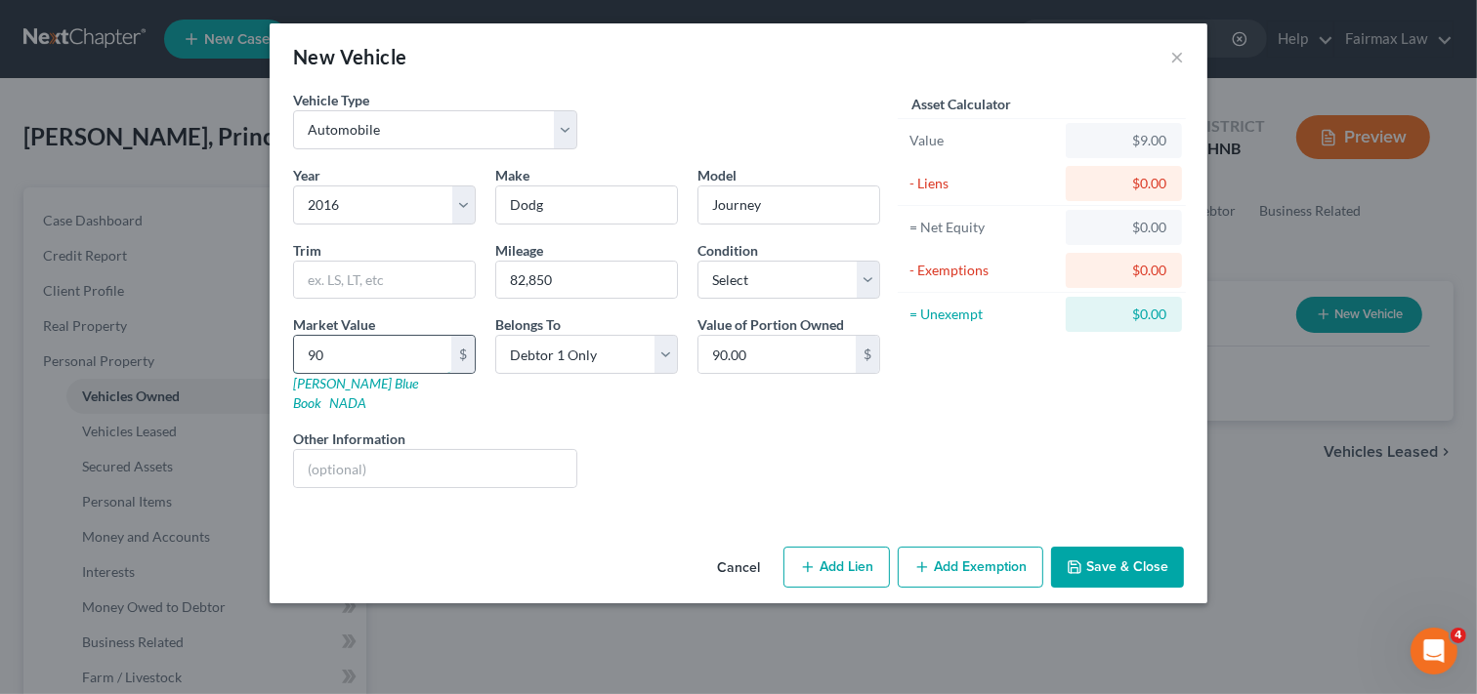
type input "900.00"
type input "9000"
type input "9,000.00"
type input "9,000"
click at [812, 271] on select "Select Excellent Very Good Good Fair Poor" at bounding box center [788, 280] width 183 height 39
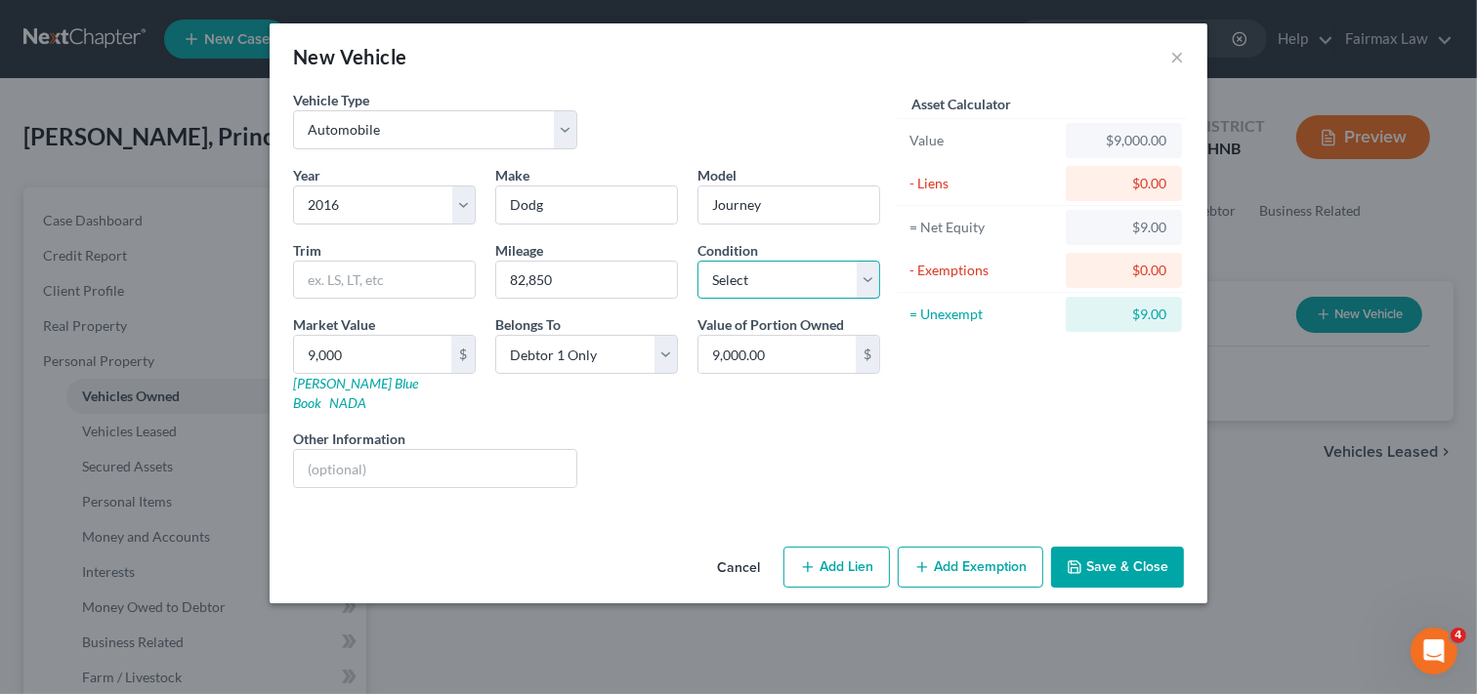
select select "2"
click at [697, 261] on select "Select Excellent Very Good Good Fair Poor" at bounding box center [788, 280] width 183 height 39
click at [1101, 547] on button "Save & Close" at bounding box center [1117, 567] width 133 height 41
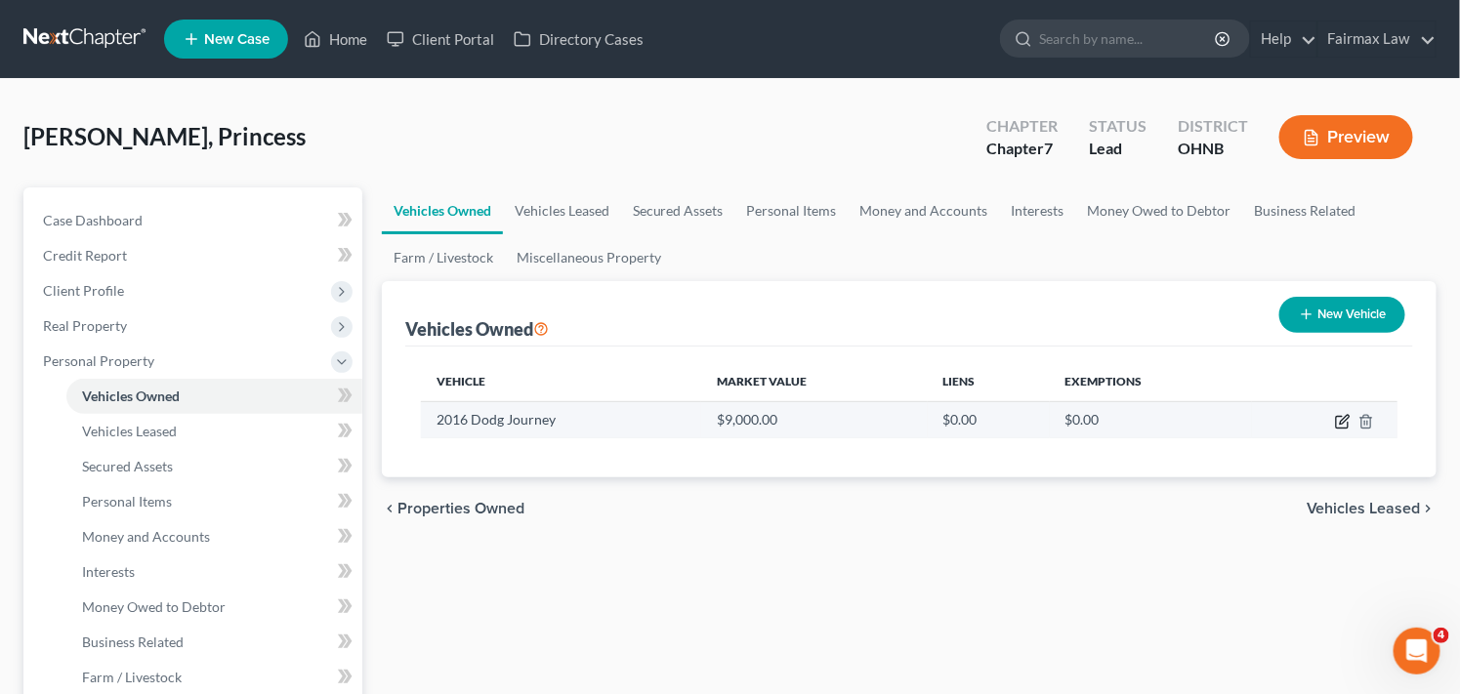
click at [1344, 418] on icon "button" at bounding box center [1343, 422] width 16 height 16
select select "0"
select select "10"
select select "2"
select select "0"
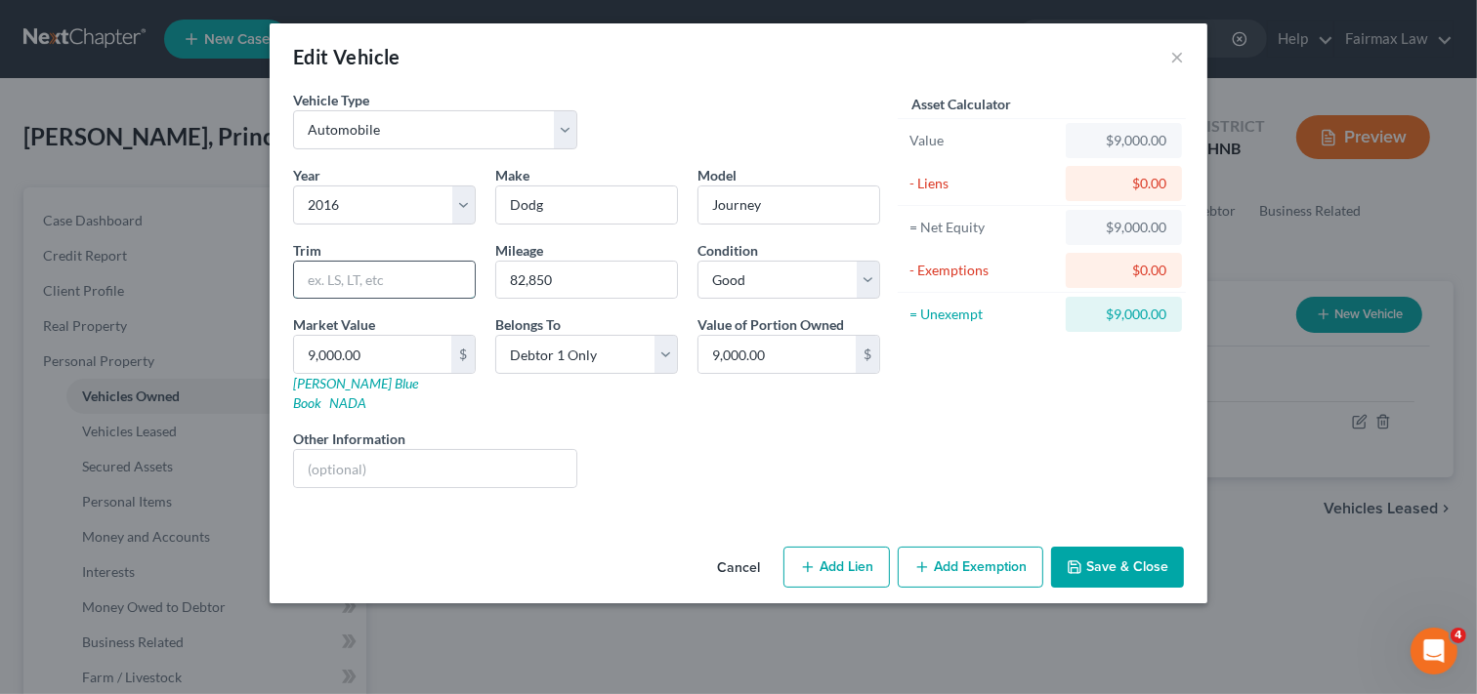
click at [408, 284] on input "text" at bounding box center [384, 280] width 181 height 37
click at [1121, 553] on button "Save & Close" at bounding box center [1117, 567] width 133 height 41
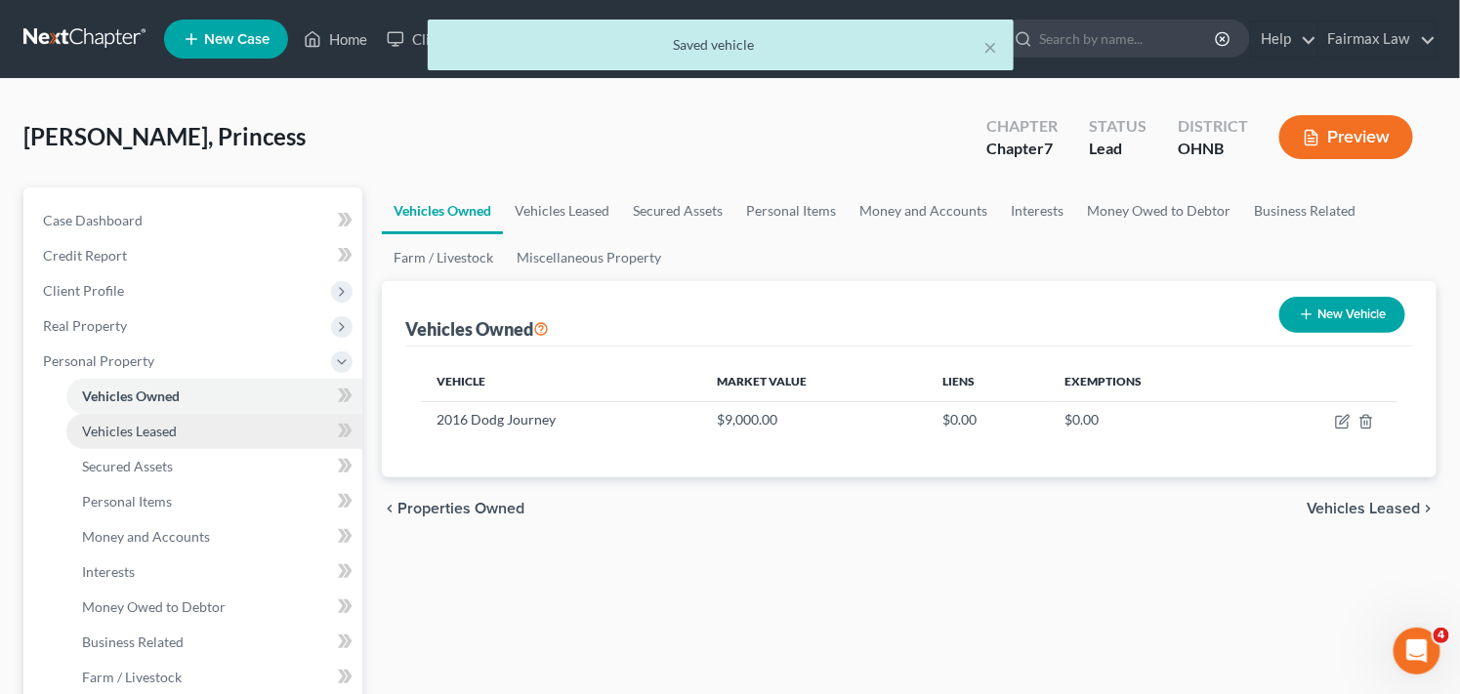
click at [197, 437] on link "Vehicles Leased" at bounding box center [214, 431] width 296 height 35
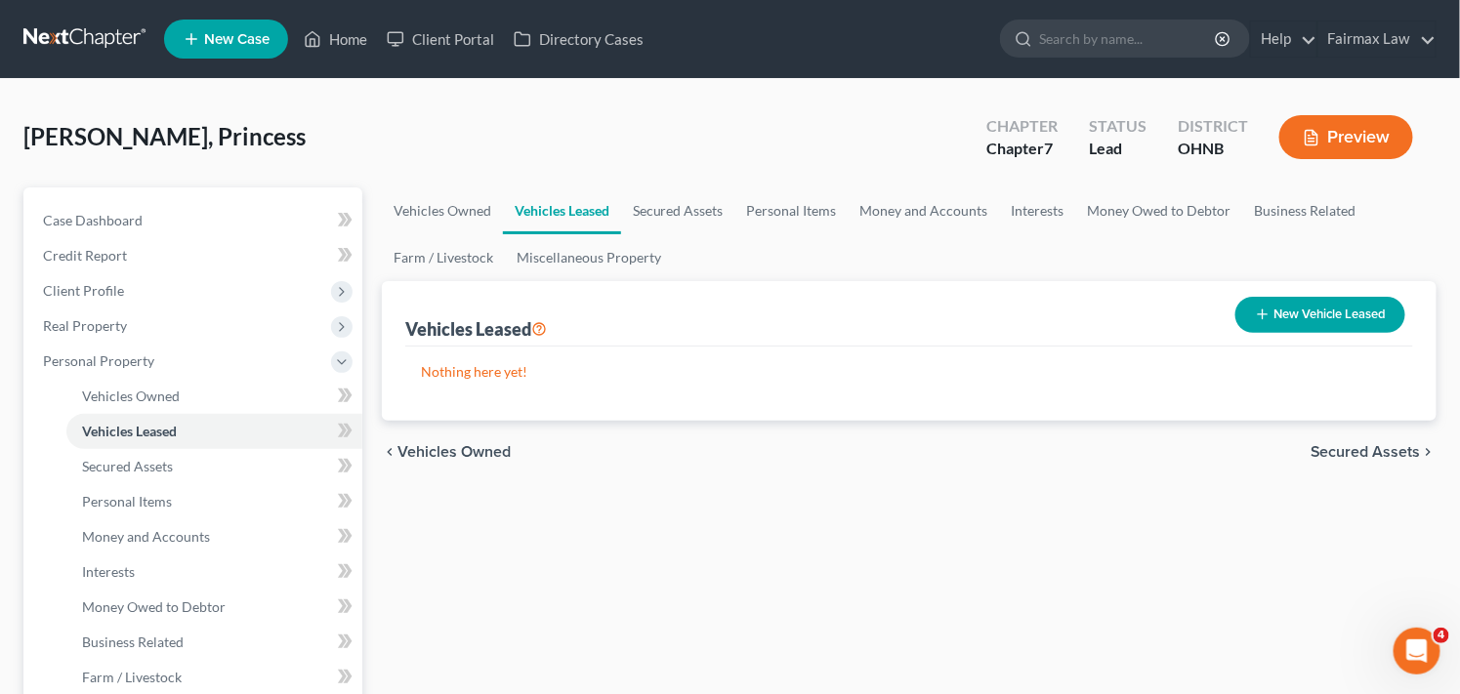
click at [1283, 314] on button "New Vehicle Leased" at bounding box center [1320, 315] width 170 height 36
select select "0"
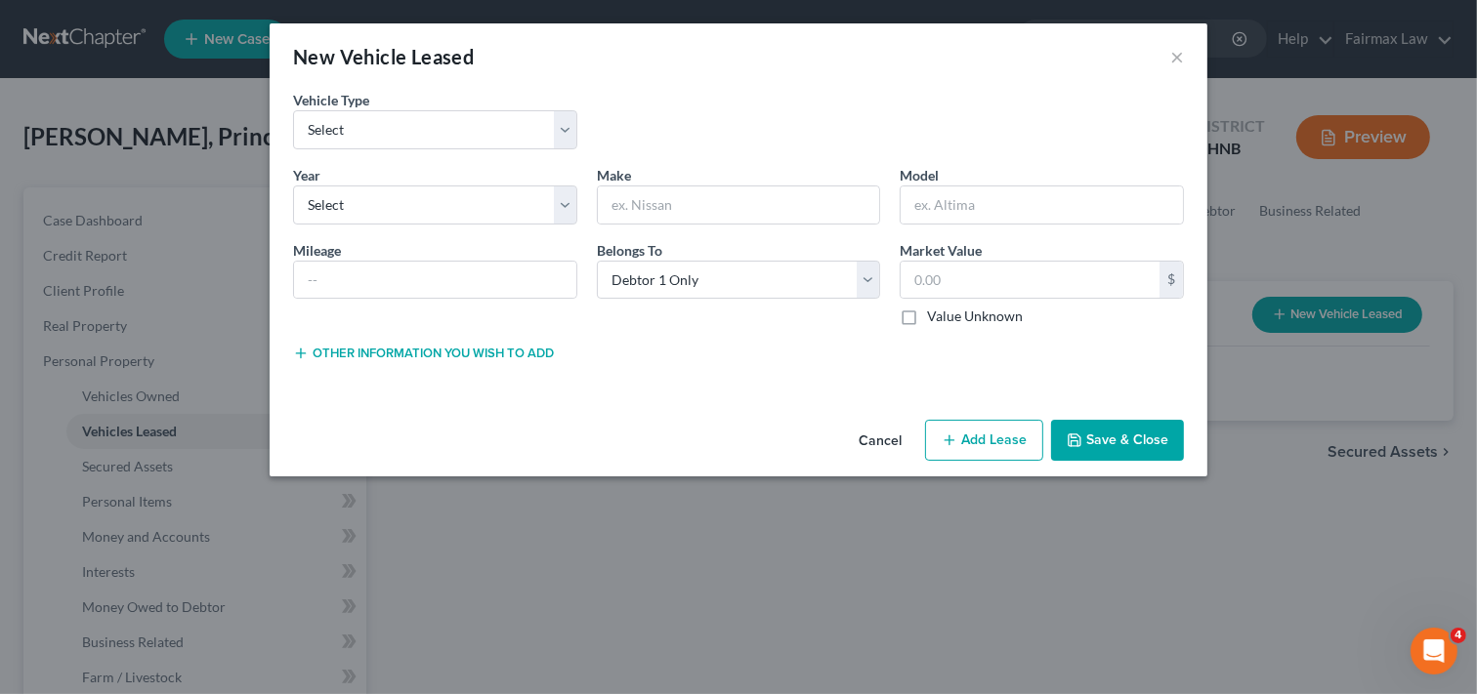
click at [885, 449] on button "Cancel" at bounding box center [880, 441] width 74 height 39
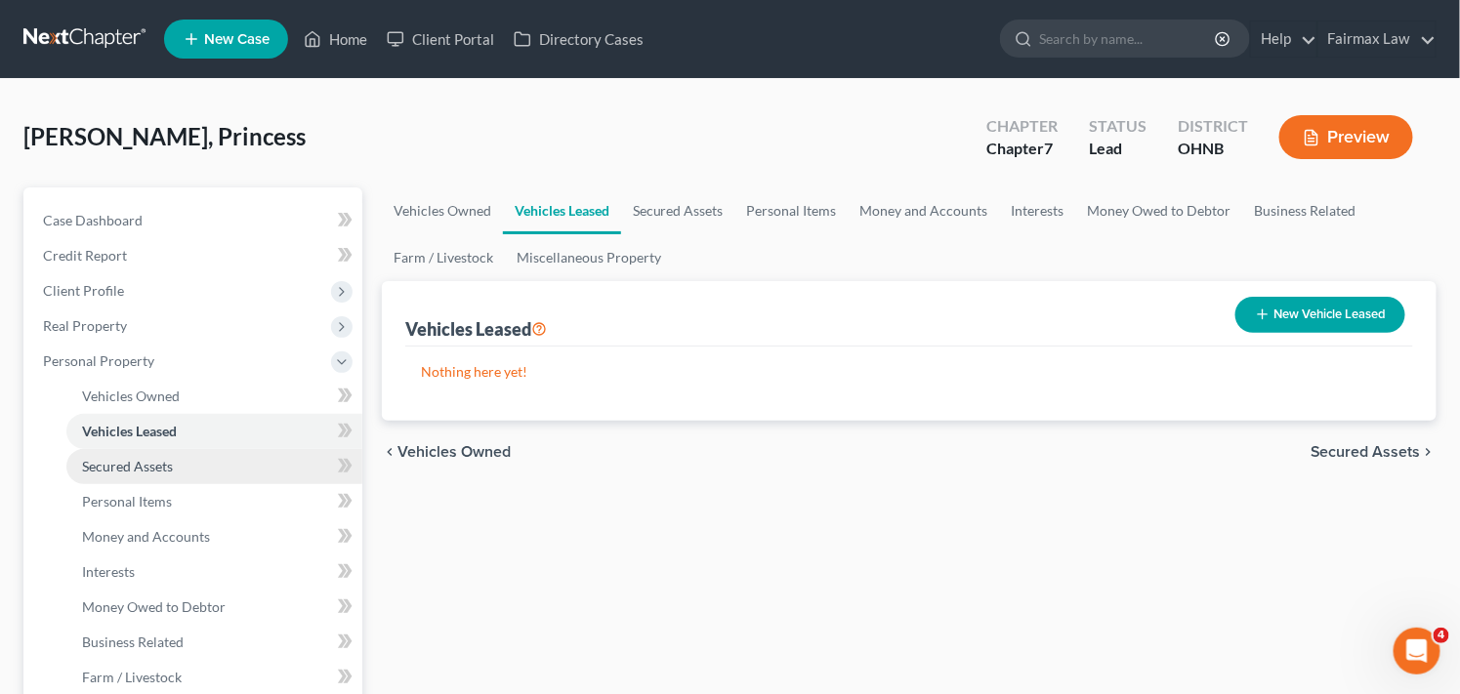
click at [169, 466] on span "Secured Assets" at bounding box center [127, 466] width 91 height 17
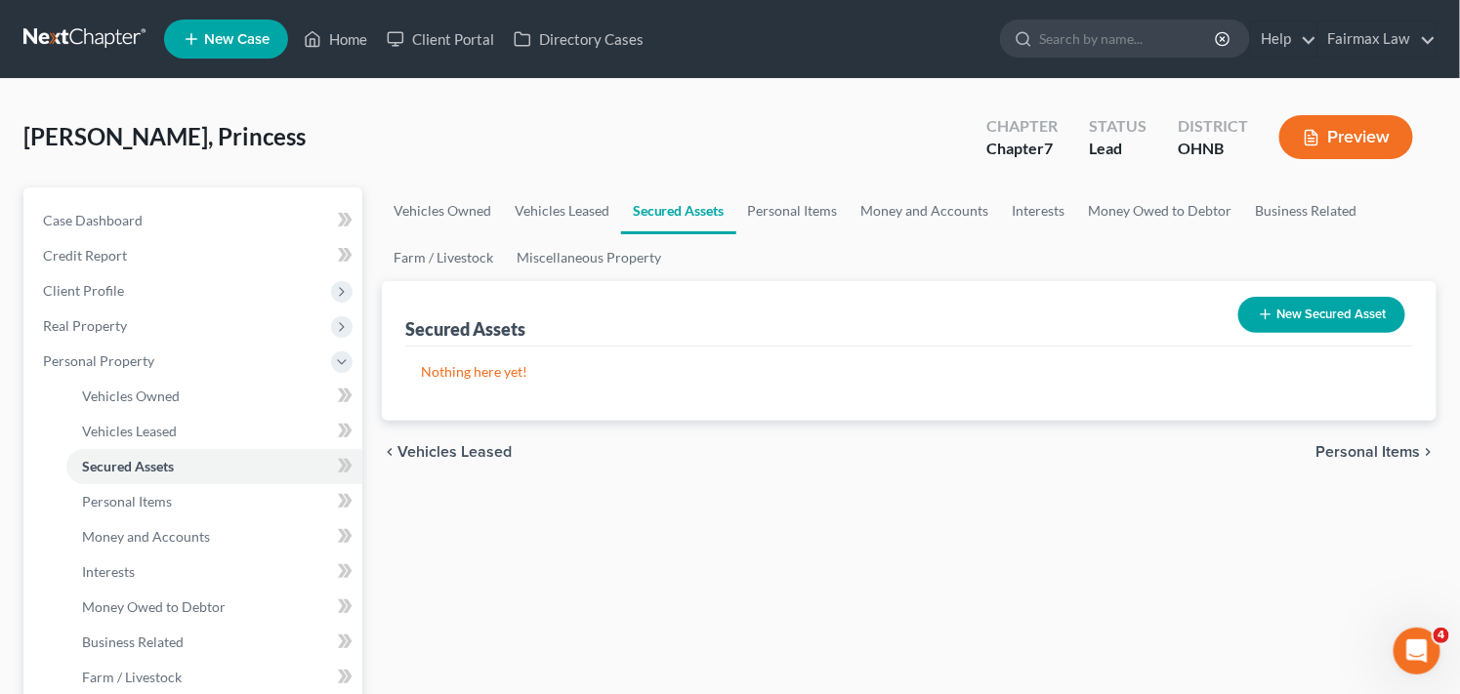
click at [1296, 303] on button "New Secured Asset" at bounding box center [1321, 315] width 167 height 36
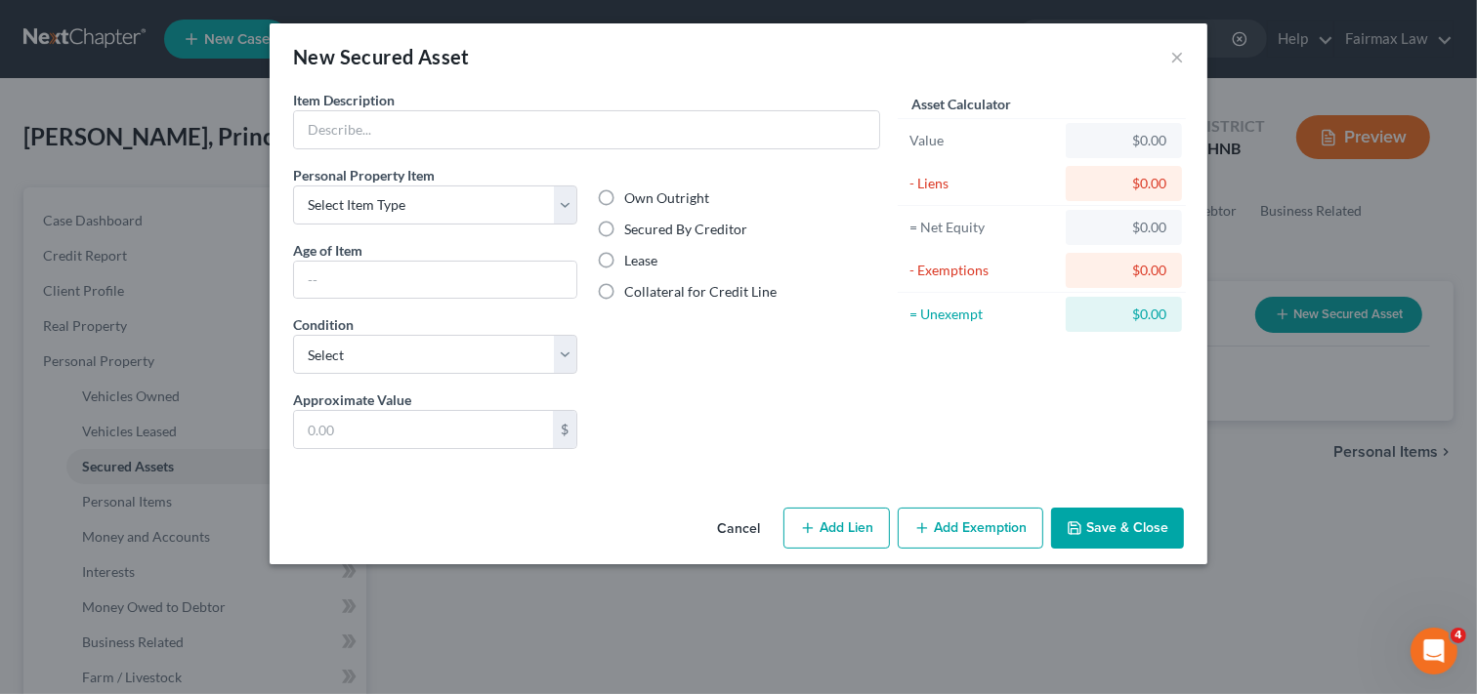
click at [733, 529] on button "Cancel" at bounding box center [738, 529] width 74 height 39
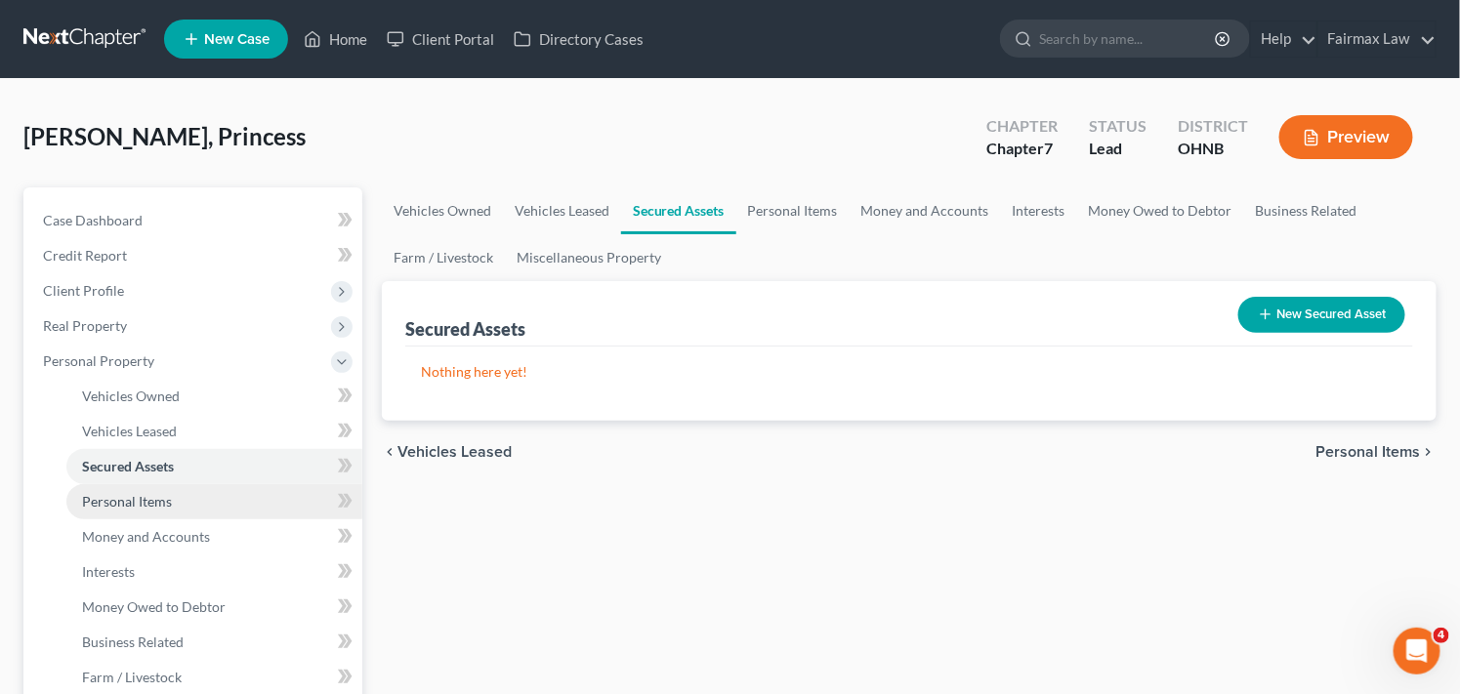
click at [187, 498] on link "Personal Items" at bounding box center [214, 501] width 296 height 35
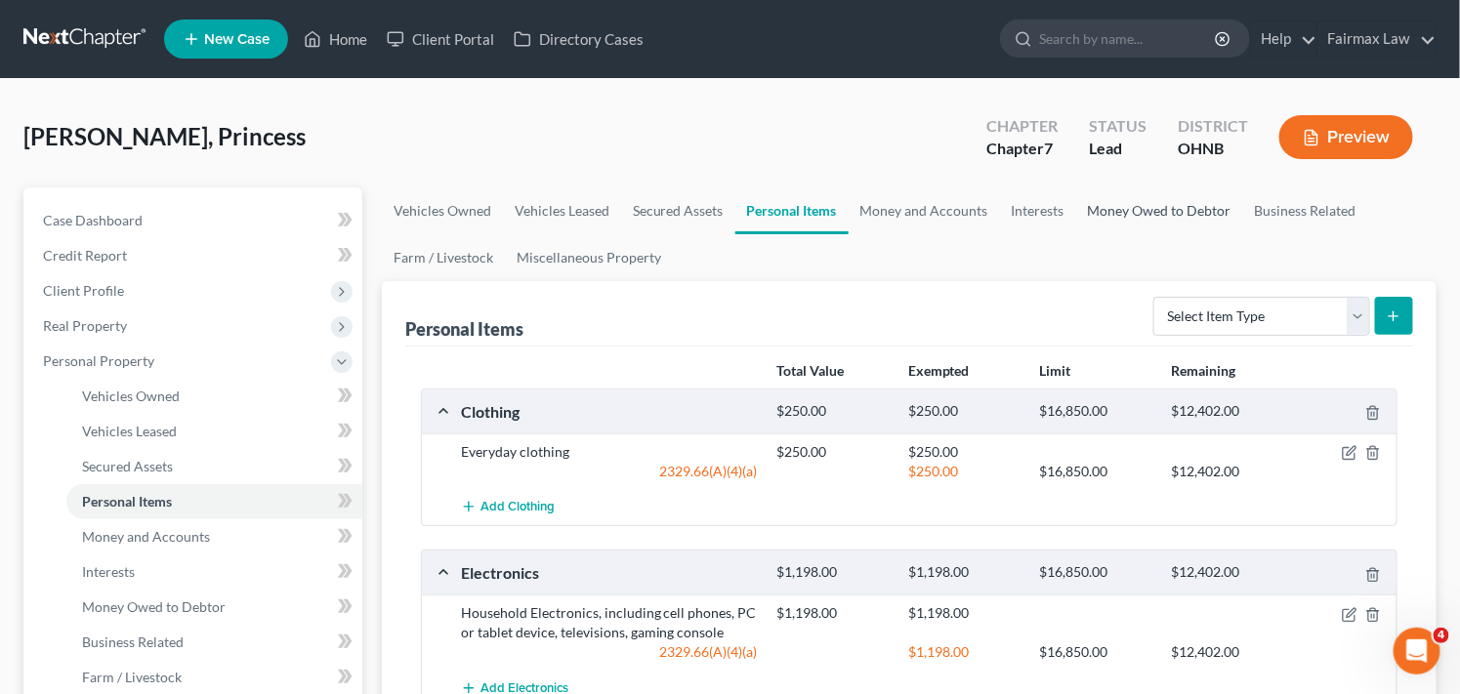
click at [1144, 209] on link "Money Owed to Debtor" at bounding box center [1159, 210] width 167 height 47
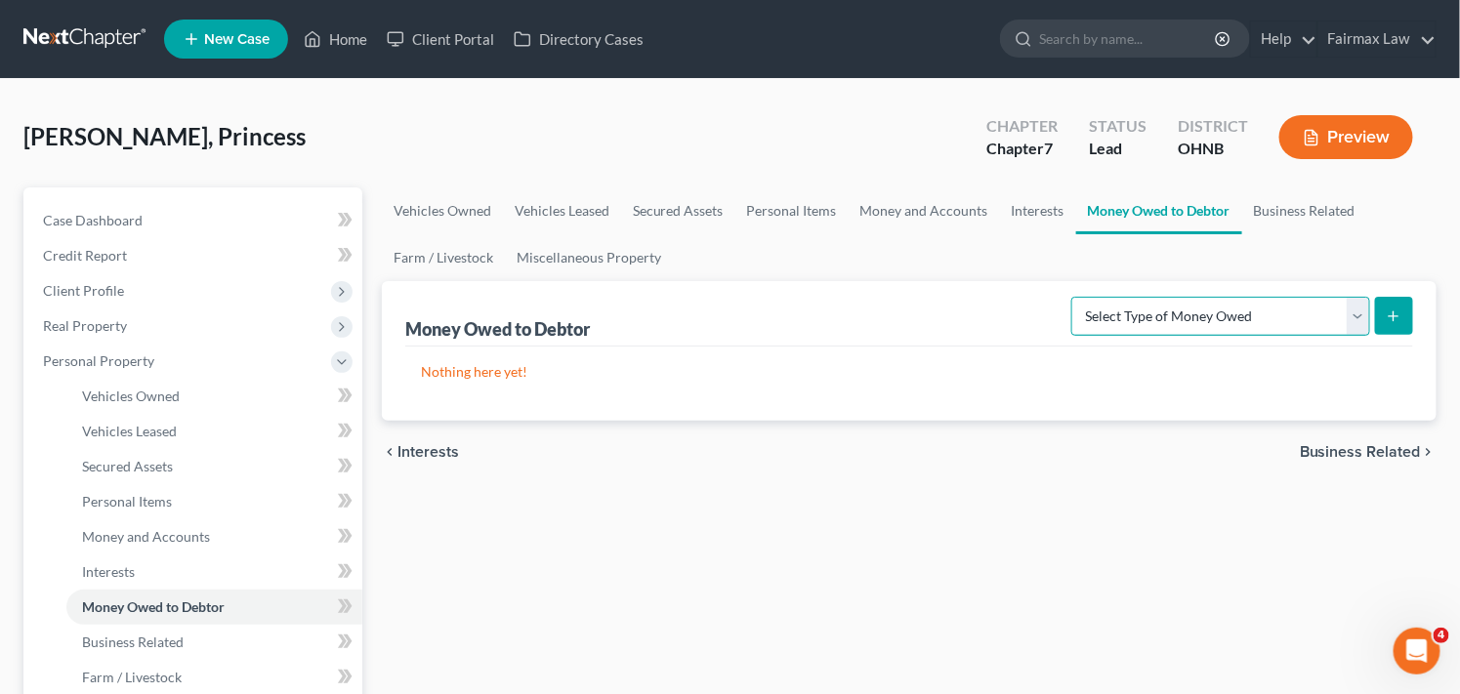
click at [1306, 312] on select "Select Type of Money Owed Accounts Receivable Alimony Child Support Claims Agai…" at bounding box center [1220, 316] width 299 height 39
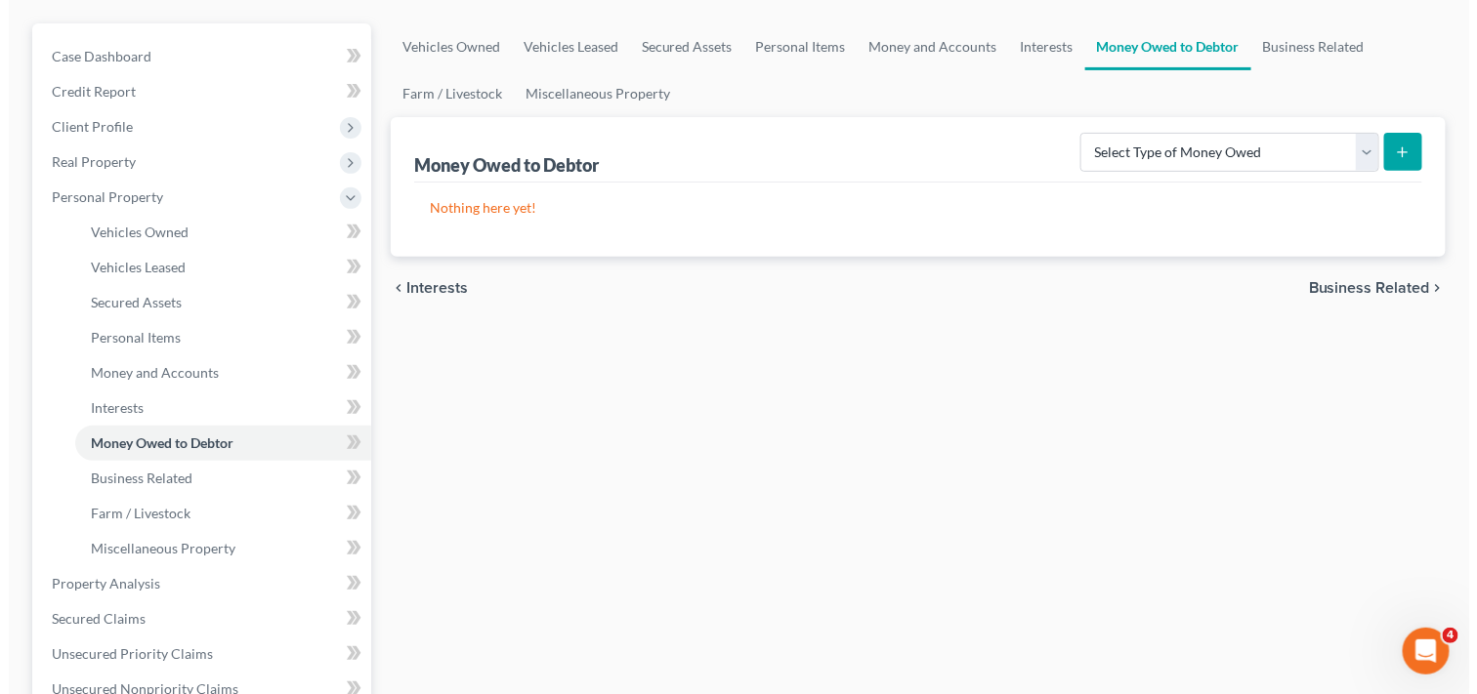
scroll to position [181, 0]
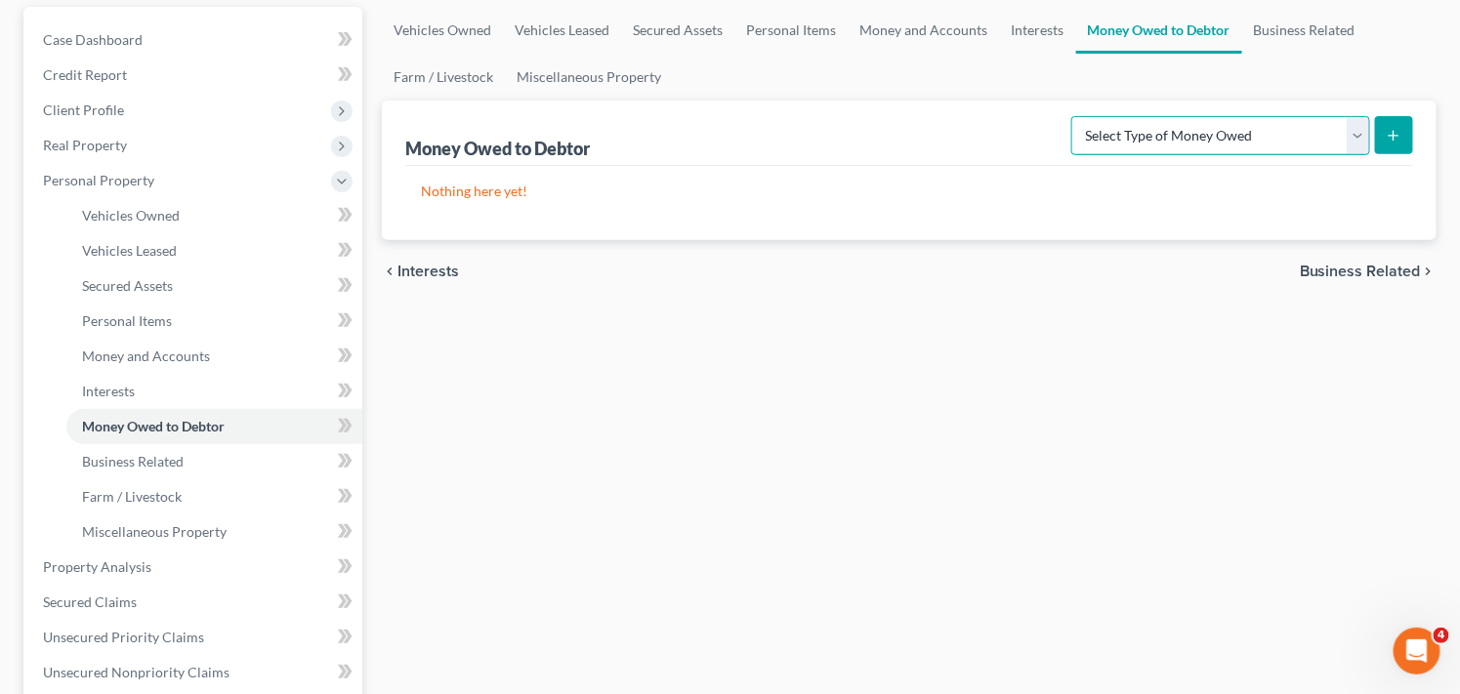
click at [1353, 140] on select "Select Type of Money Owed Accounts Receivable Alimony Child Support Claims Agai…" at bounding box center [1220, 135] width 299 height 39
click at [1329, 134] on select "Select Type of Money Owed Accounts Receivable Alimony Child Support Claims Agai…" at bounding box center [1220, 135] width 299 height 39
select select "child_support"
click at [1075, 116] on select "Select Type of Money Owed Accounts Receivable Alimony Child Support Claims Agai…" at bounding box center [1220, 135] width 299 height 39
click at [1394, 128] on icon "submit" at bounding box center [1394, 136] width 16 height 16
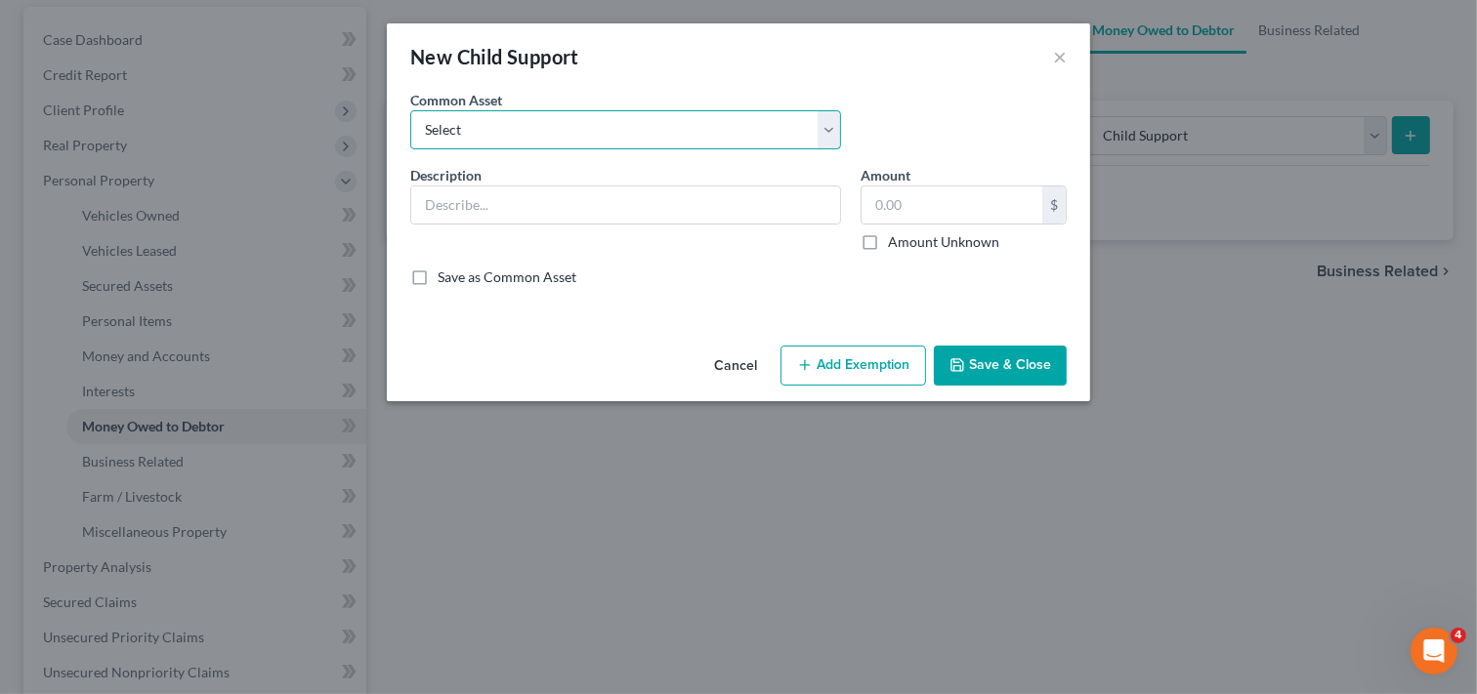
click at [727, 132] on select "Select Child Support" at bounding box center [625, 129] width 431 height 39
select select "0"
click at [410, 110] on select "Select Child Support" at bounding box center [625, 129] width 431 height 39
type input "Child Support"
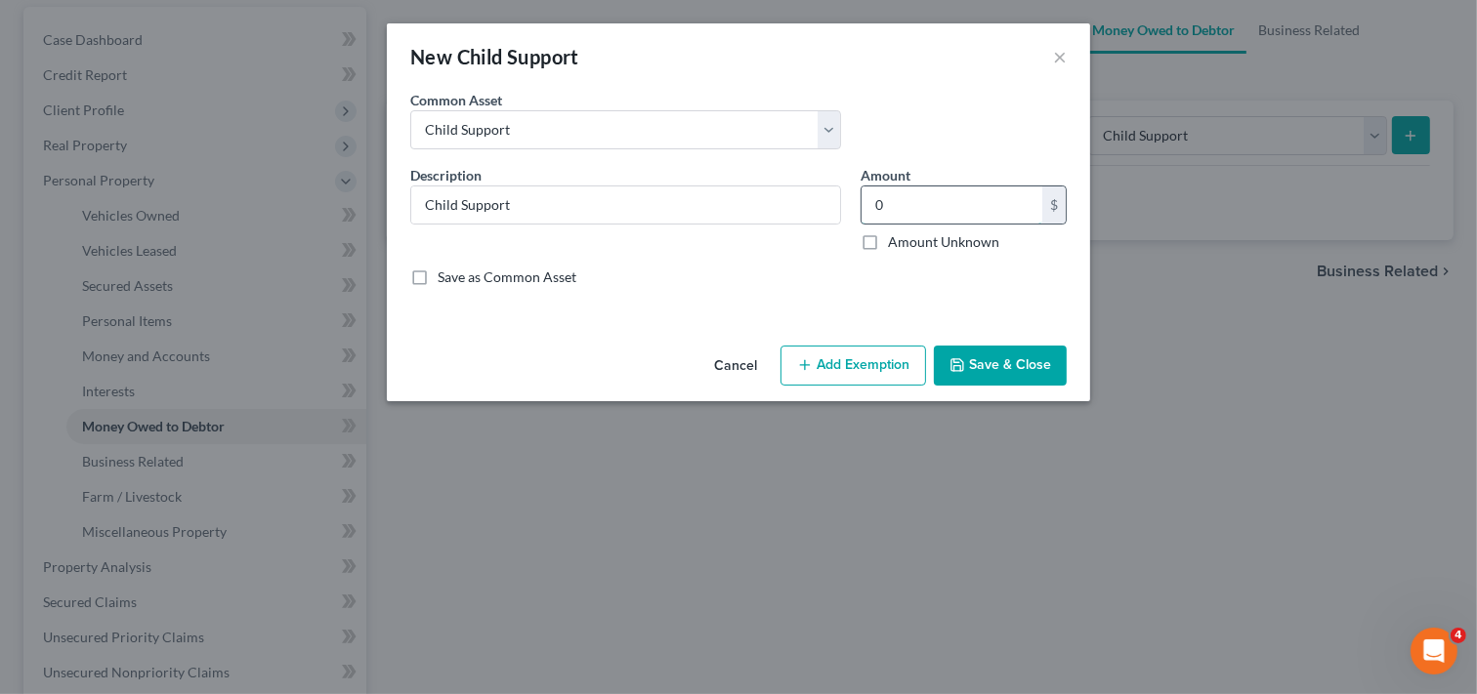
click at [951, 216] on input "0" at bounding box center [951, 205] width 181 height 37
type input "100.00"
click at [875, 363] on button "Add Exemption" at bounding box center [853, 366] width 146 height 41
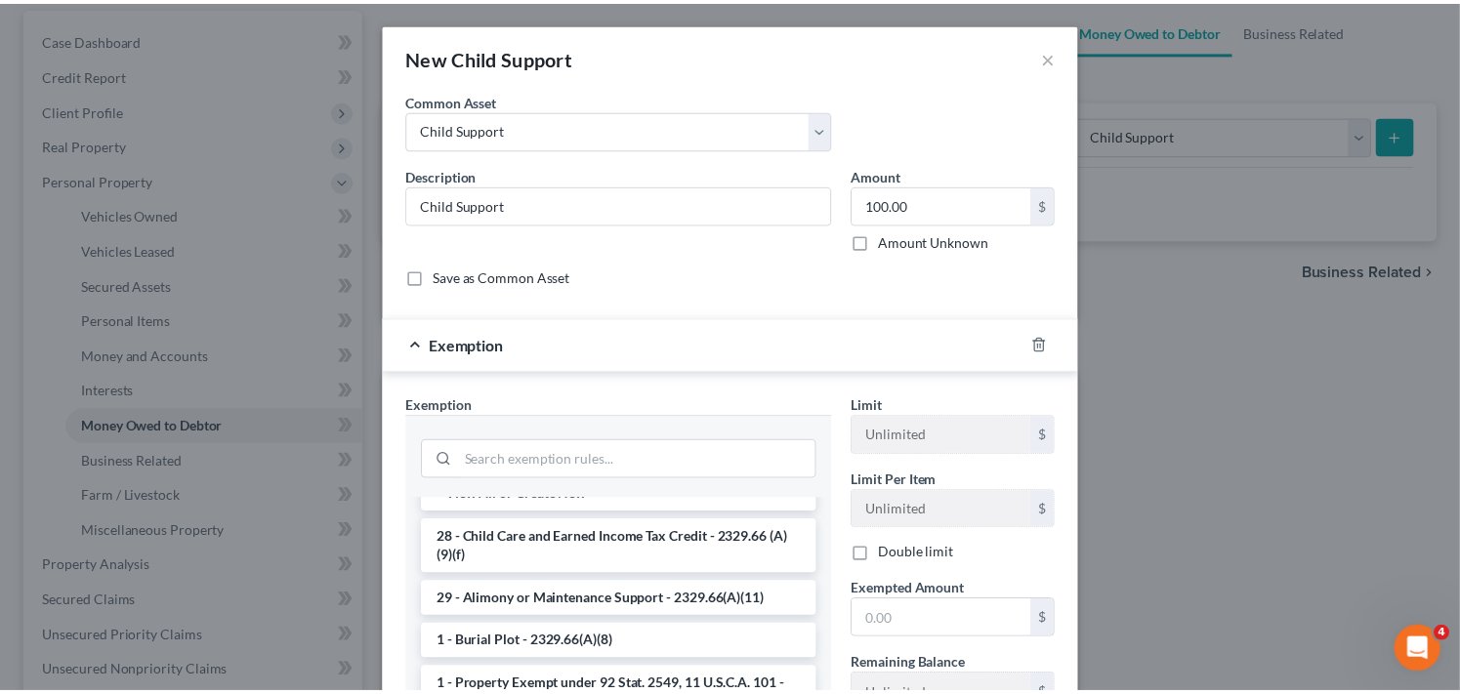
scroll to position [0, 0]
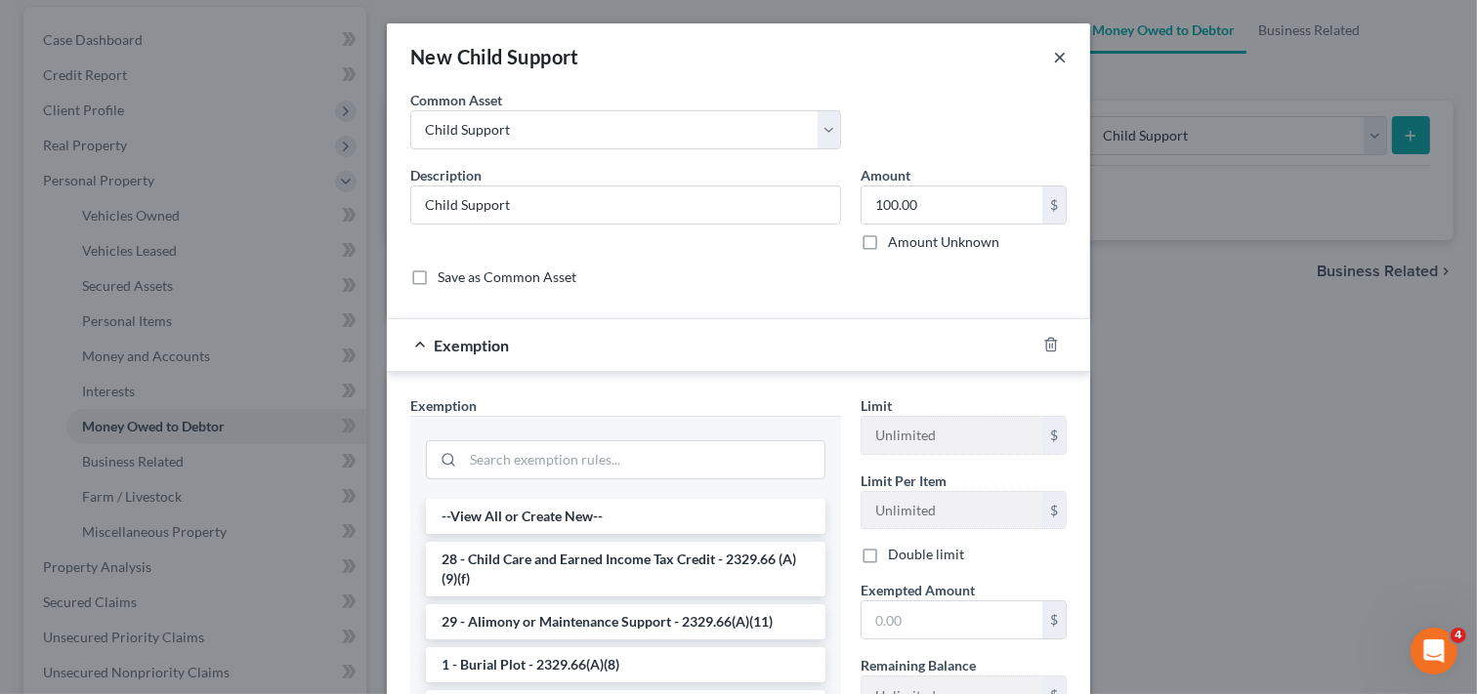
click at [1053, 59] on button "×" at bounding box center [1060, 56] width 14 height 23
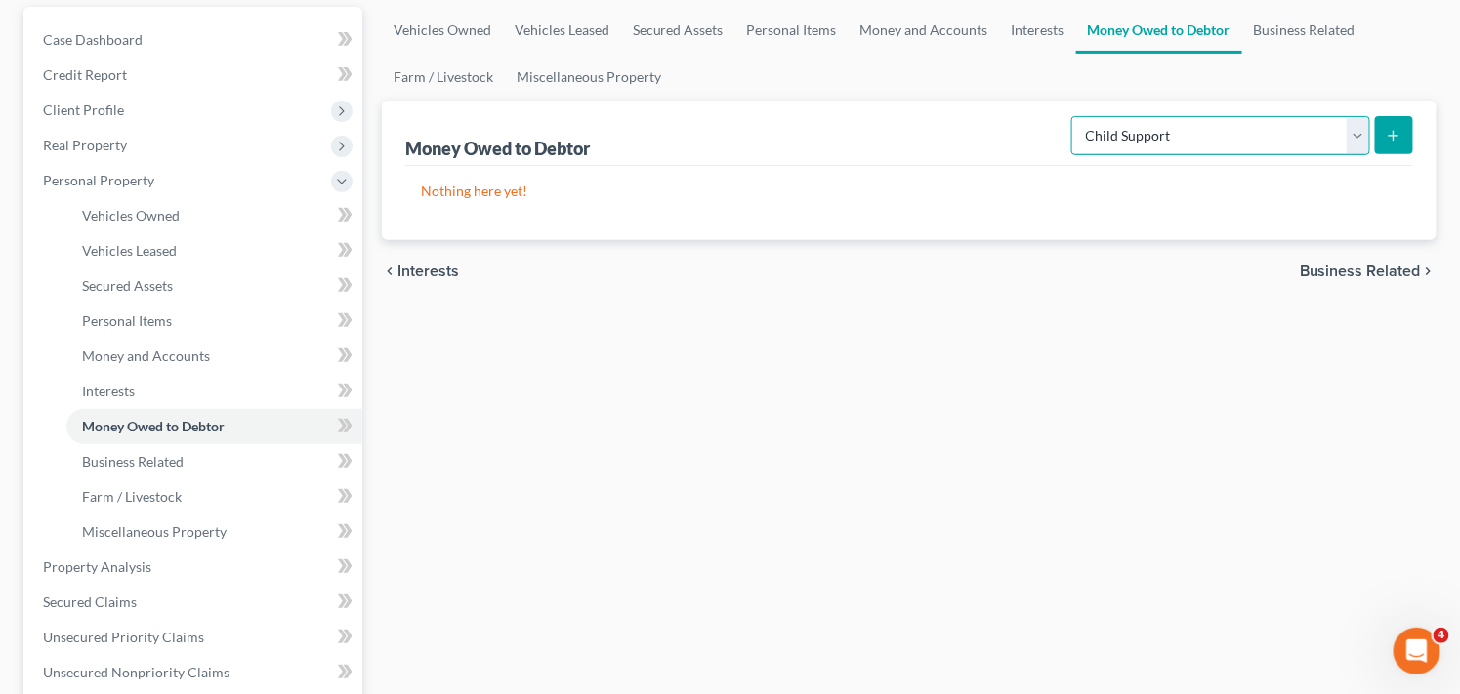
click at [1285, 137] on select "Select Type of Money Owed Accounts Receivable Alimony Child Support Claims Agai…" at bounding box center [1220, 135] width 299 height 39
click at [1252, 132] on select "Select Type of Money Owed Accounts Receivable Alimony Child Support Claims Agai…" at bounding box center [1220, 135] width 299 height 39
click at [1270, 131] on select "Select Type of Money Owed Accounts Receivable Alimony Child Support Claims Agai…" at bounding box center [1220, 135] width 299 height 39
click at [1256, 131] on select "Select Type of Money Owed Accounts Receivable Alimony Child Support Claims Agai…" at bounding box center [1220, 135] width 299 height 39
click at [1284, 33] on link "Business Related" at bounding box center [1304, 30] width 125 height 47
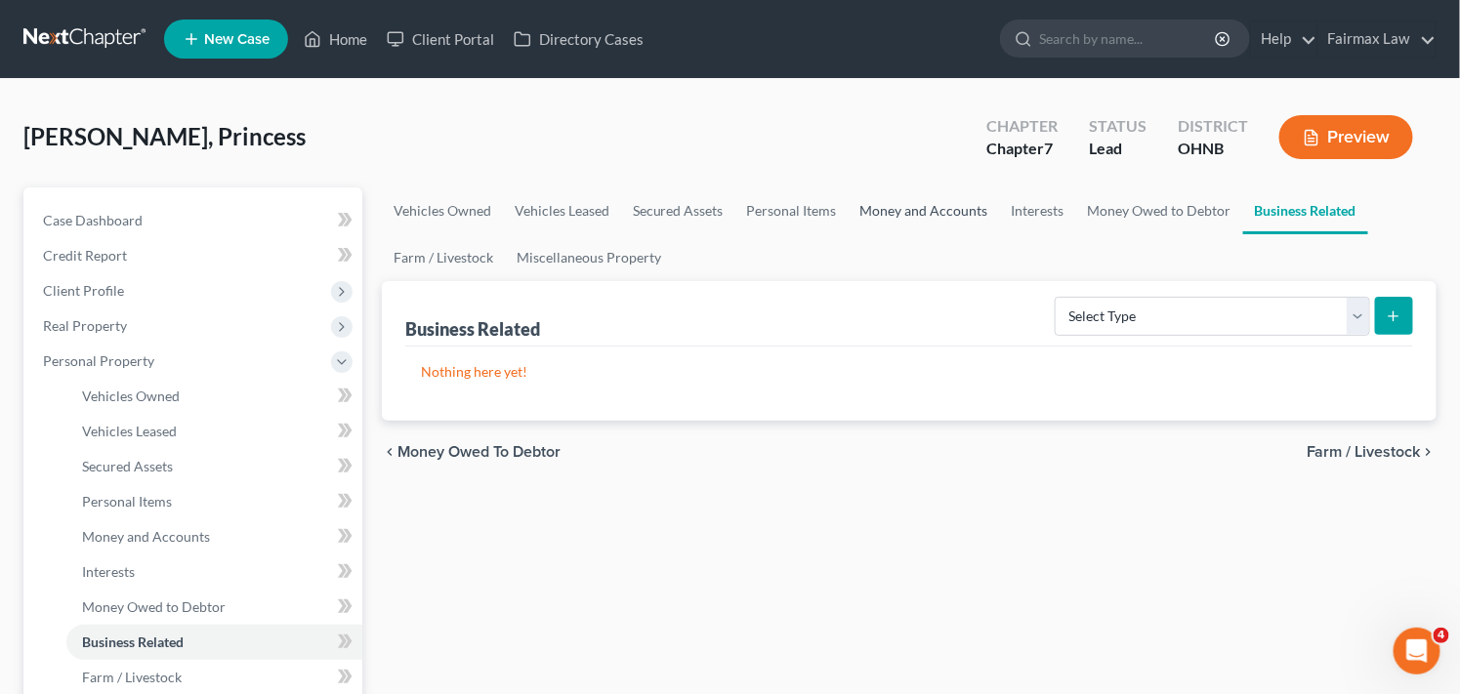
click at [902, 215] on link "Money and Accounts" at bounding box center [924, 210] width 151 height 47
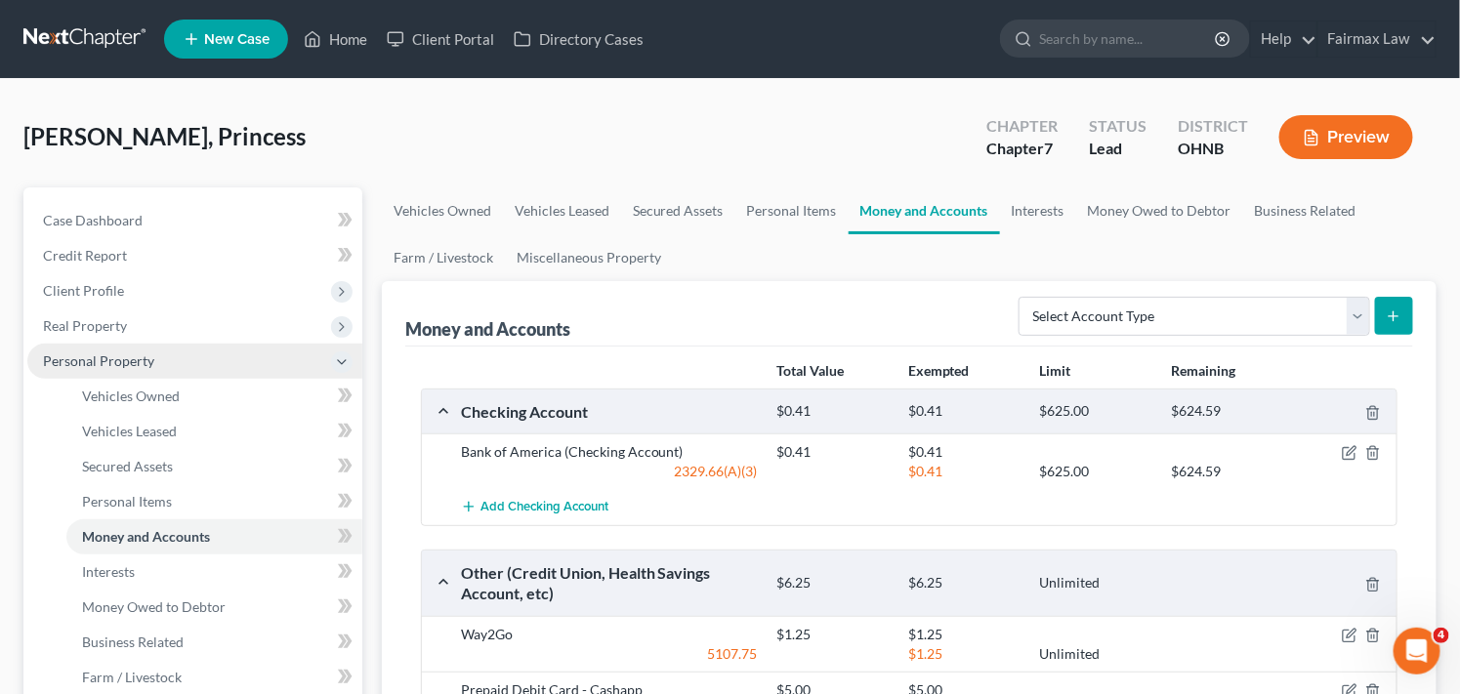
click at [130, 358] on span "Personal Property" at bounding box center [98, 361] width 111 height 17
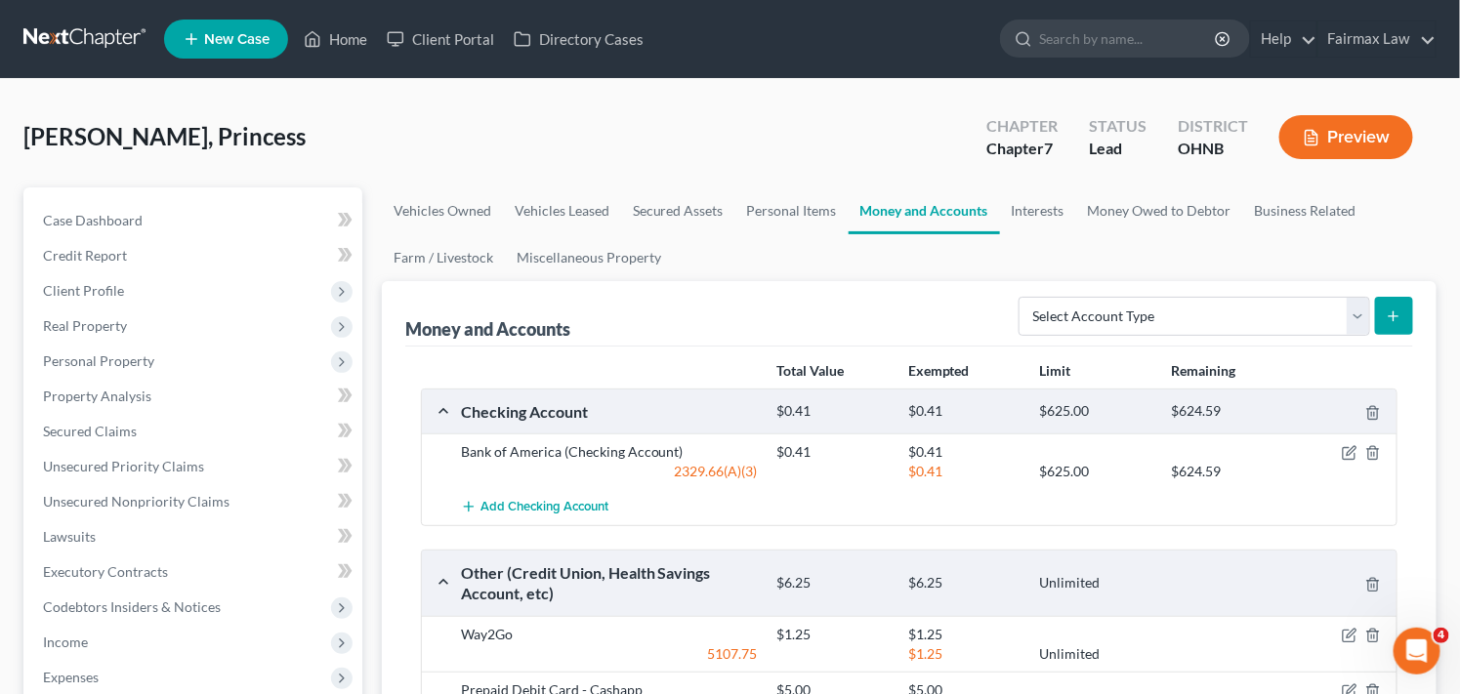
click at [540, 139] on div "Stockdale, Princess Upgraded Chapter Chapter 7 Status Lead District OHNB Preview" at bounding box center [729, 145] width 1413 height 85
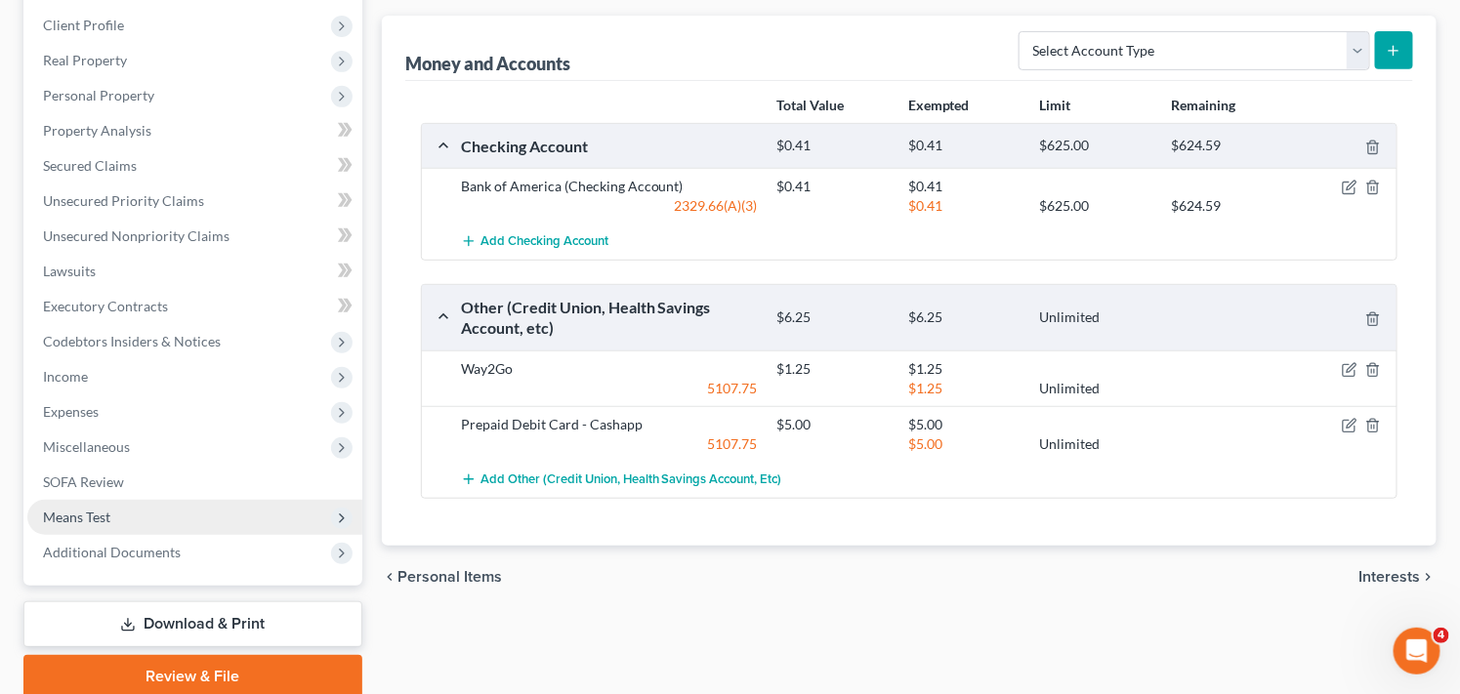
scroll to position [304, 0]
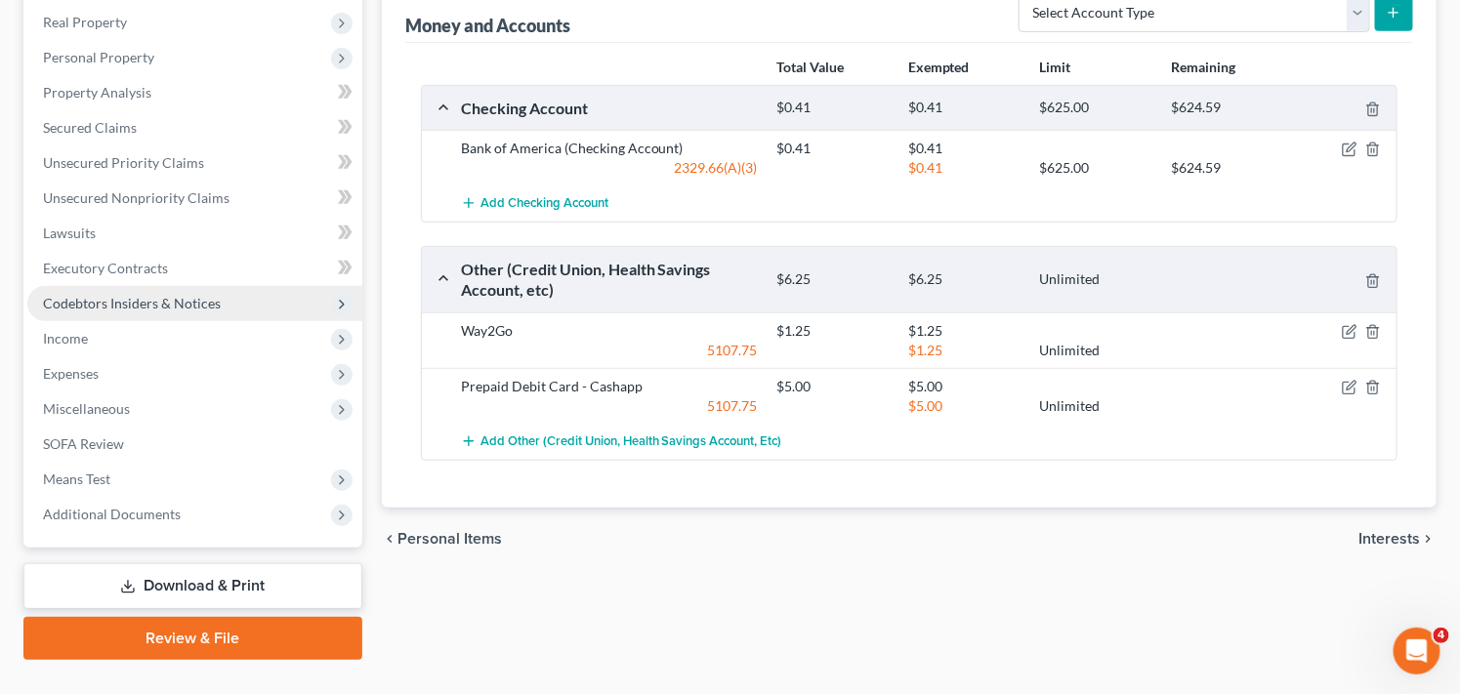
click at [265, 307] on span "Codebtors Insiders & Notices" at bounding box center [194, 303] width 335 height 35
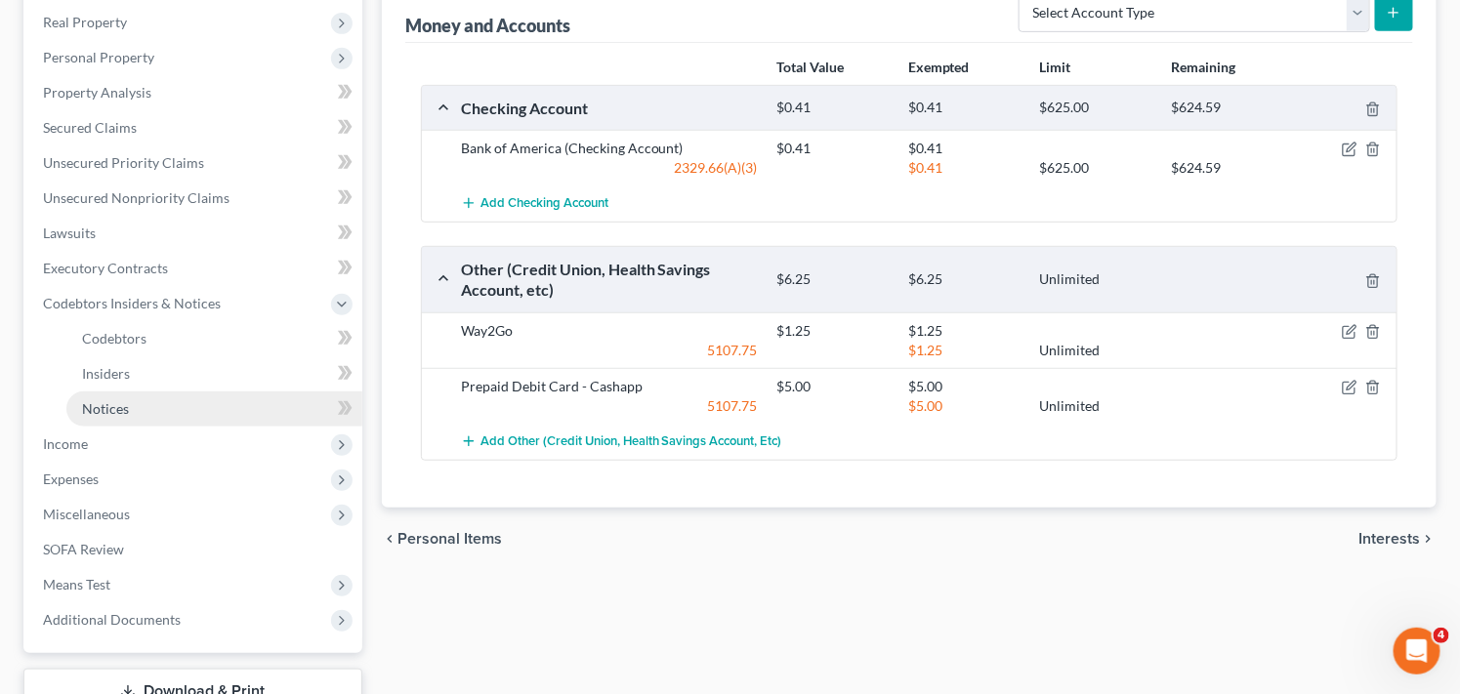
click at [259, 404] on link "Notices" at bounding box center [214, 409] width 296 height 35
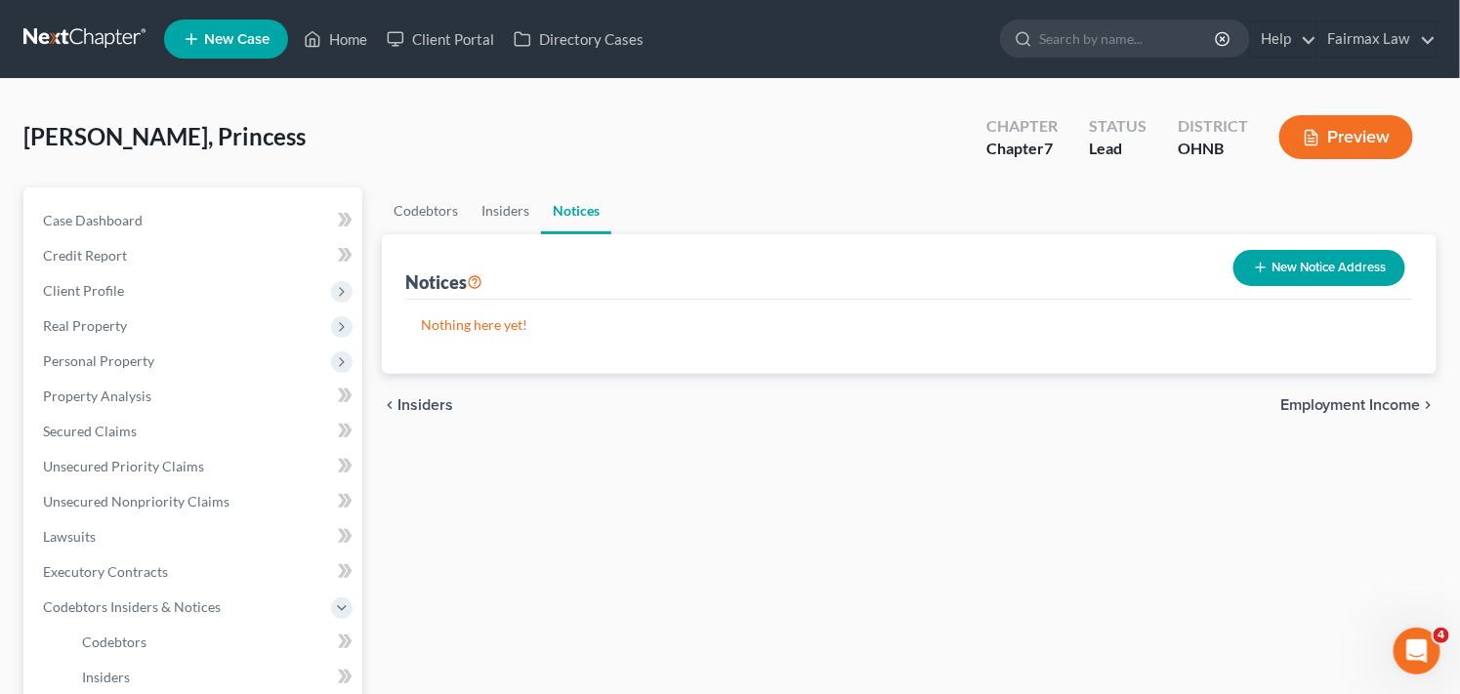
click at [580, 547] on div "Codebtors Insiders Notices Notices New Notice Address Nothing here yet! Name ch…" at bounding box center [909, 628] width 1074 height 882
click at [622, 472] on div "Codebtors Insiders Notices Notices New Notice Address Nothing here yet! Name ch…" at bounding box center [909, 628] width 1074 height 882
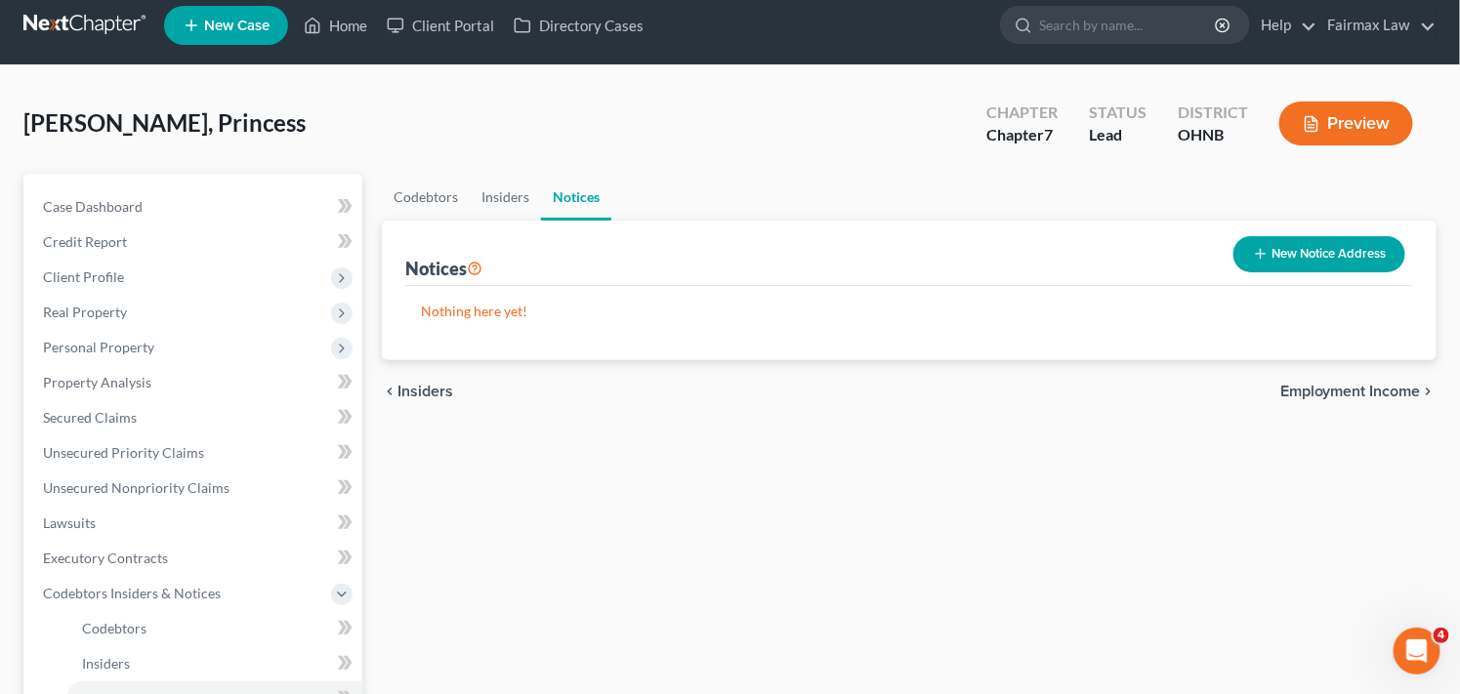
click at [524, 531] on div "Codebtors Insiders Notices Notices New Notice Address Nothing here yet! Name ch…" at bounding box center [909, 615] width 1074 height 882
click at [230, 589] on span "Codebtors Insiders & Notices" at bounding box center [194, 593] width 335 height 35
click at [658, 522] on div "Codebtors Insiders Notices Notices New Notice Address Nothing here yet! Name ch…" at bounding box center [909, 562] width 1074 height 776
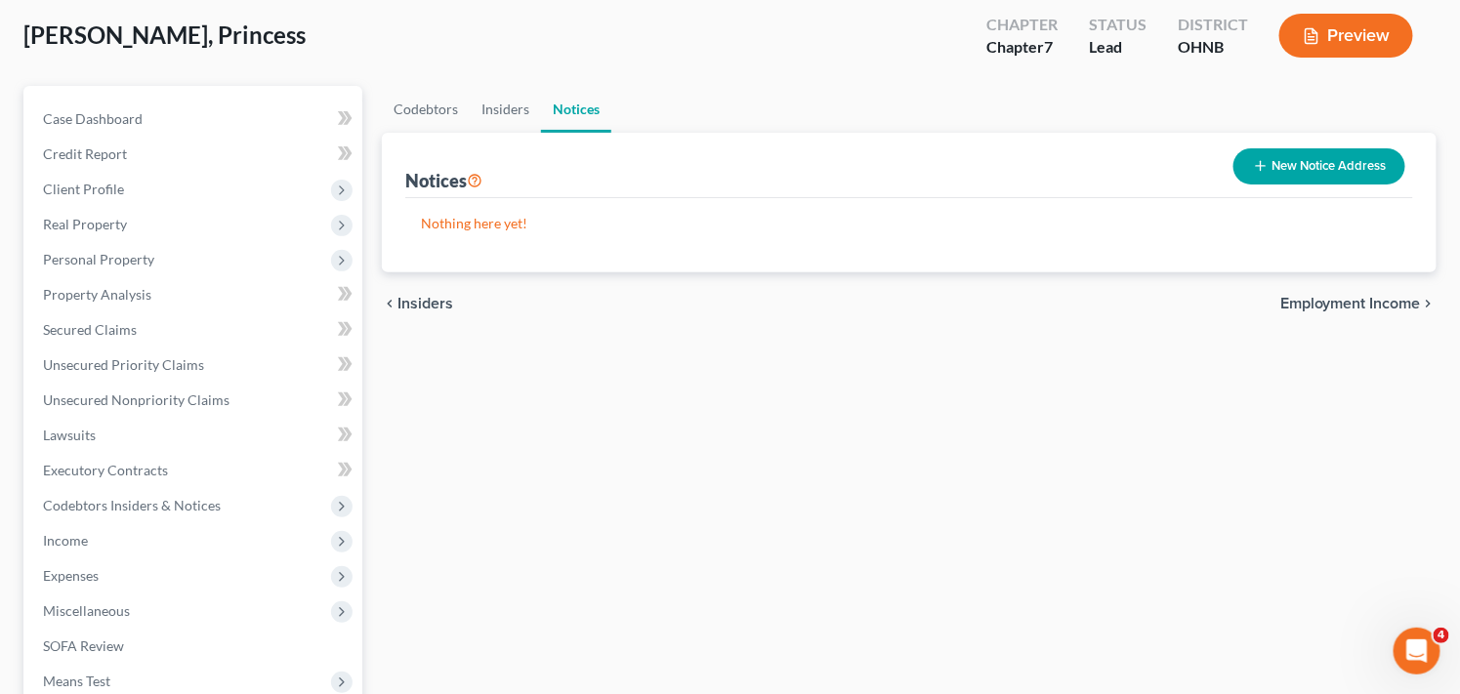
scroll to position [37, 0]
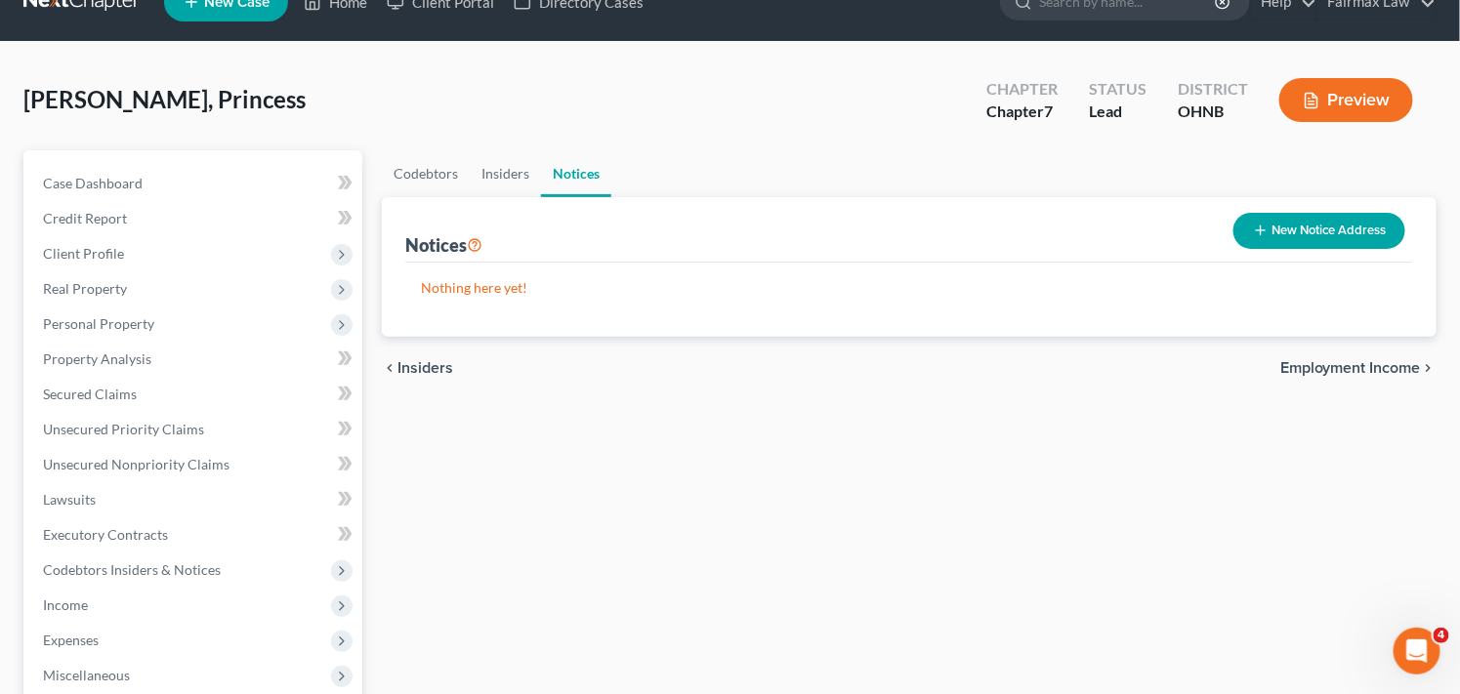
click at [703, 520] on div "Codebtors Insiders Notices Notices New Notice Address Nothing here yet! Name ch…" at bounding box center [909, 538] width 1074 height 776
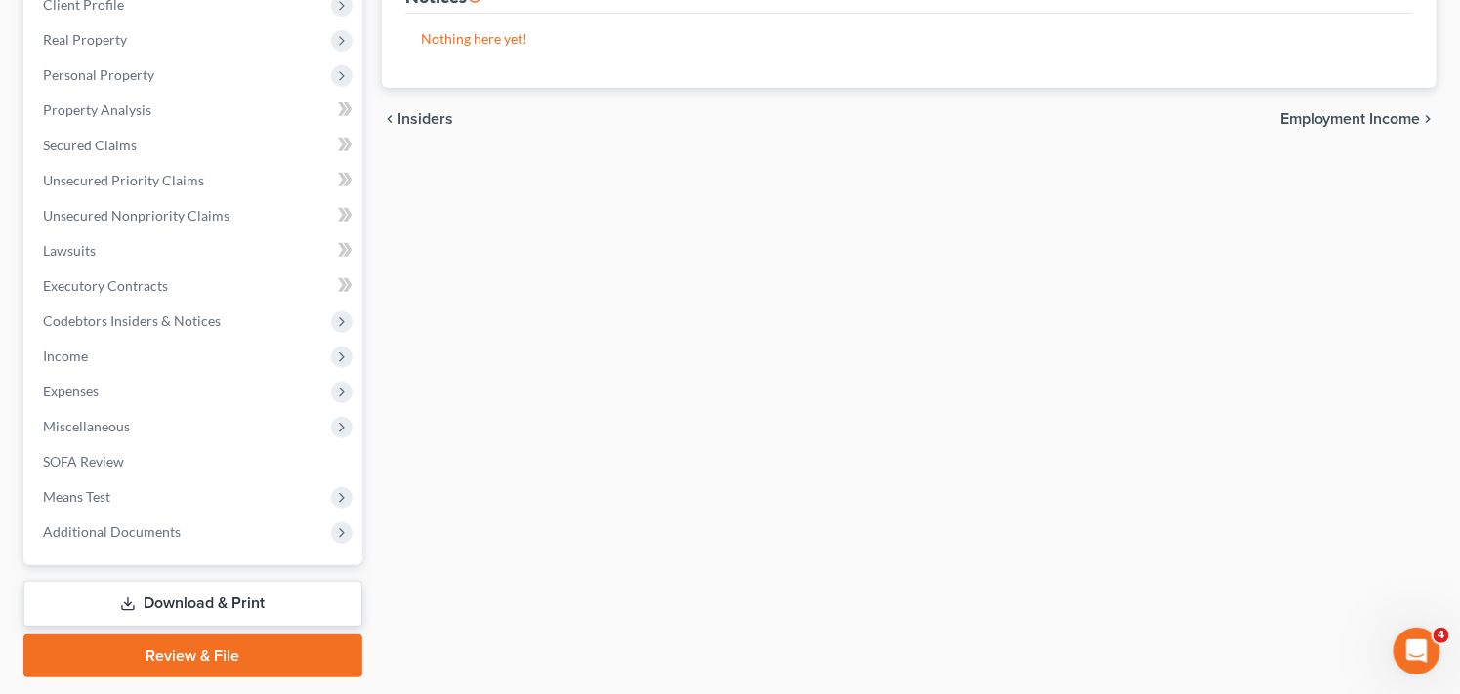
scroll to position [342, 0]
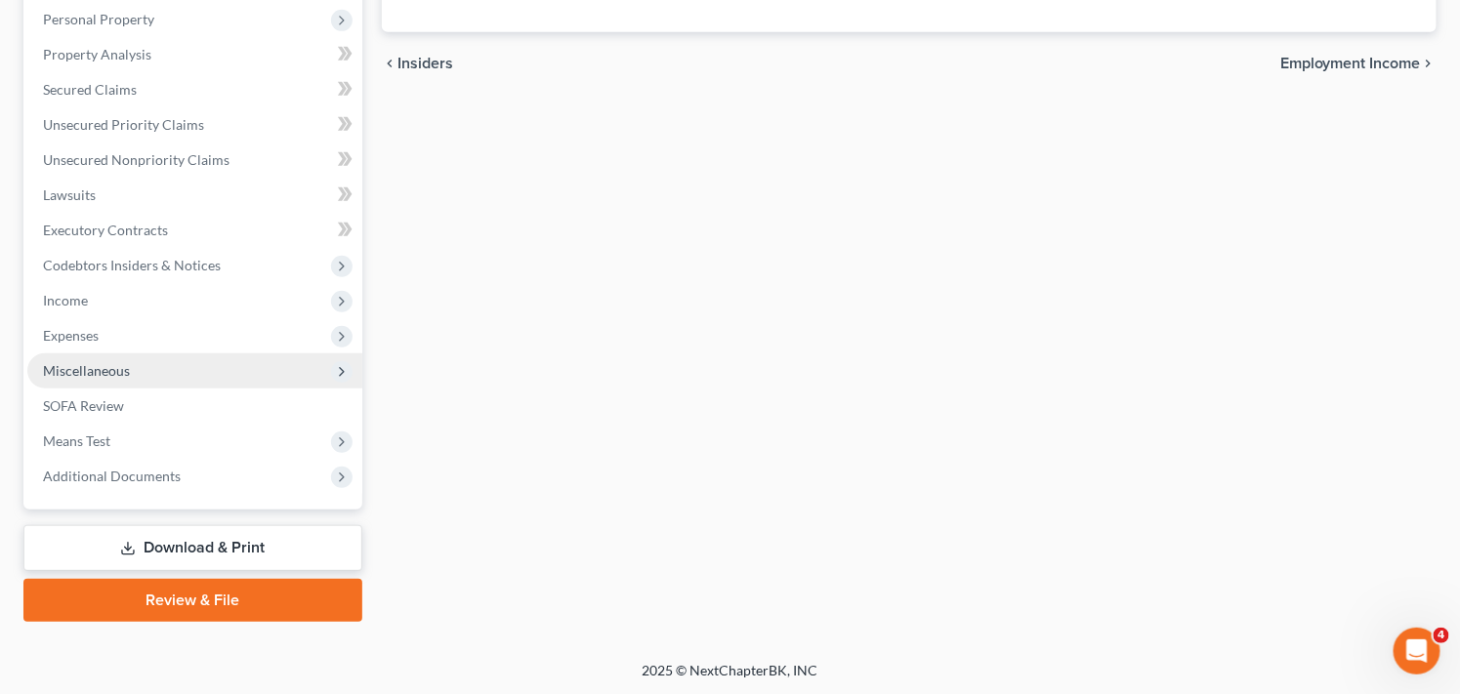
click at [237, 366] on span "Miscellaneous" at bounding box center [194, 371] width 335 height 35
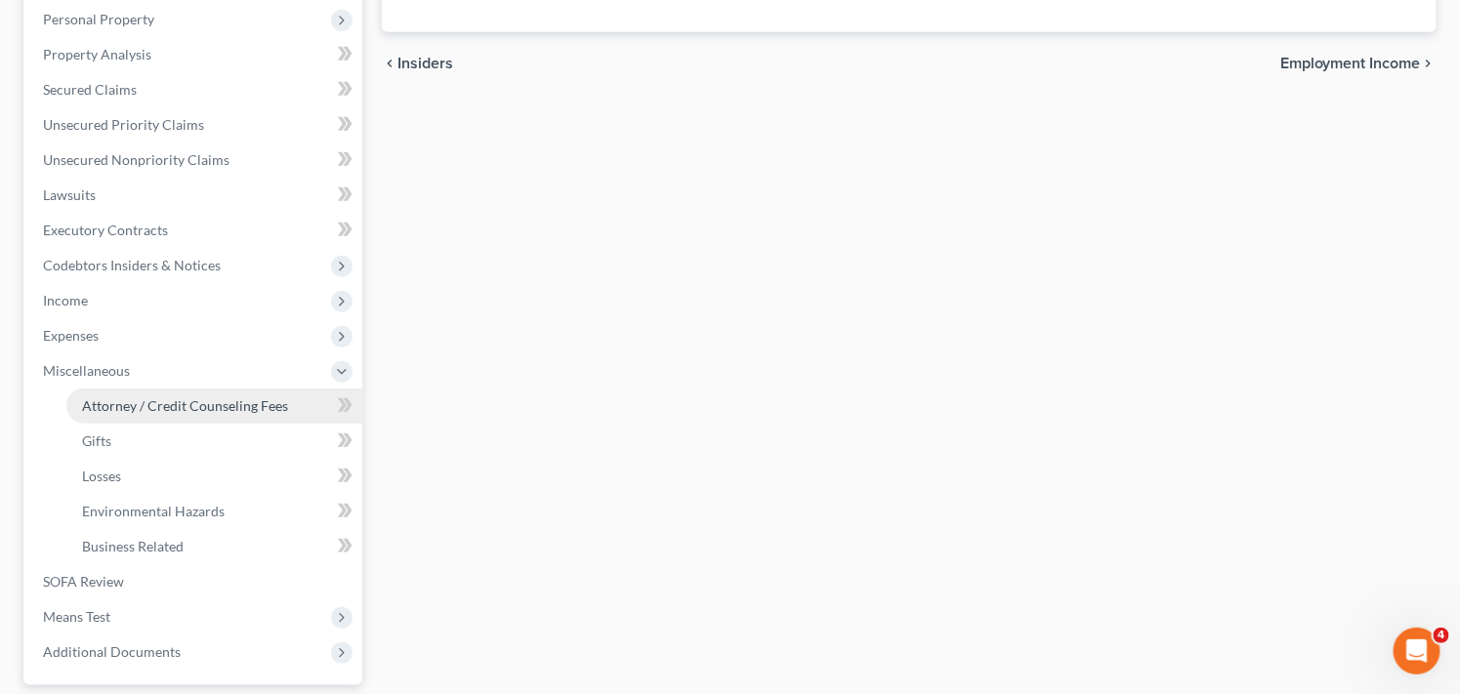
click at [188, 401] on span "Attorney / Credit Counseling Fees" at bounding box center [185, 405] width 206 height 17
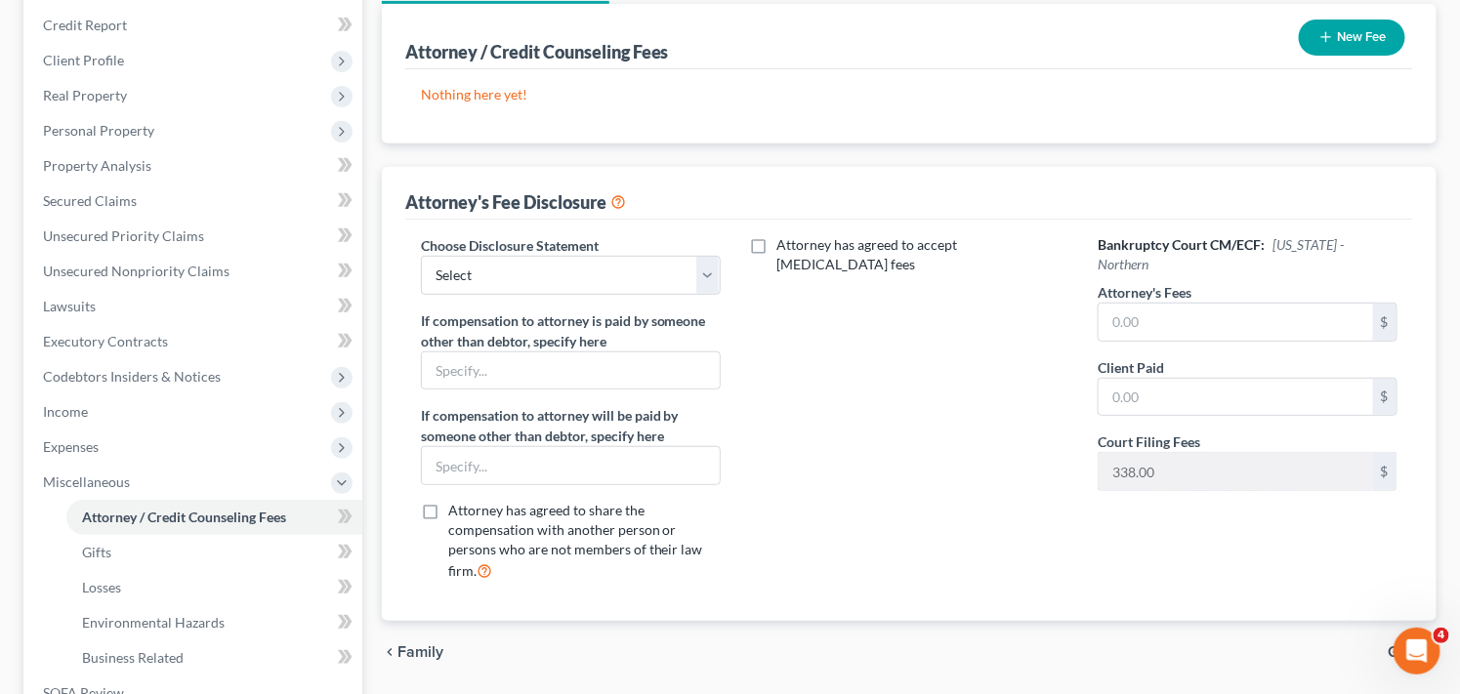
scroll to position [231, 0]
click at [672, 265] on select "Select WDMI - Chapter 13 - Disclosure of Attorney Compensation OHNB & MIWB Disc…" at bounding box center [571, 274] width 300 height 39
click at [668, 269] on select "Select WDMI - Chapter 13 - Disclosure of Attorney Compensation OHNB & MIWB Disc…" at bounding box center [571, 274] width 300 height 39
click at [672, 276] on select "Select WDMI - Chapter 13 - Disclosure of Attorney Compensation OHNB & MIWB Disc…" at bounding box center [571, 274] width 300 height 39
click at [625, 276] on select "Select WDMI - Chapter 13 - Disclosure of Attorney Compensation OHNB & MIWB Disc…" at bounding box center [571, 274] width 300 height 39
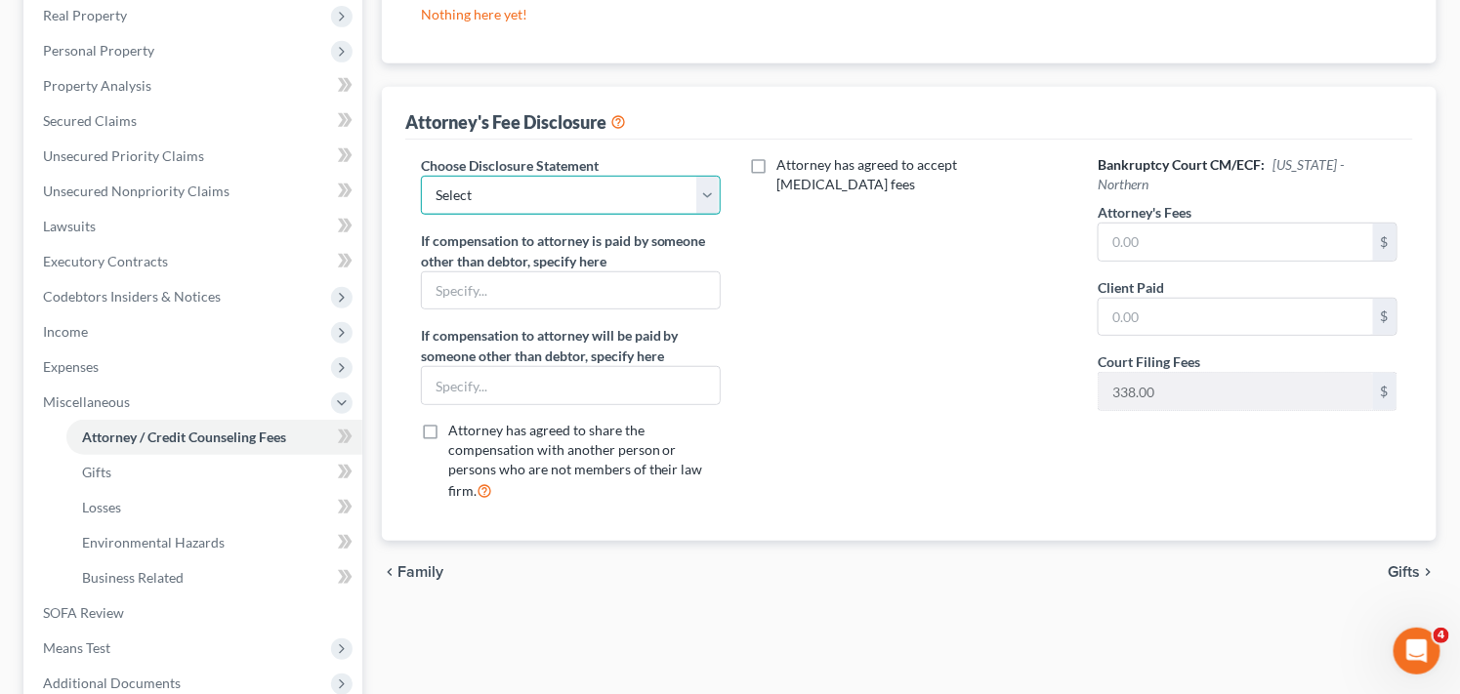
scroll to position [314, 0]
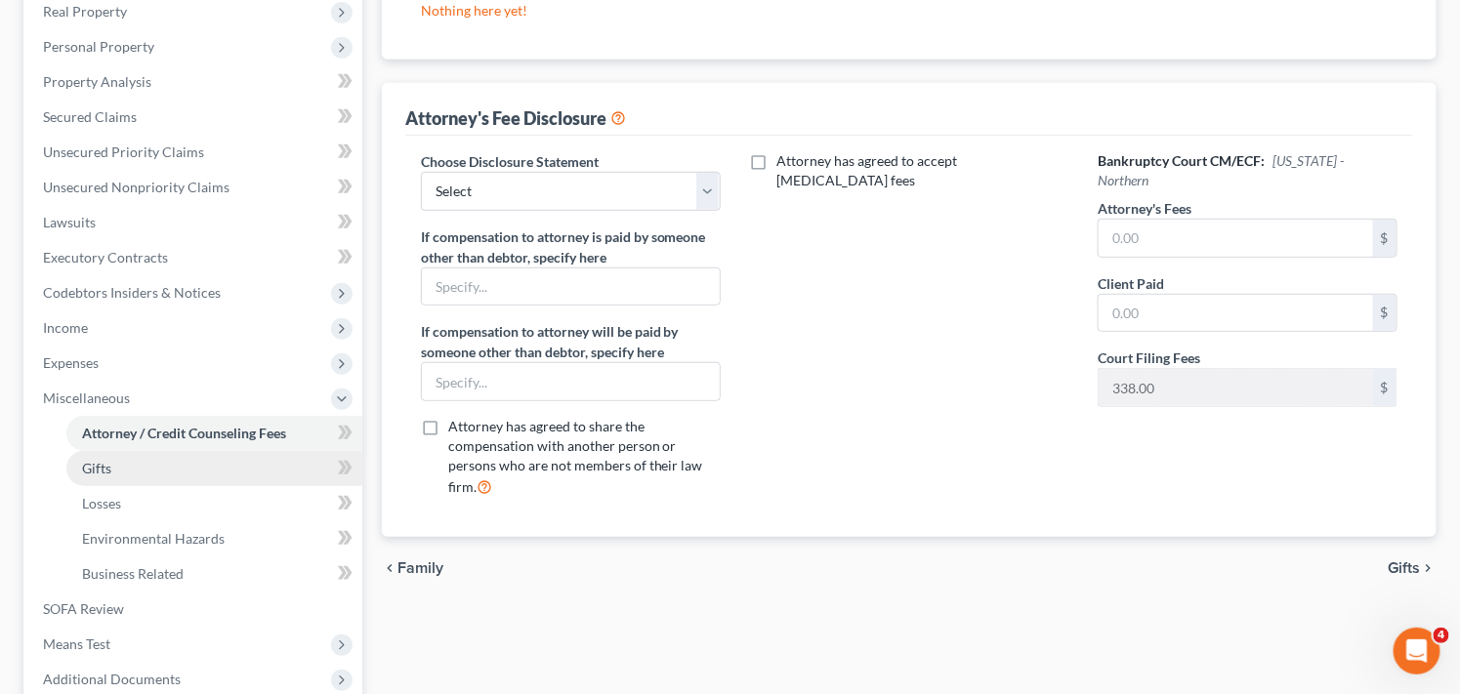
click at [229, 469] on link "Gifts" at bounding box center [214, 468] width 296 height 35
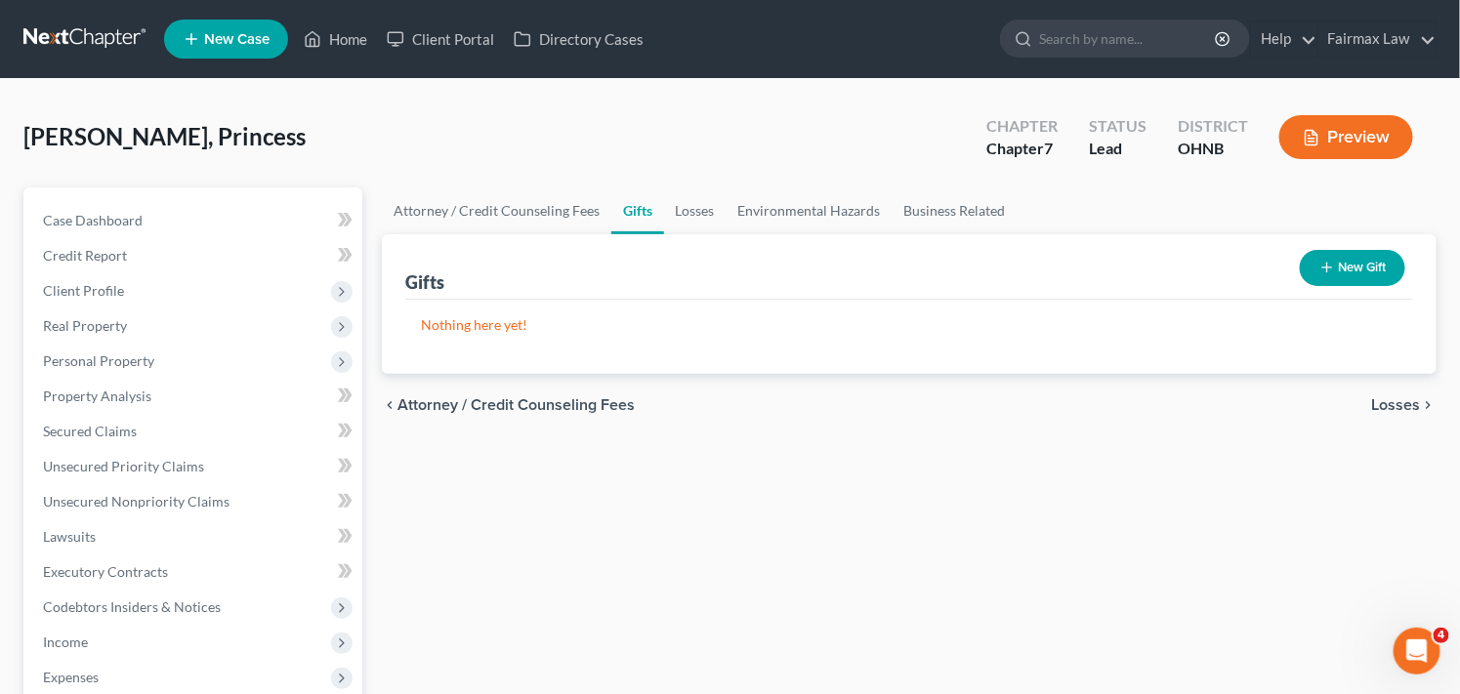
click at [1346, 264] on button "New Gift" at bounding box center [1352, 268] width 105 height 36
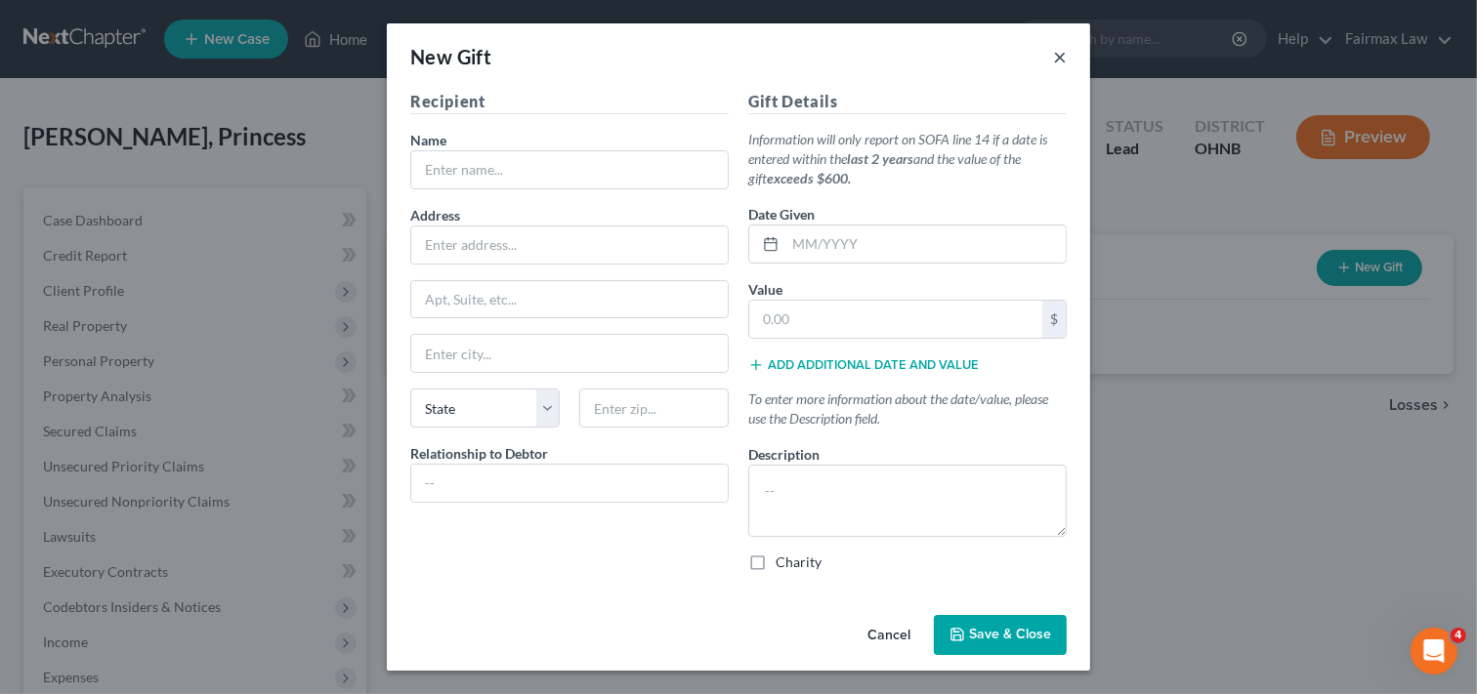
click at [1060, 54] on button "×" at bounding box center [1060, 56] width 14 height 23
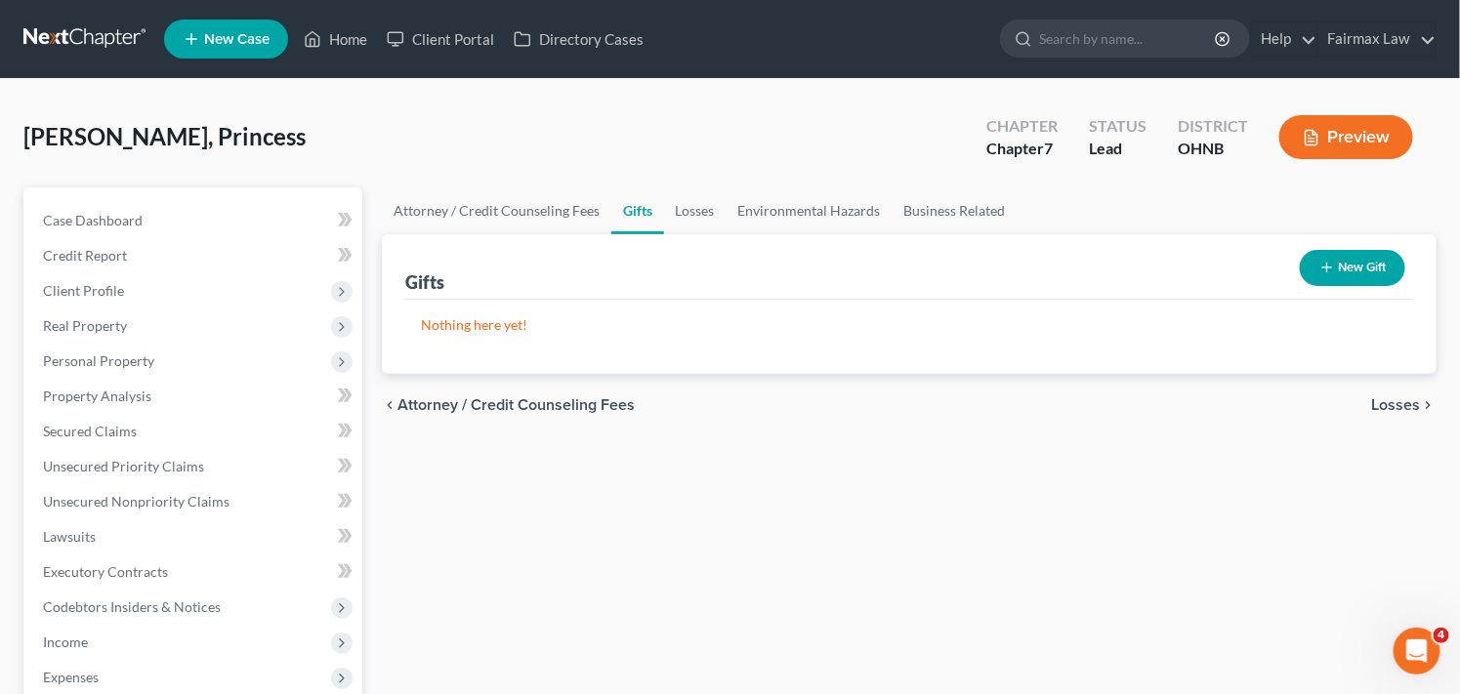
click at [781, 547] on div "Attorney / Credit Counseling Fees Gifts Losses Environmental Hazards Business R…" at bounding box center [909, 663] width 1074 height 952
click at [713, 212] on link "Losses" at bounding box center [695, 210] width 62 height 47
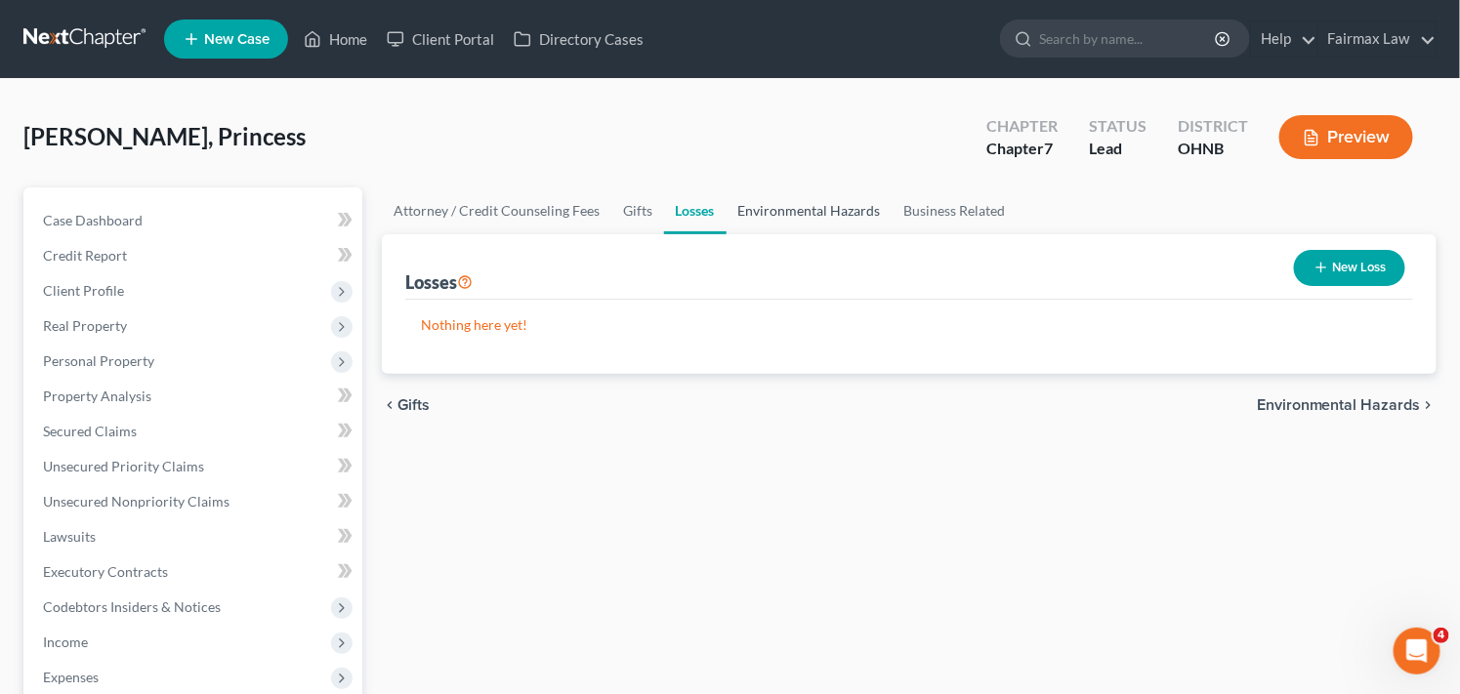
click at [777, 213] on link "Environmental Hazards" at bounding box center [810, 210] width 166 height 47
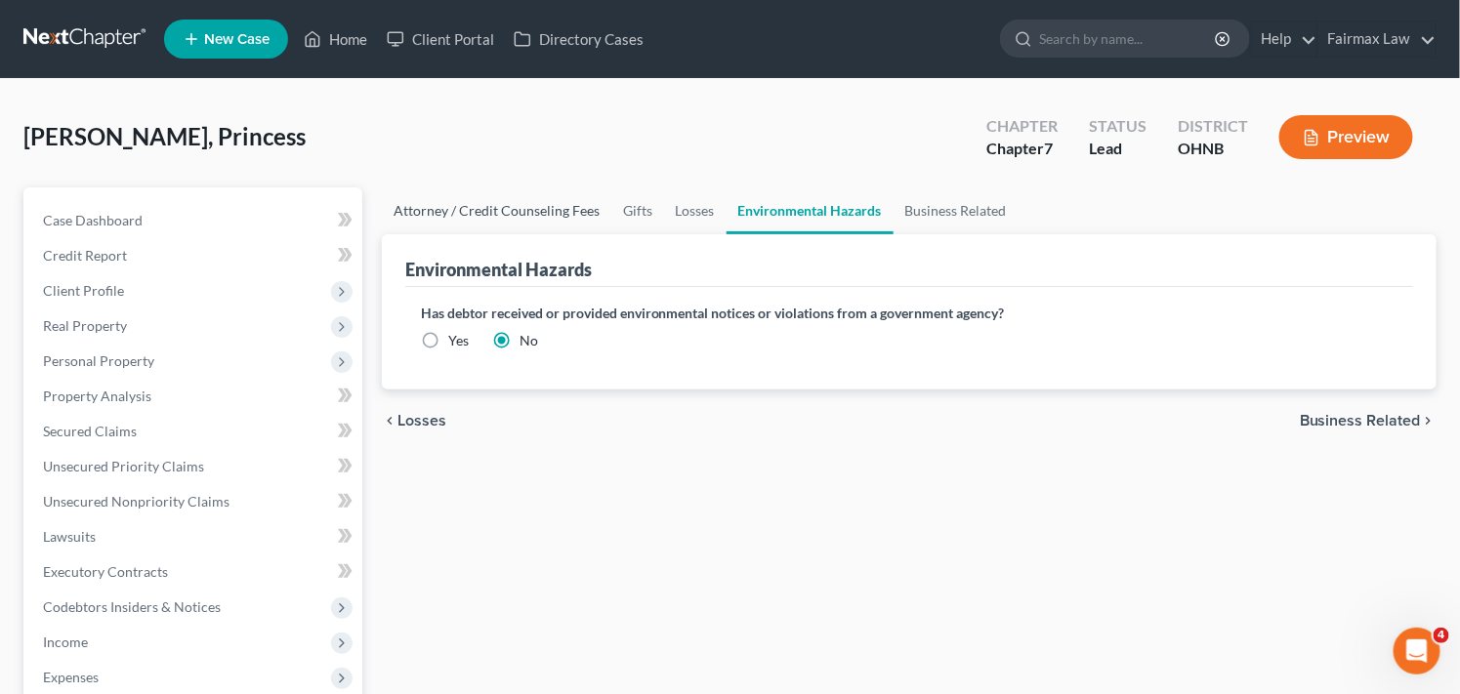
click at [446, 205] on link "Attorney / Credit Counseling Fees" at bounding box center [496, 210] width 229 height 47
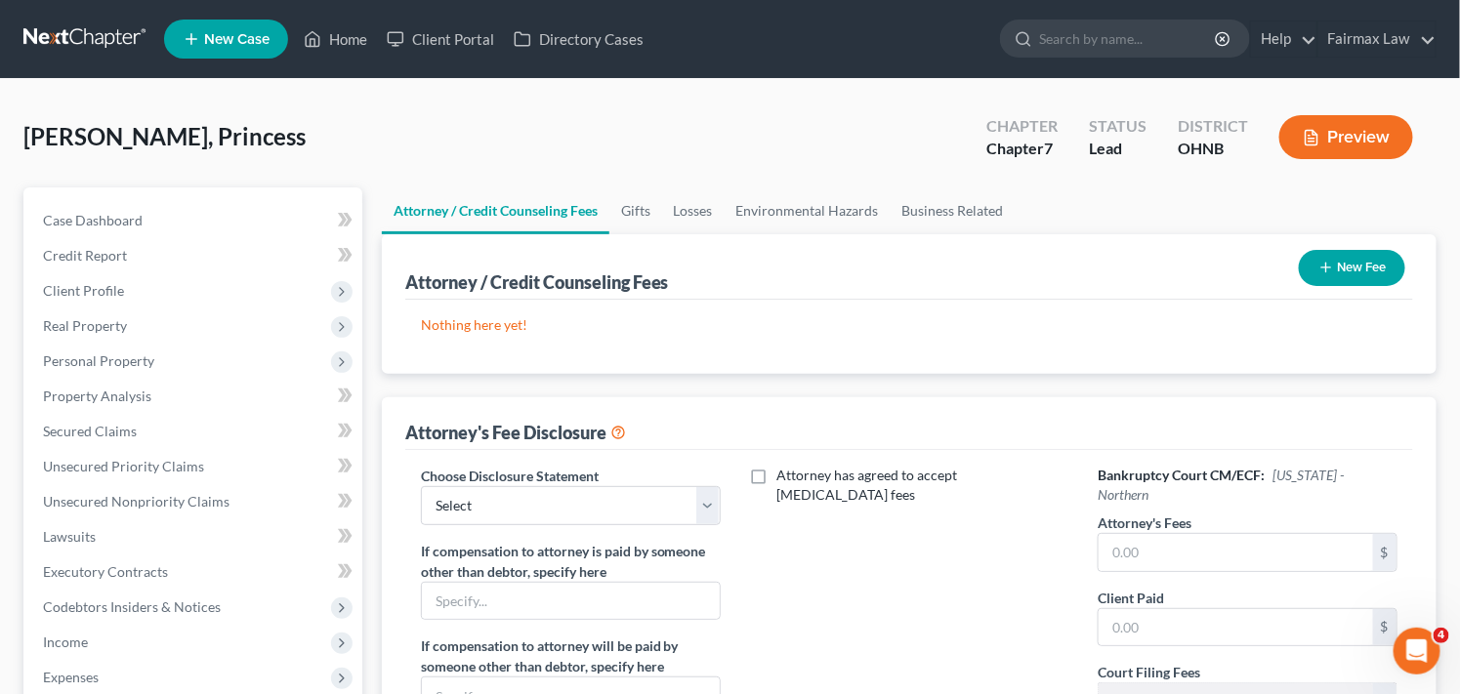
click at [685, 122] on div "Stockdale, Princess Upgraded Chapter Chapter 7 Status Lead District OHNB Preview" at bounding box center [729, 145] width 1413 height 85
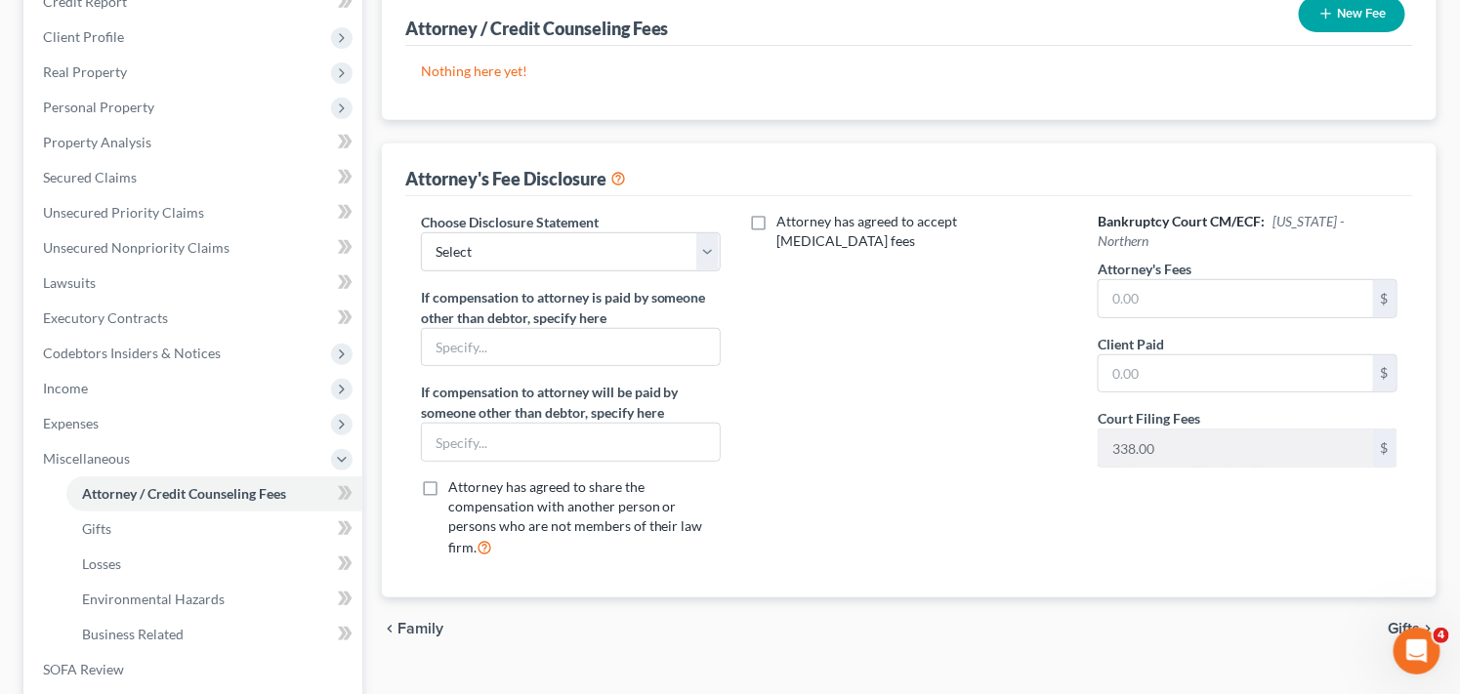
scroll to position [347, 0]
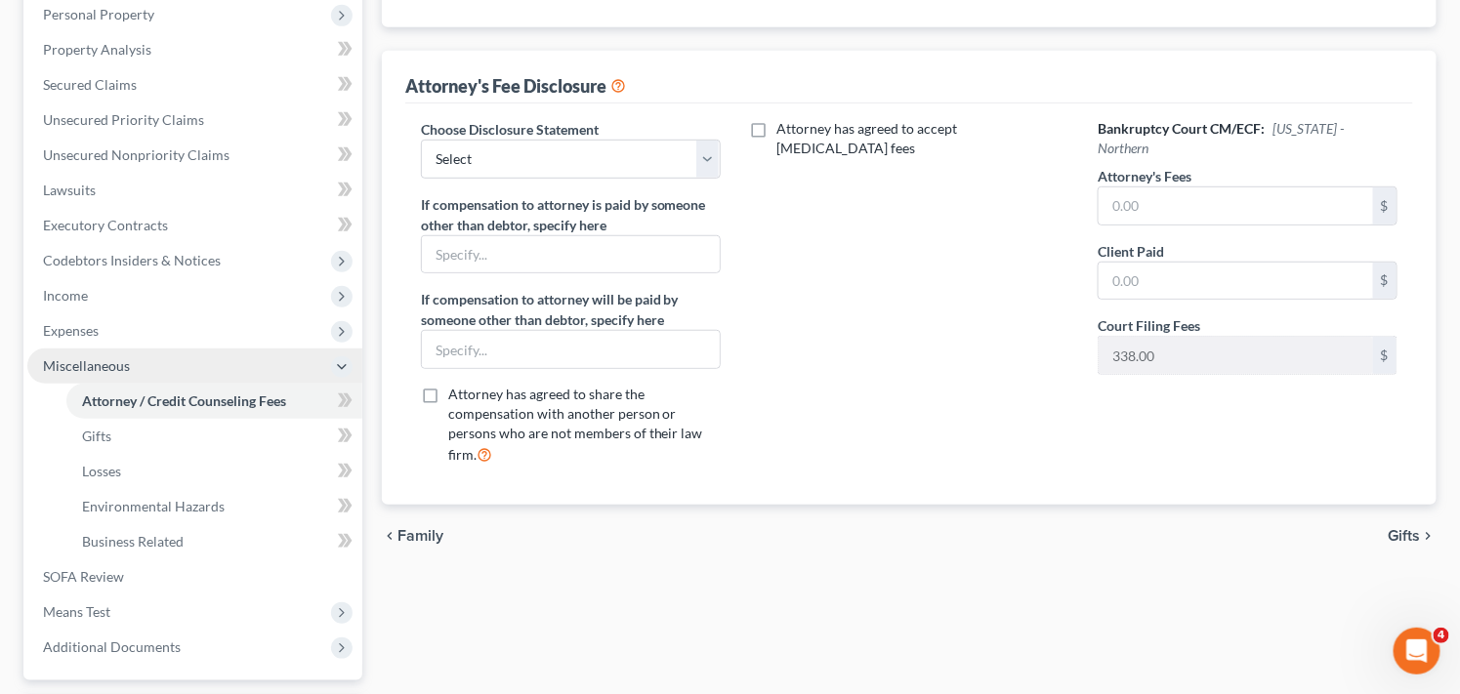
click at [137, 361] on span "Miscellaneous" at bounding box center [194, 366] width 335 height 35
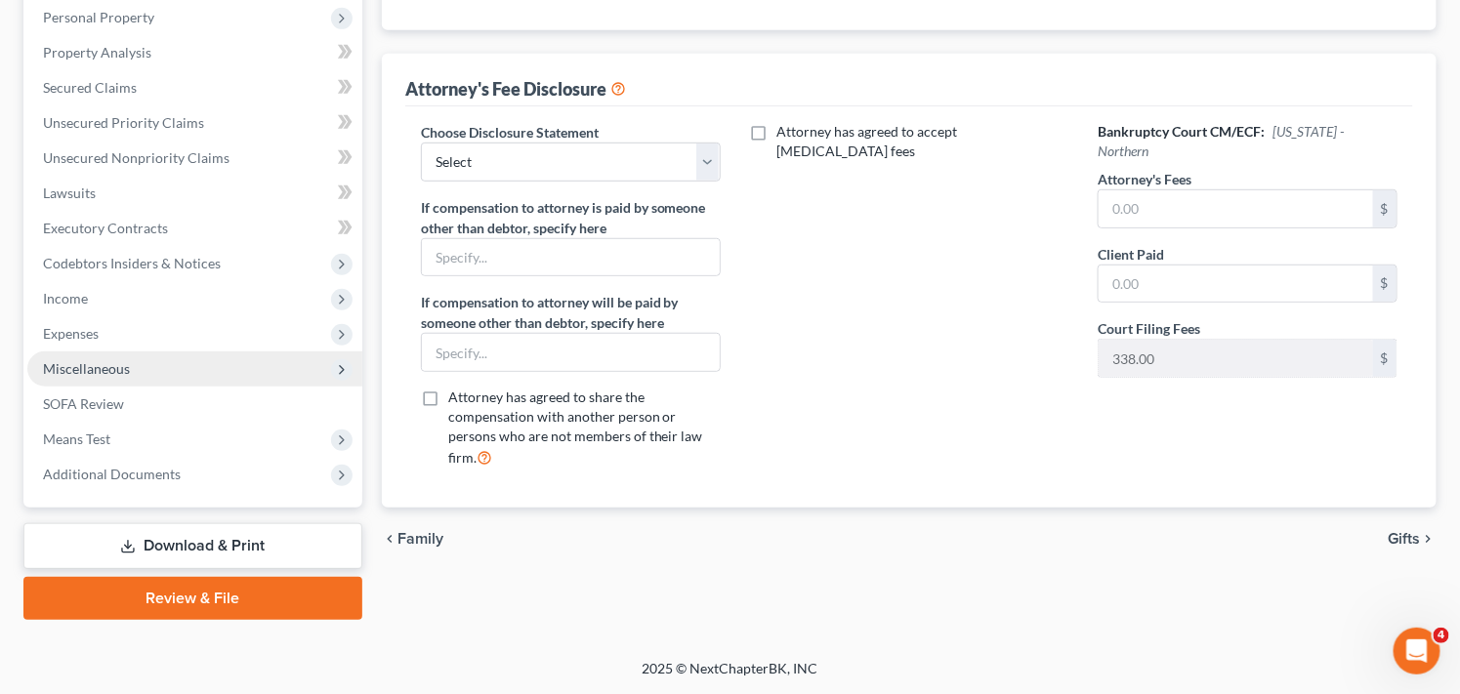
scroll to position [342, 0]
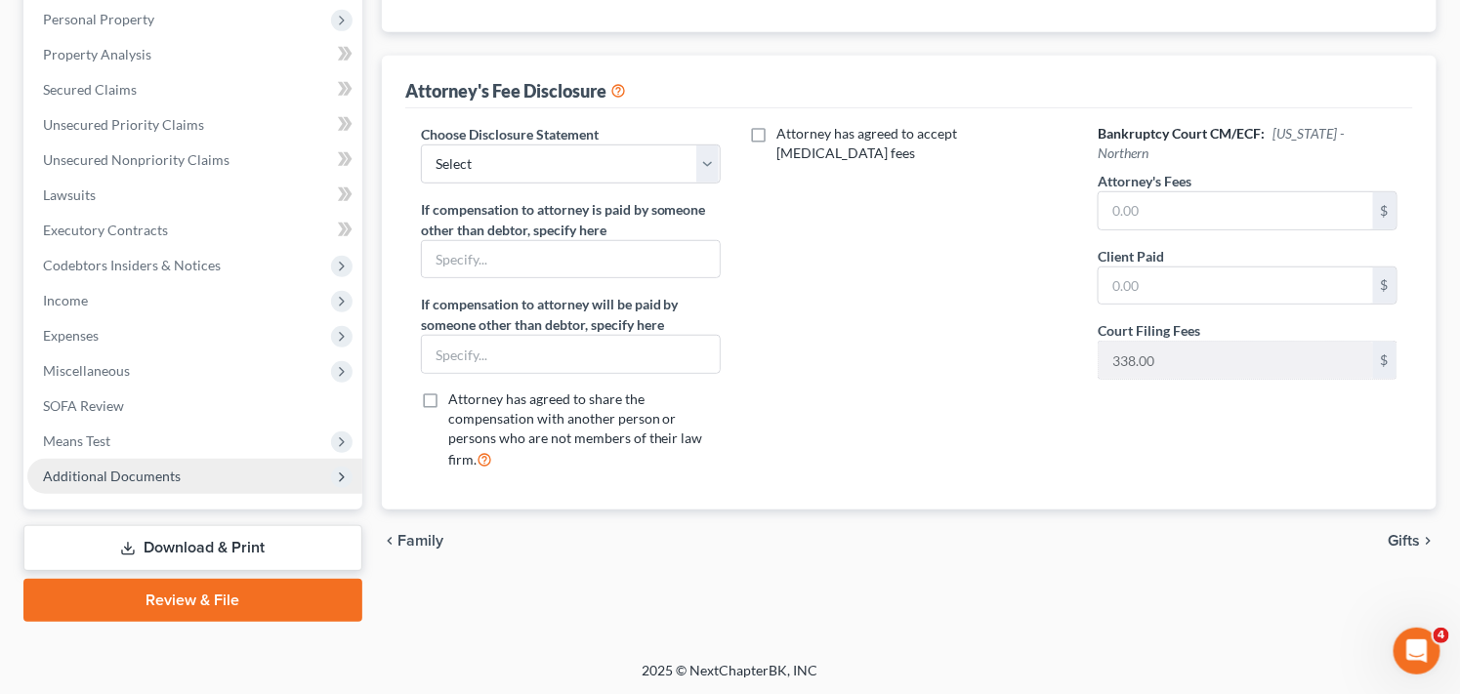
click at [231, 479] on span "Additional Documents" at bounding box center [194, 476] width 335 height 35
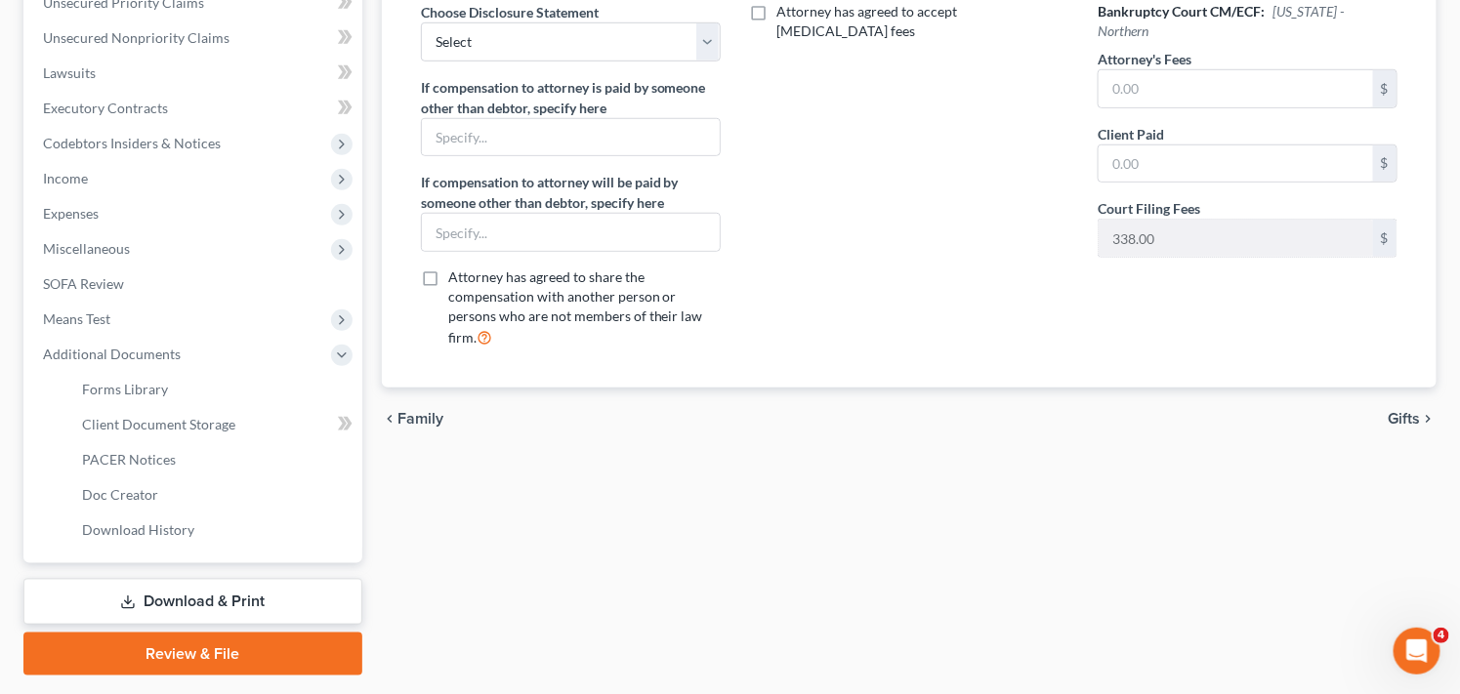
scroll to position [518, 0]
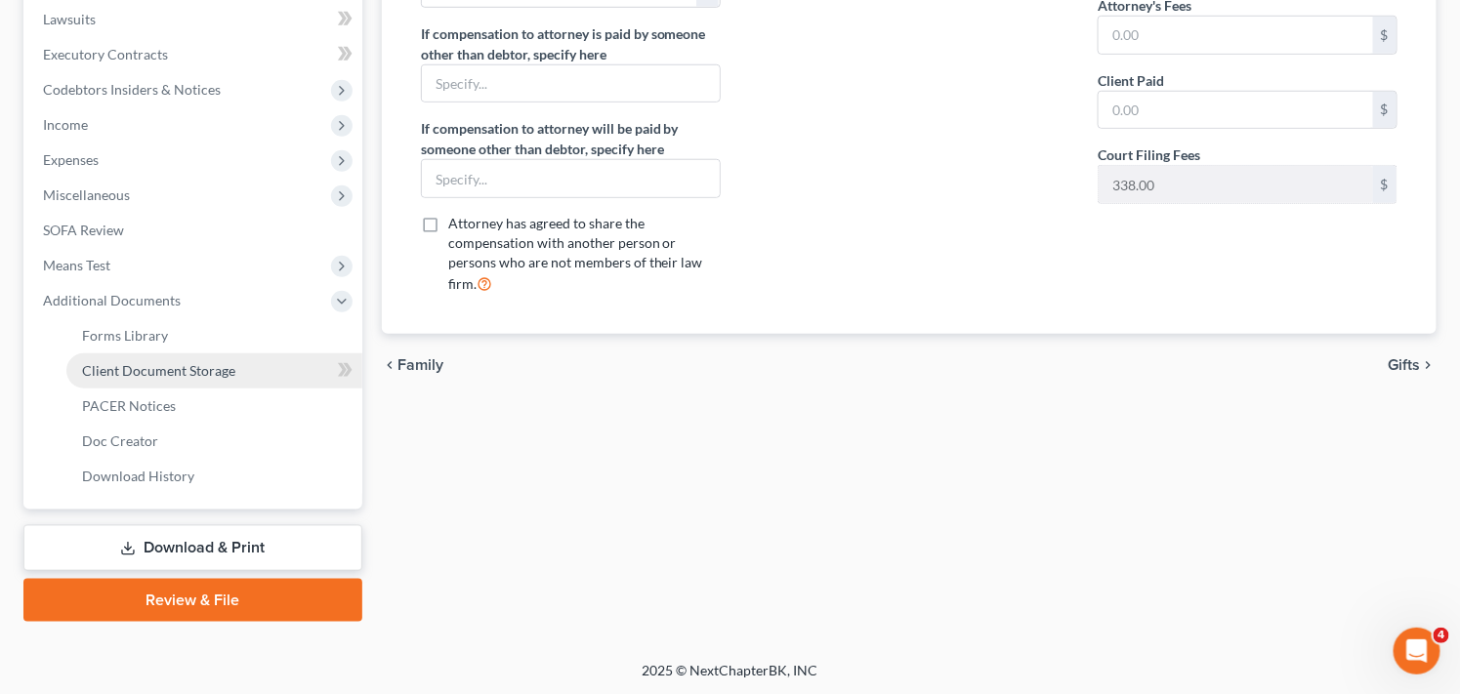
click at [198, 368] on span "Client Document Storage" at bounding box center [158, 370] width 153 height 17
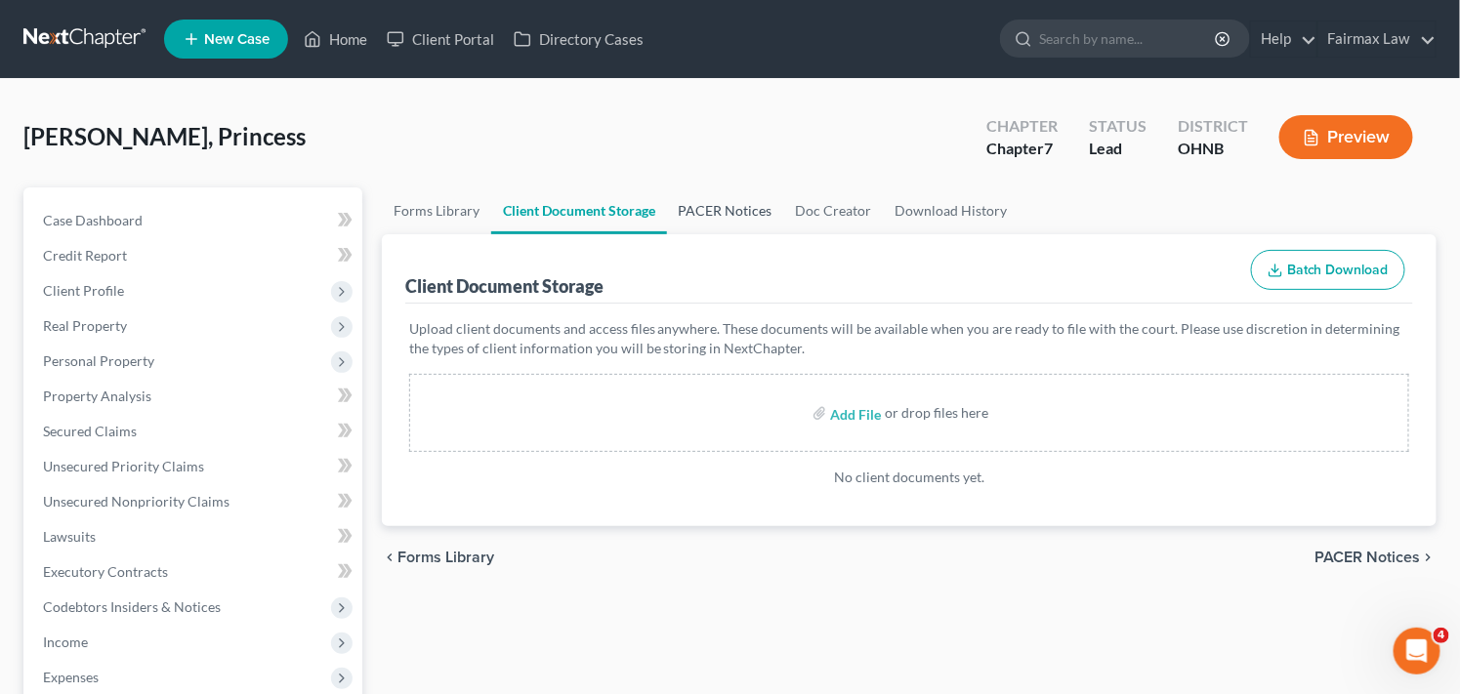
click at [728, 213] on link "PACER Notices" at bounding box center [725, 210] width 117 height 47
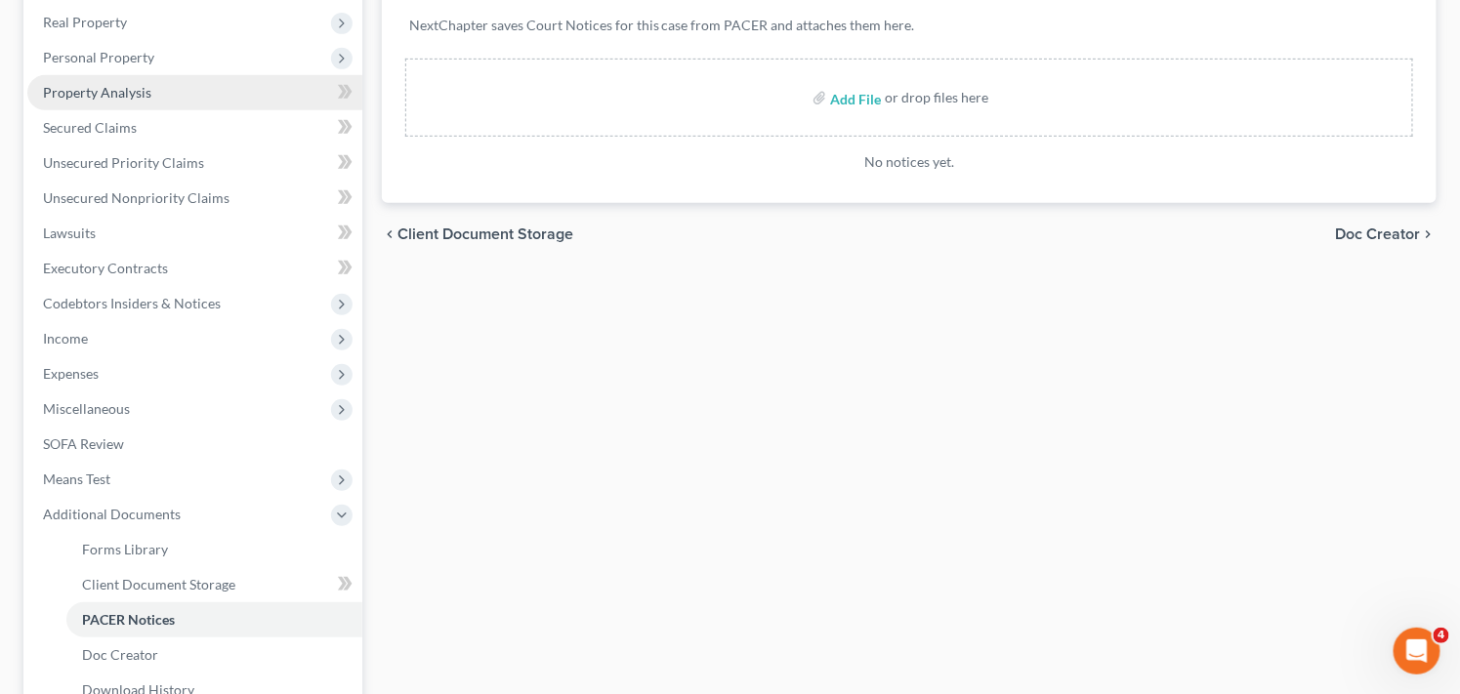
scroll to position [347, 0]
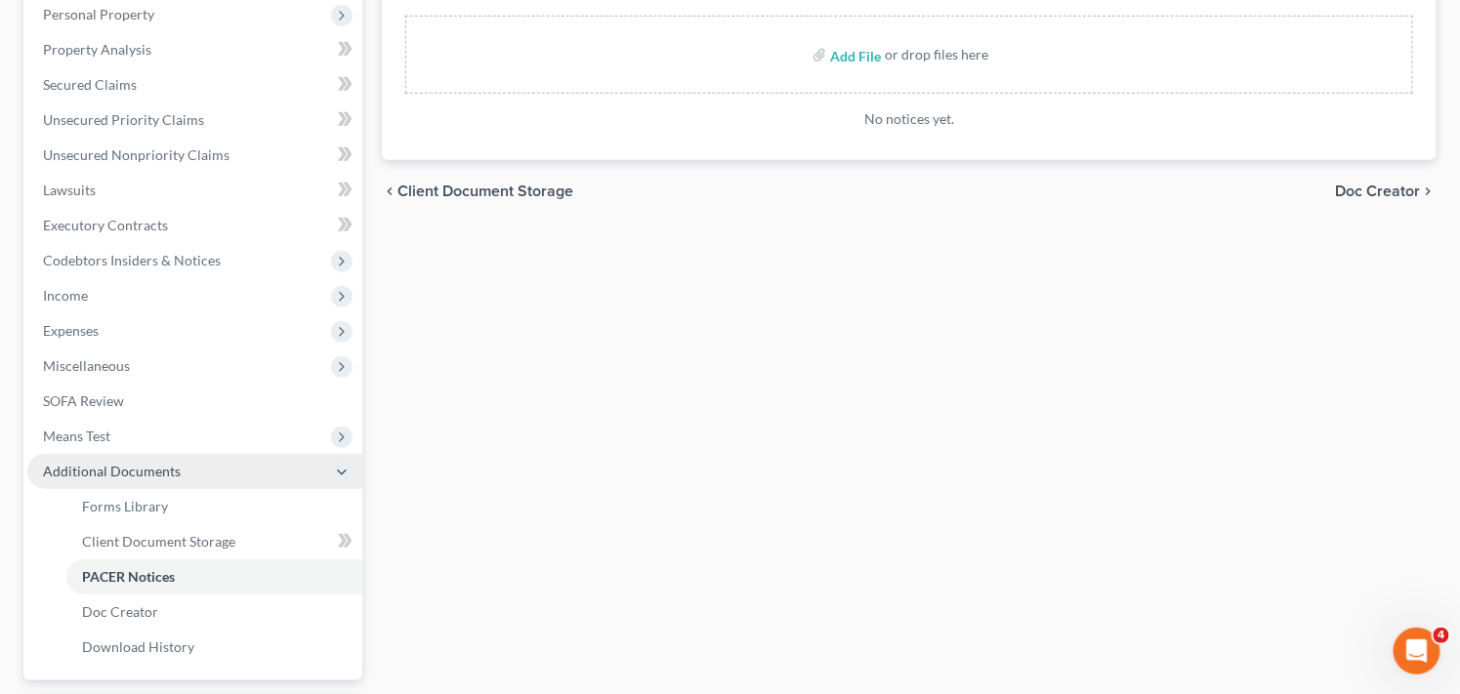
click at [269, 457] on span "Additional Documents" at bounding box center [194, 471] width 335 height 35
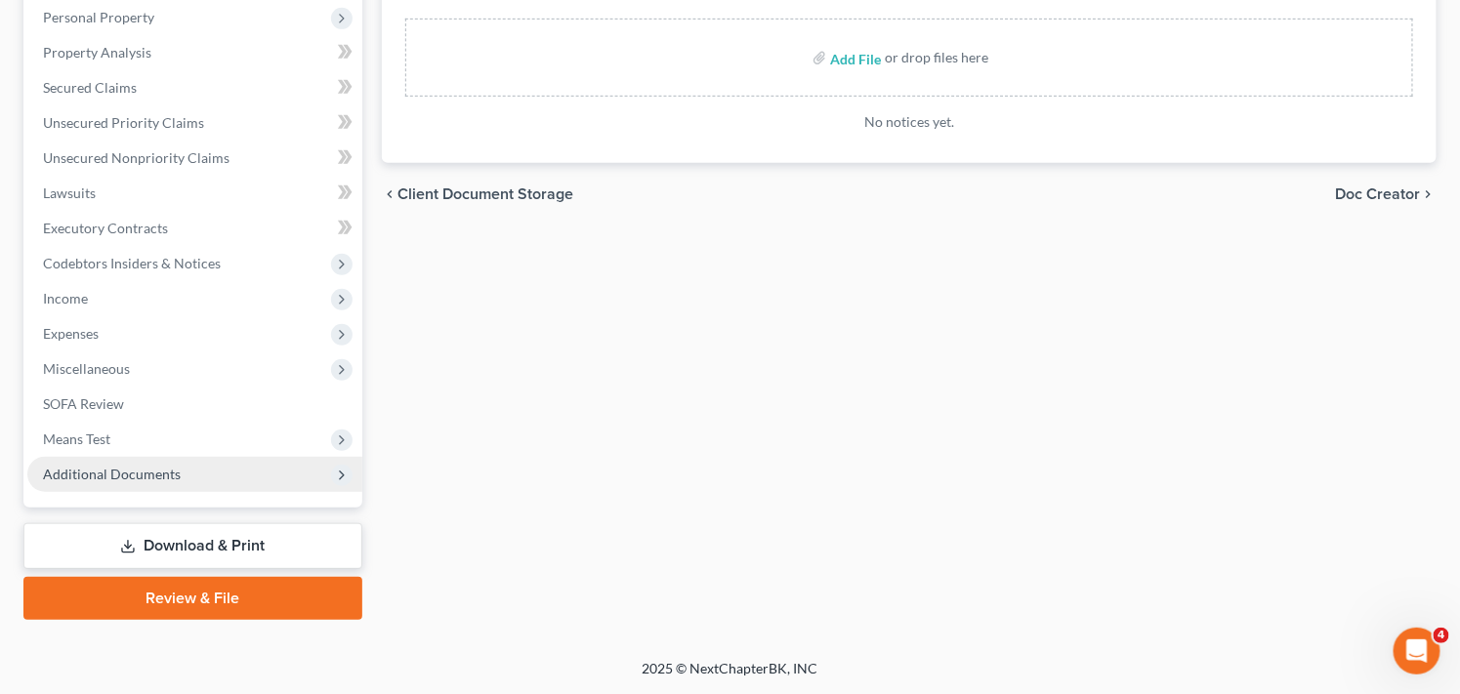
scroll to position [342, 0]
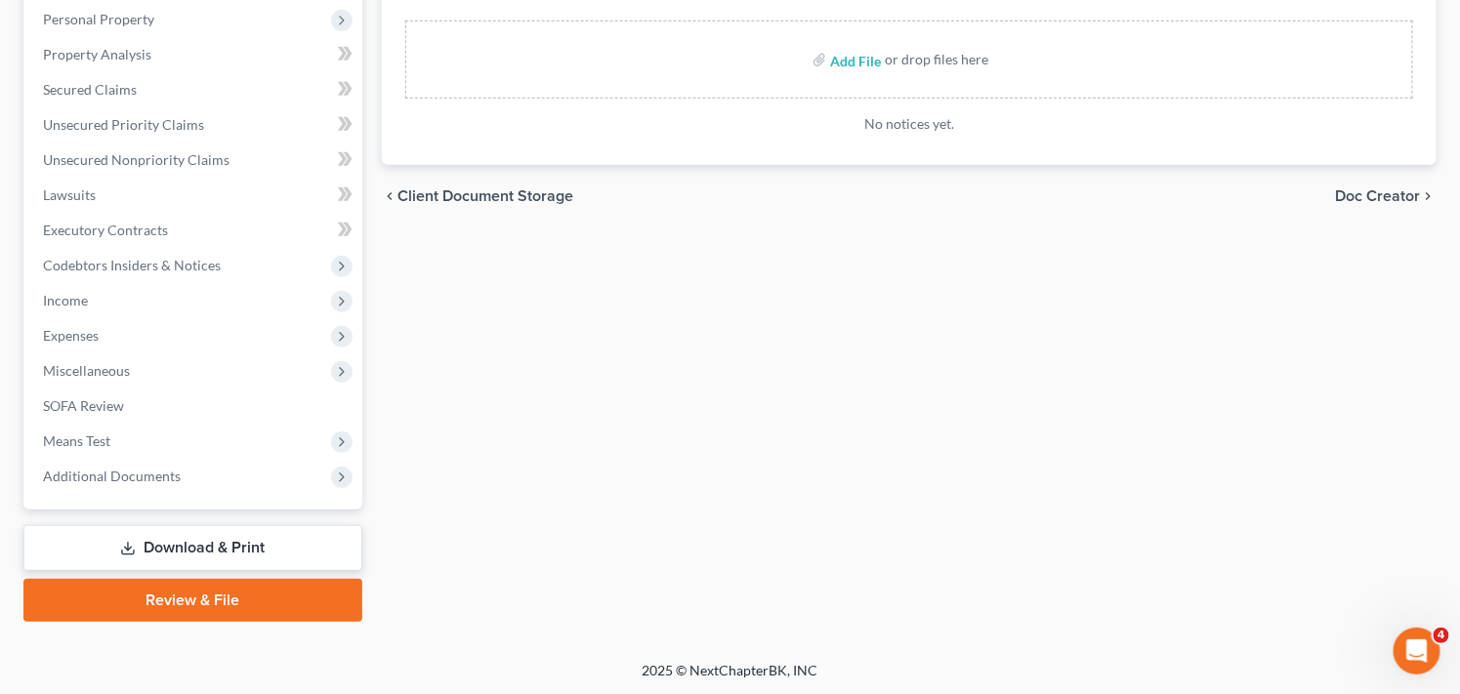
click at [691, 366] on div "Forms Library Client Document Storage PACER Notices Doc Creator Download Histor…" at bounding box center [909, 234] width 1074 height 776
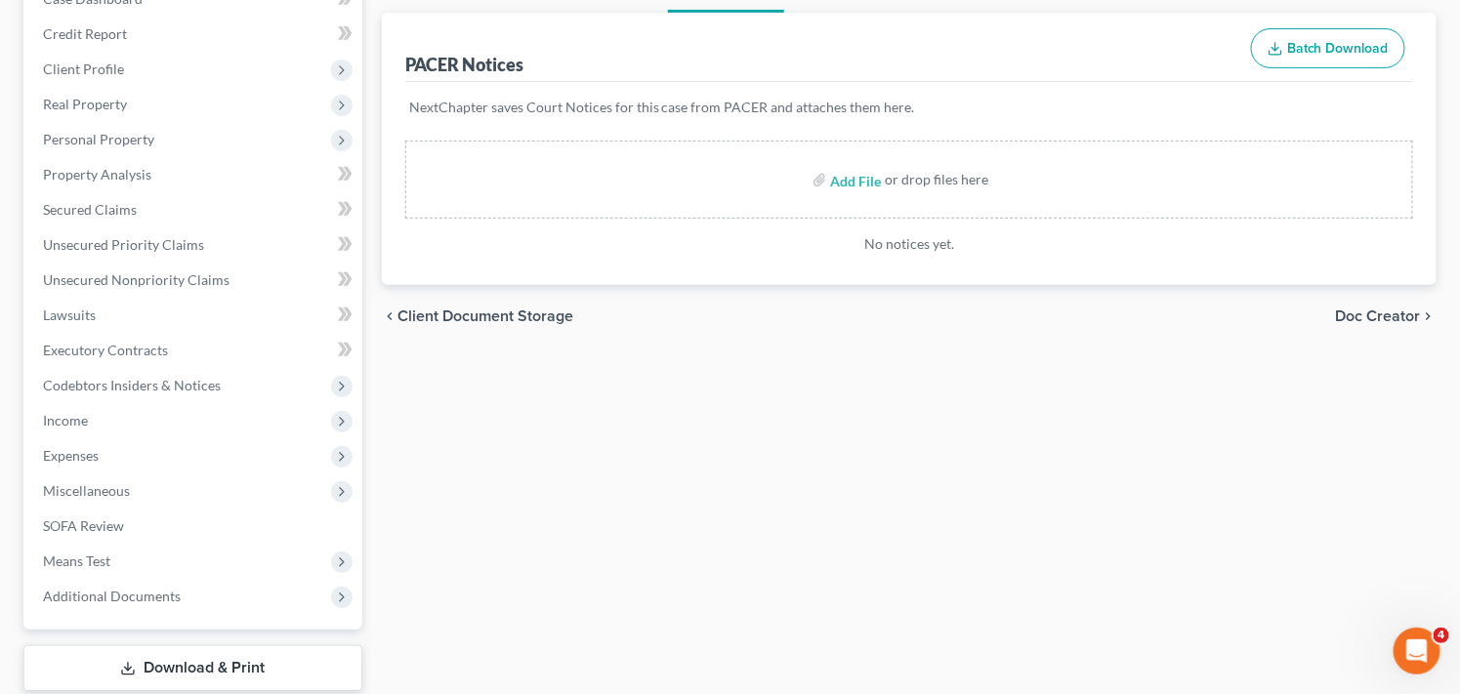
scroll to position [37, 0]
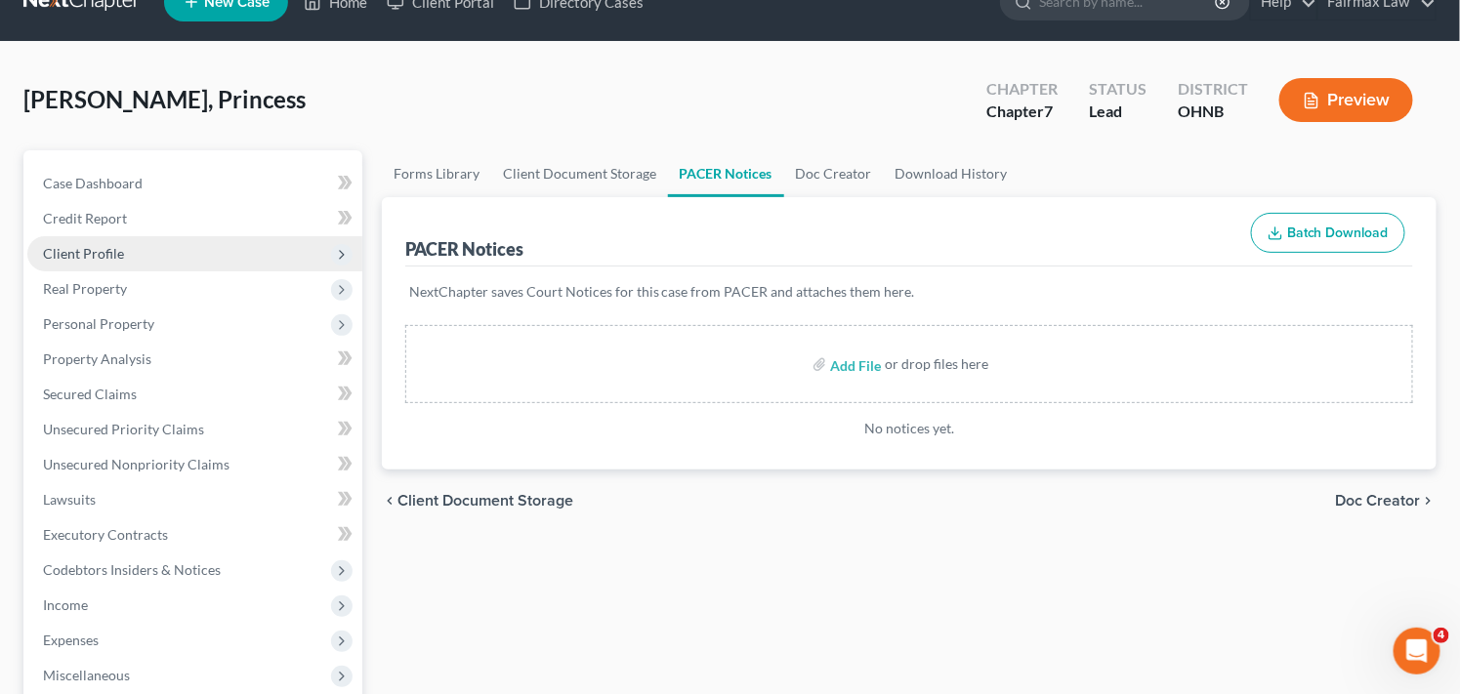
click at [143, 255] on span "Client Profile" at bounding box center [194, 253] width 335 height 35
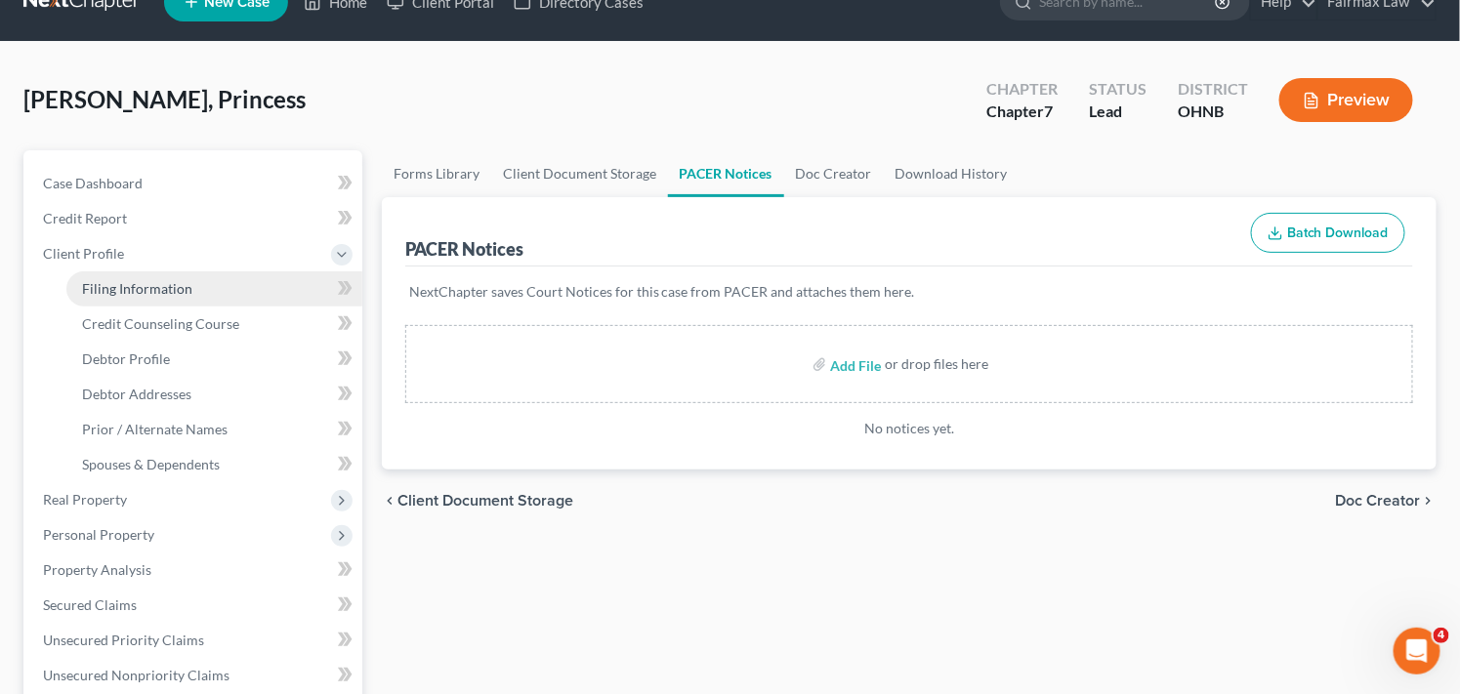
click at [200, 285] on link "Filing Information" at bounding box center [214, 288] width 296 height 35
select select "1"
select select "0"
select select "61"
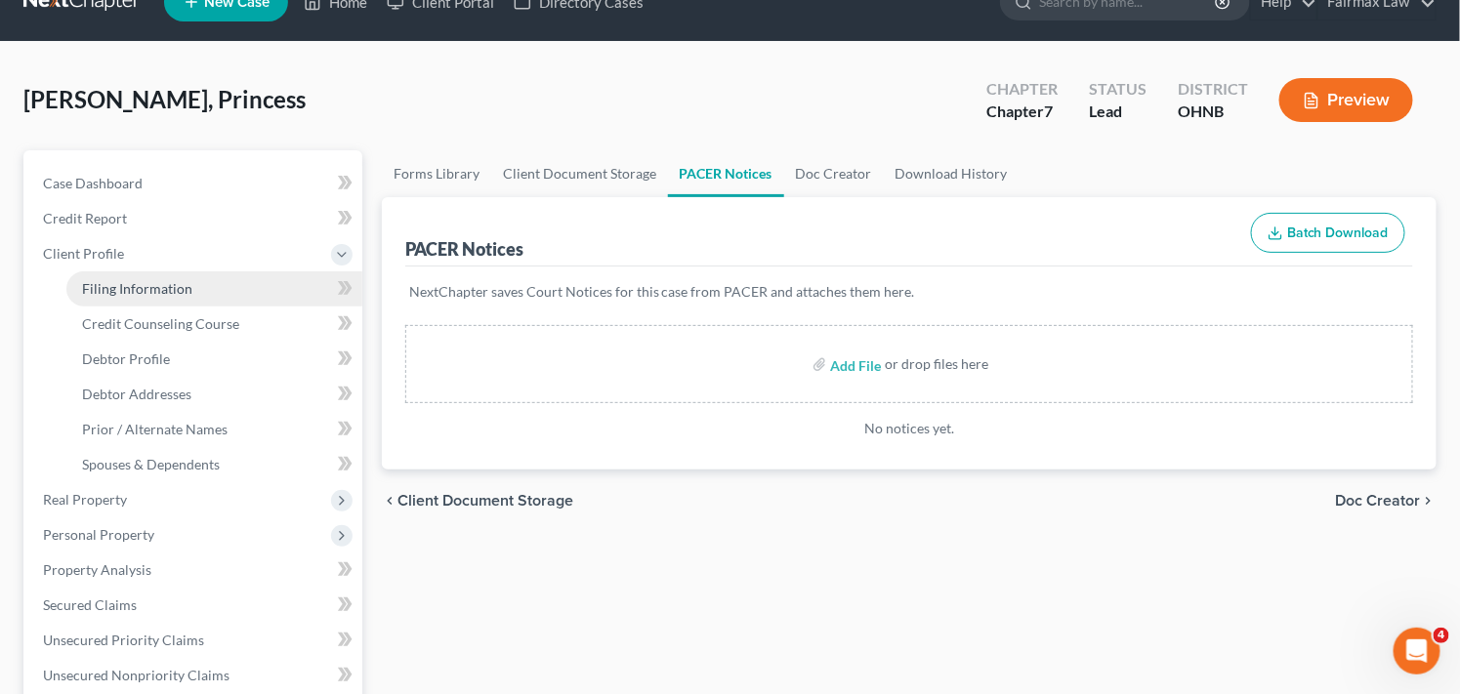
select select "36"
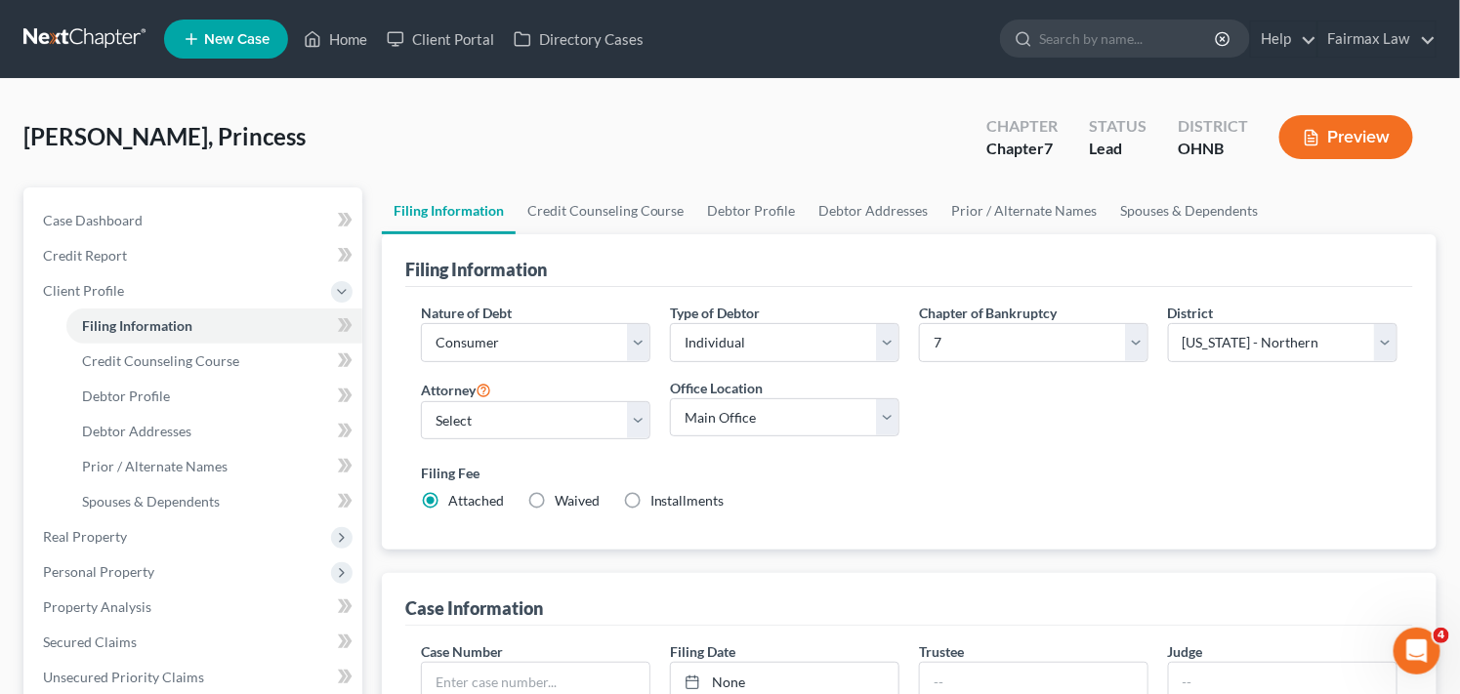
click at [1095, 486] on div "Filing Fee Attached Waived Waived Installments Installments" at bounding box center [909, 487] width 977 height 48
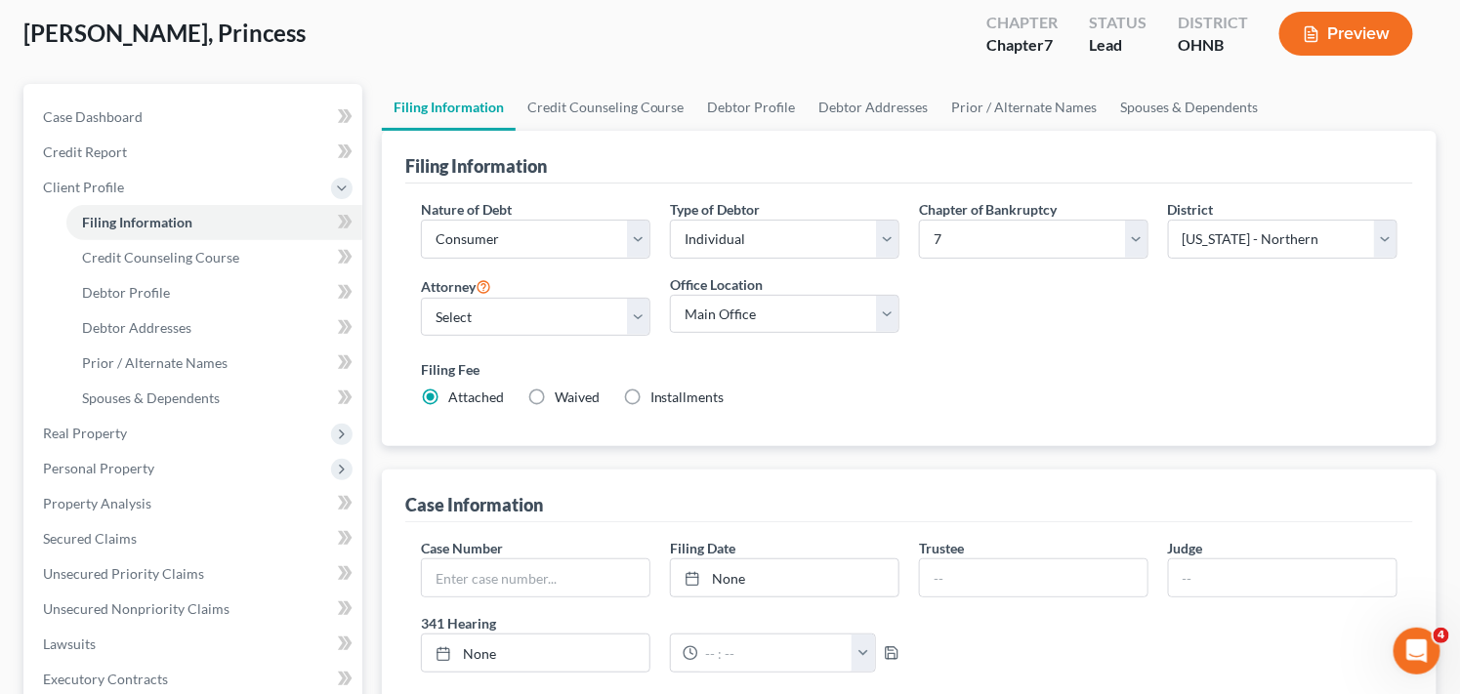
scroll to position [95, 0]
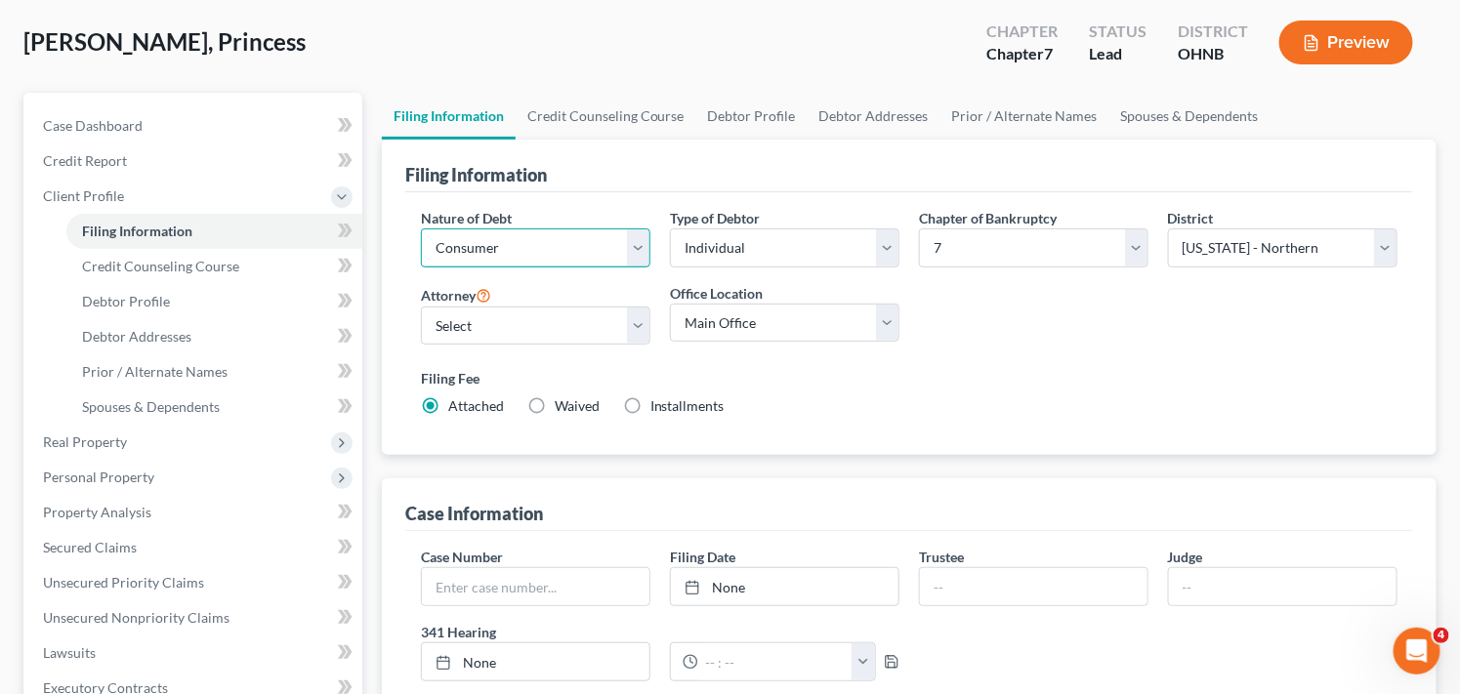
click at [527, 242] on select "Select Business Consumer Other" at bounding box center [535, 248] width 229 height 39
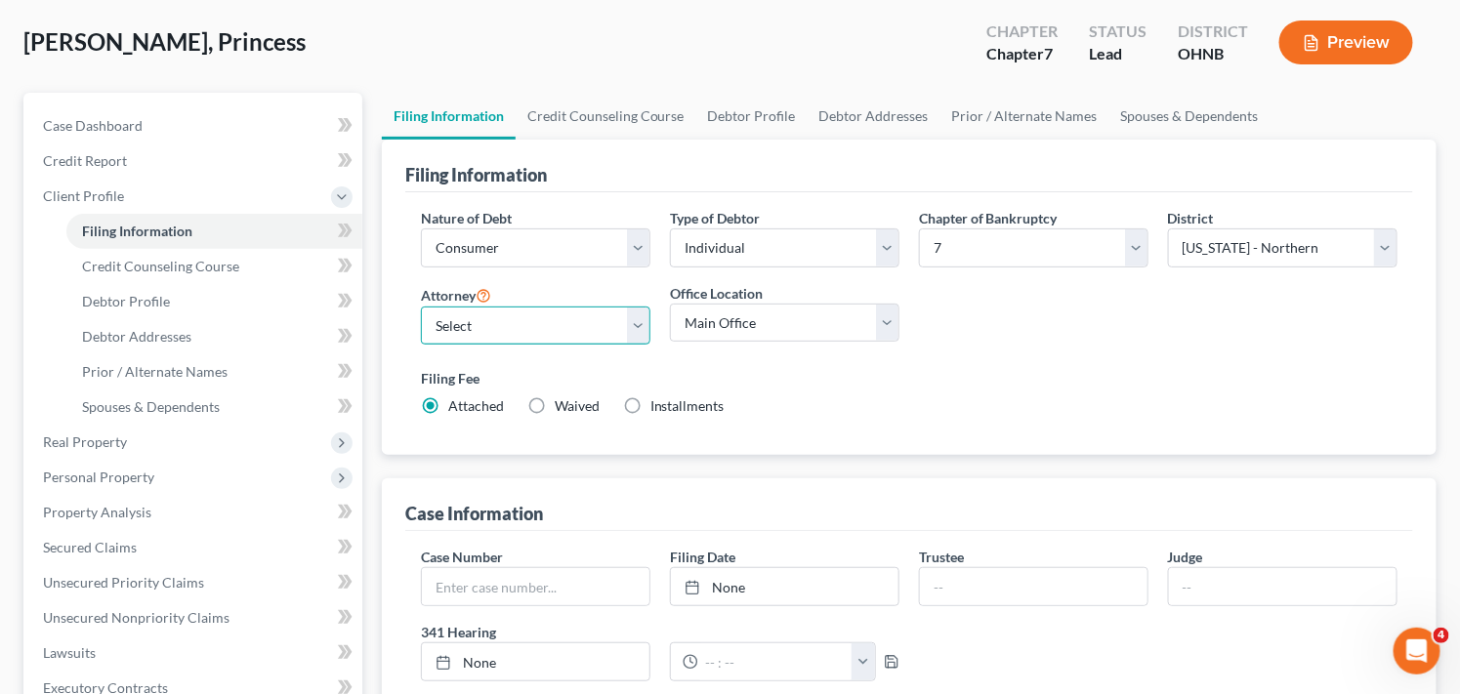
click at [547, 320] on select "Select David Ross Ienna - MIEB David Ross Ienna - OHNB David Ross Ienna - MIWB …" at bounding box center [535, 326] width 229 height 39
click at [607, 324] on select "Select David Ross Ienna - MIEB David Ross Ienna - OHNB David Ross Ienna - MIWB …" at bounding box center [535, 326] width 229 height 39
select select "12"
click at [421, 307] on select "Select David Ross Ienna - MIEB David Ross Ienna - OHNB David Ross Ienna - MIWB …" at bounding box center [535, 326] width 229 height 39
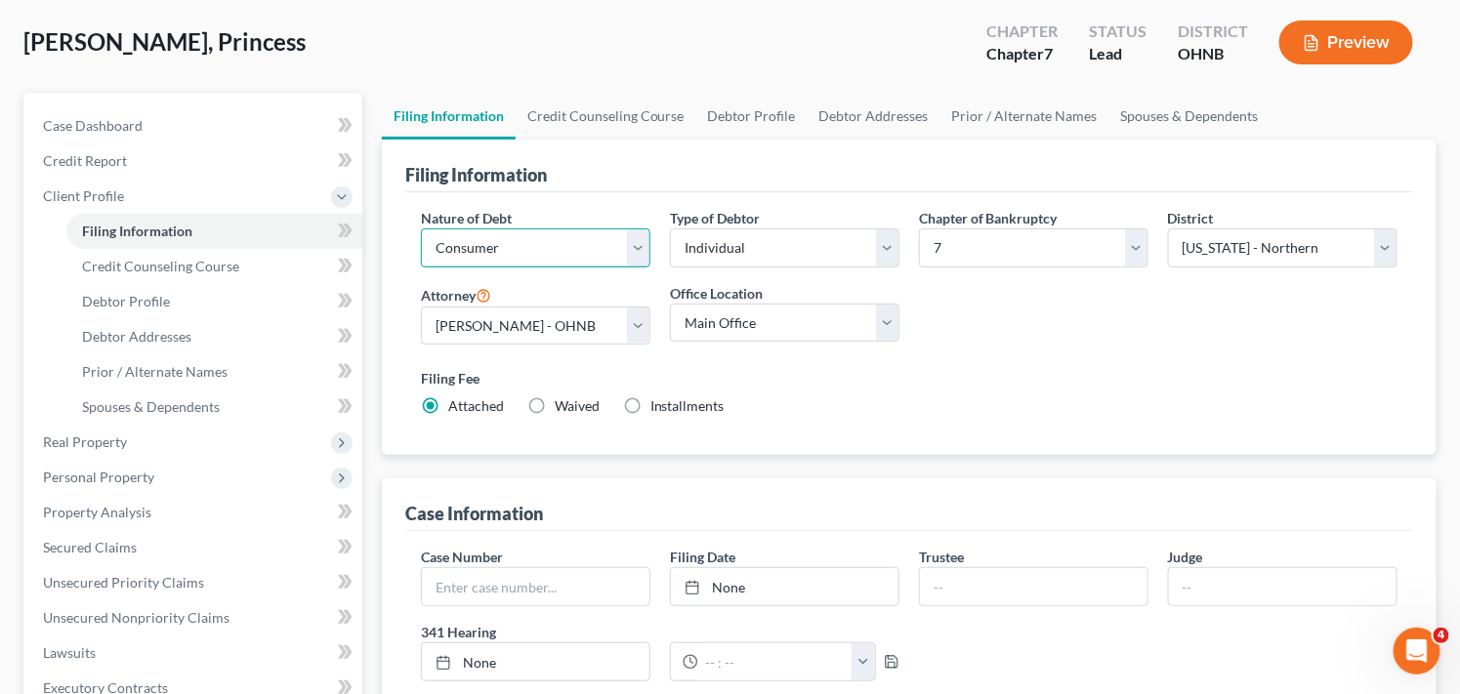
click at [510, 248] on select "Select Business Consumer Other" at bounding box center [535, 248] width 229 height 39
select select "2"
click at [421, 229] on select "Select Business Consumer Other" at bounding box center [535, 248] width 229 height 39
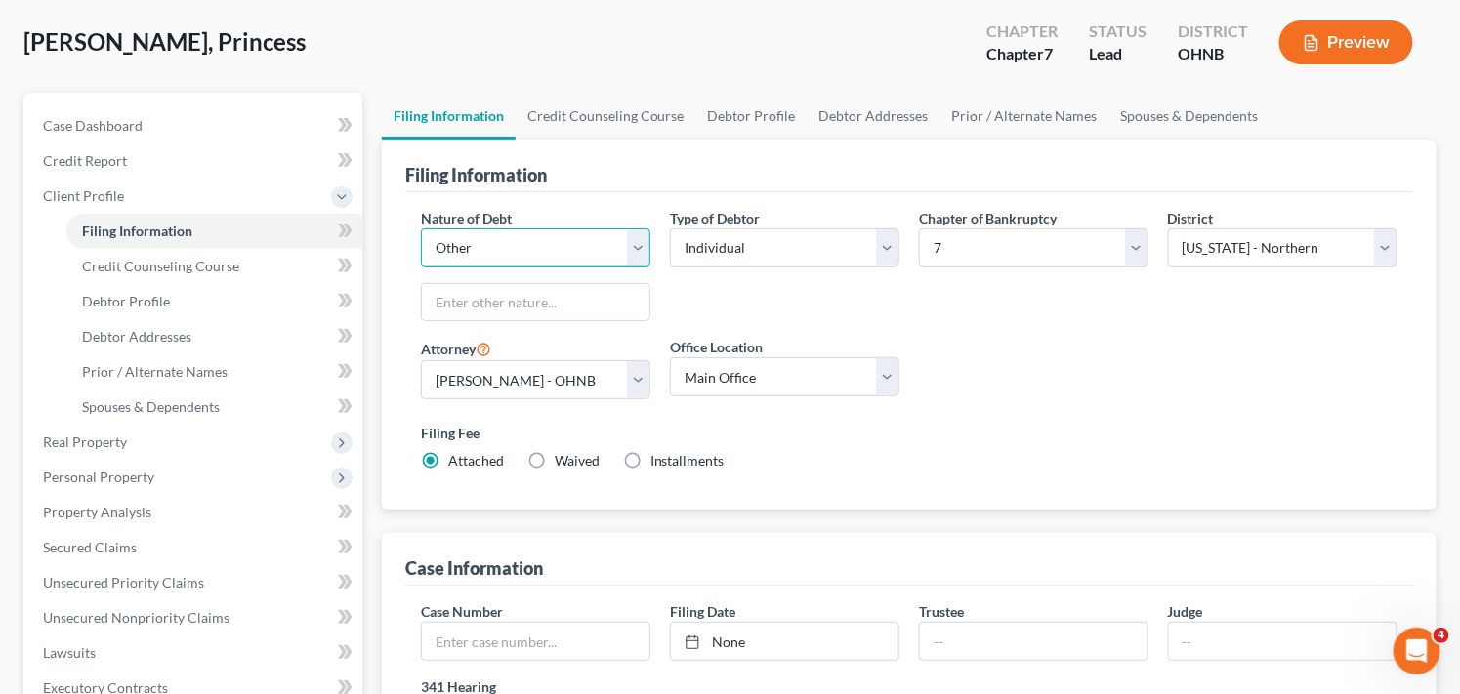
click at [608, 244] on select "Select Business Consumer Other" at bounding box center [535, 248] width 229 height 39
click at [733, 289] on div "Type of Debtor Select Individual Joint" at bounding box center [784, 273] width 249 height 130
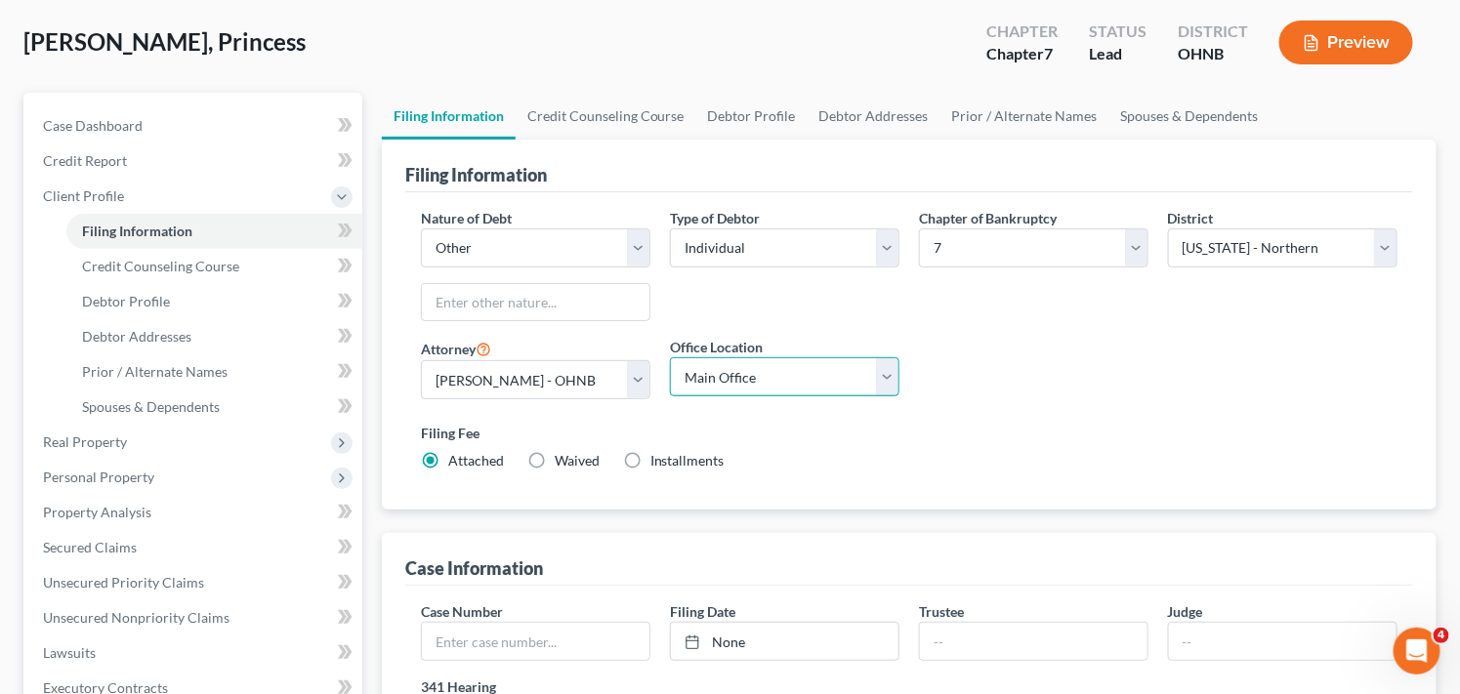
click at [817, 376] on select "Main Office Ohio Office North Muskegon Office" at bounding box center [784, 376] width 229 height 39
click at [787, 248] on select "Select Individual Joint" at bounding box center [784, 248] width 229 height 39
click at [670, 229] on select "Select Individual Joint" at bounding box center [784, 248] width 229 height 39
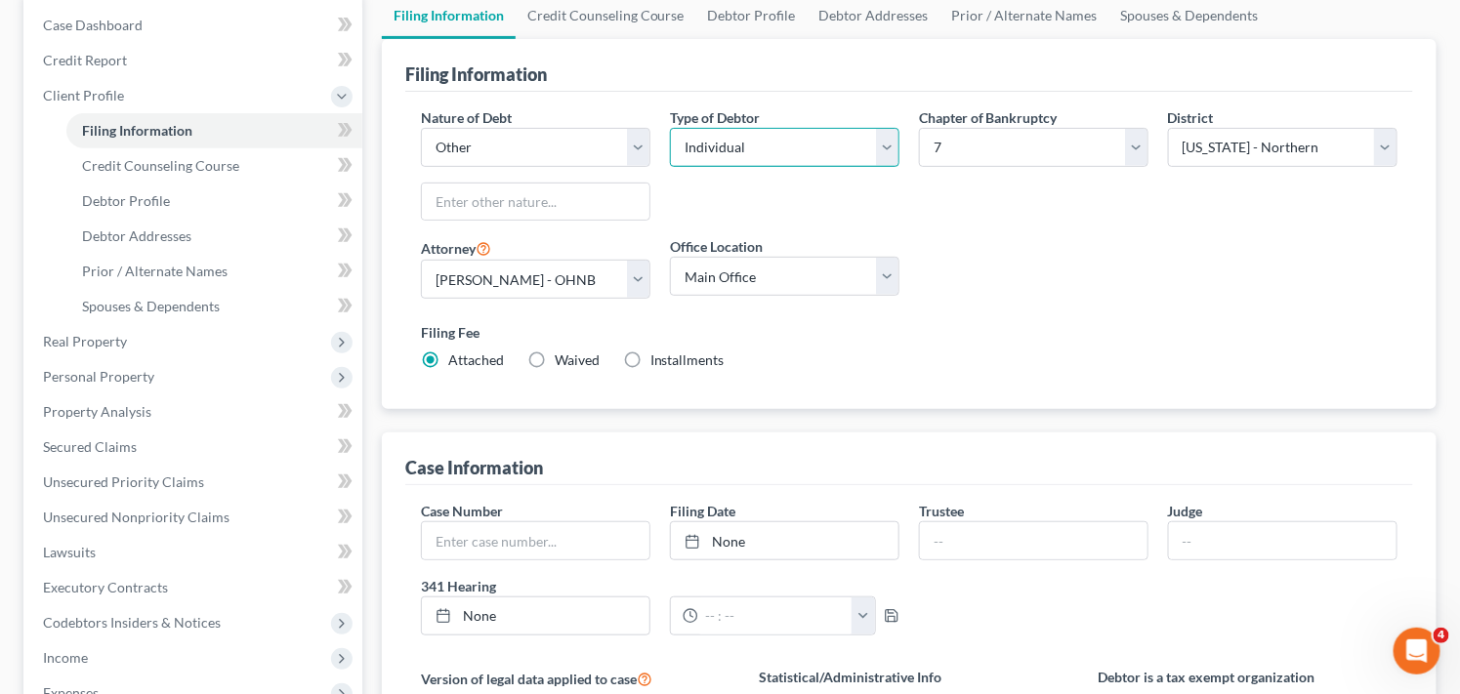
scroll to position [0, 0]
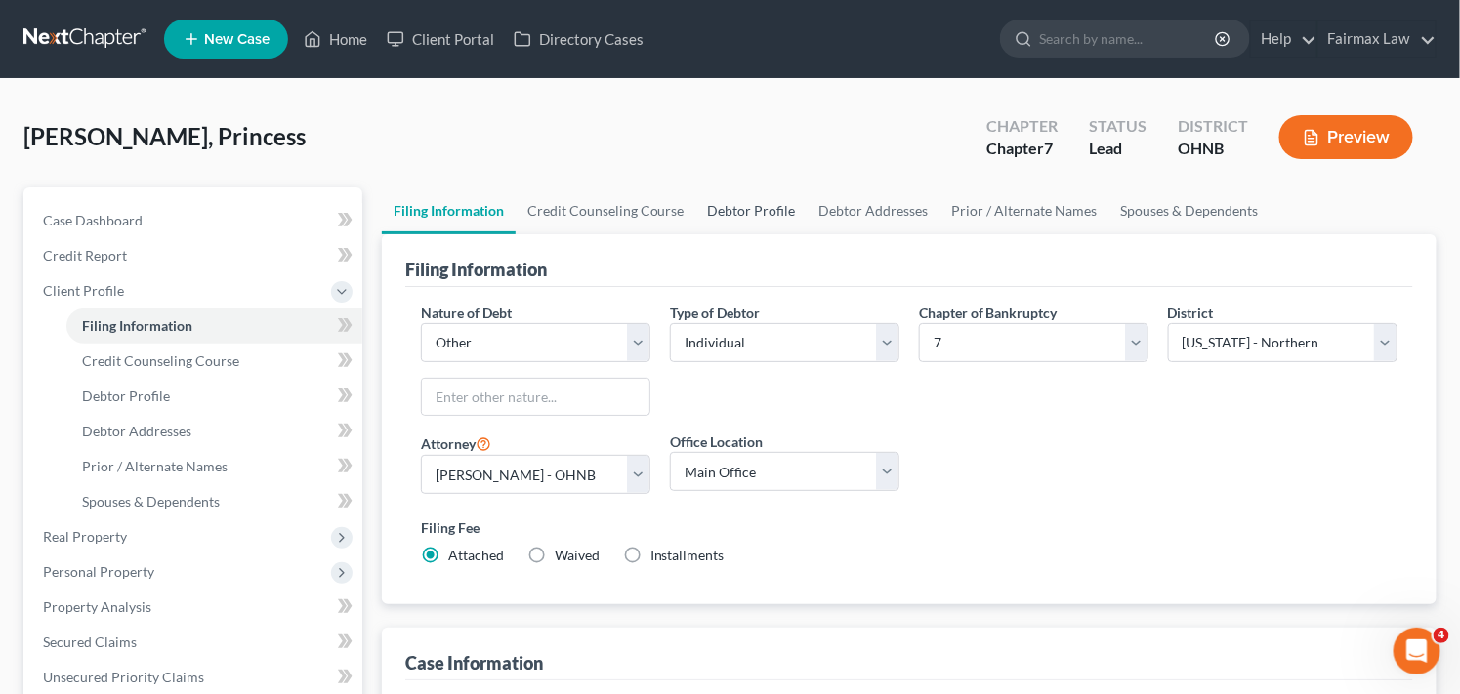
click at [749, 205] on link "Debtor Profile" at bounding box center [751, 210] width 111 height 47
select select "0"
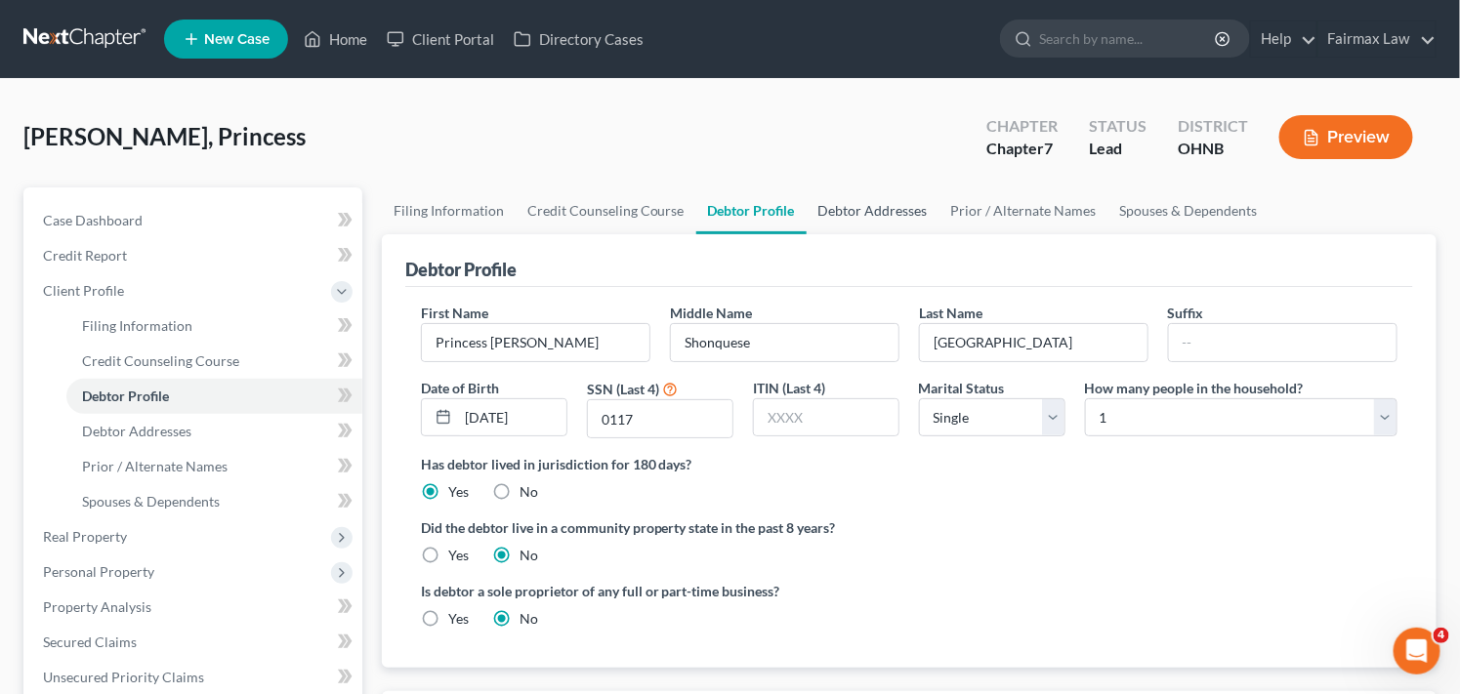
click at [869, 210] on link "Debtor Addresses" at bounding box center [873, 210] width 133 height 47
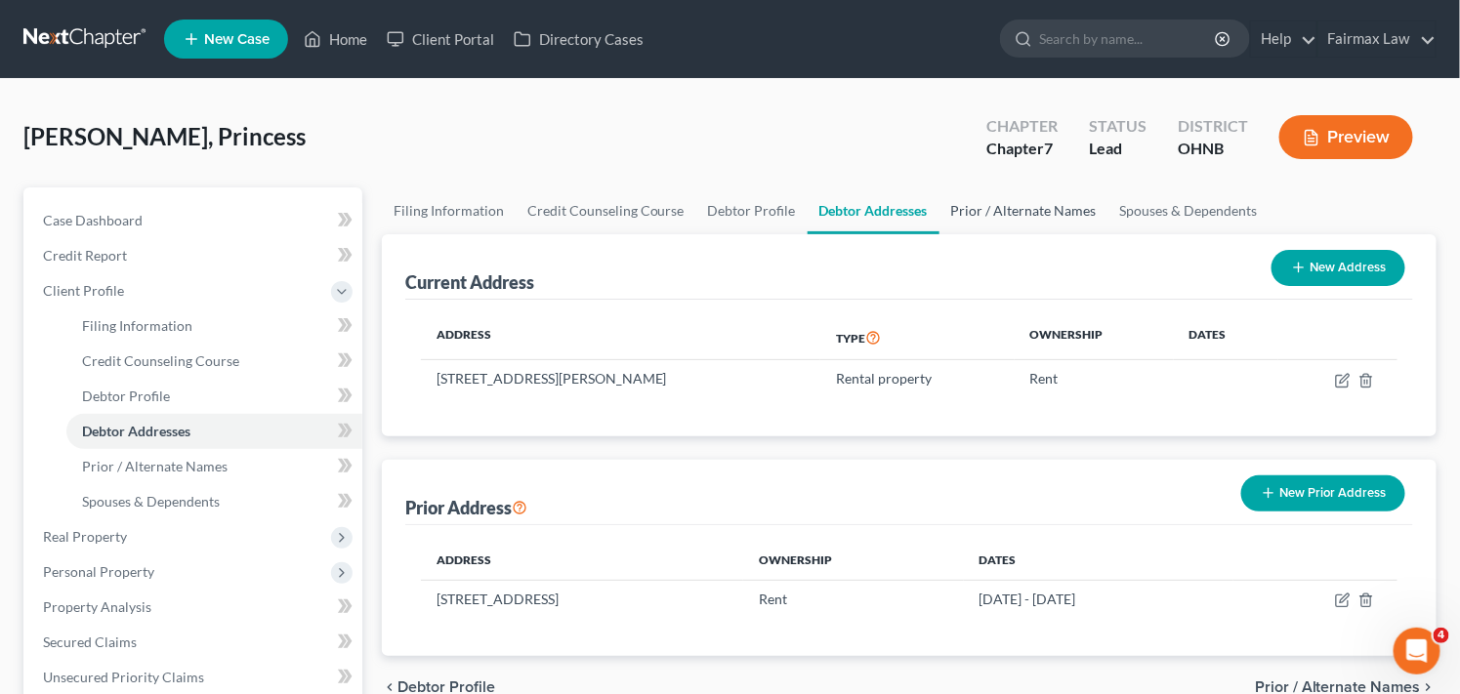
click at [1035, 205] on link "Prior / Alternate Names" at bounding box center [1023, 210] width 169 height 47
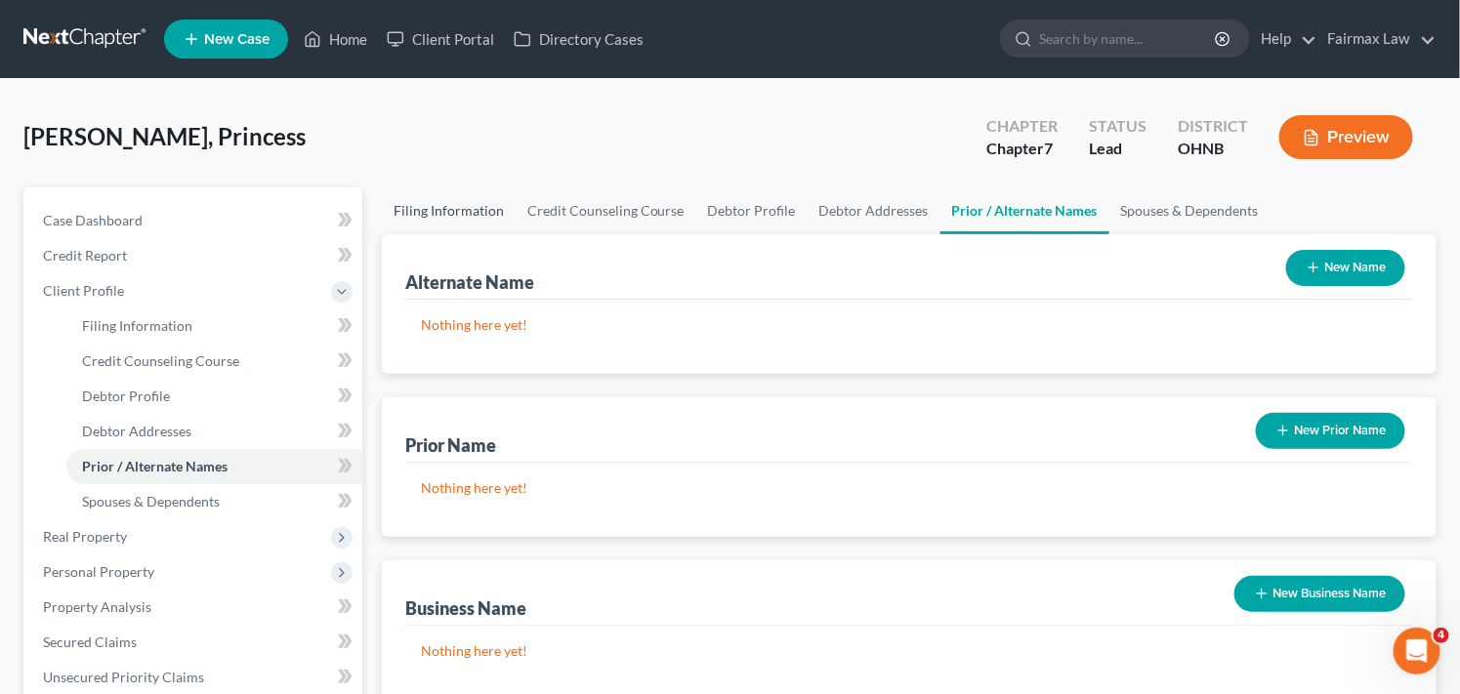
click at [454, 201] on link "Filing Information" at bounding box center [449, 210] width 134 height 47
select select "2"
select select "0"
select select "61"
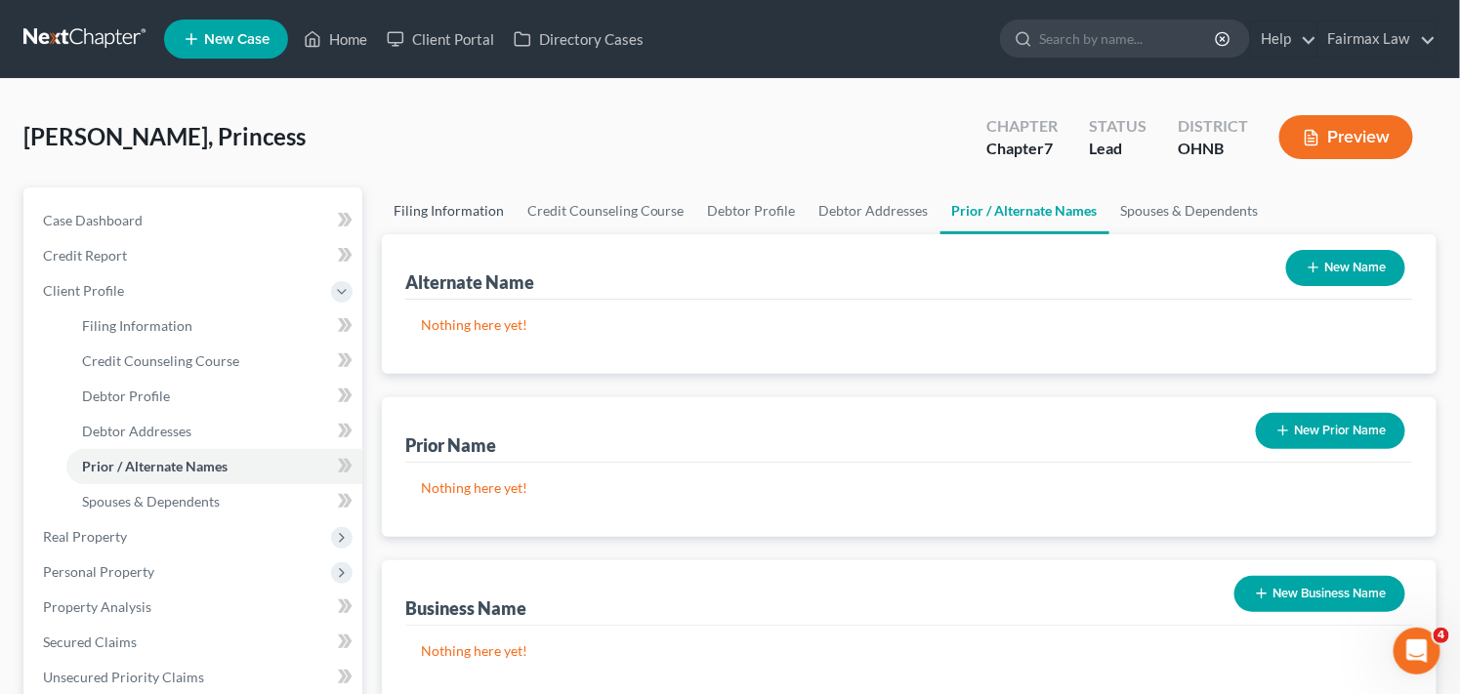
select select "12"
select select "36"
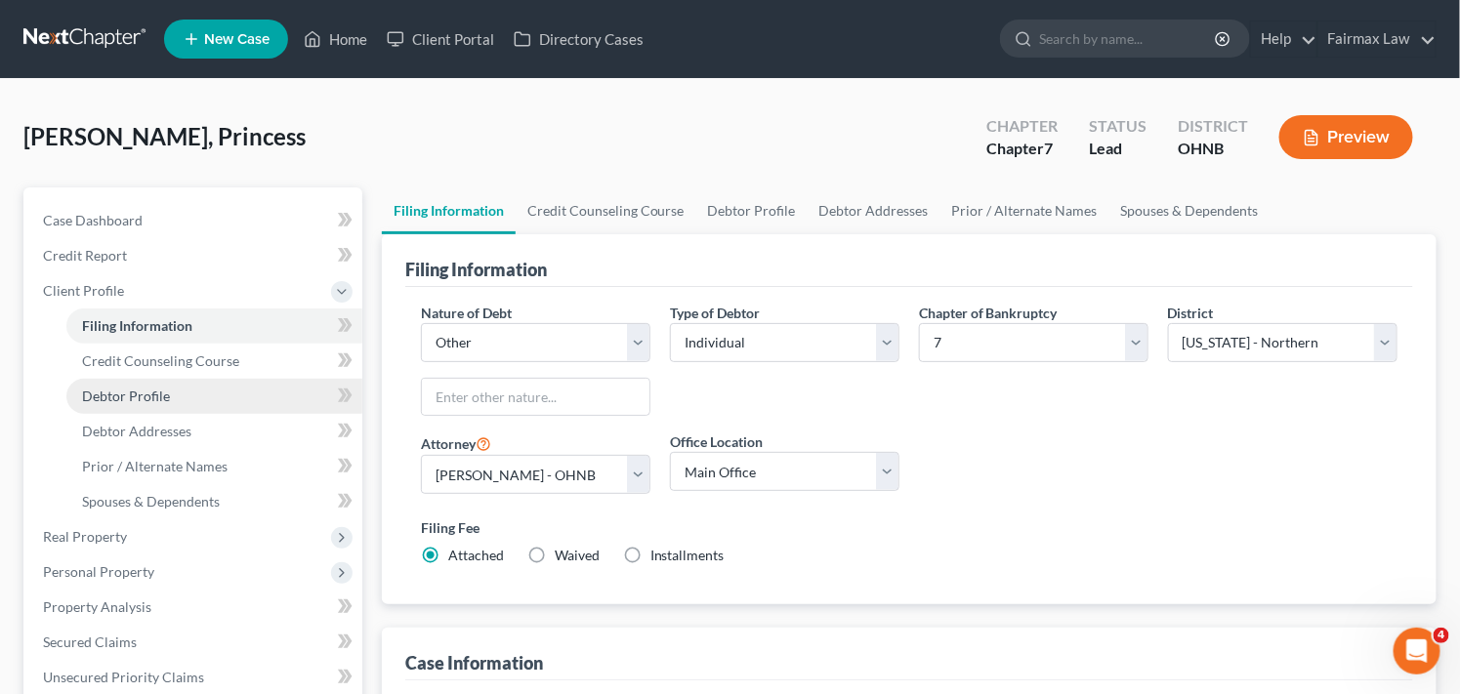
click at [197, 395] on link "Debtor Profile" at bounding box center [214, 396] width 296 height 35
select select "0"
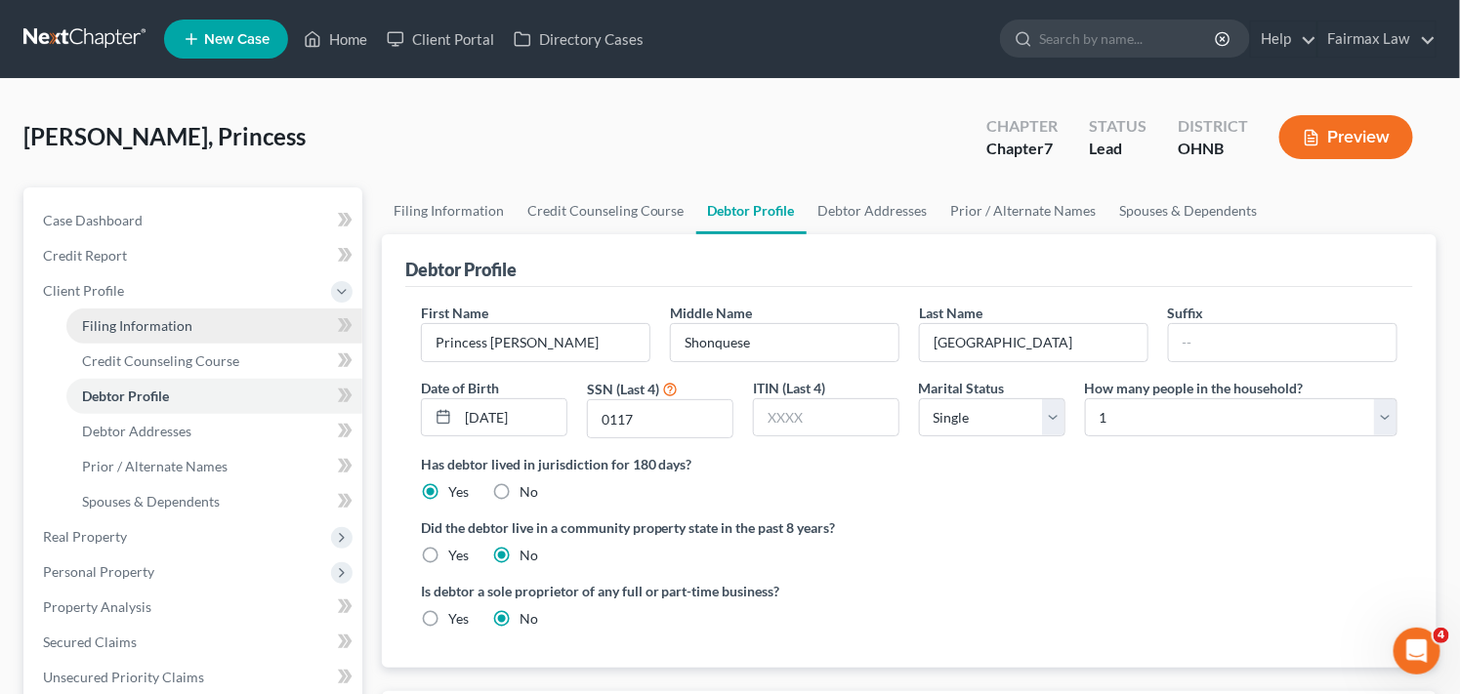
click at [196, 334] on link "Filing Information" at bounding box center [214, 326] width 296 height 35
select select "2"
select select "0"
select select "61"
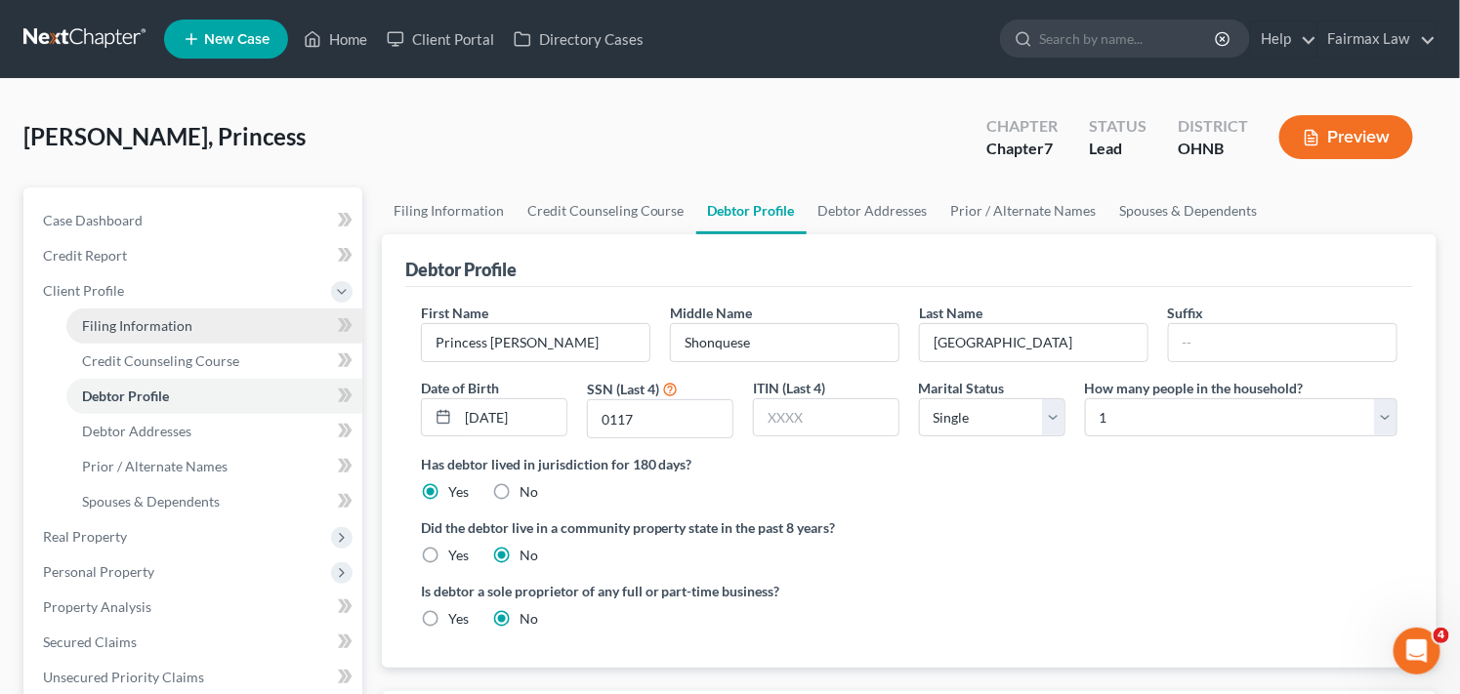
select select "12"
select select "36"
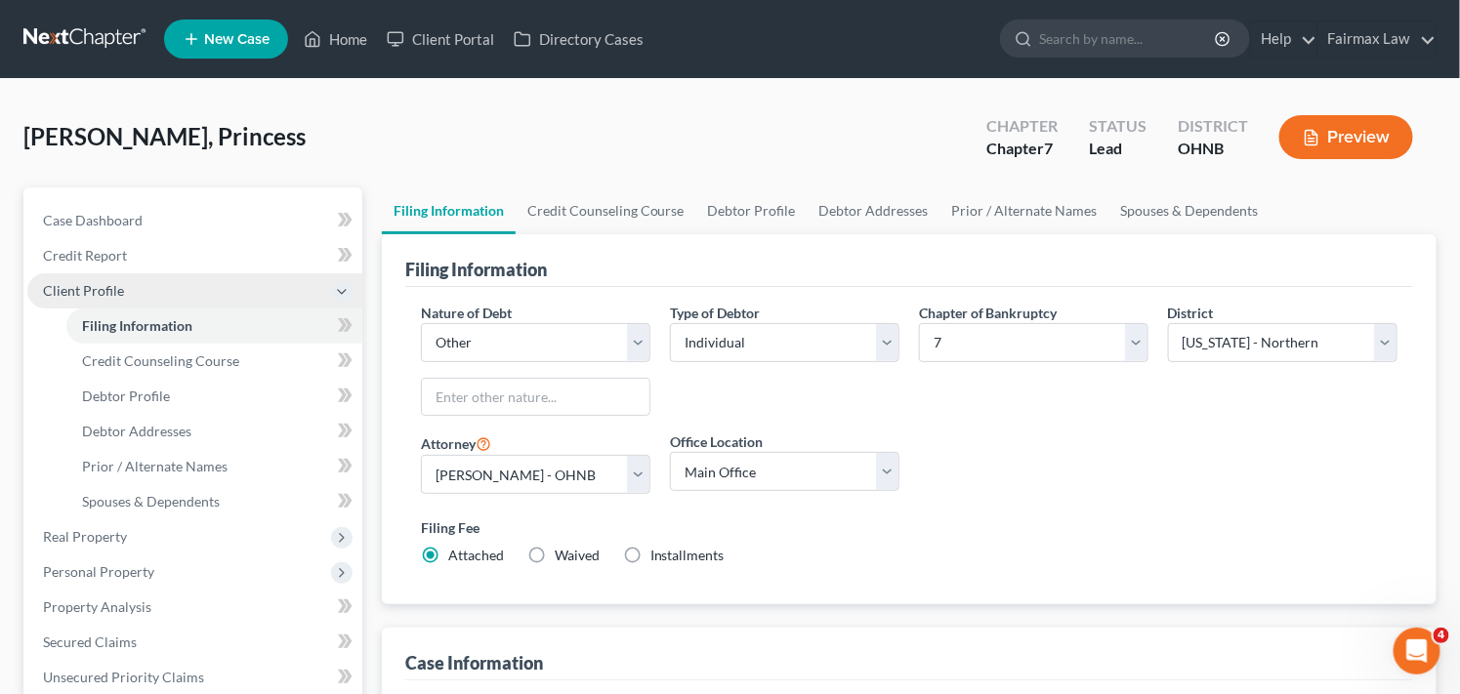
click at [114, 289] on span "Client Profile" at bounding box center [83, 290] width 81 height 17
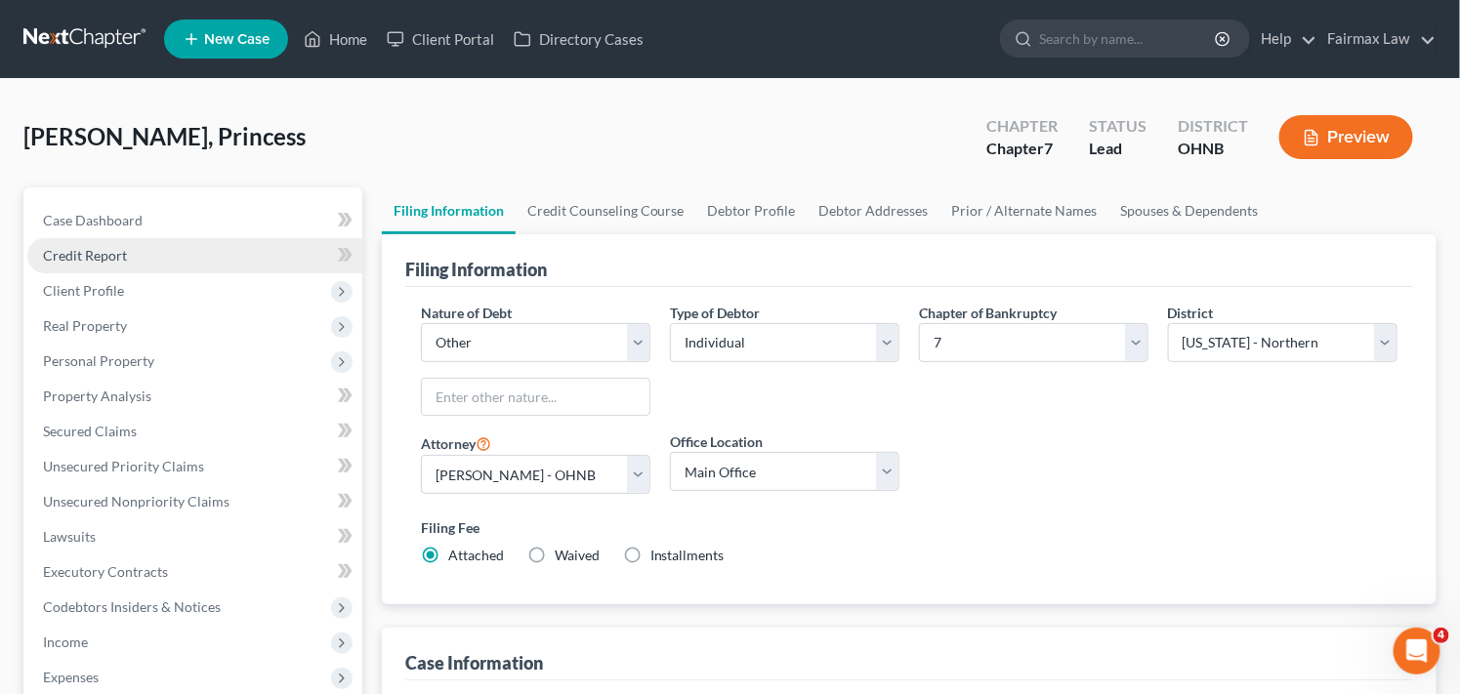
click at [127, 260] on link "Credit Report" at bounding box center [194, 255] width 335 height 35
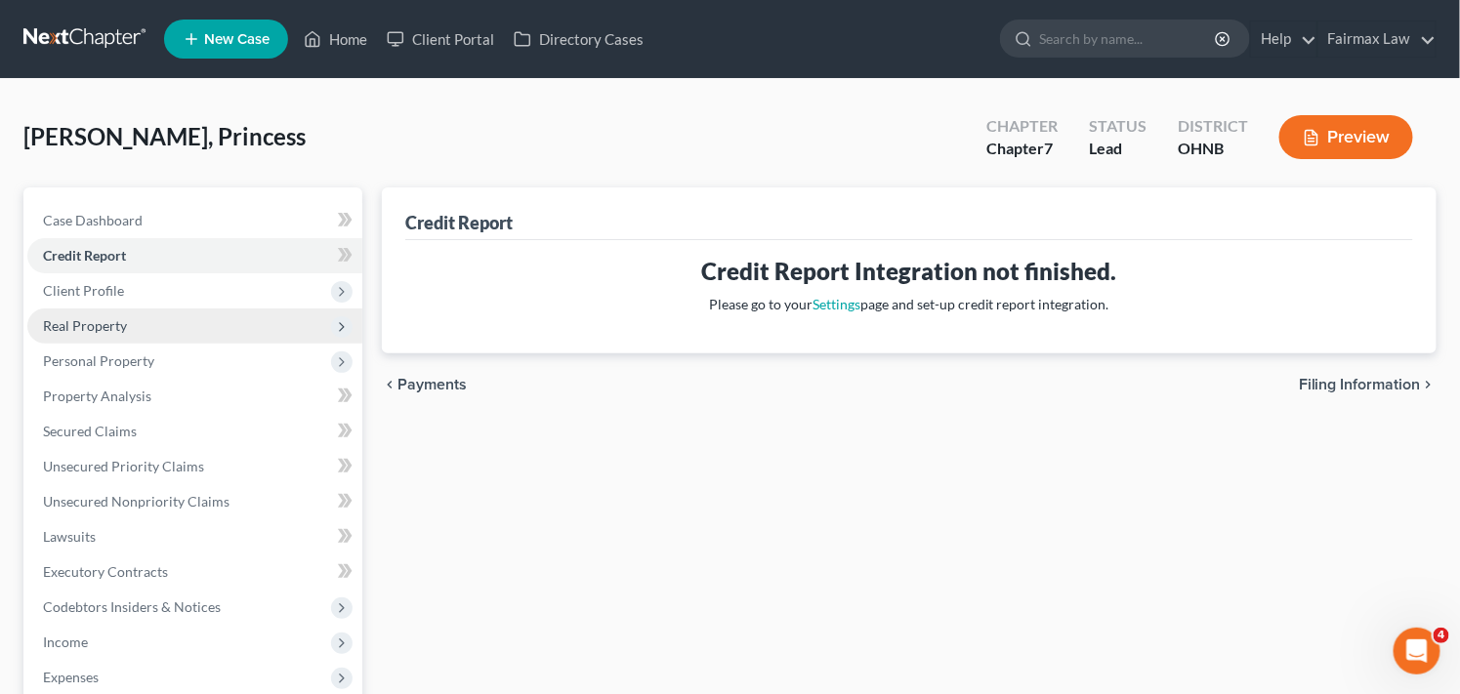
click at [211, 333] on span "Real Property" at bounding box center [194, 326] width 335 height 35
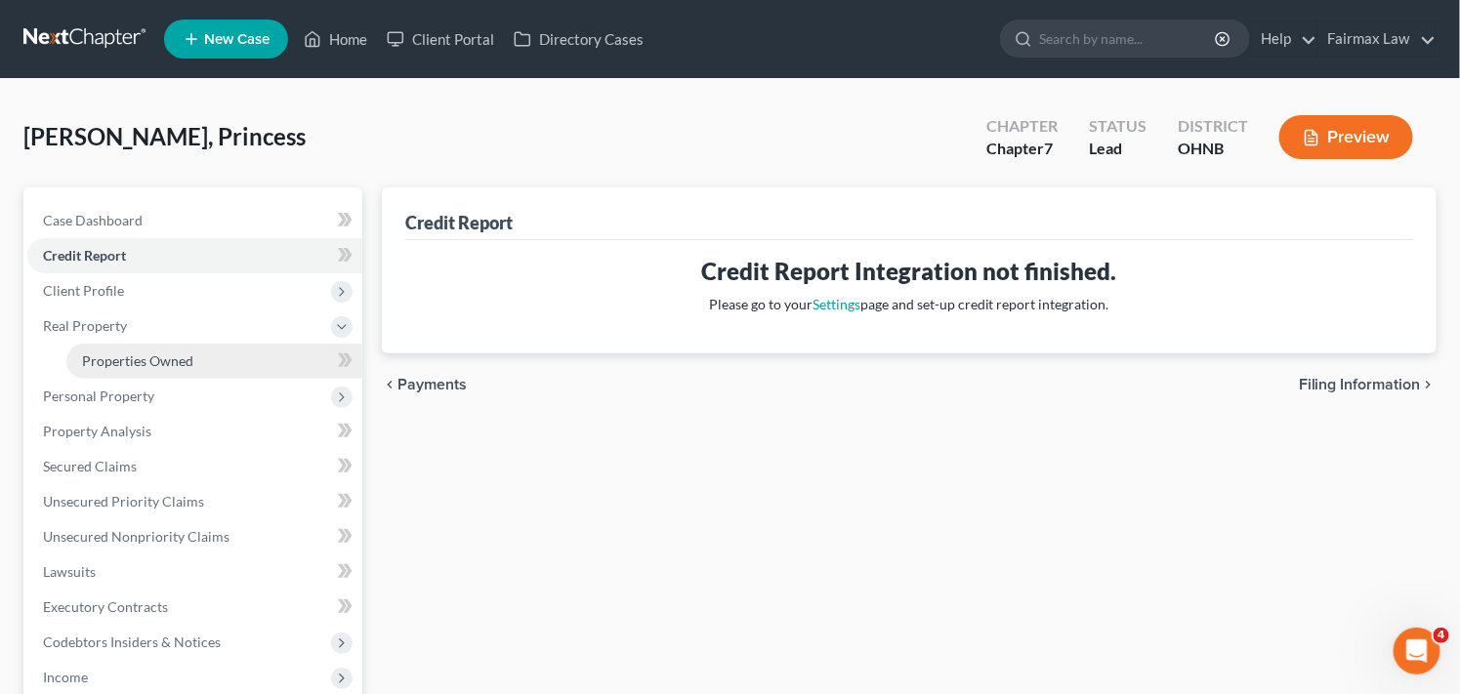
click at [198, 373] on link "Properties Owned" at bounding box center [214, 361] width 296 height 35
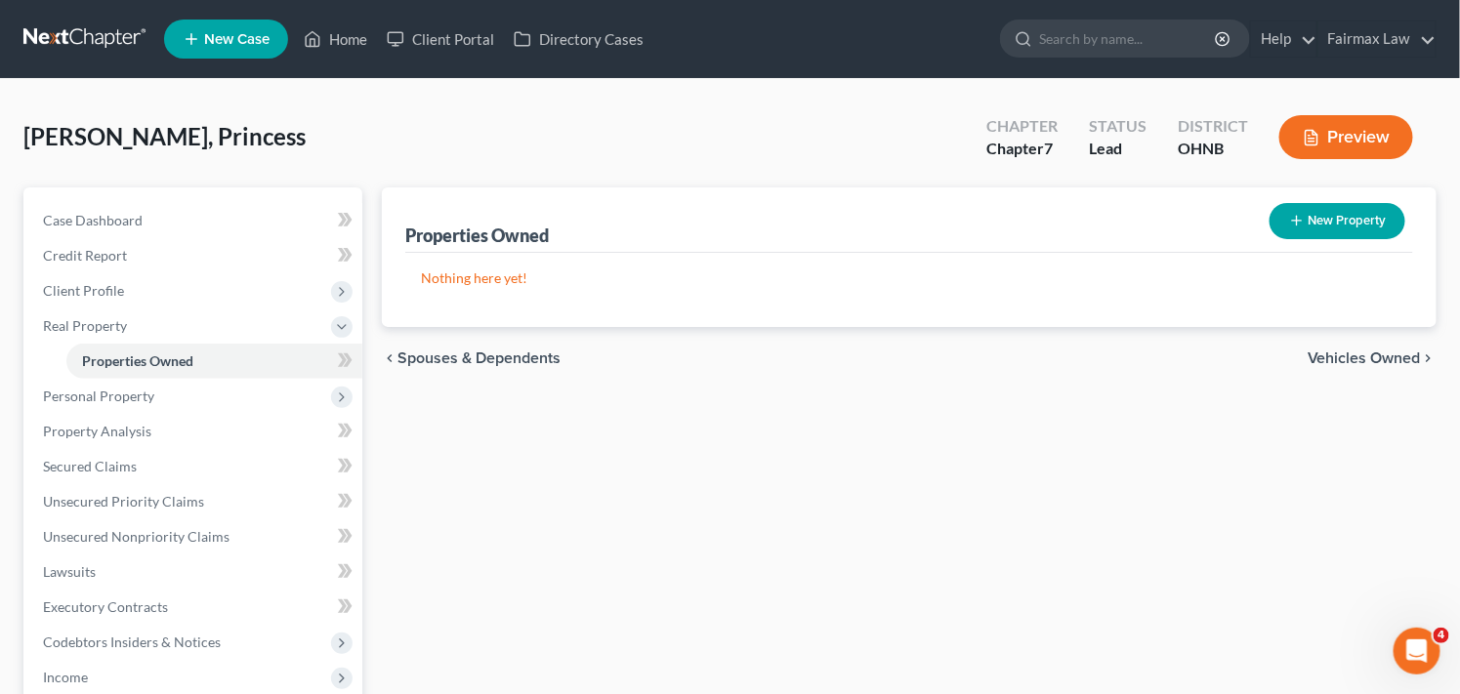
click at [1335, 240] on div "New Property" at bounding box center [1337, 221] width 151 height 52
click at [1322, 223] on button "New Property" at bounding box center [1338, 221] width 136 height 36
select select "0"
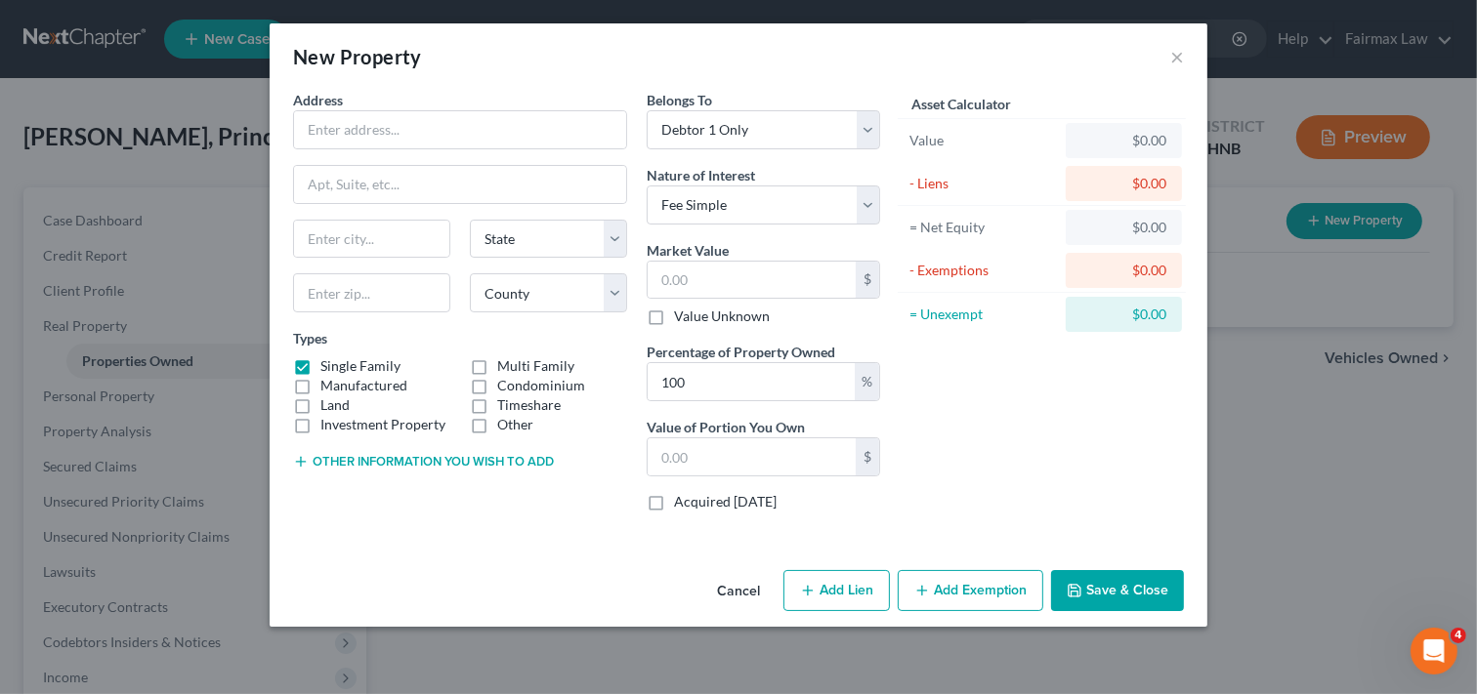
click at [738, 588] on button "Cancel" at bounding box center [738, 591] width 74 height 39
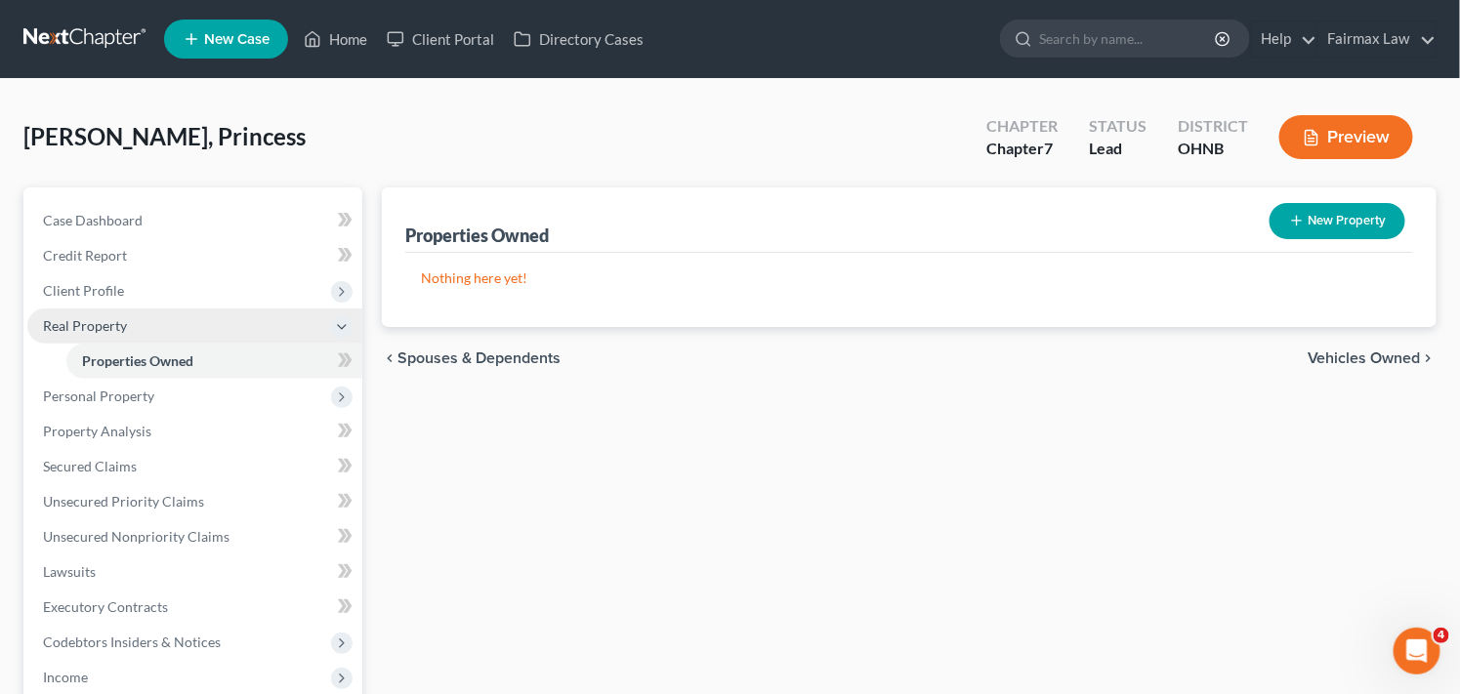
click at [105, 325] on span "Real Property" at bounding box center [85, 325] width 84 height 17
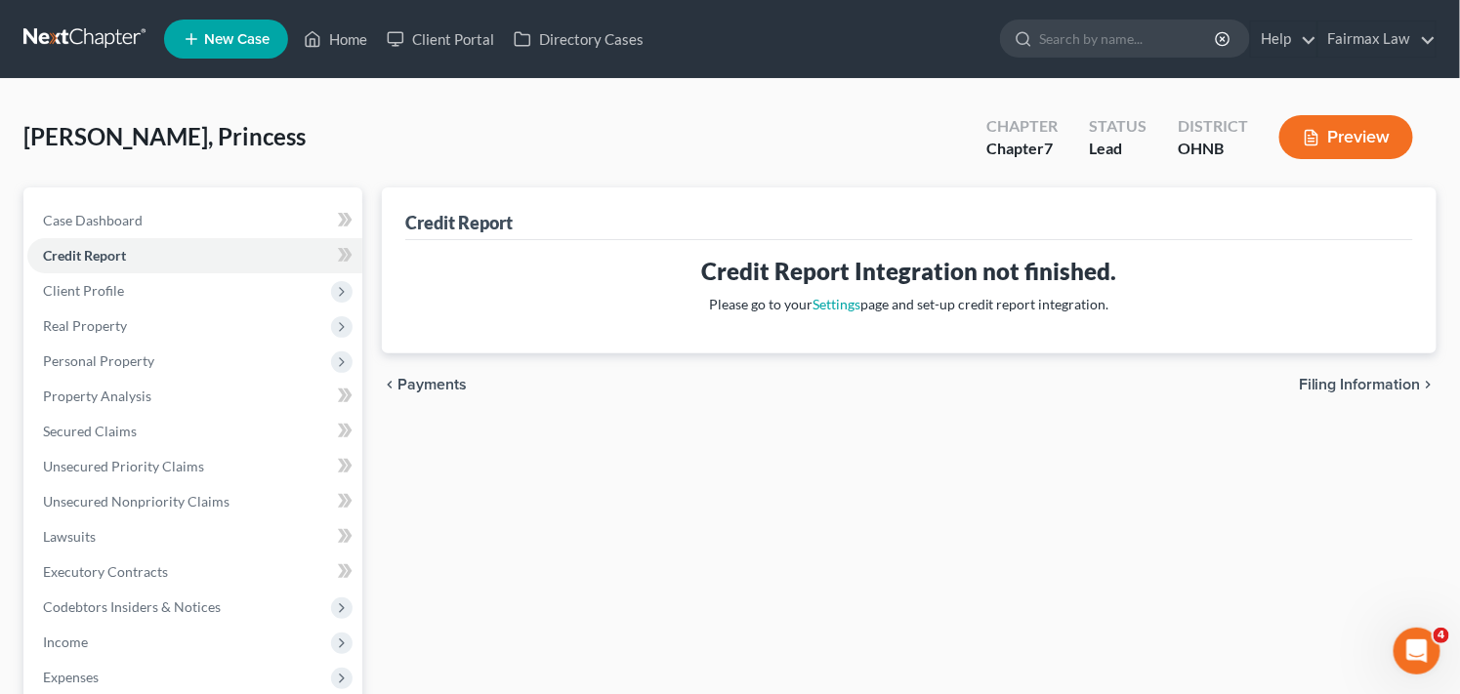
select select "2"
select select "0"
select select "61"
select select "12"
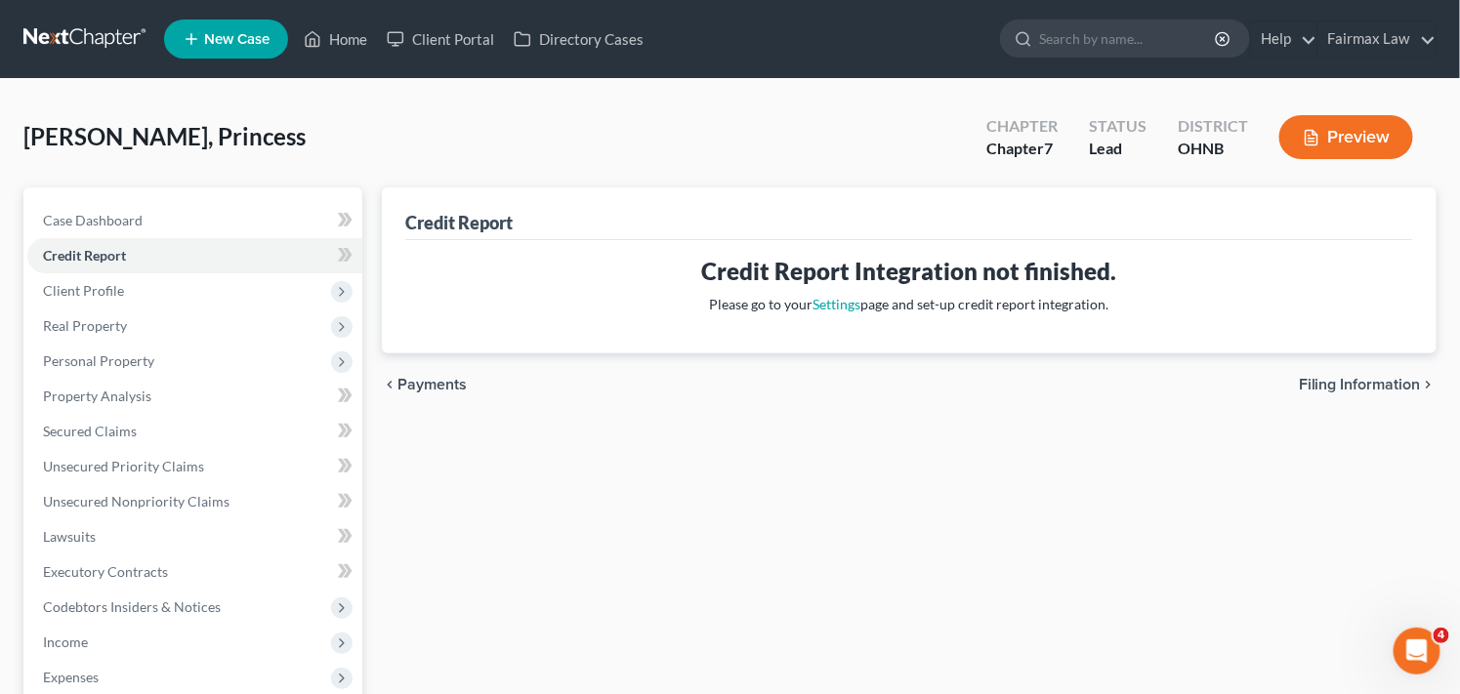
select select "36"
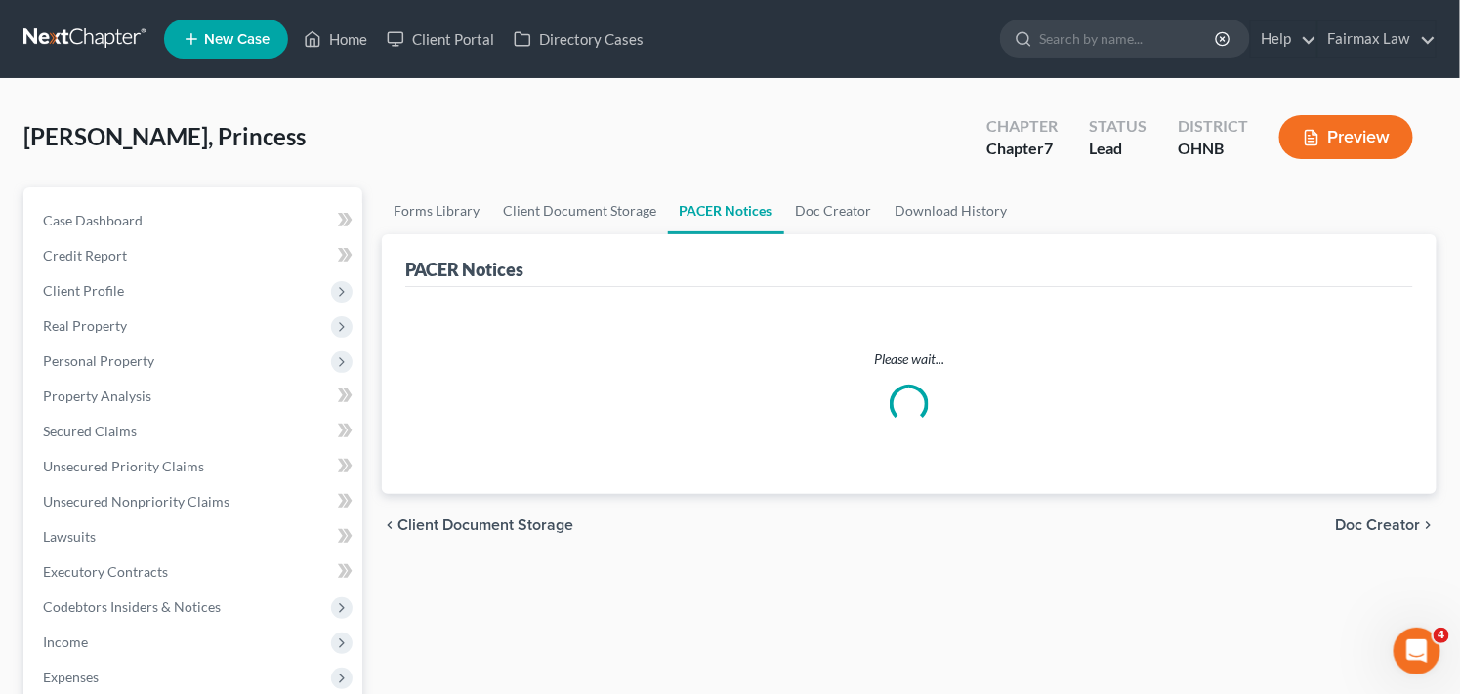
scroll to position [37, 0]
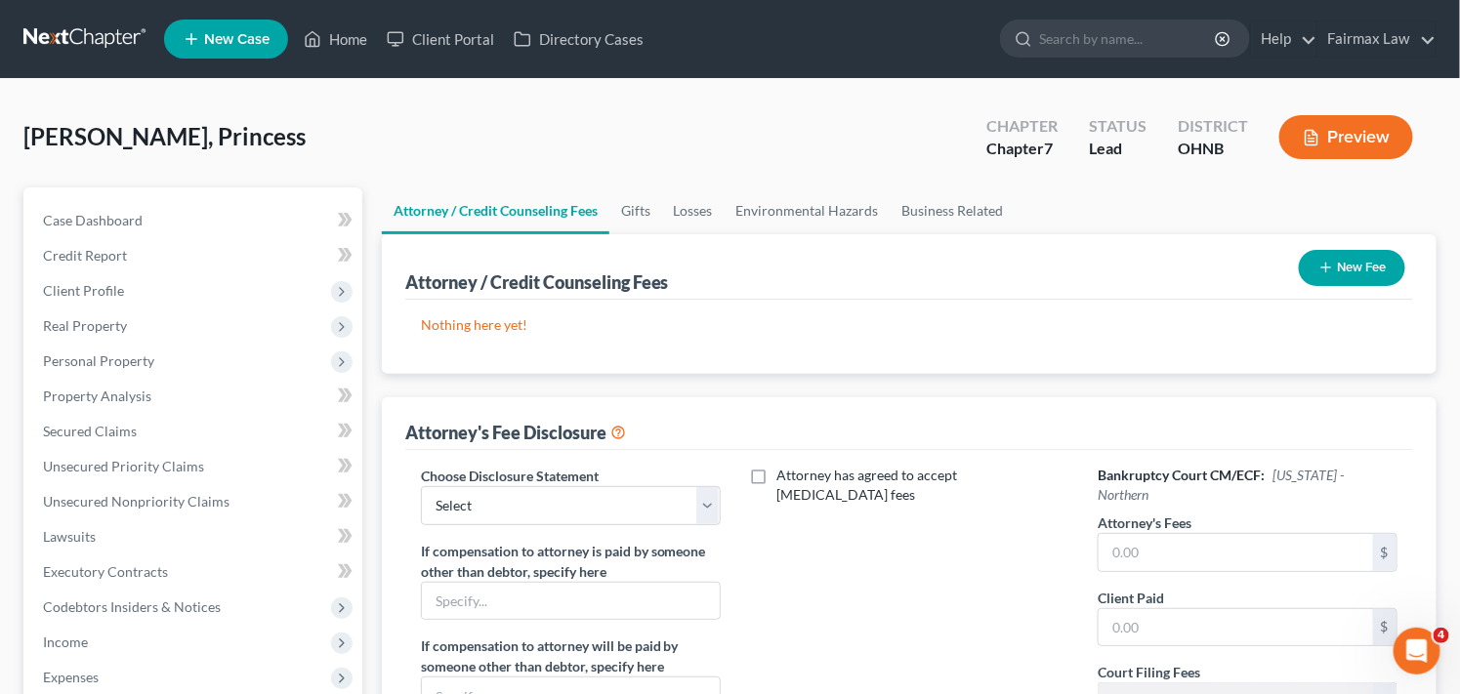
scroll to position [518, 0]
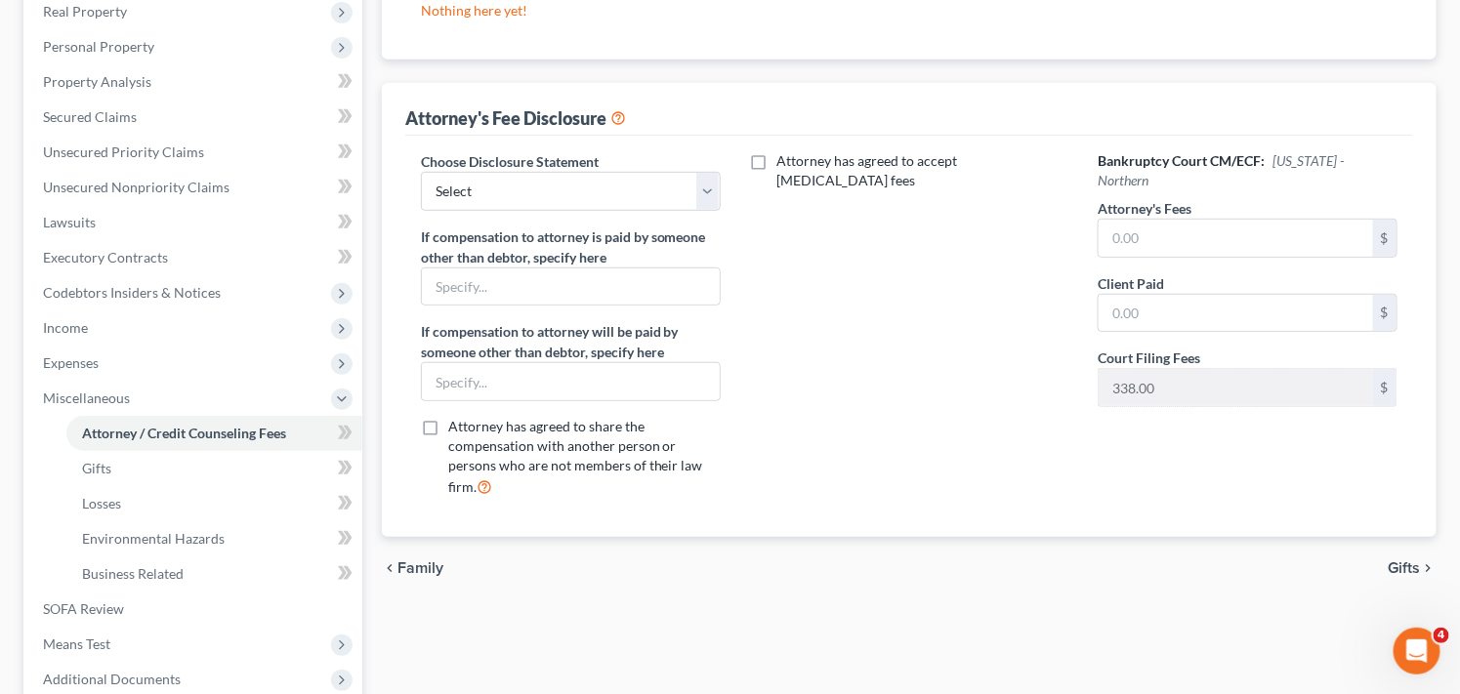
scroll to position [342, 0]
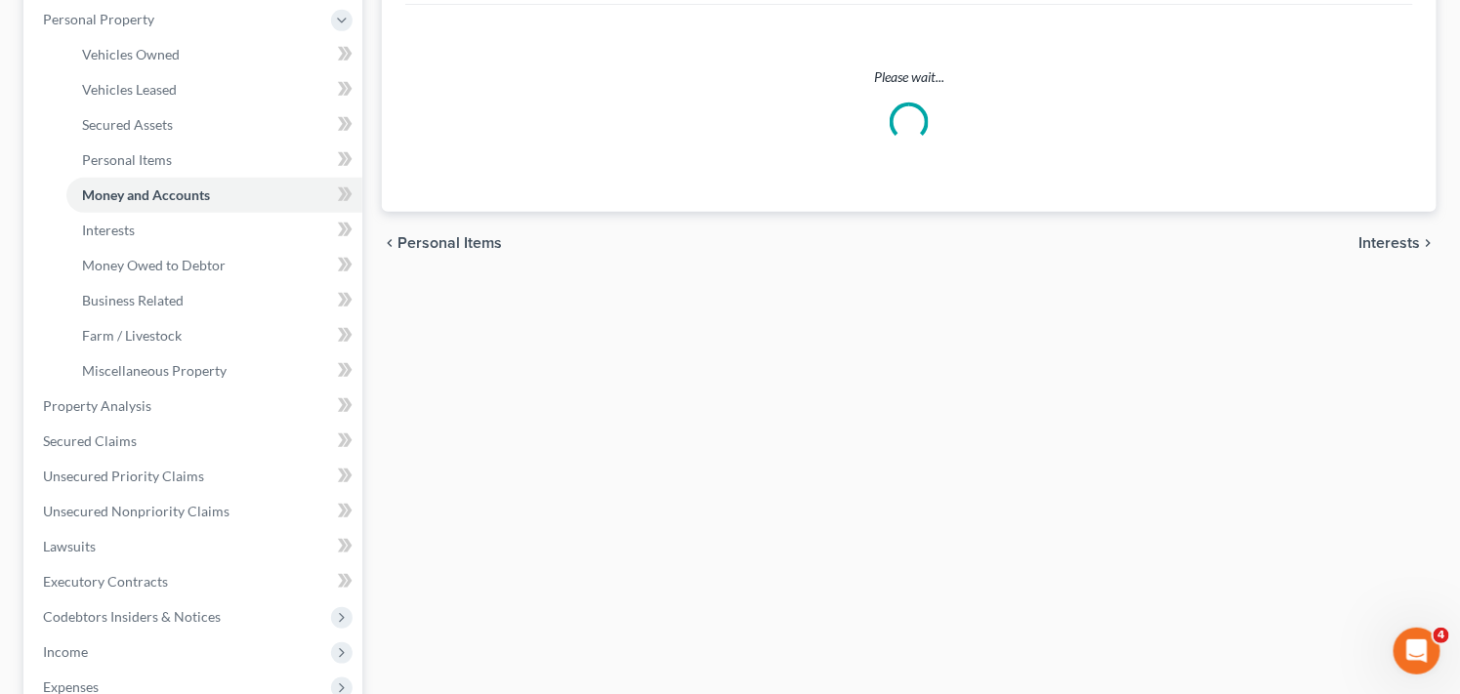
scroll to position [304, 0]
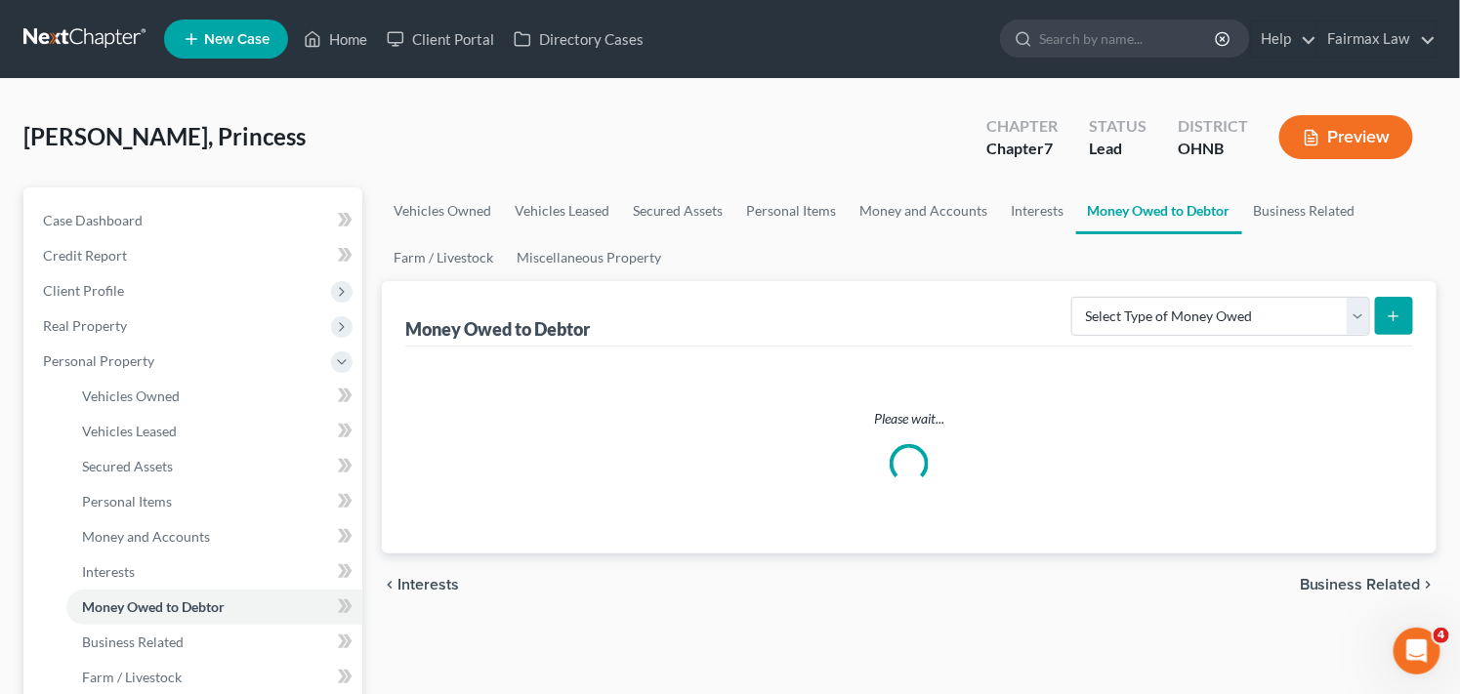
scroll to position [181, 0]
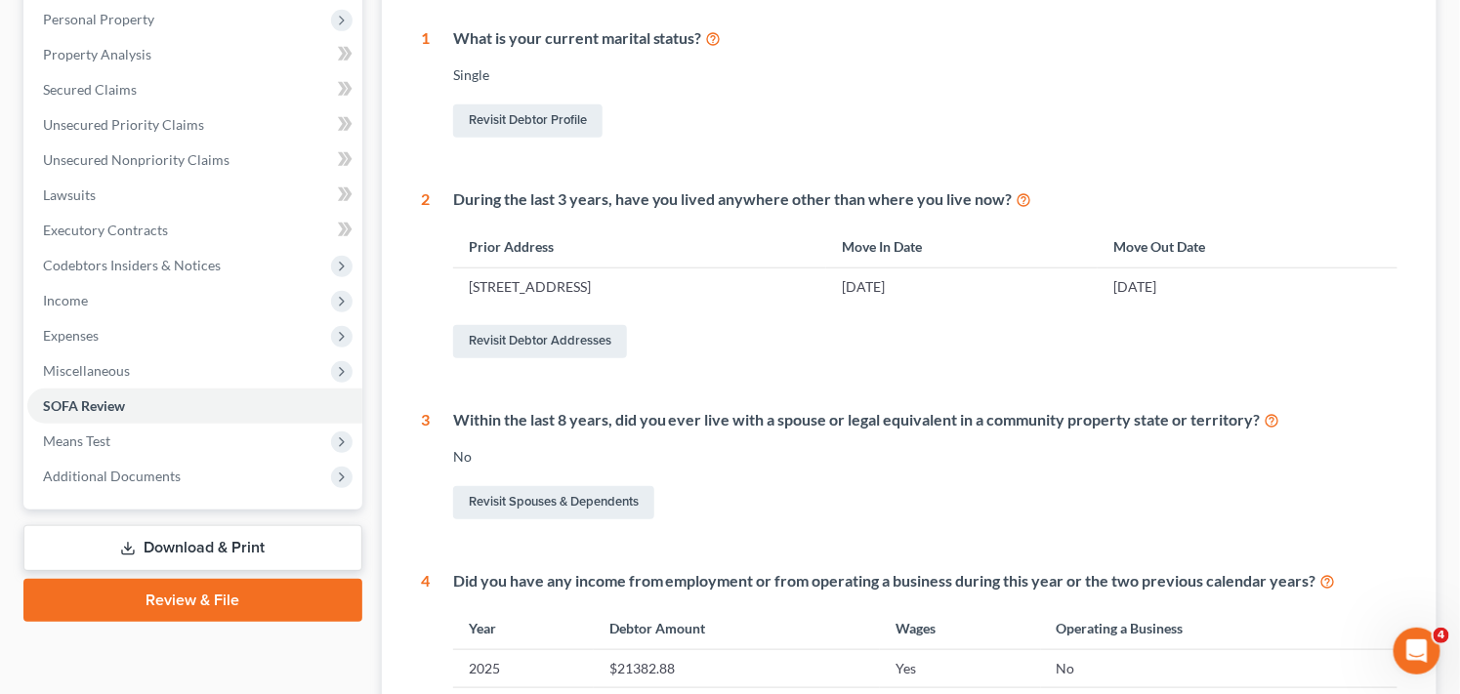
scroll to position [518, 0]
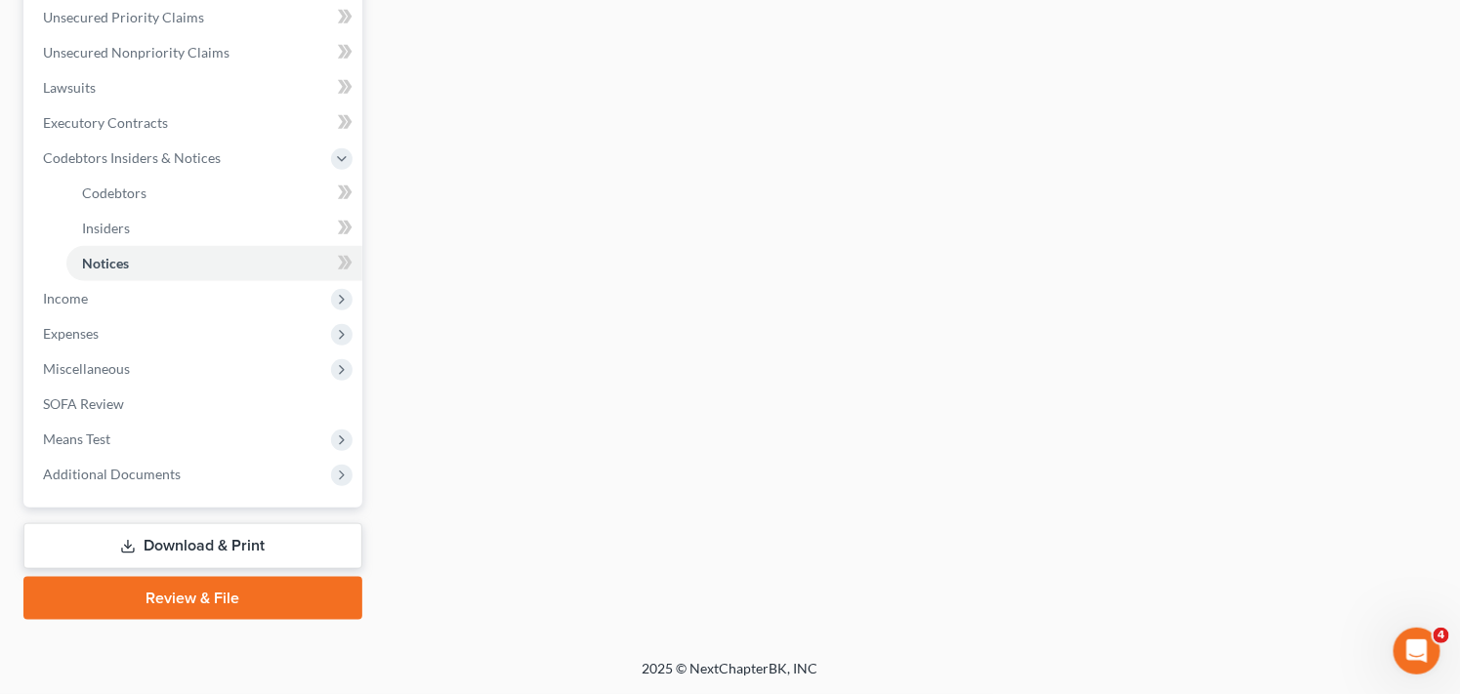
scroll to position [446, 0]
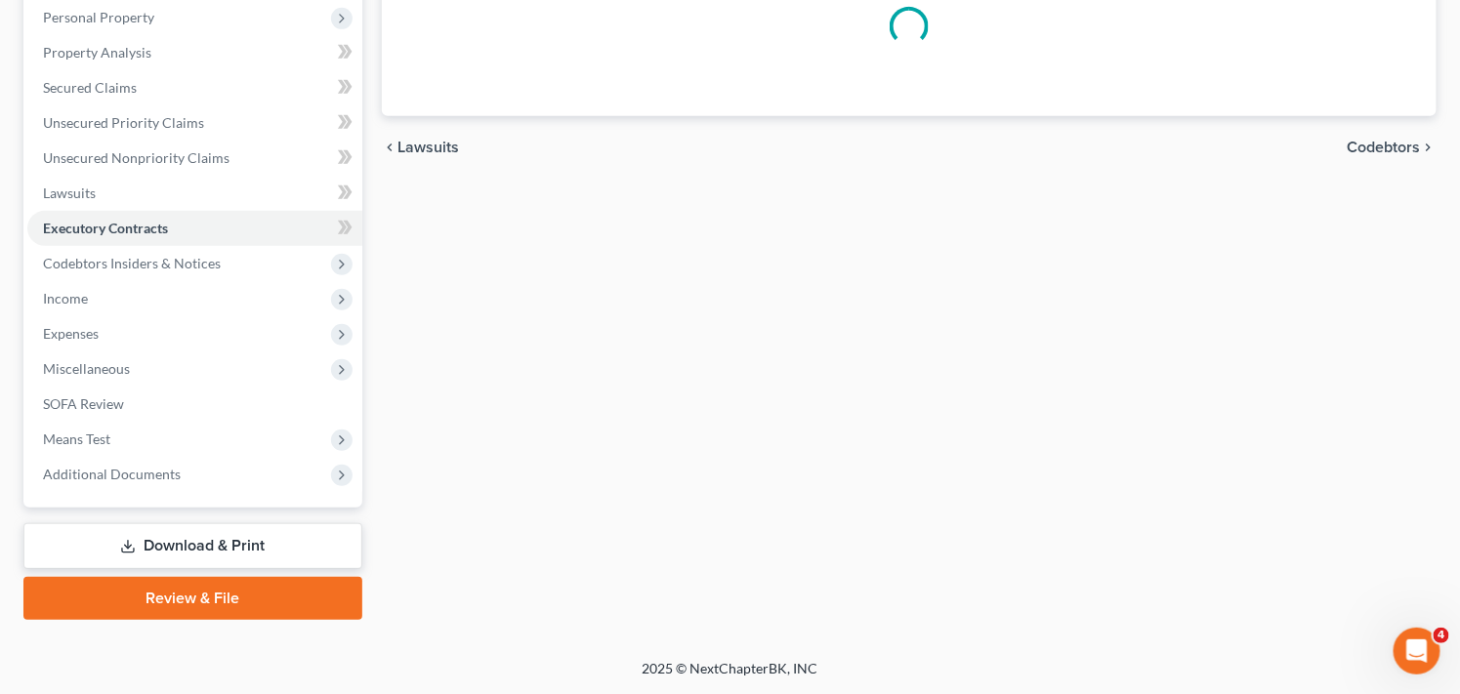
scroll to position [342, 0]
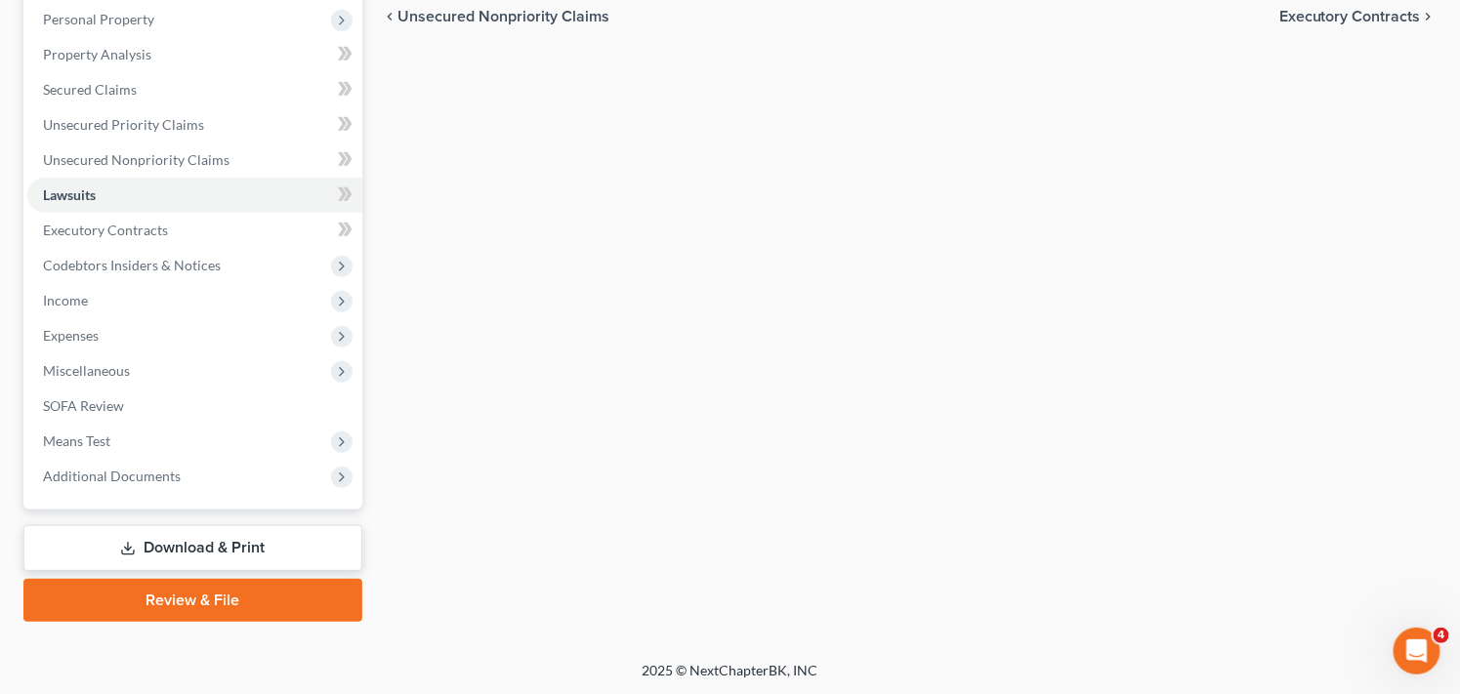
scroll to position [130, 0]
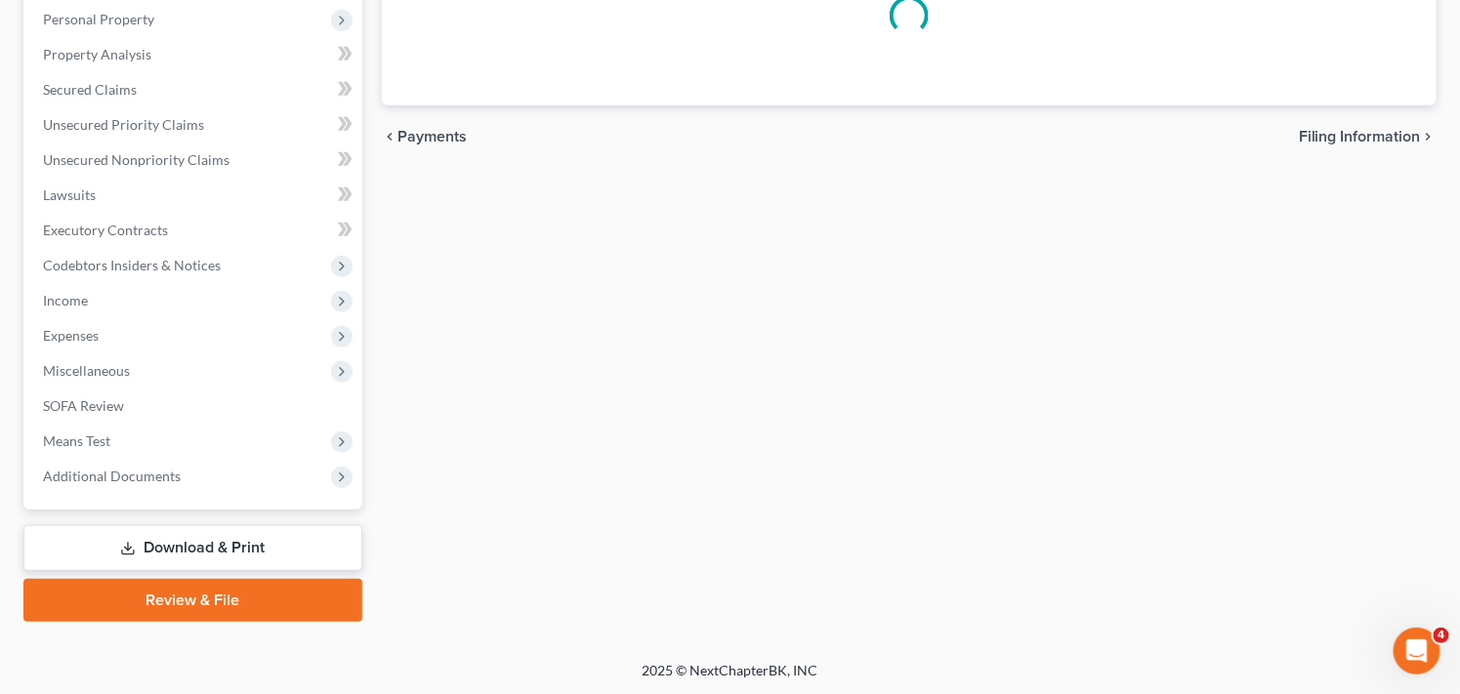
scroll to position [328, 0]
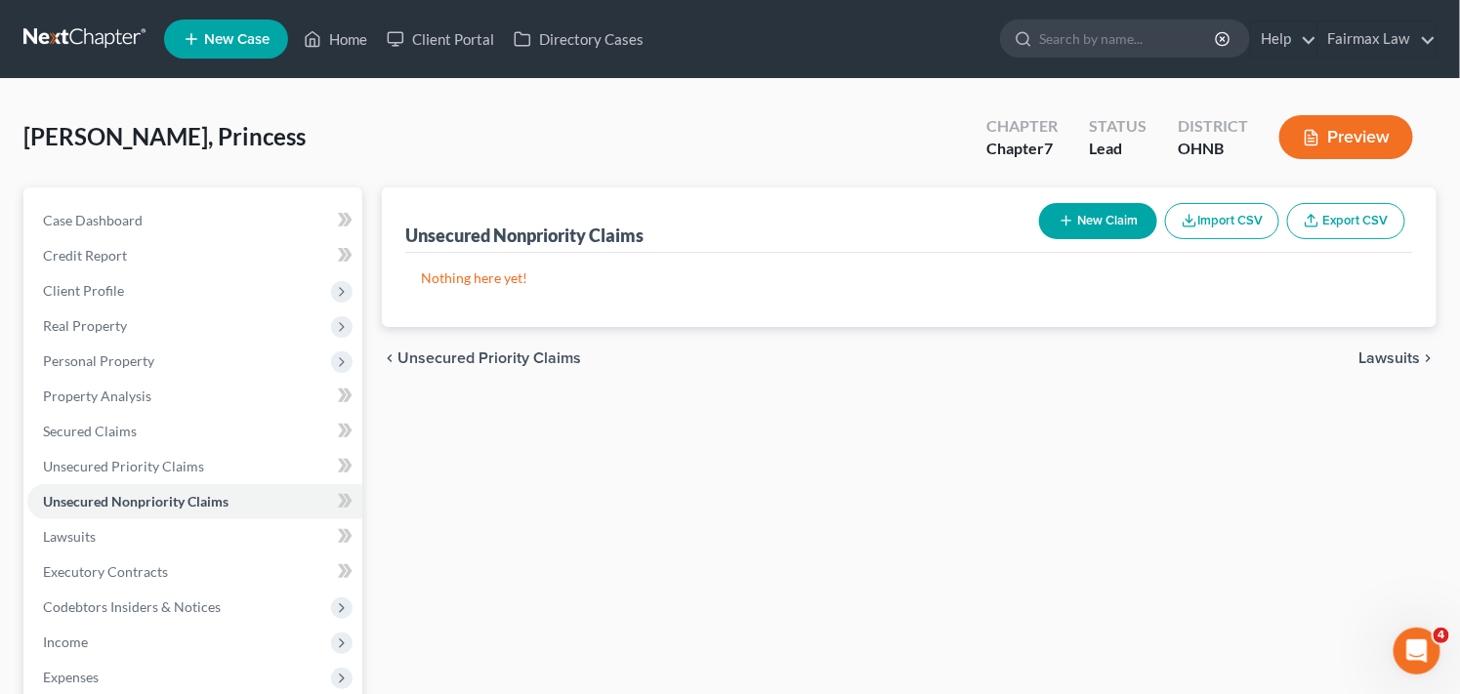
scroll to position [227, 0]
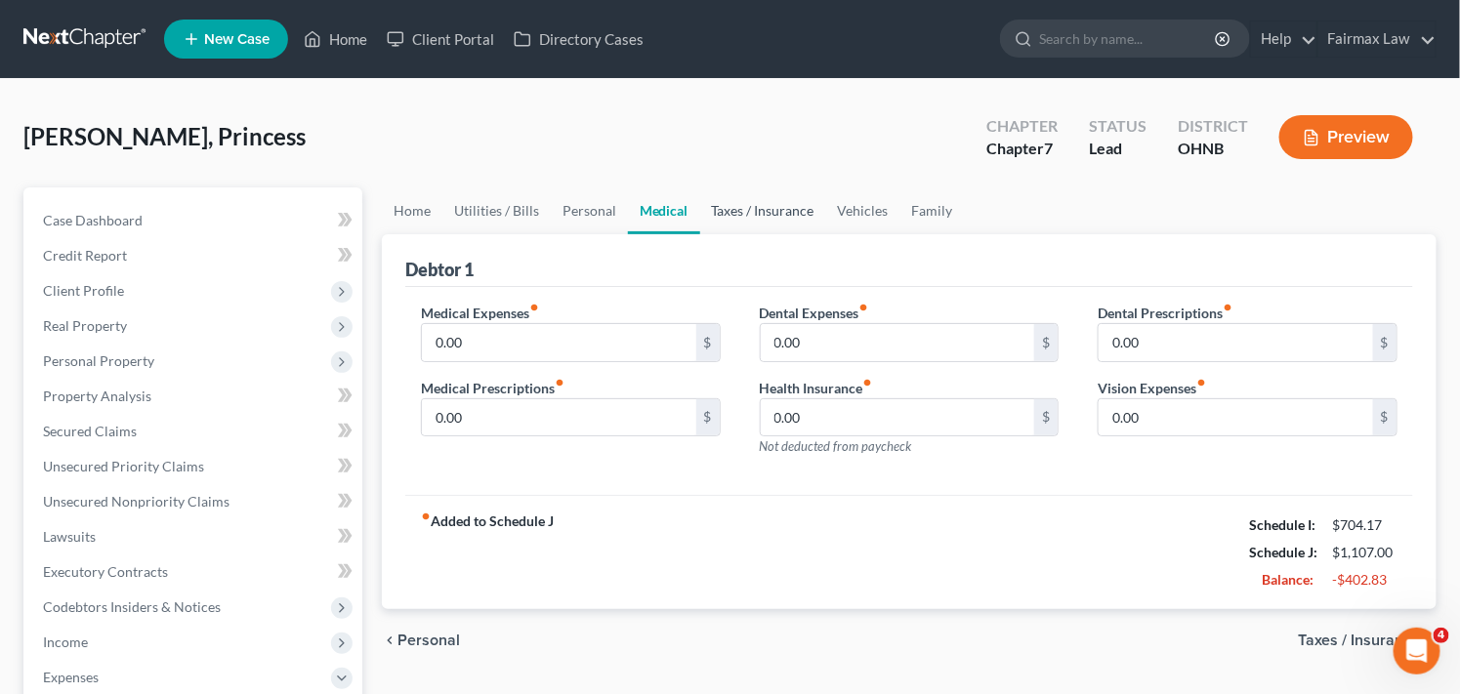
click at [740, 205] on link "Taxes / Insurance" at bounding box center [763, 210] width 126 height 47
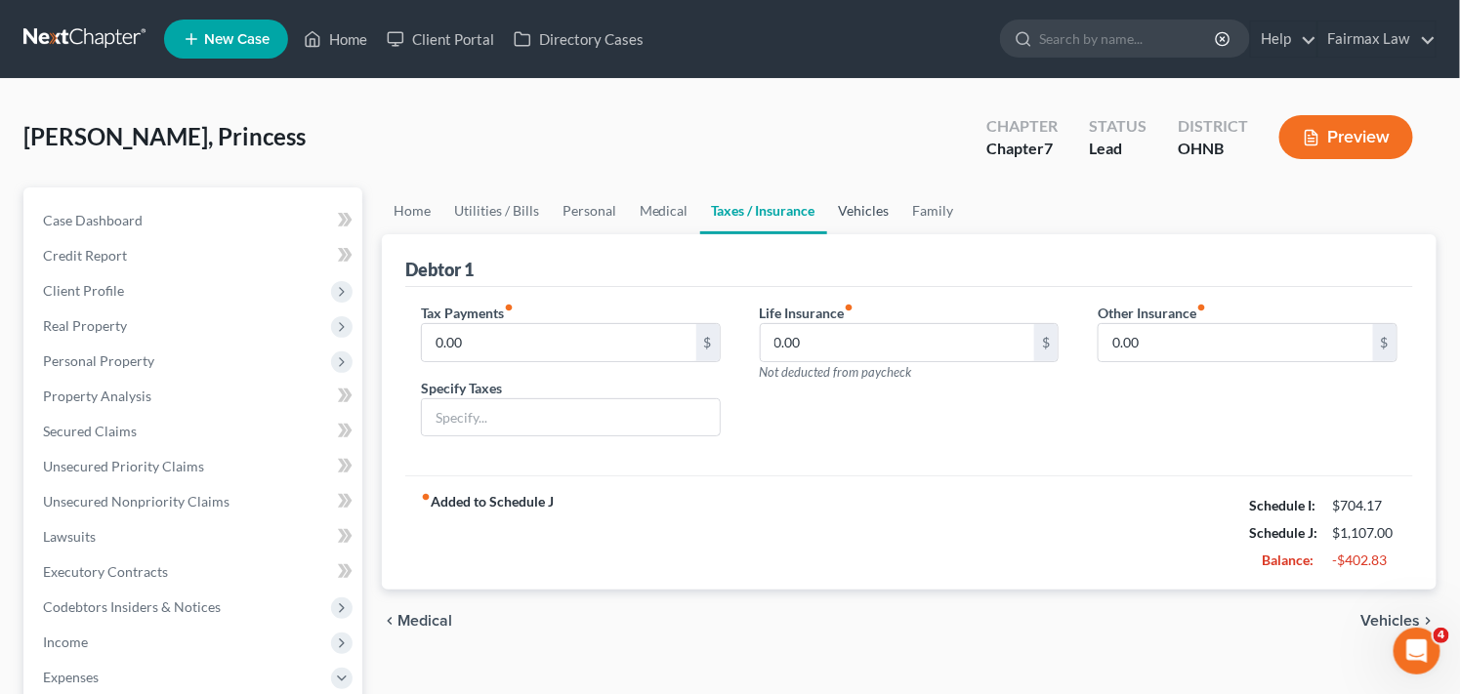
click at [865, 215] on link "Vehicles" at bounding box center [864, 210] width 74 height 47
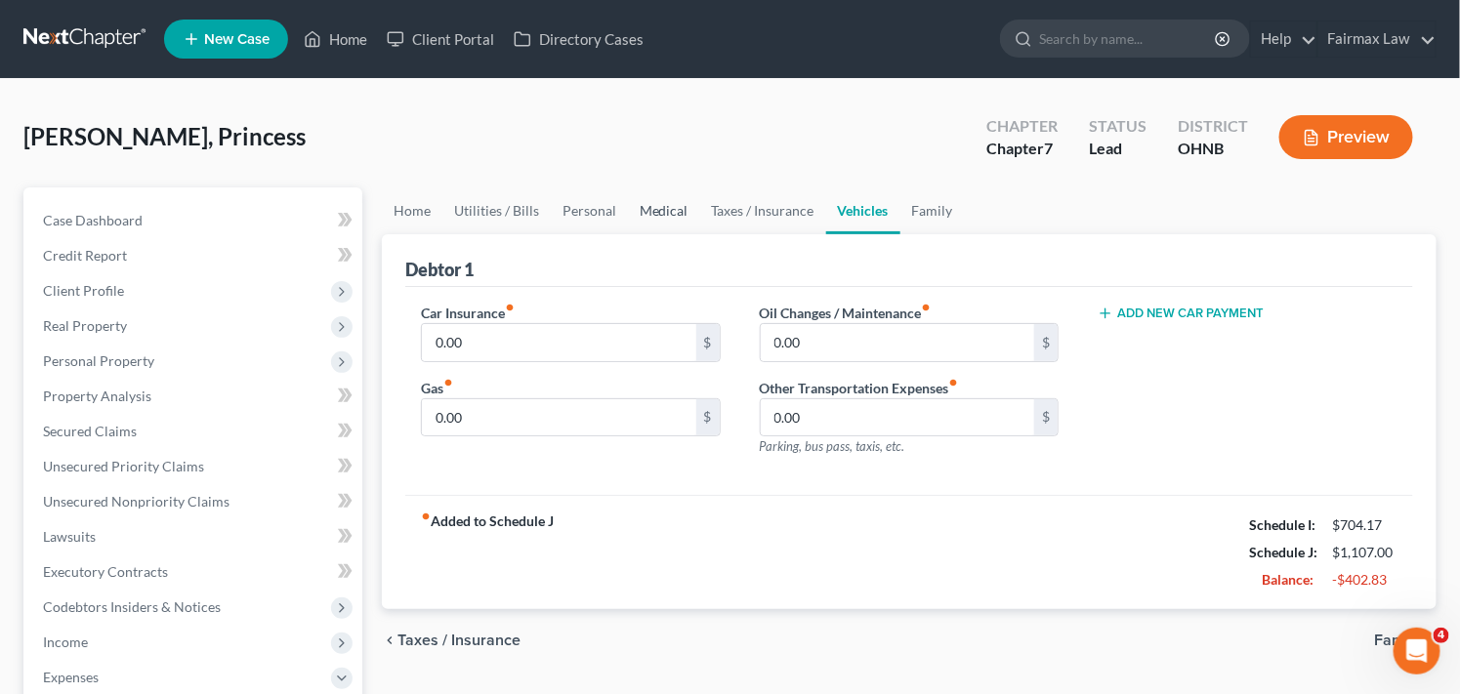
click at [666, 205] on link "Medical" at bounding box center [664, 210] width 72 height 47
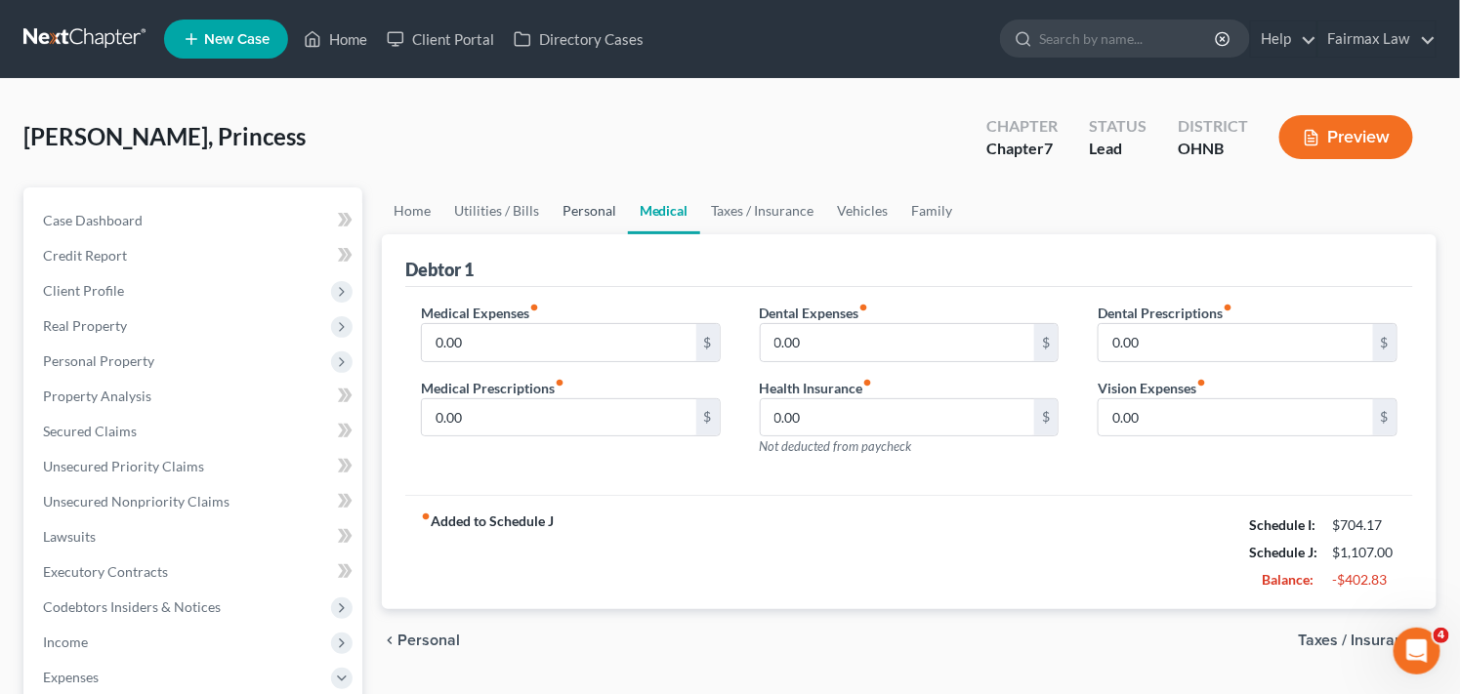
click at [601, 211] on link "Personal" at bounding box center [589, 210] width 77 height 47
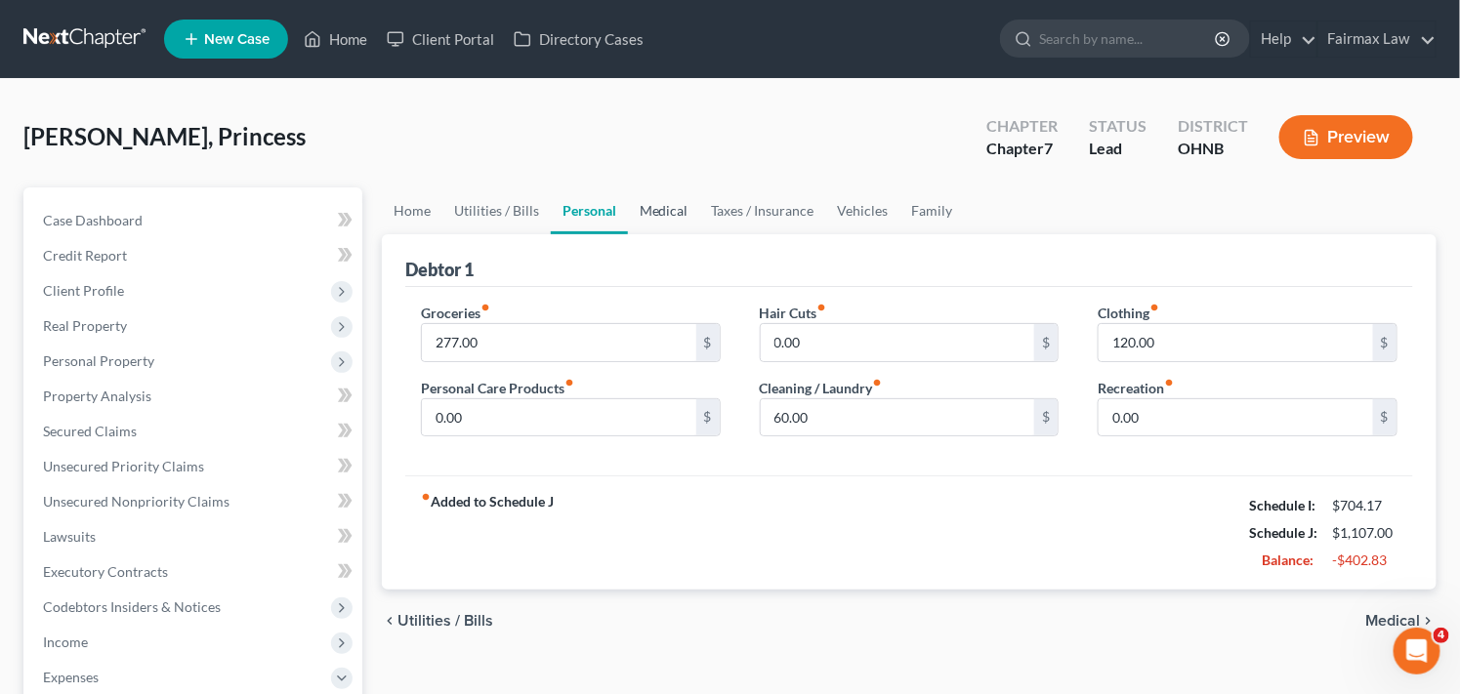
click at [648, 211] on link "Medical" at bounding box center [664, 210] width 72 height 47
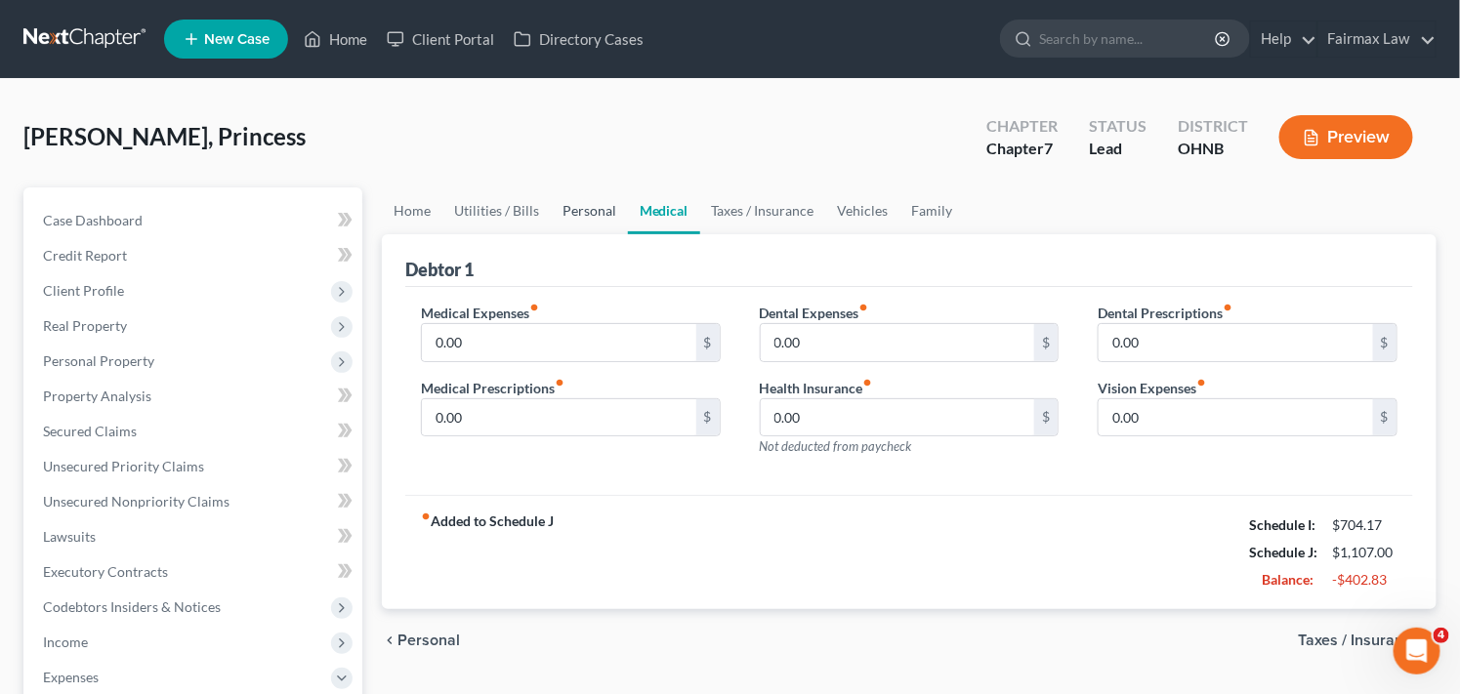
click at [582, 207] on link "Personal" at bounding box center [589, 210] width 77 height 47
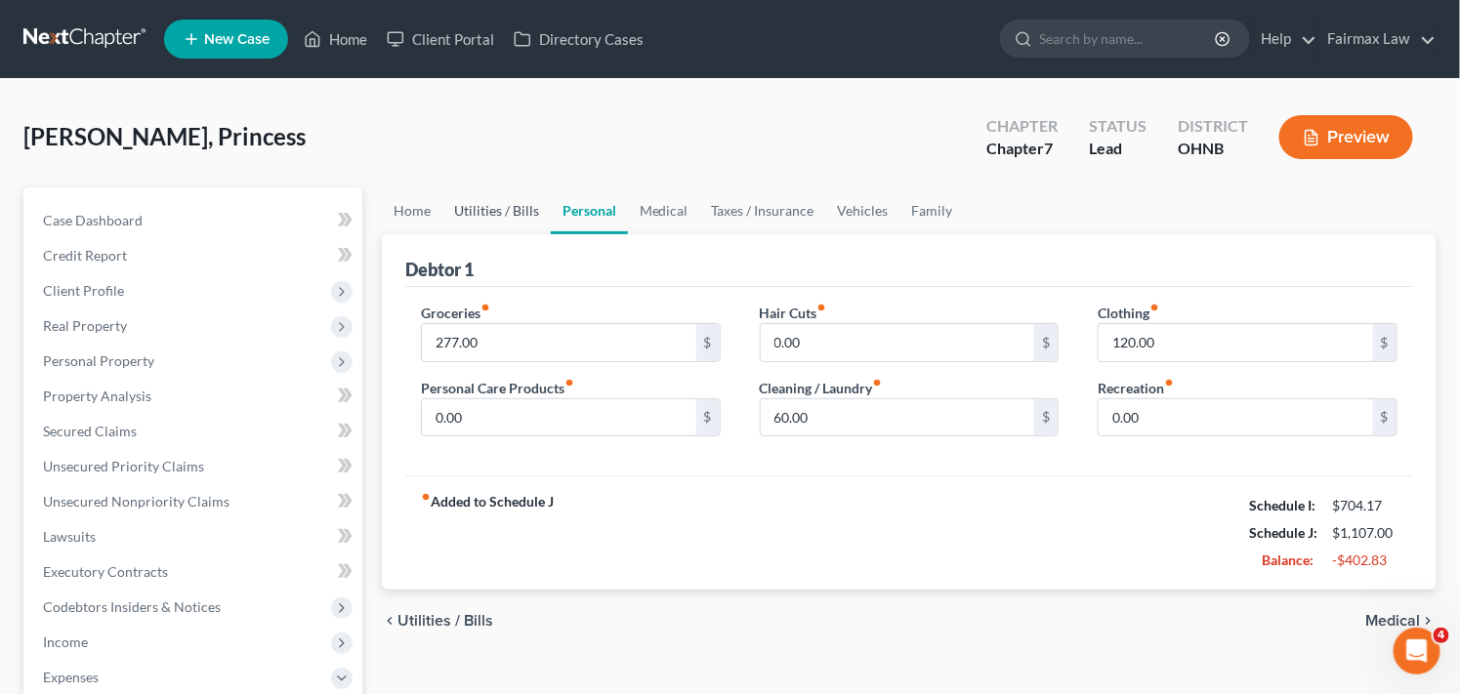
click at [469, 211] on link "Utilities / Bills" at bounding box center [496, 210] width 108 height 47
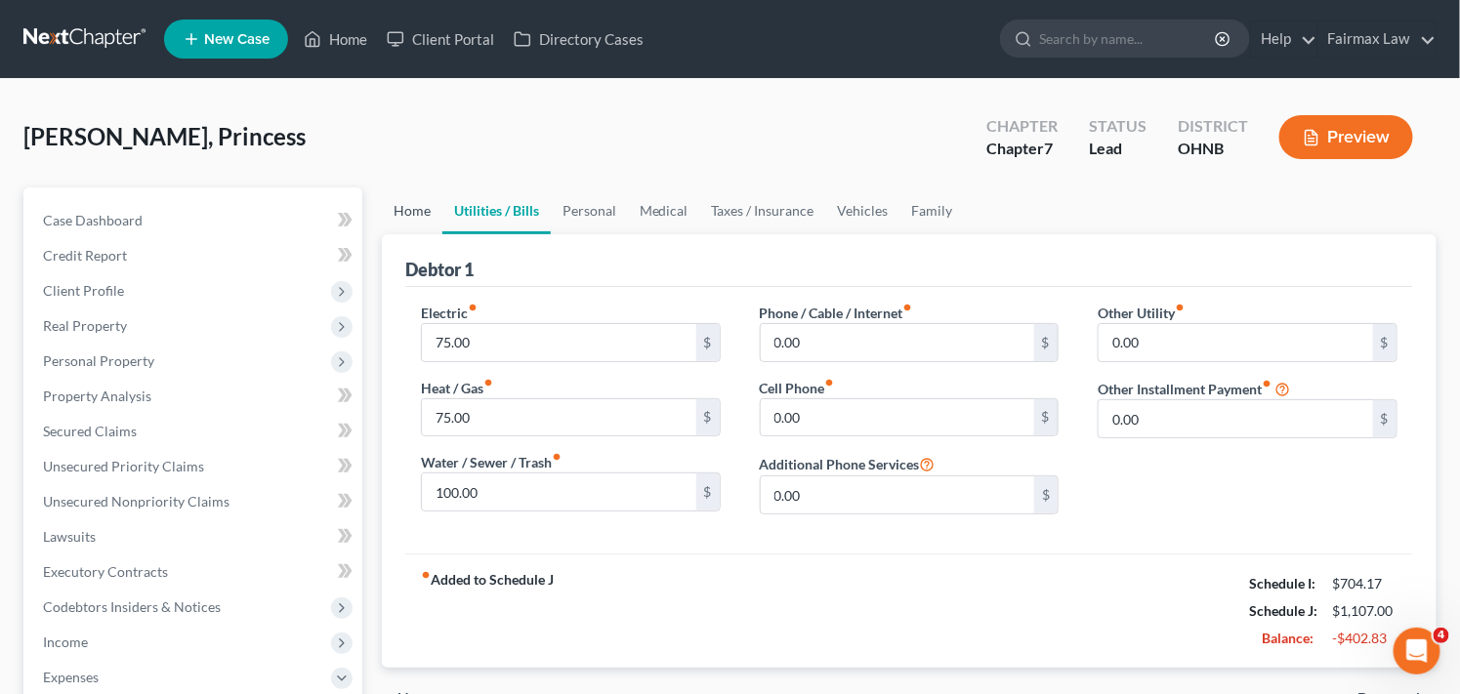
click at [407, 212] on link "Home" at bounding box center [412, 210] width 61 height 47
click at [344, 39] on link "Home" at bounding box center [335, 38] width 83 height 35
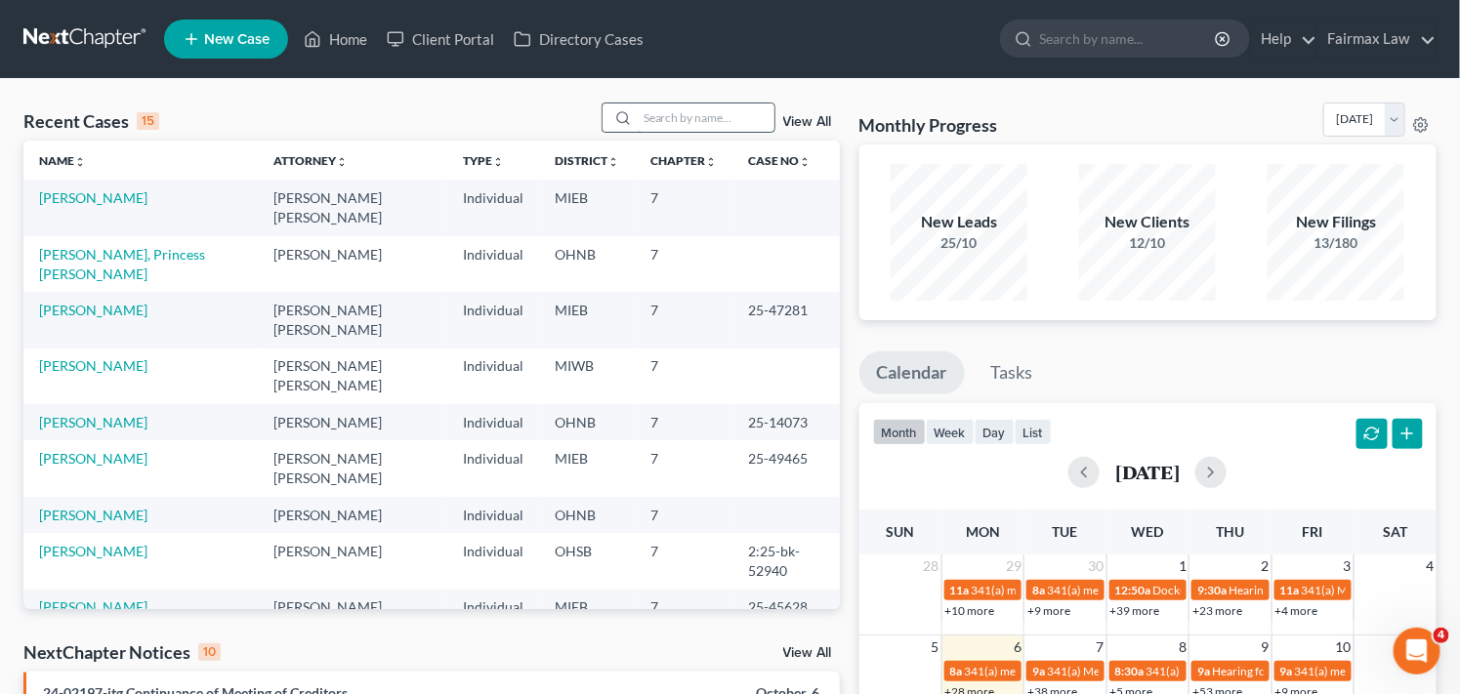
click at [703, 119] on input "search" at bounding box center [706, 118] width 137 height 28
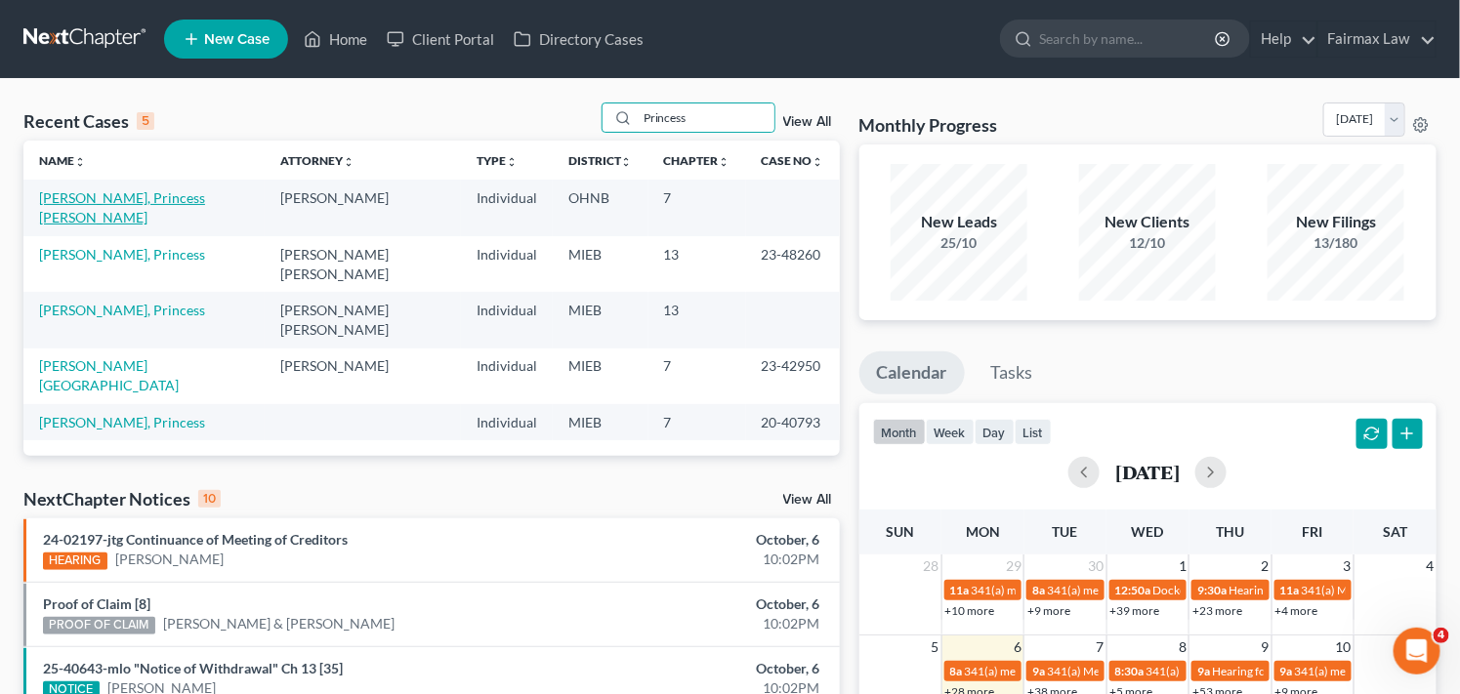
click at [178, 195] on link "Stockdale, Princess Breonna" at bounding box center [122, 207] width 166 height 36
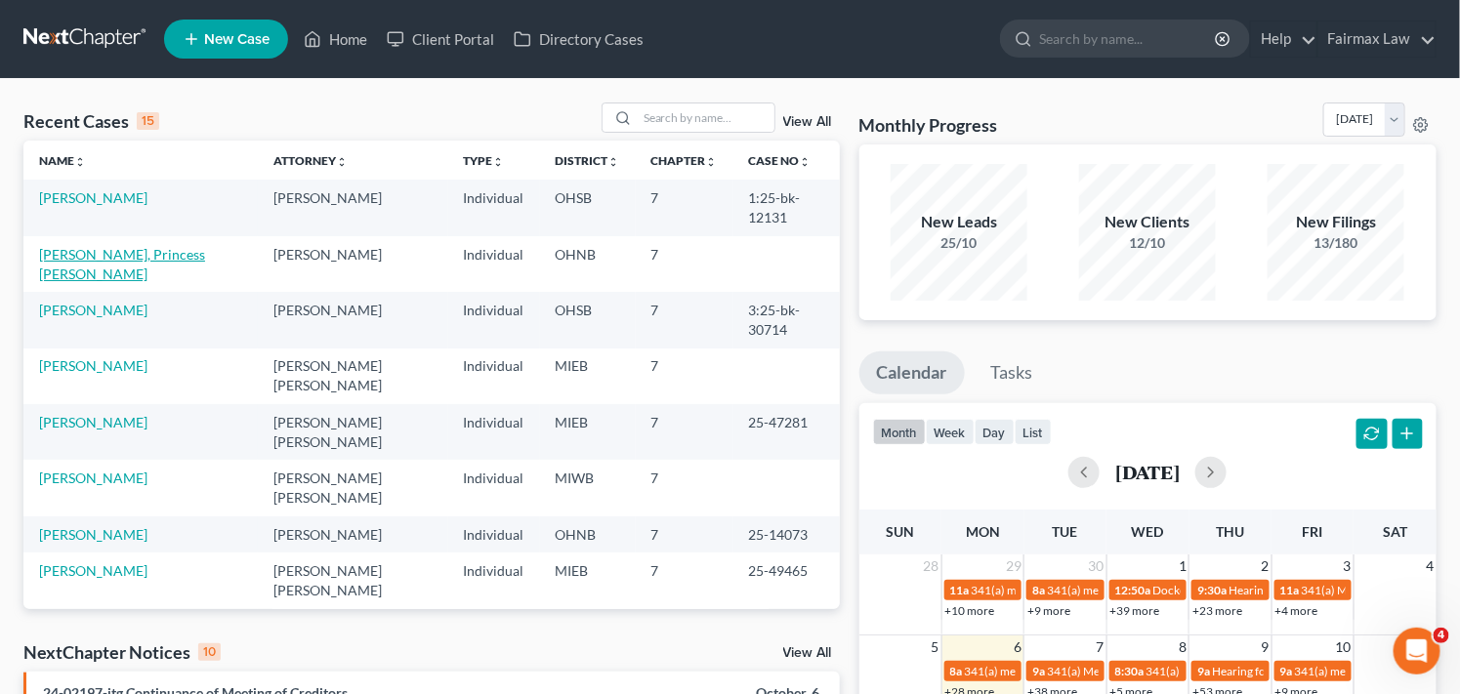
click at [191, 246] on link "Stockdale, Princess Breonna" at bounding box center [122, 264] width 166 height 36
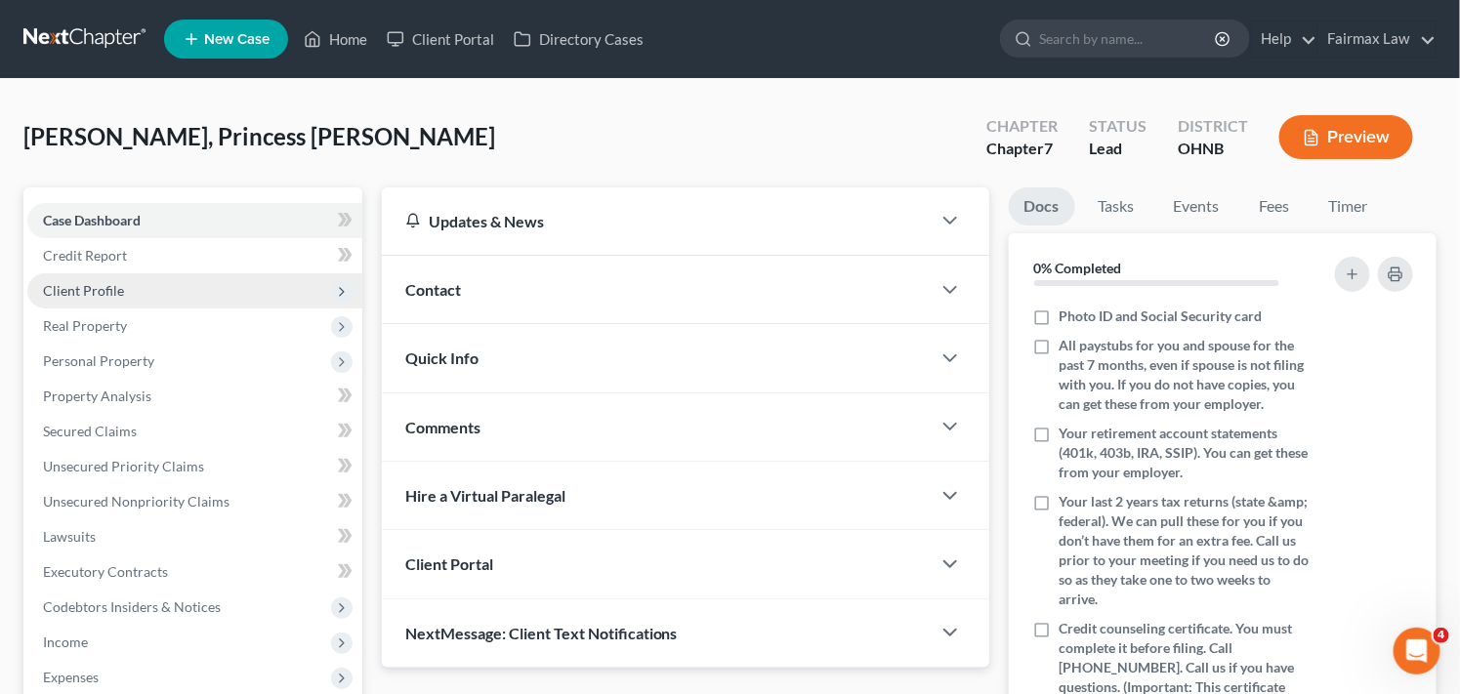
click at [304, 289] on span "Client Profile" at bounding box center [194, 290] width 335 height 35
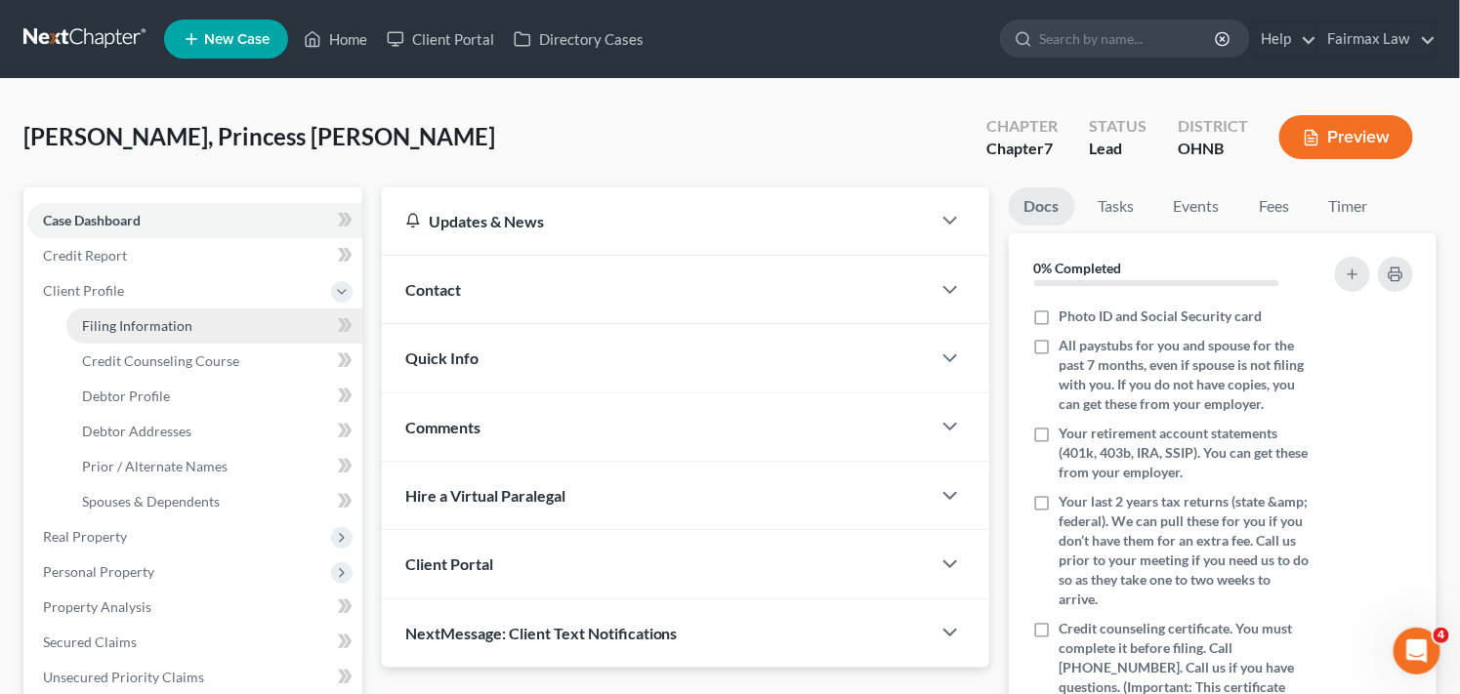
click at [203, 332] on link "Filing Information" at bounding box center [214, 326] width 296 height 35
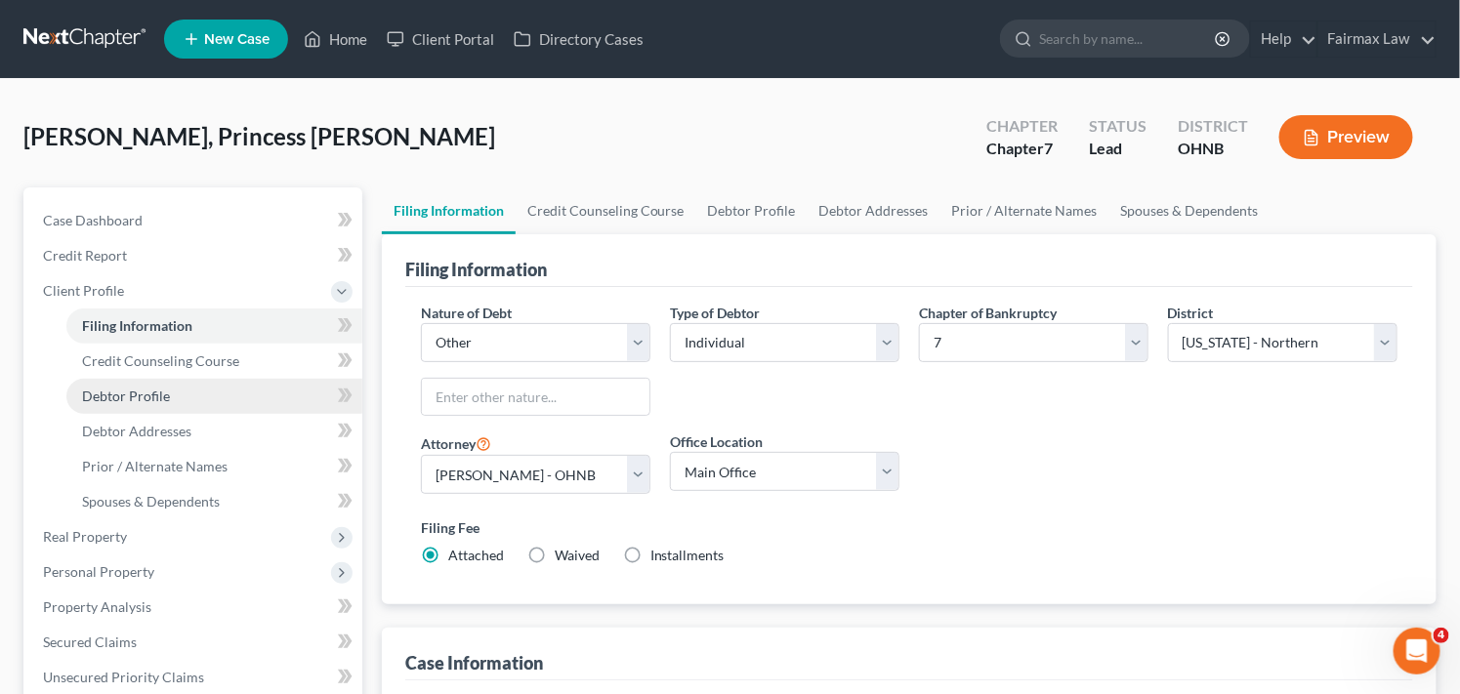
click at [184, 393] on link "Debtor Profile" at bounding box center [214, 396] width 296 height 35
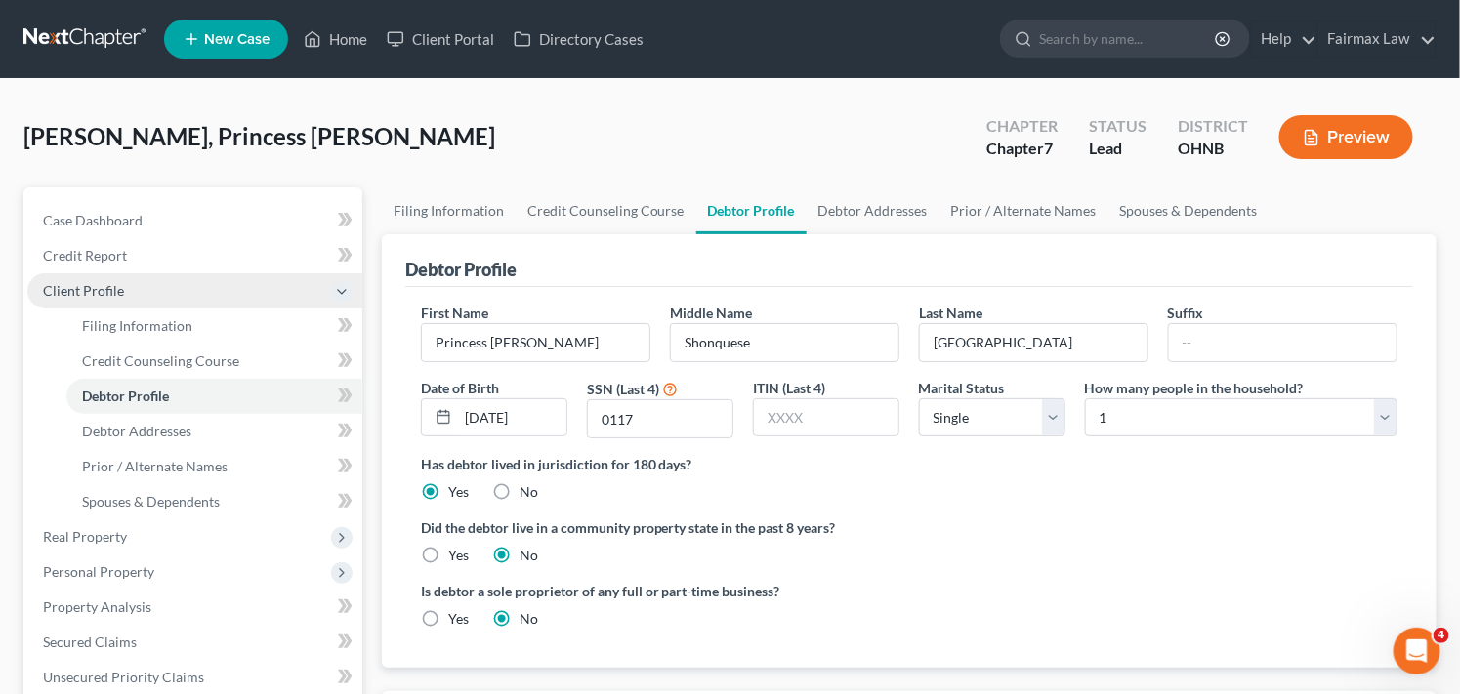
click at [186, 294] on span "Client Profile" at bounding box center [194, 290] width 335 height 35
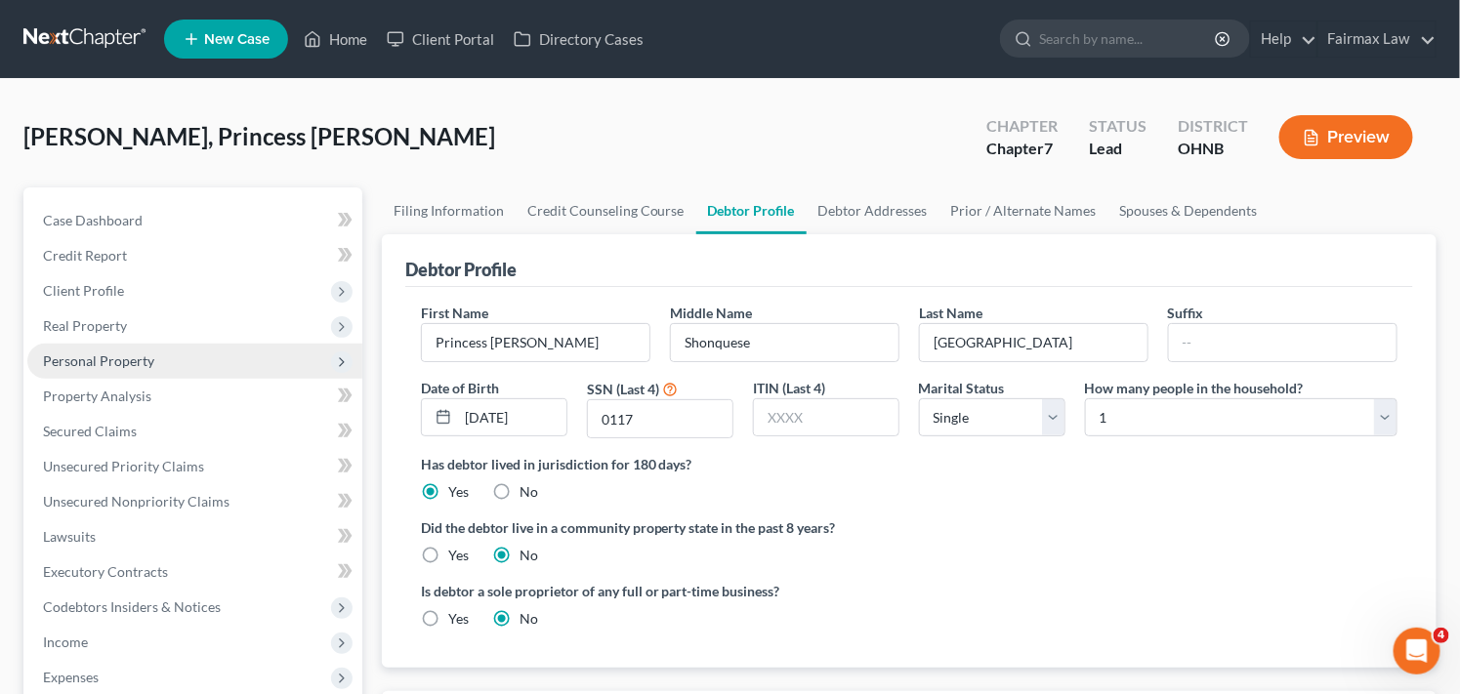
click at [242, 362] on span "Personal Property" at bounding box center [194, 361] width 335 height 35
click at [281, 357] on span "Personal Property" at bounding box center [194, 361] width 335 height 35
click at [1221, 528] on label "Did the debtor live in a community property state in the past 8 years?" at bounding box center [909, 528] width 977 height 21
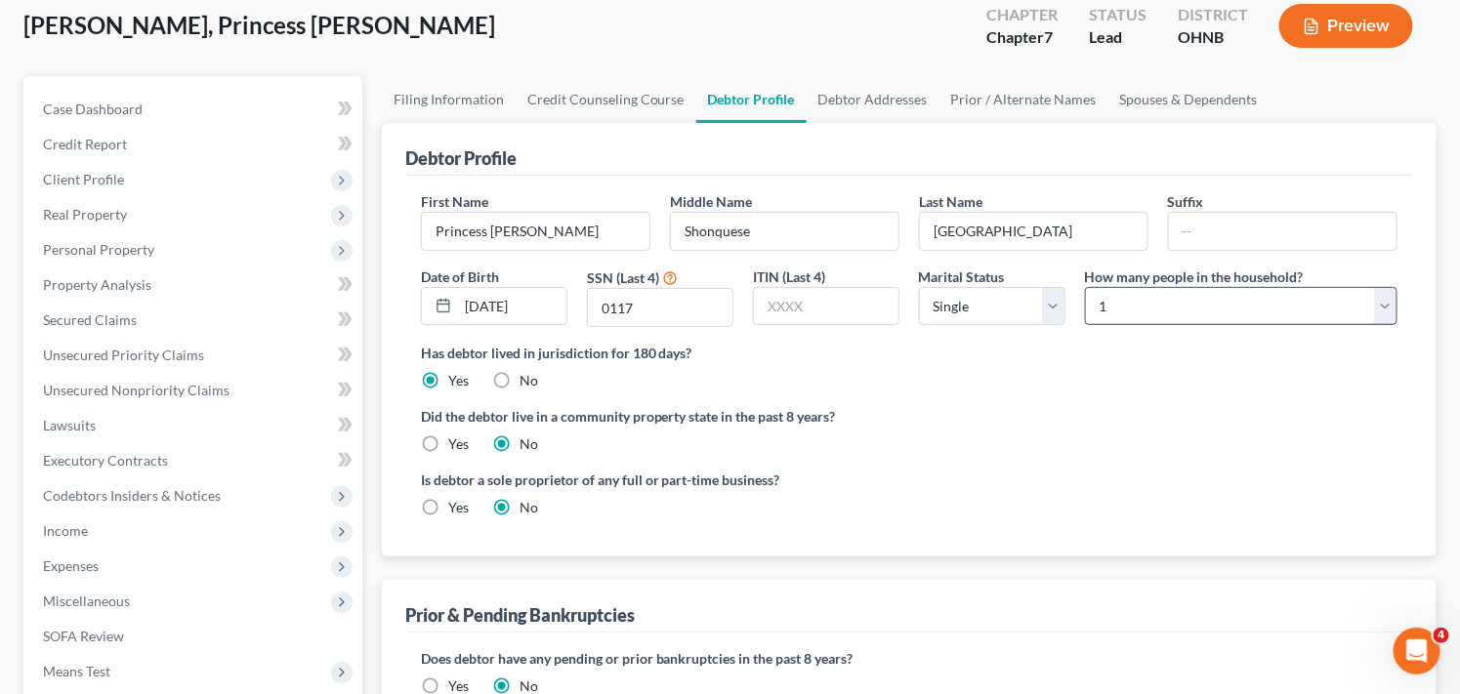
scroll to position [342, 0]
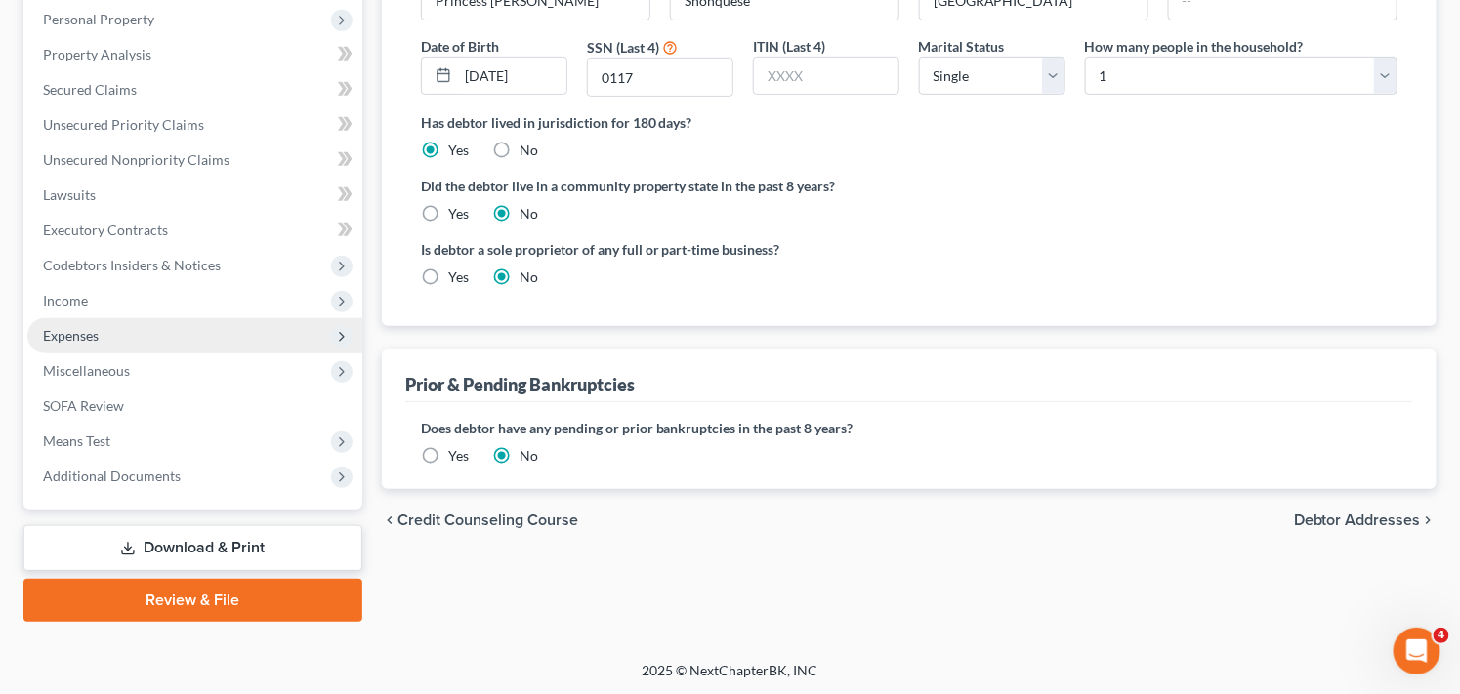
click at [163, 336] on span "Expenses" at bounding box center [194, 335] width 335 height 35
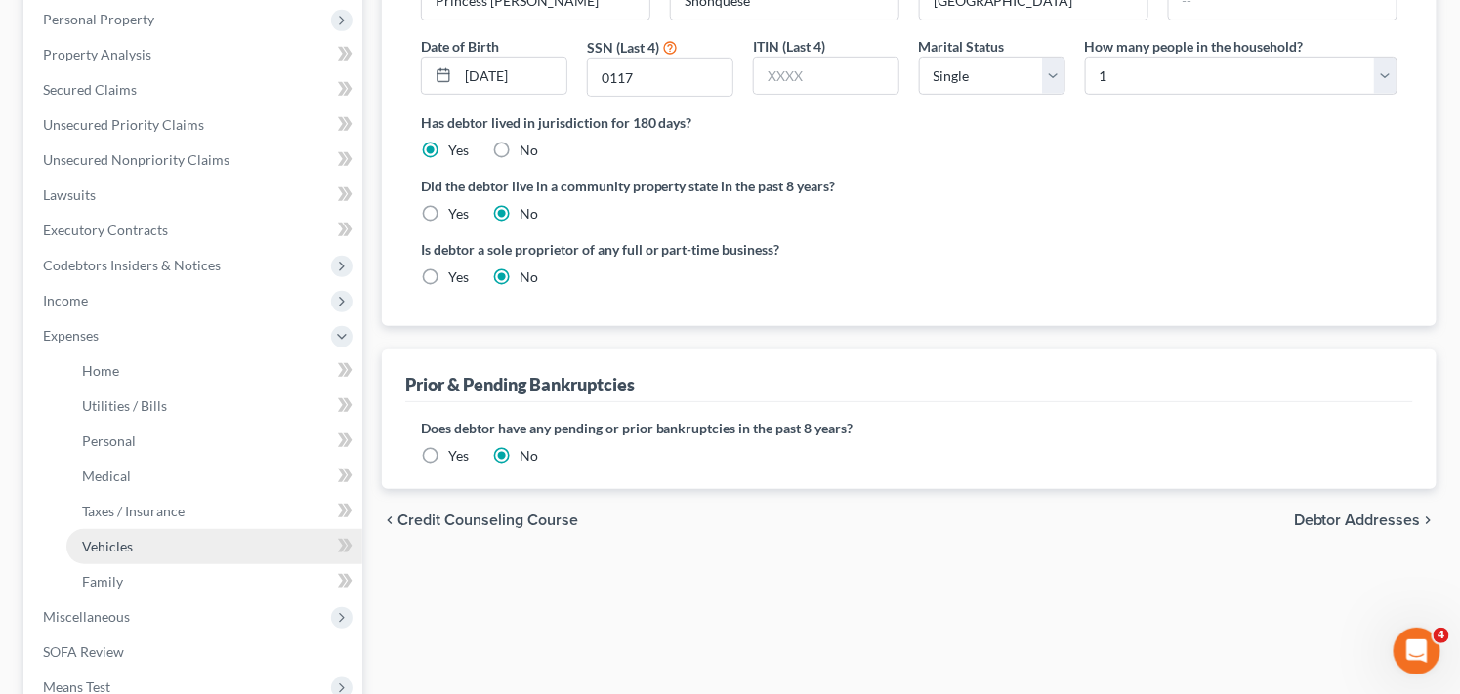
click at [179, 548] on link "Vehicles" at bounding box center [214, 546] width 296 height 35
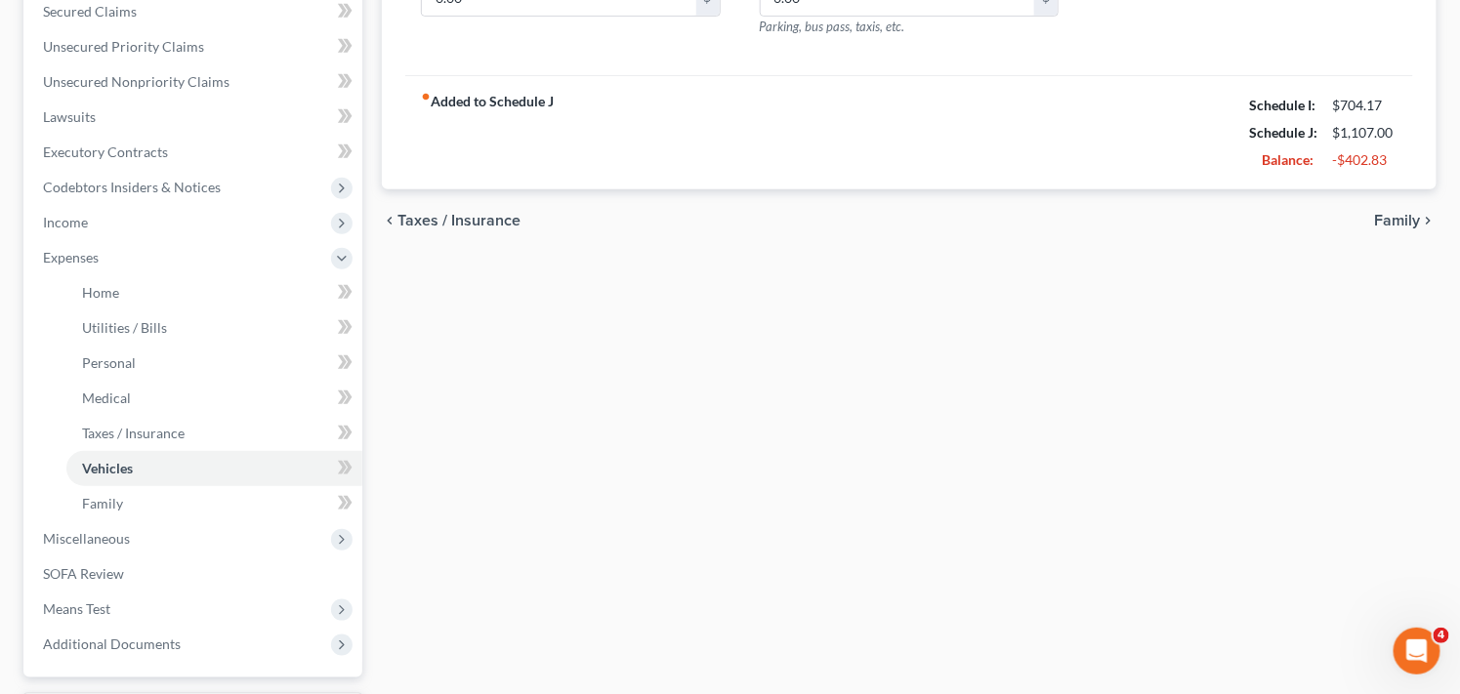
scroll to position [434, 0]
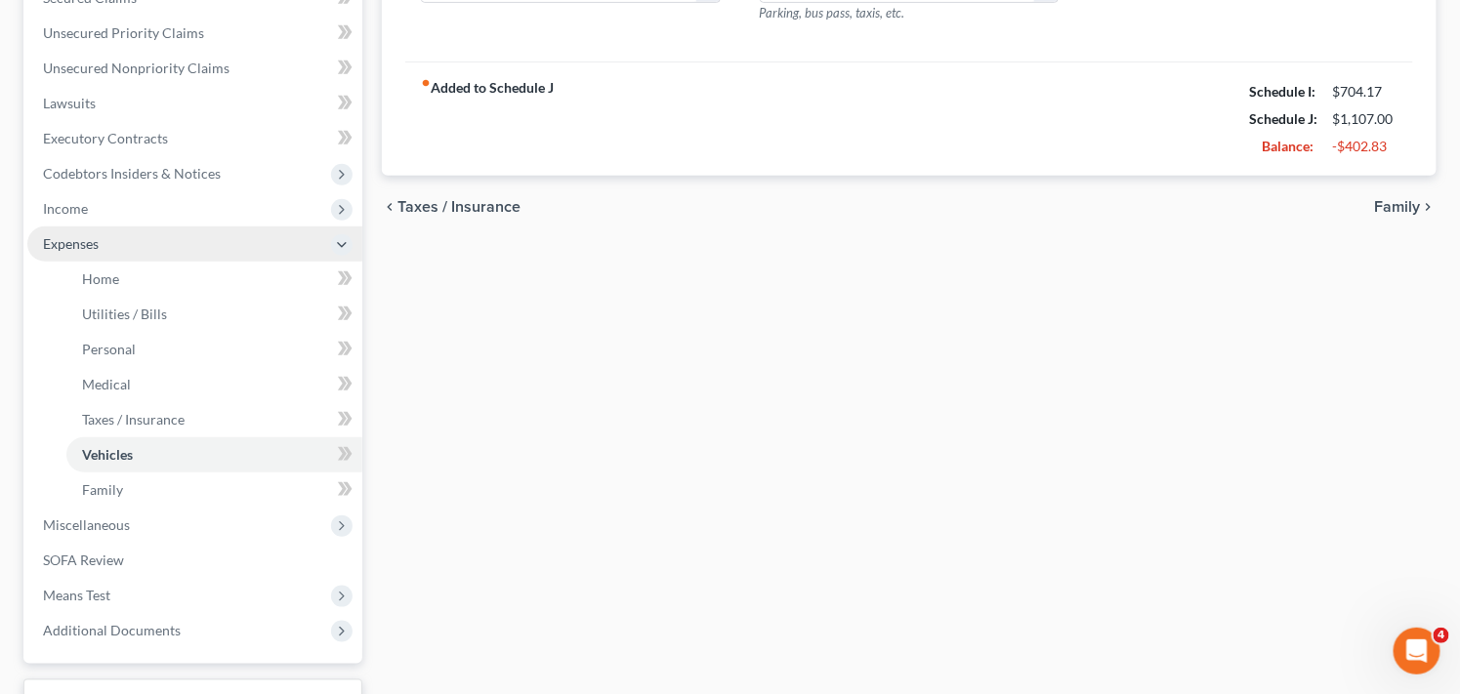
click at [99, 235] on span "Expenses" at bounding box center [71, 243] width 56 height 17
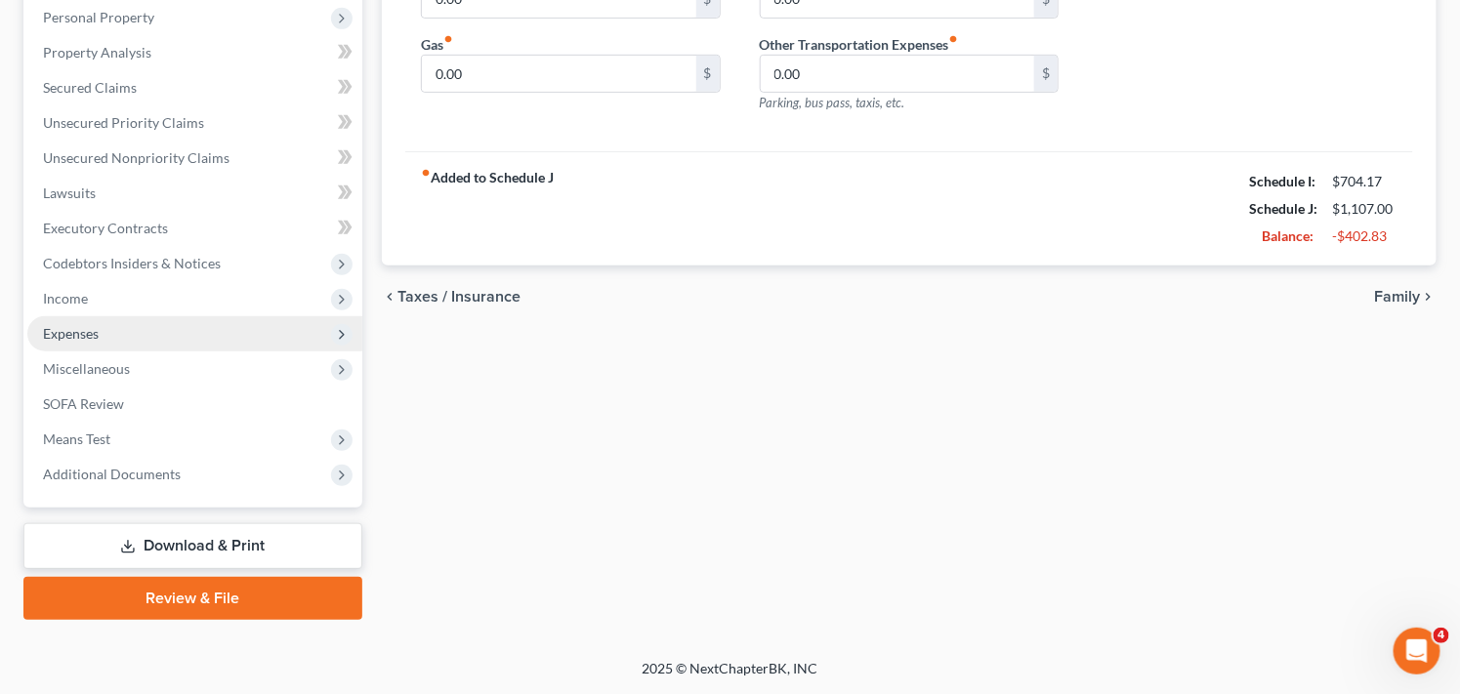
scroll to position [342, 0]
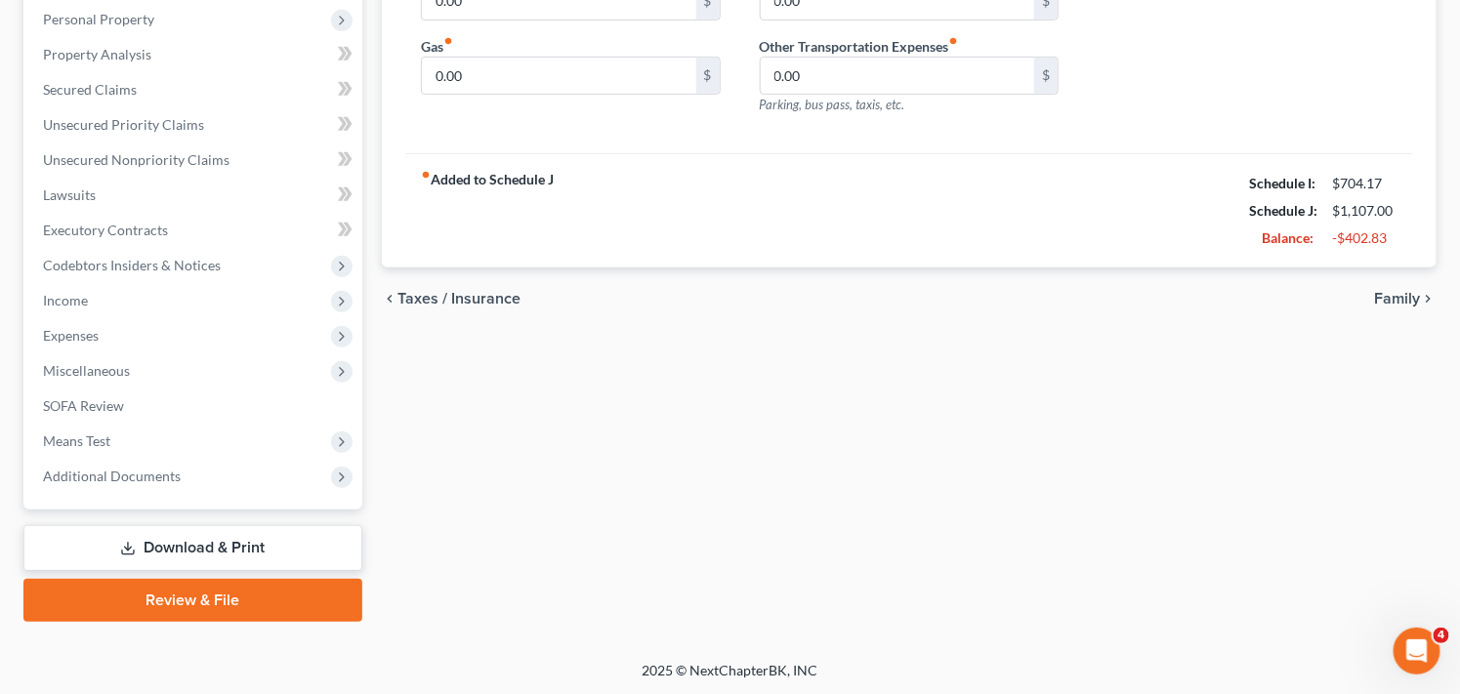
click at [473, 398] on div "Home Utilities / Bills Personal Medical Taxes / Insurance Vehicles Family Debto…" at bounding box center [909, 234] width 1074 height 776
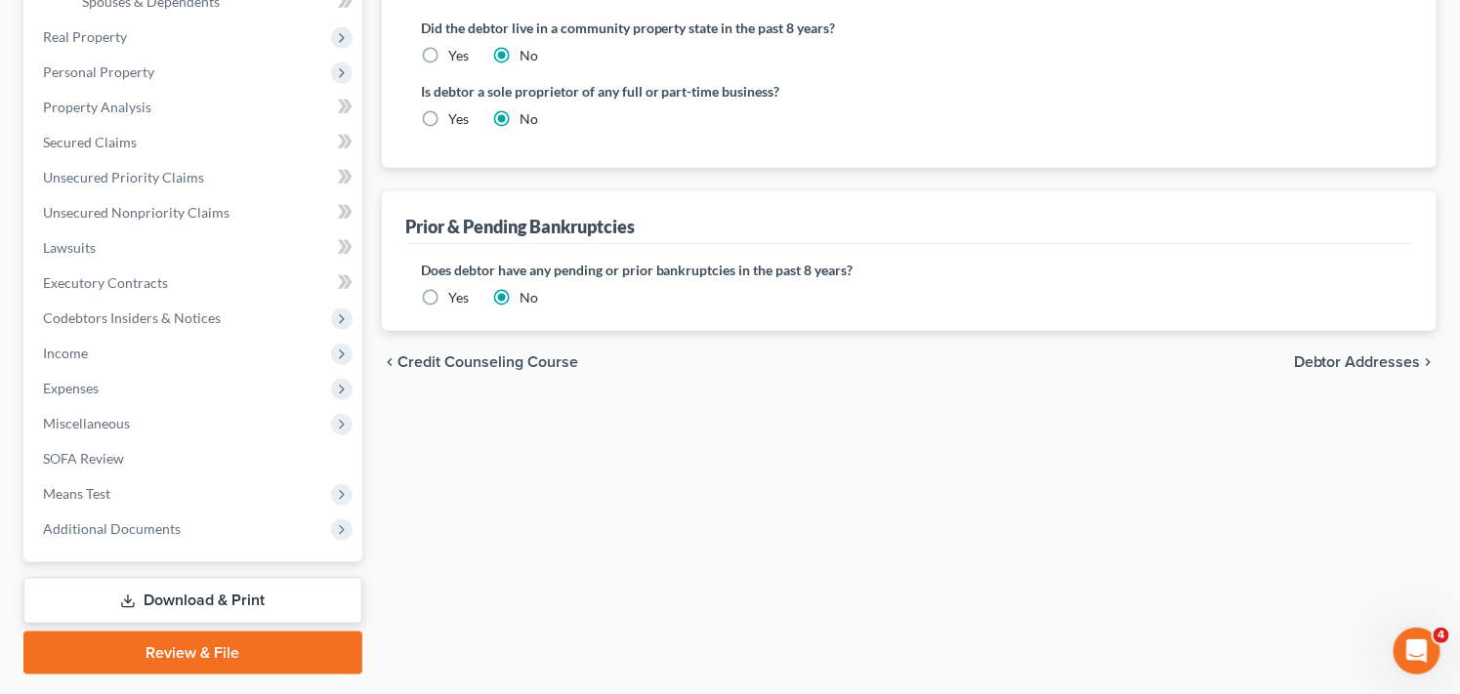
scroll to position [552, 0]
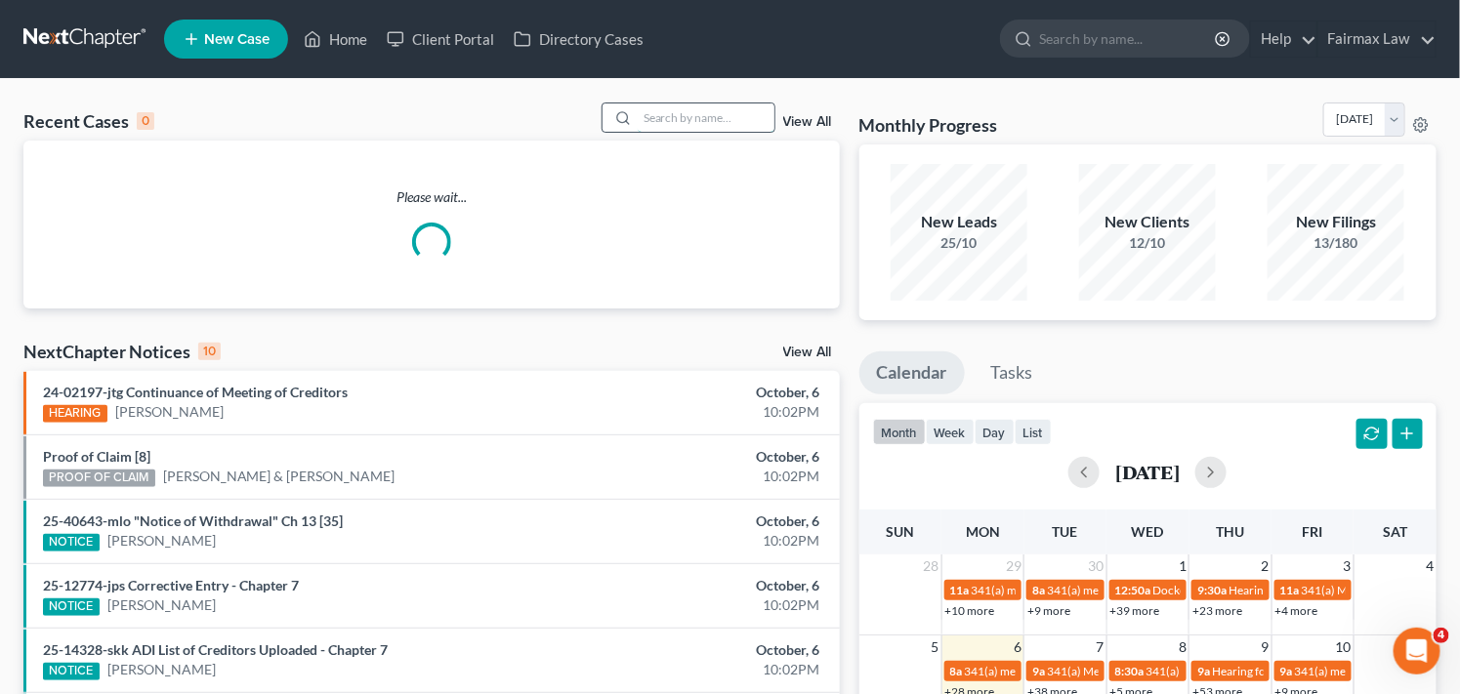
click at [696, 118] on input "search" at bounding box center [706, 118] width 137 height 28
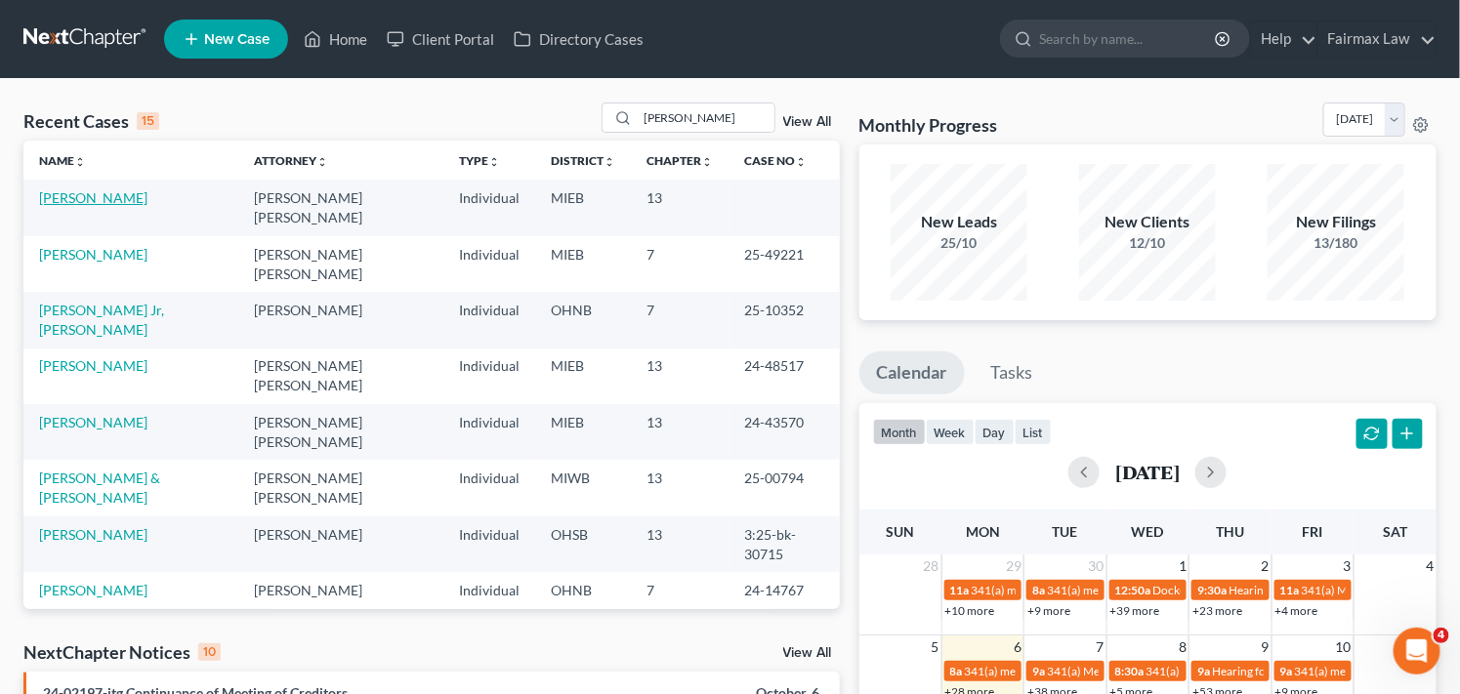
click at [111, 195] on link "Chami, Charles" at bounding box center [93, 197] width 108 height 17
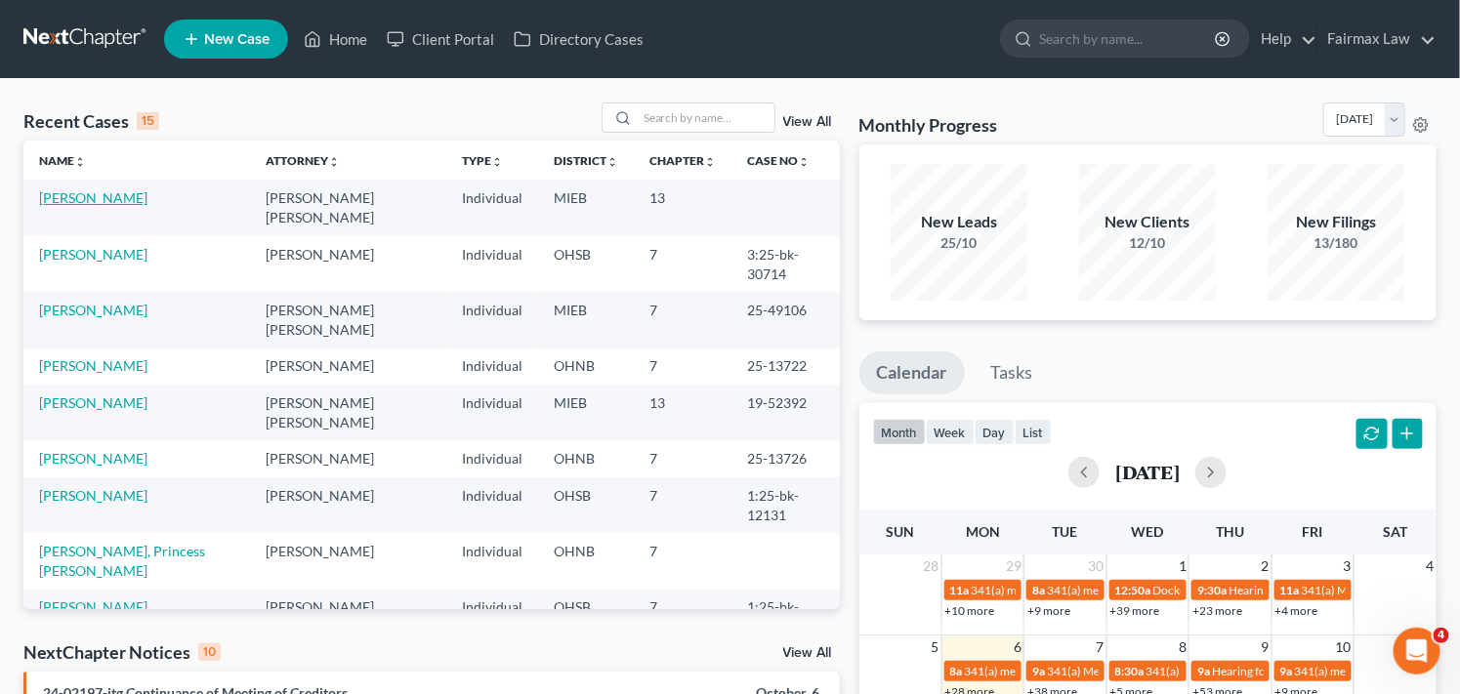
click at [100, 196] on link "Chami, Charles" at bounding box center [93, 197] width 108 height 17
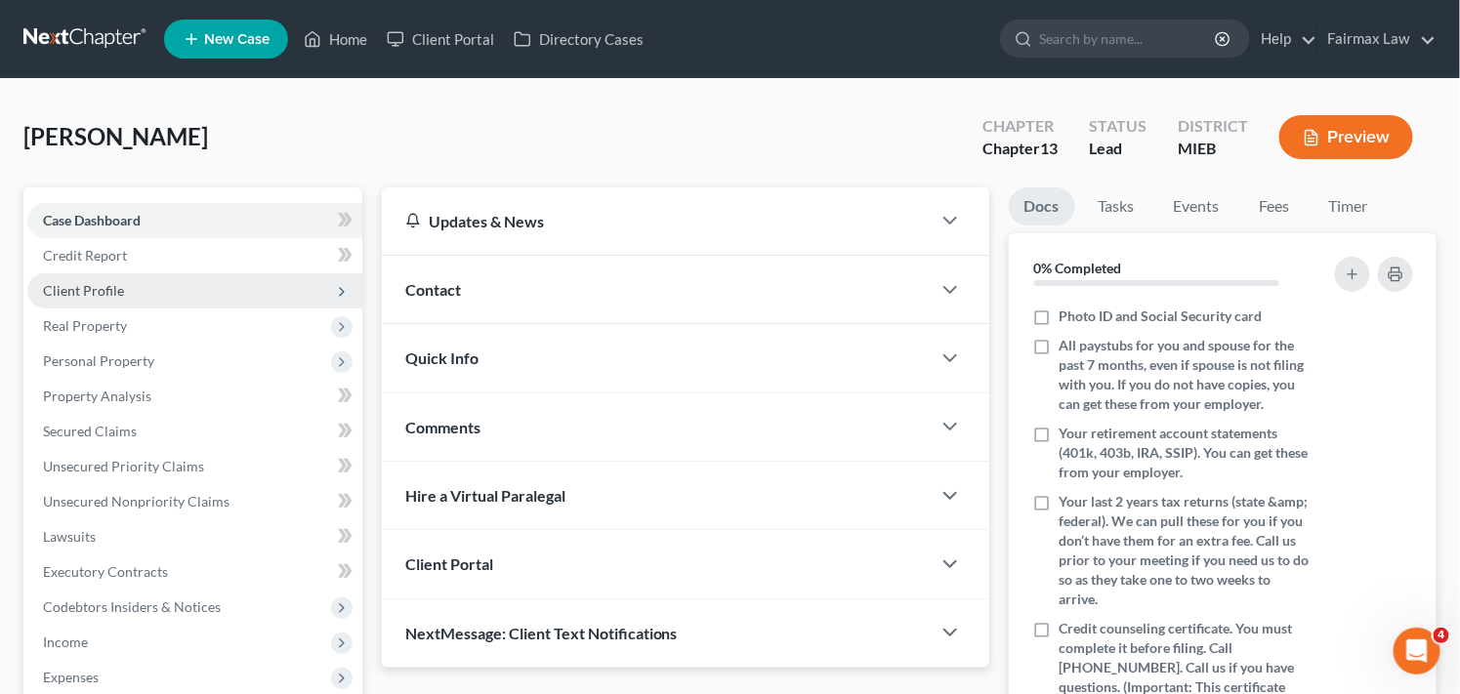
click at [95, 290] on span "Client Profile" at bounding box center [83, 290] width 81 height 17
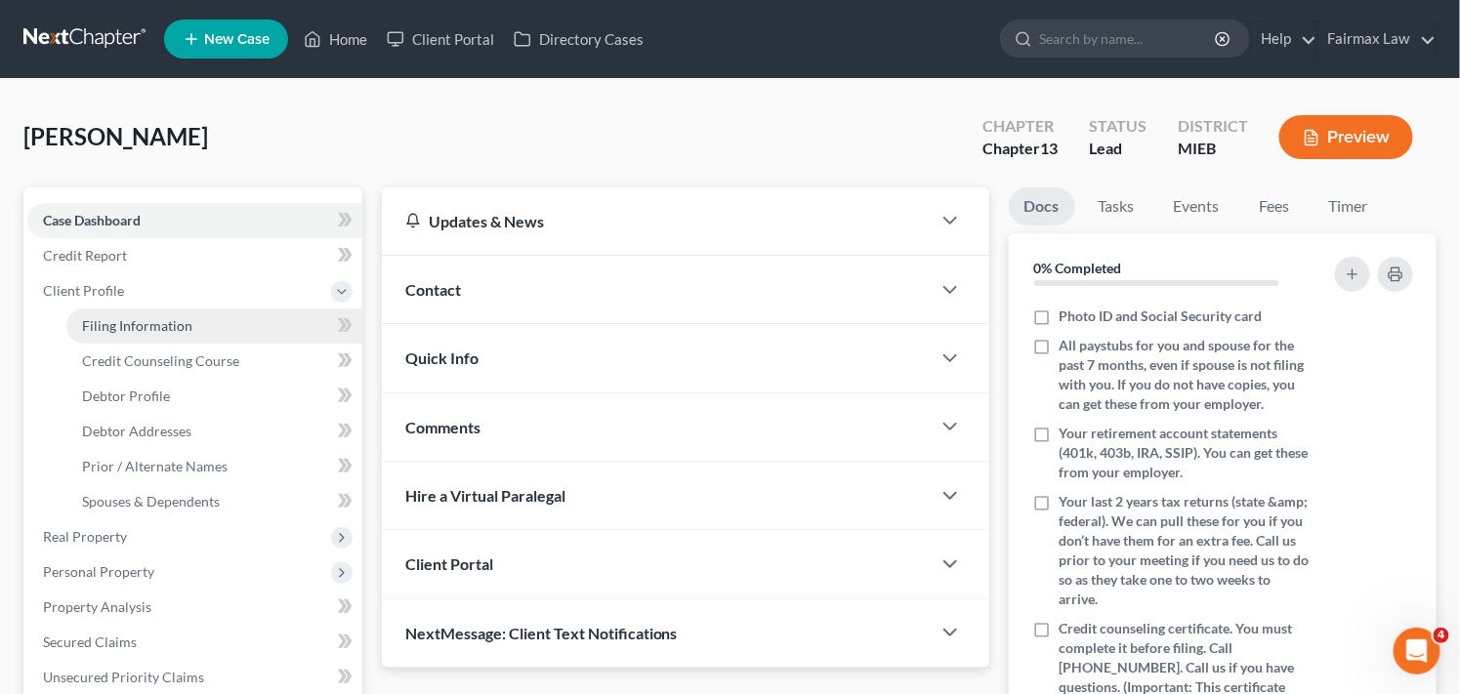
click at [120, 327] on span "Filing Information" at bounding box center [137, 325] width 110 height 17
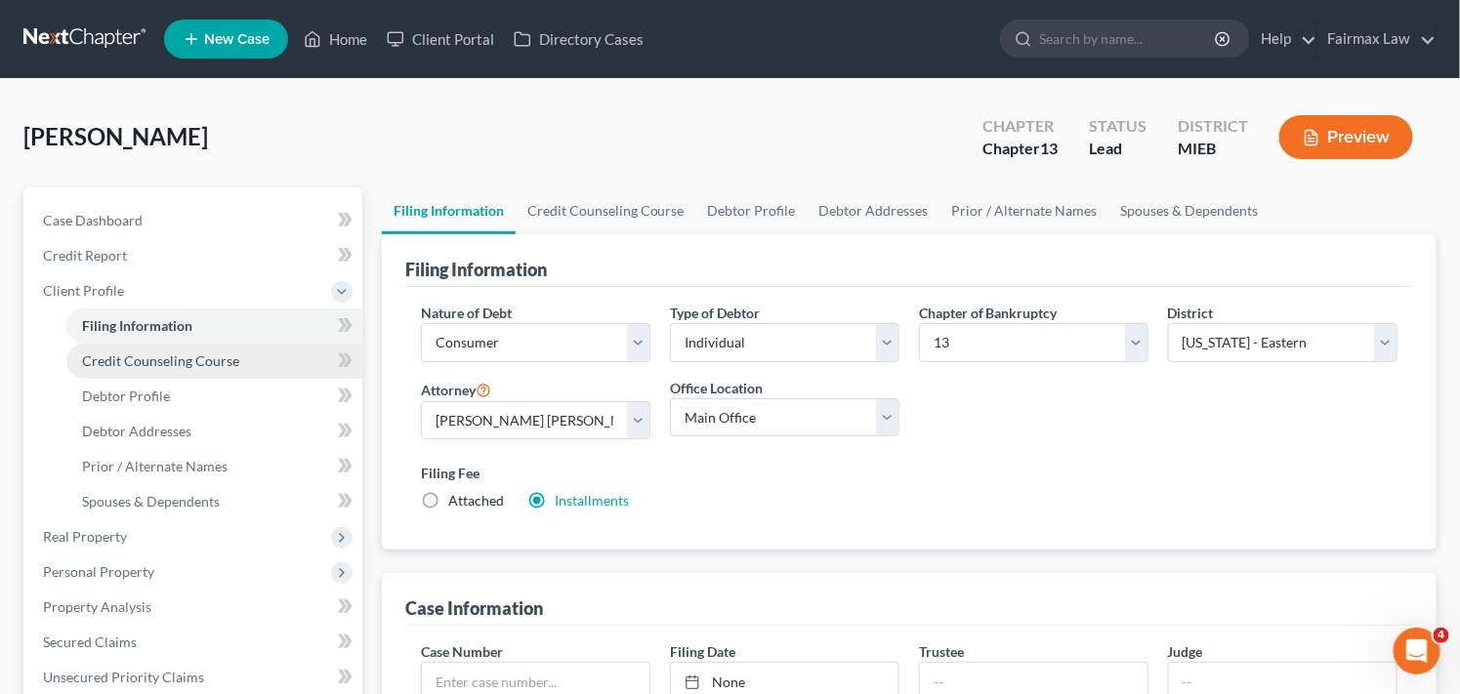
click at [152, 361] on span "Credit Counseling Course" at bounding box center [160, 361] width 157 height 17
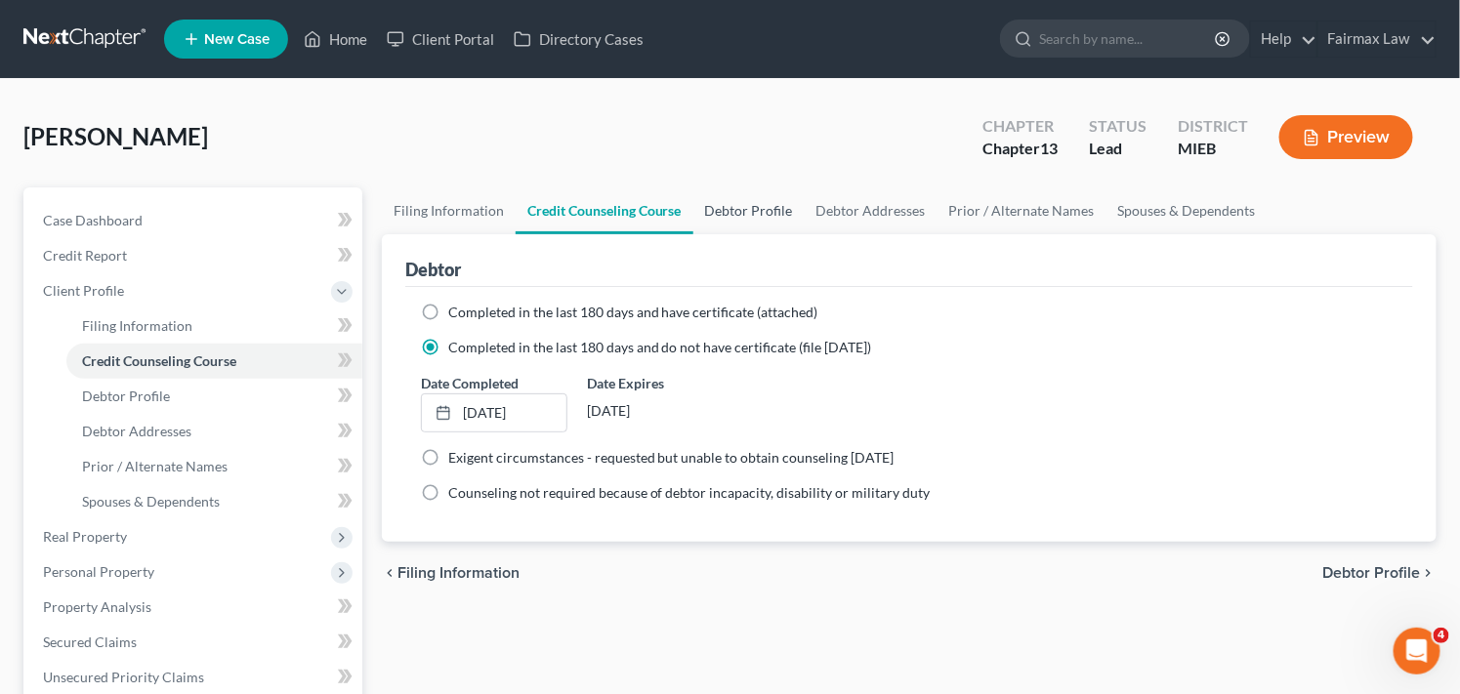
click at [759, 210] on link "Debtor Profile" at bounding box center [748, 210] width 111 height 47
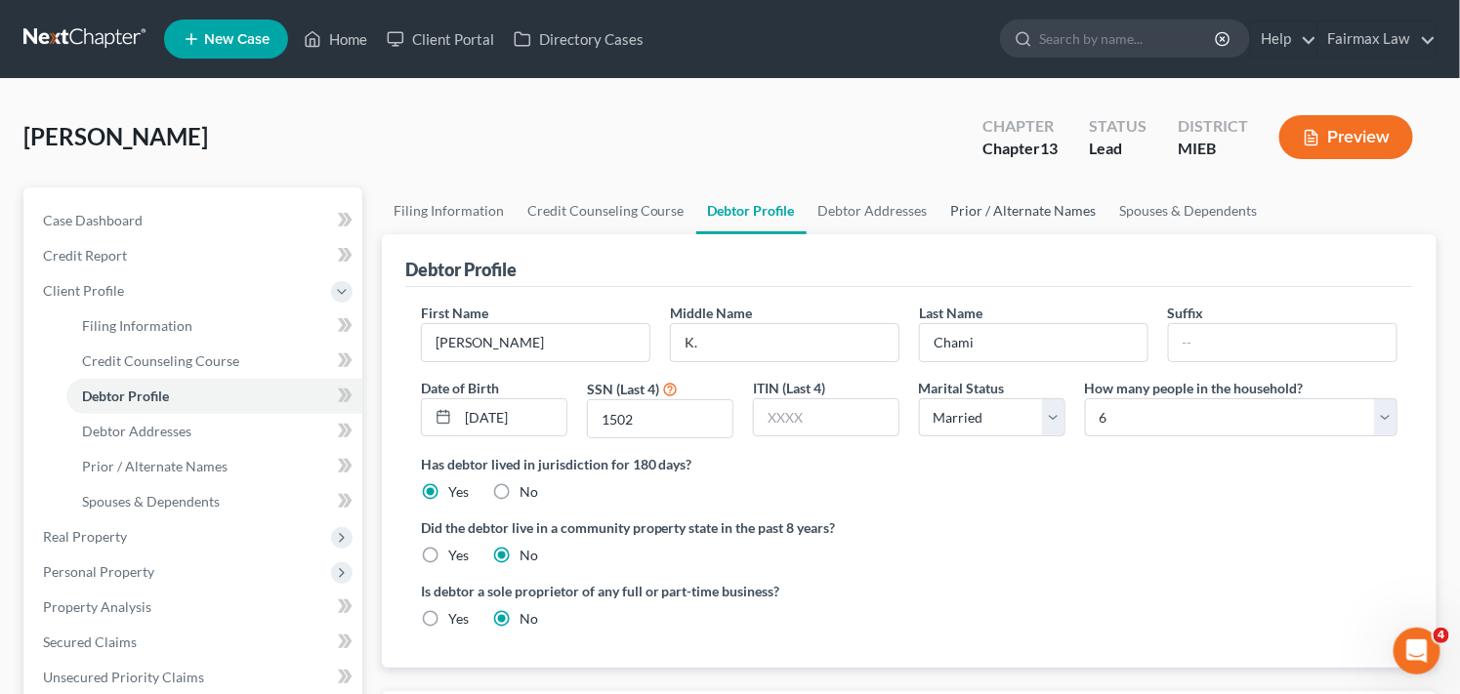
click at [1026, 217] on link "Prior / Alternate Names" at bounding box center [1023, 210] width 169 height 47
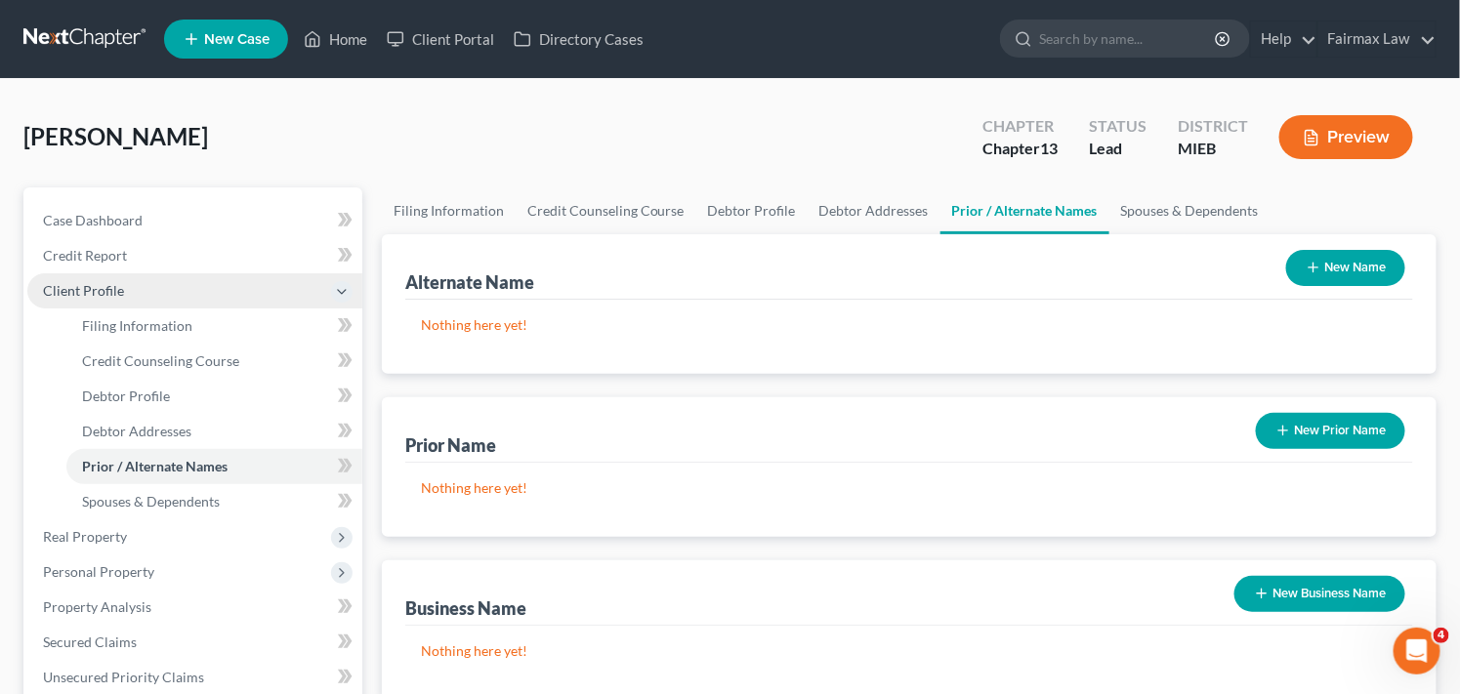
click at [134, 288] on span "Client Profile" at bounding box center [194, 290] width 335 height 35
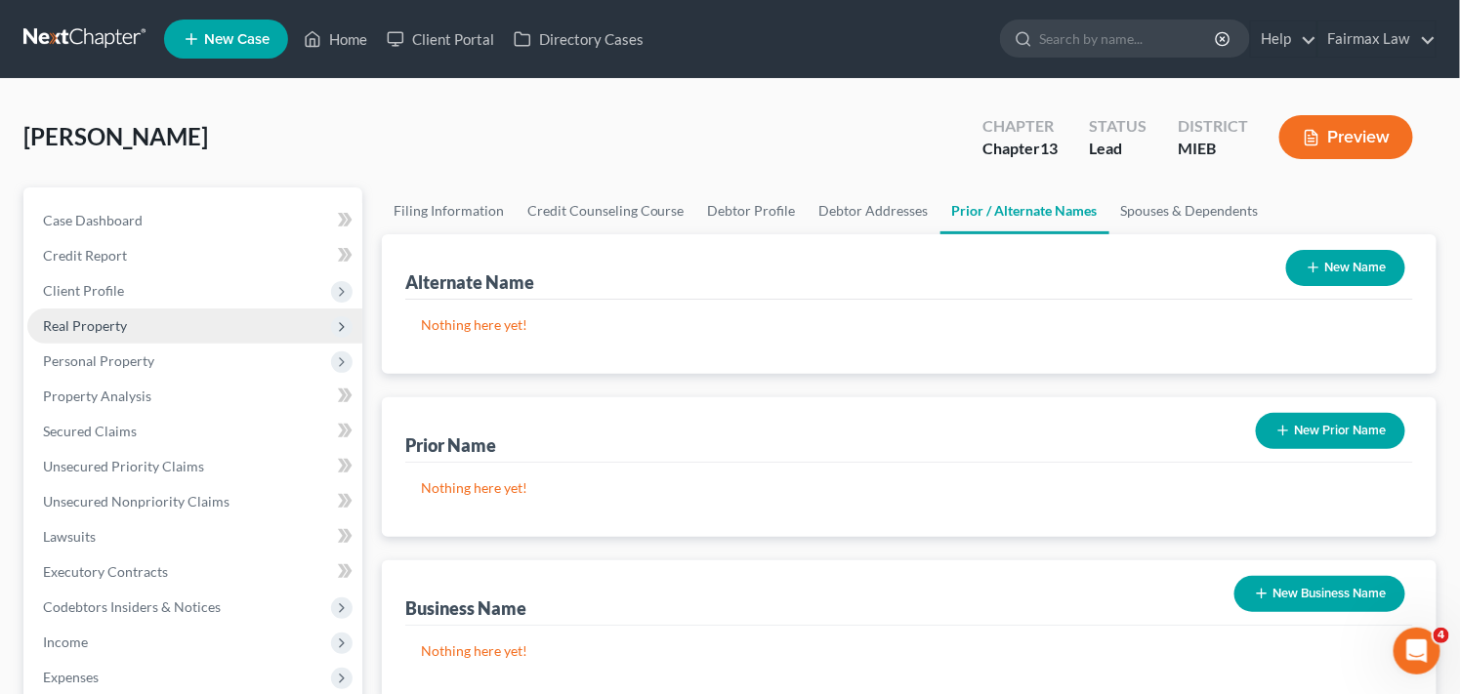
click at [143, 319] on span "Real Property" at bounding box center [194, 326] width 335 height 35
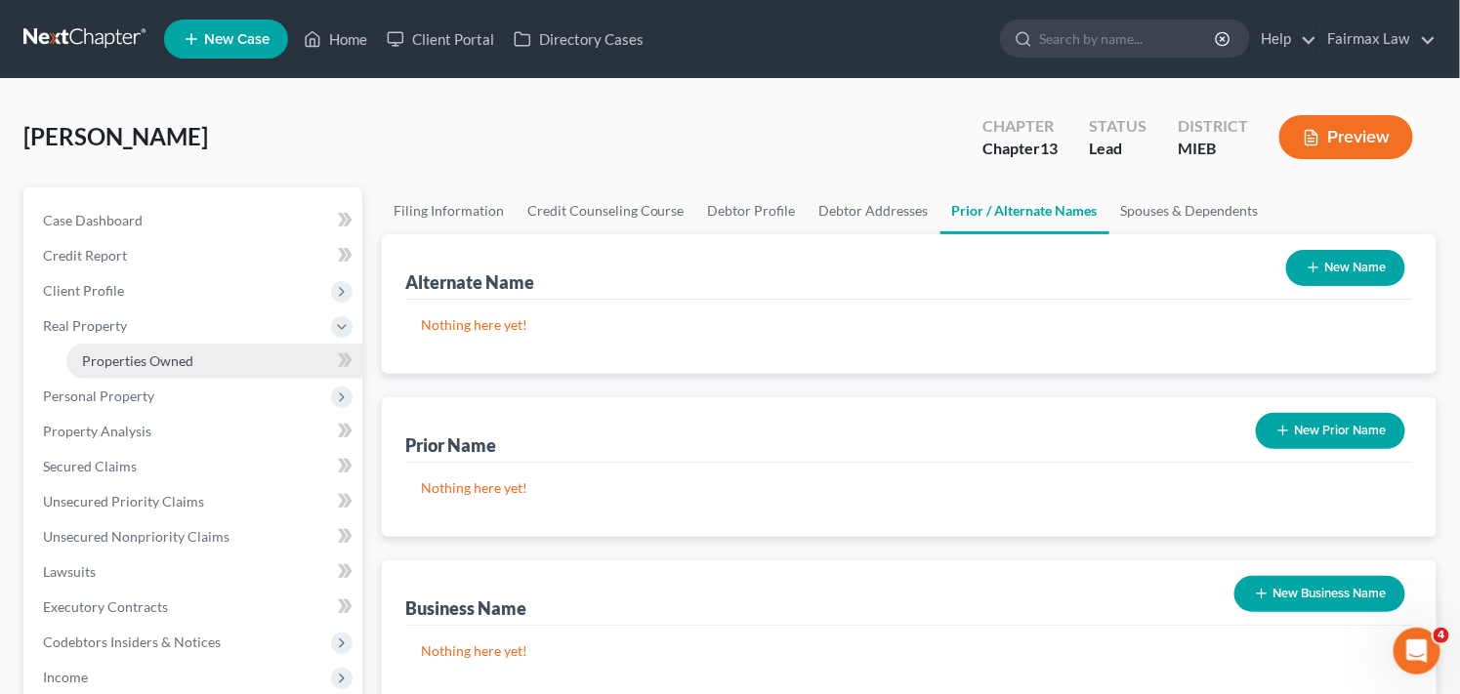
click at [159, 361] on span "Properties Owned" at bounding box center [137, 361] width 111 height 17
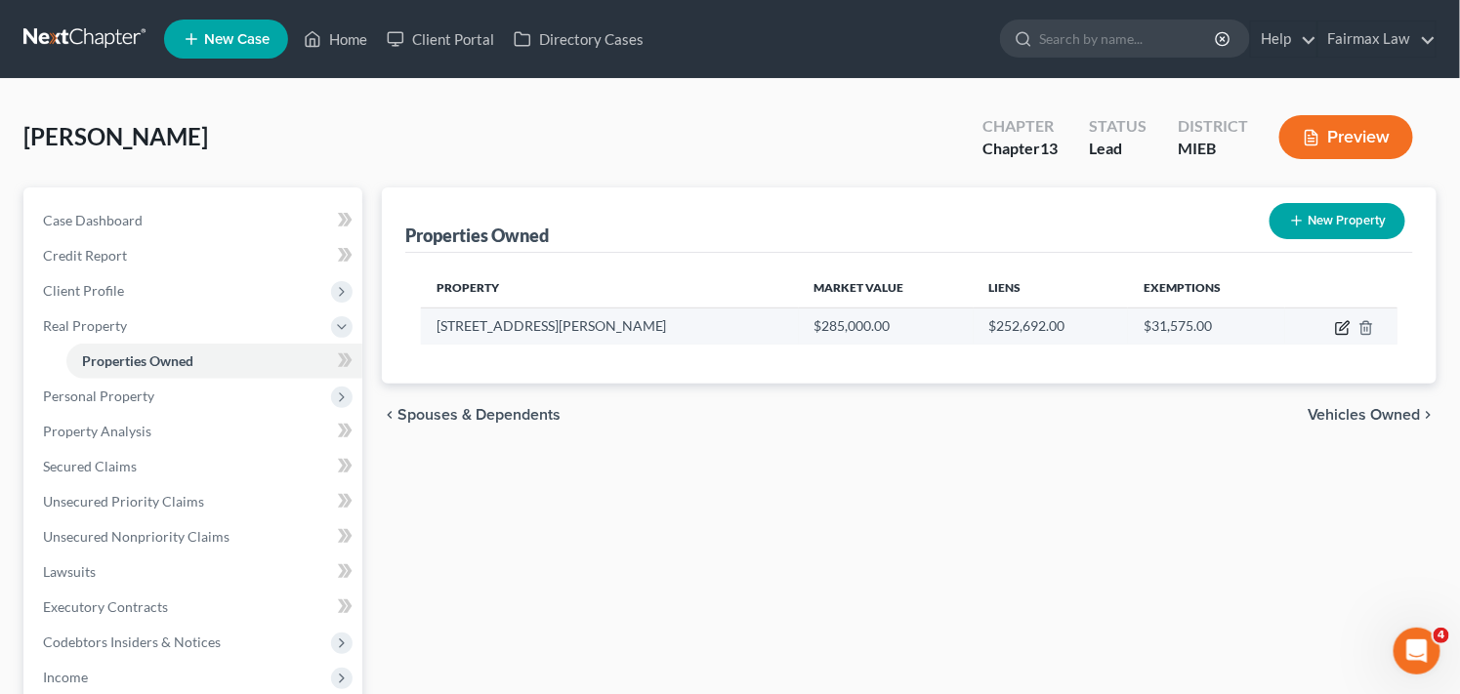
click at [1336, 324] on icon "button" at bounding box center [1342, 329] width 12 height 12
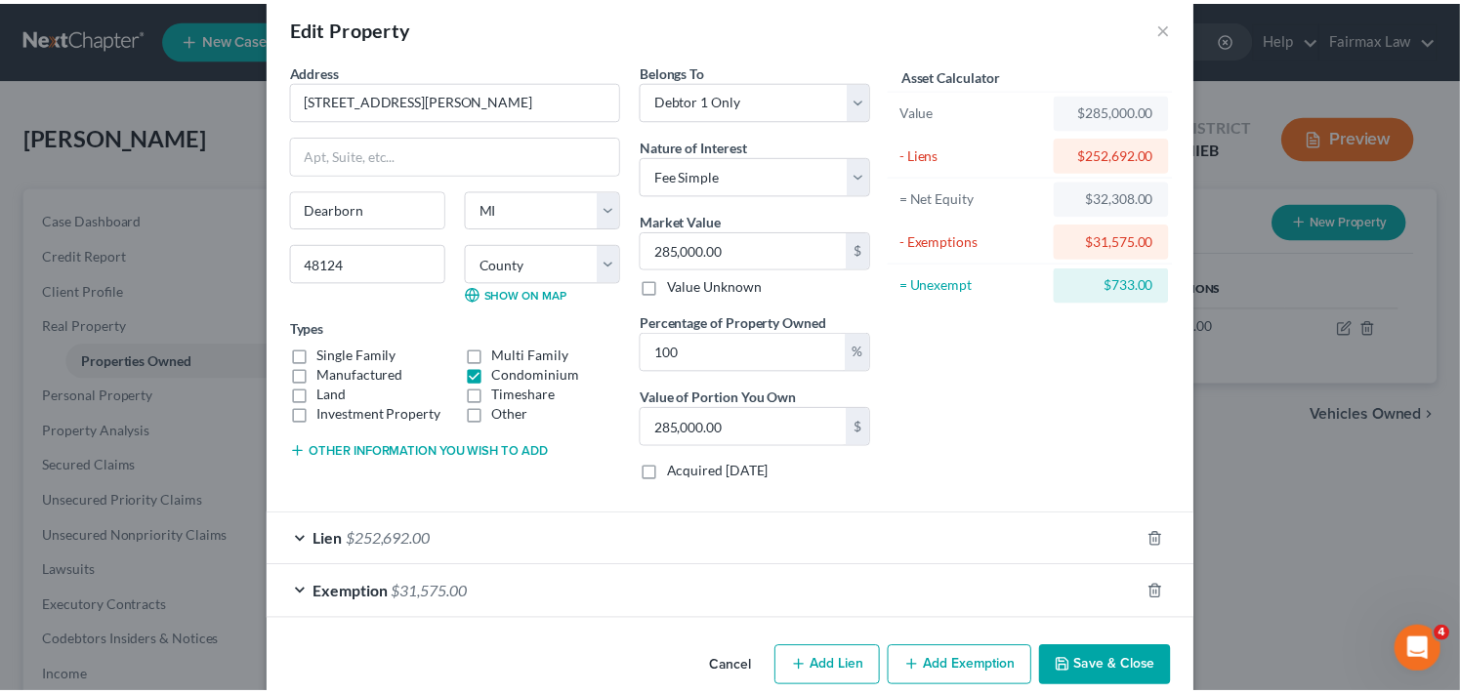
scroll to position [63, 0]
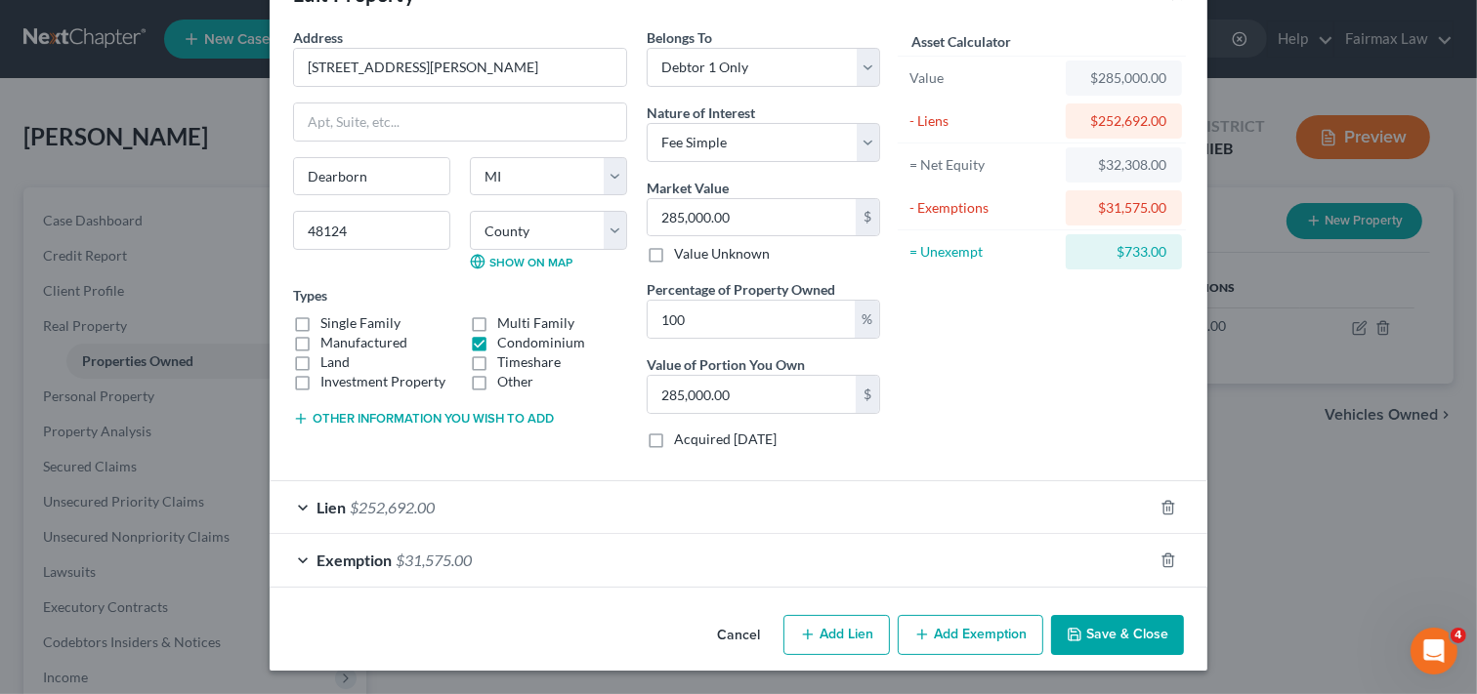
click at [1135, 637] on button "Save & Close" at bounding box center [1117, 635] width 133 height 41
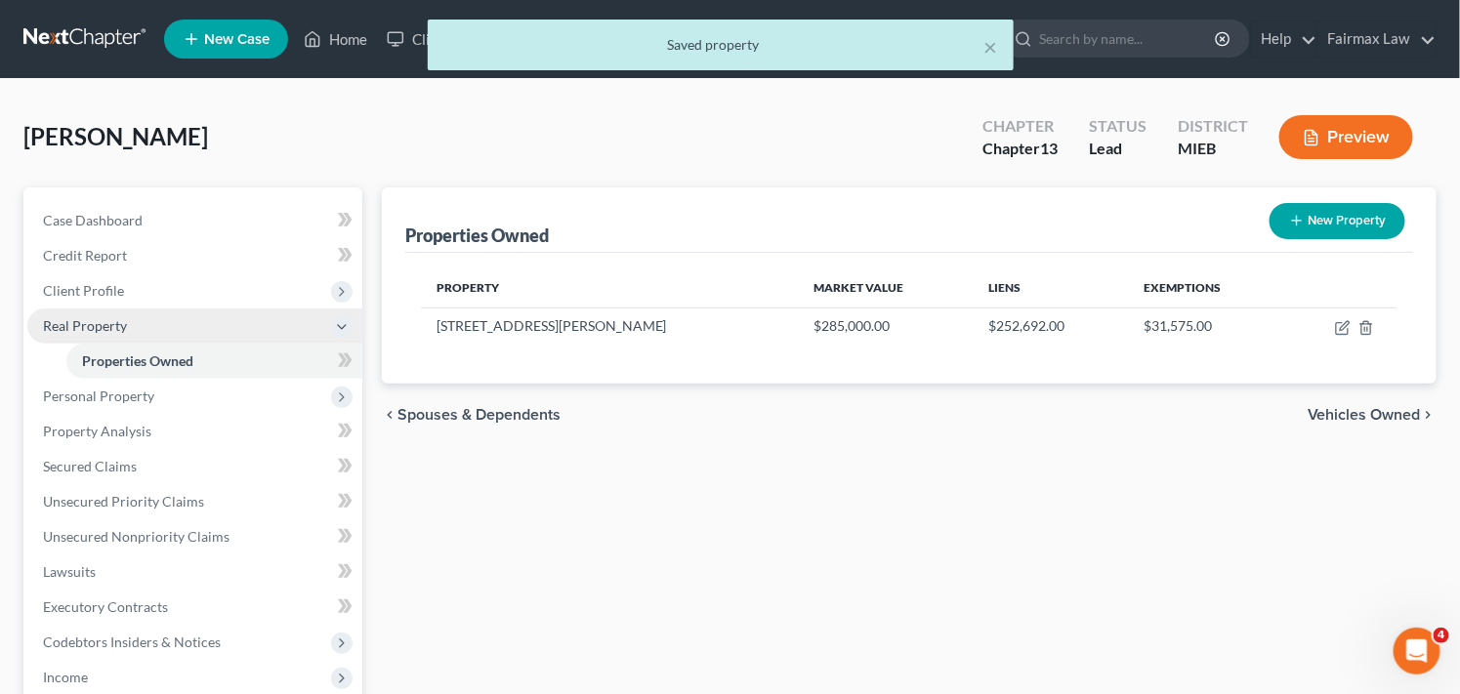
click at [113, 326] on span "Real Property" at bounding box center [85, 325] width 84 height 17
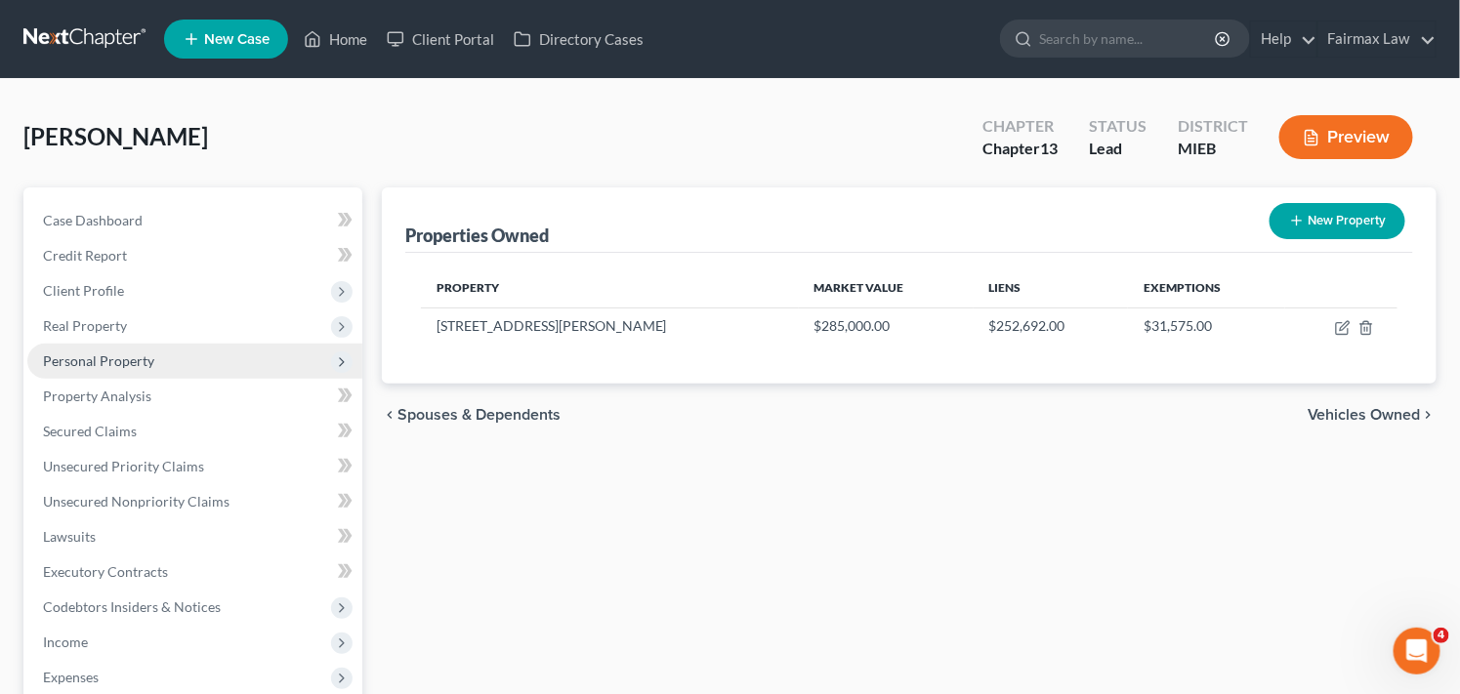
click at [137, 356] on span "Personal Property" at bounding box center [98, 361] width 111 height 17
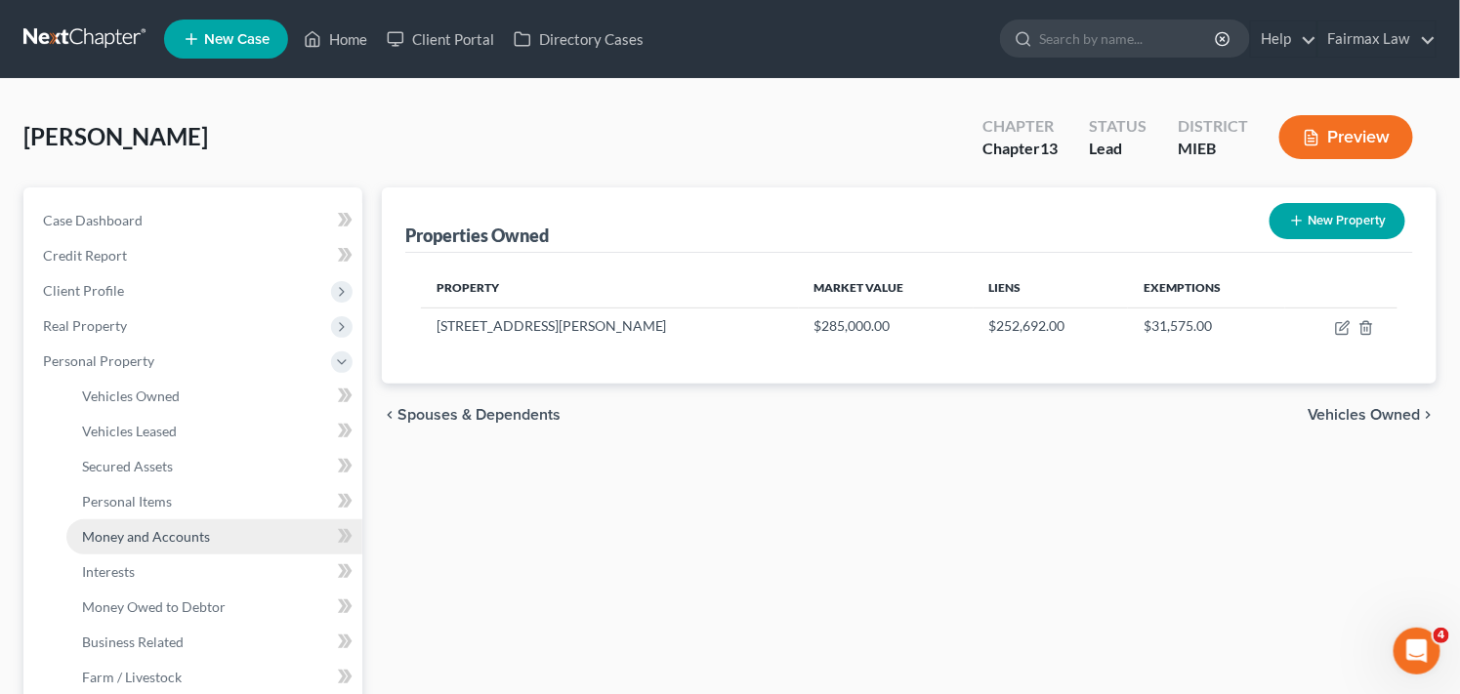
click at [197, 539] on span "Money and Accounts" at bounding box center [146, 536] width 128 height 17
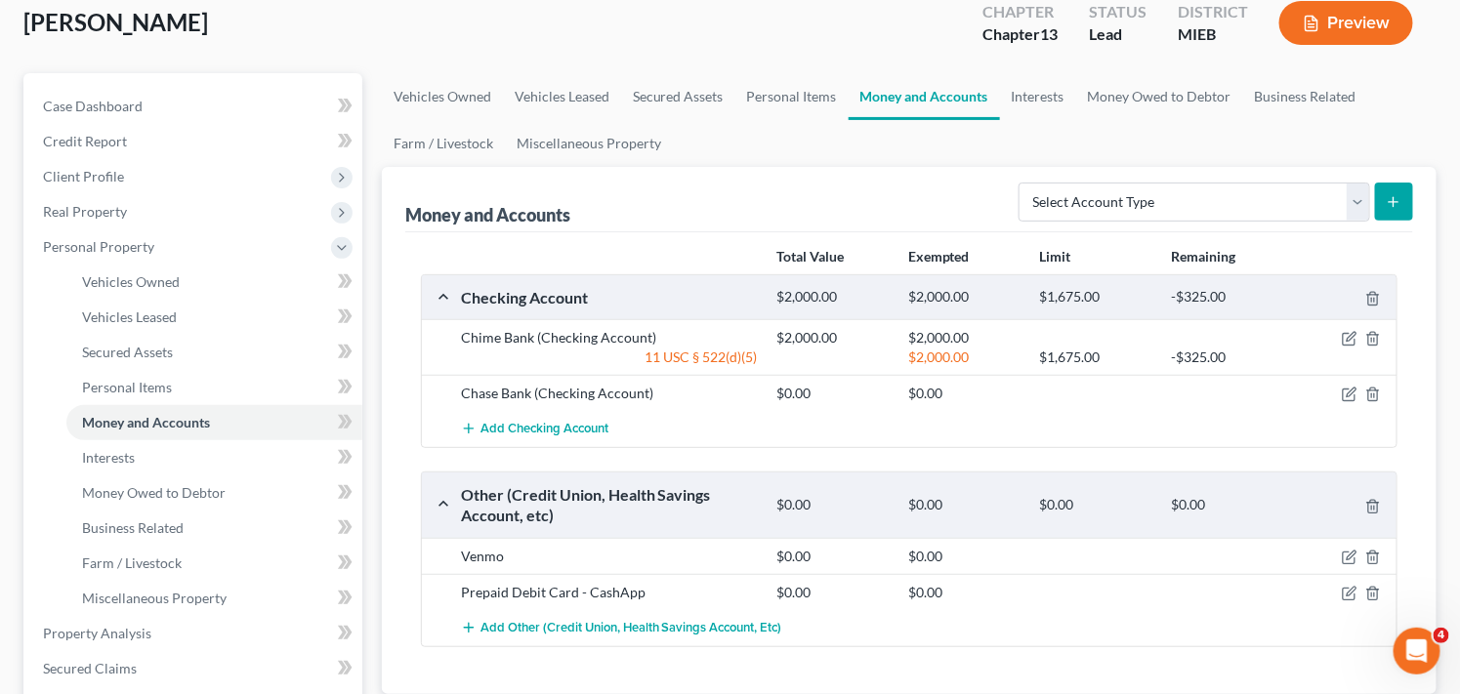
scroll to position [120, 0]
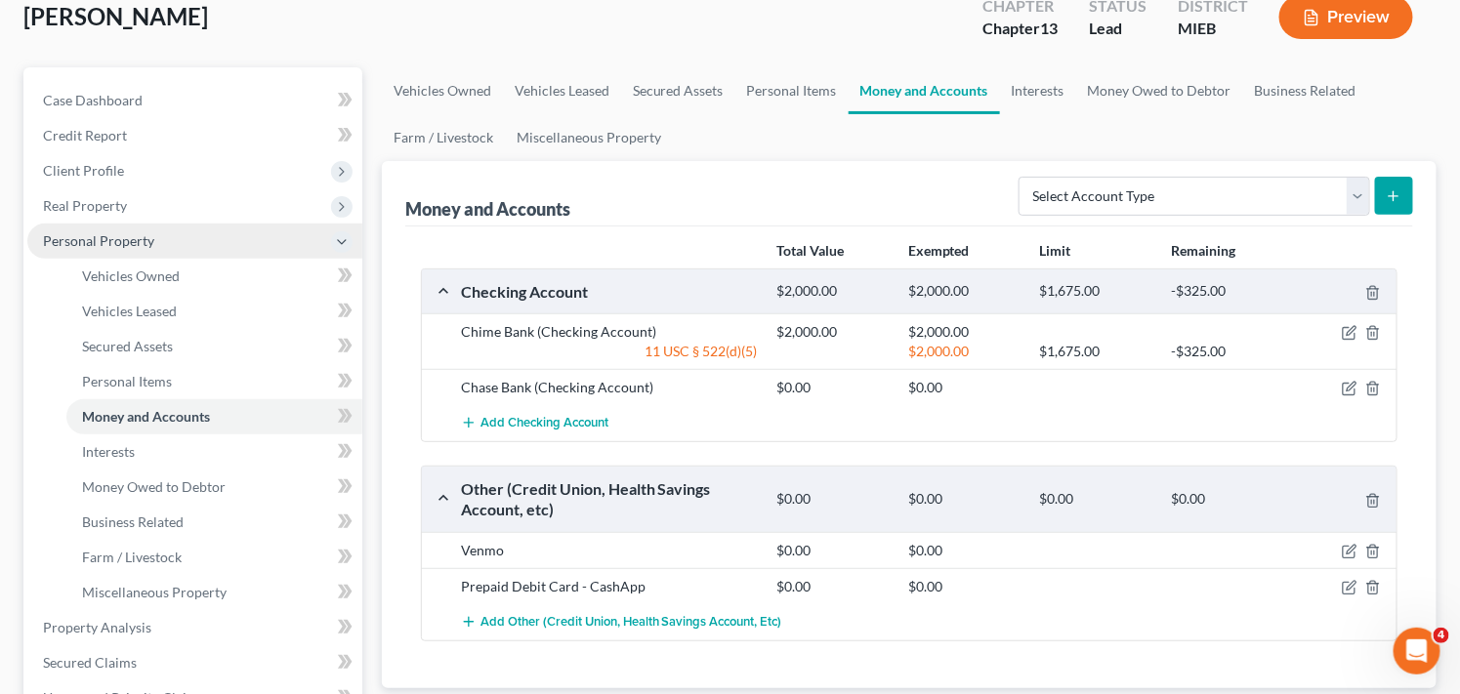
click at [115, 234] on span "Personal Property" at bounding box center [98, 240] width 111 height 17
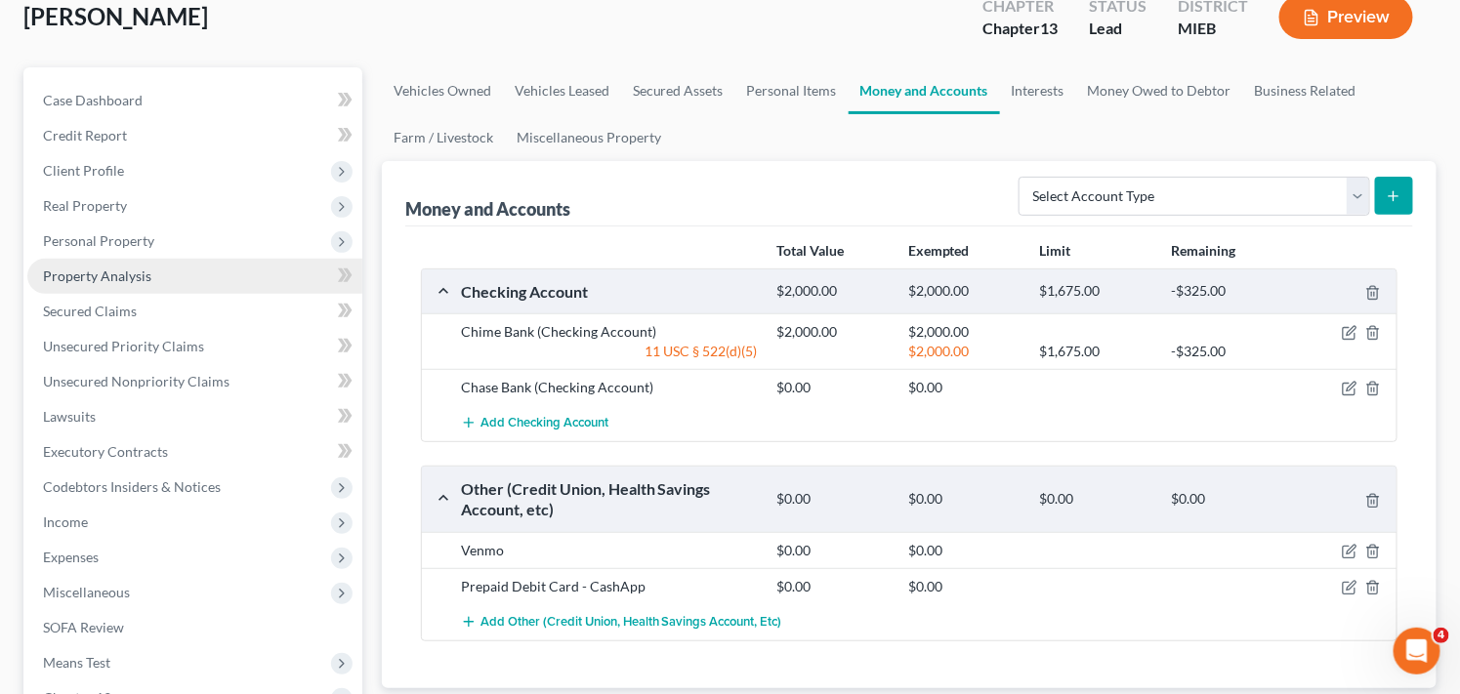
click at [145, 274] on span "Property Analysis" at bounding box center [97, 276] width 108 height 17
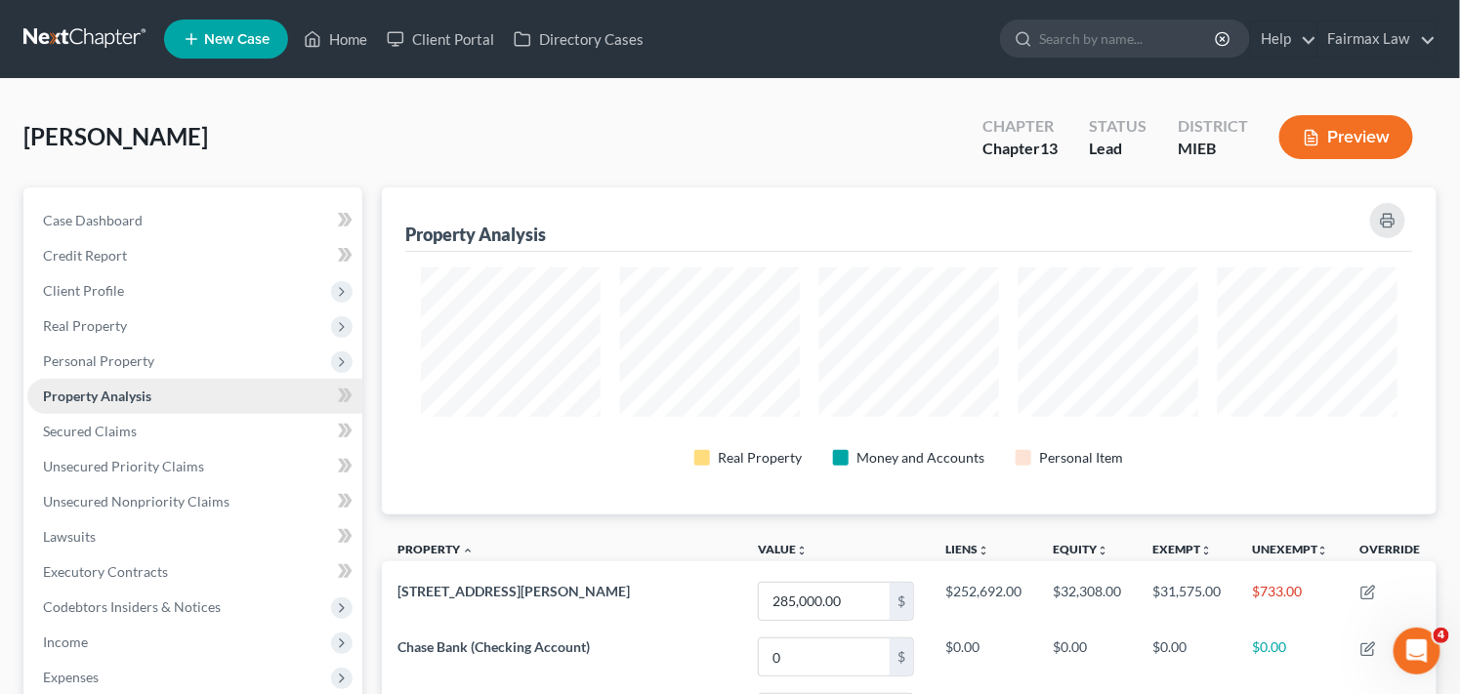
scroll to position [327, 1055]
click at [152, 428] on link "Secured Claims" at bounding box center [194, 431] width 335 height 35
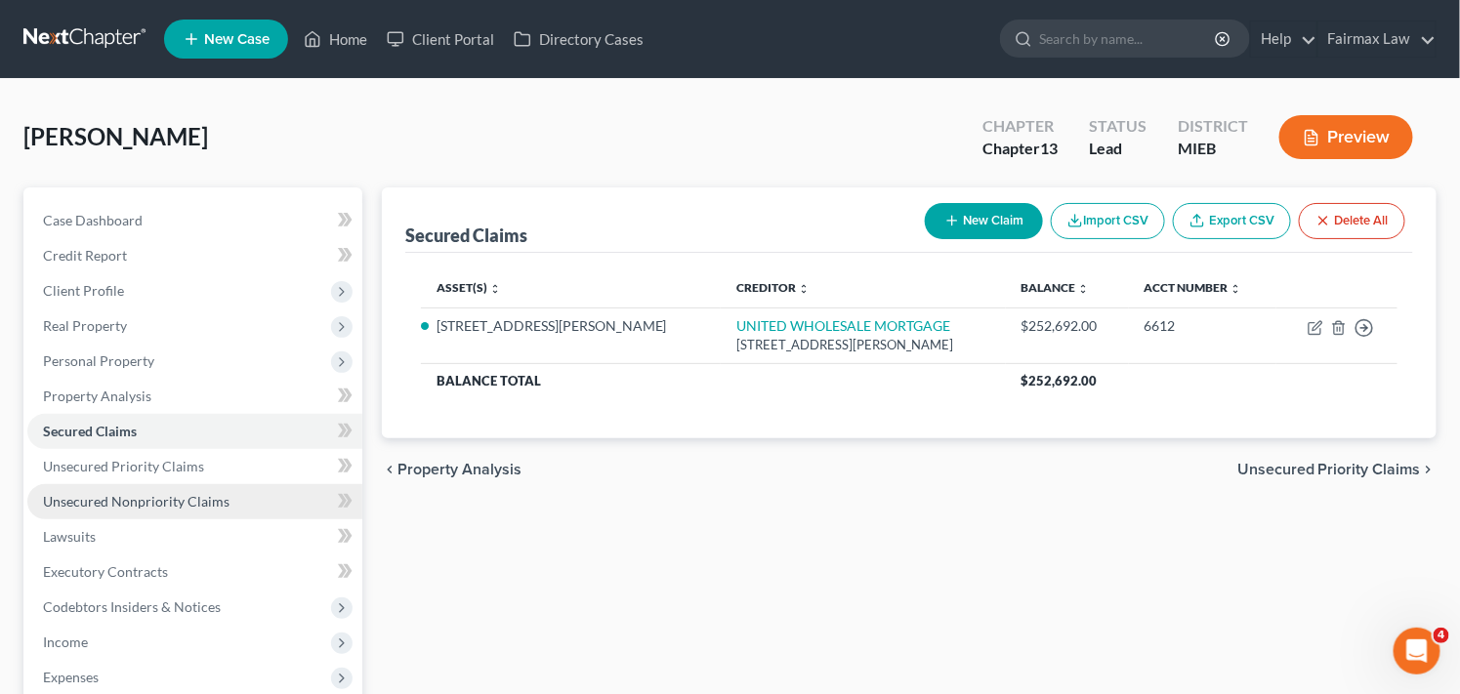
click at [201, 500] on span "Unsecured Nonpriority Claims" at bounding box center [136, 501] width 187 height 17
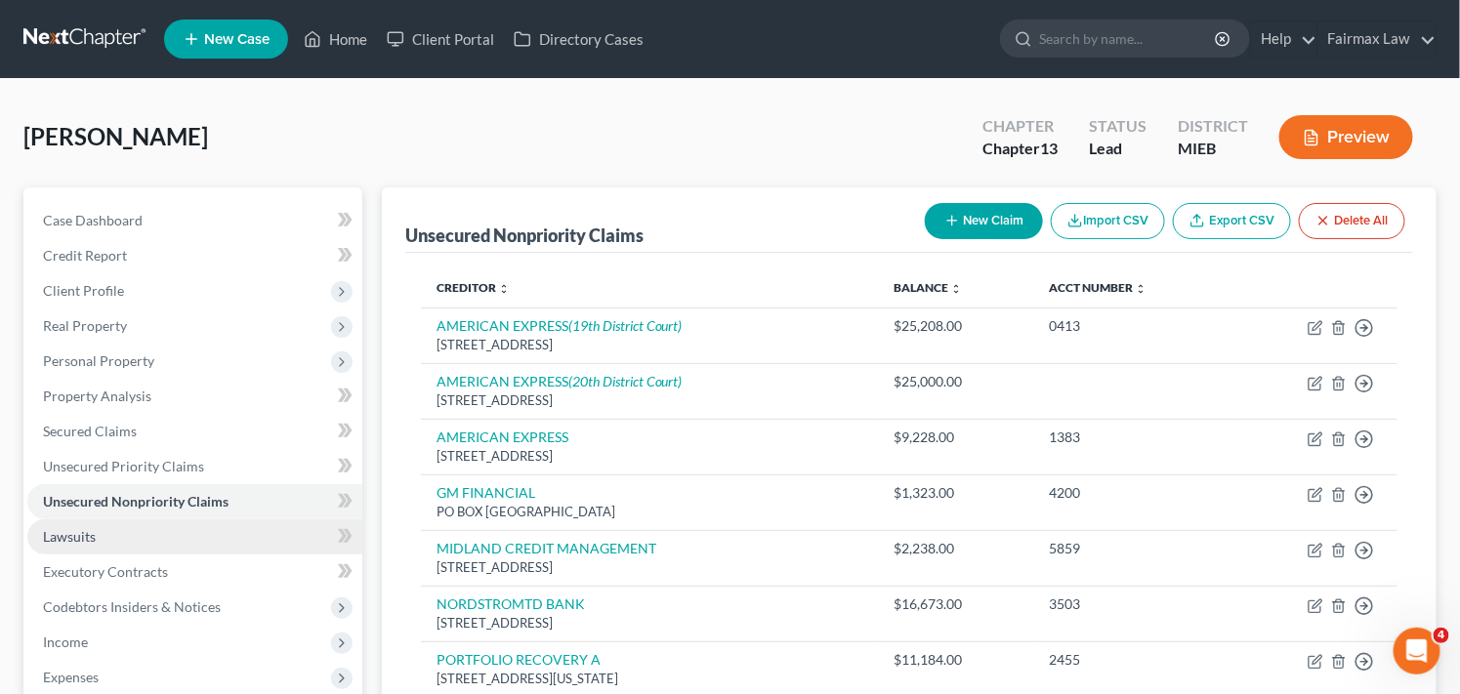
click at [201, 531] on link "Lawsuits" at bounding box center [194, 537] width 335 height 35
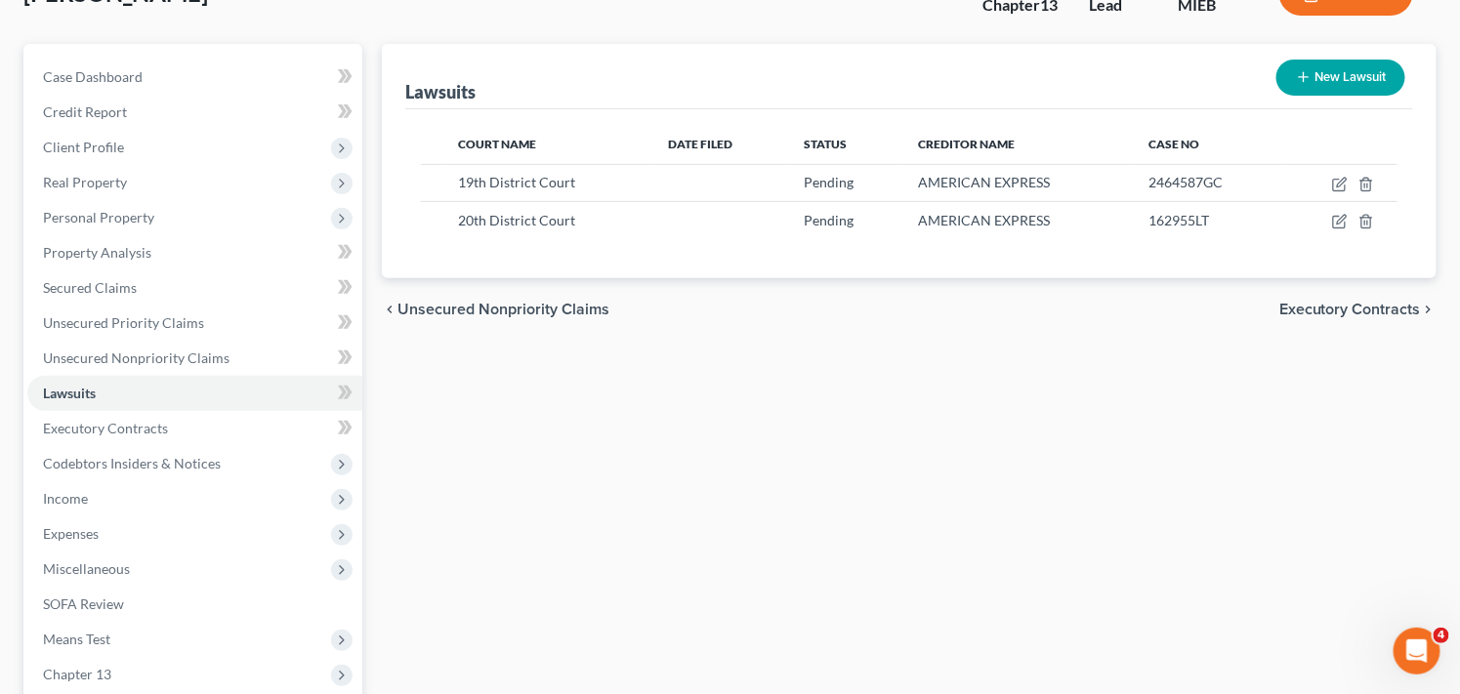
scroll to position [145, 0]
click at [167, 428] on link "Executory Contracts" at bounding box center [194, 427] width 335 height 35
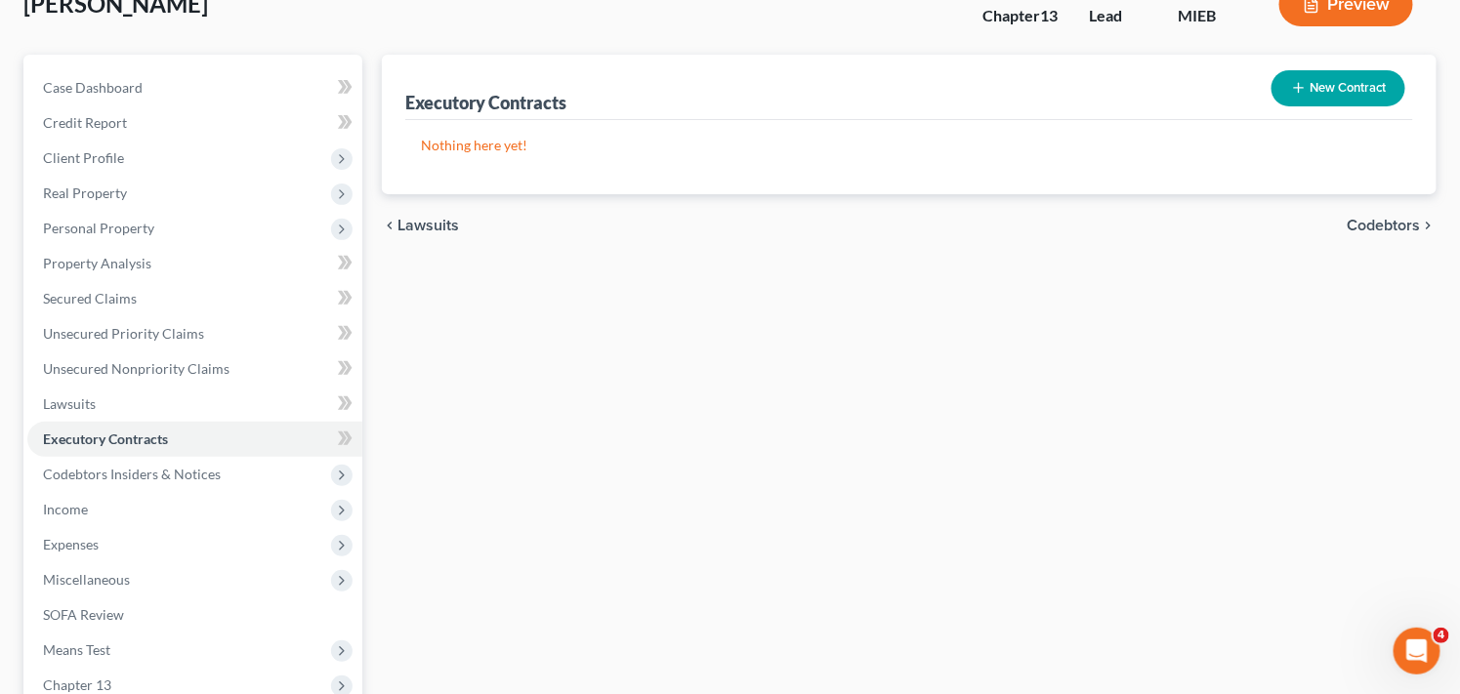
scroll to position [142, 0]
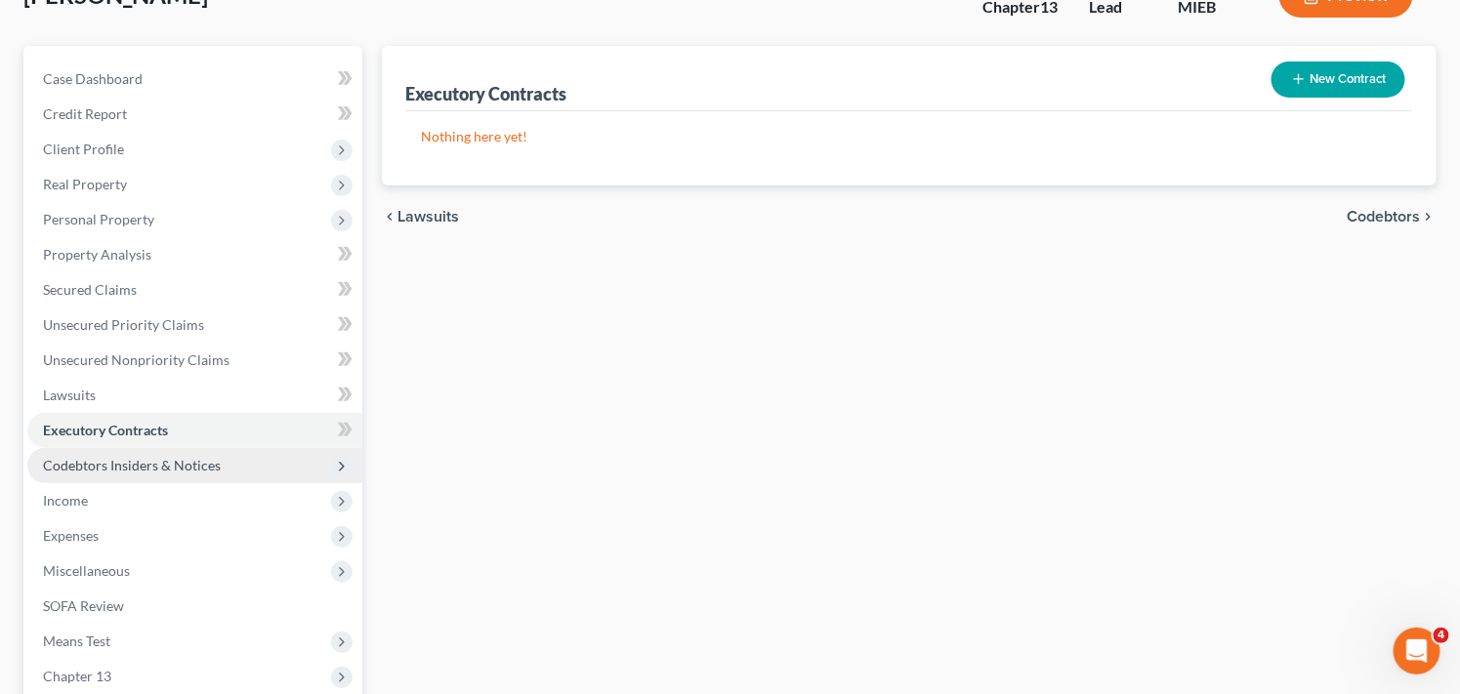
click at [160, 467] on span "Codebtors Insiders & Notices" at bounding box center [132, 465] width 178 height 17
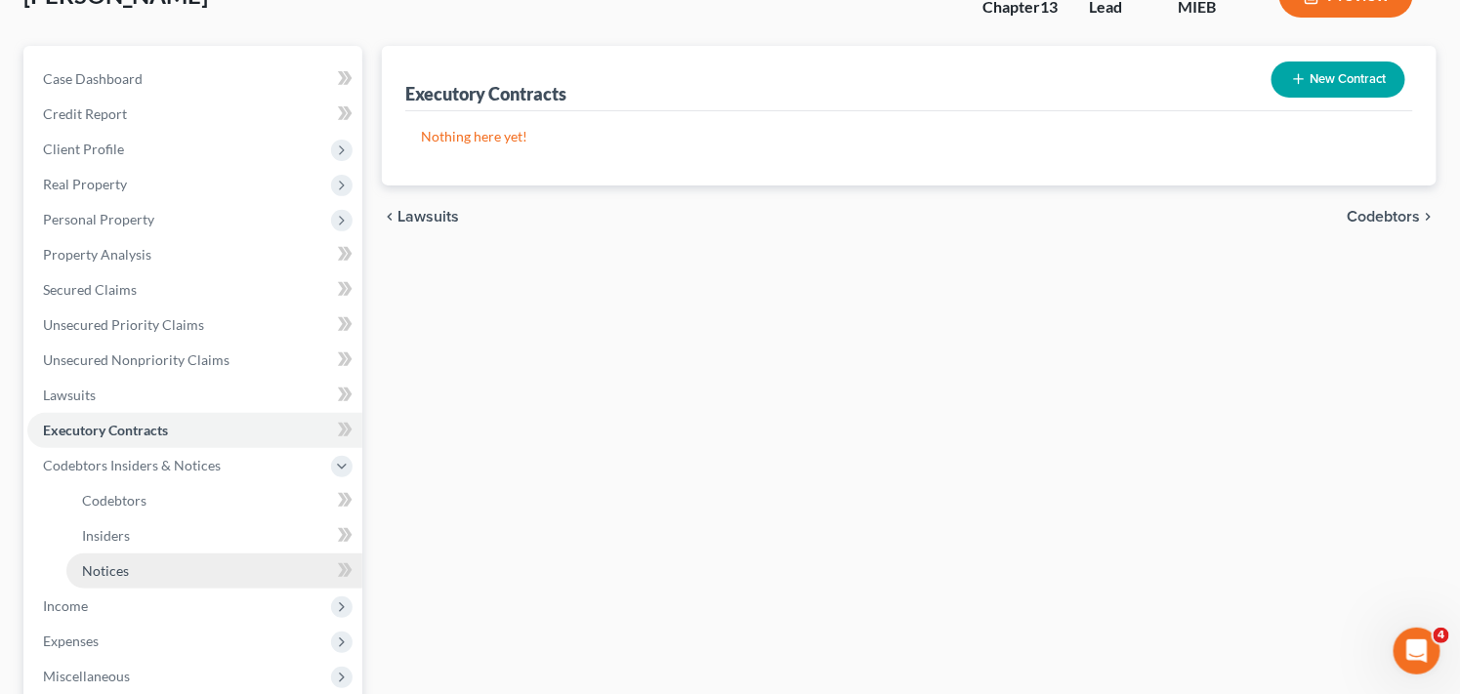
click at [156, 576] on link "Notices" at bounding box center [214, 571] width 296 height 35
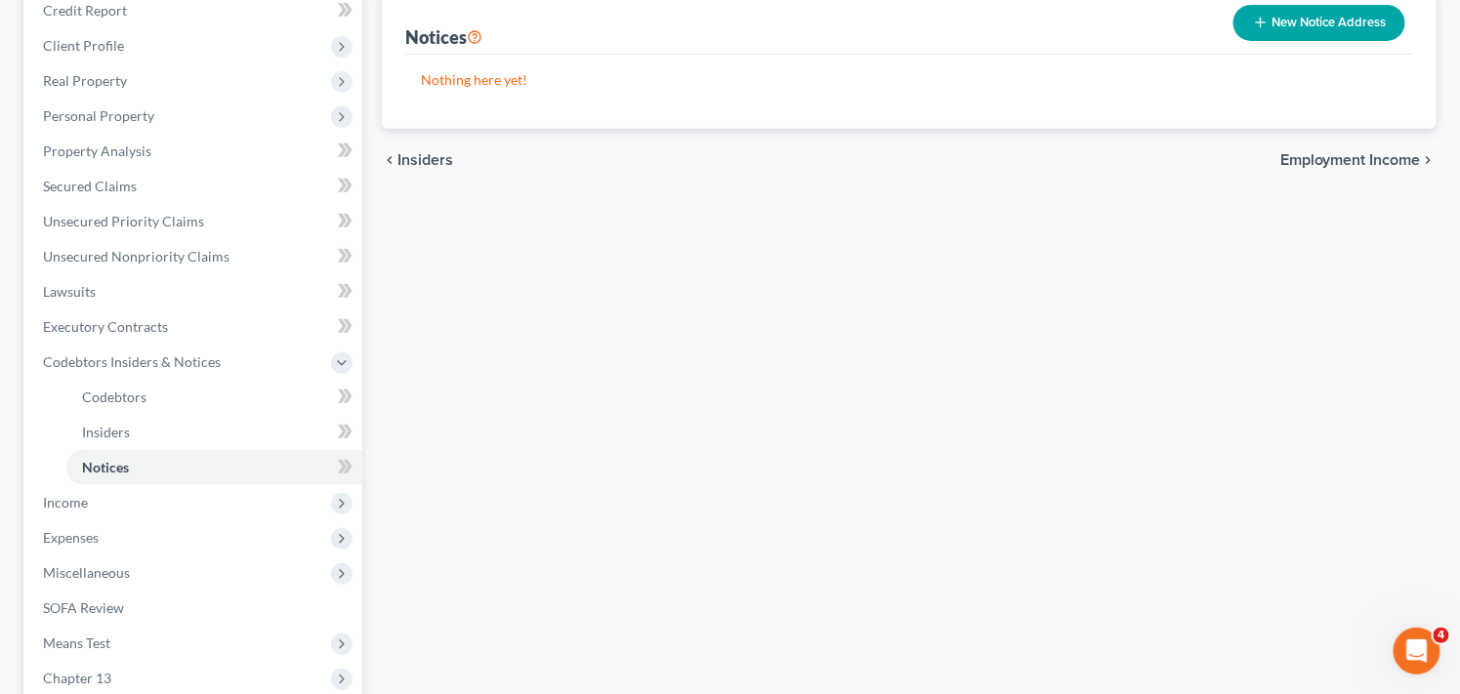
scroll to position [251, 0]
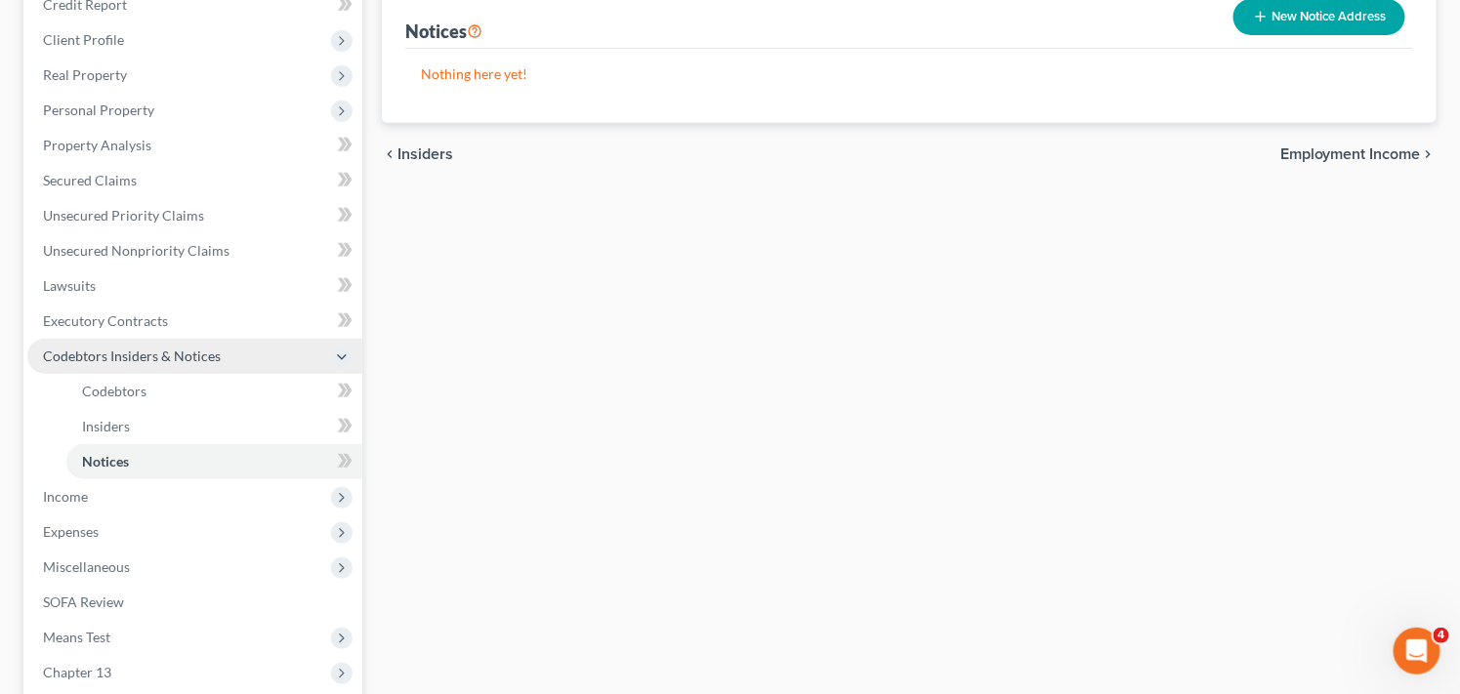
click at [202, 353] on span "Codebtors Insiders & Notices" at bounding box center [132, 356] width 178 height 17
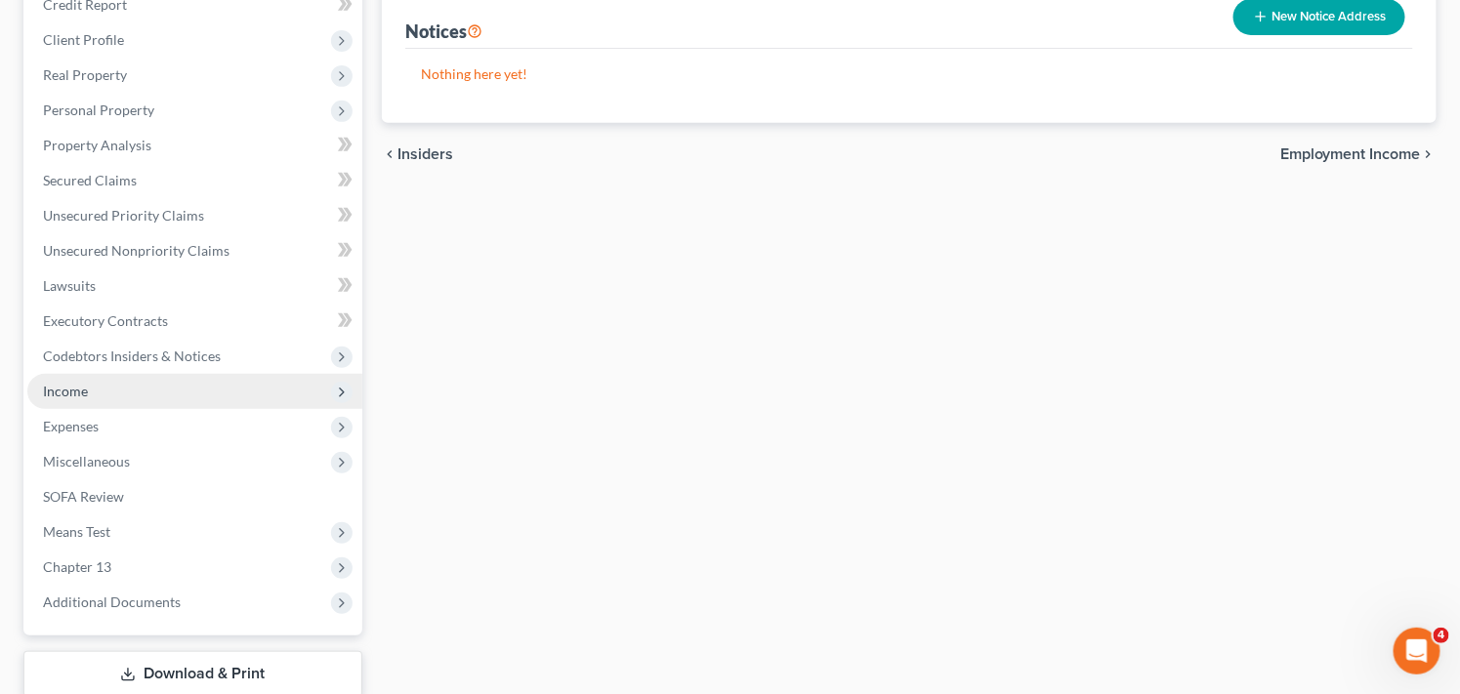
click at [93, 398] on span "Income" at bounding box center [194, 391] width 335 height 35
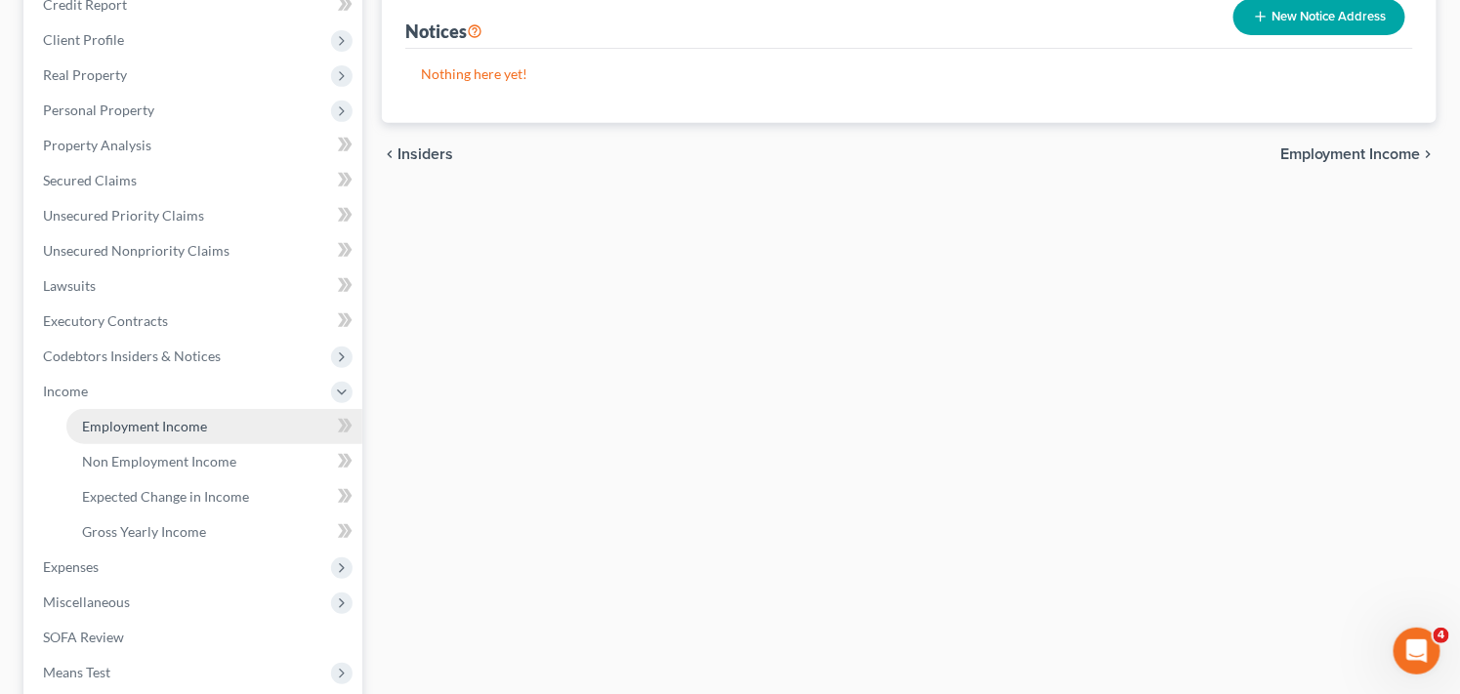
click at [173, 425] on span "Employment Income" at bounding box center [144, 426] width 125 height 17
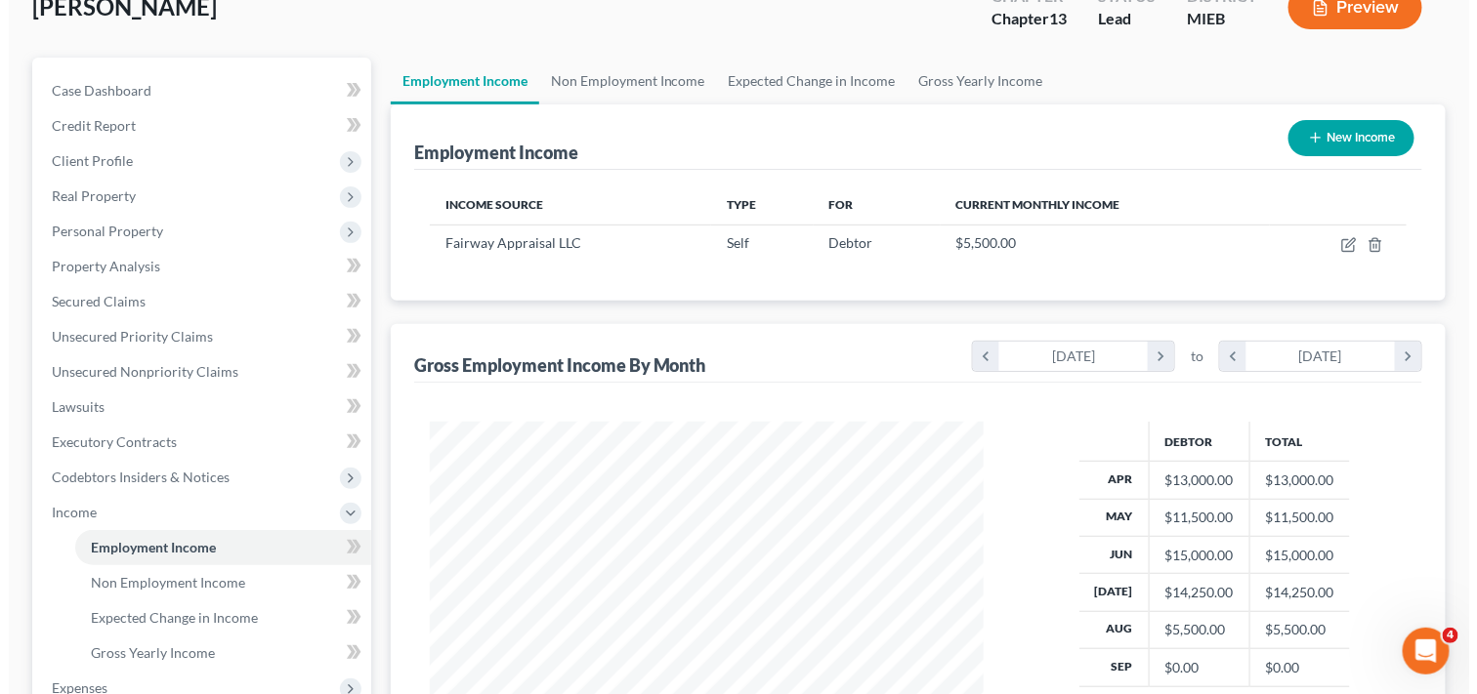
scroll to position [134, 0]
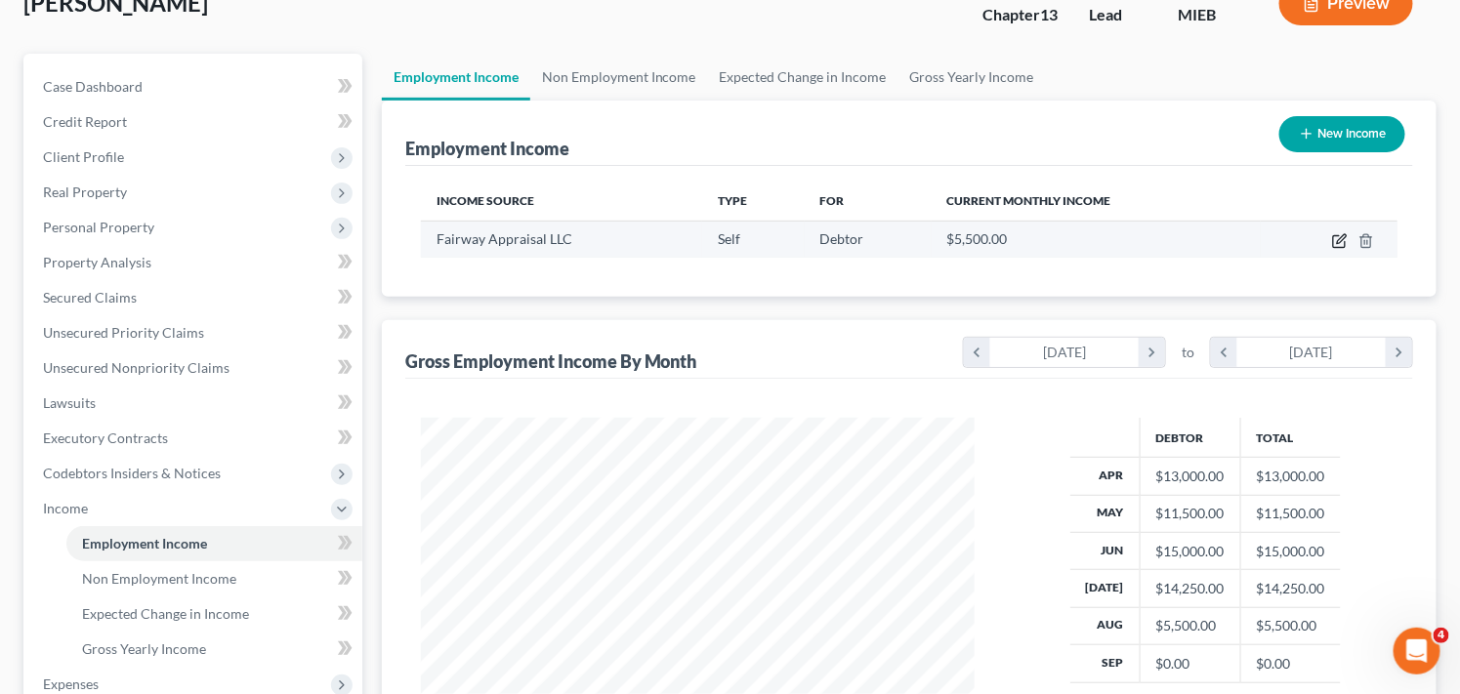
click at [1342, 240] on icon "button" at bounding box center [1340, 241] width 16 height 16
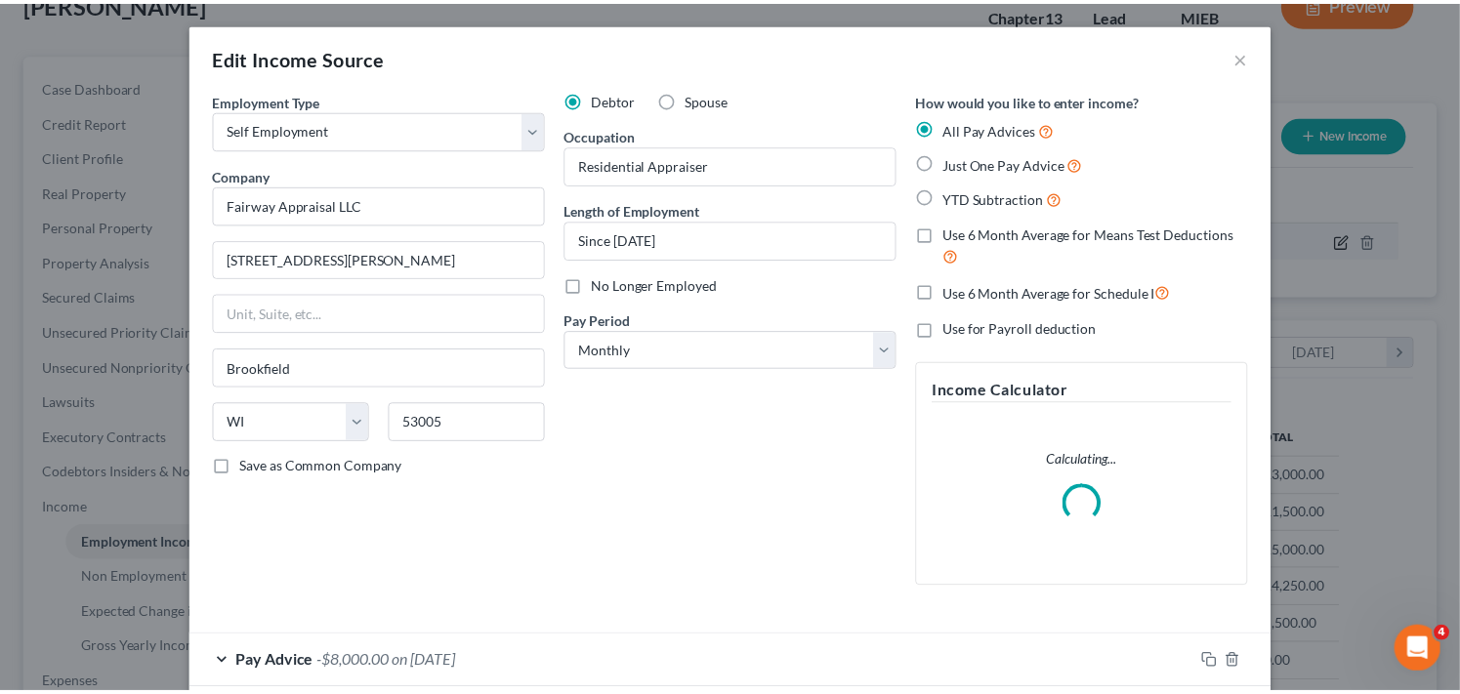
scroll to position [350, 600]
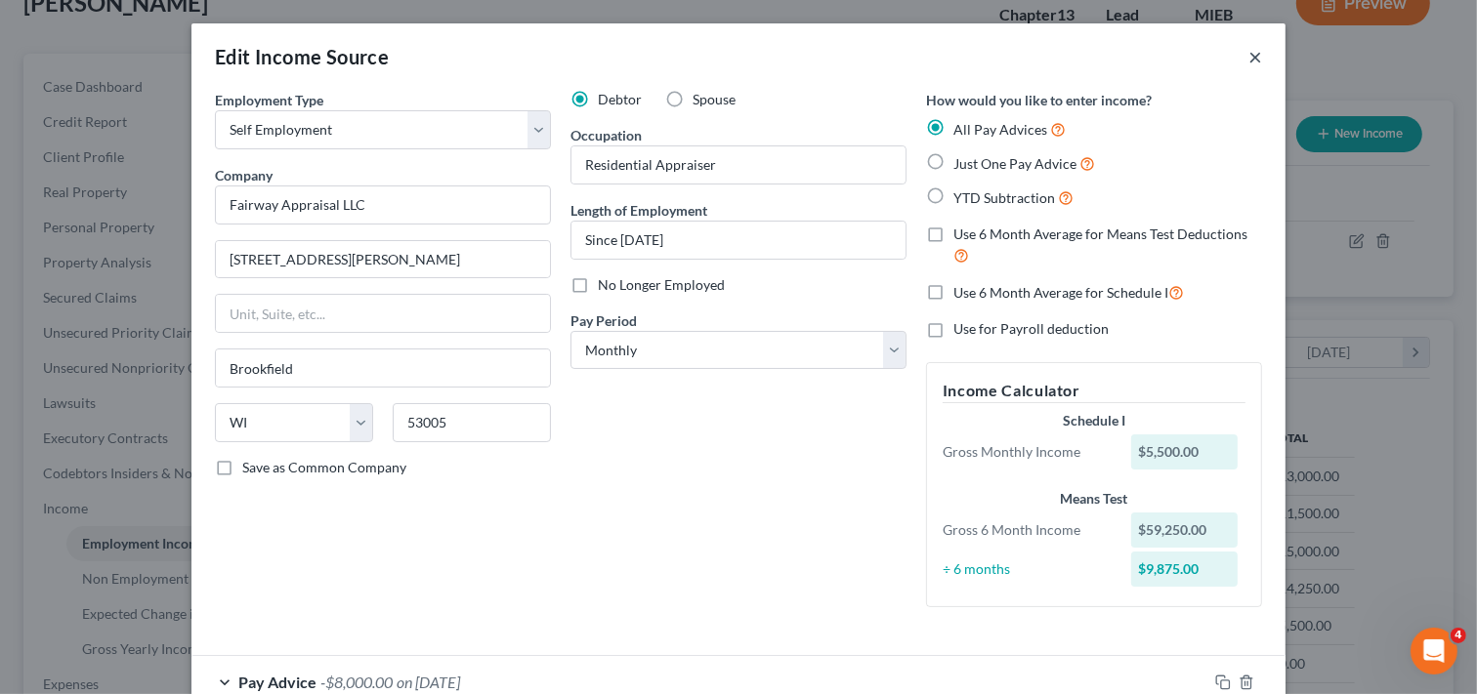
click at [1248, 55] on button "×" at bounding box center [1255, 56] width 14 height 23
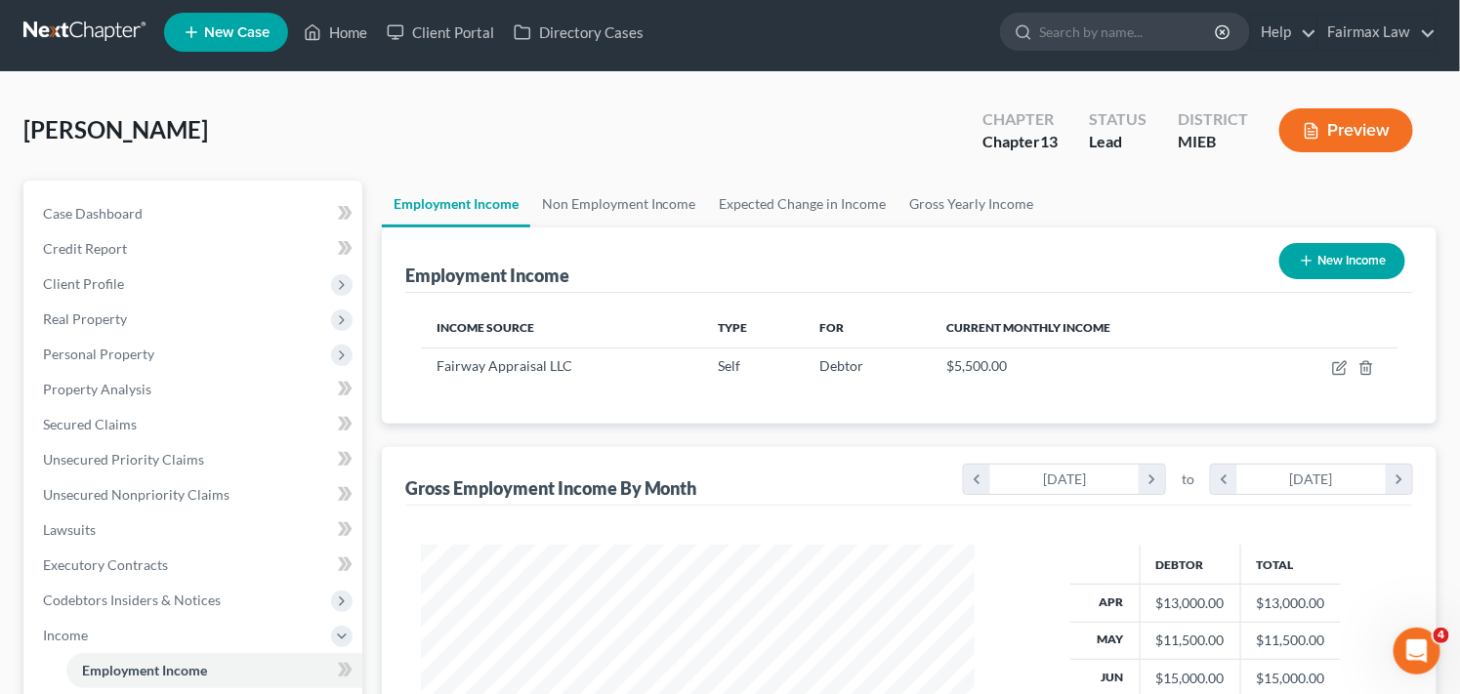
scroll to position [6, 0]
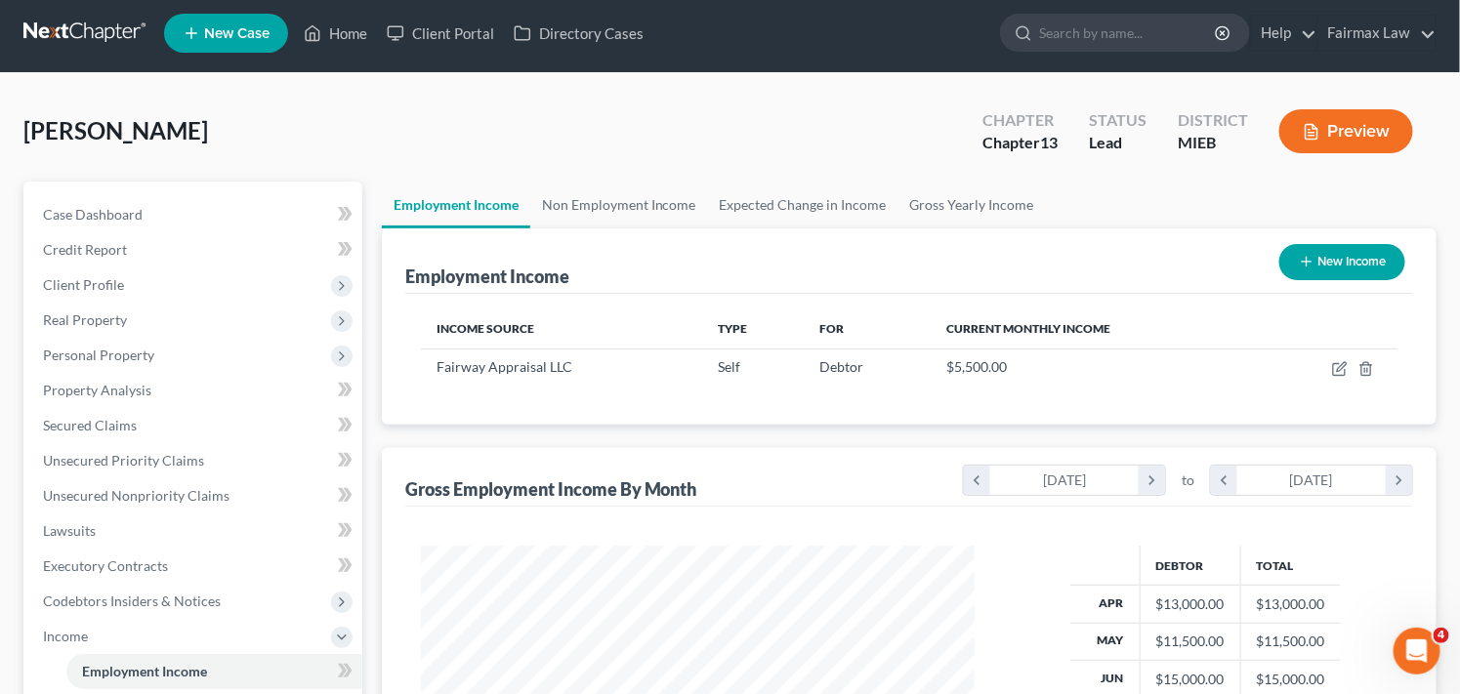
click at [1422, 174] on div "Chami, Charles Upgraded Chapter Chapter 13 Status Lead District MIEB Preview" at bounding box center [729, 139] width 1413 height 85
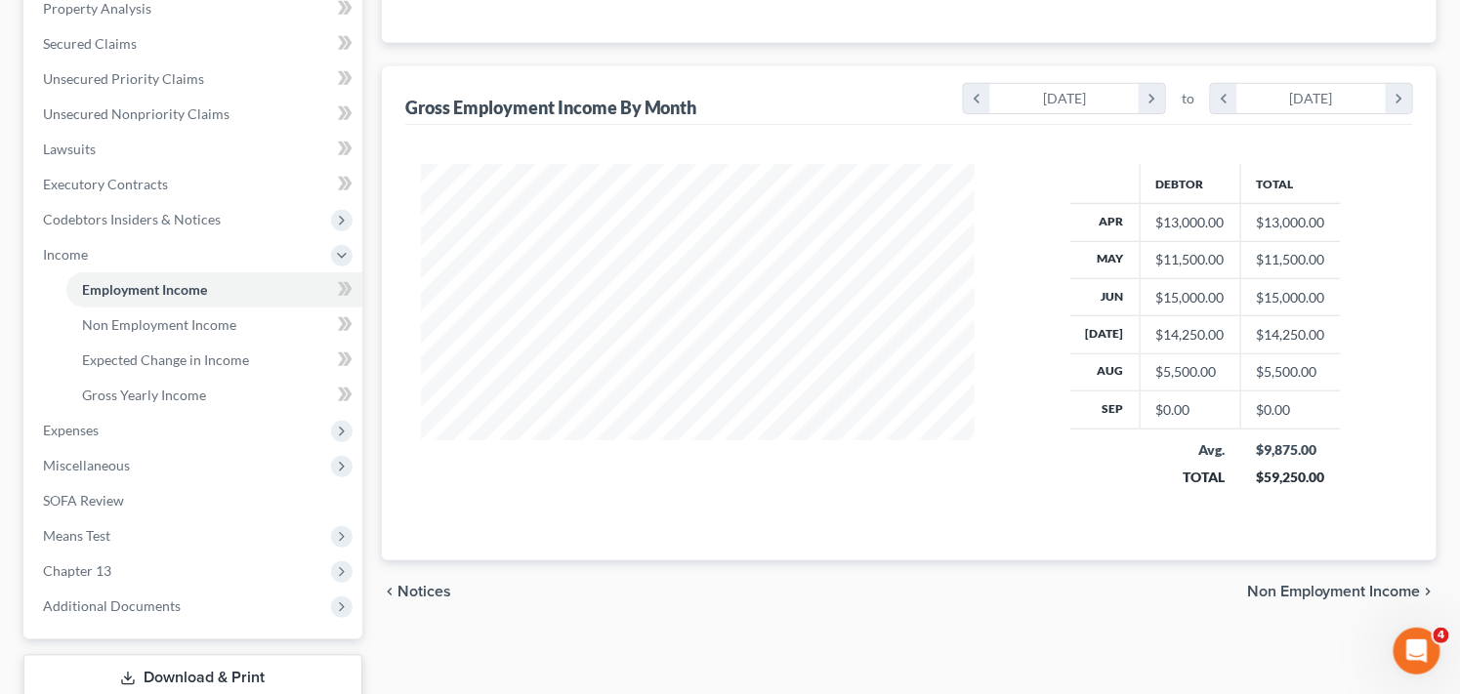
scroll to position [483, 0]
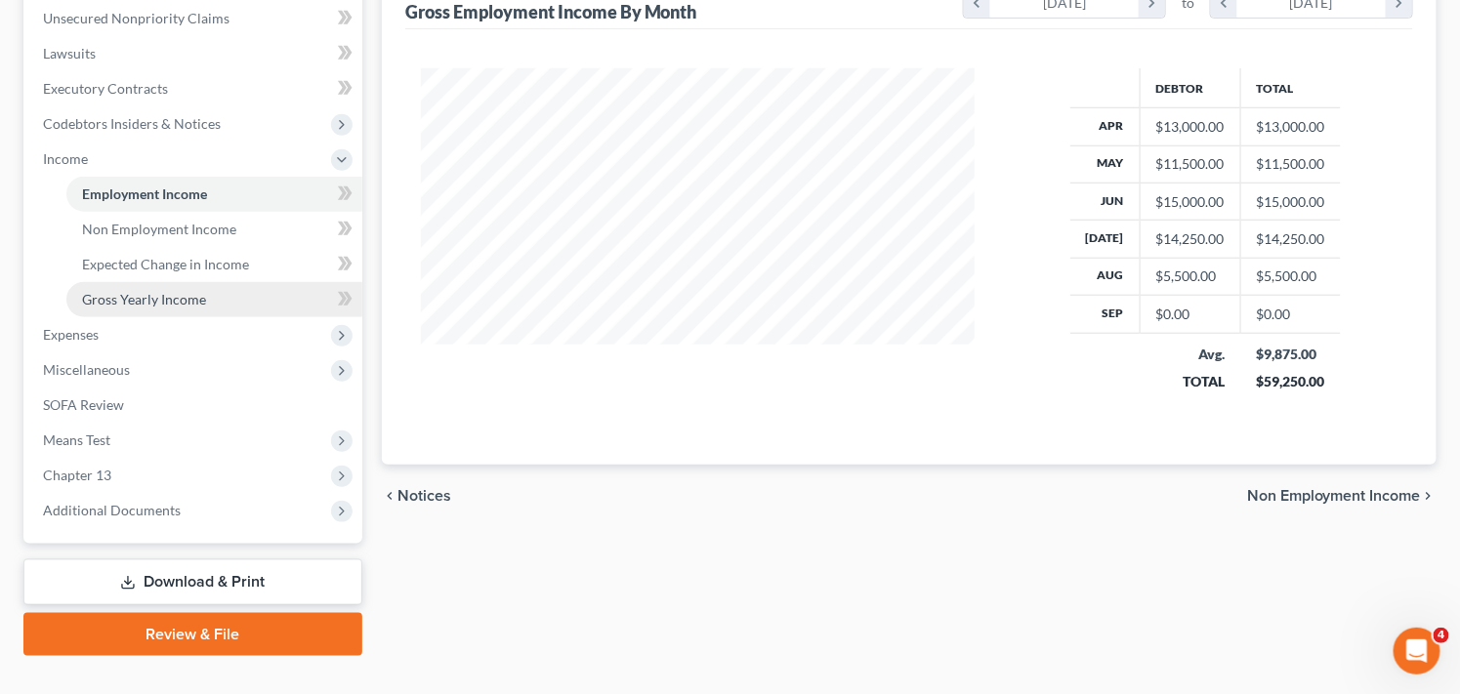
click at [180, 291] on span "Gross Yearly Income" at bounding box center [144, 299] width 124 height 17
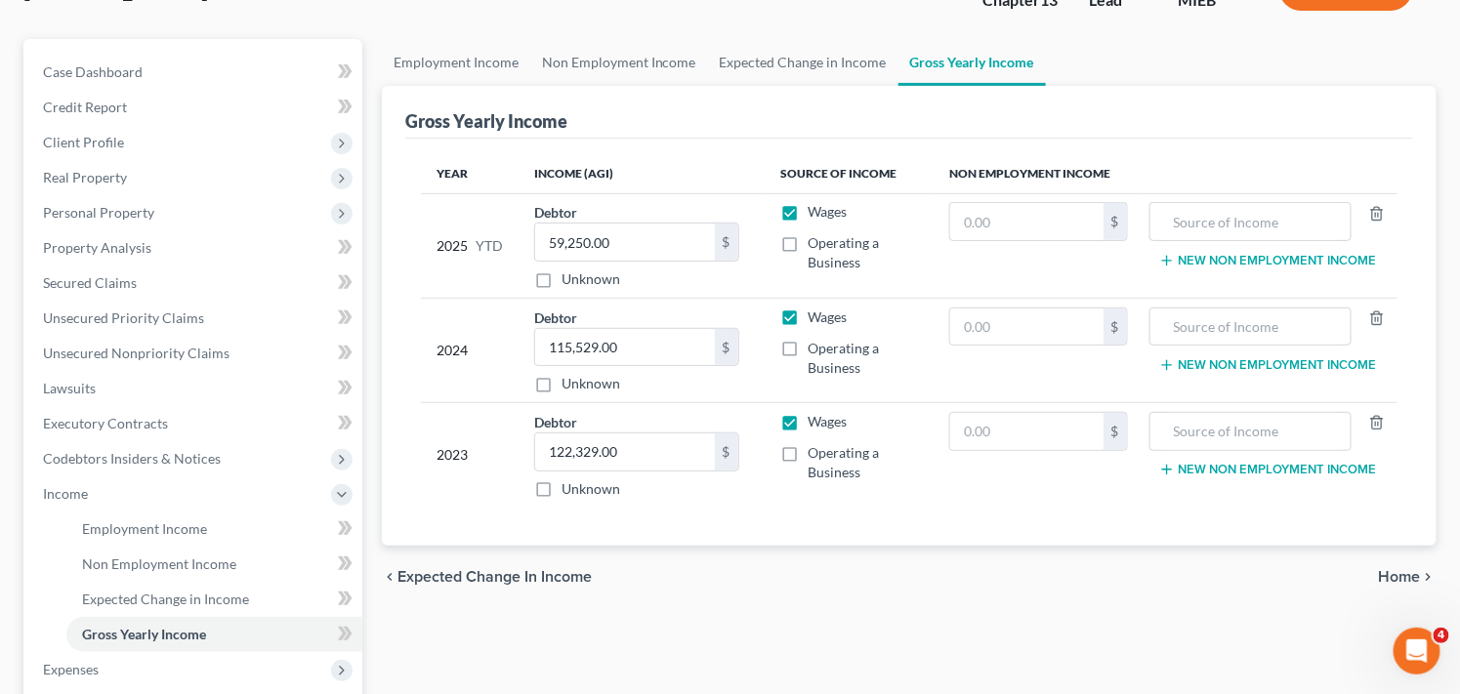
scroll to position [152, 0]
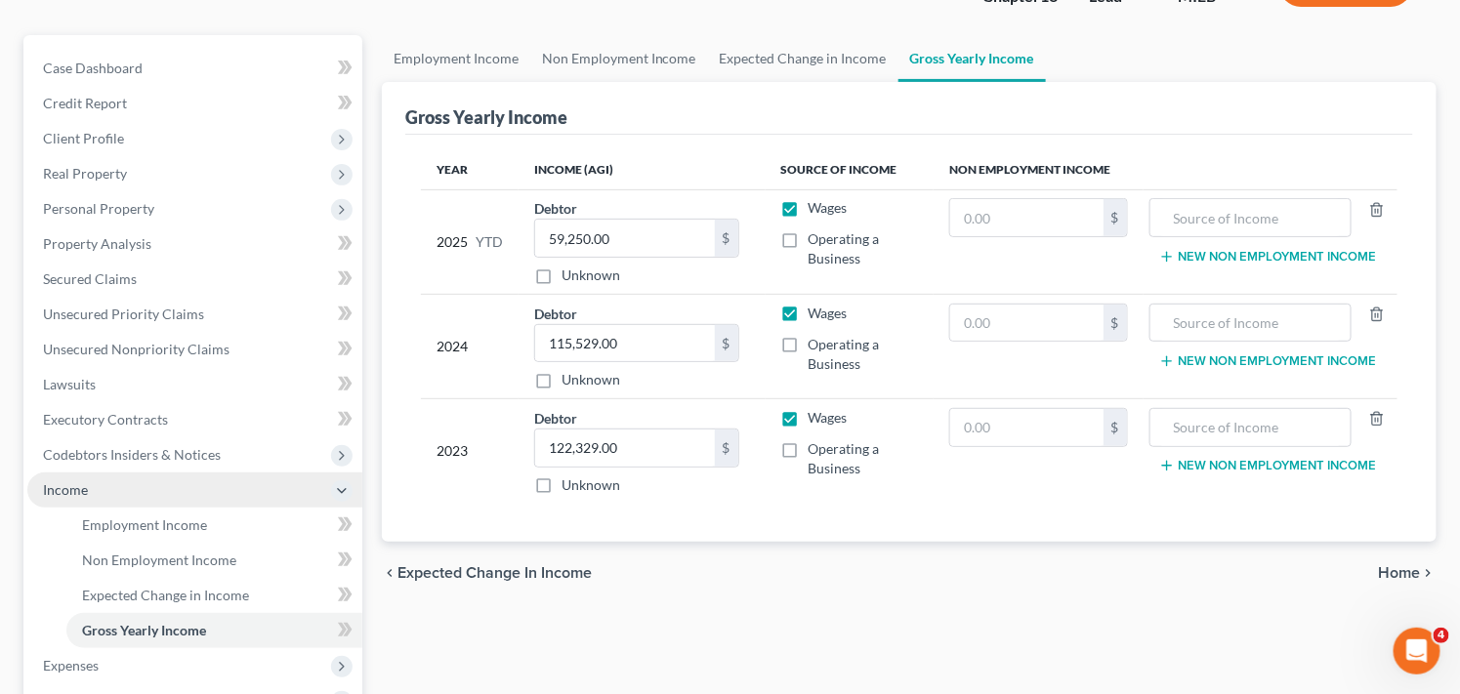
click at [130, 486] on span "Income" at bounding box center [194, 490] width 335 height 35
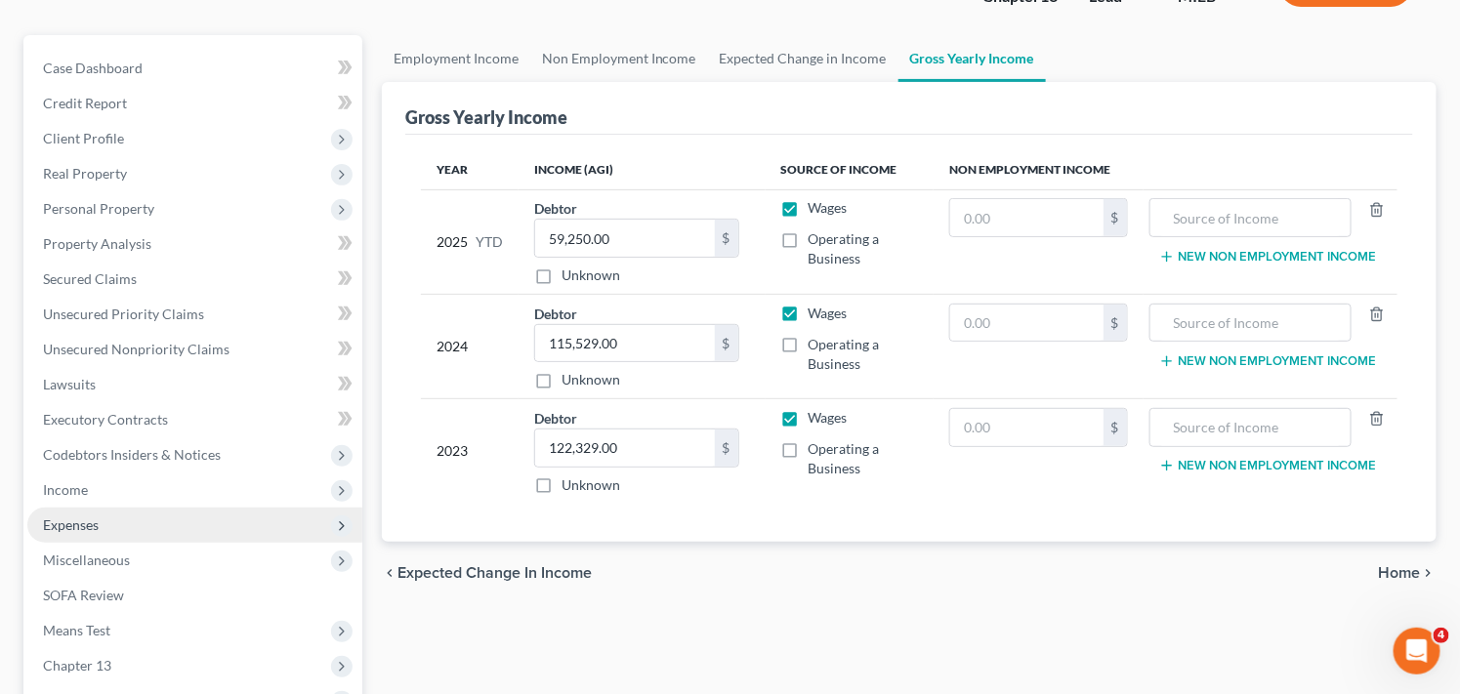
click at [225, 516] on span "Expenses" at bounding box center [194, 525] width 335 height 35
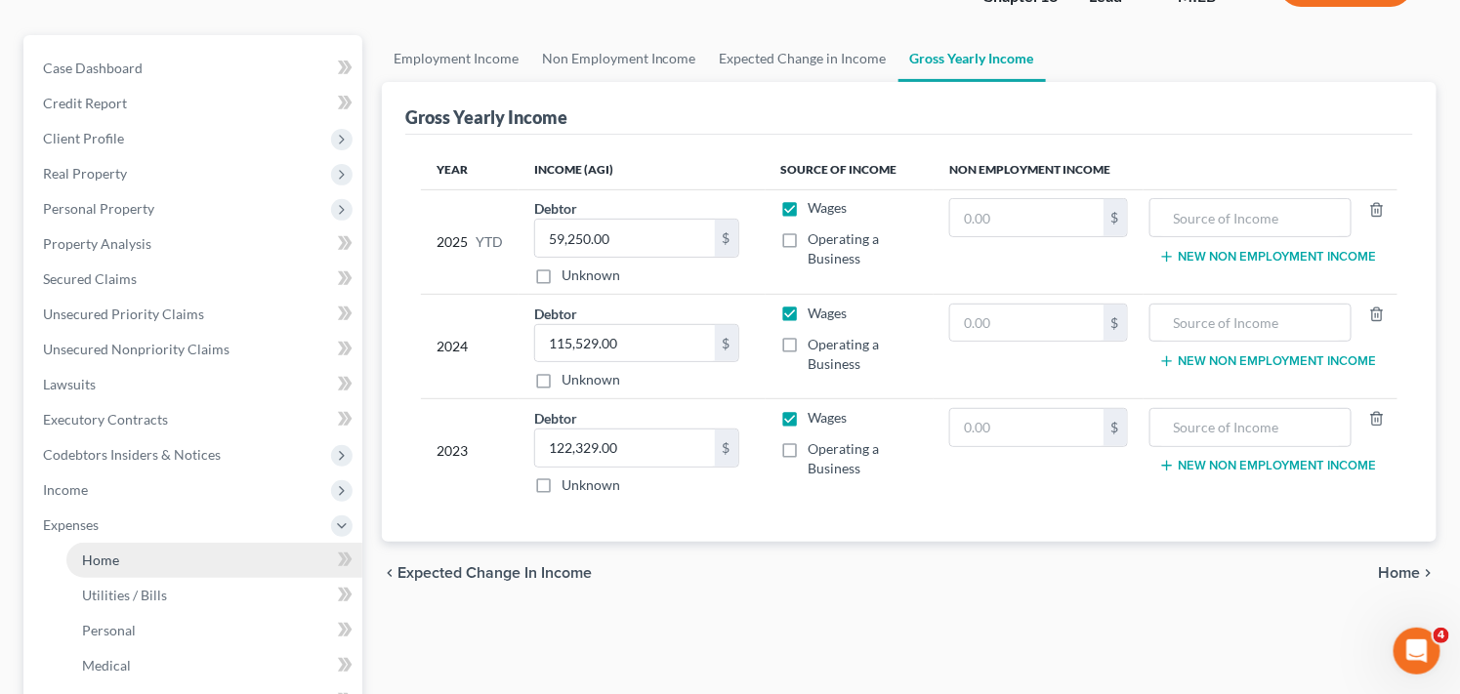
click at [218, 555] on link "Home" at bounding box center [214, 560] width 296 height 35
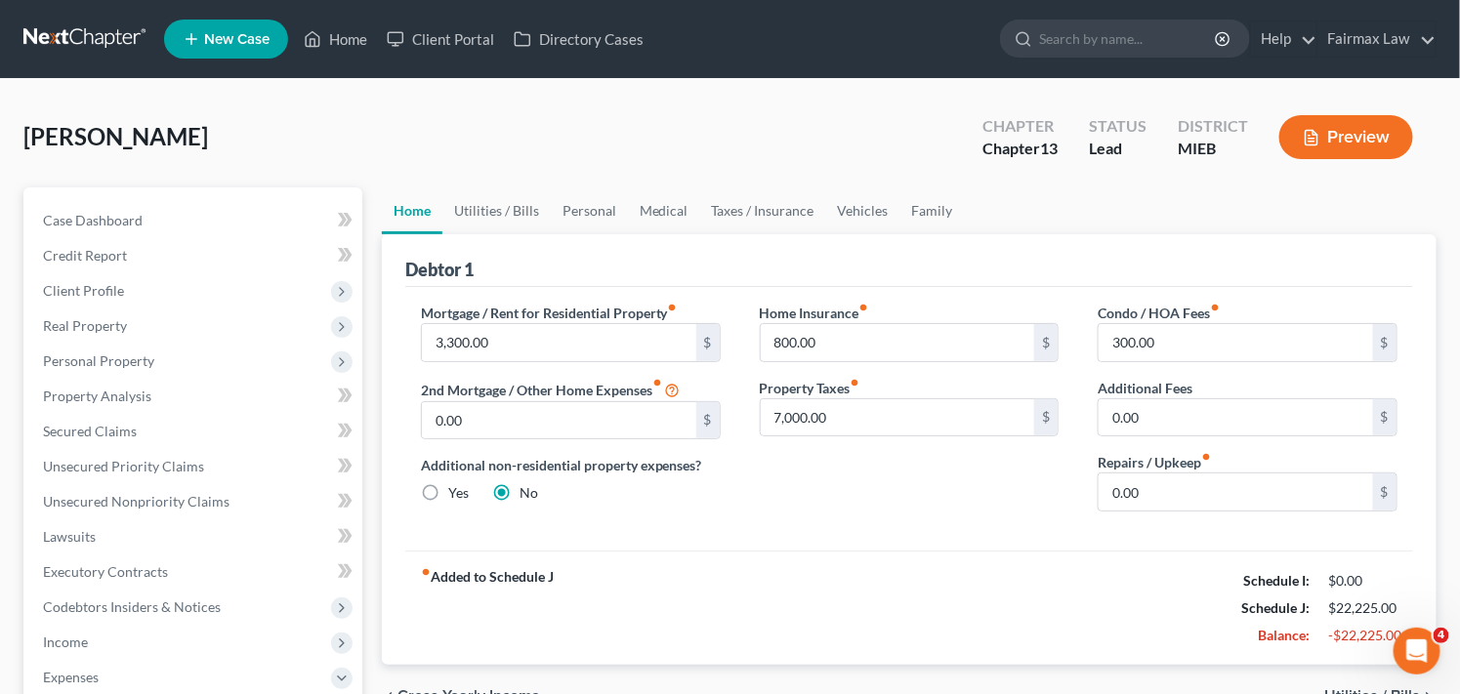
click at [795, 131] on div "Chami, Charles Upgraded Chapter Chapter 13 Status Lead District MIEB Preview" at bounding box center [729, 145] width 1413 height 85
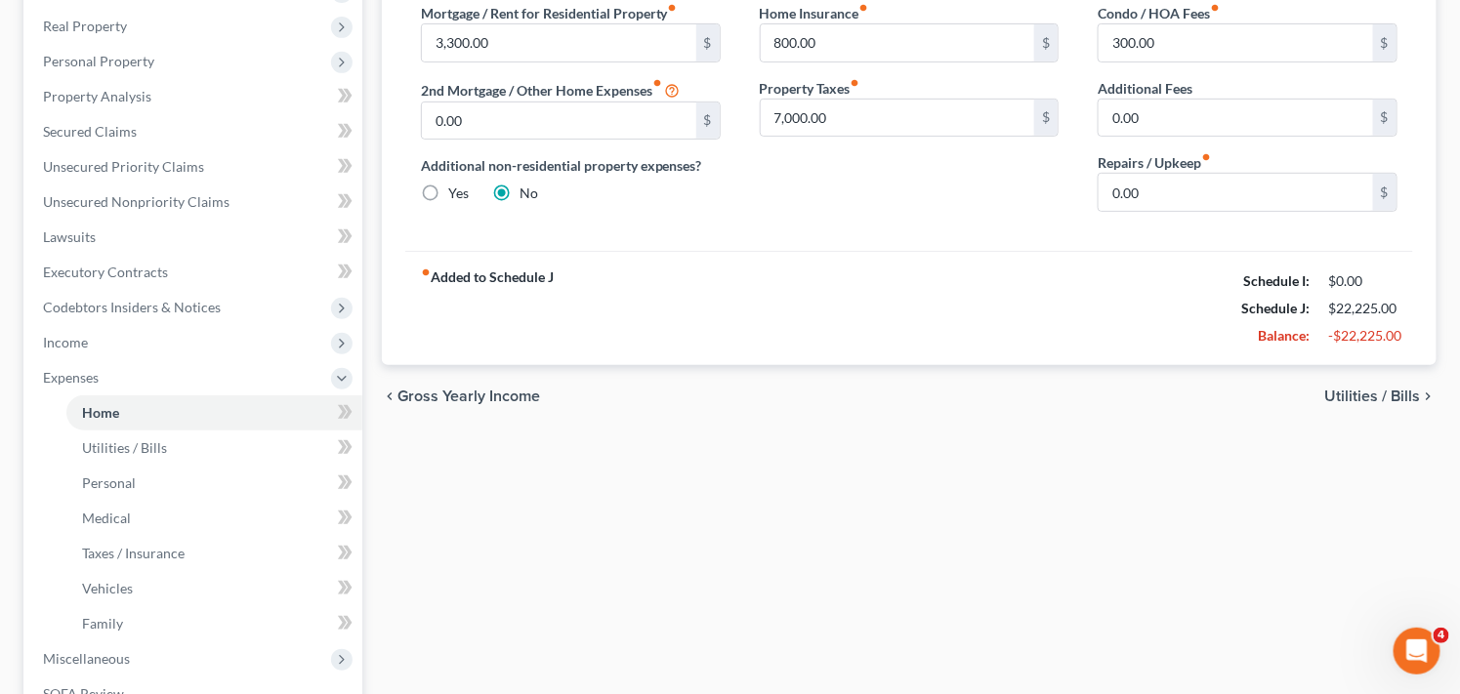
scroll to position [391, 0]
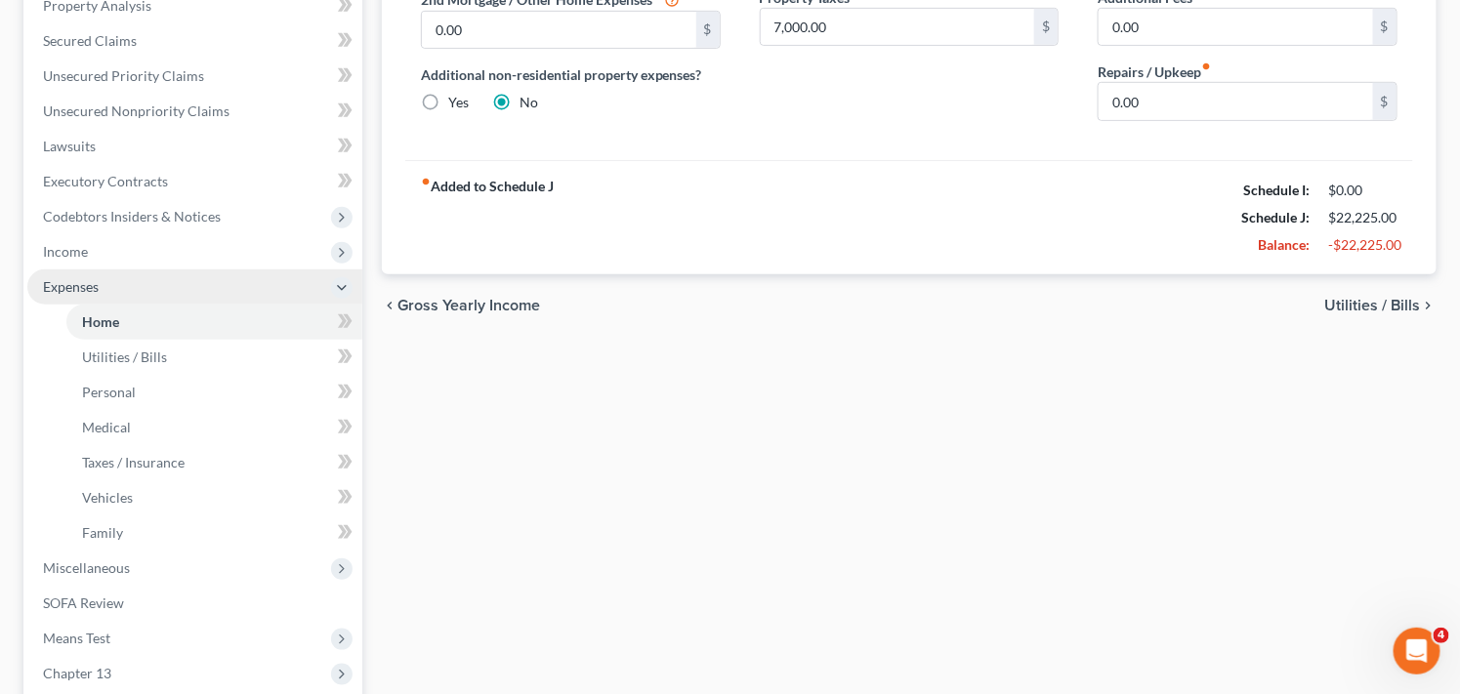
click at [140, 297] on span "Expenses" at bounding box center [194, 287] width 335 height 35
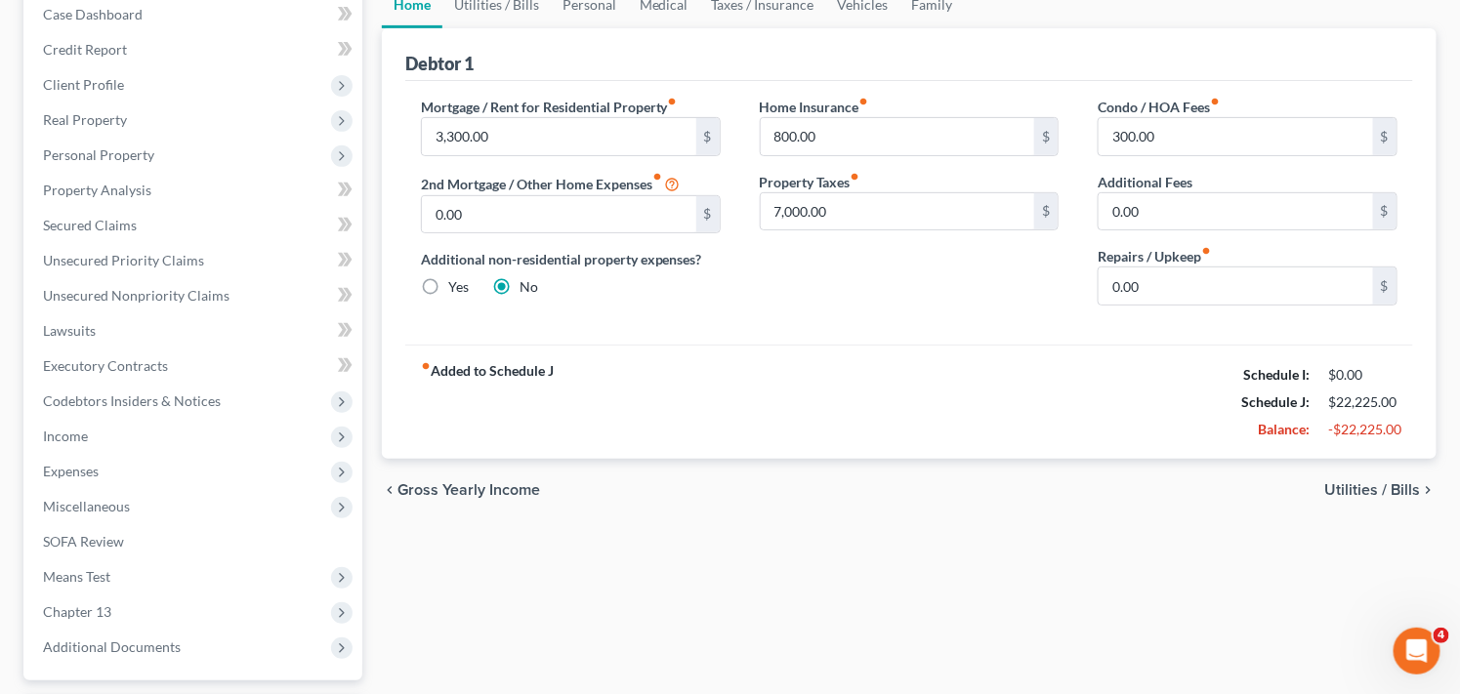
scroll to position [202, 0]
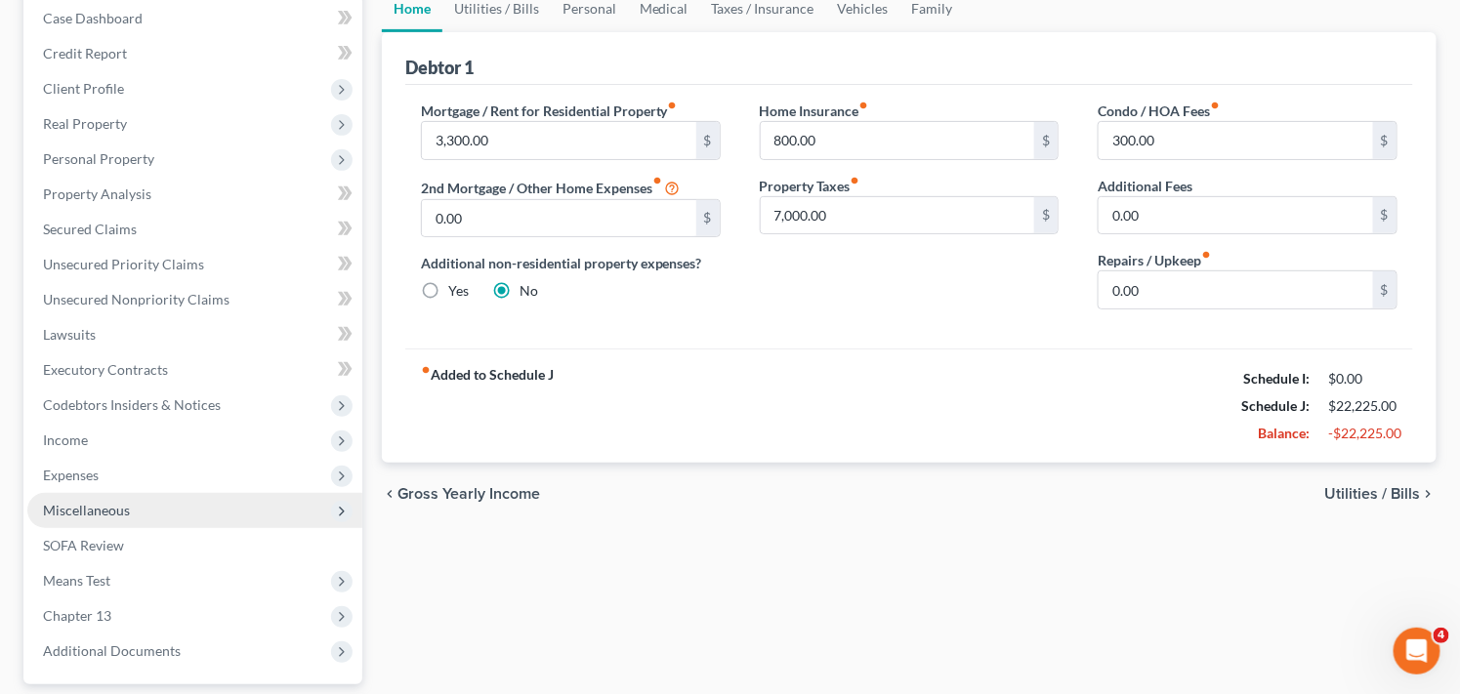
click at [101, 509] on span "Miscellaneous" at bounding box center [86, 510] width 87 height 17
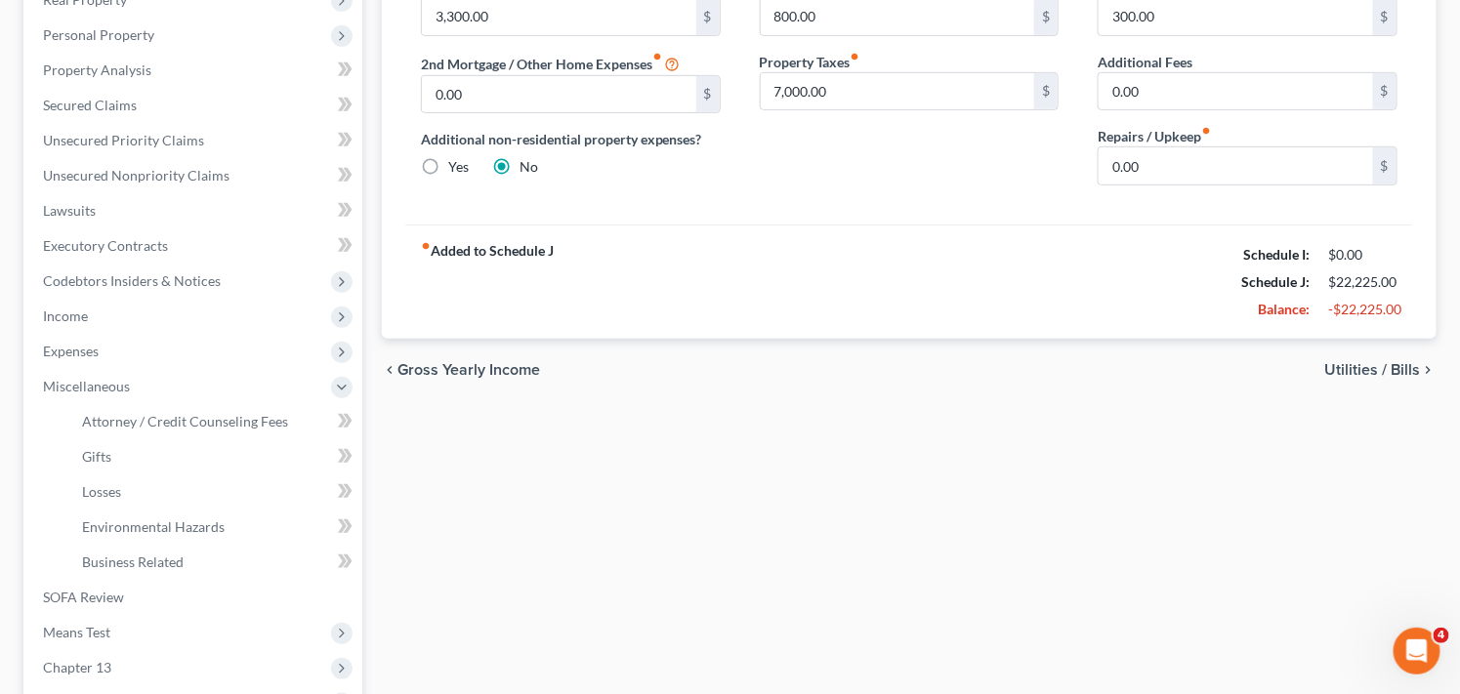
scroll to position [506, 0]
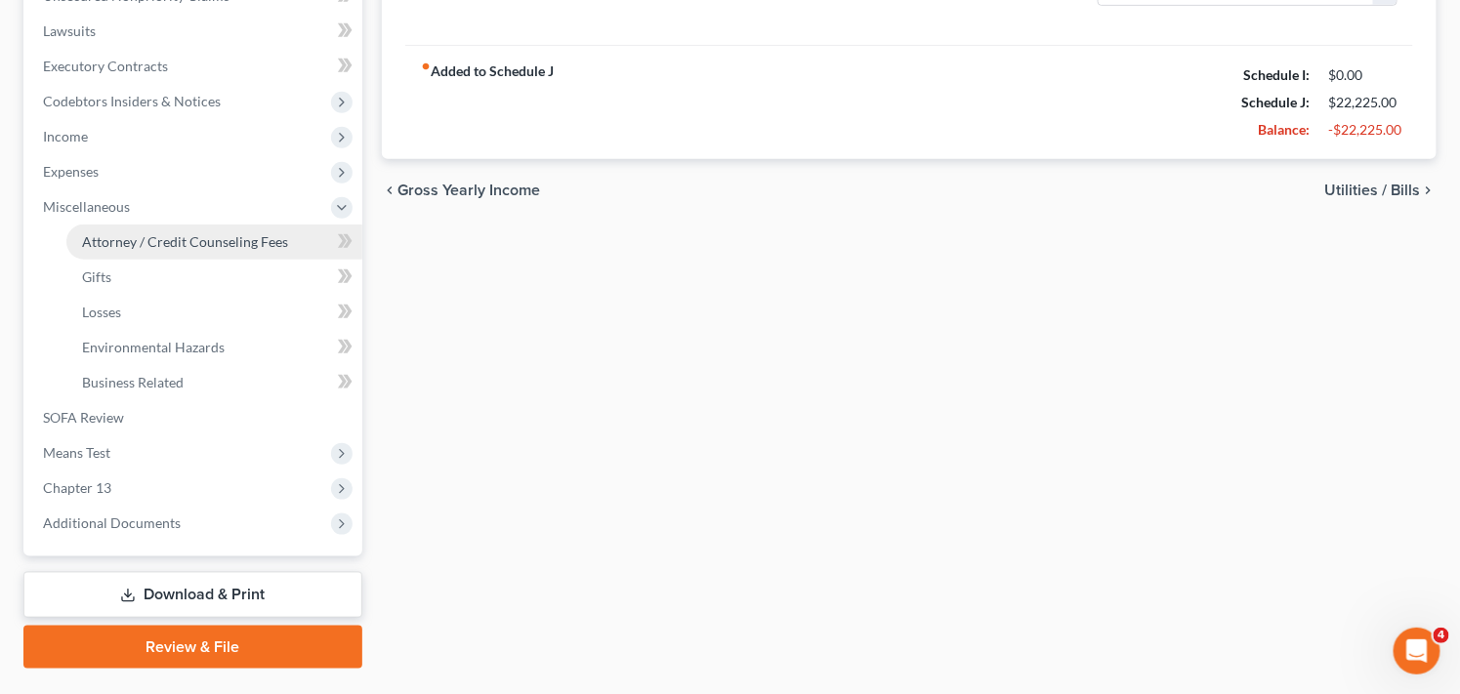
click at [174, 248] on link "Attorney / Credit Counseling Fees" at bounding box center [214, 242] width 296 height 35
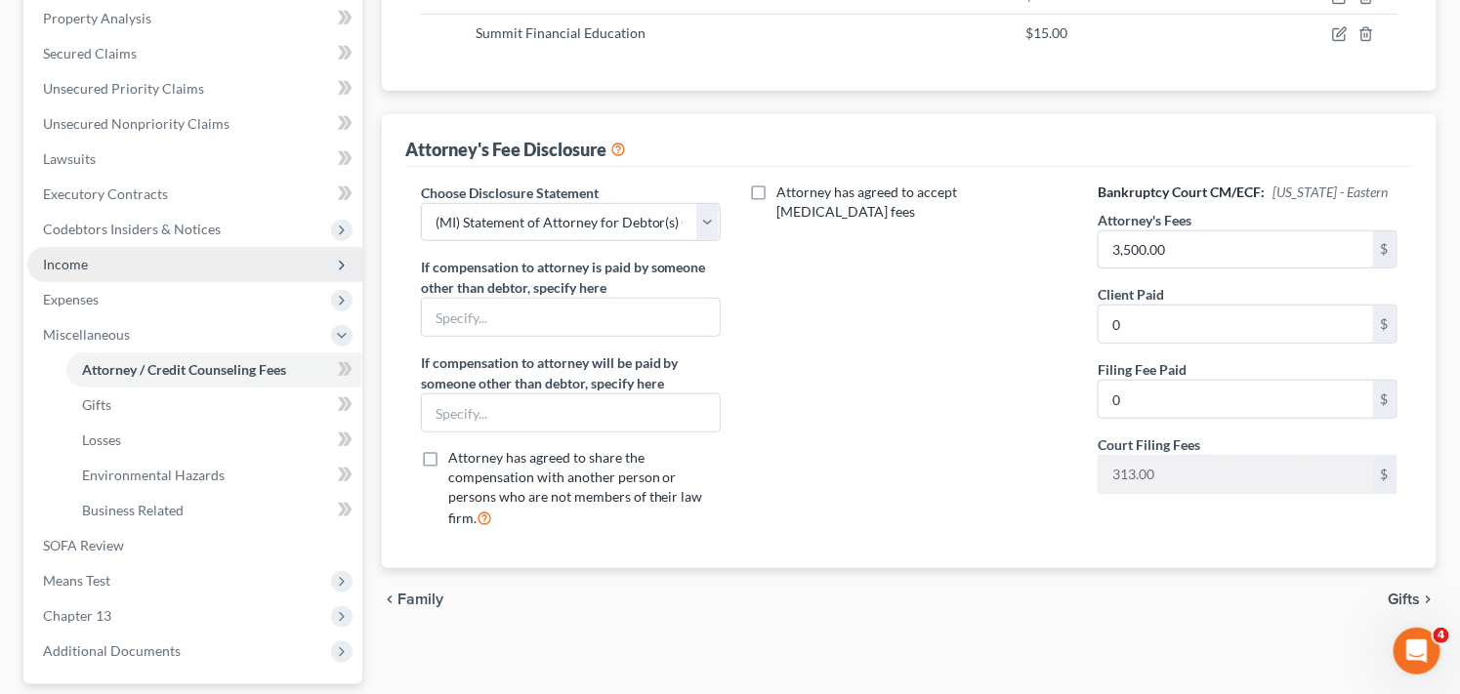
scroll to position [477, 0]
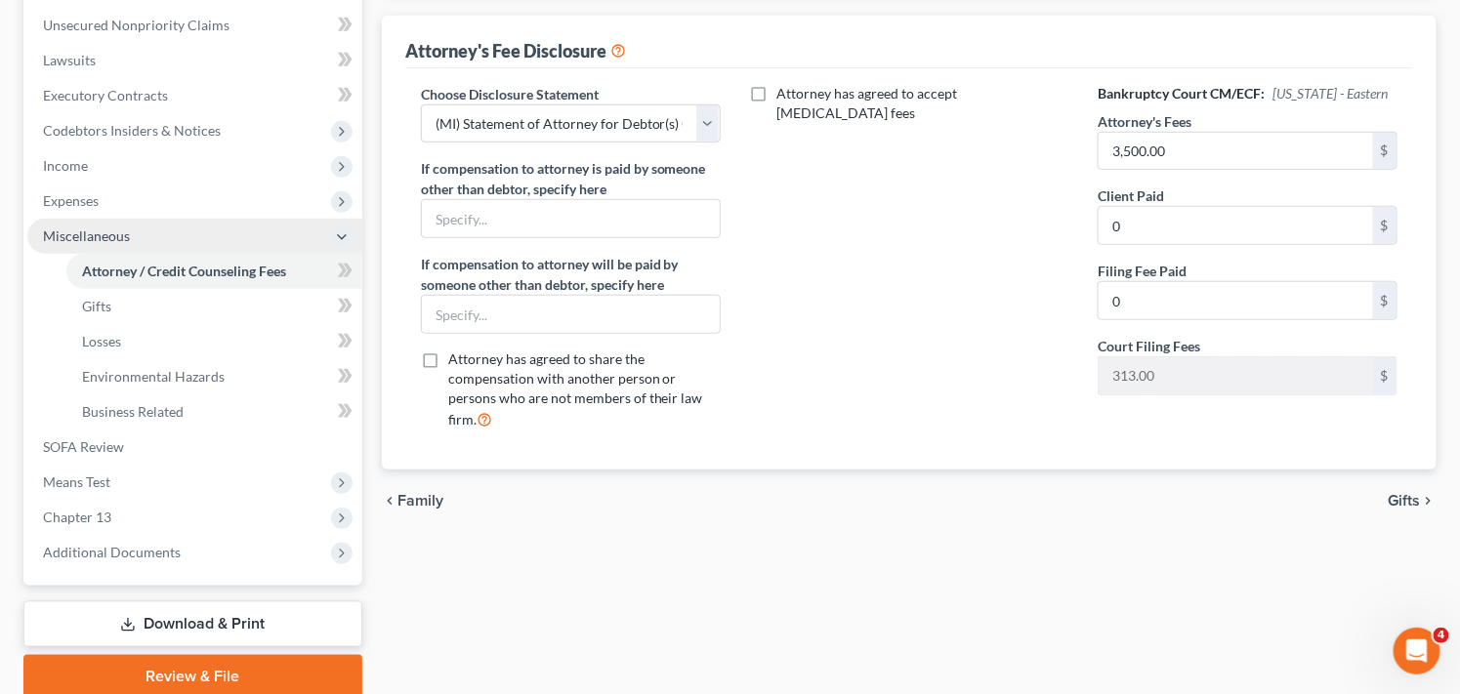
click at [176, 242] on span "Miscellaneous" at bounding box center [194, 236] width 335 height 35
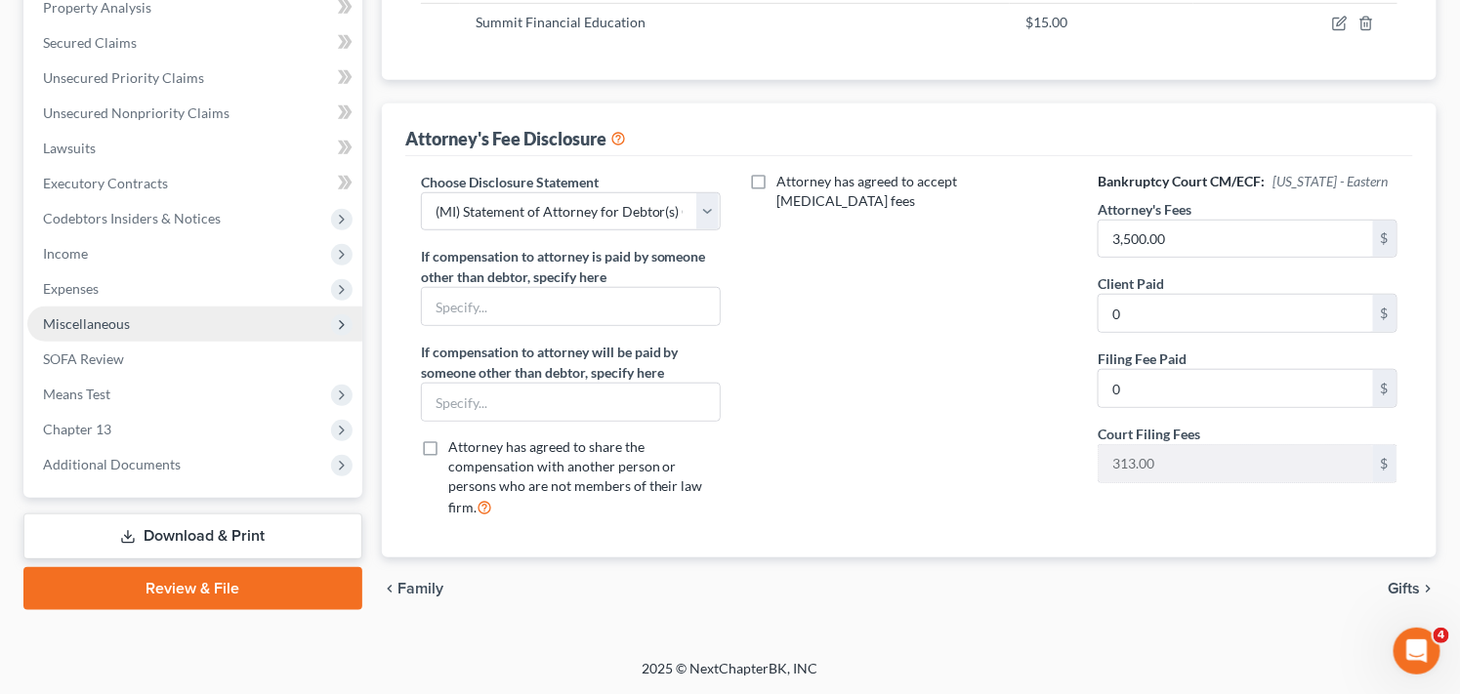
scroll to position [388, 0]
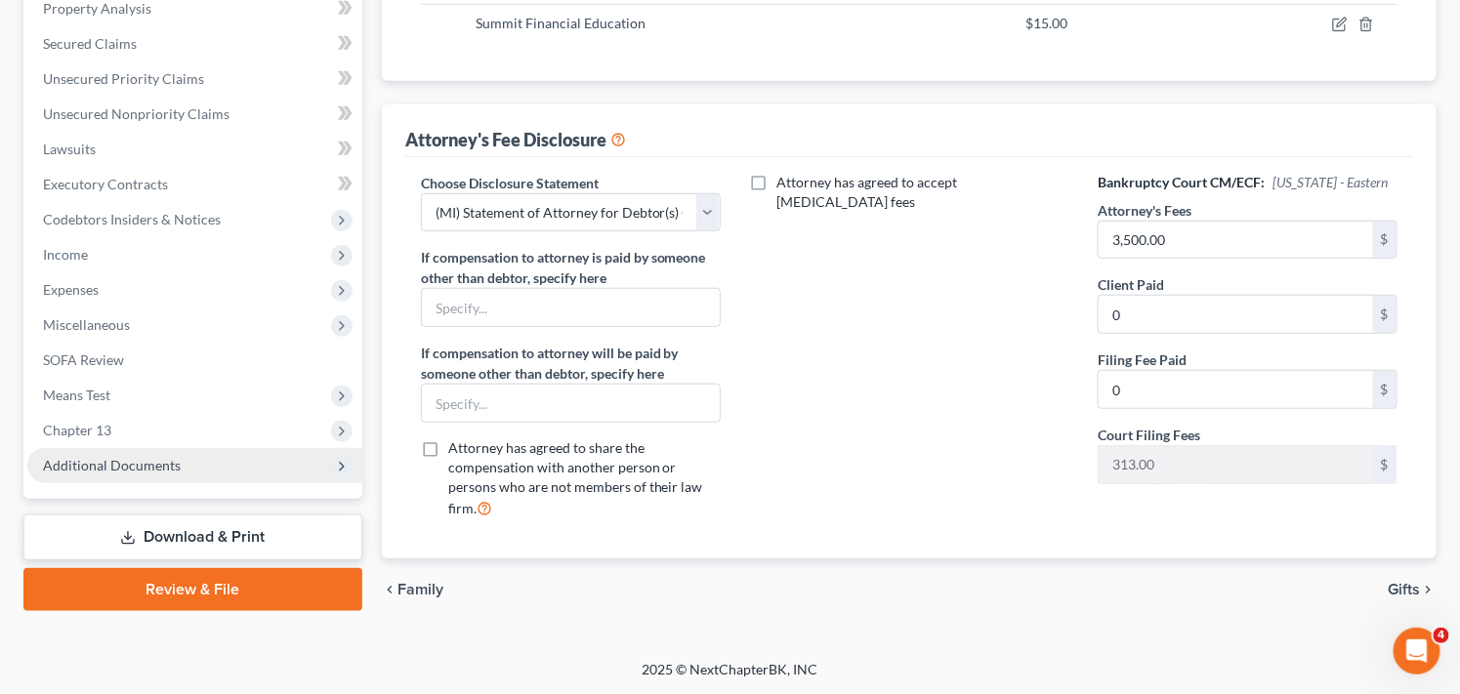
click at [235, 453] on span "Additional Documents" at bounding box center [194, 465] width 335 height 35
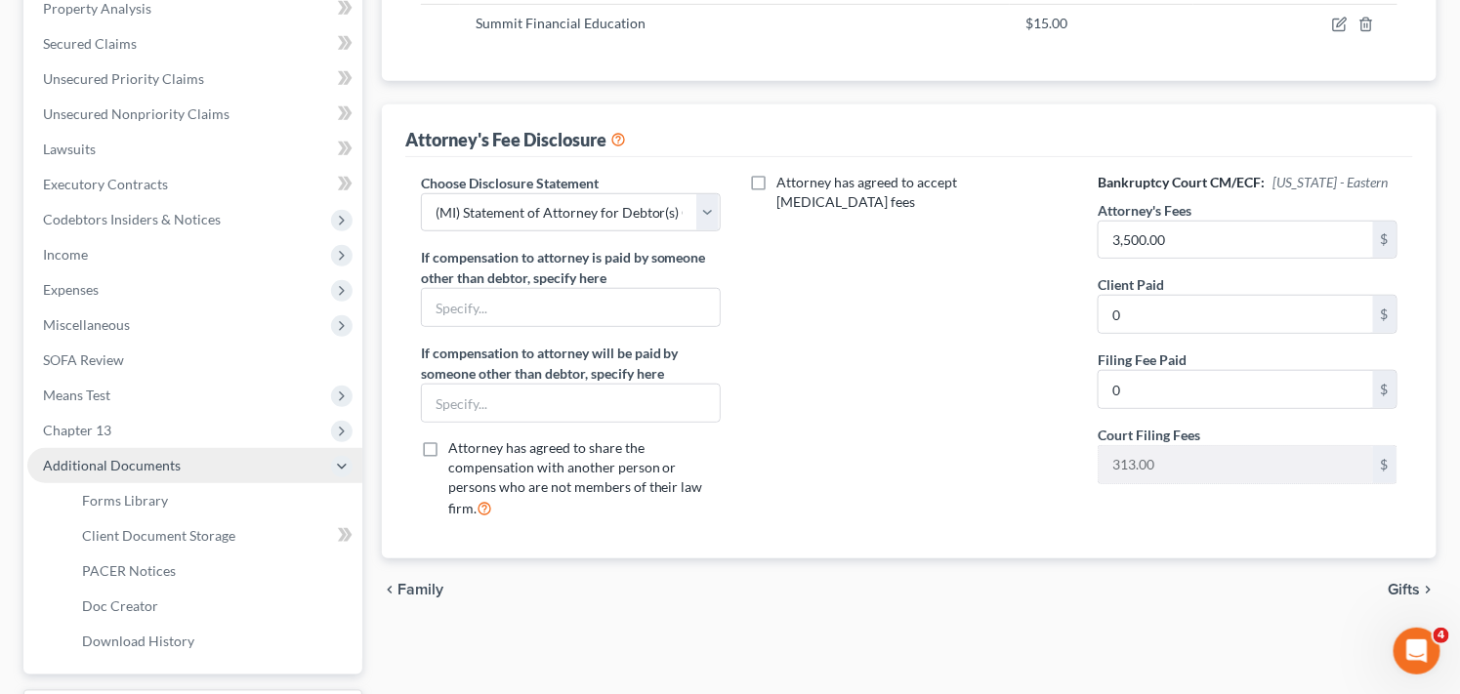
scroll to position [477, 0]
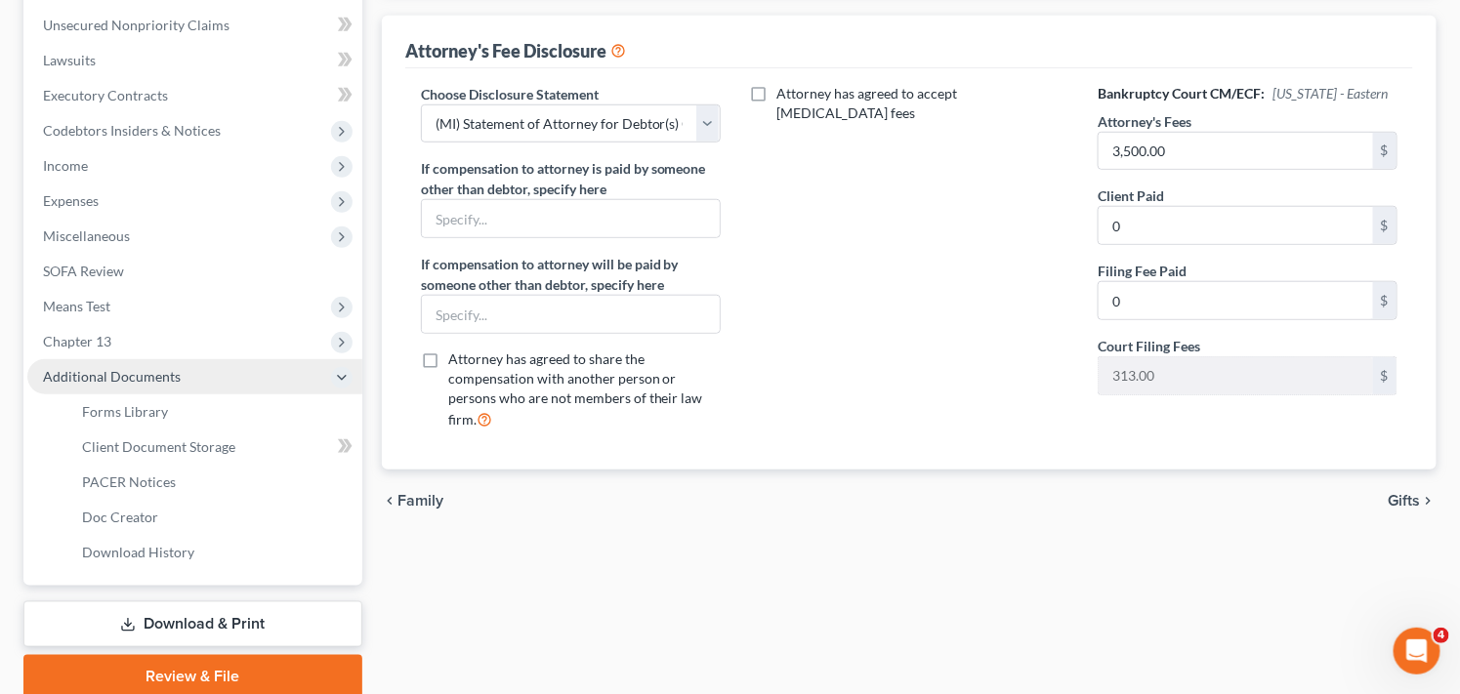
click at [228, 379] on span "Additional Documents" at bounding box center [194, 376] width 335 height 35
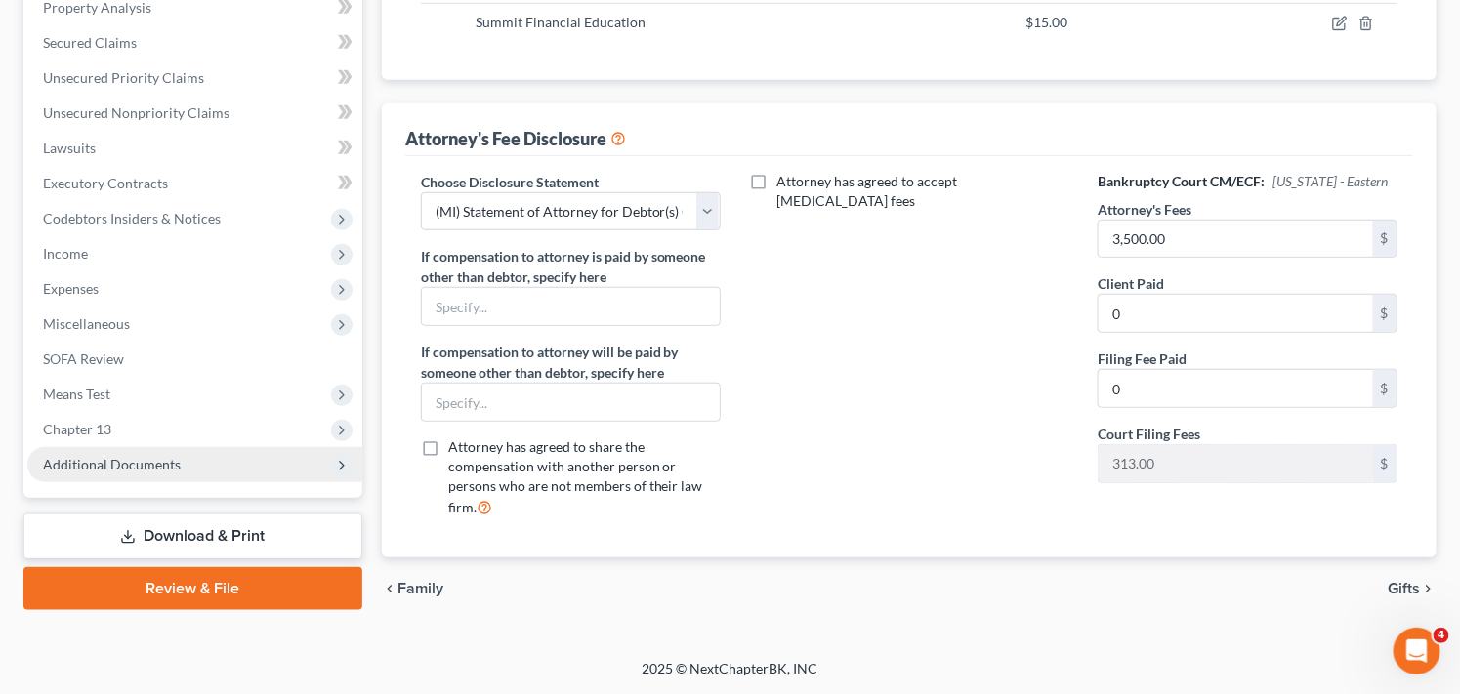
scroll to position [388, 0]
click at [228, 461] on span "Additional Documents" at bounding box center [194, 465] width 335 height 35
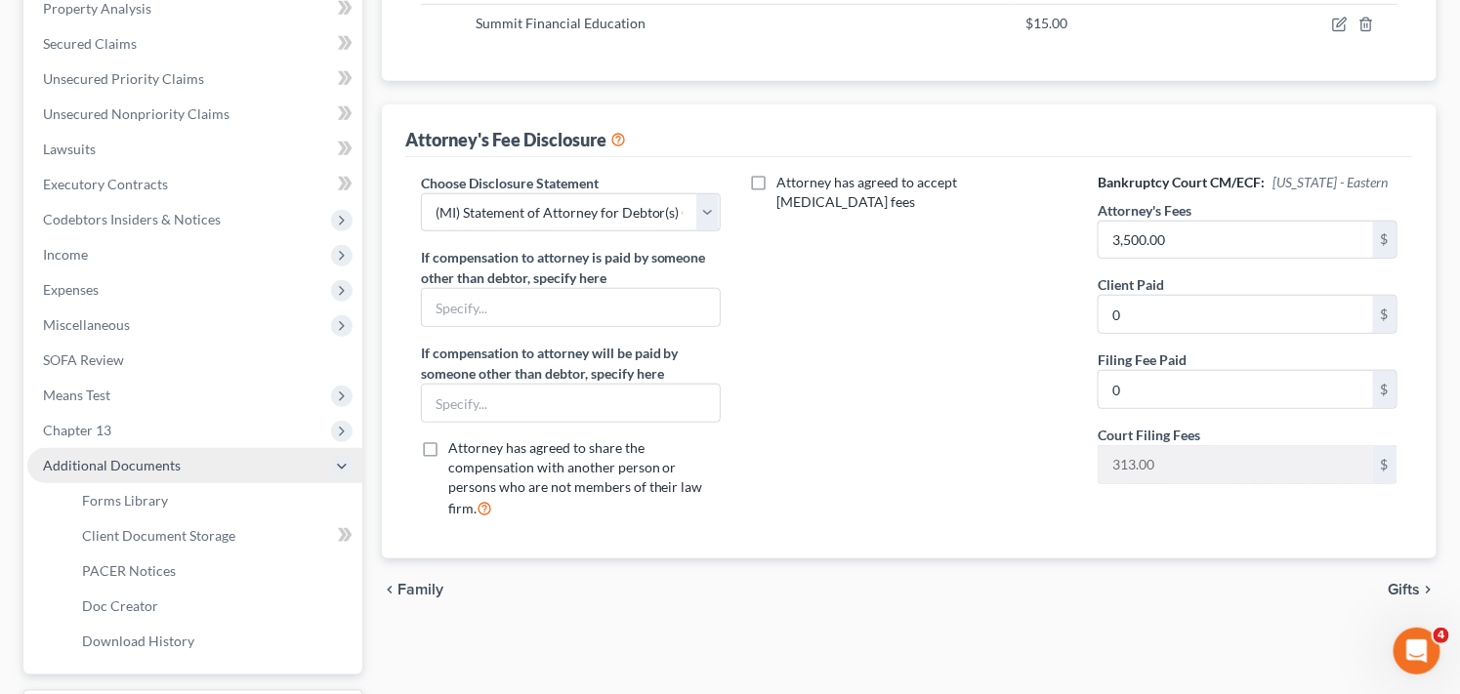
scroll to position [477, 0]
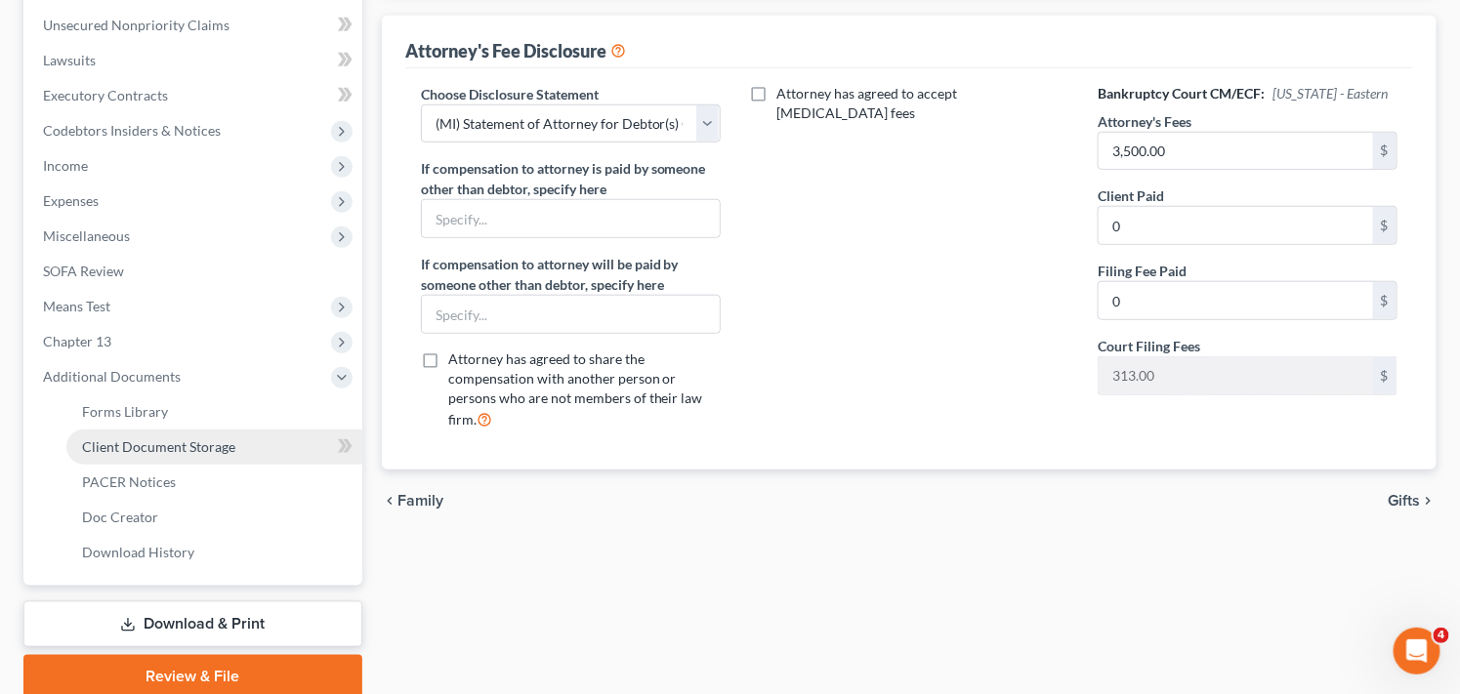
click at [236, 442] on link "Client Document Storage" at bounding box center [214, 447] width 296 height 35
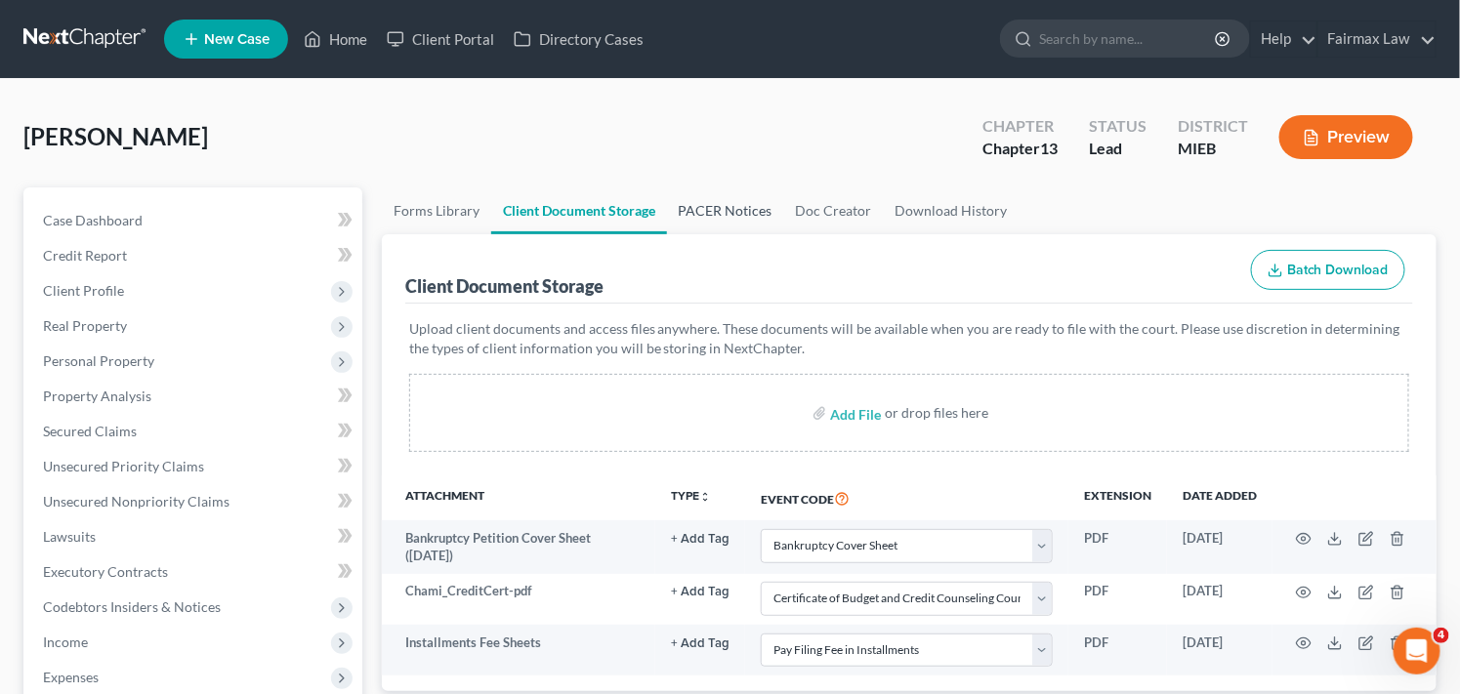
click at [718, 212] on link "PACER Notices" at bounding box center [725, 210] width 117 height 47
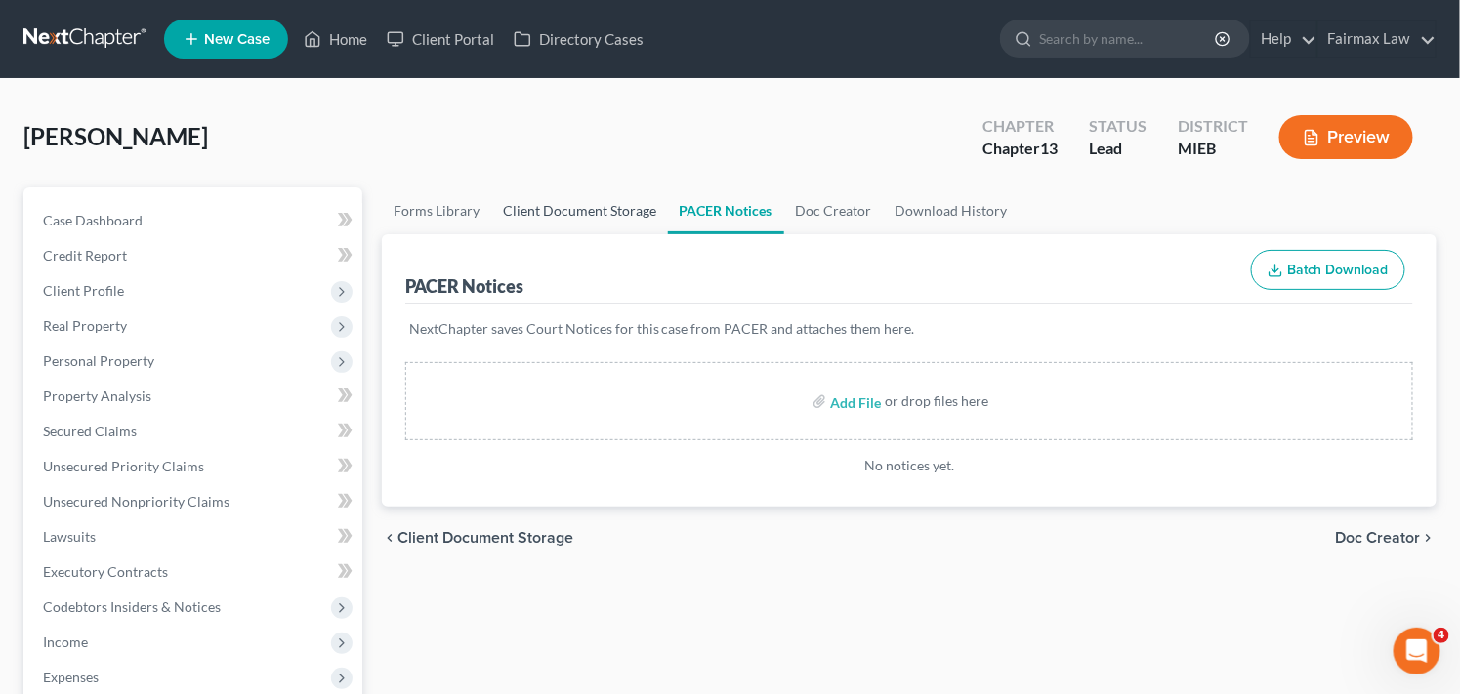
click at [574, 205] on link "Client Document Storage" at bounding box center [579, 210] width 177 height 47
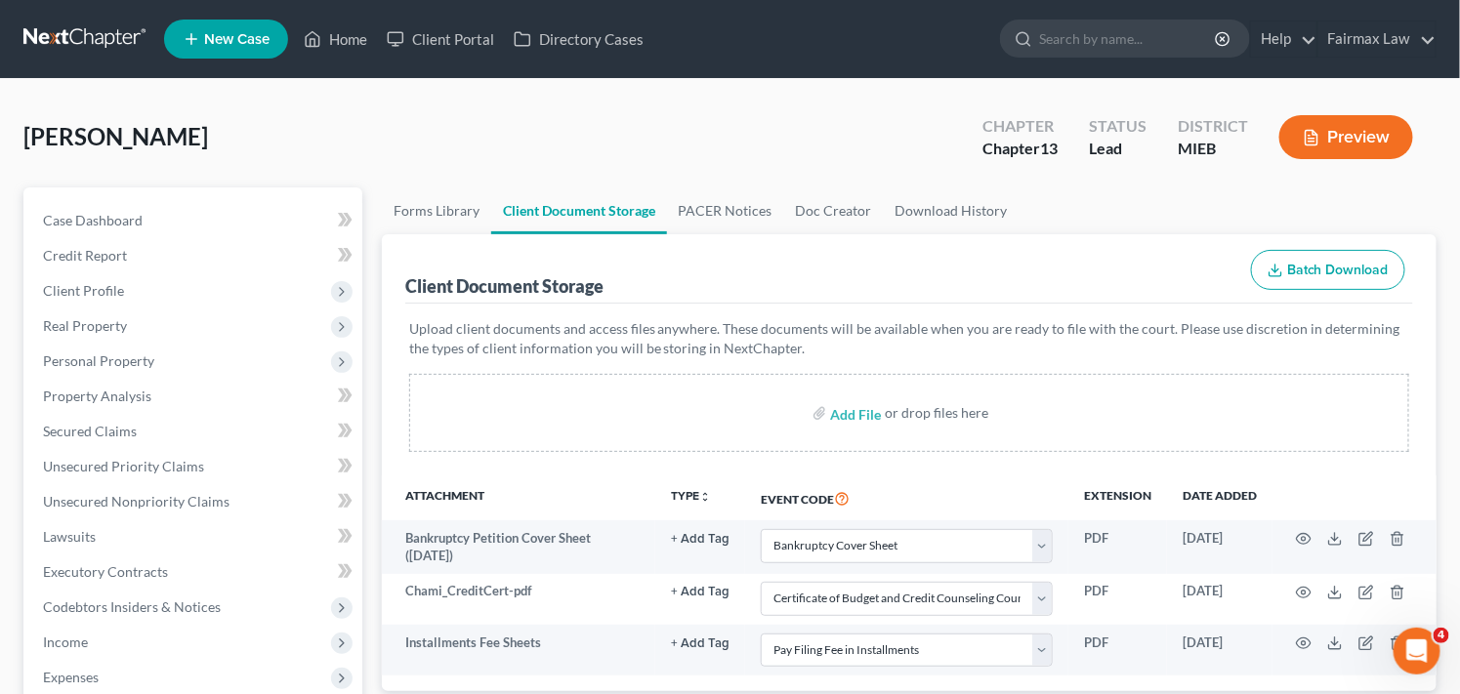
click at [406, 159] on div "Chami, Charles Upgraded Chapter Chapter 13 Status Lead District MIEB Preview" at bounding box center [729, 145] width 1413 height 85
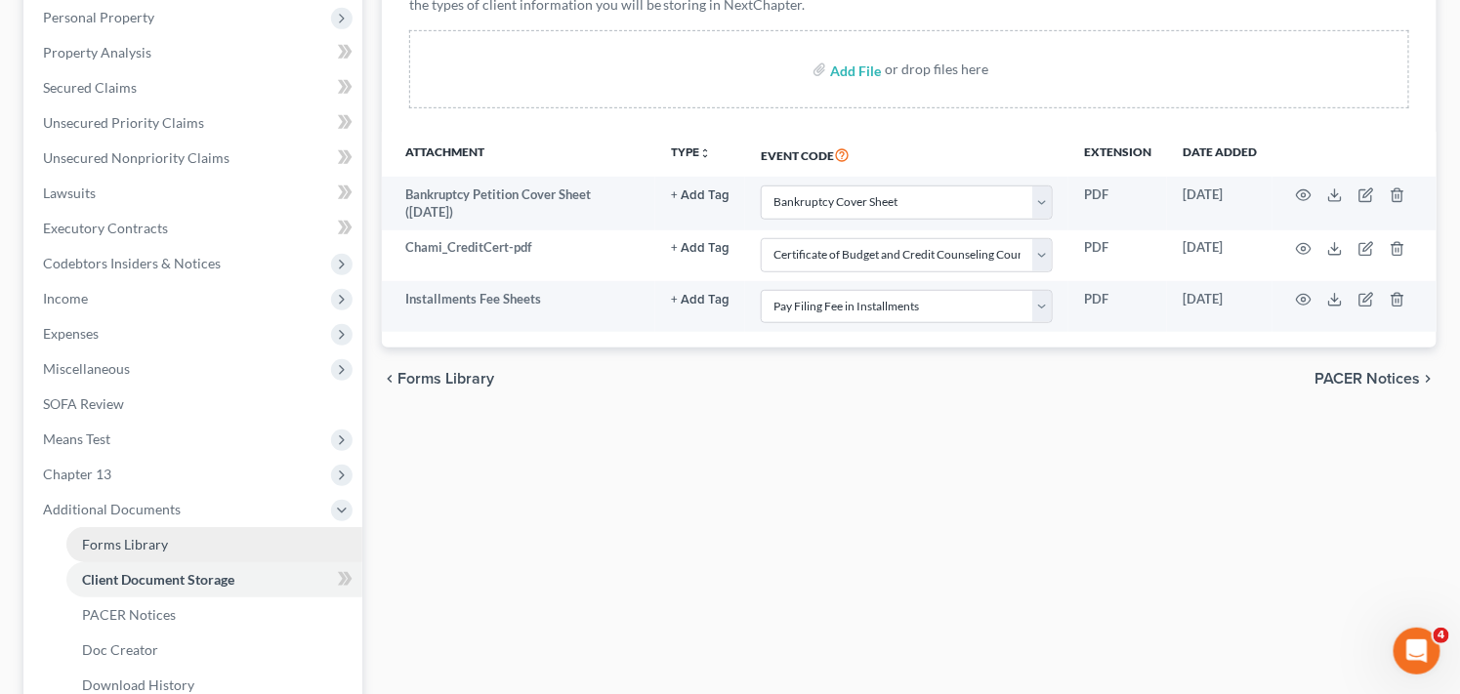
scroll to position [347, 0]
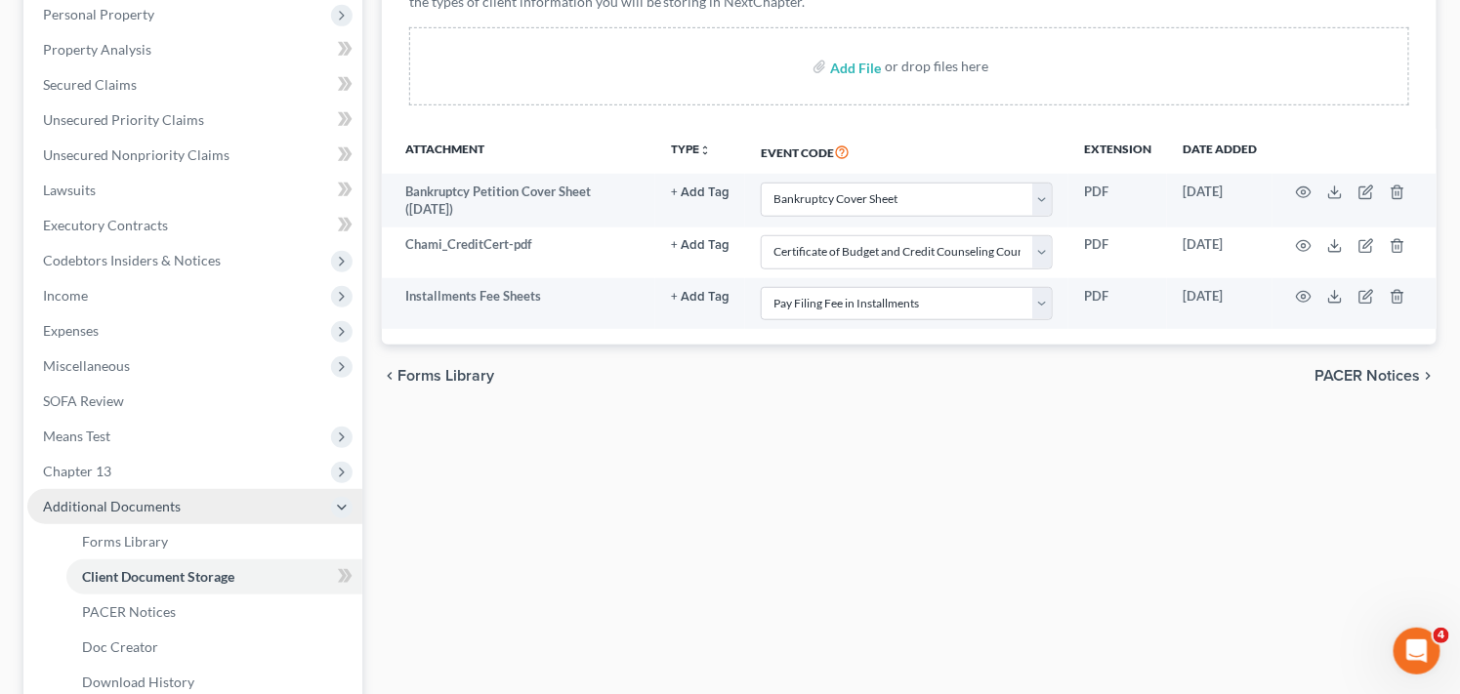
click at [169, 505] on span "Additional Documents" at bounding box center [112, 506] width 138 height 17
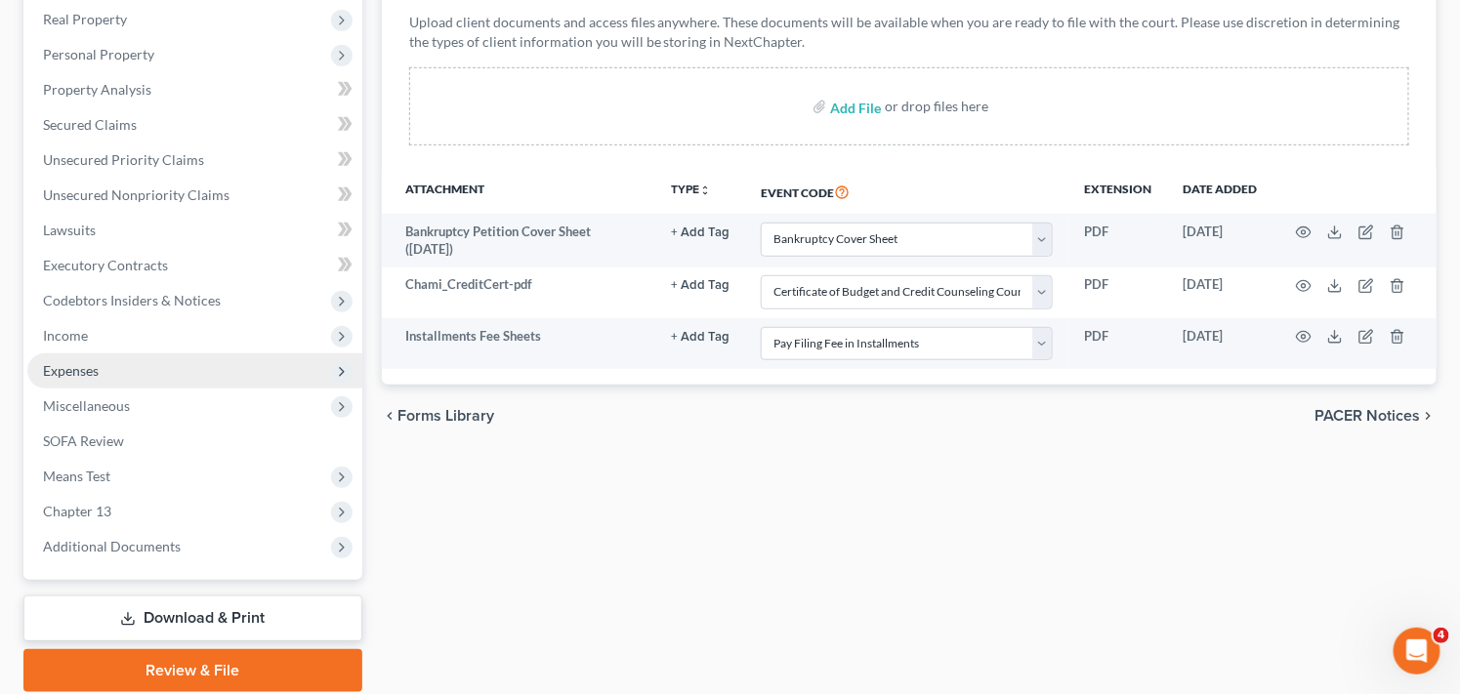
scroll to position [304, 0]
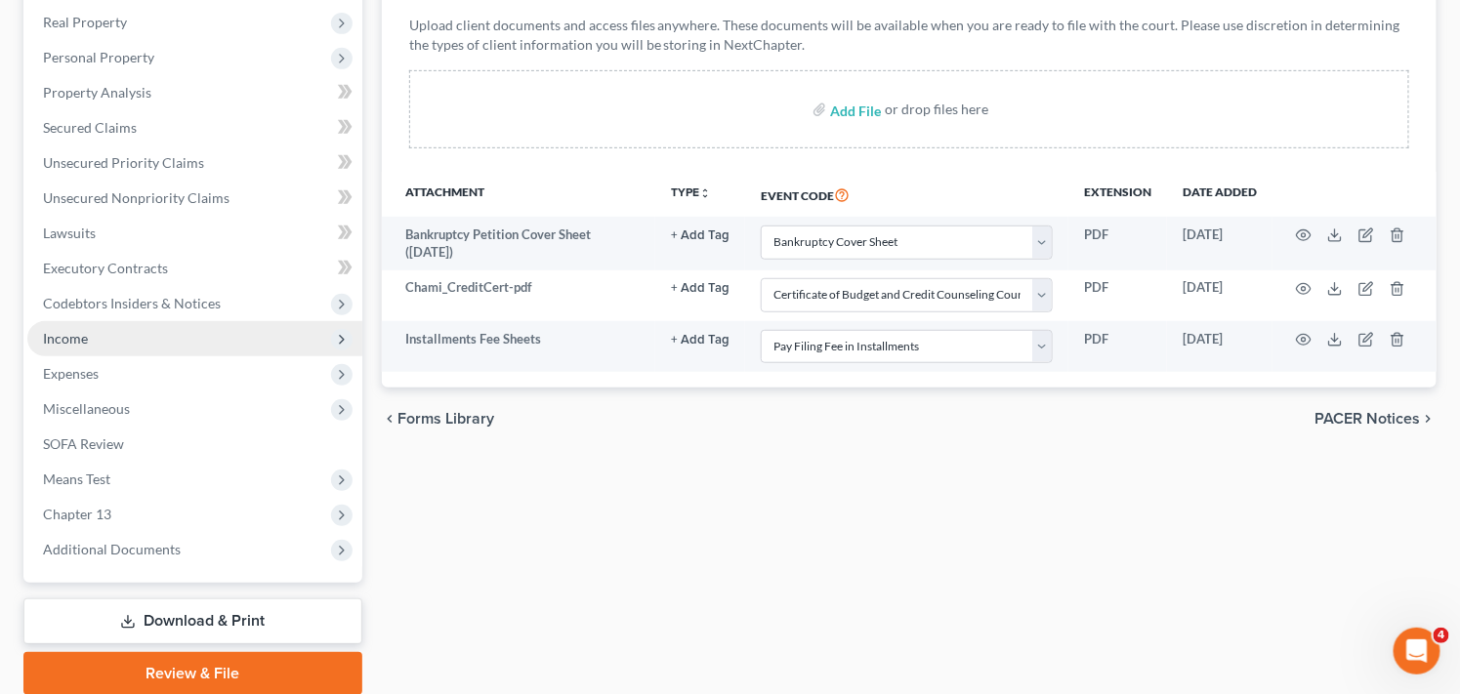
click at [274, 338] on span "Income" at bounding box center [194, 338] width 335 height 35
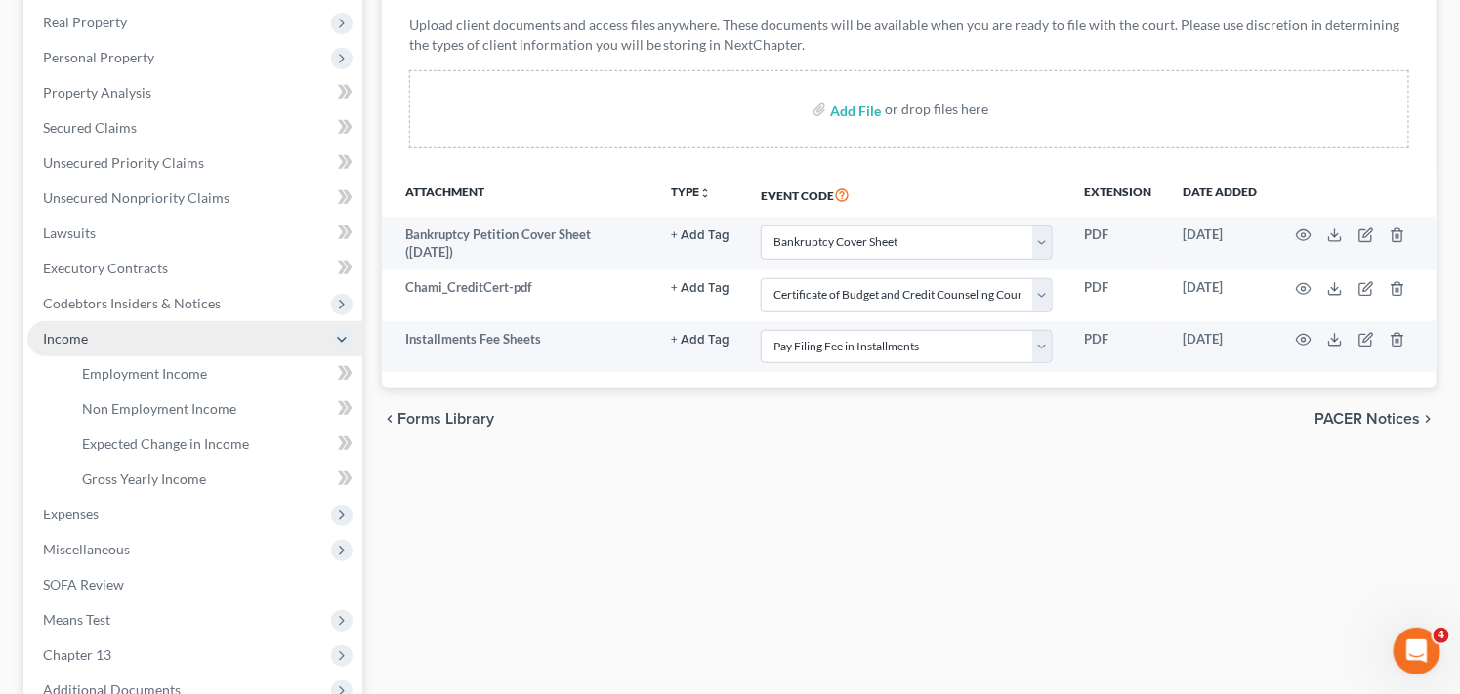
click at [258, 342] on span "Income" at bounding box center [194, 338] width 335 height 35
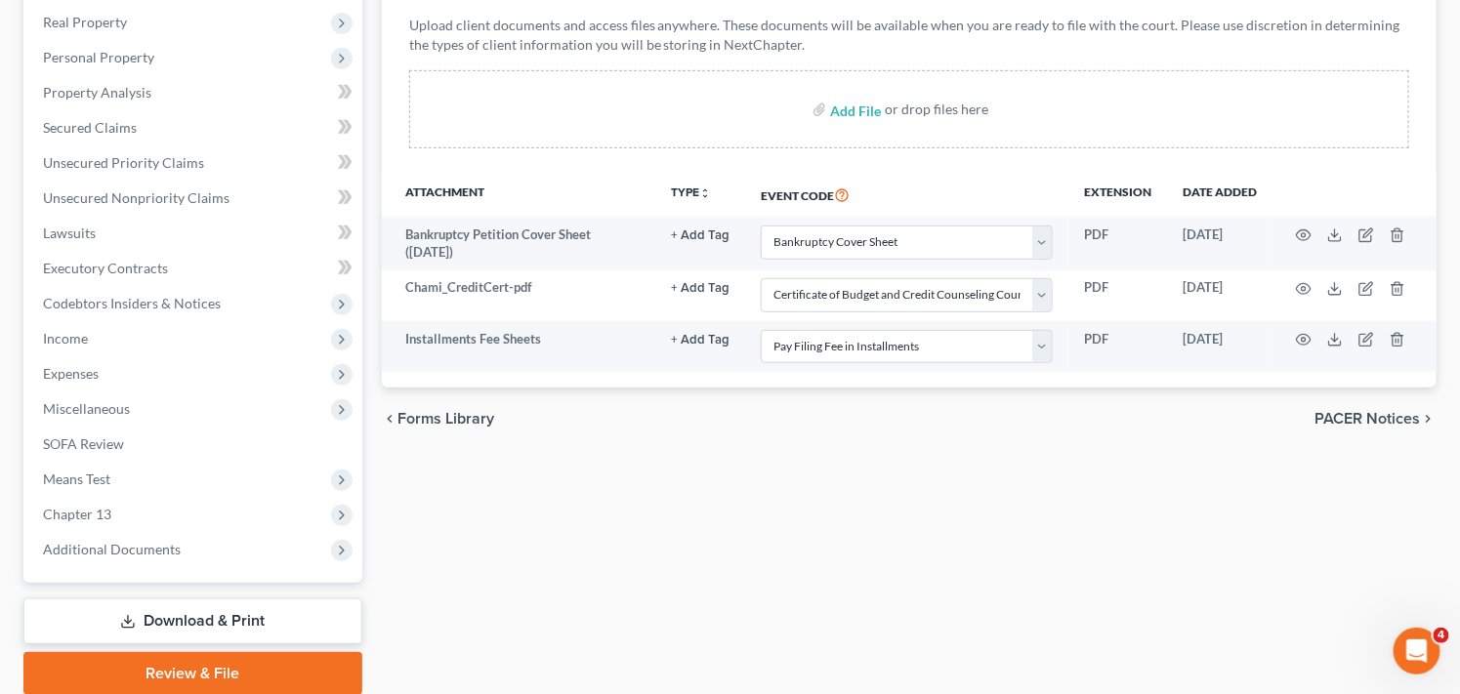
click at [1150, 541] on div "Forms Library Client Document Storage PACER Notices Doc Creator Download Histor…" at bounding box center [909, 290] width 1074 height 812
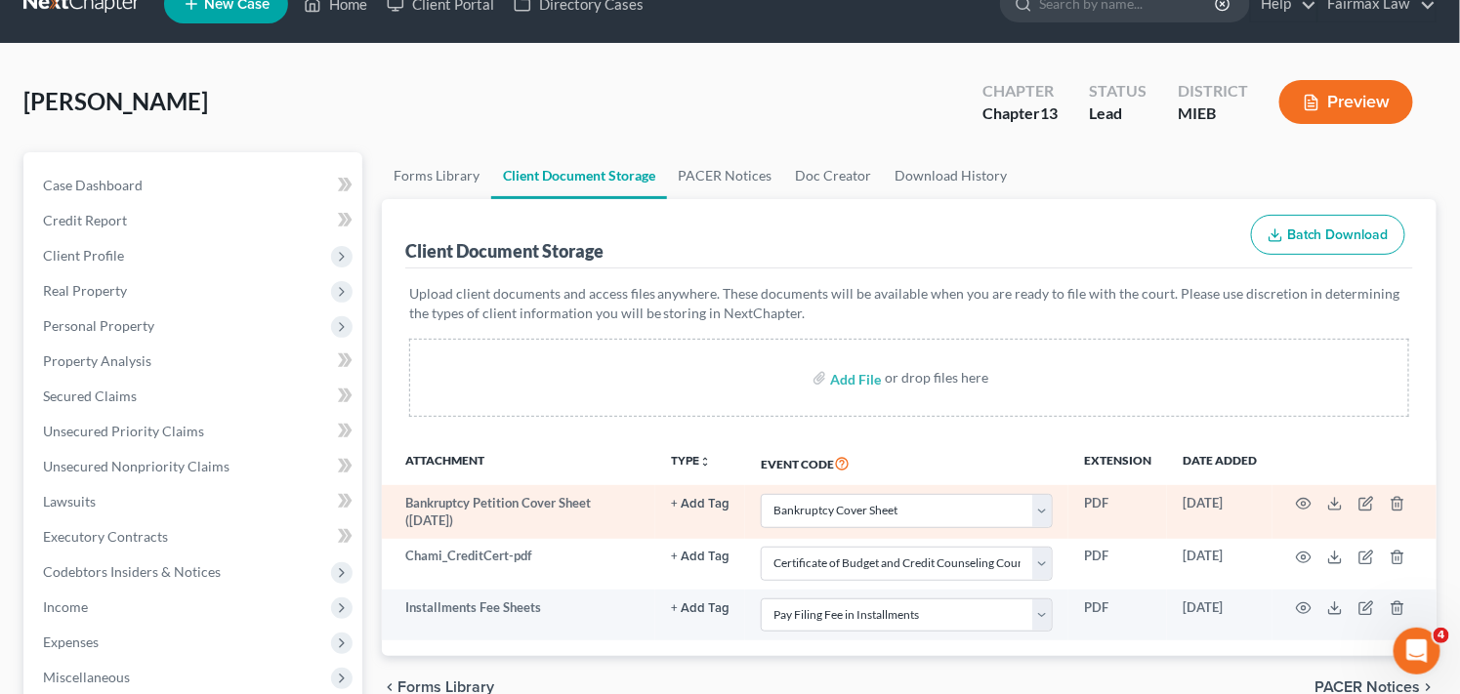
scroll to position [0, 0]
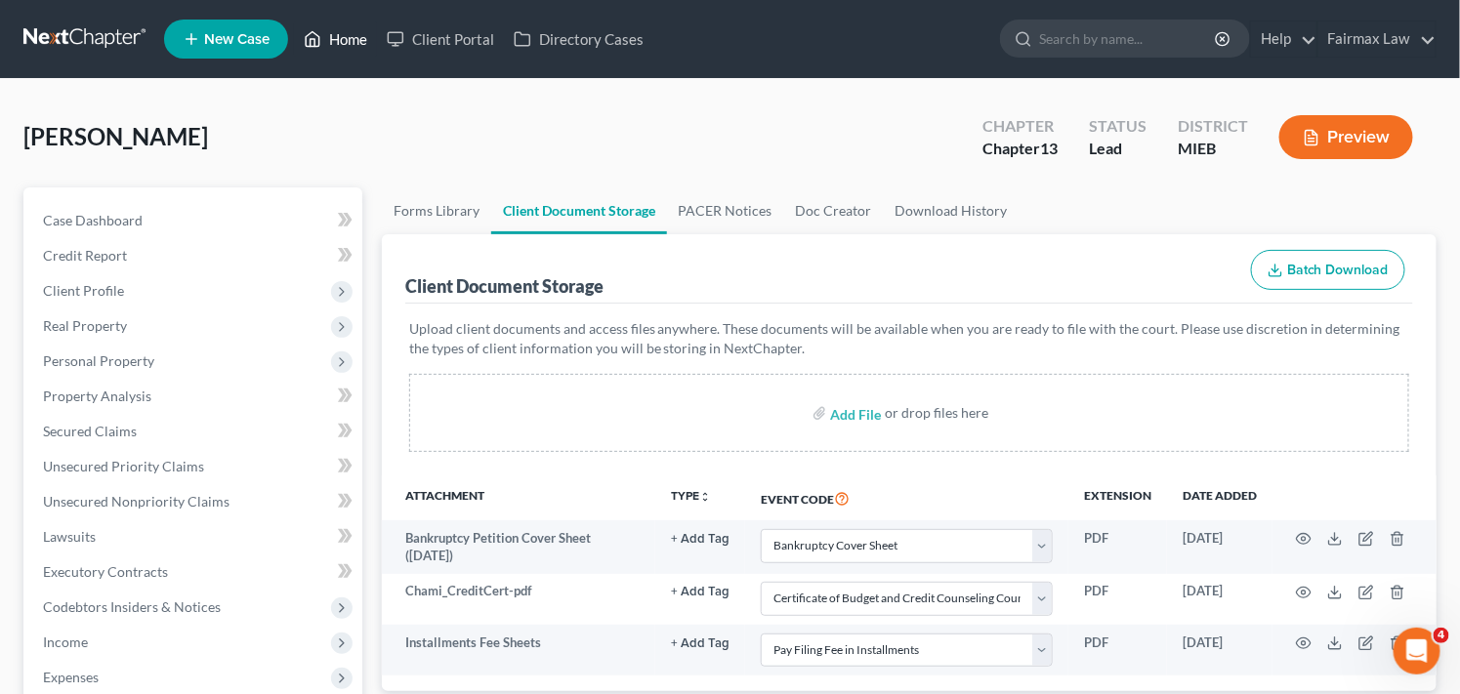
click at [327, 37] on link "Home" at bounding box center [335, 38] width 83 height 35
